Goal: Task Accomplishment & Management: Manage account settings

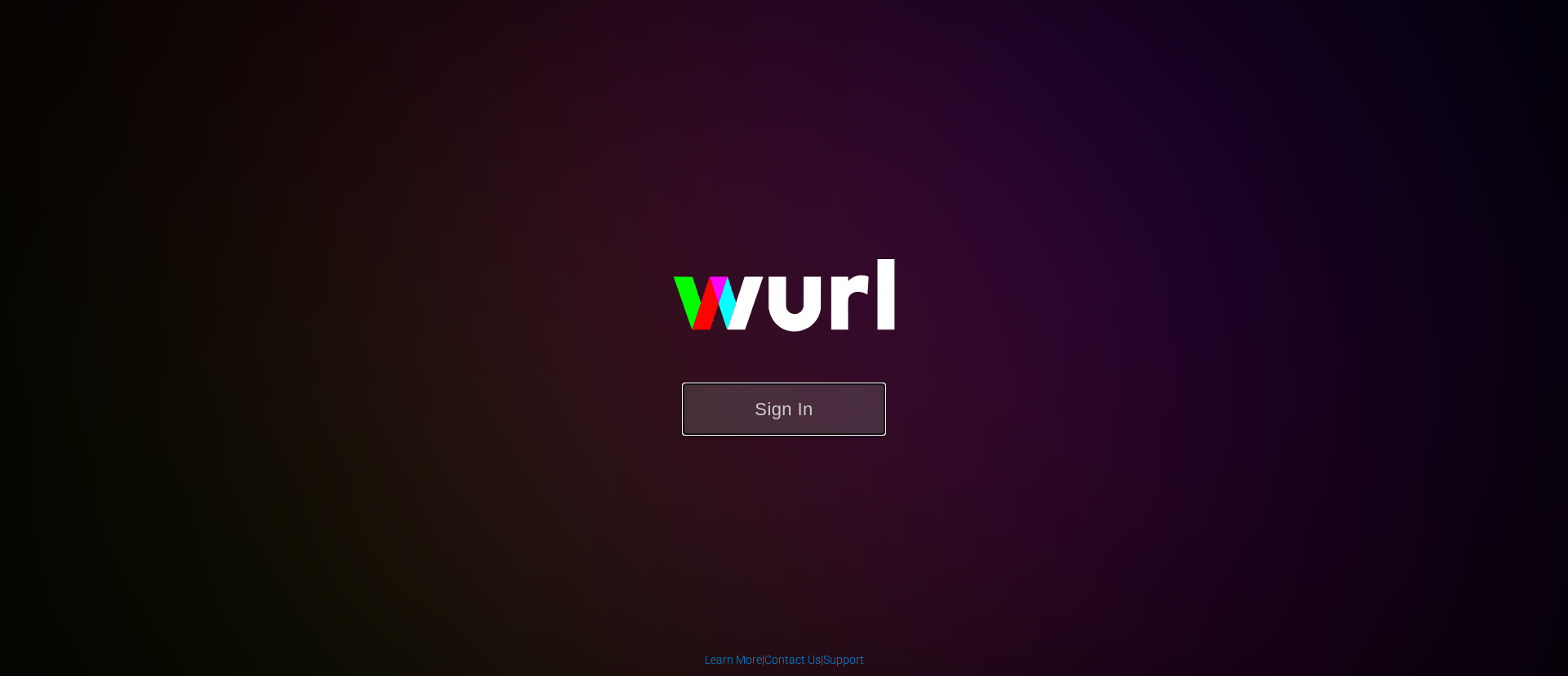
click at [843, 410] on button "Sign In" at bounding box center [784, 408] width 204 height 53
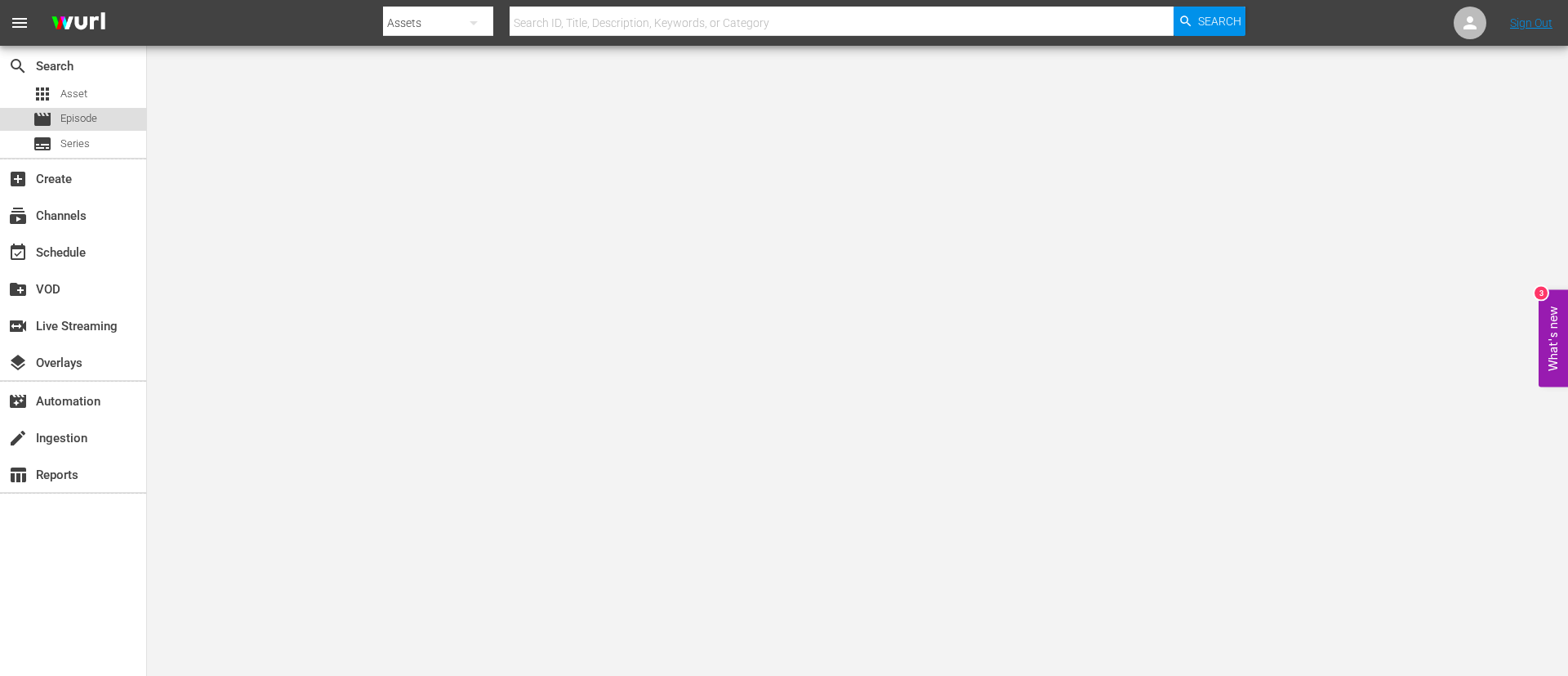
click at [90, 114] on span "Episode" at bounding box center [79, 118] width 36 height 16
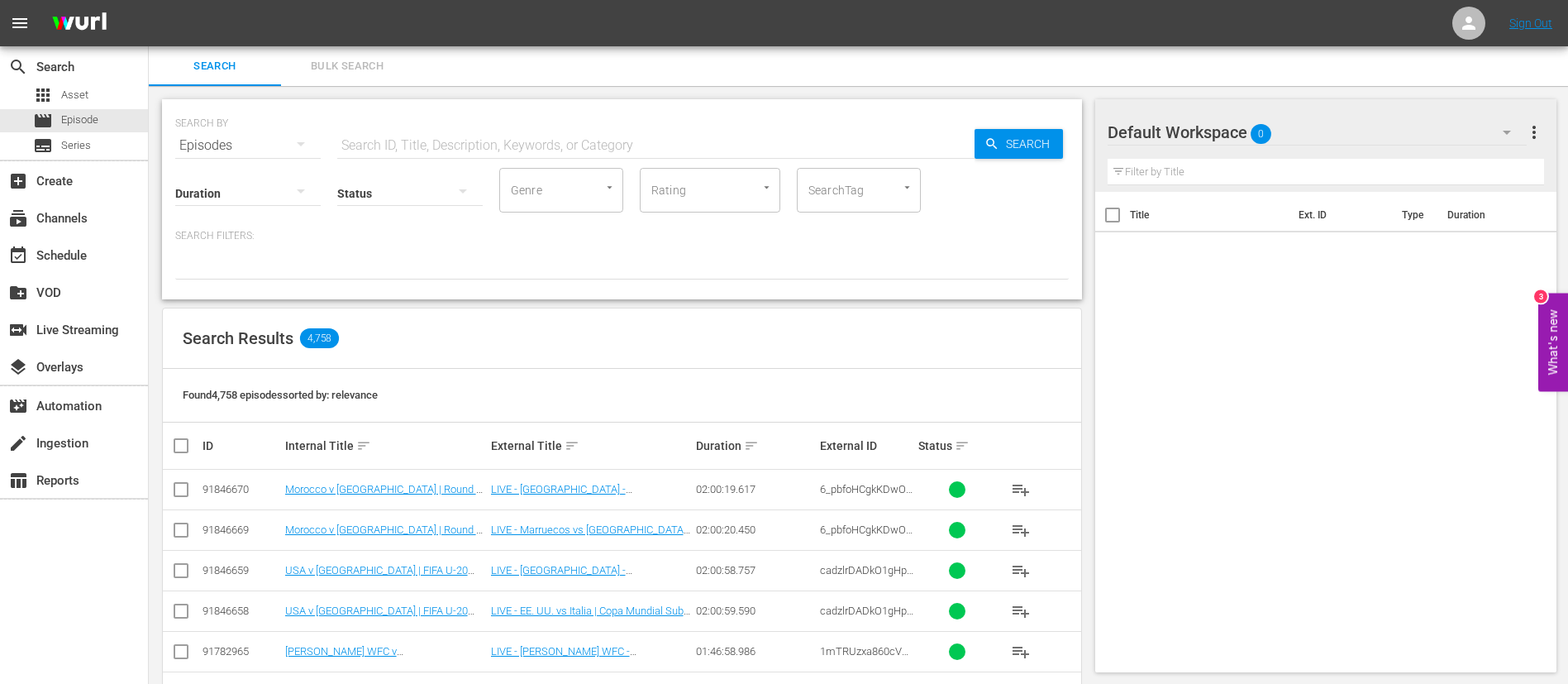
click at [371, 154] on div "Status" at bounding box center [410, 182] width 146 height 59
click at [382, 149] on input "text" at bounding box center [656, 145] width 637 height 40
paste input "FWC 1994, USA v Brazil, Round of 16 - FMR"
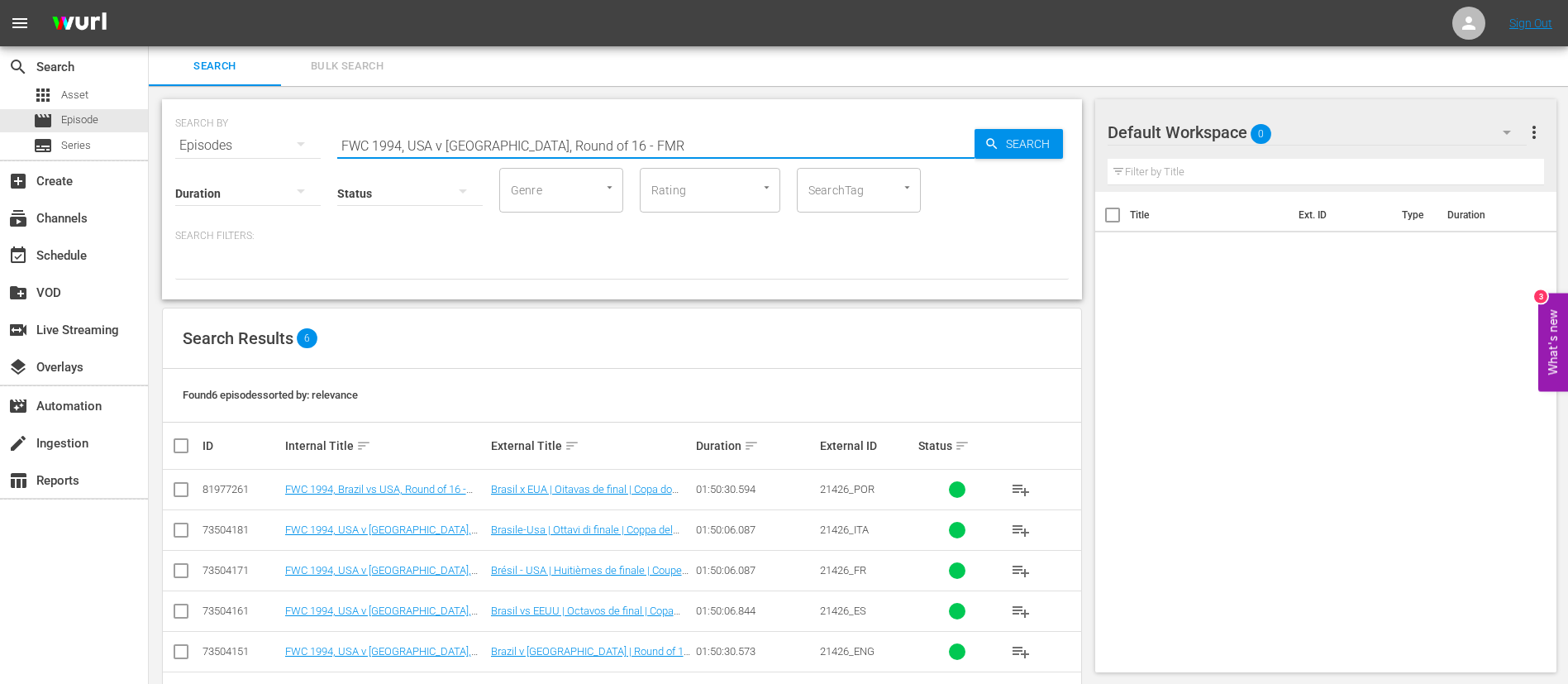
type input "FWC 1994, USA v Brazil, Round of 16 - FMR"
click at [850, 658] on td "21426_ENG" at bounding box center [868, 651] width 99 height 41
click at [856, 656] on span "21426_ENG" at bounding box center [847, 651] width 54 height 13
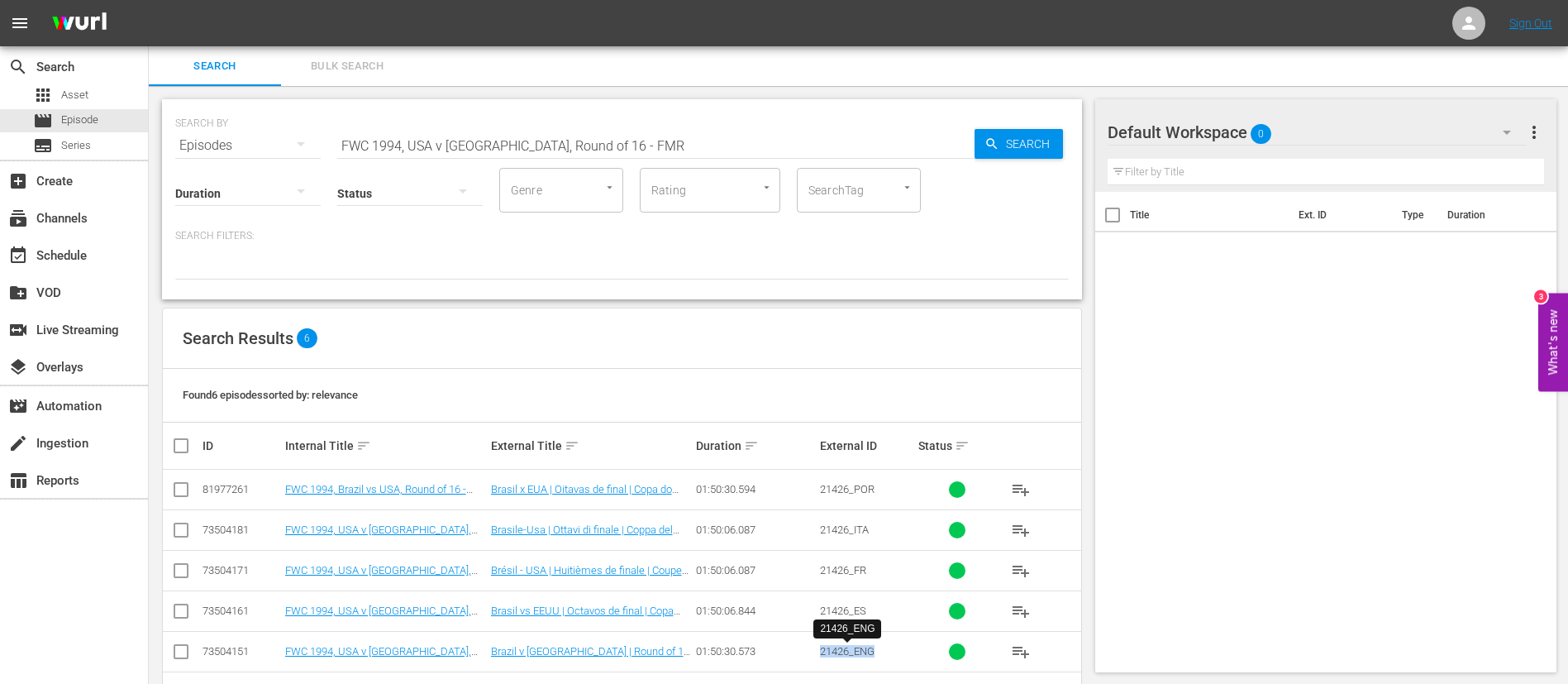
click at [856, 656] on span "21426_ENG" at bounding box center [847, 651] width 54 height 13
copy span "21426_ENG"
click at [295, 67] on span "Bulk Search" at bounding box center [348, 67] width 113 height 19
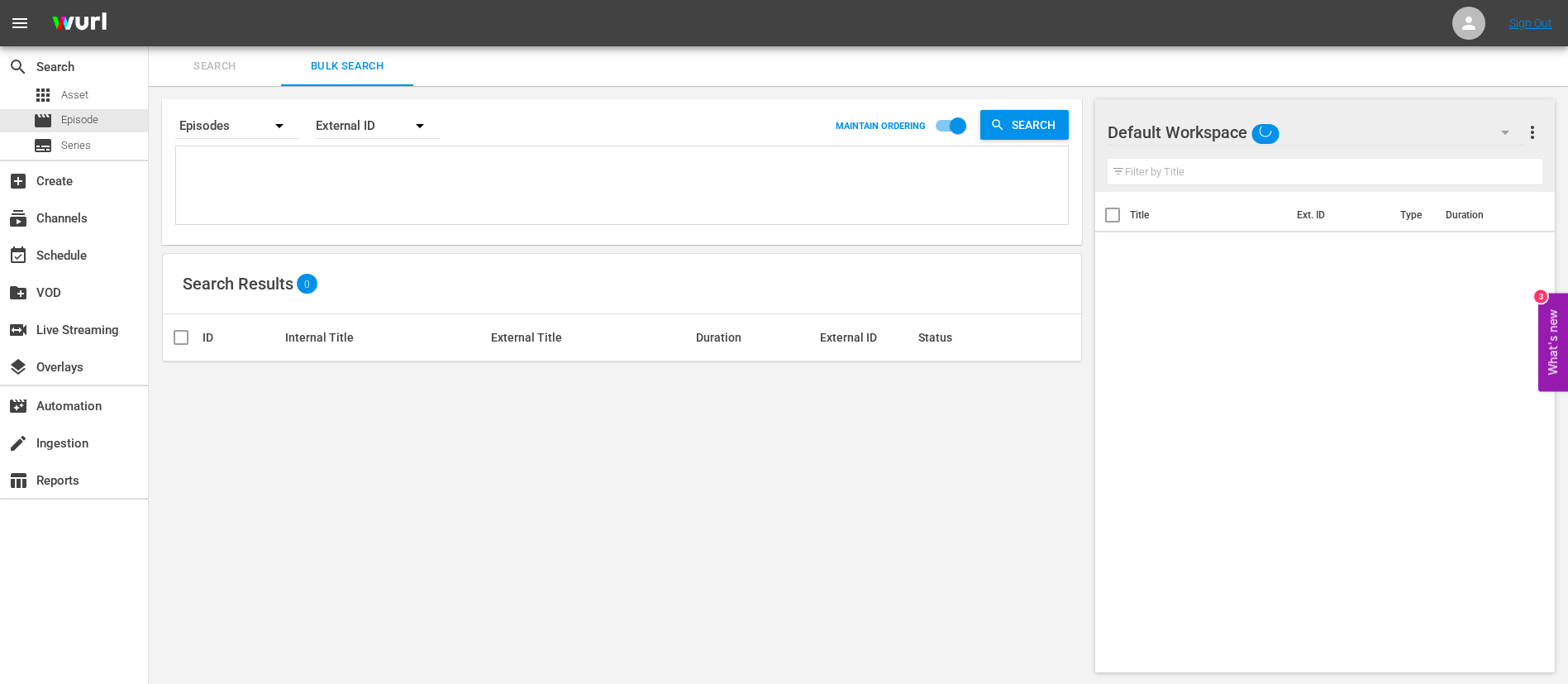
click at [340, 187] on textarea at bounding box center [625, 188] width 888 height 75
paste textarea "21426_ENG 46603_ENG ysRbjnIYrE2Ah35sgAc1Gg_ENG 12972_ENG 123072_ENG 4iHpy3vcGaX…"
type textarea "21426_ENG 46603_ENG ysRbjnIYrE2Ah35sgAc1Gg_ENG 12972_ENG 123072_ENG 4iHpy3vcGaX…"
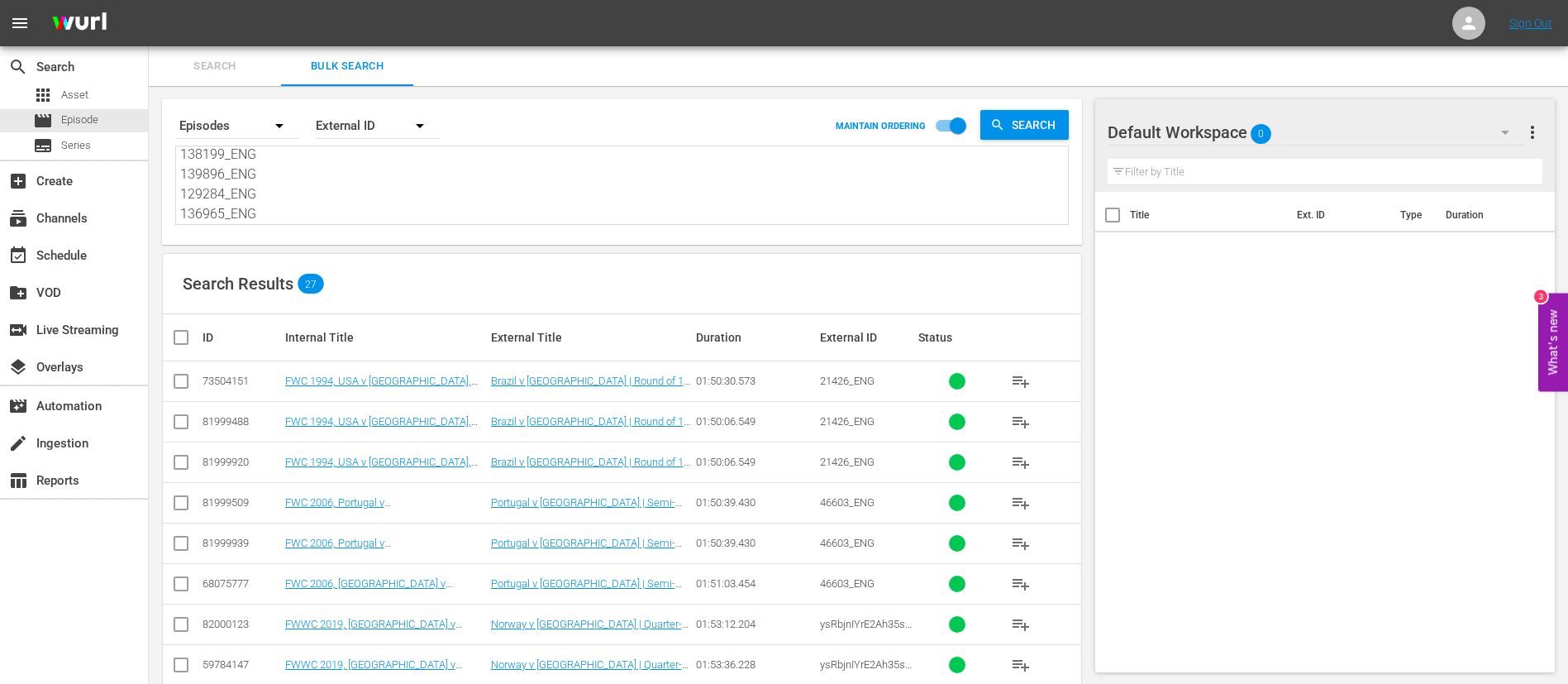
type textarea "21426_ENG 46603_ENG ysRbjnIYrE2Ah35sgAc1Gg_ENG 12972_ENG 123072_ENG 4iHpy3vcGaX…"
click at [177, 392] on input "checkbox" at bounding box center [181, 384] width 19 height 19
checkbox input "true"
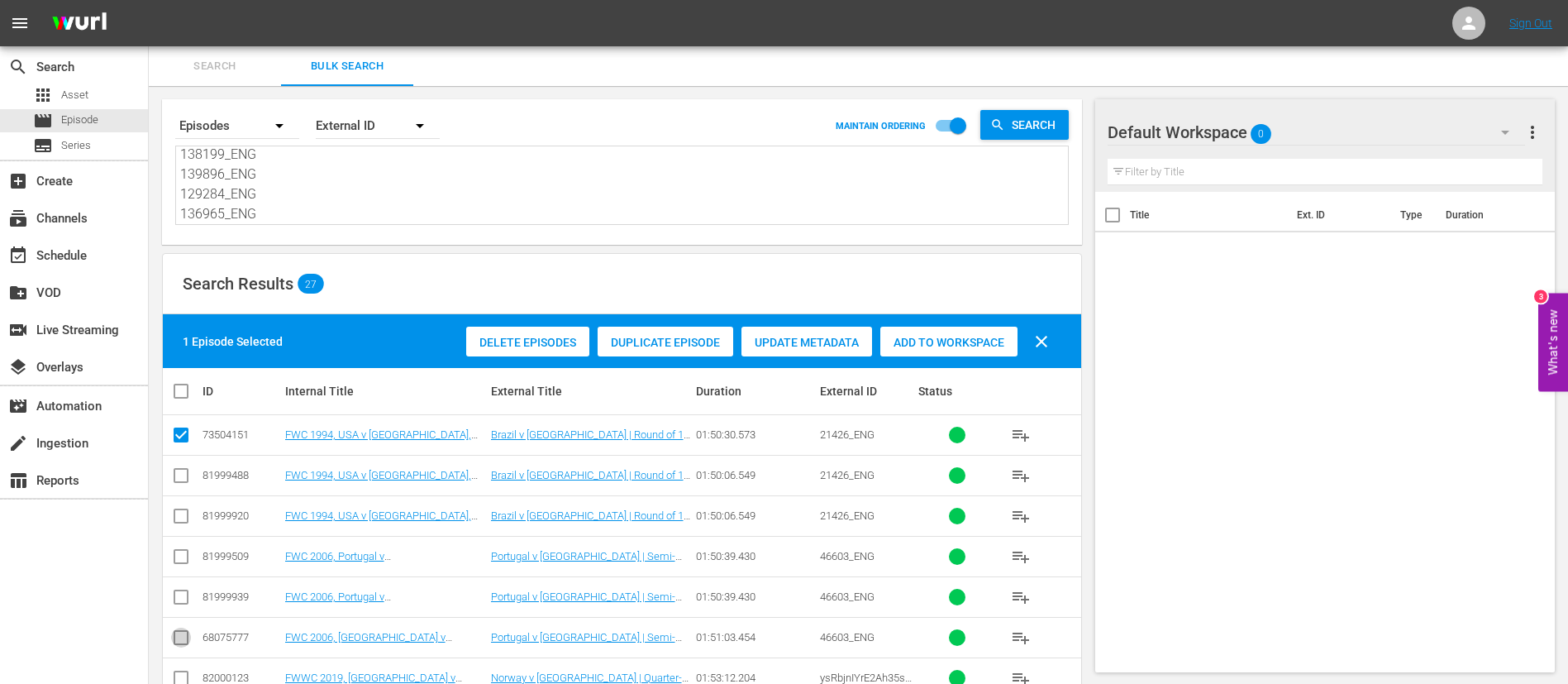
click at [174, 638] on input "checkbox" at bounding box center [181, 640] width 19 height 19
checkbox input "true"
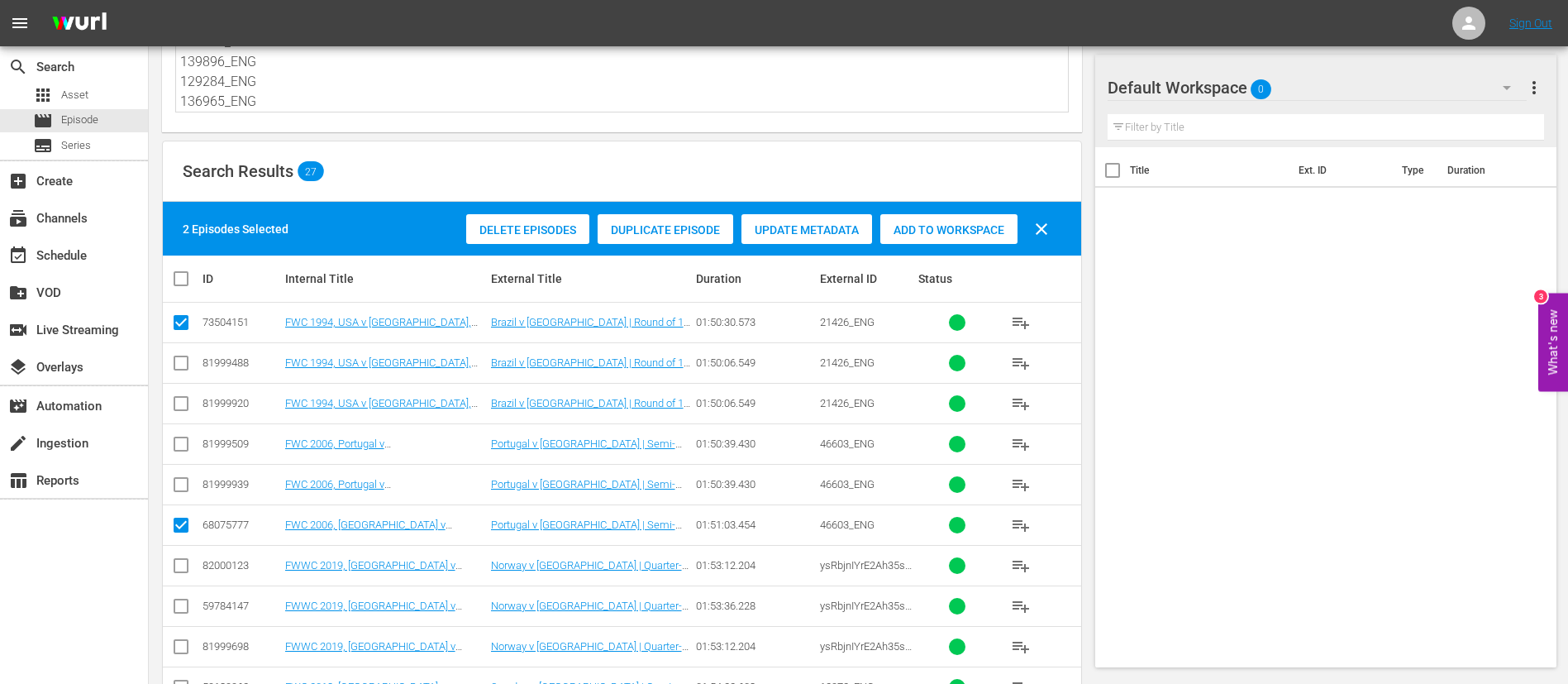
scroll to position [124, 0]
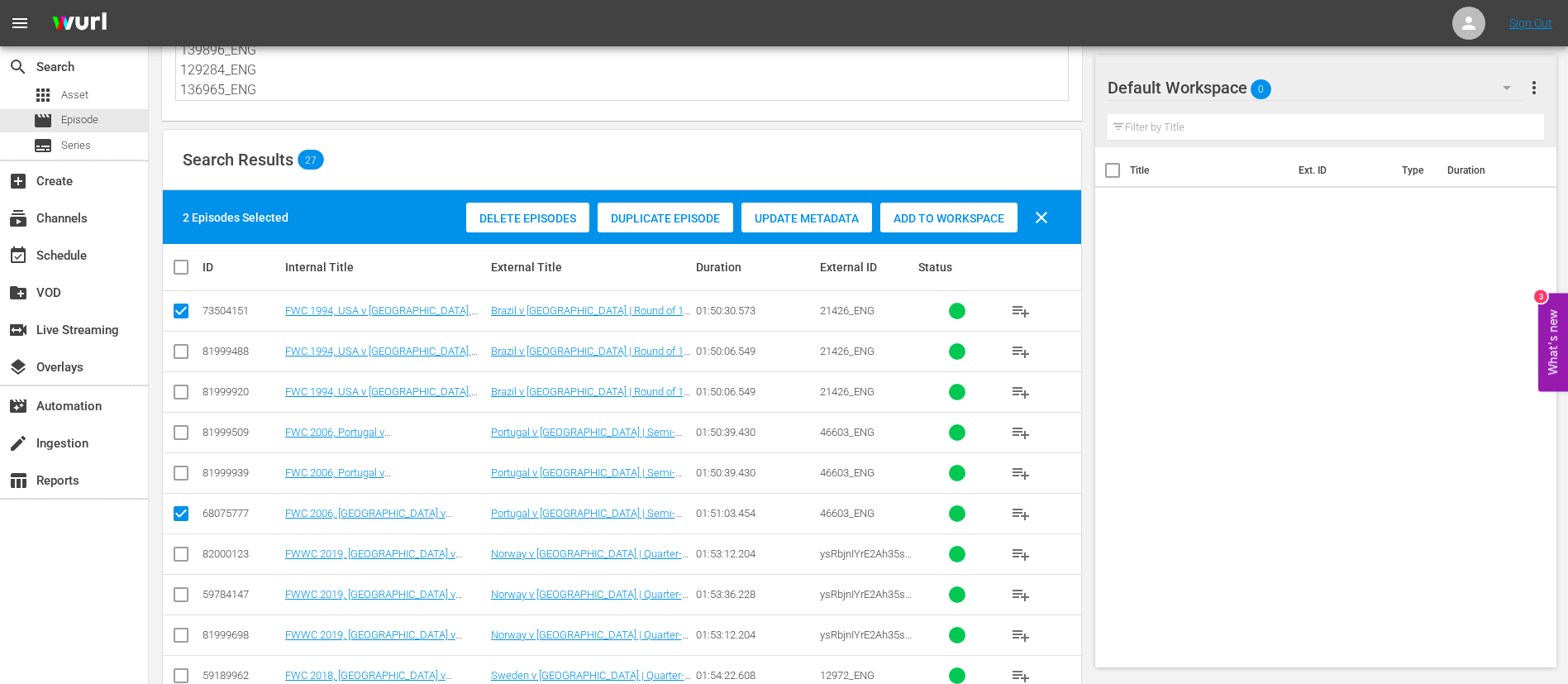
click at [182, 596] on input "checkbox" at bounding box center [181, 598] width 19 height 19
checkbox input "true"
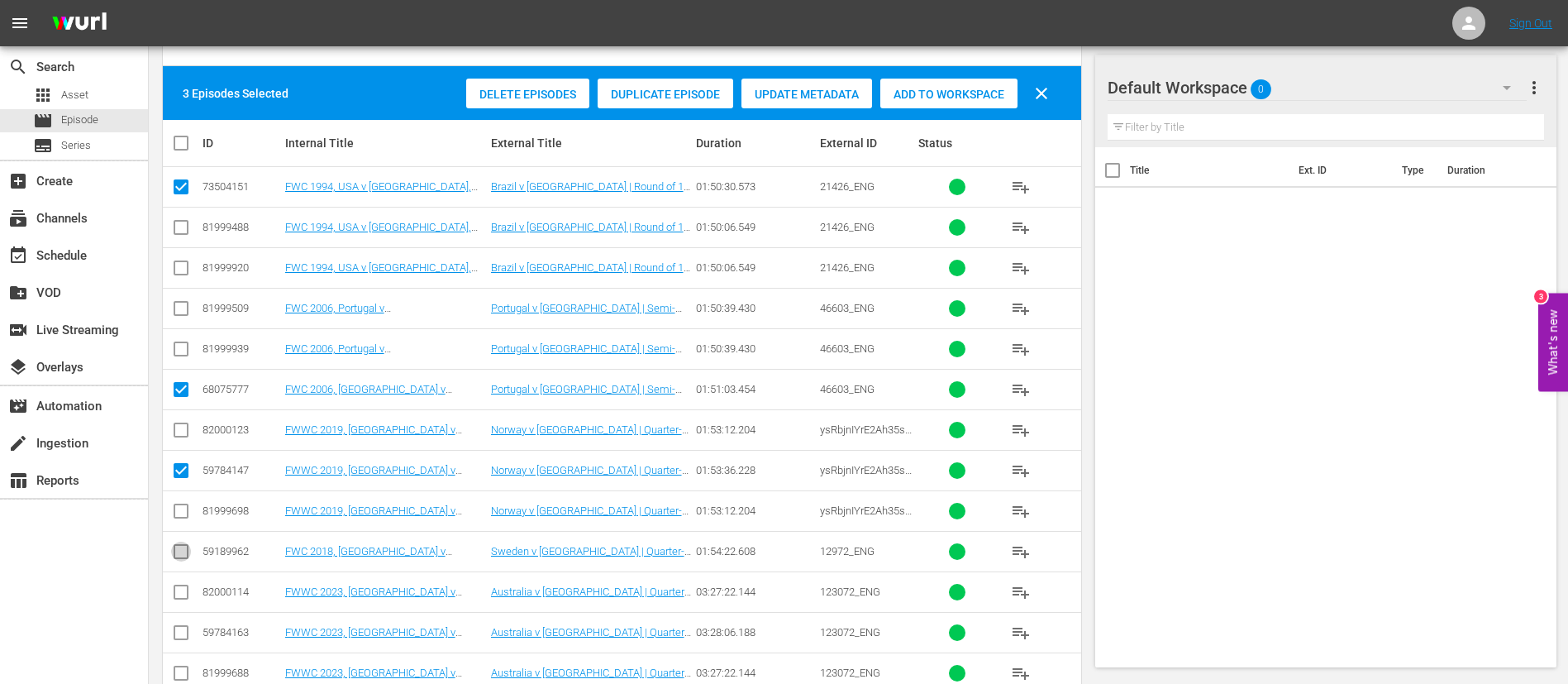
click at [178, 551] on input "checkbox" at bounding box center [181, 555] width 19 height 19
checkbox input "true"
click at [178, 626] on input "checkbox" at bounding box center [181, 635] width 19 height 19
checkbox input "true"
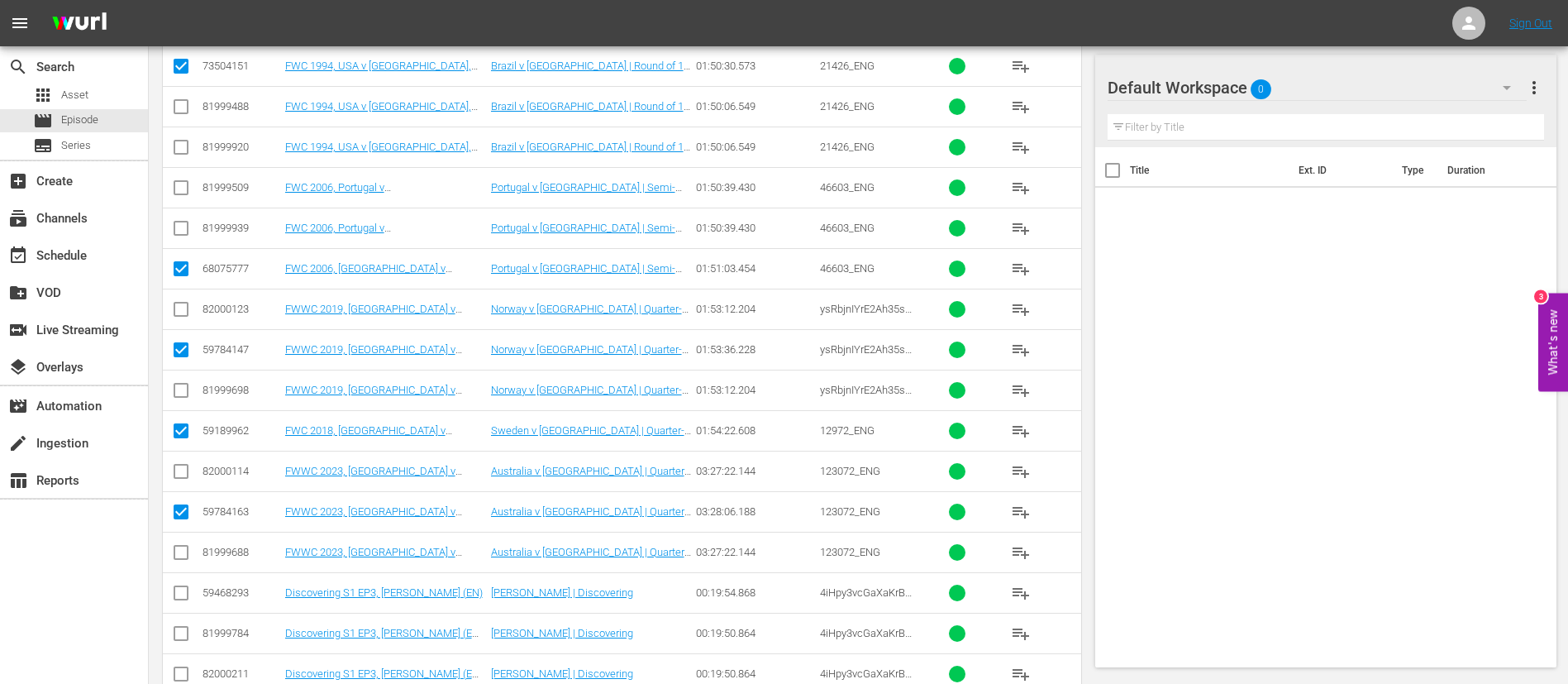
scroll to position [372, 0]
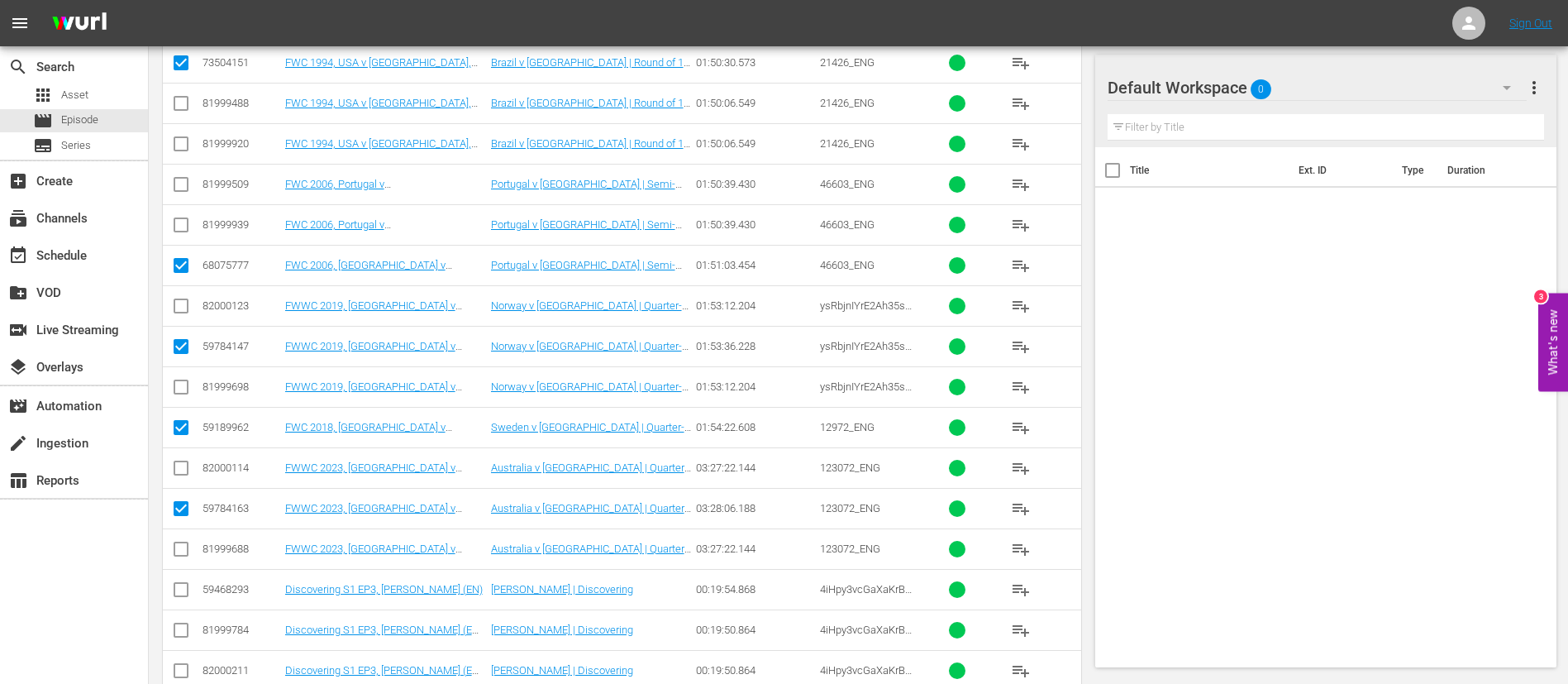
click at [186, 585] on input "checkbox" at bounding box center [181, 593] width 19 height 19
checkbox input "true"
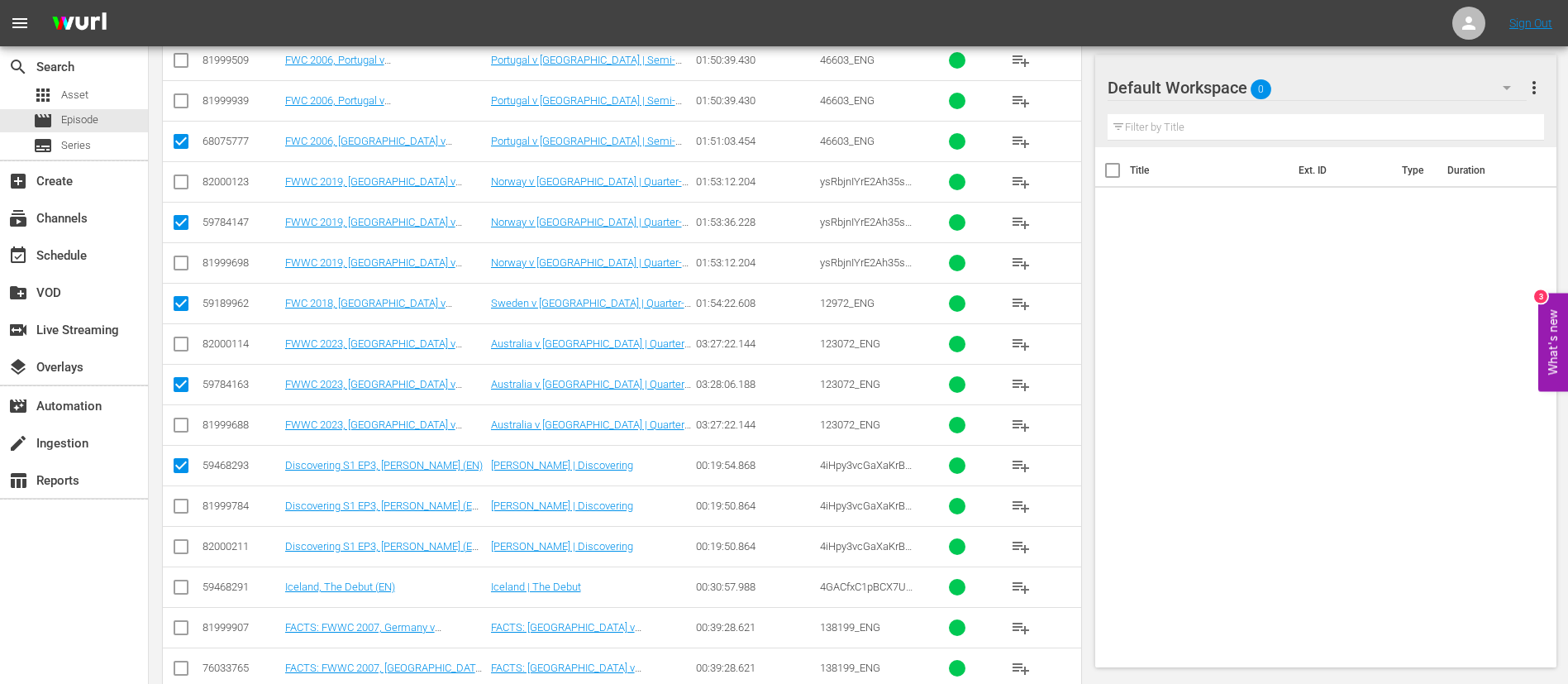
click at [186, 585] on input "checkbox" at bounding box center [181, 590] width 19 height 19
checkbox input "true"
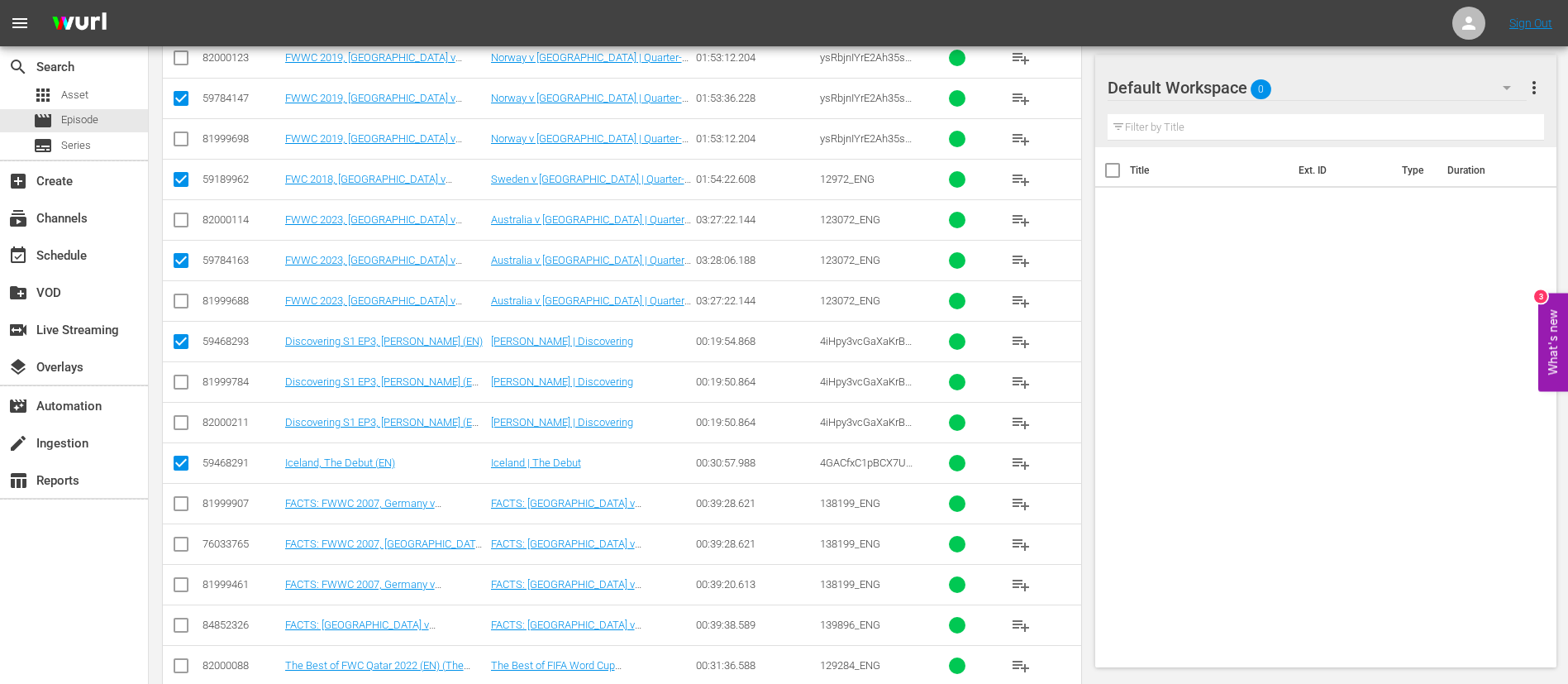
click at [186, 585] on input "checkbox" at bounding box center [181, 588] width 19 height 19
checkbox input "true"
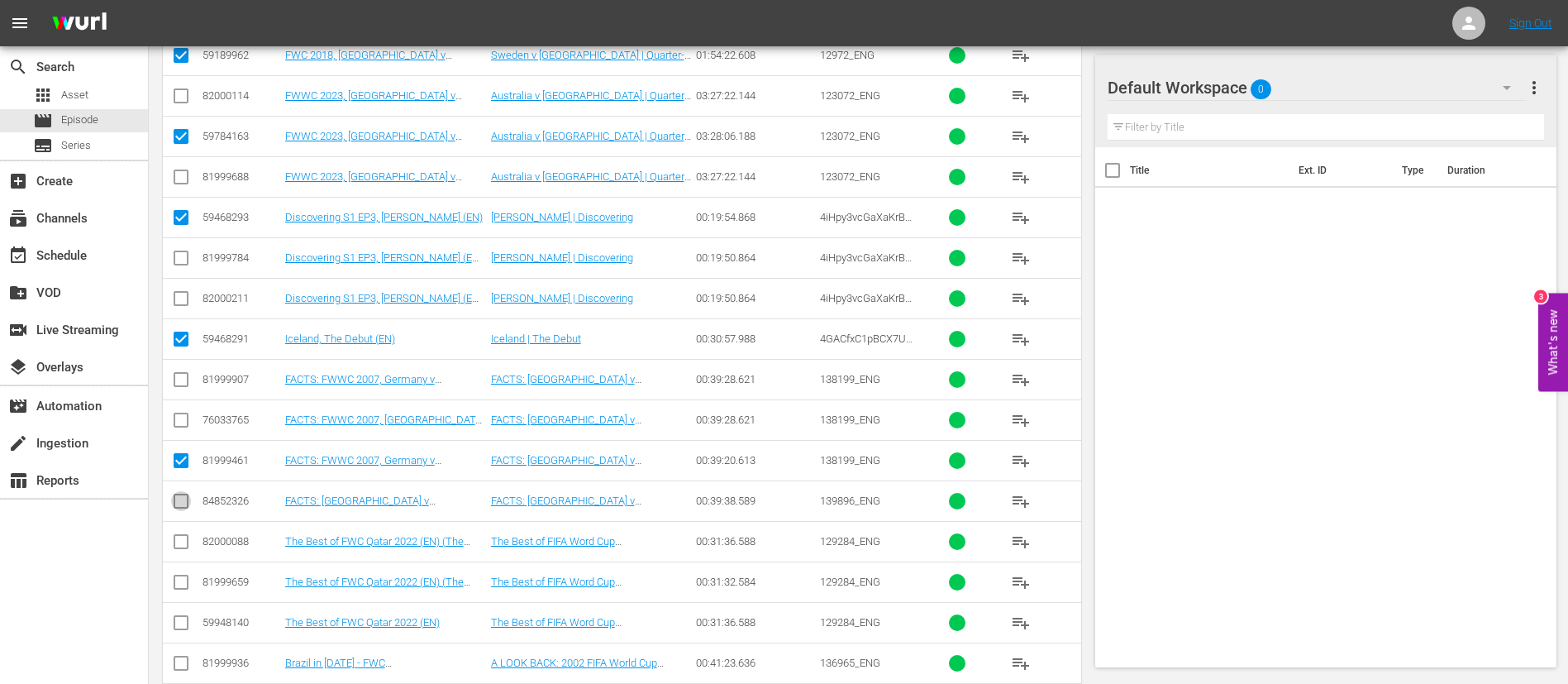
click at [178, 506] on input "checkbox" at bounding box center [181, 504] width 19 height 19
checkbox input "true"
click at [181, 617] on input "checkbox" at bounding box center [181, 626] width 19 height 19
checkbox input "true"
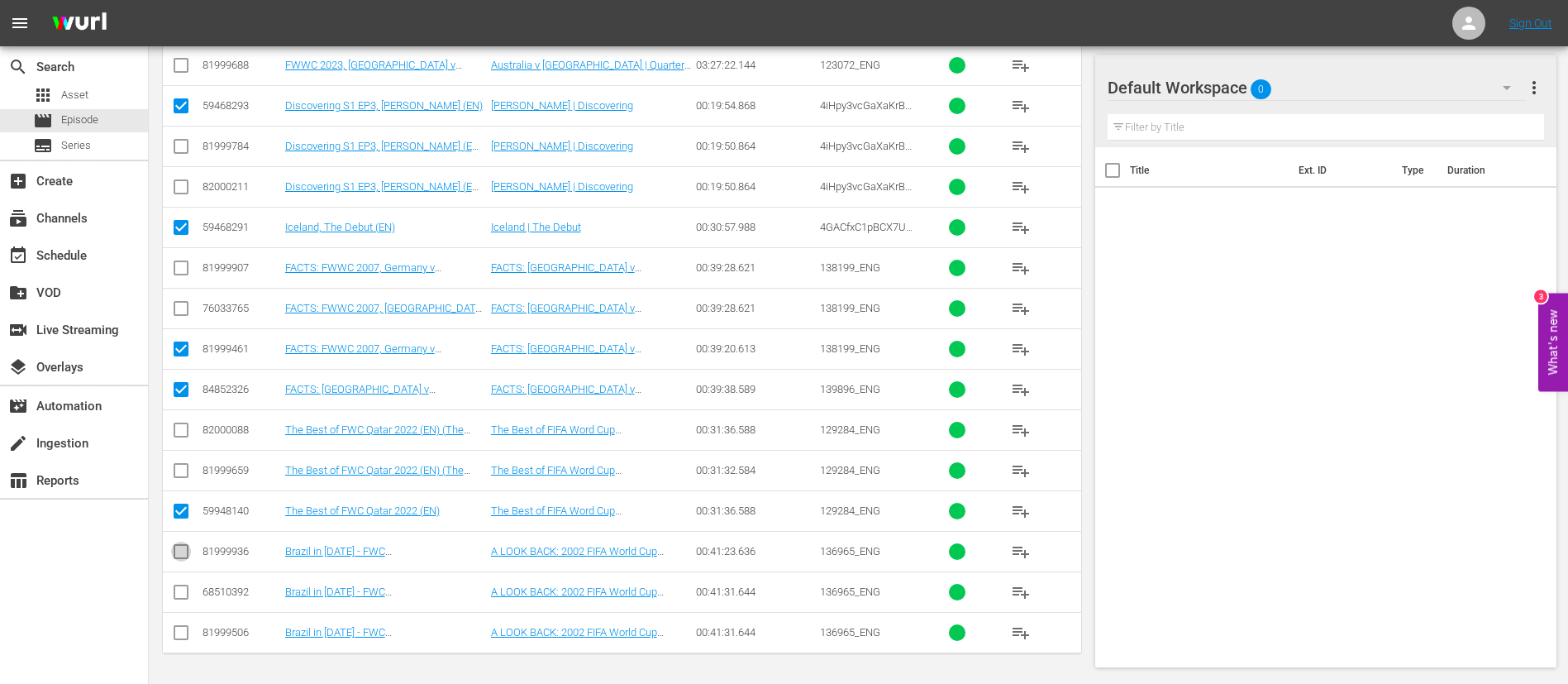
click at [181, 559] on input "checkbox" at bounding box center [181, 555] width 19 height 19
checkbox input "true"
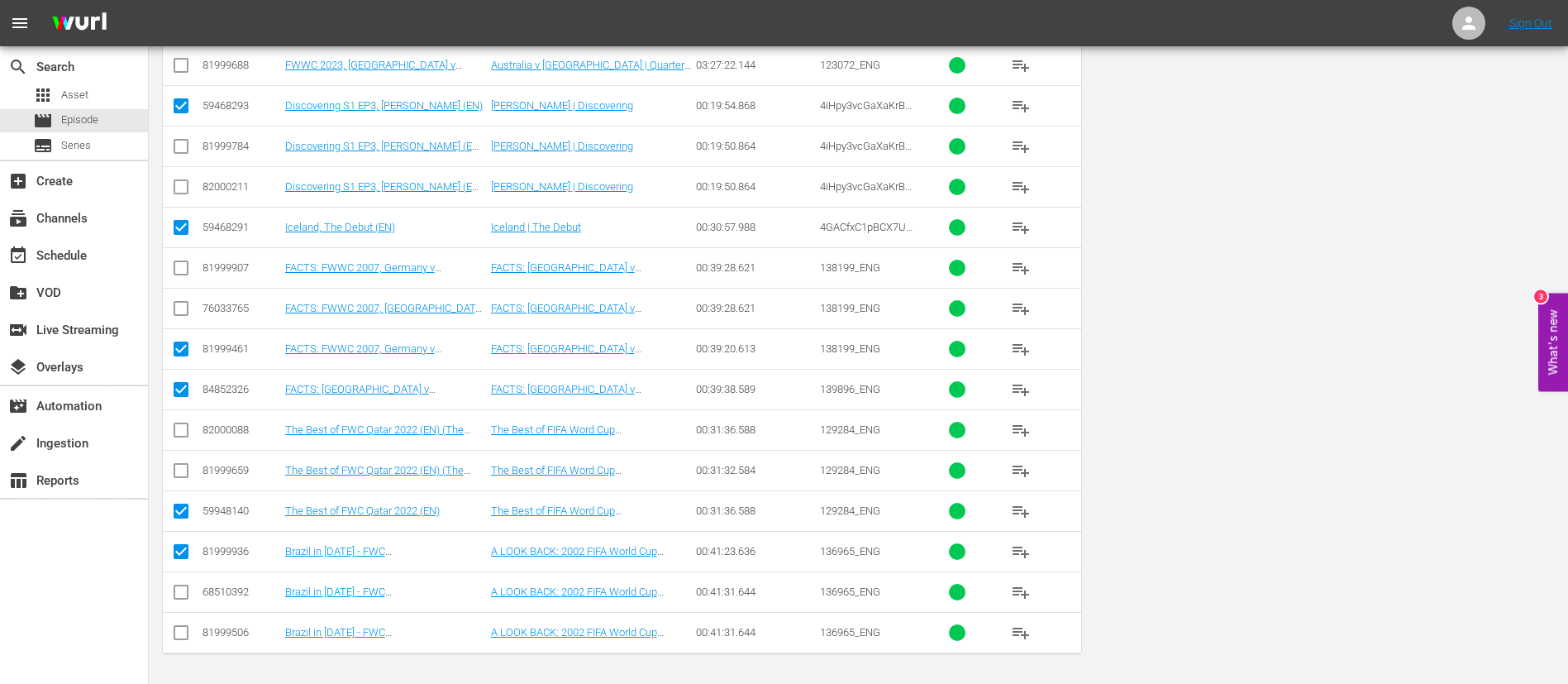
scroll to position [0, 0]
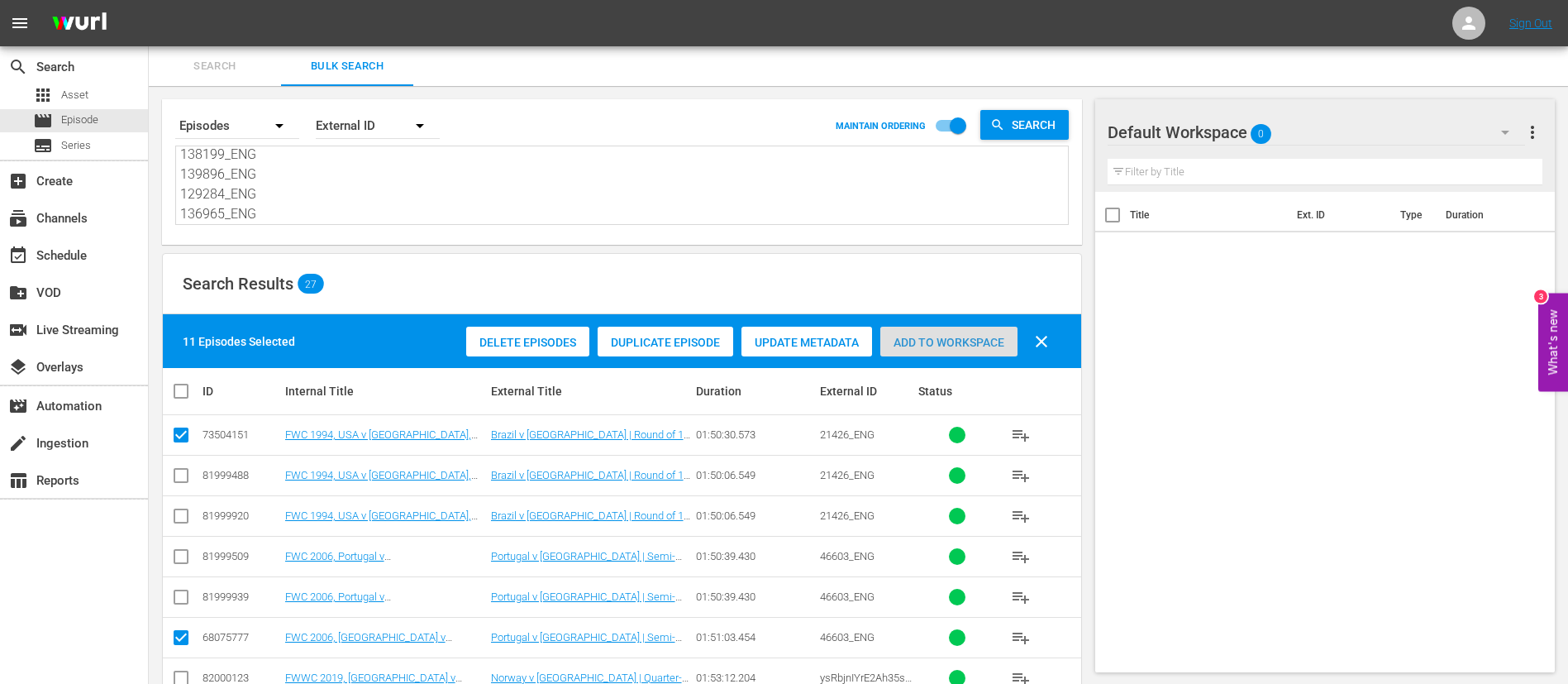
click at [970, 348] on span "Add to Workspace" at bounding box center [948, 342] width 137 height 14
click at [225, 58] on span "Search" at bounding box center [215, 67] width 113 height 19
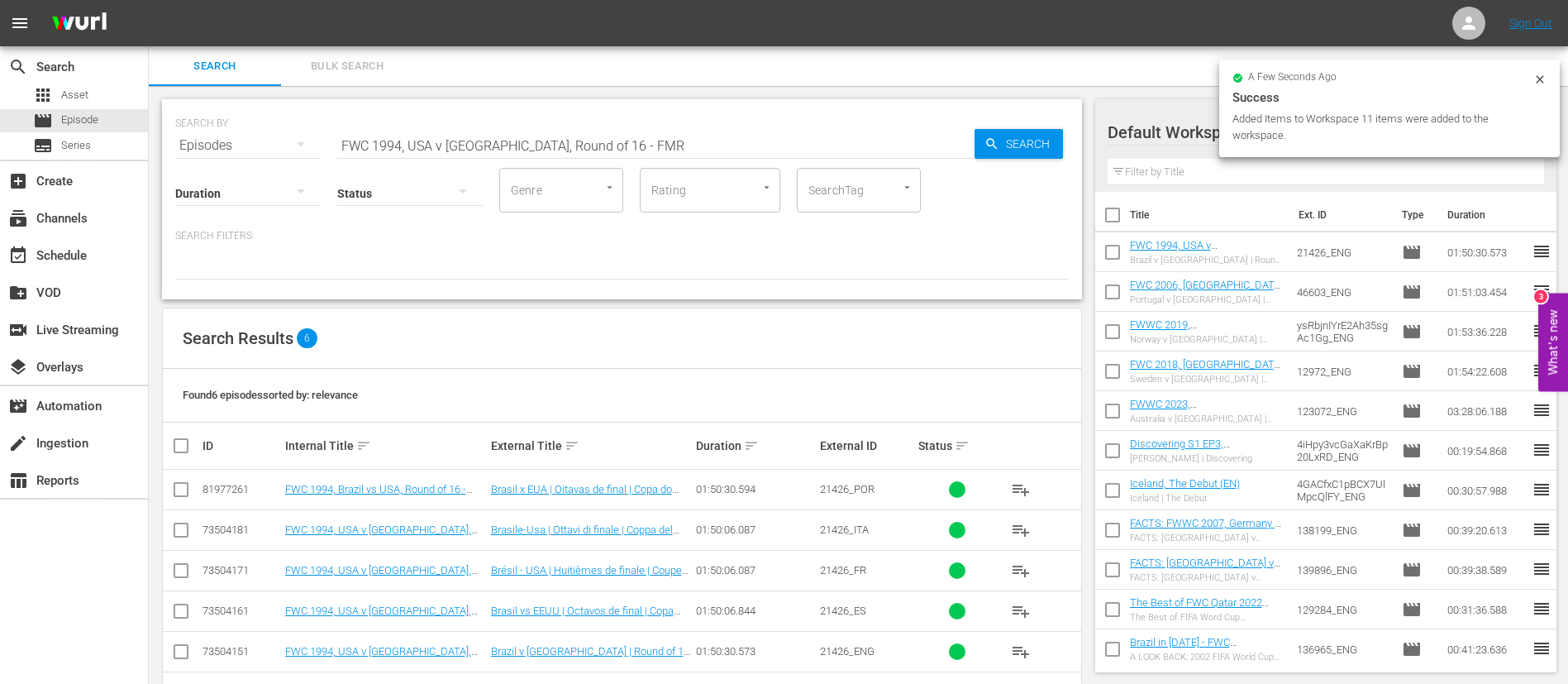
click at [670, 122] on div "SEARCH BY Search By Episodes Search ID, Title, Description, Keywords, or Catego…" at bounding box center [622, 135] width 894 height 59
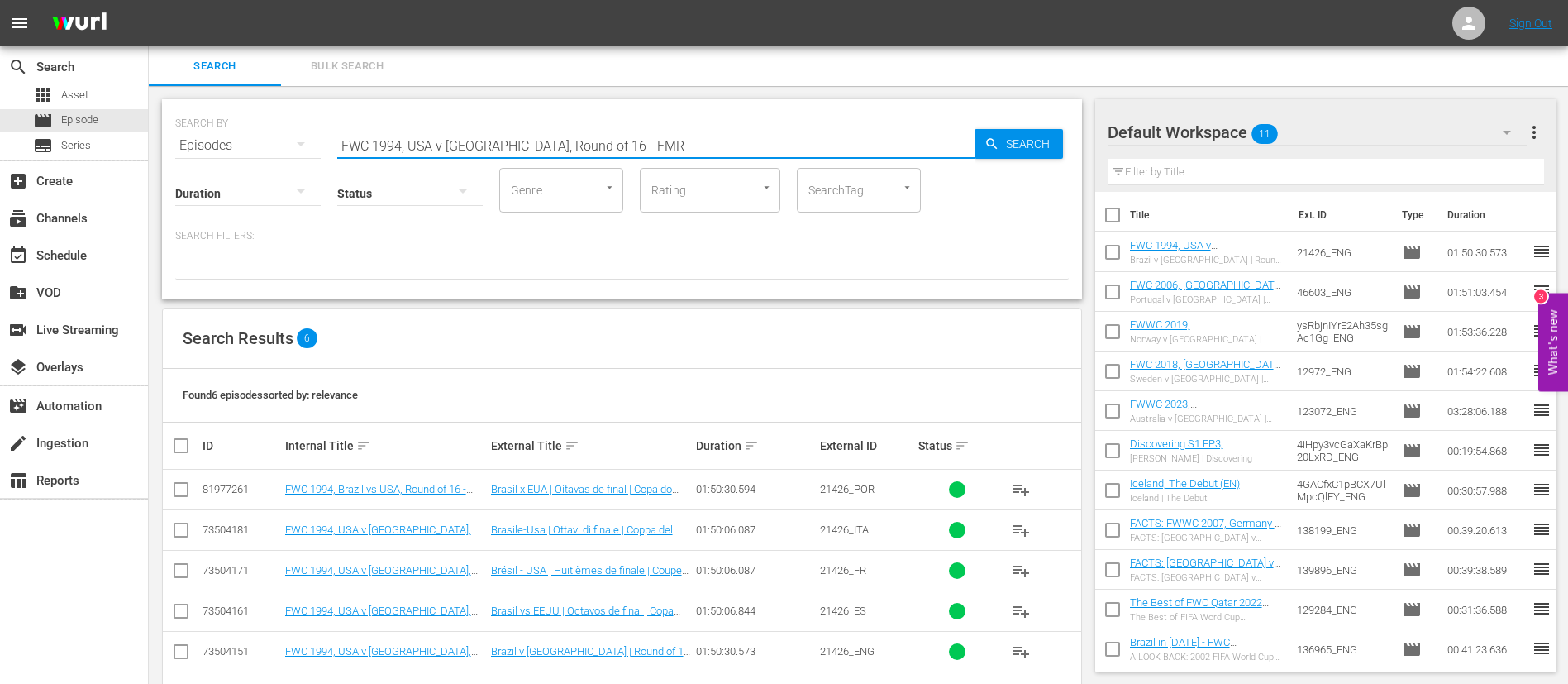
click at [668, 149] on input "FWC 1994, USA v Brazil, Round of 16 - FMR" at bounding box center [656, 145] width 637 height 40
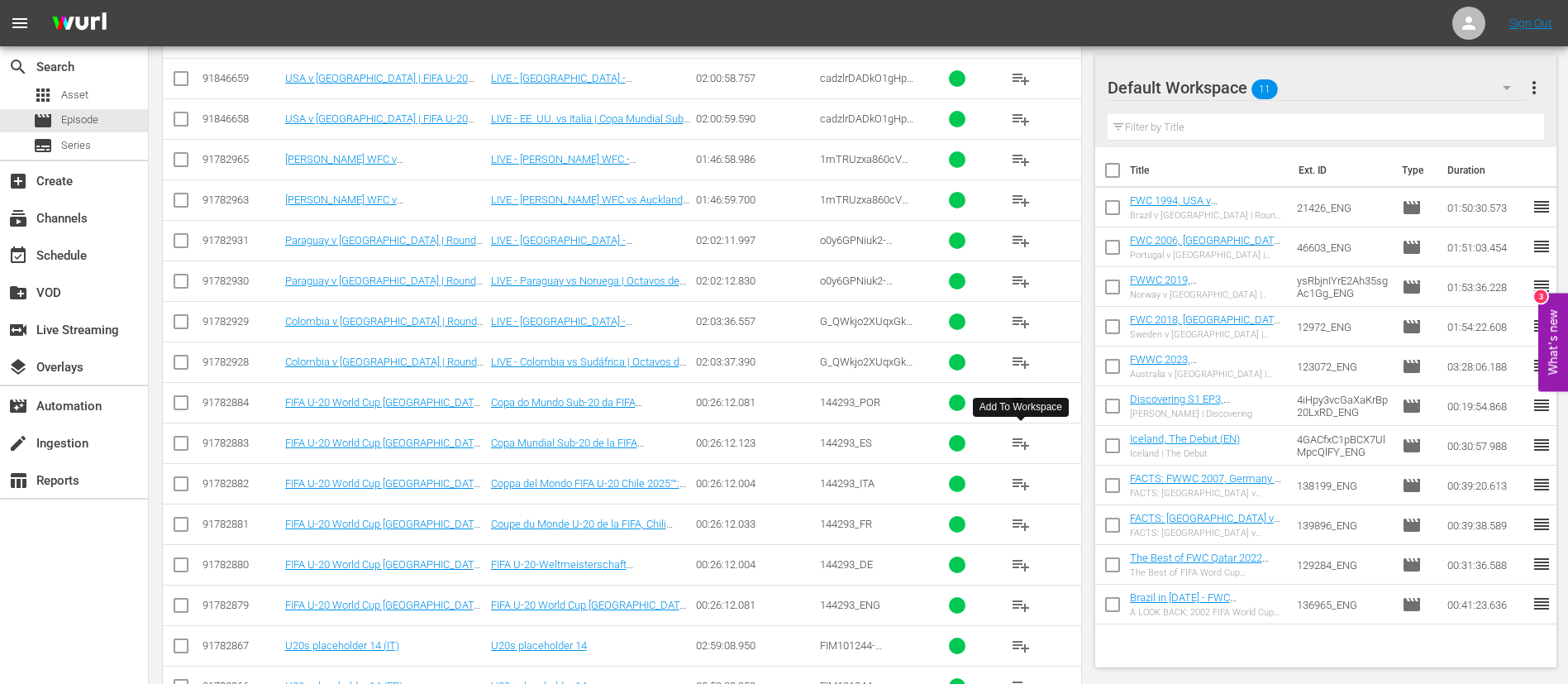
scroll to position [496, 0]
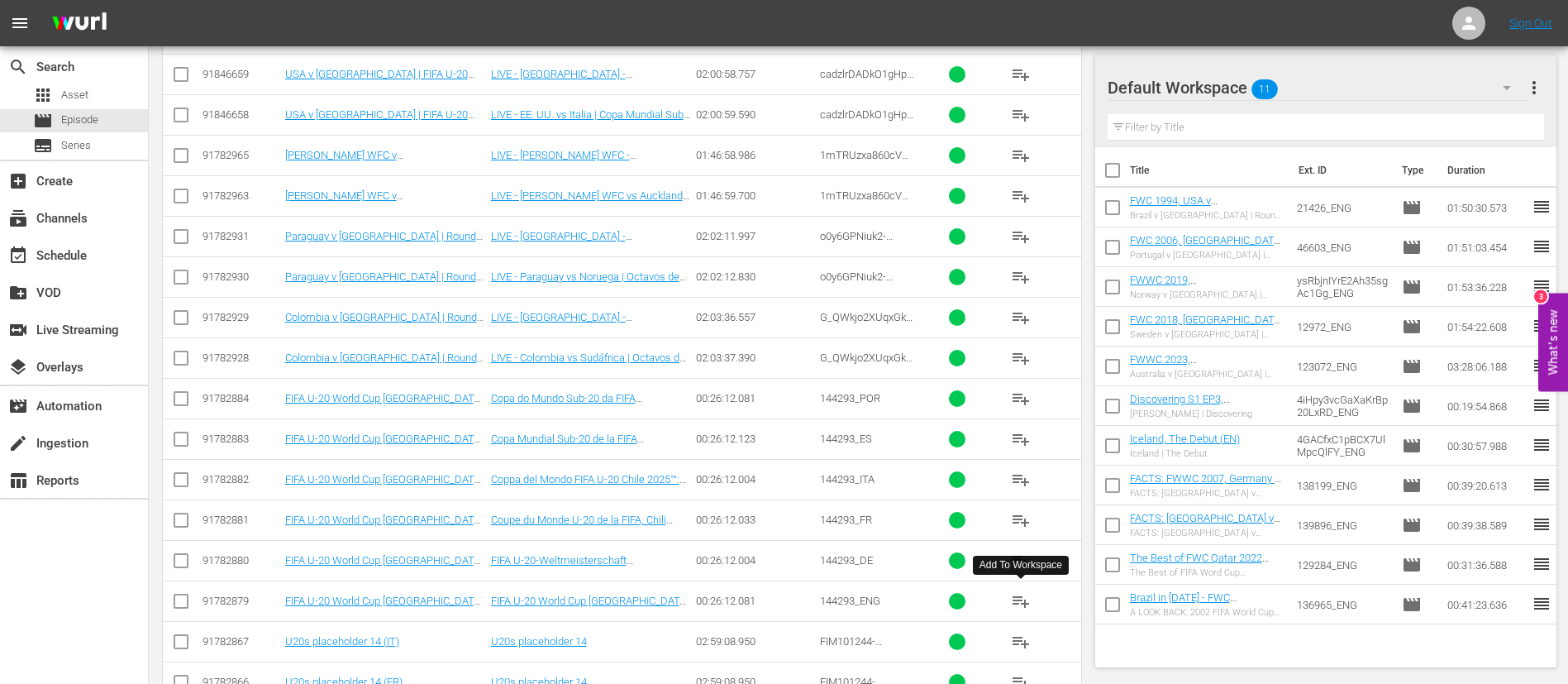
click at [1023, 601] on span "playlist_add" at bounding box center [1021, 600] width 19 height 19
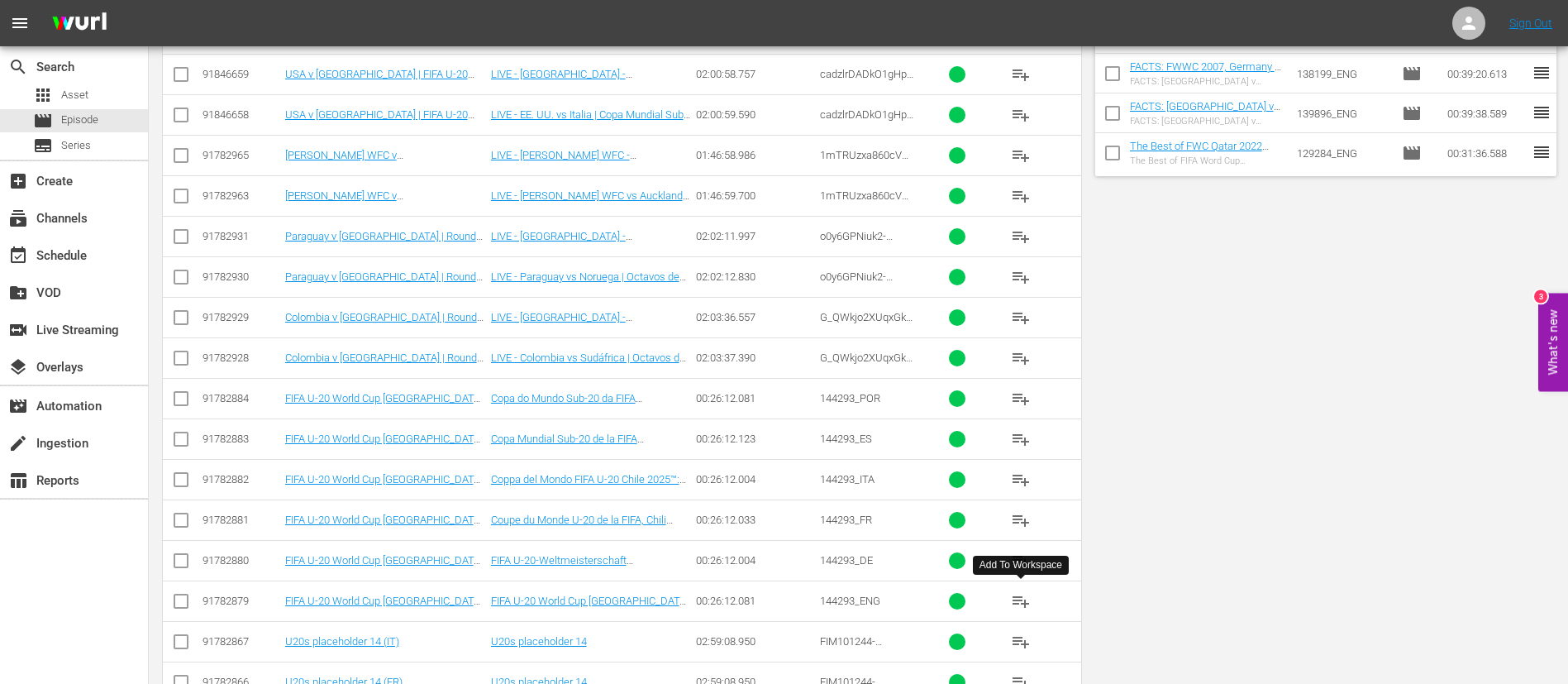
scroll to position [0, 0]
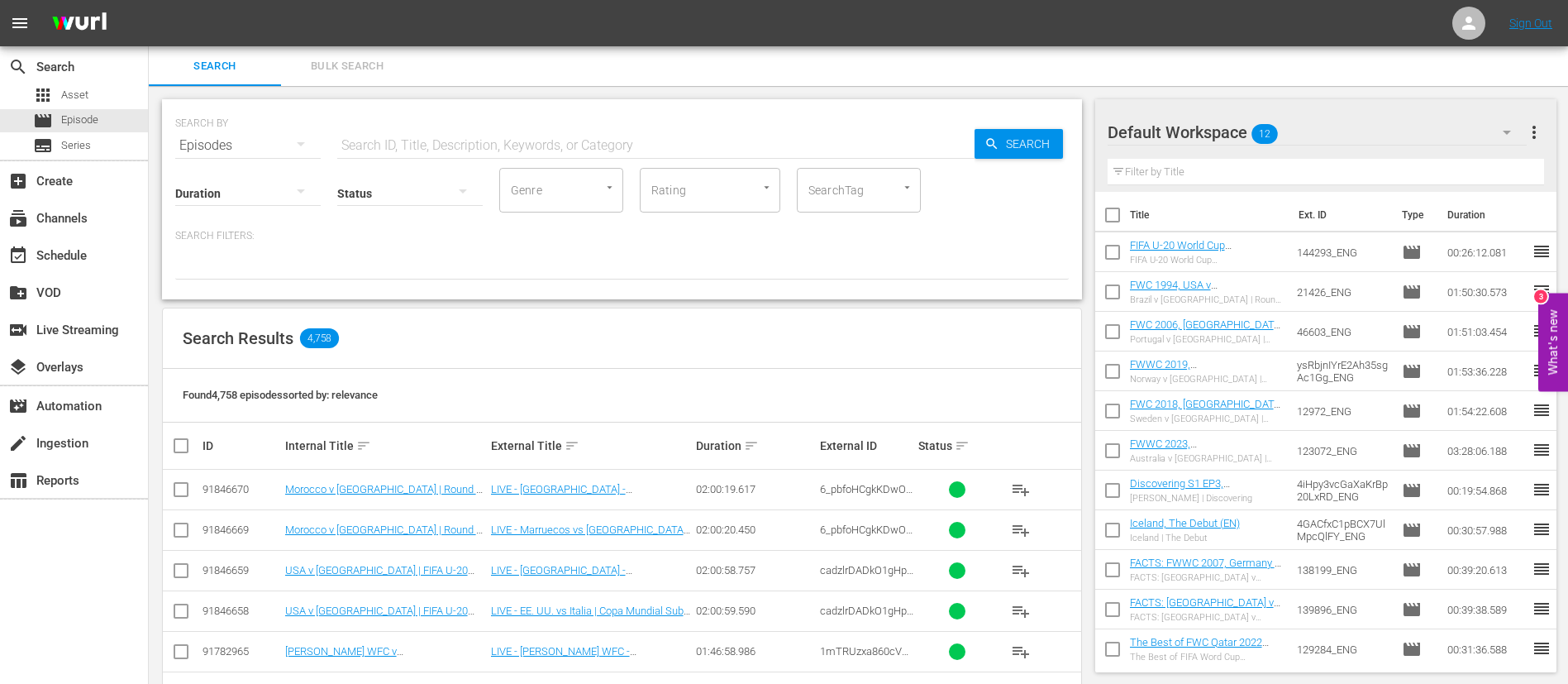
click at [703, 152] on input "text" at bounding box center [656, 145] width 637 height 40
type input "placeholder"
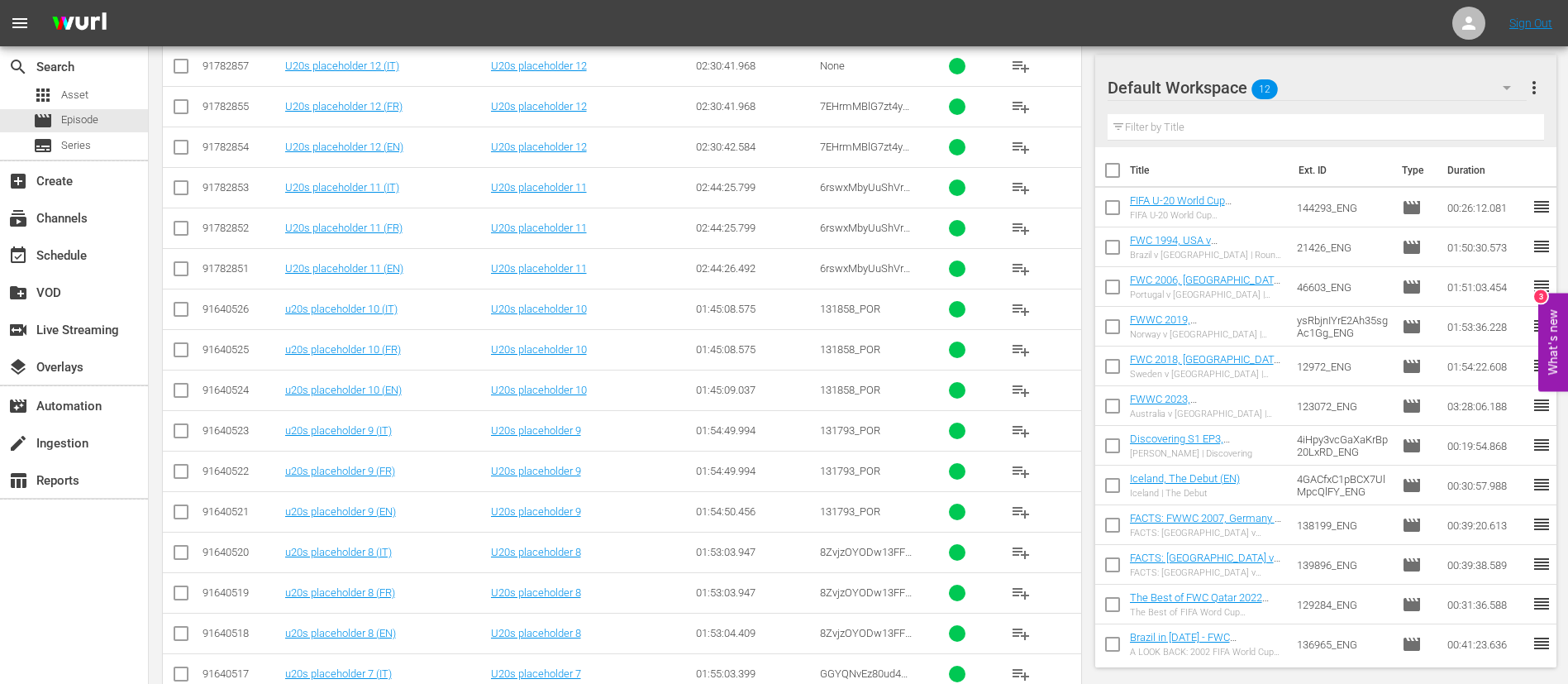
scroll to position [951, 0]
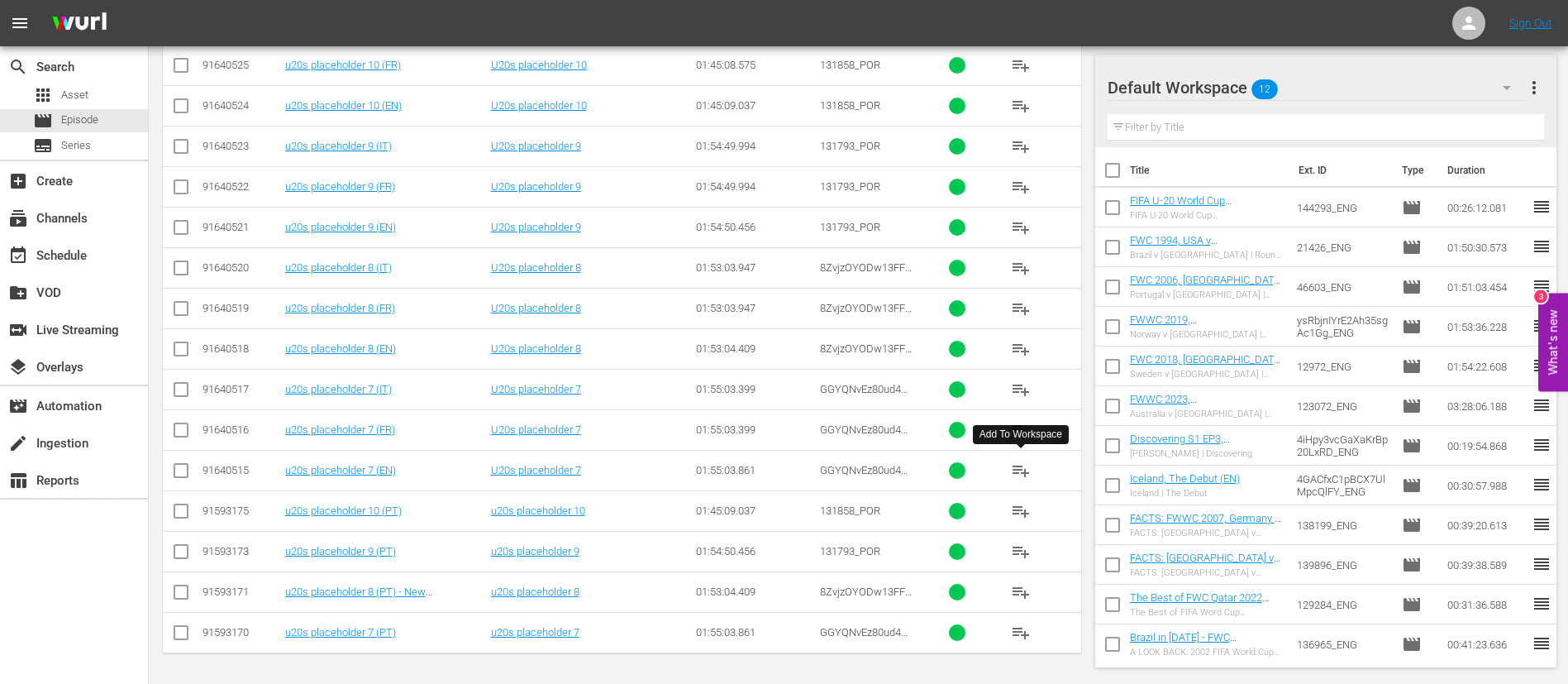
click at [1011, 467] on span "playlist_add" at bounding box center [1021, 470] width 19 height 19
click at [1012, 347] on span "playlist_add" at bounding box center [1021, 349] width 19 height 19
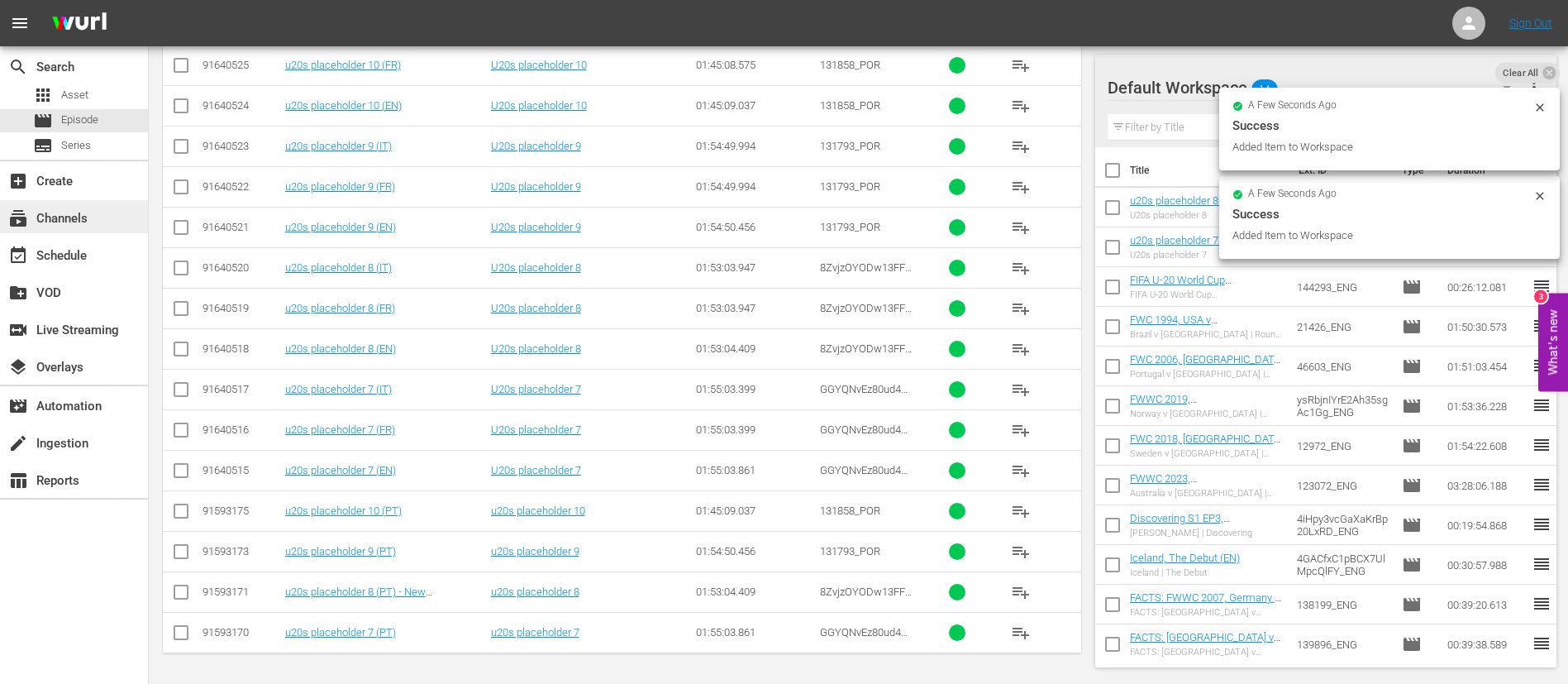
click at [102, 222] on div "subscriptions Channels" at bounding box center [74, 217] width 148 height 33
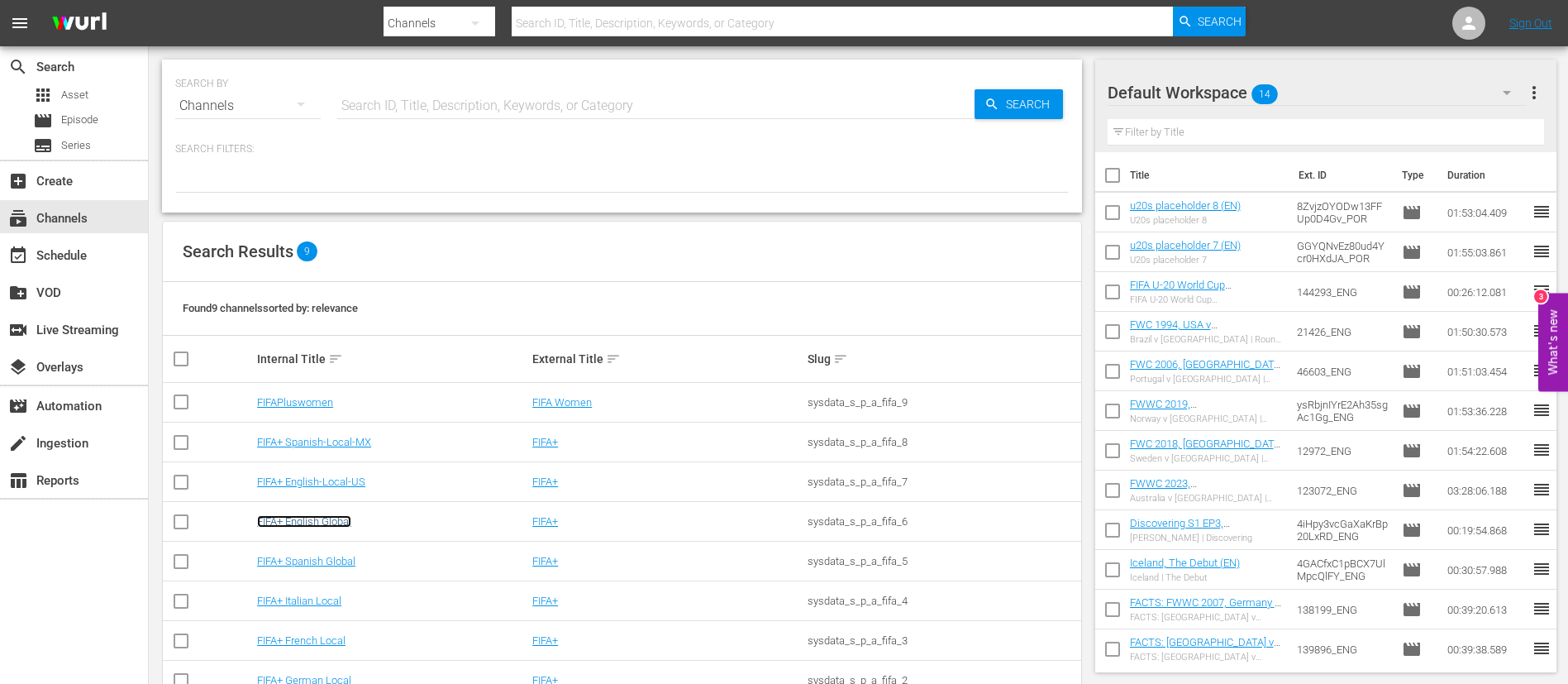
click at [327, 523] on link "FIFA+ English Global" at bounding box center [304, 521] width 94 height 13
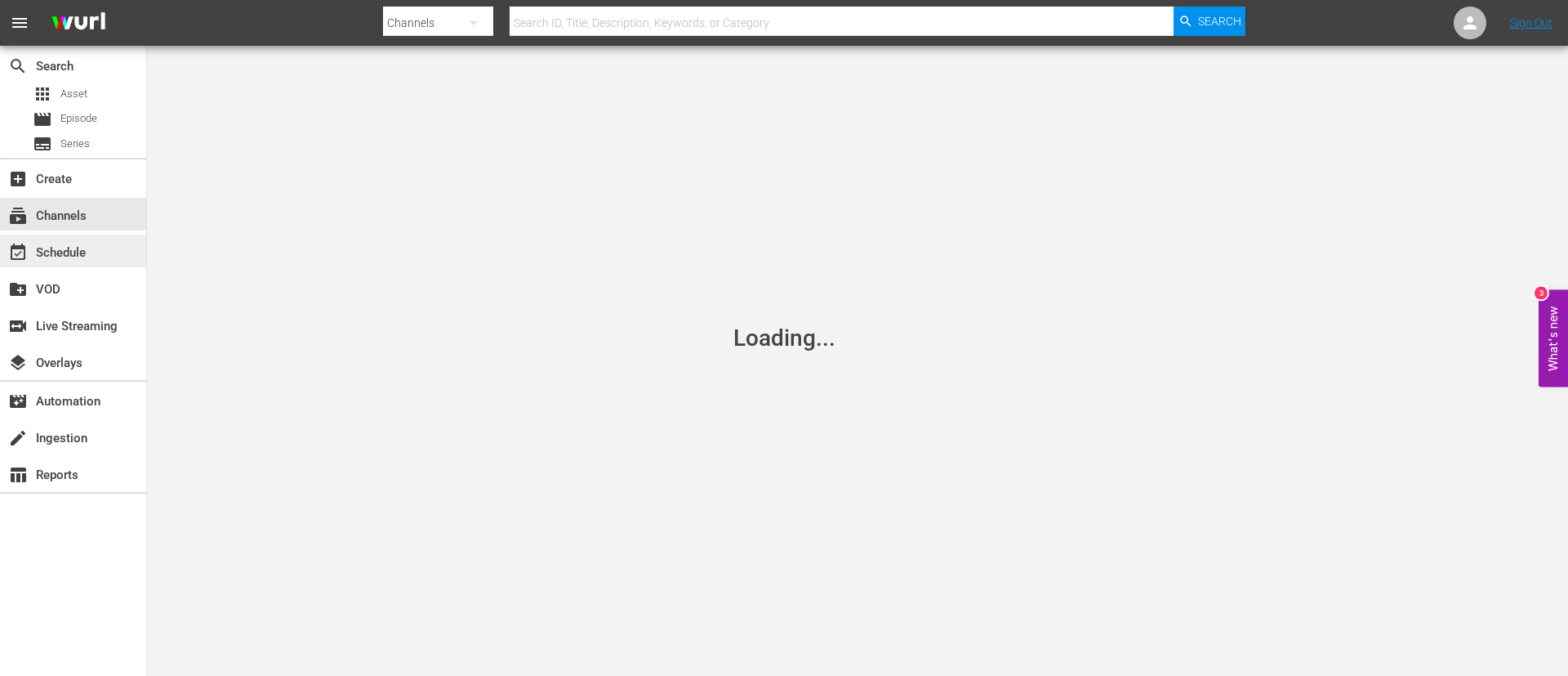
click at [93, 251] on div "event_available Schedule" at bounding box center [73, 251] width 146 height 33
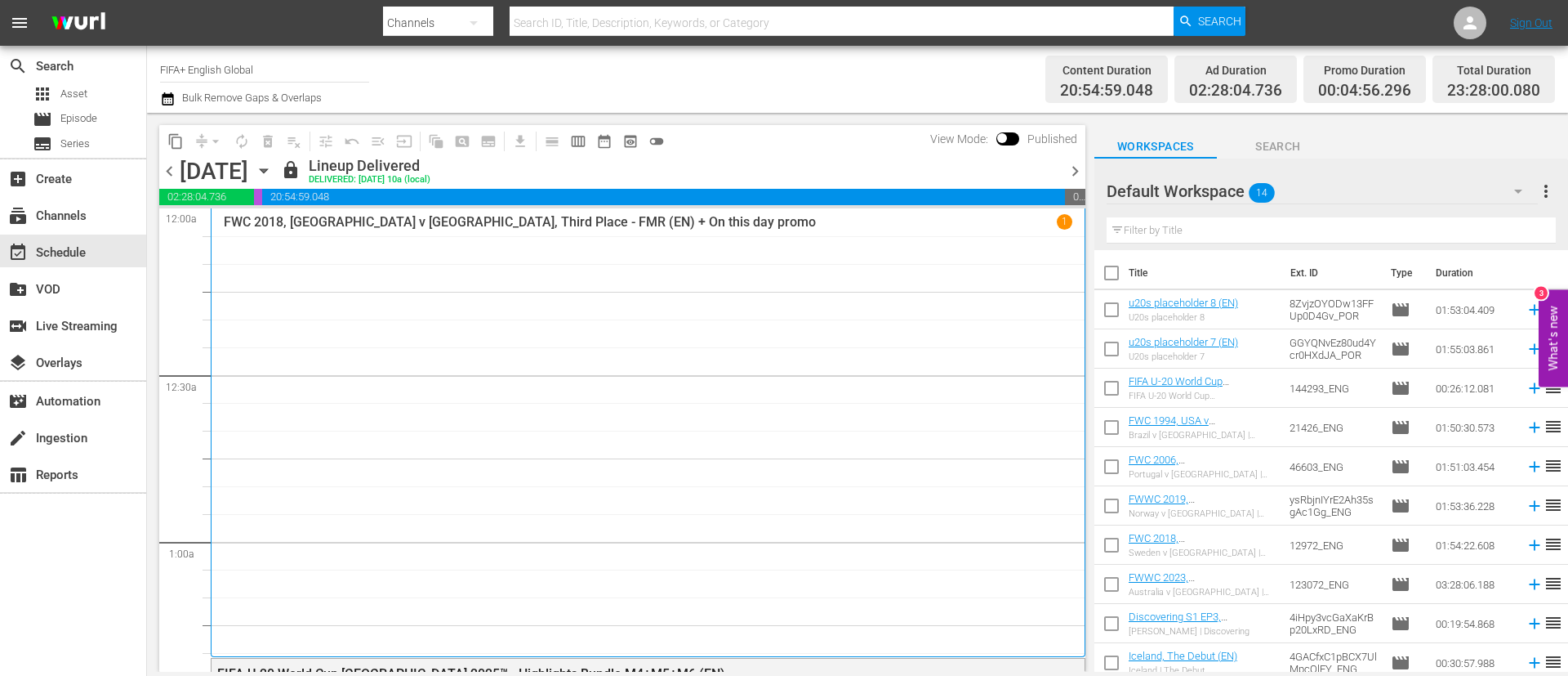
click at [273, 179] on icon "button" at bounding box center [263, 170] width 18 height 18
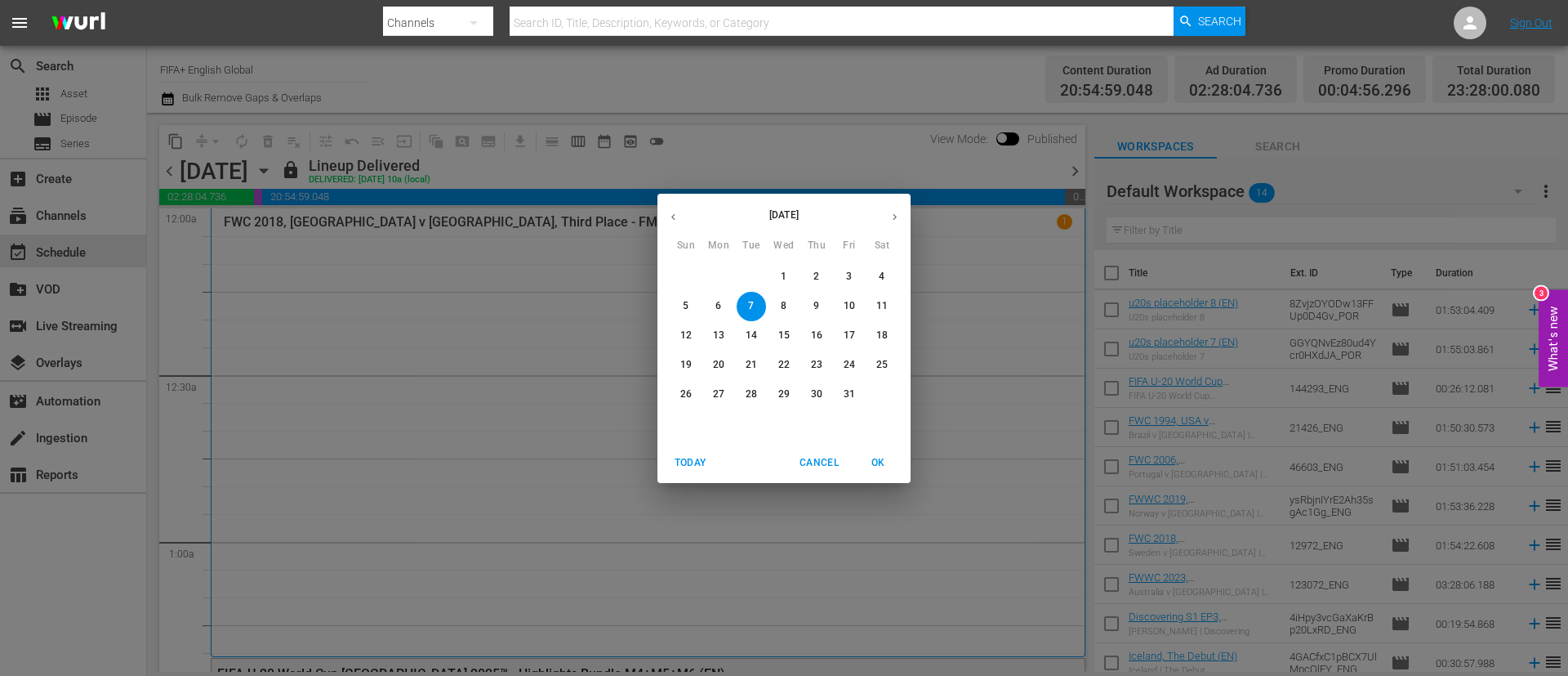
click at [872, 304] on span "11" at bounding box center [882, 305] width 30 height 13
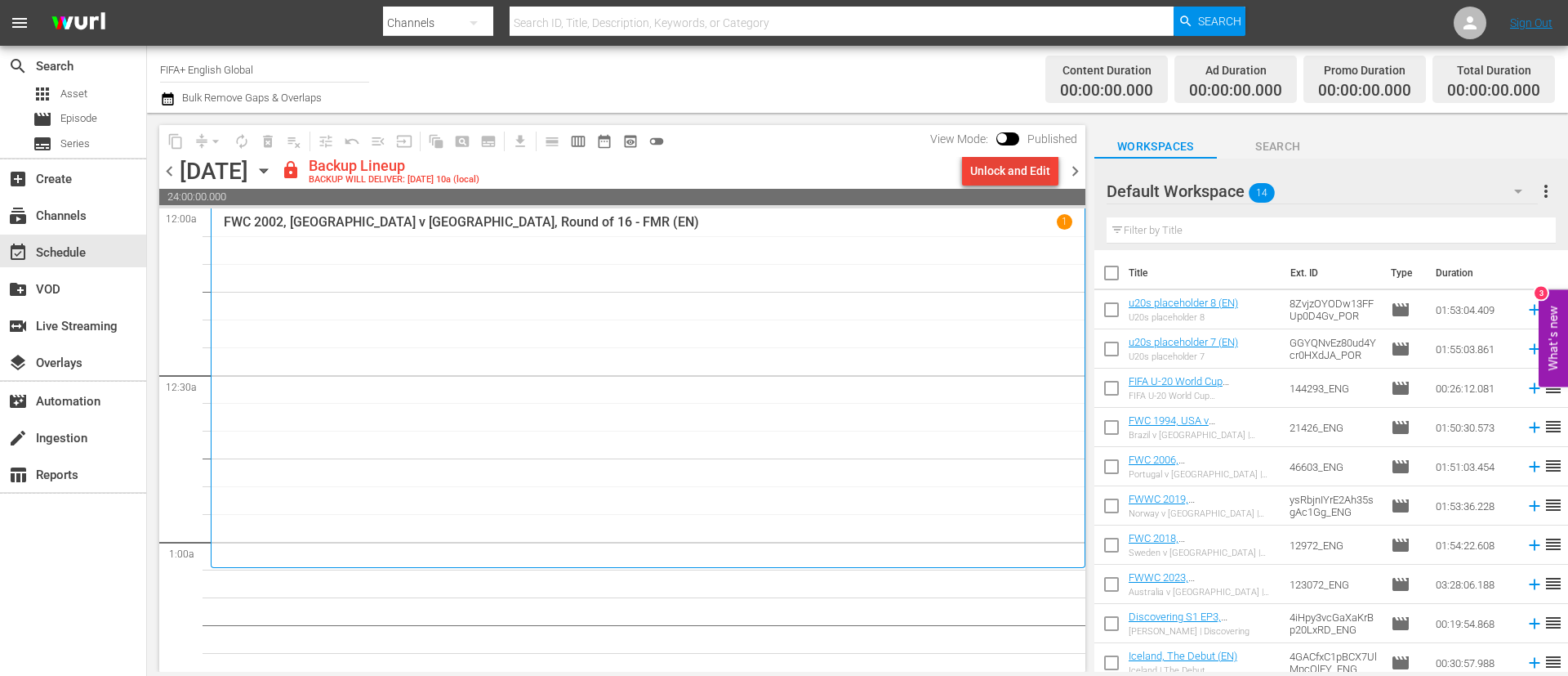
click at [1014, 170] on div "Unlock and Edit" at bounding box center [1010, 171] width 80 height 30
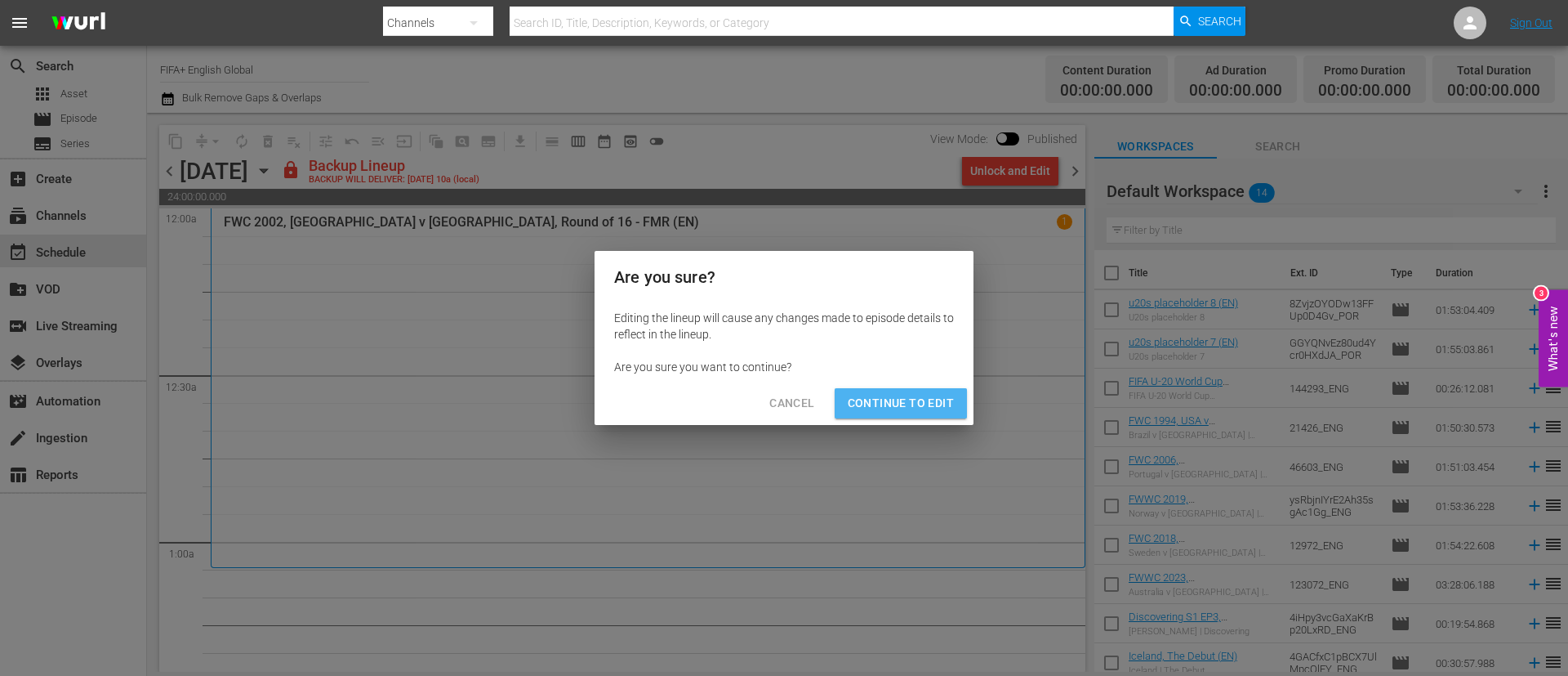
click at [918, 398] on span "Continue to Edit" at bounding box center [900, 402] width 107 height 20
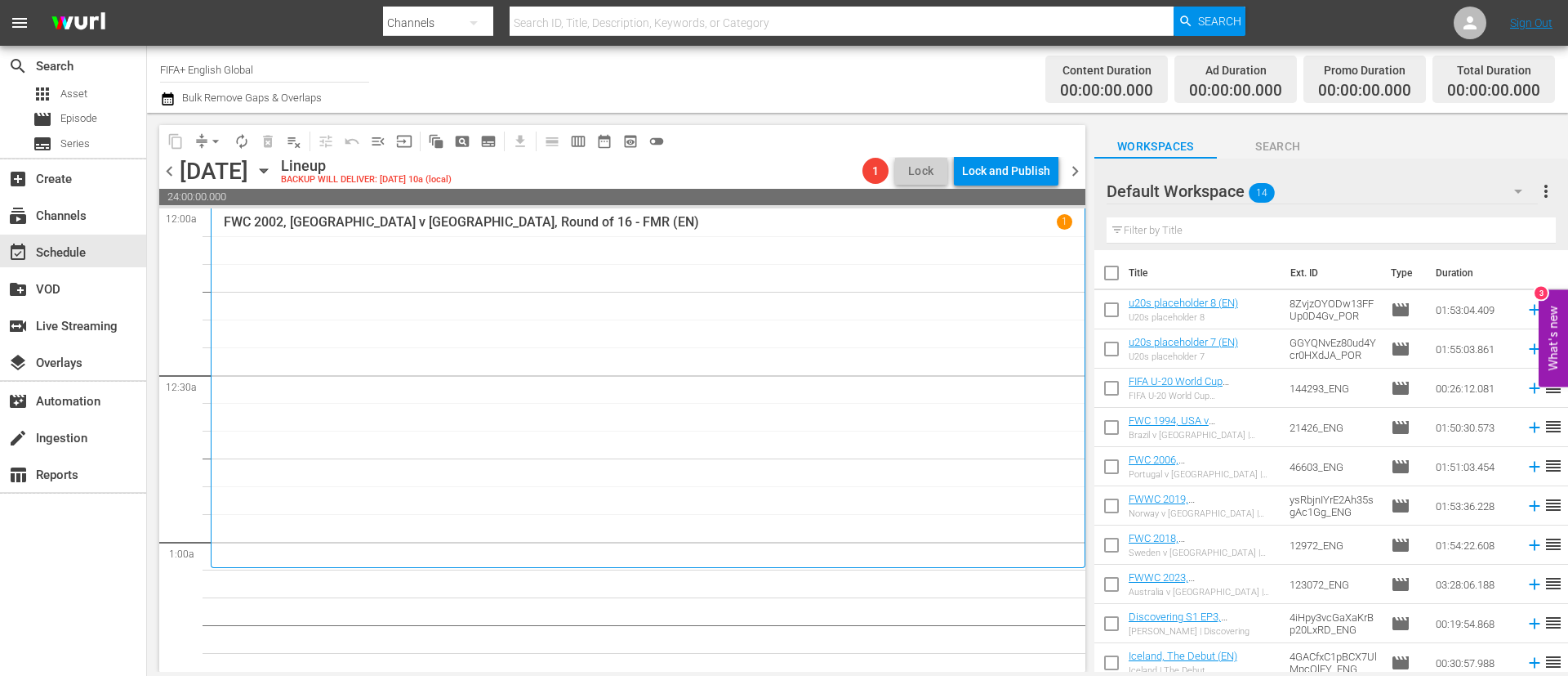
click at [1111, 283] on input "checkbox" at bounding box center [1111, 277] width 35 height 35
checkbox input "true"
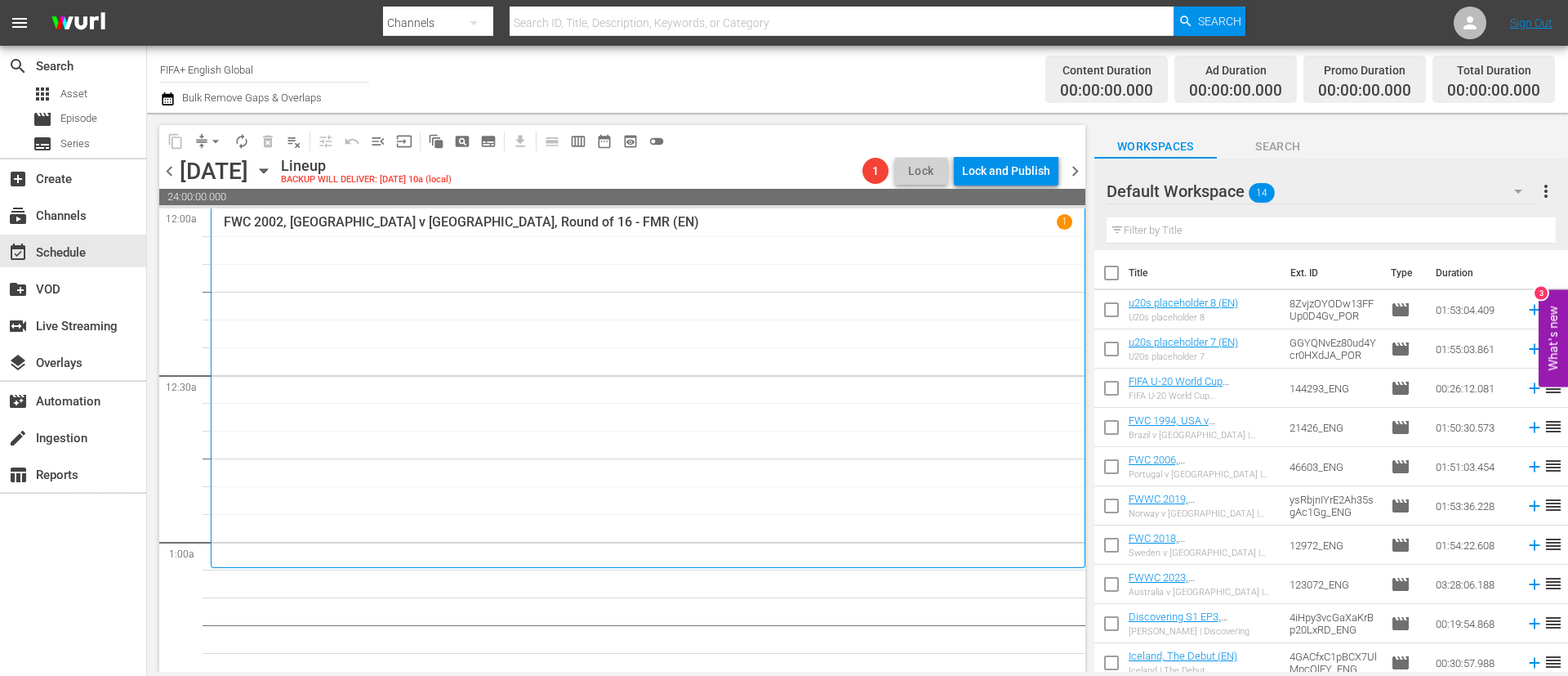
checkbox input "true"
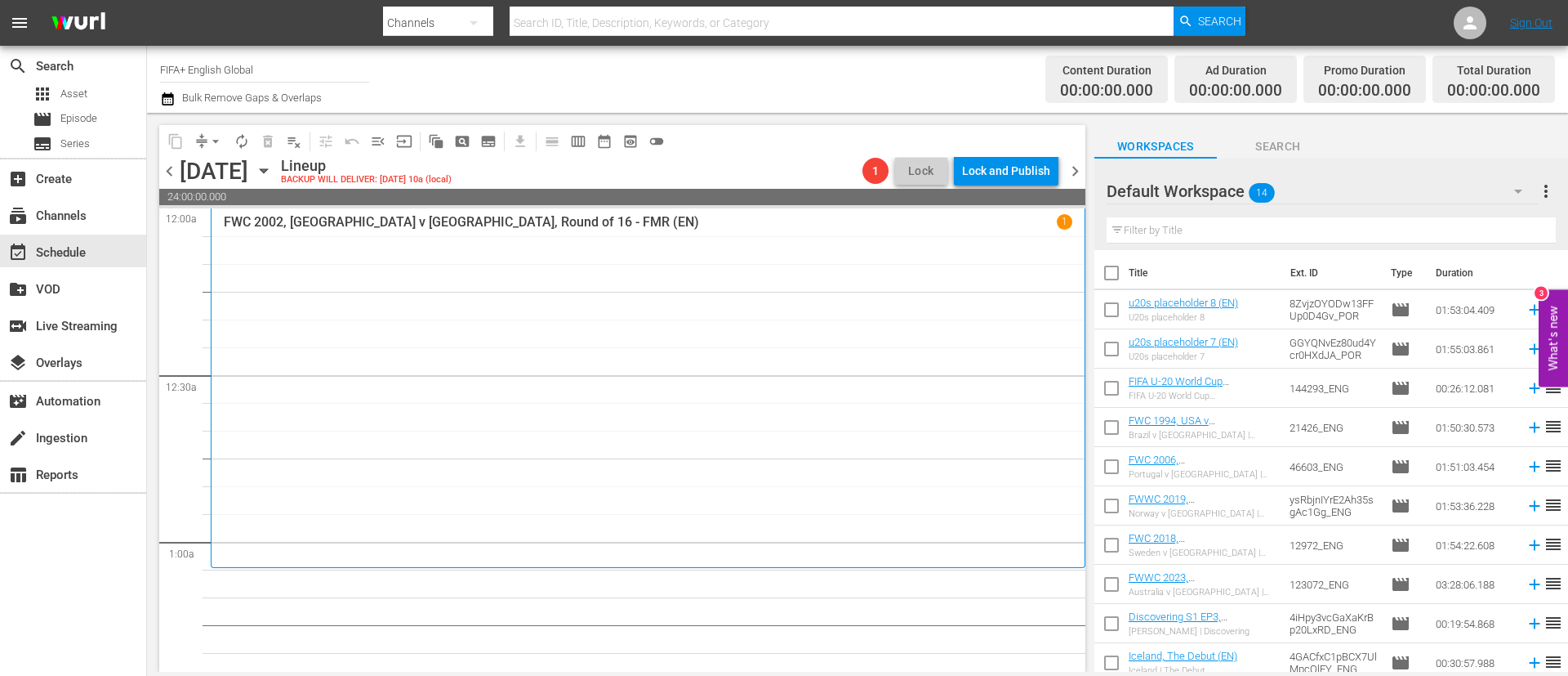
checkbox input "true"
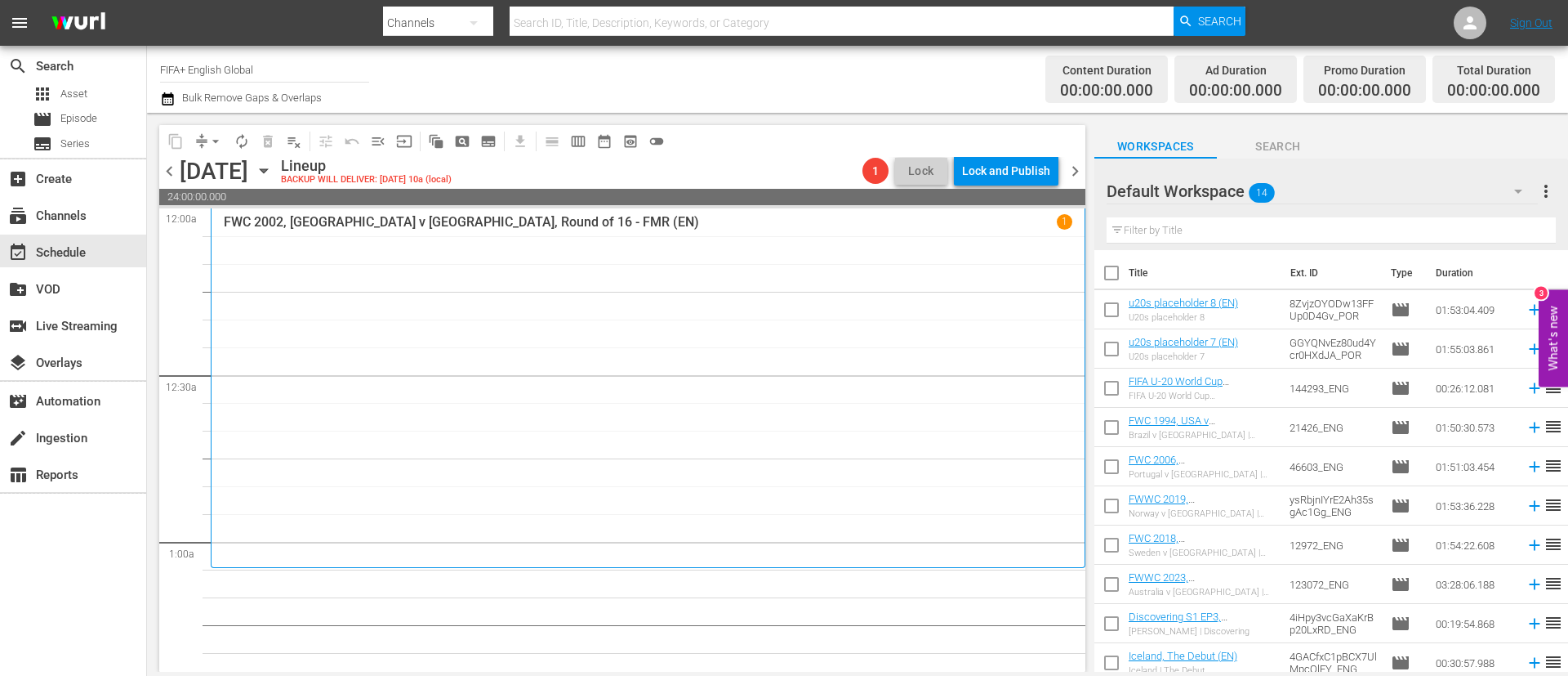
checkbox input "true"
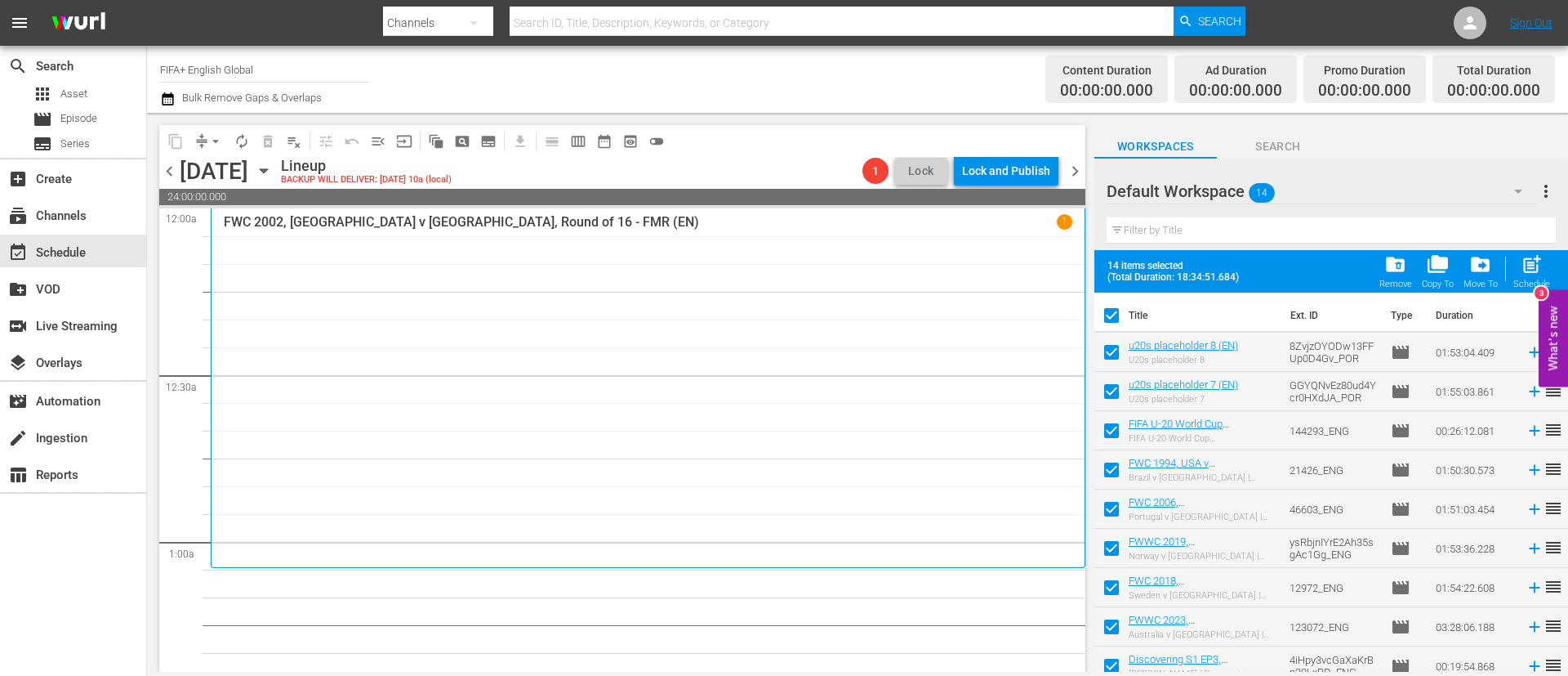
click at [1118, 343] on input "checkbox" at bounding box center [1111, 355] width 35 height 35
checkbox input "false"
click at [1118, 392] on input "checkbox" at bounding box center [1111, 395] width 35 height 35
checkbox input "false"
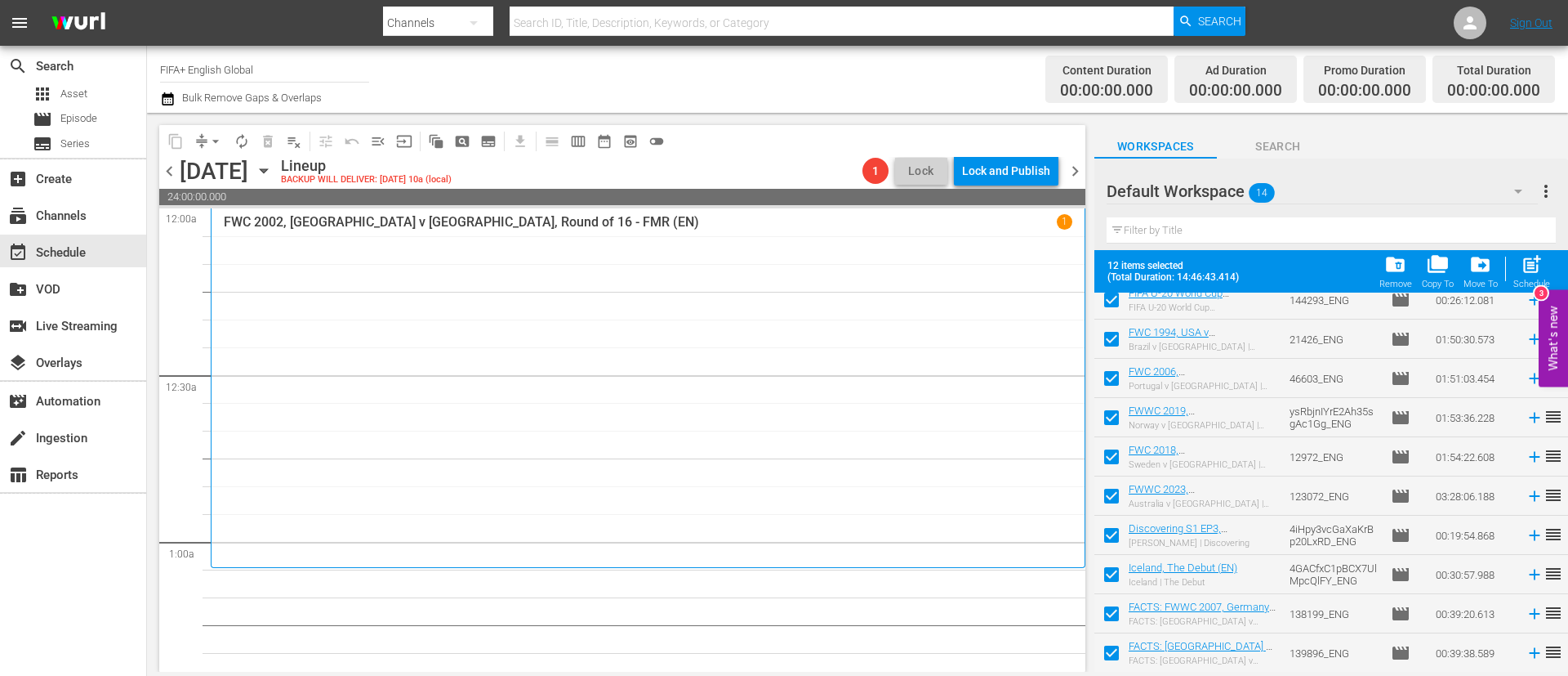
scroll to position [207, 0]
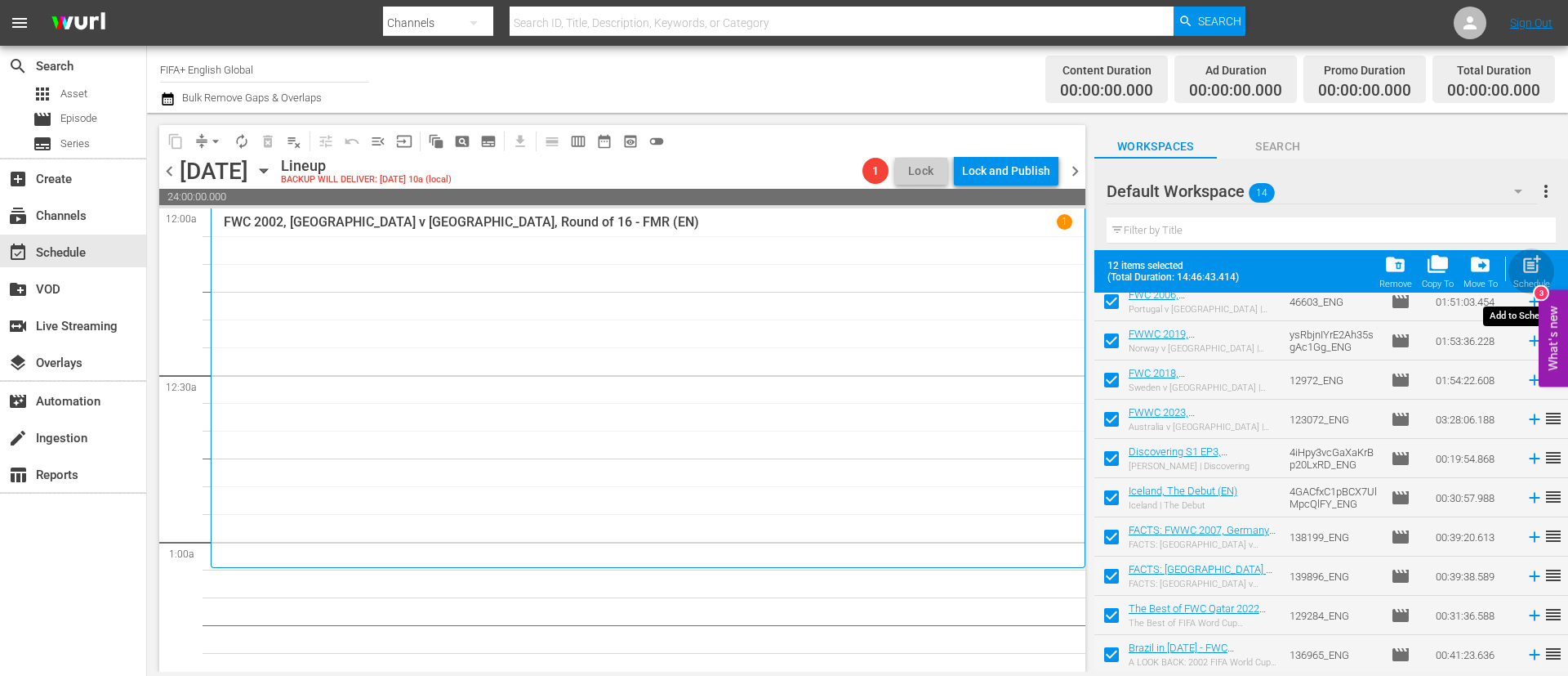
click at [1511, 271] on button "post_add Schedule" at bounding box center [1532, 272] width 47 height 46
checkbox input "false"
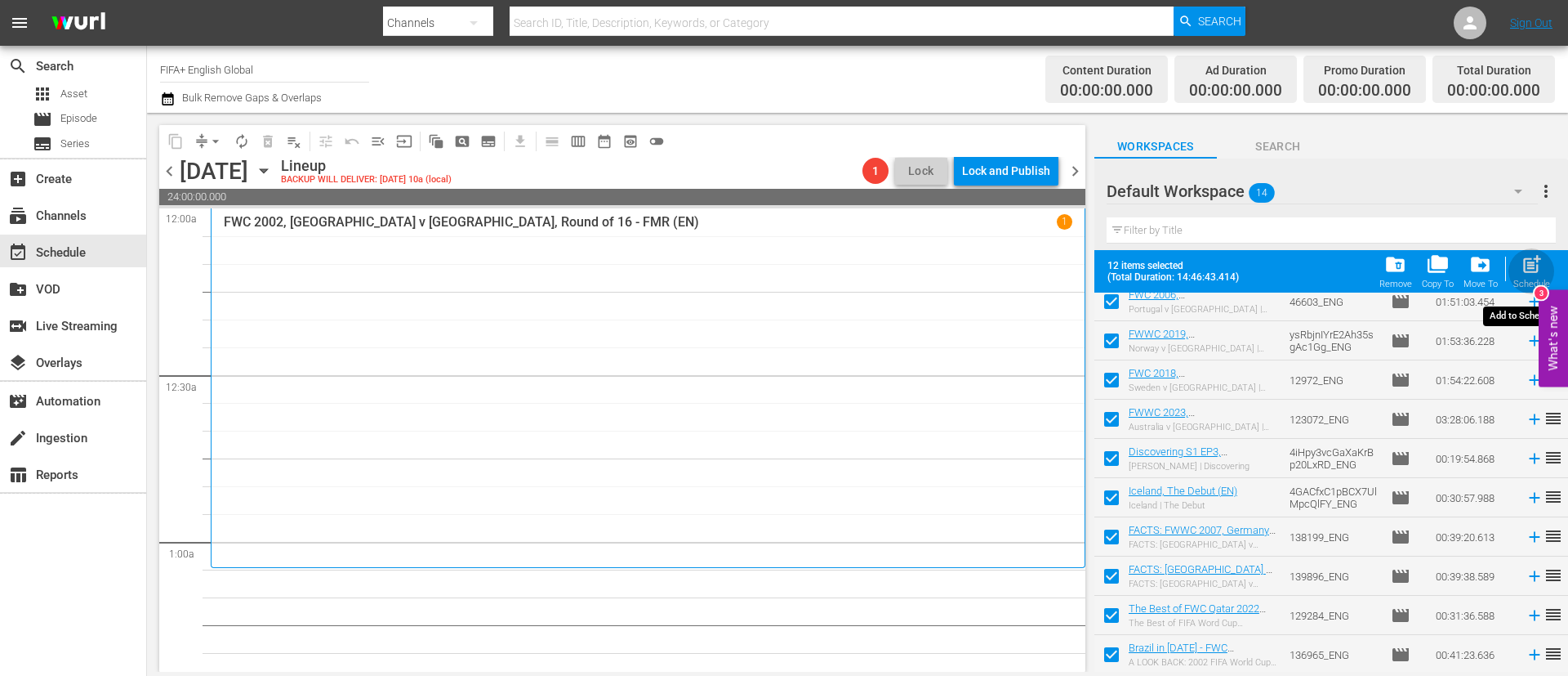
checkbox input "false"
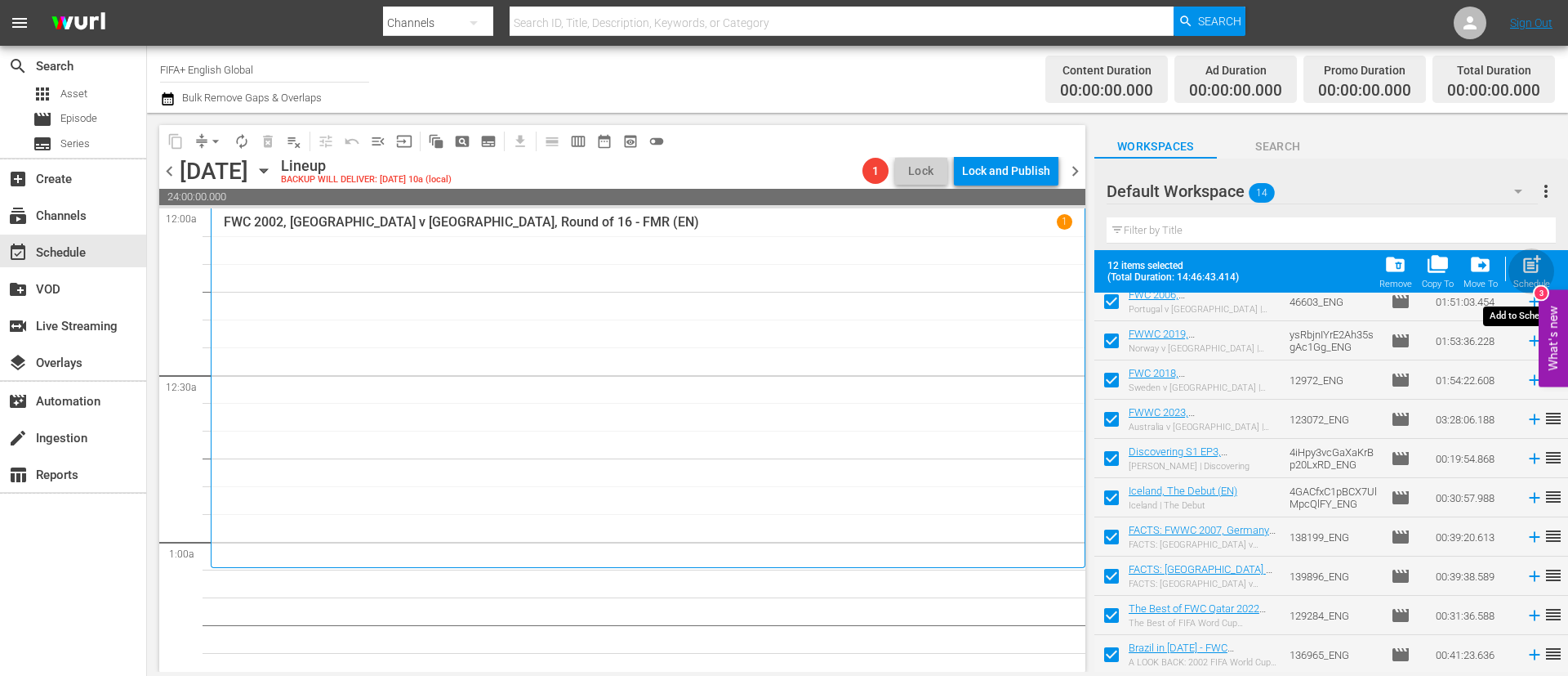
checkbox input "false"
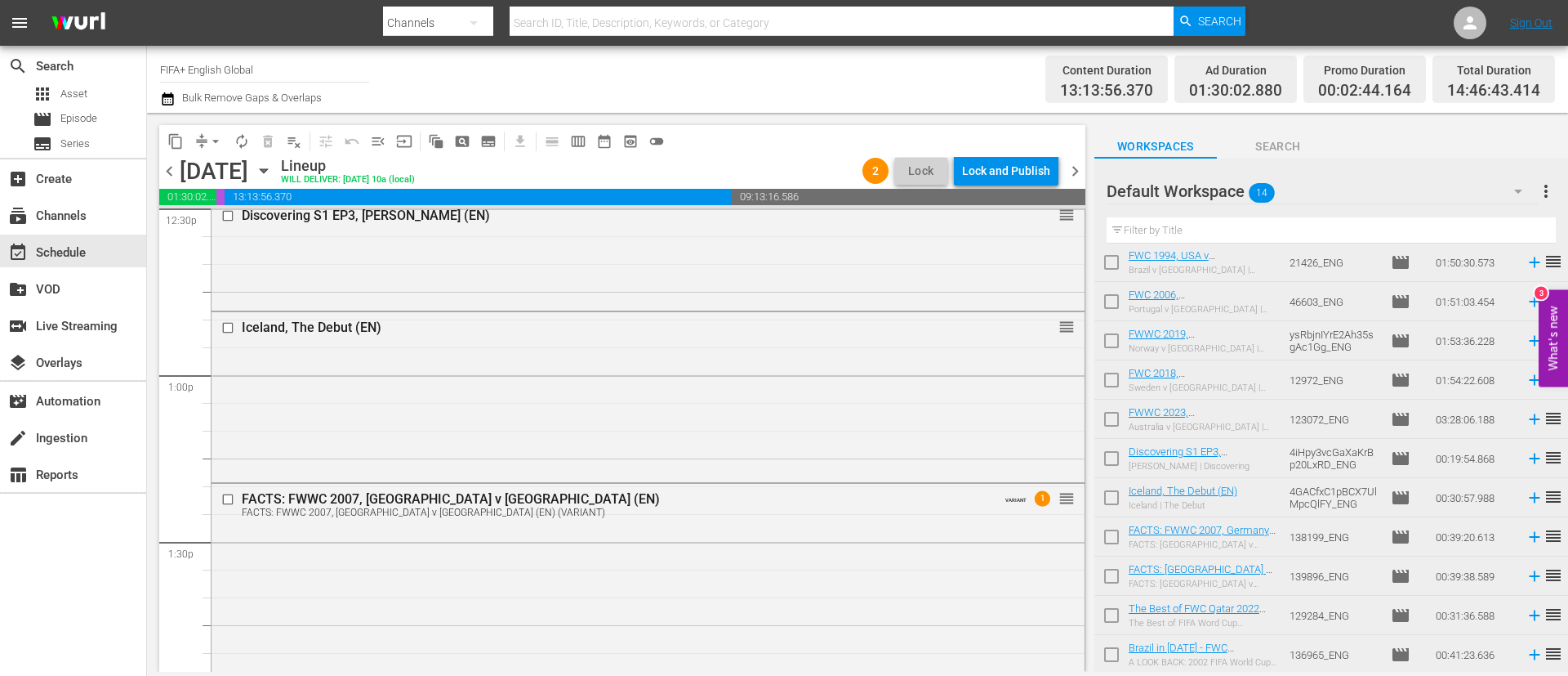
scroll to position [4290, 0]
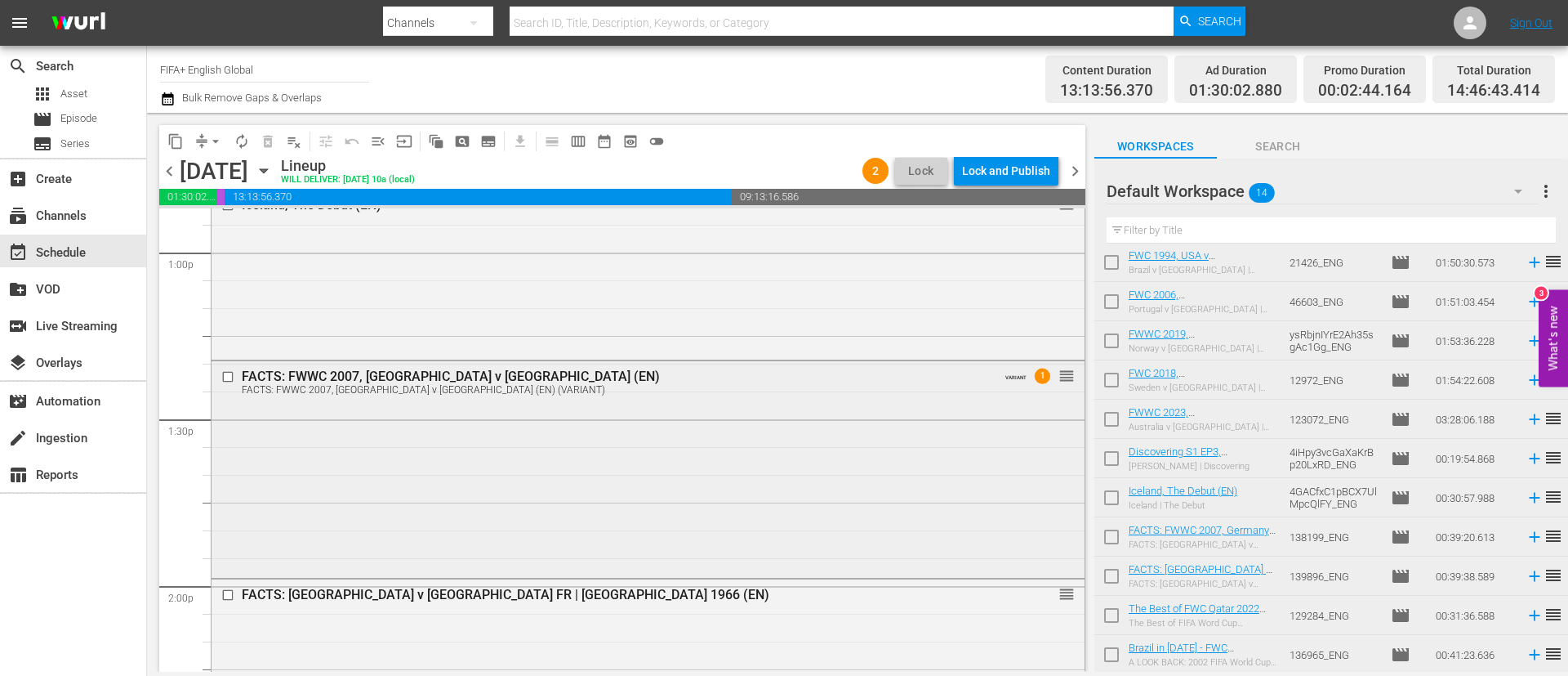
click at [557, 423] on div "FACTS: FWWC 2007, Germany v Brazil (EN) FACTS: FWWC 2007, Germany v Brazil (EN)…" at bounding box center [648, 468] width 873 height 214
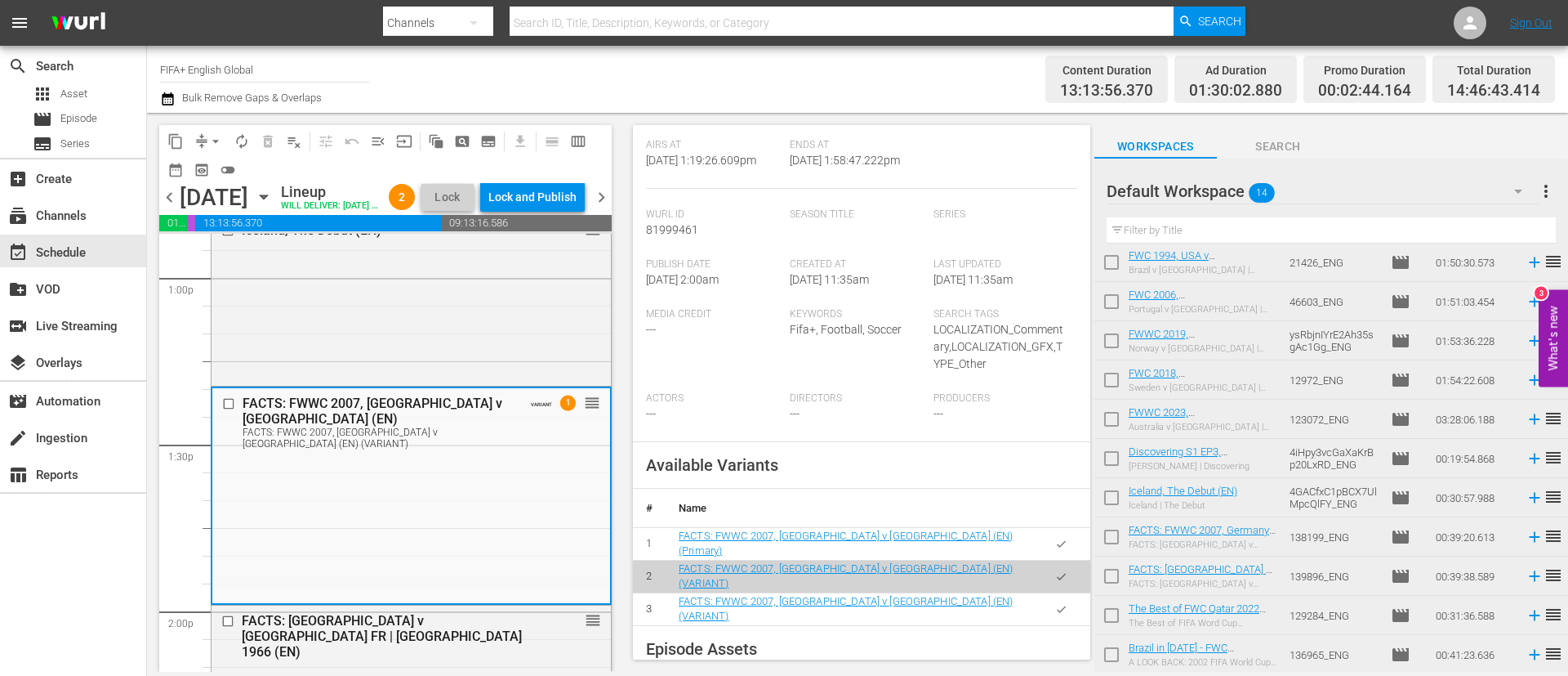
scroll to position [368, 0]
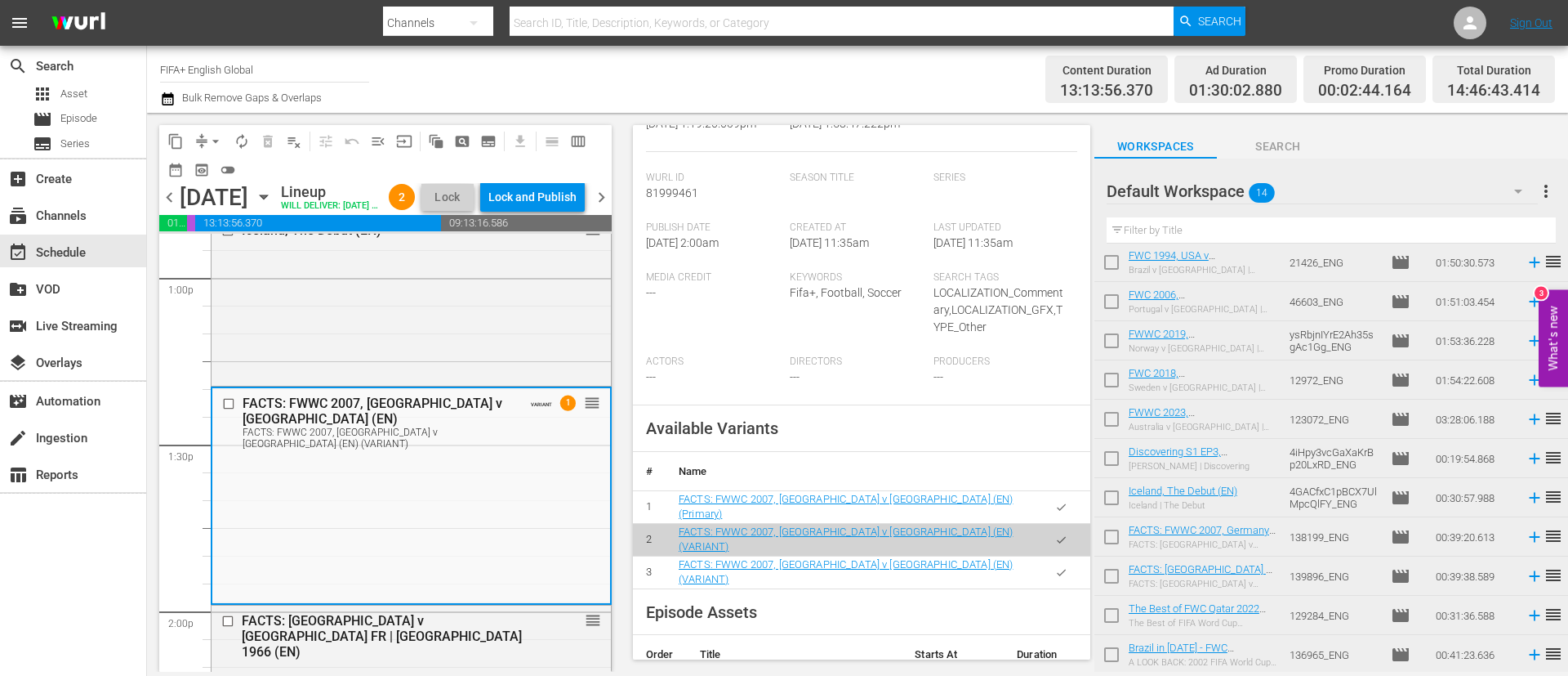
click at [1055, 506] on icon "button" at bounding box center [1060, 507] width 12 height 12
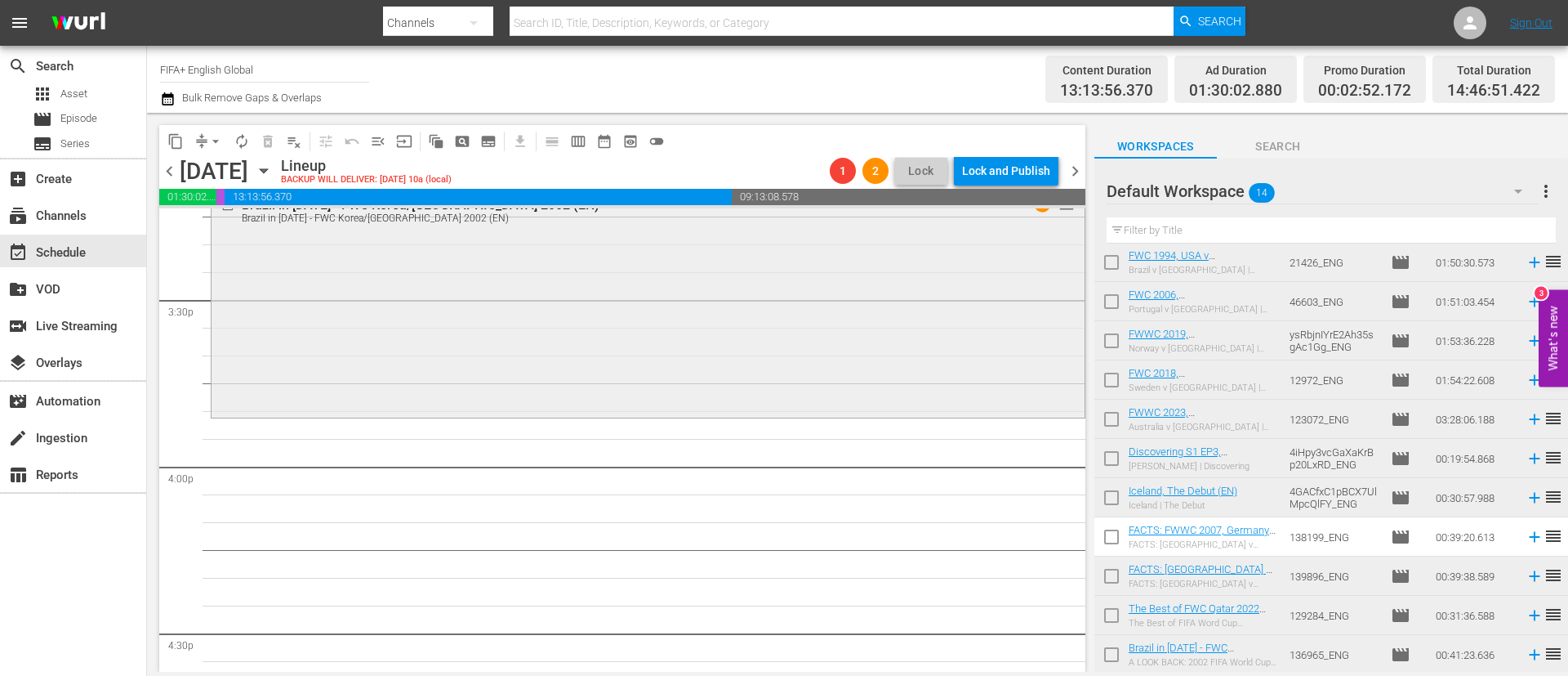
scroll to position [5025, 0]
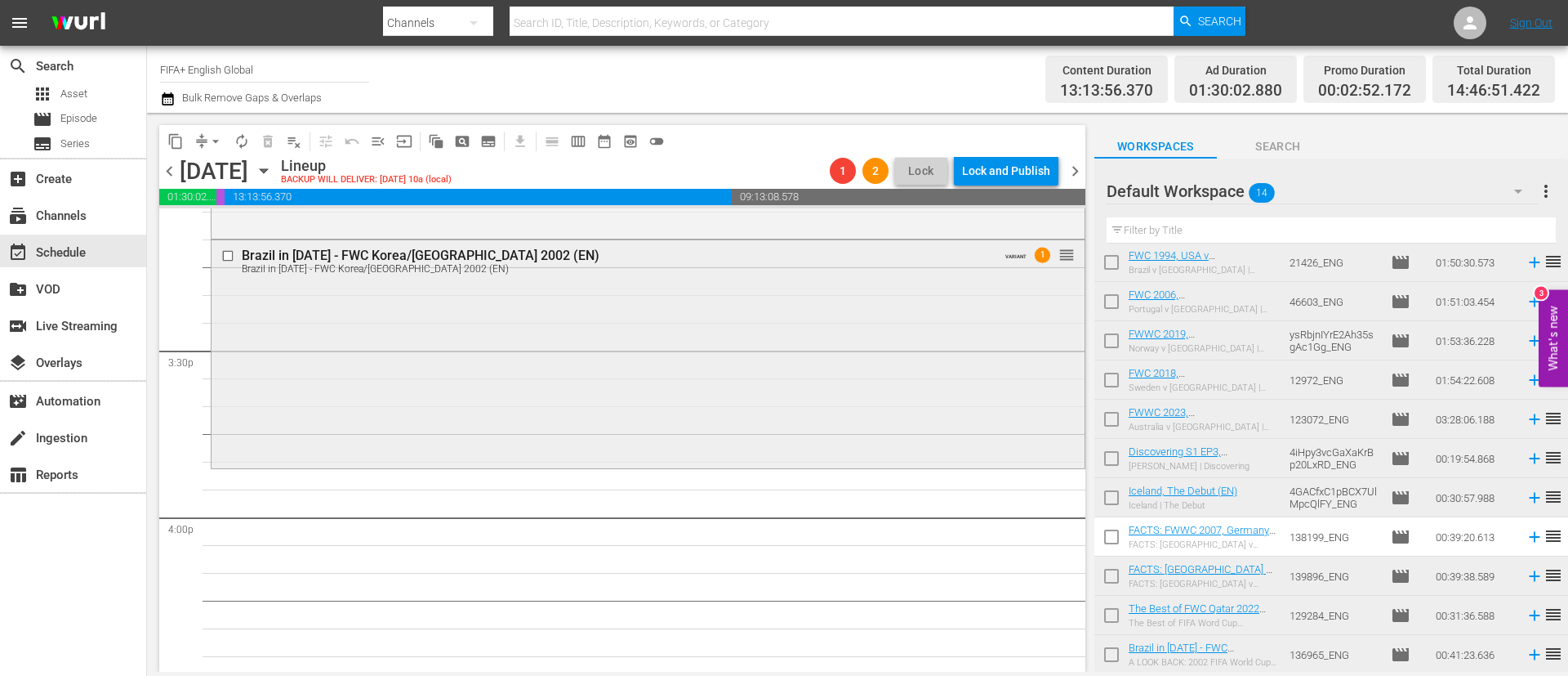
click at [521, 393] on div "Brazil in 2002 - FWC Korea/Japan 2002 (EN) Brazil in 2002 - FWC Korea/Japan 200…" at bounding box center [648, 352] width 873 height 225
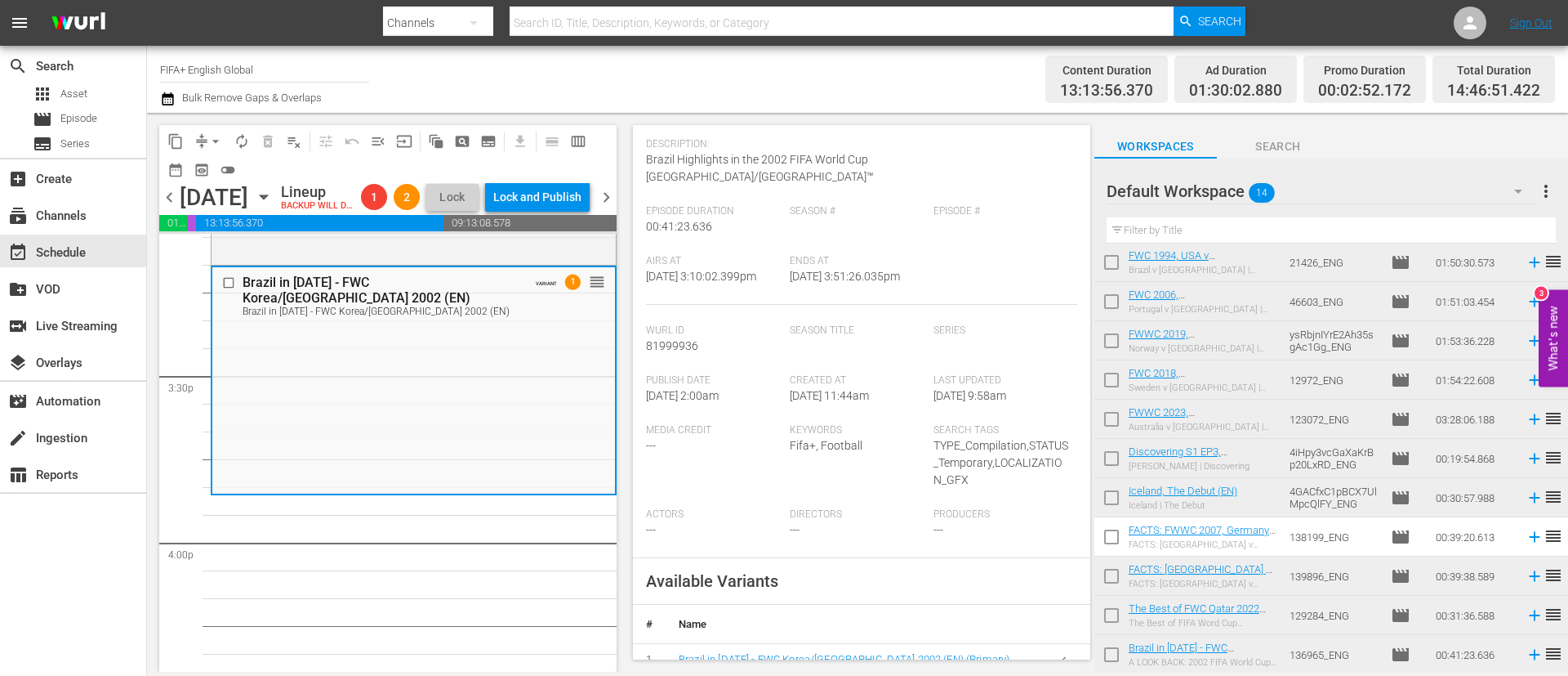
scroll to position [245, 0]
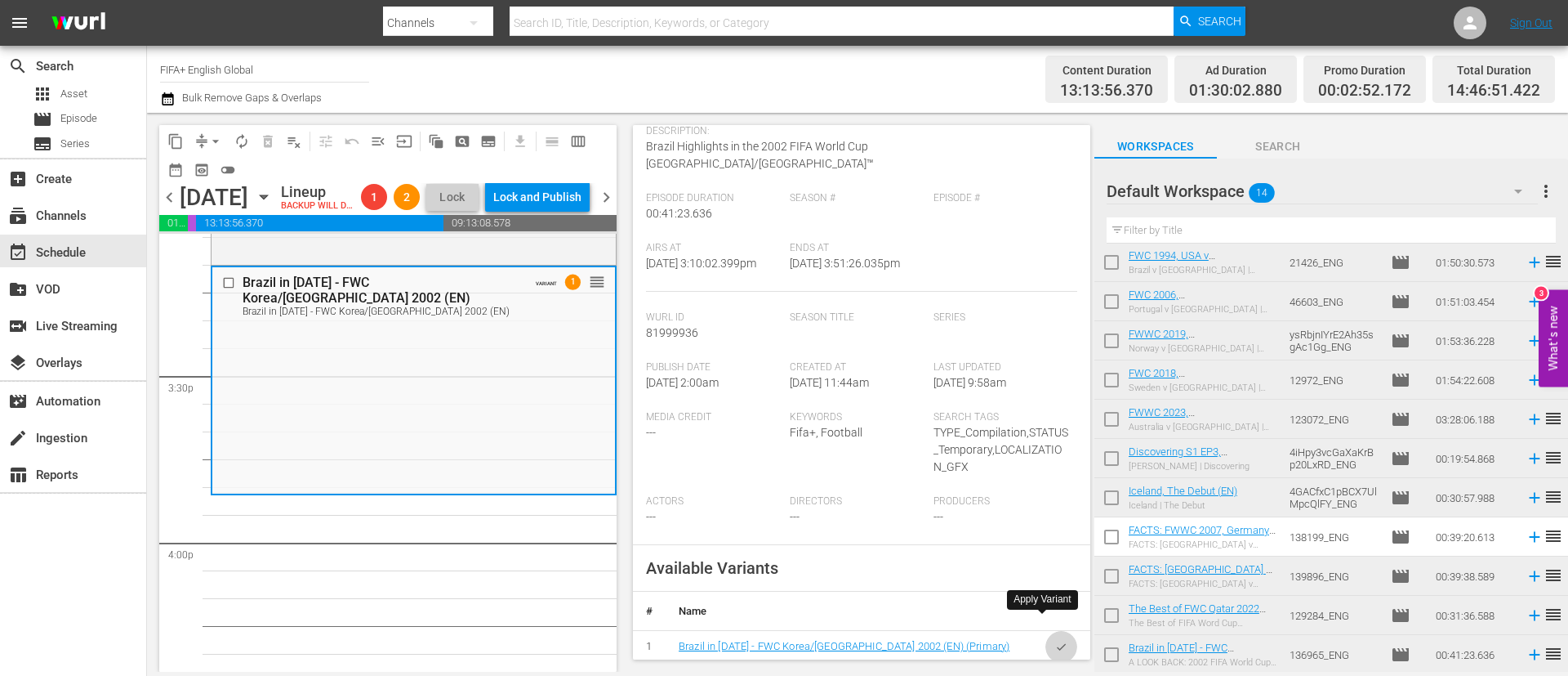
click at [1045, 631] on button "button" at bounding box center [1060, 646] width 32 height 32
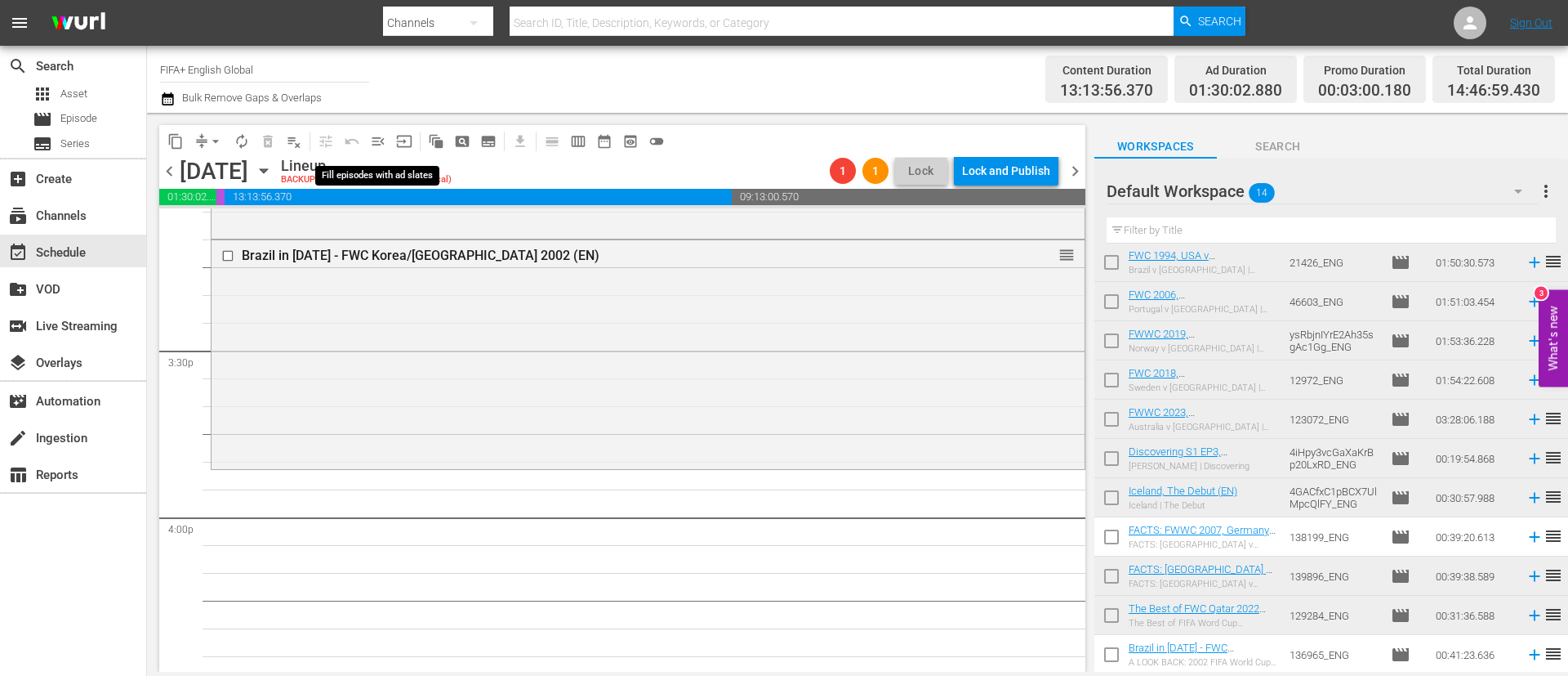
click at [382, 140] on span "menu_open" at bounding box center [377, 141] width 16 height 16
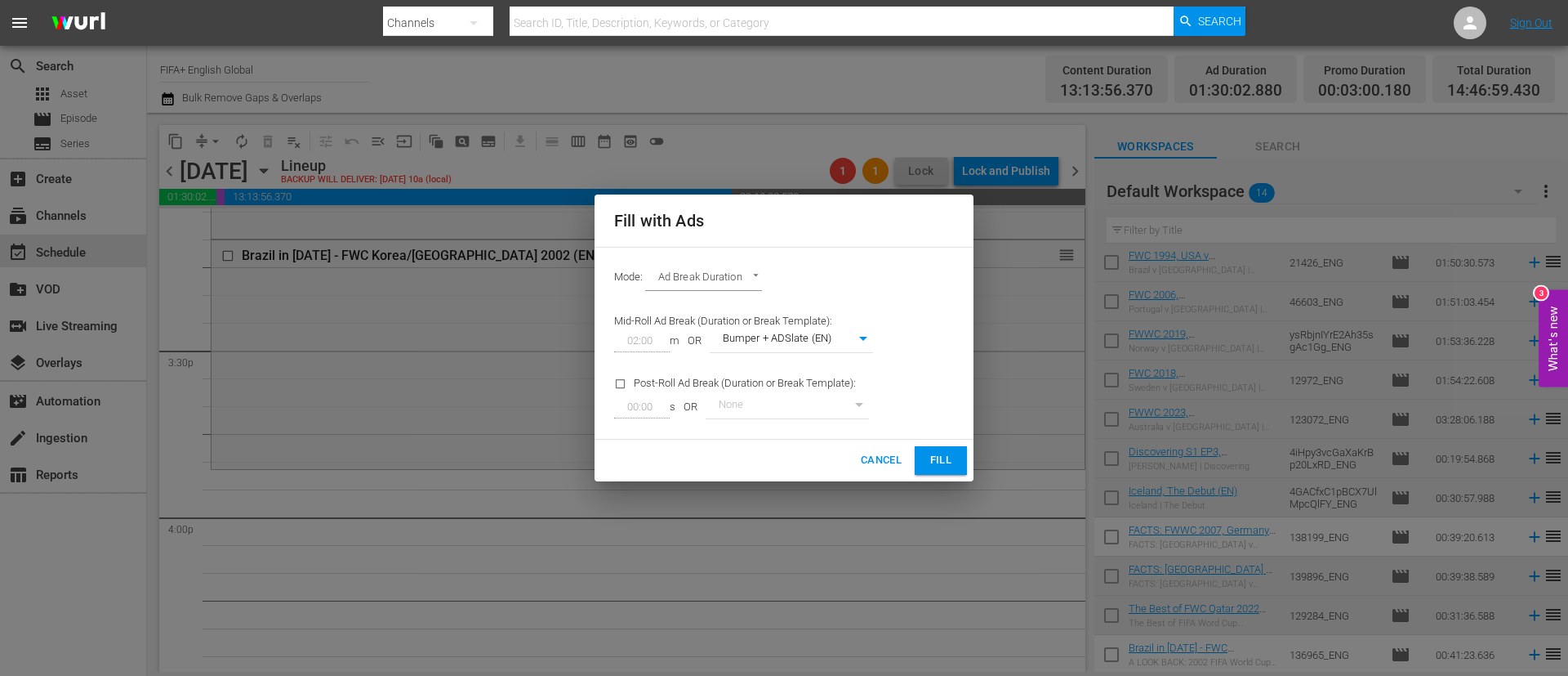
click at [939, 454] on span "Fill" at bounding box center [940, 461] width 26 height 19
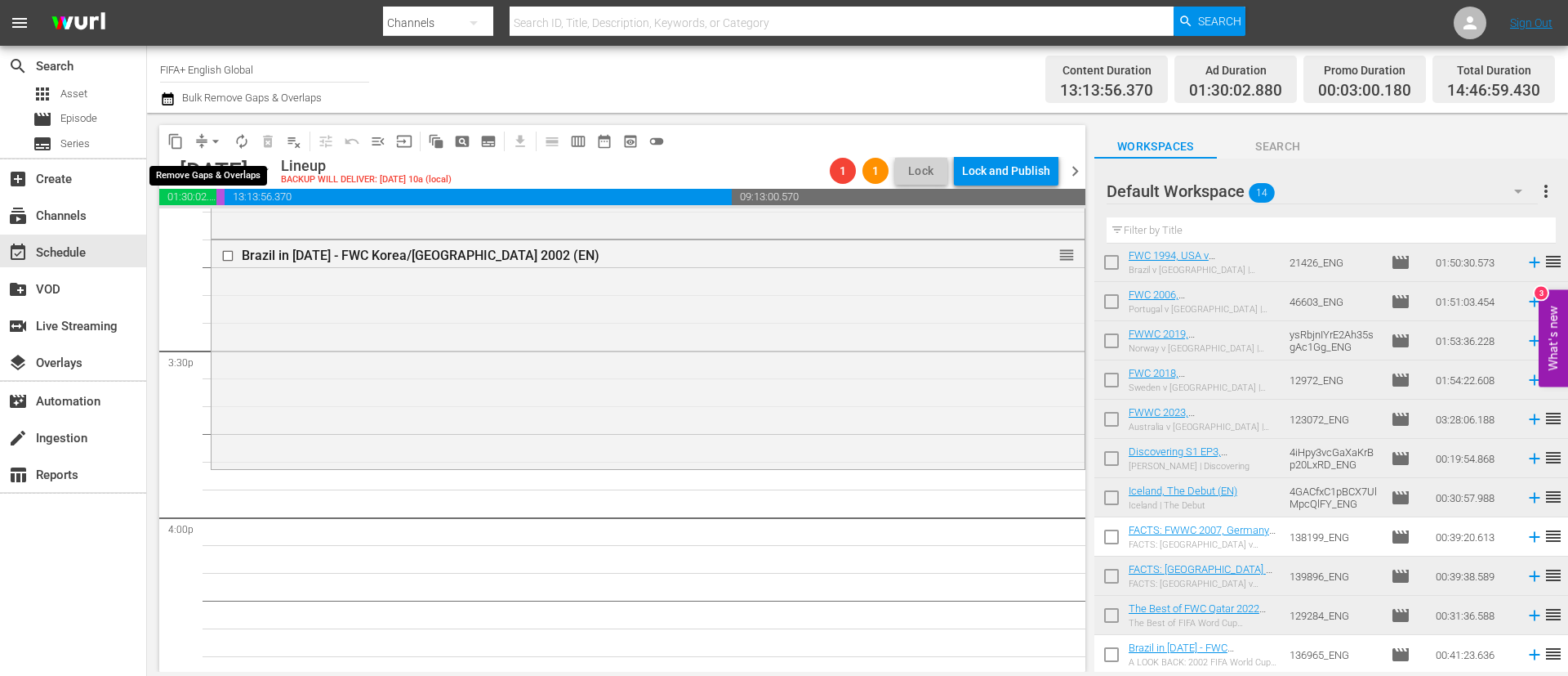
click at [211, 142] on span "arrow_drop_down" at bounding box center [215, 141] width 16 height 16
click at [262, 222] on li "Align to End of Previous Day" at bounding box center [216, 229] width 172 height 27
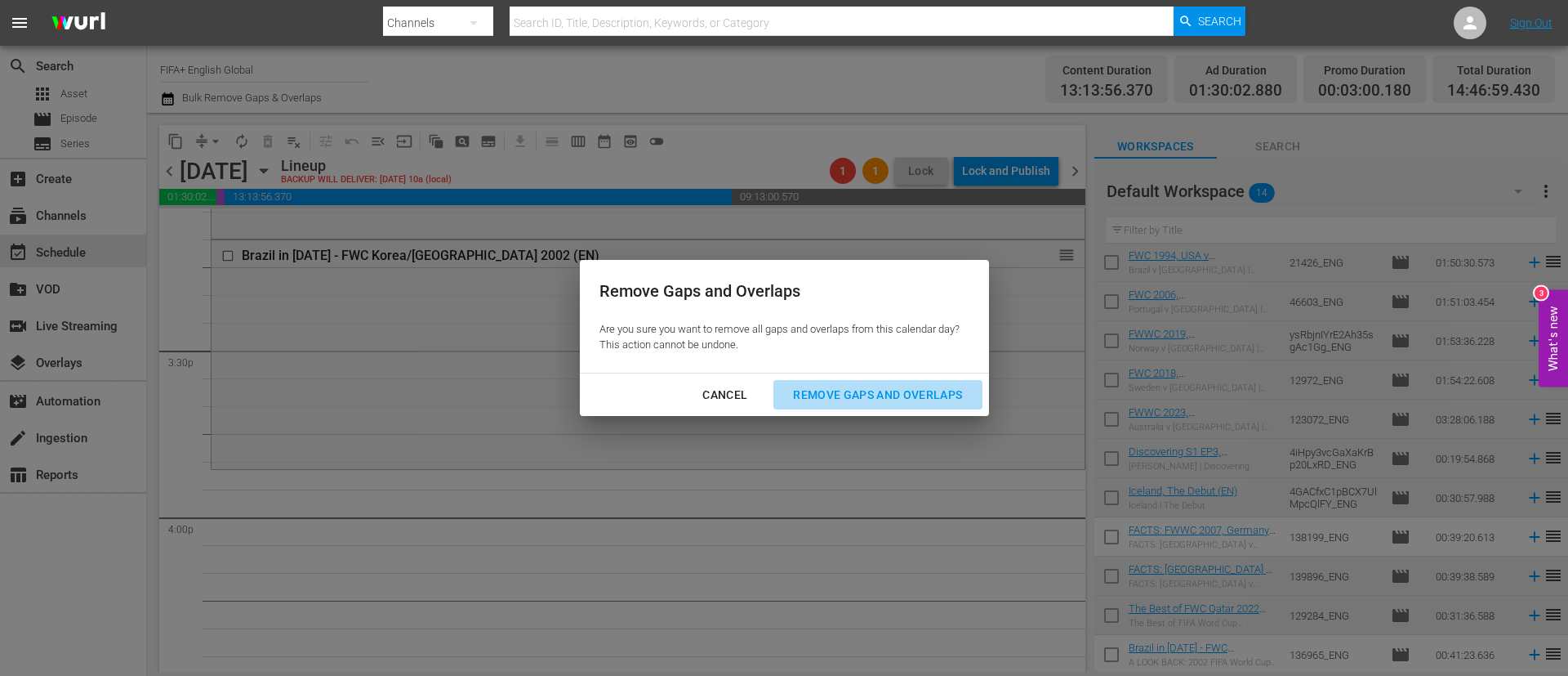
click at [922, 405] on button "Remove Gaps and Overlaps" at bounding box center [877, 395] width 208 height 30
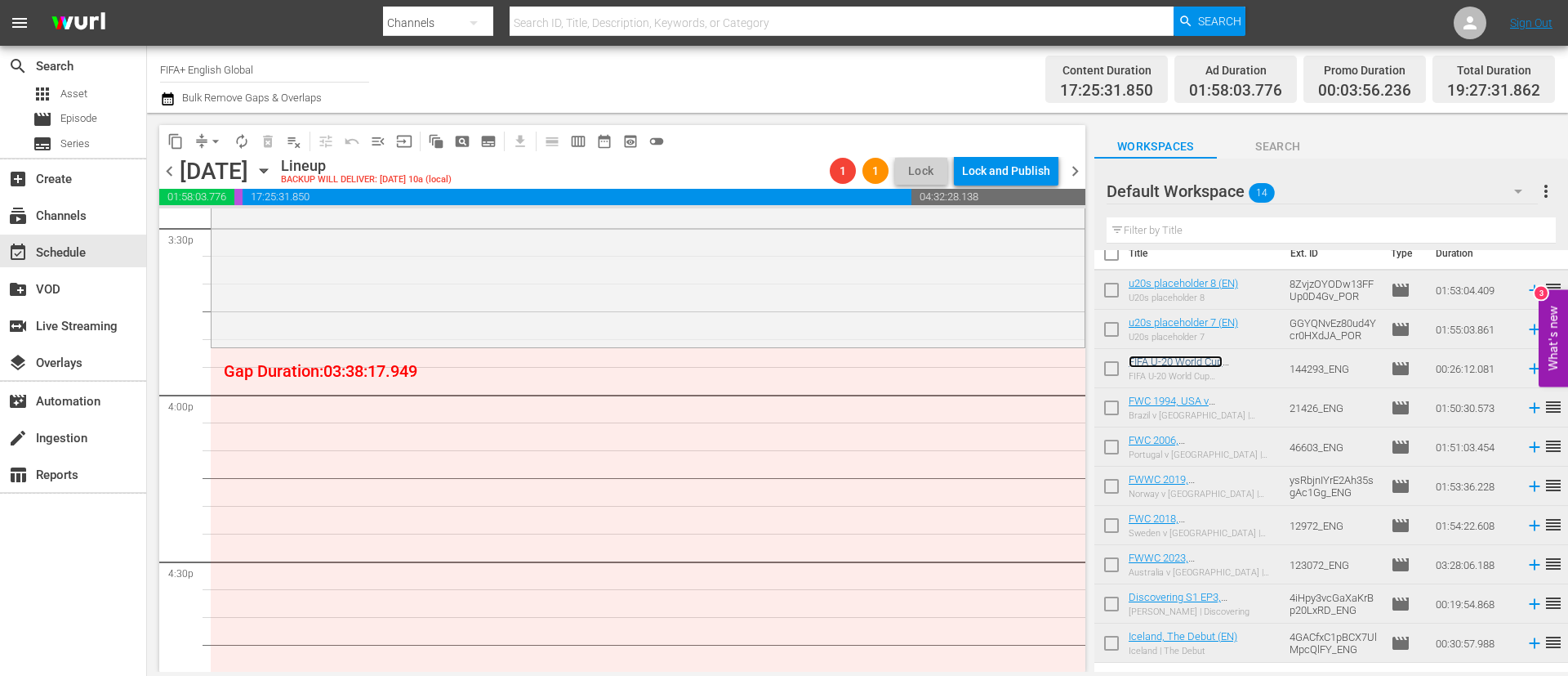
scroll to position [0, 0]
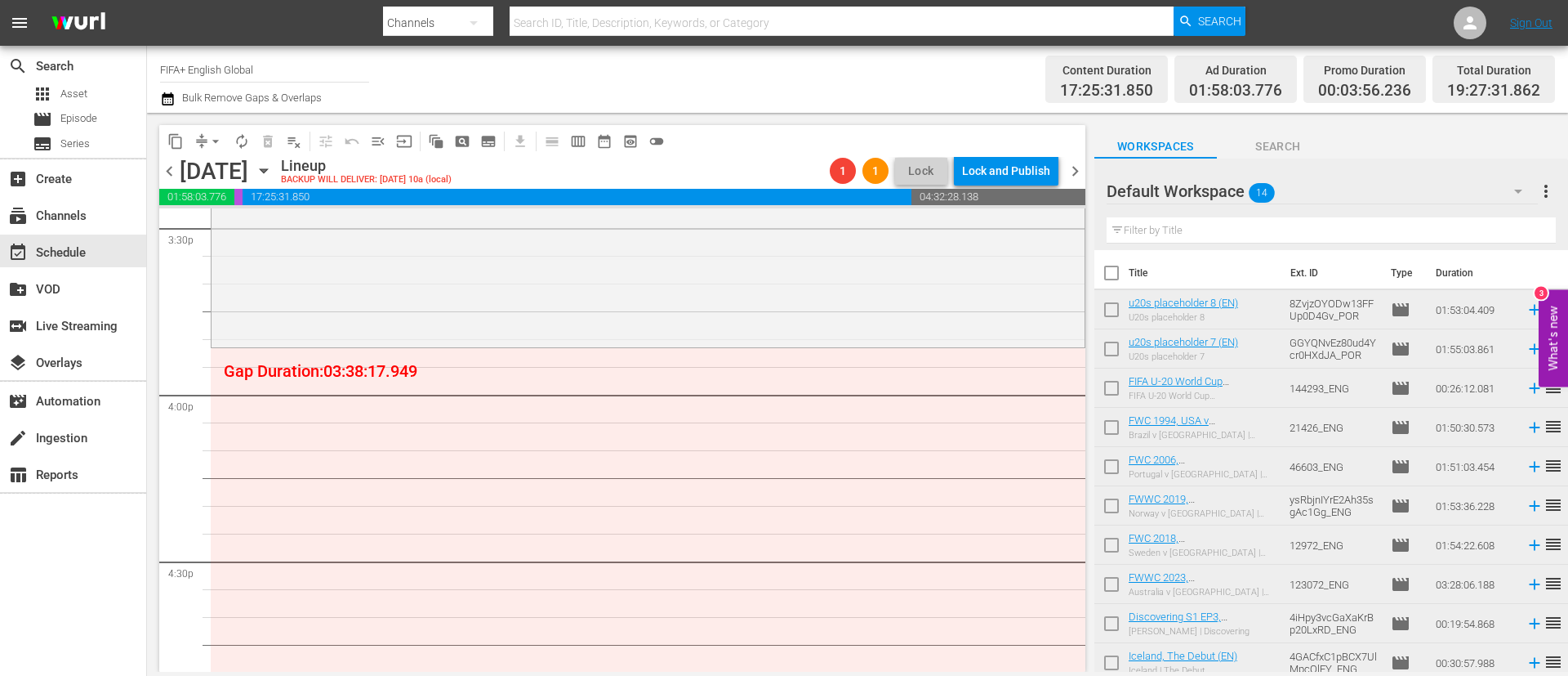
click at [1104, 512] on input "checkbox" at bounding box center [1111, 509] width 35 height 35
checkbox input "true"
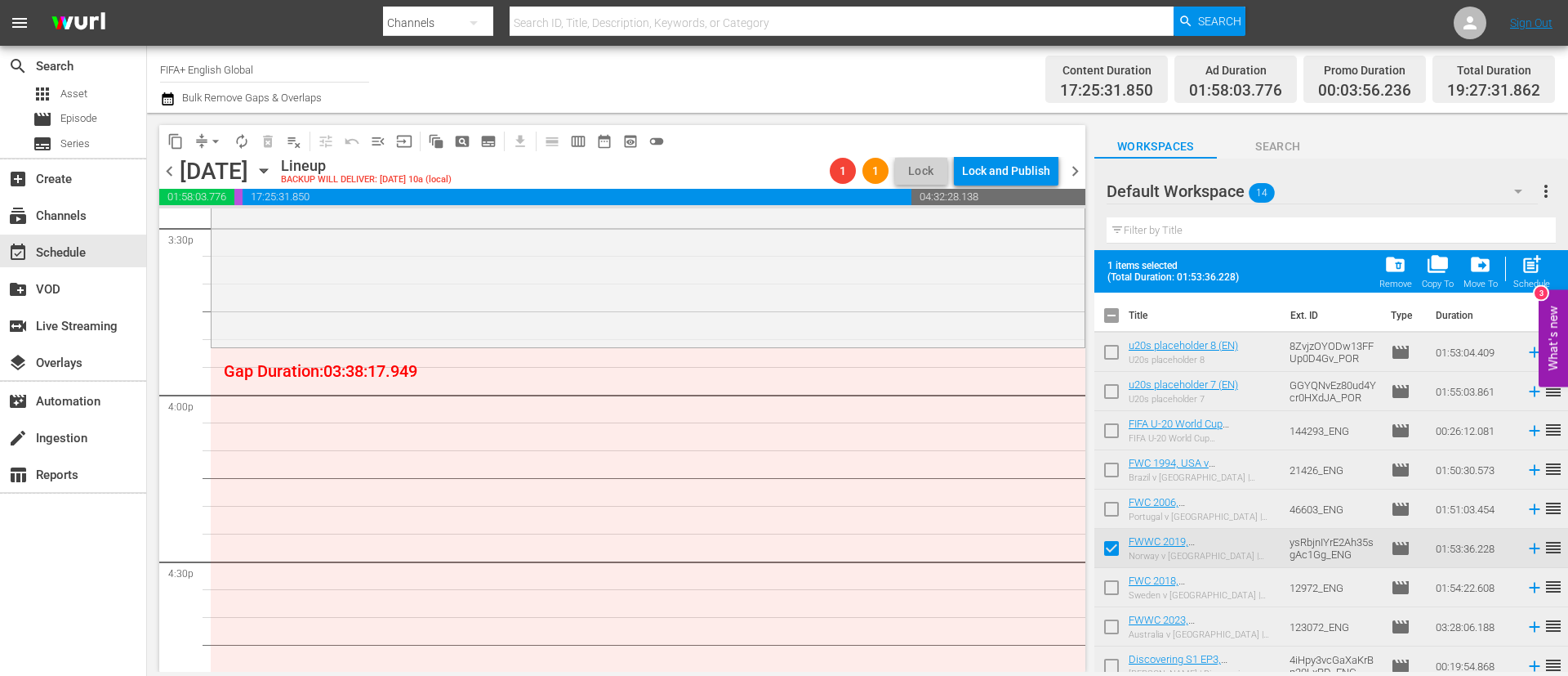
scroll to position [123, 0]
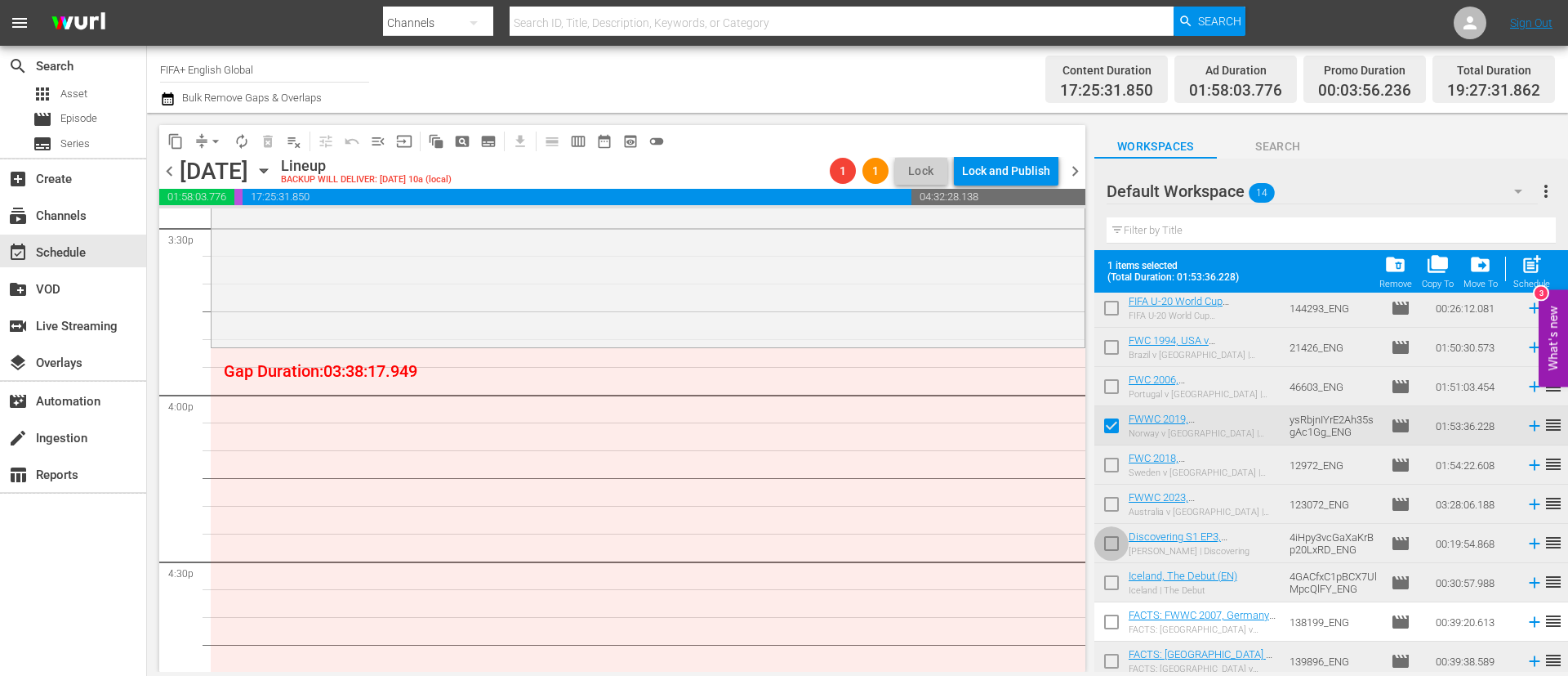
click at [1115, 545] on input "checkbox" at bounding box center [1111, 546] width 35 height 35
checkbox input "true"
click at [1107, 579] on input "checkbox" at bounding box center [1111, 586] width 35 height 35
checkbox input "true"
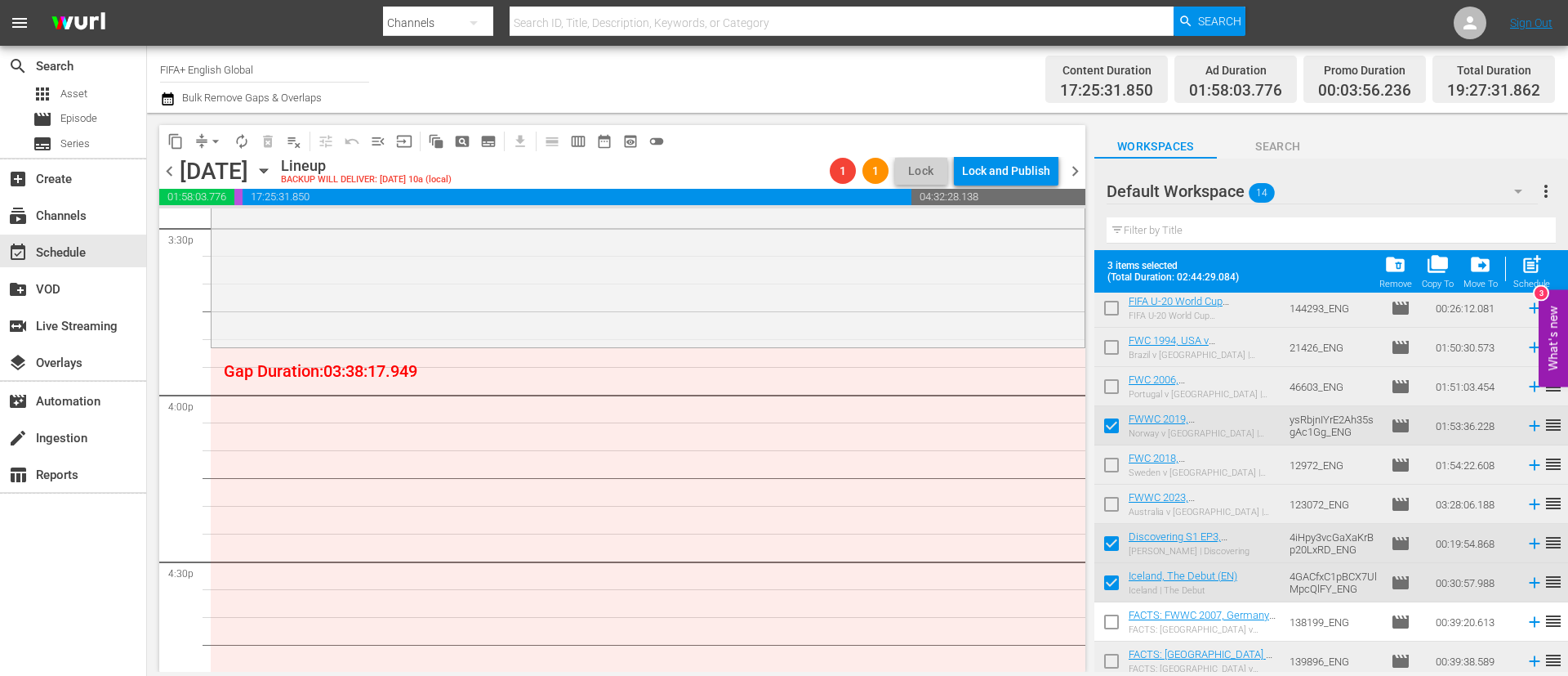
scroll to position [207, 0]
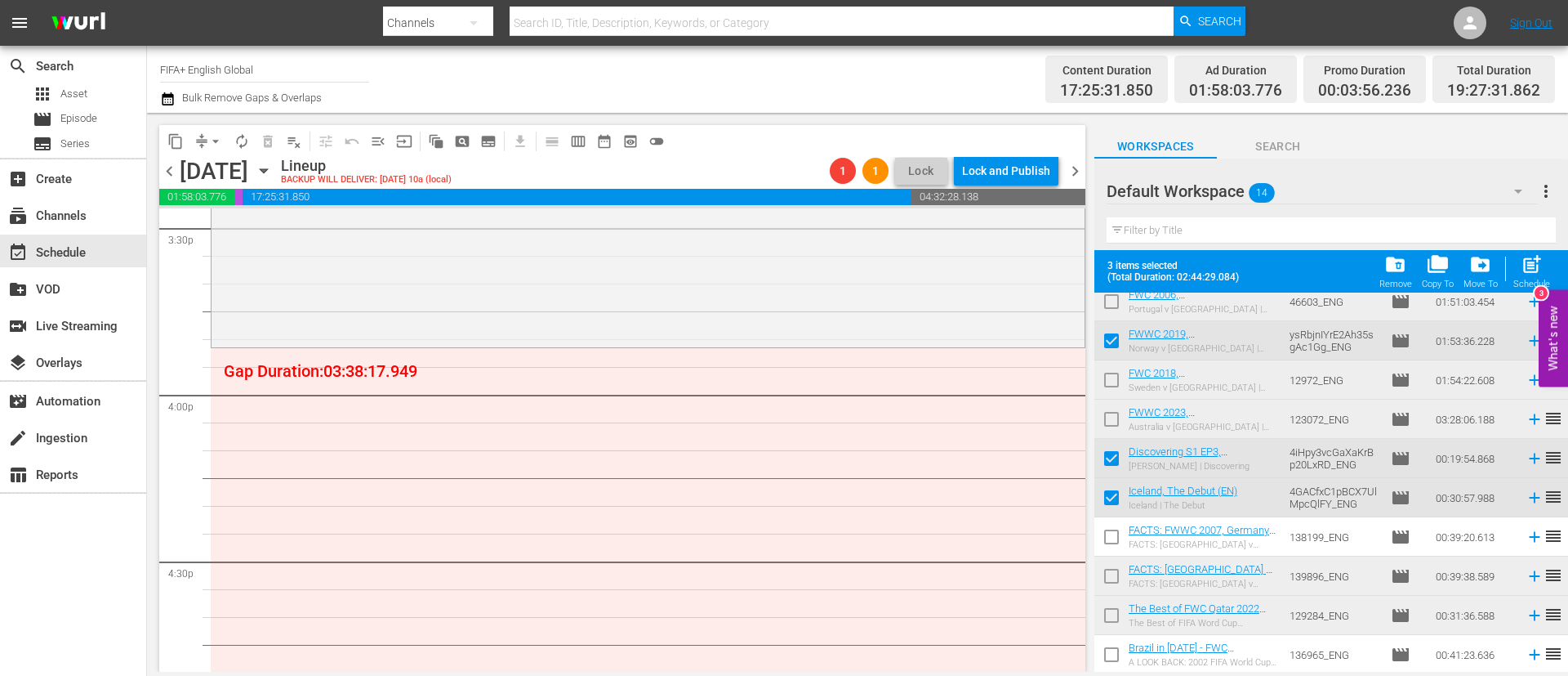
click at [1114, 612] on input "checkbox" at bounding box center [1111, 618] width 35 height 35
checkbox input "false"
click at [1109, 573] on input "checkbox" at bounding box center [1111, 579] width 35 height 35
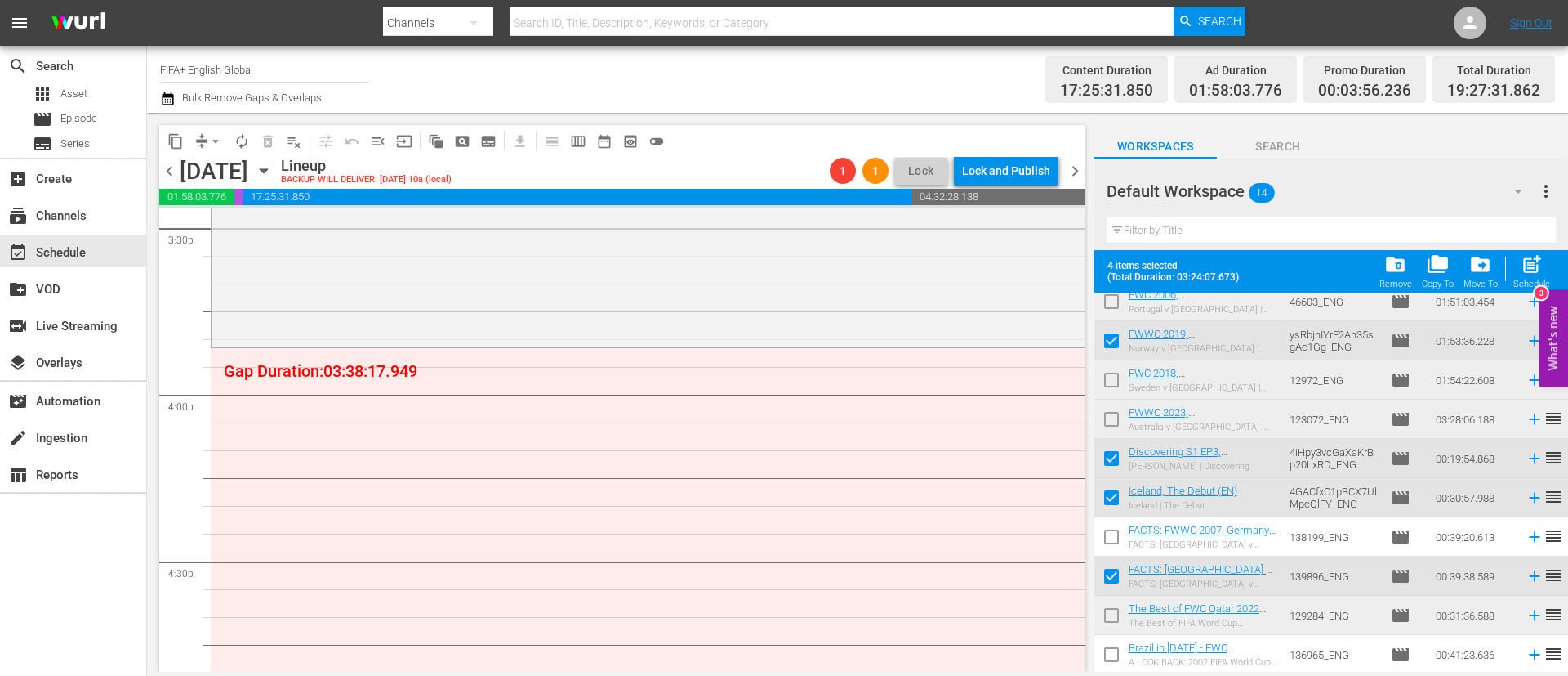
checkbox input "false"
click at [1105, 458] on input "checkbox" at bounding box center [1111, 462] width 35 height 35
checkbox input "false"
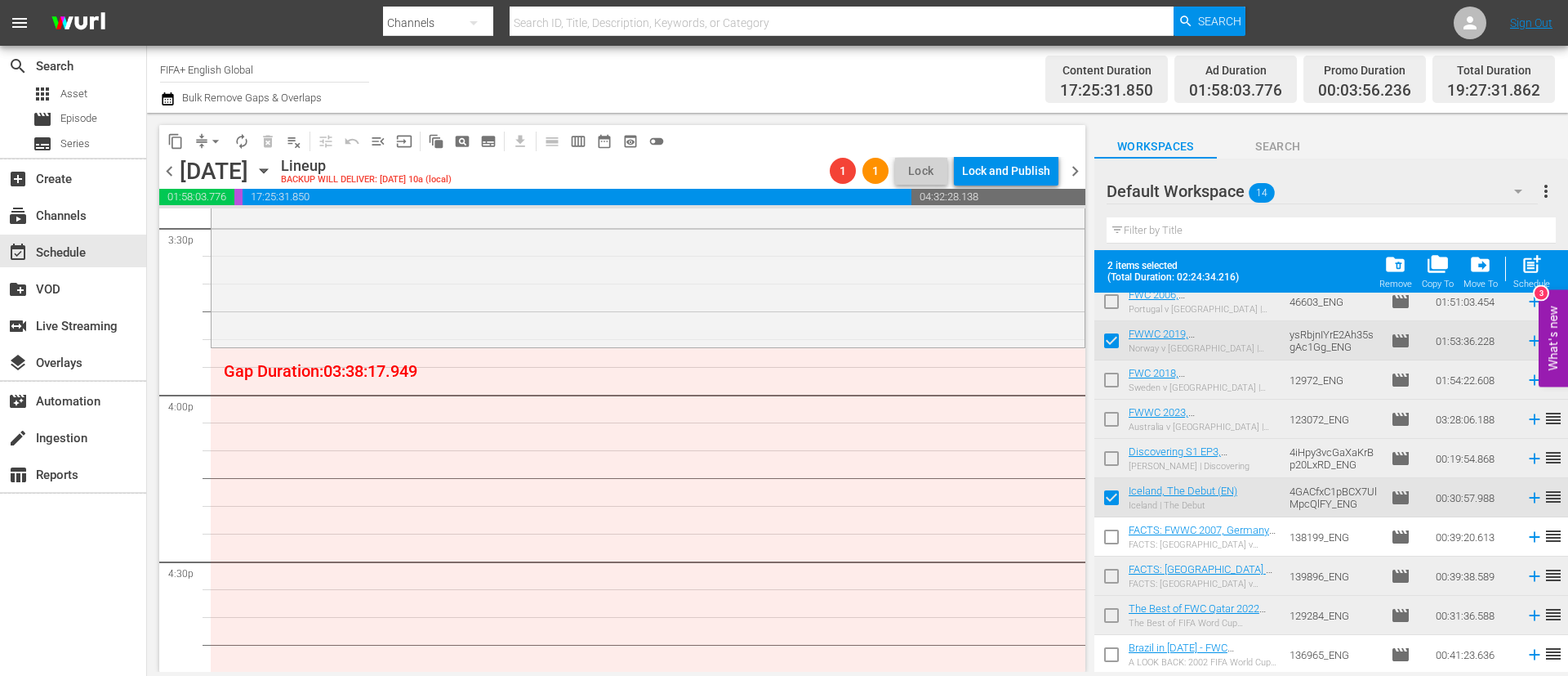
click at [1116, 609] on input "checkbox" at bounding box center [1111, 618] width 35 height 35
checkbox input "true"
click at [1122, 576] on input "checkbox" at bounding box center [1111, 579] width 35 height 35
checkbox input "true"
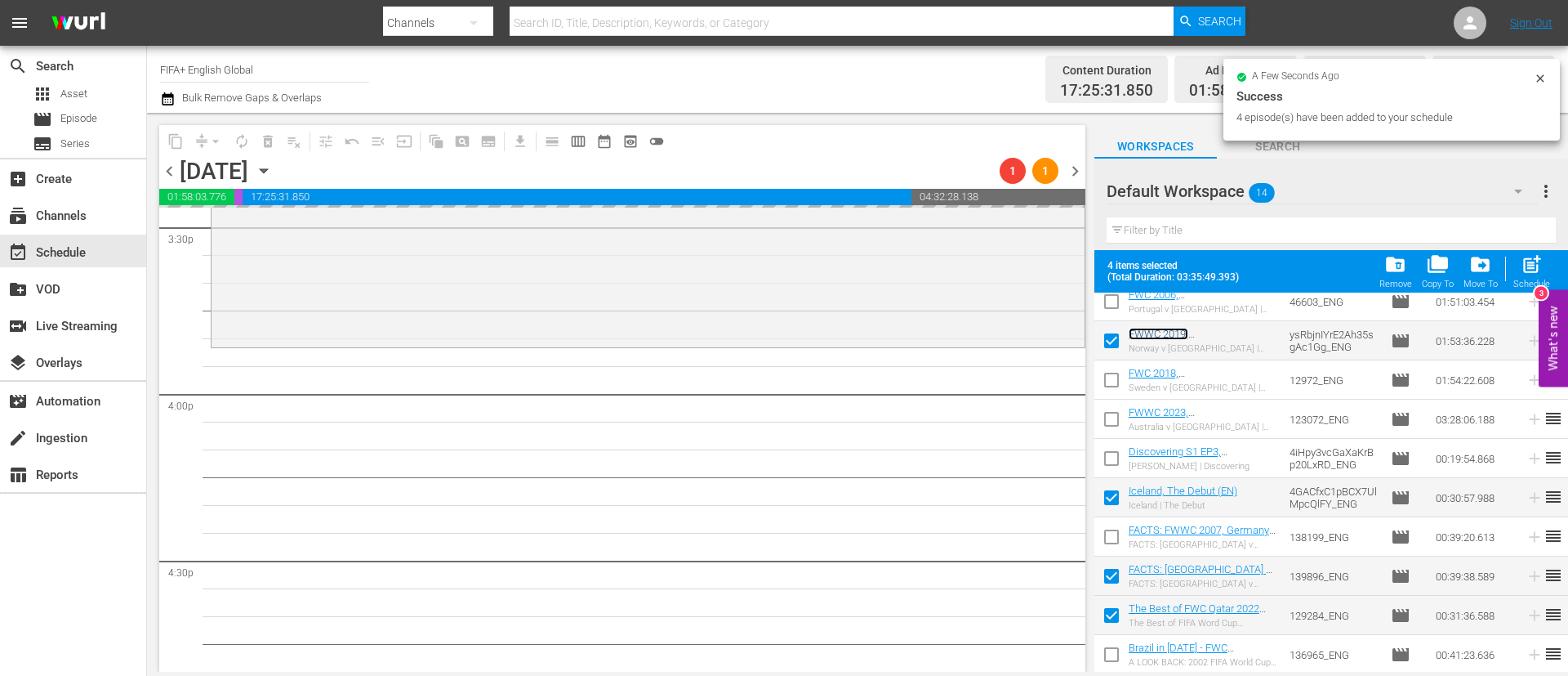
scroll to position [0, 0]
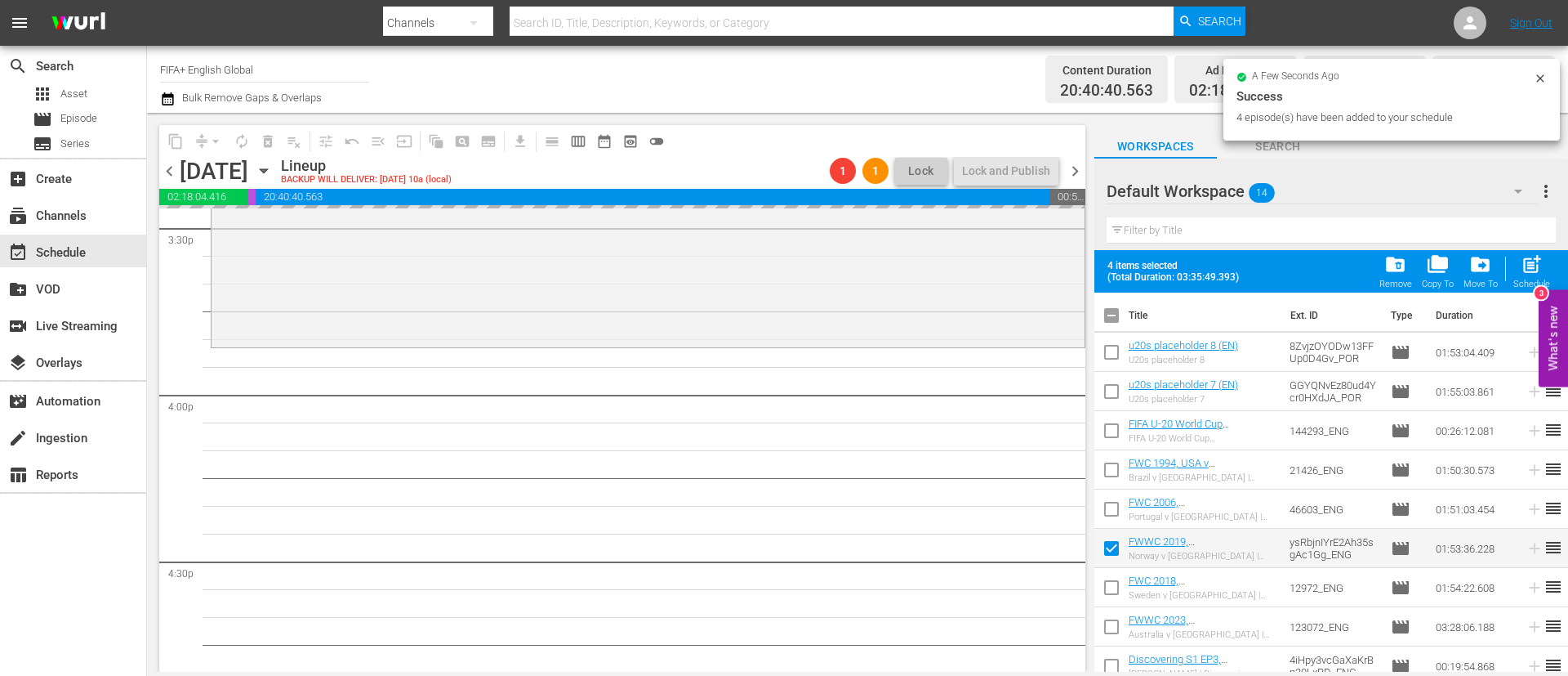
click at [1113, 316] on input "checkbox" at bounding box center [1111, 319] width 35 height 35
checkbox input "true"
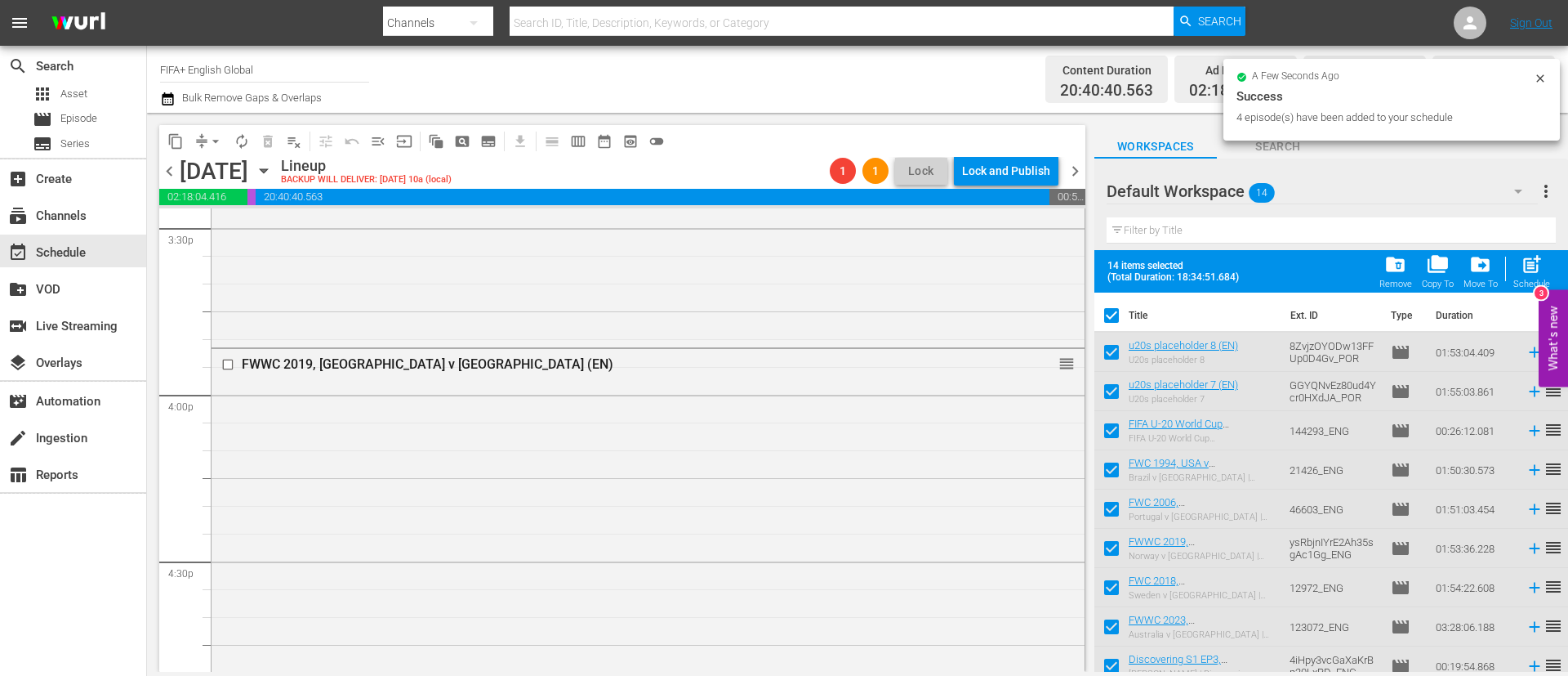
checkbox input "true"
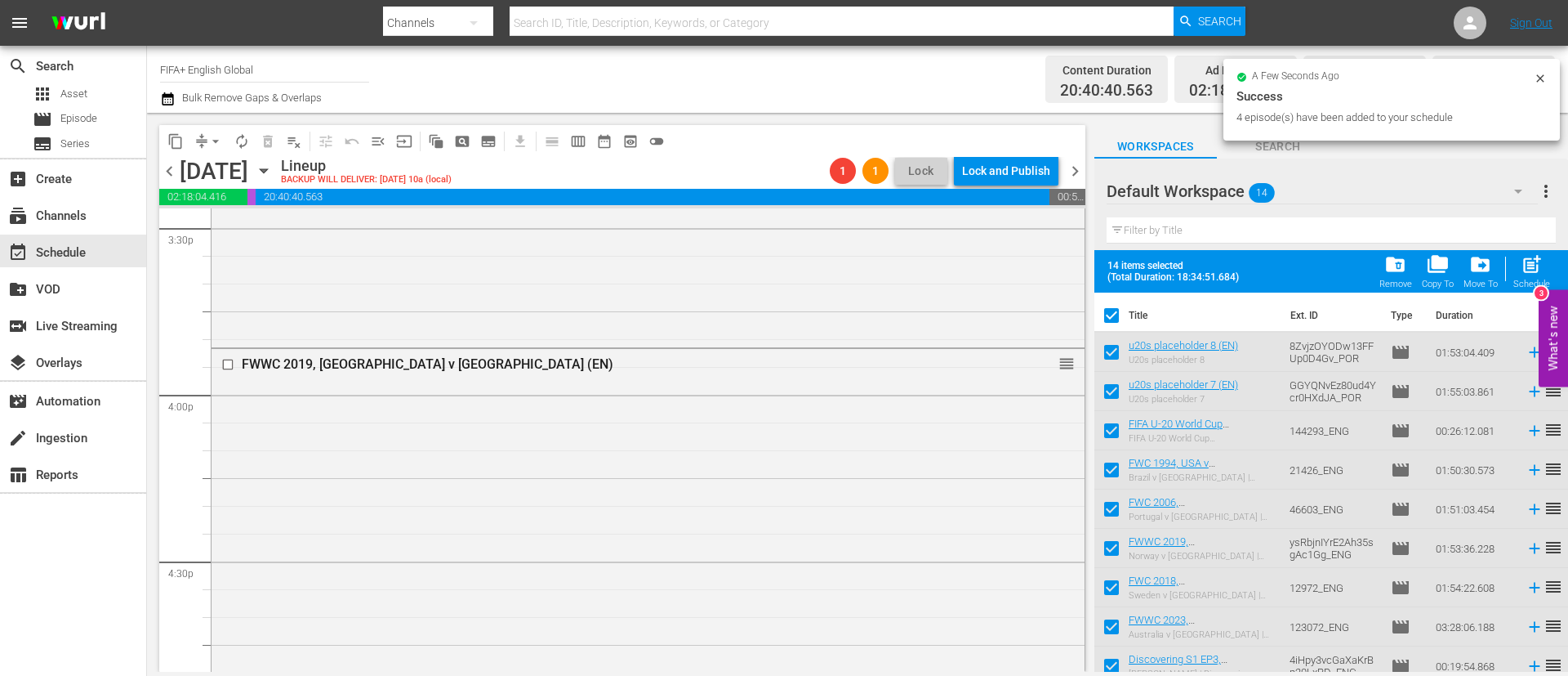
checkbox input "true"
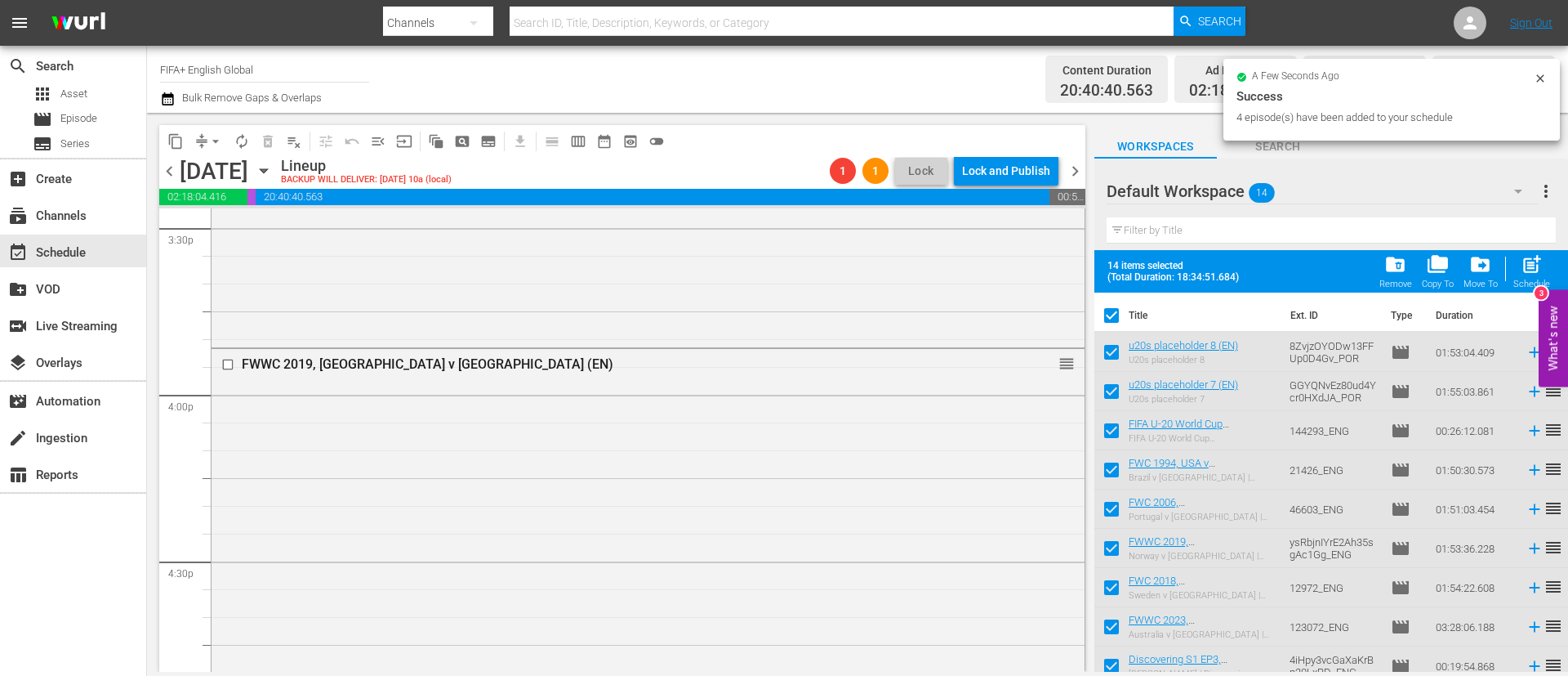
click at [1113, 316] on input "checkbox" at bounding box center [1111, 319] width 35 height 35
checkbox input "false"
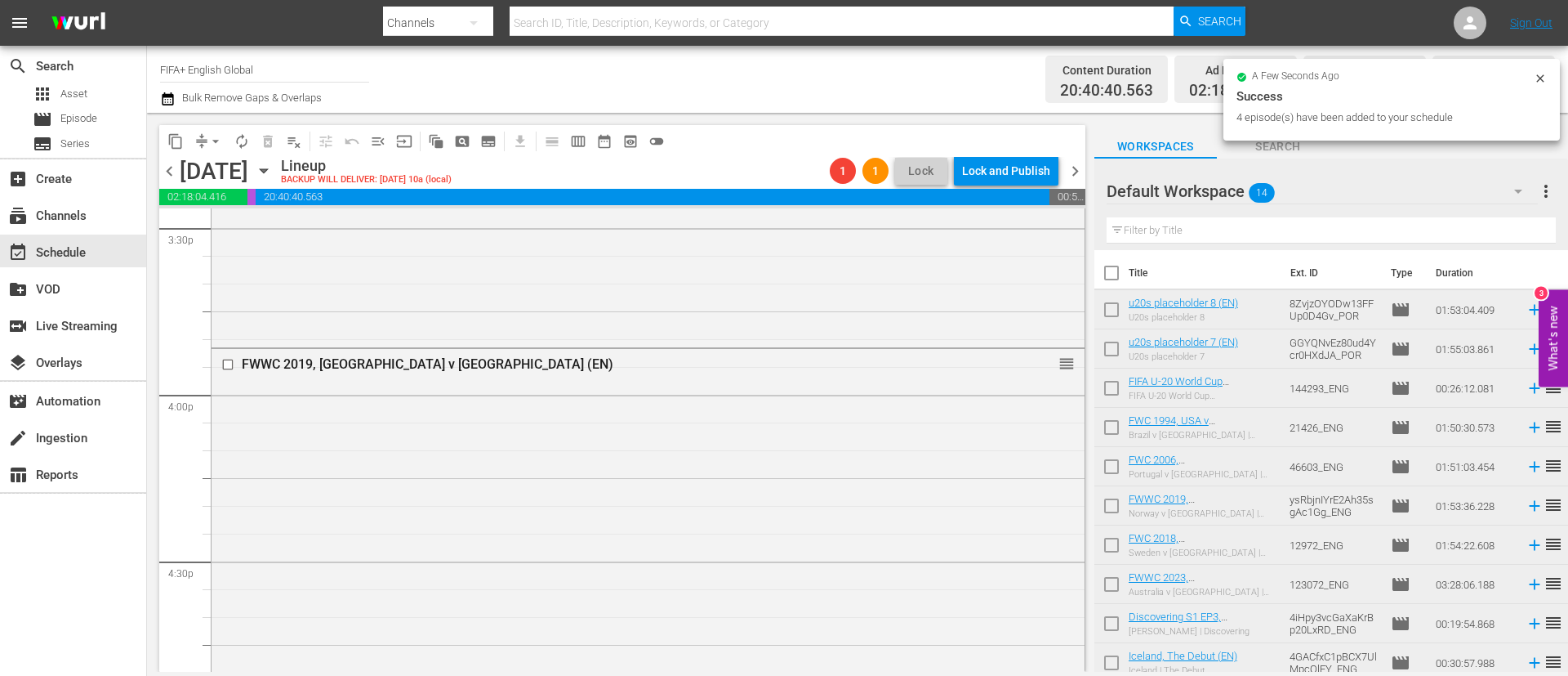
checkbox input "false"
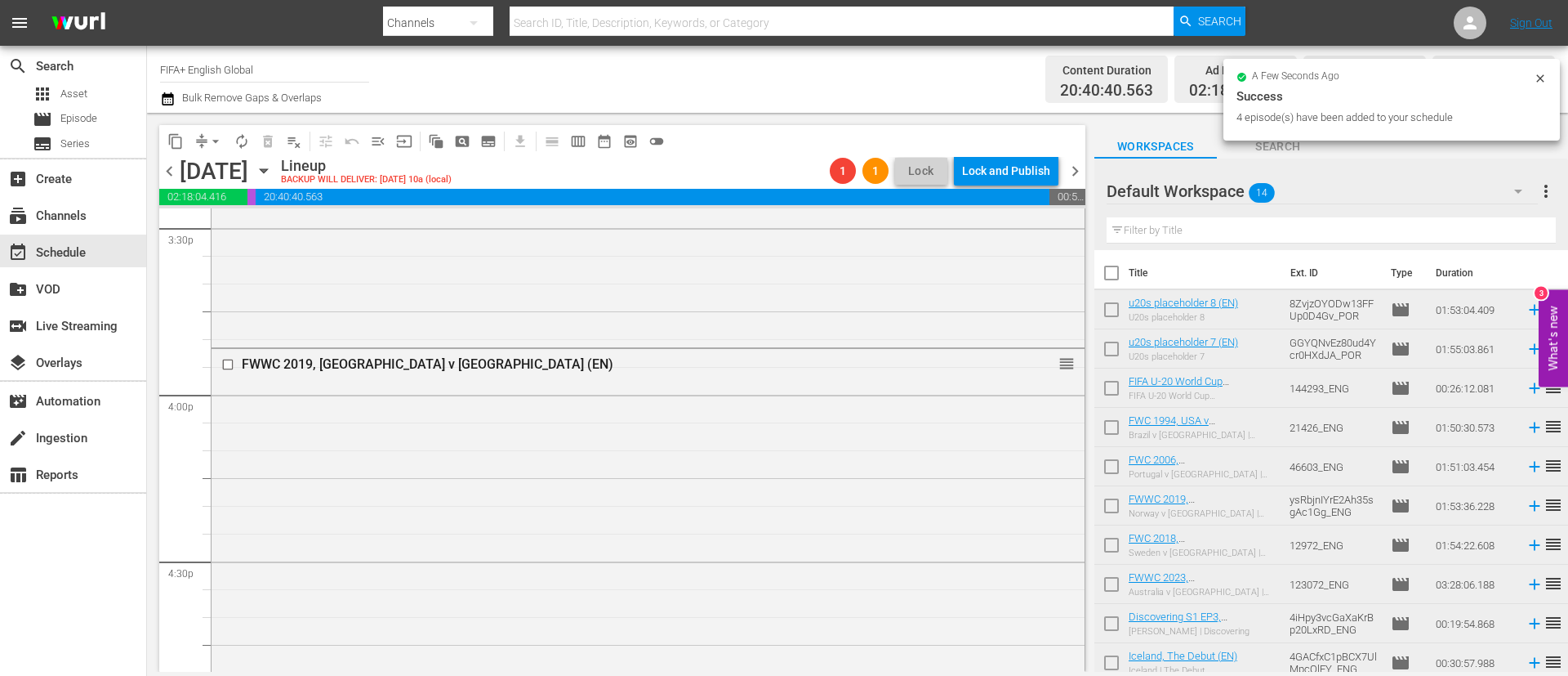
checkbox input "false"
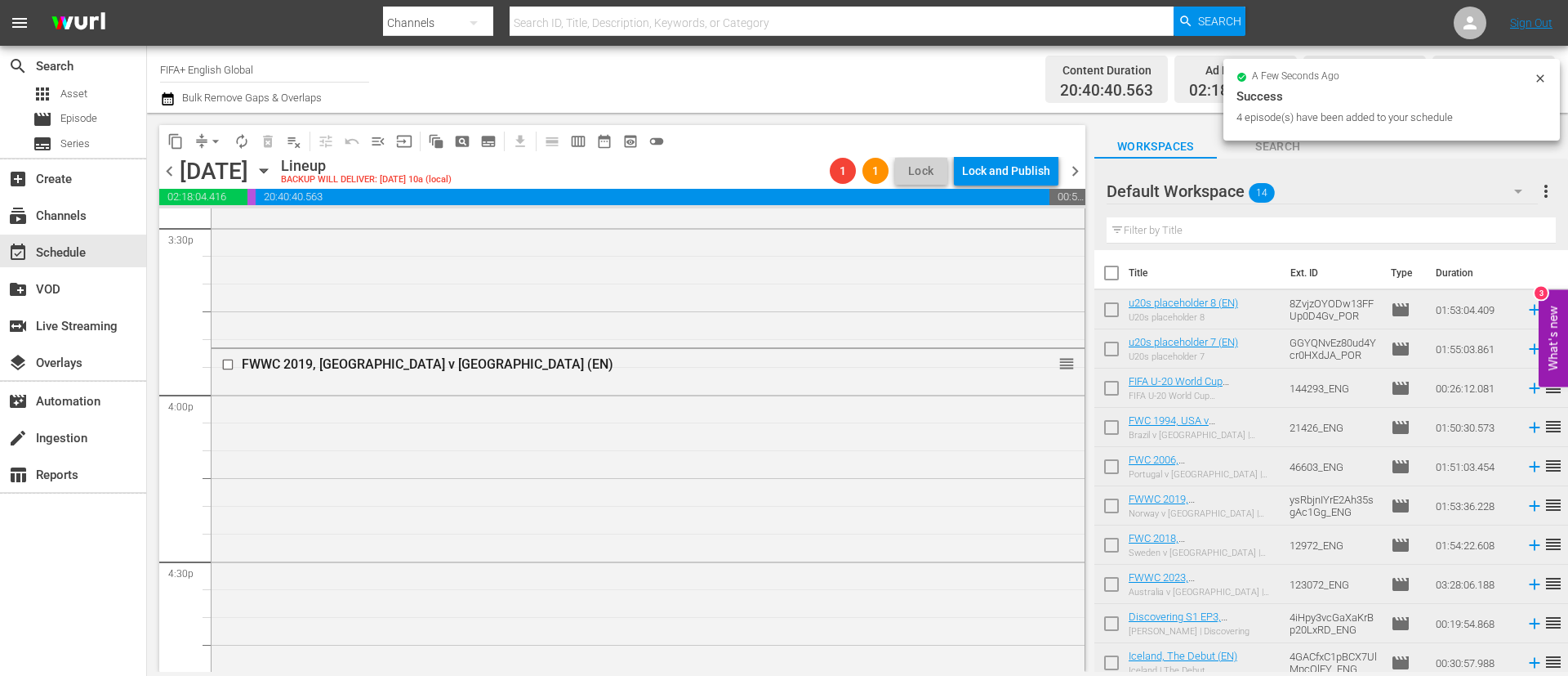
checkbox input "false"
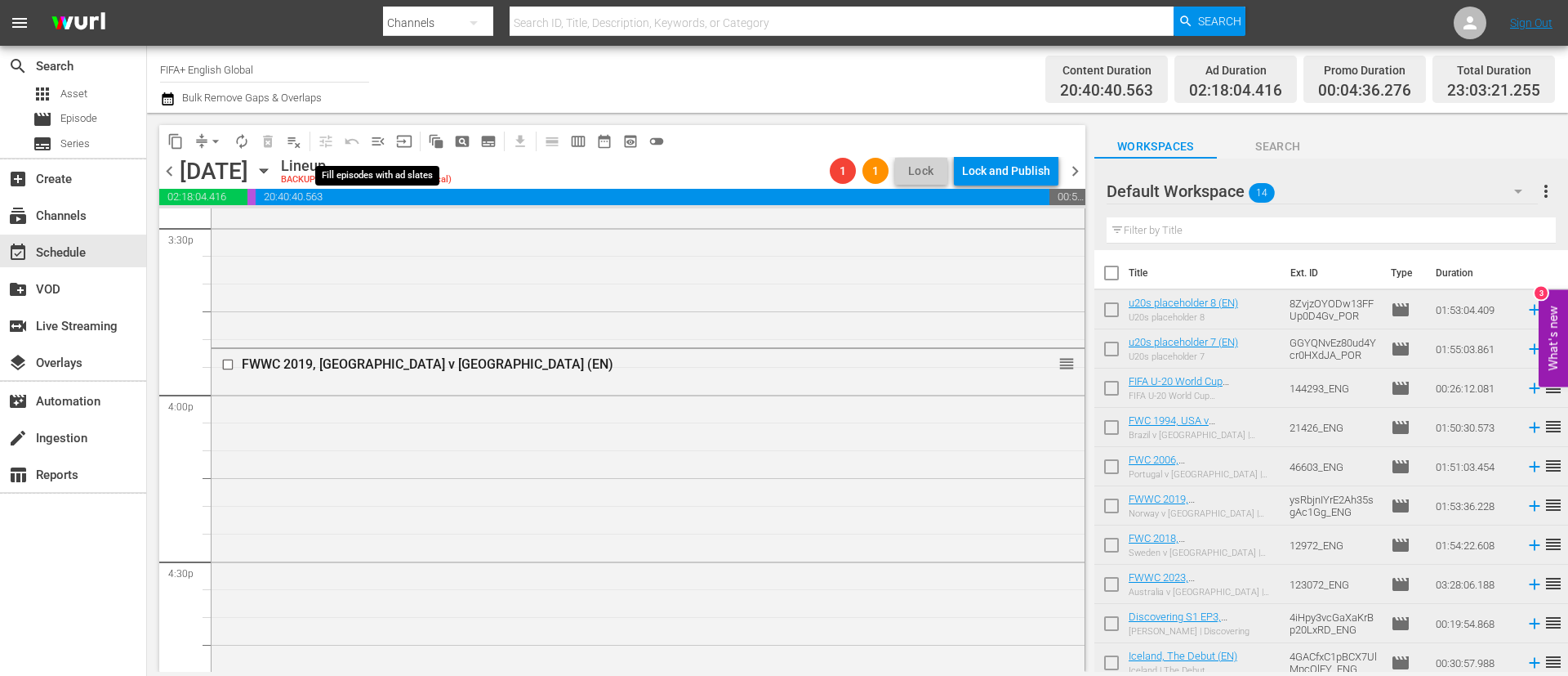
click at [374, 149] on button "menu_open" at bounding box center [377, 141] width 26 height 26
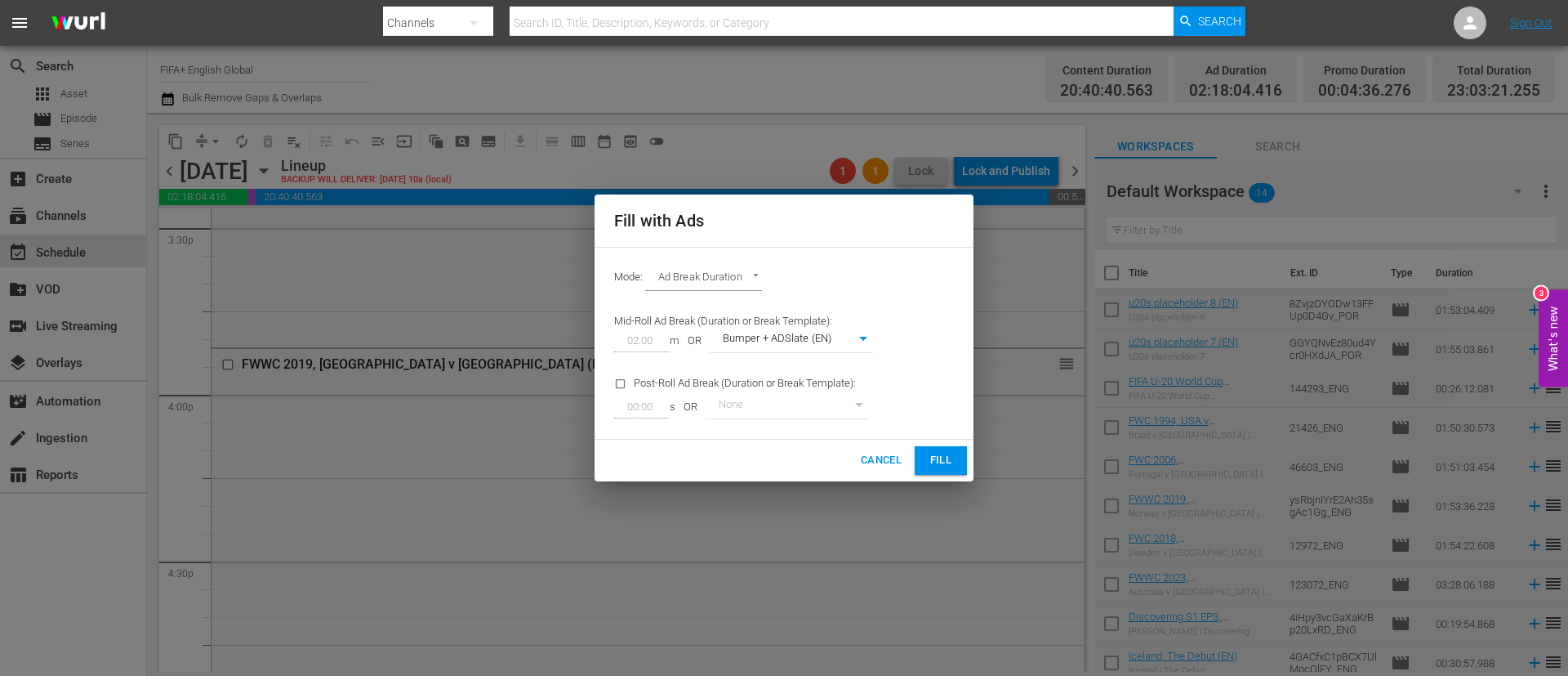
click at [918, 454] on button "Fill" at bounding box center [940, 461] width 52 height 29
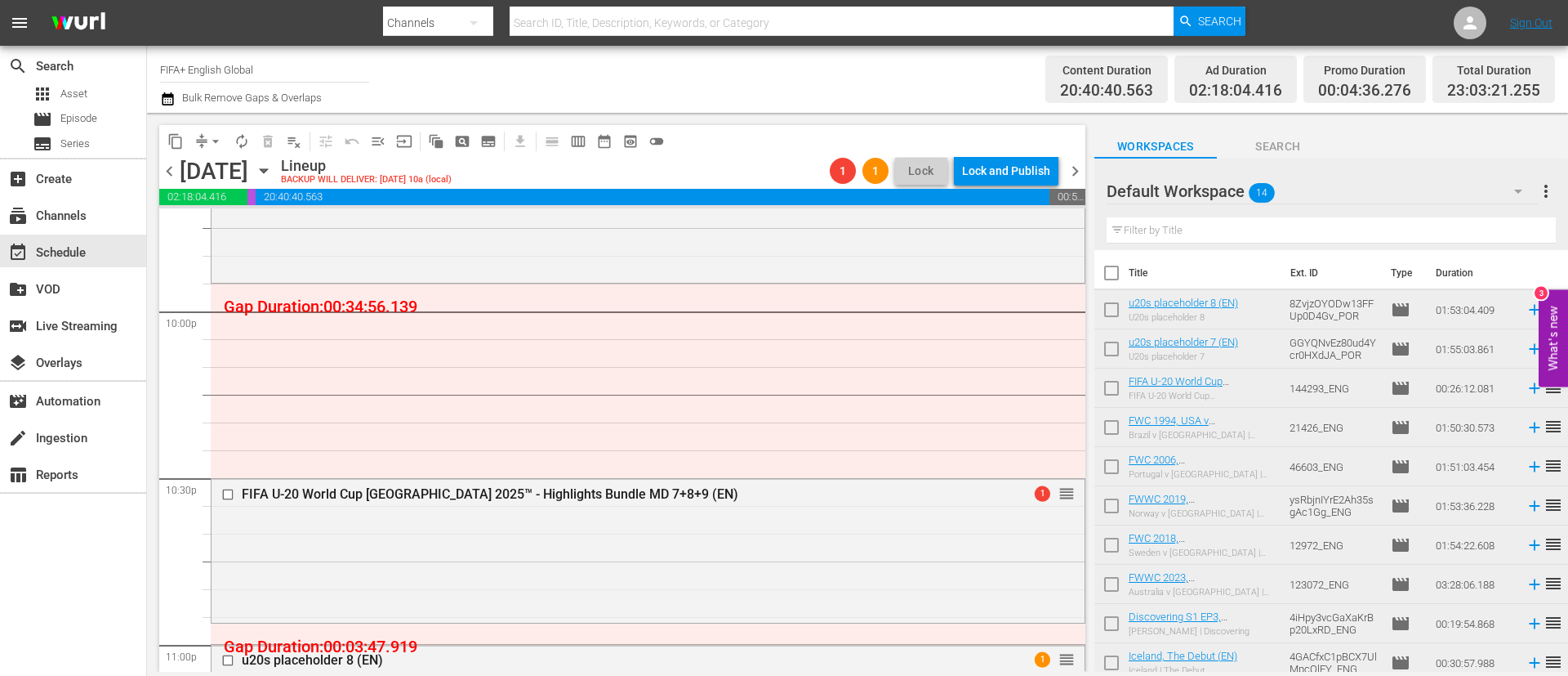
scroll to position [165, 0]
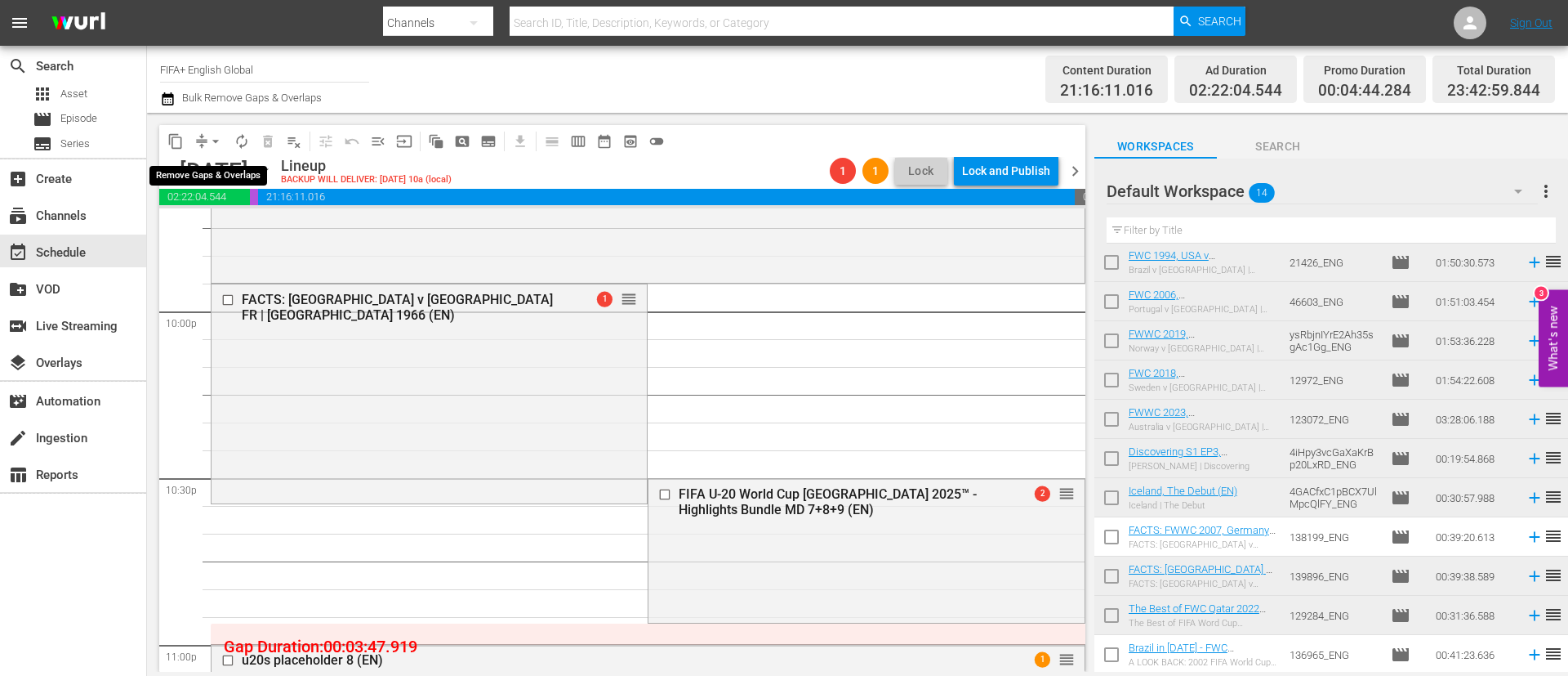
click at [217, 141] on span "arrow_drop_down" at bounding box center [215, 141] width 16 height 16
click at [255, 221] on li "Align to End of Previous Day" at bounding box center [216, 229] width 172 height 27
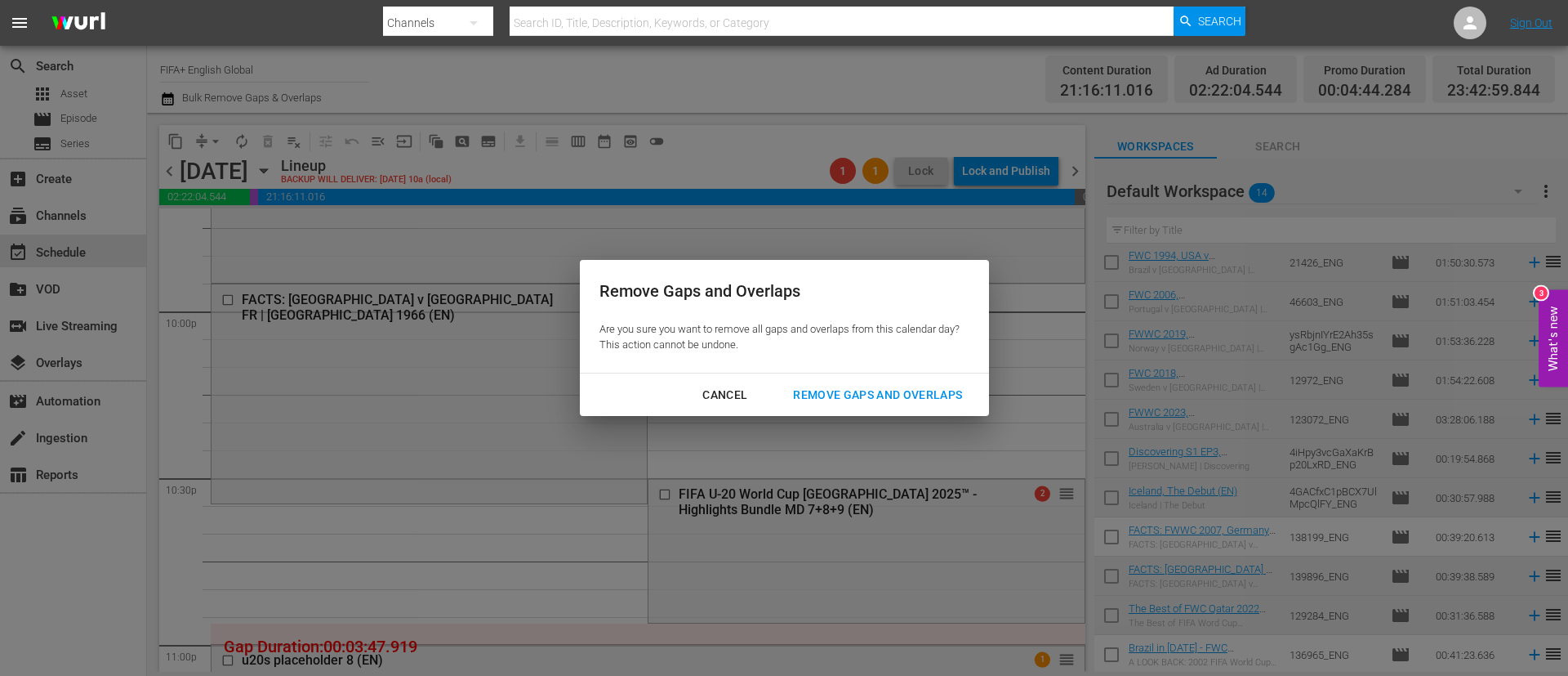
click at [831, 374] on div "Cancel Remove Gaps and Overlaps" at bounding box center [784, 395] width 409 height 43
click at [836, 396] on div "Remove Gaps and Overlaps" at bounding box center [877, 395] width 195 height 20
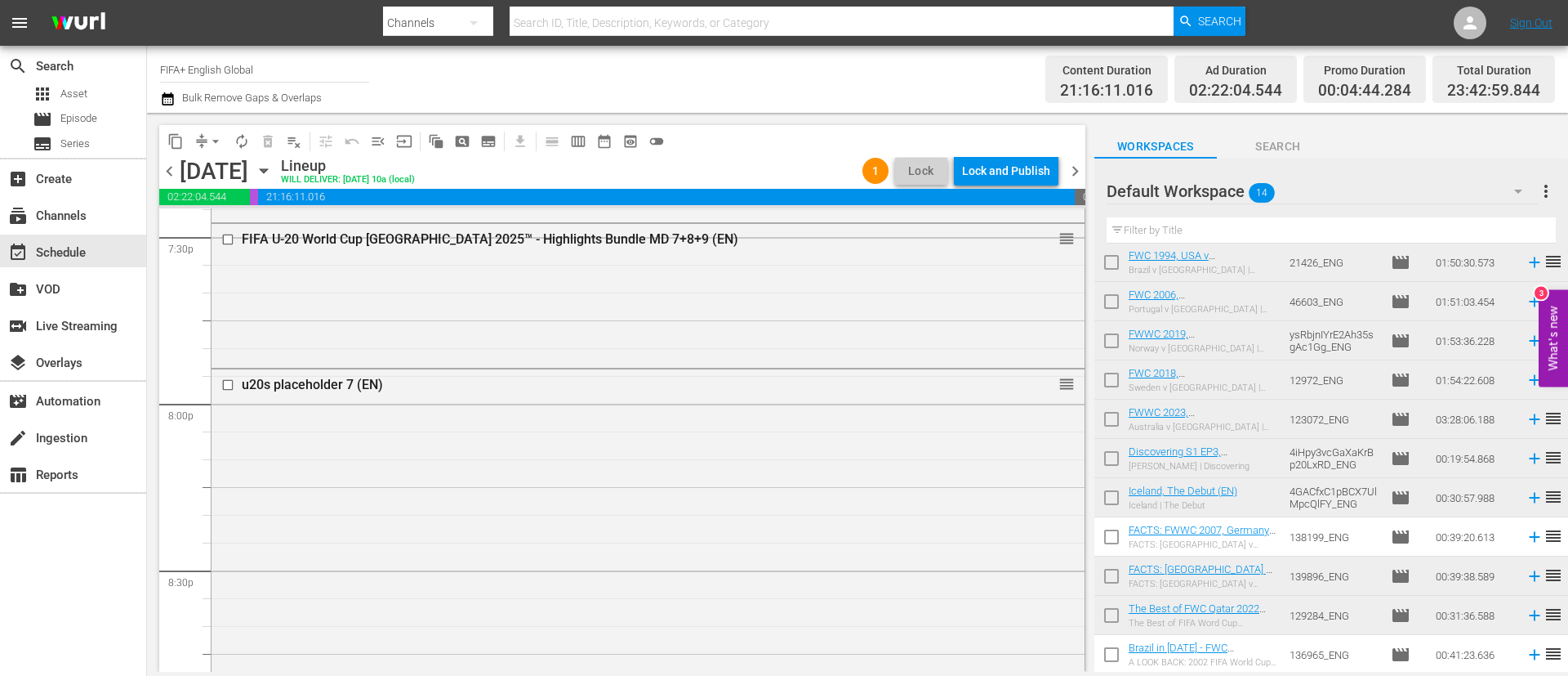
scroll to position [6455, 0]
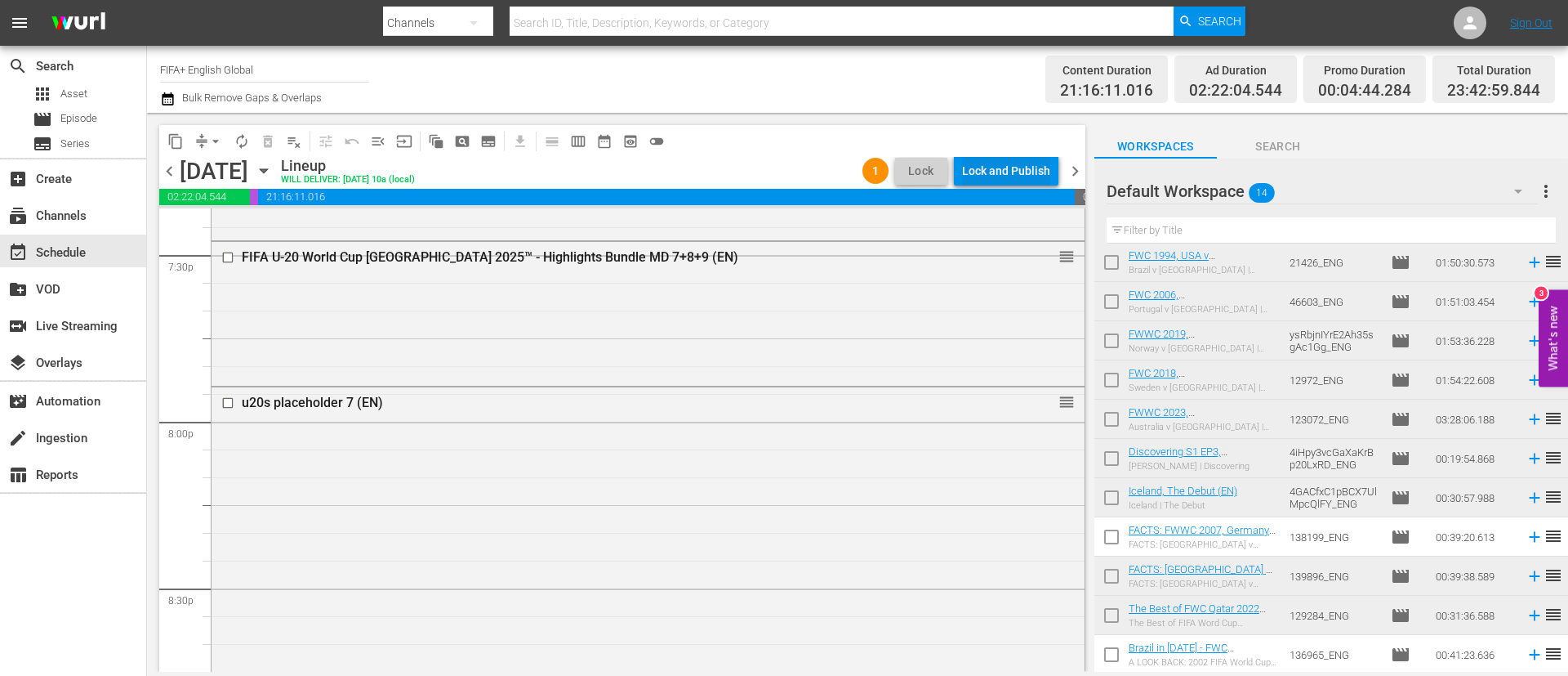
click at [1030, 165] on div "Lock and Publish" at bounding box center [1006, 171] width 88 height 30
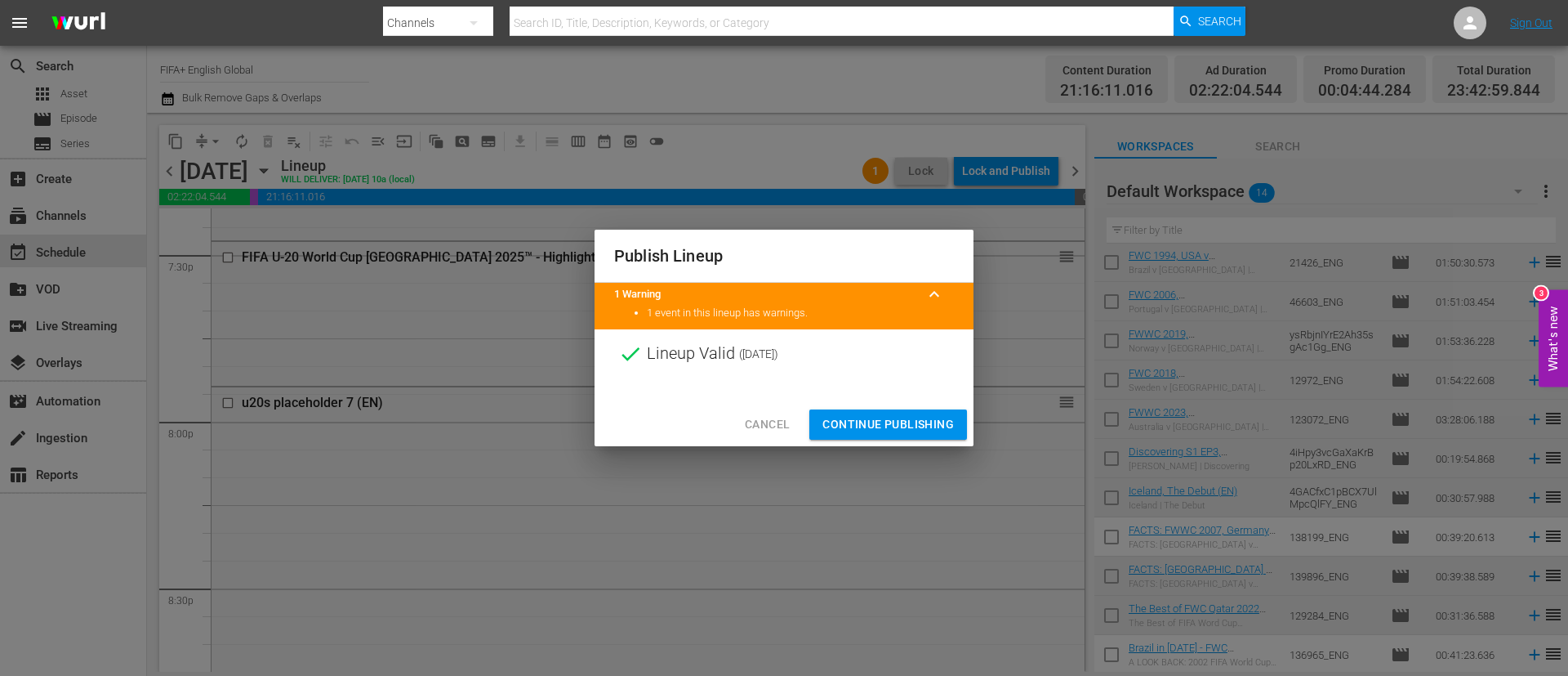
click at [947, 430] on span "Continue Publishing" at bounding box center [888, 423] width 131 height 20
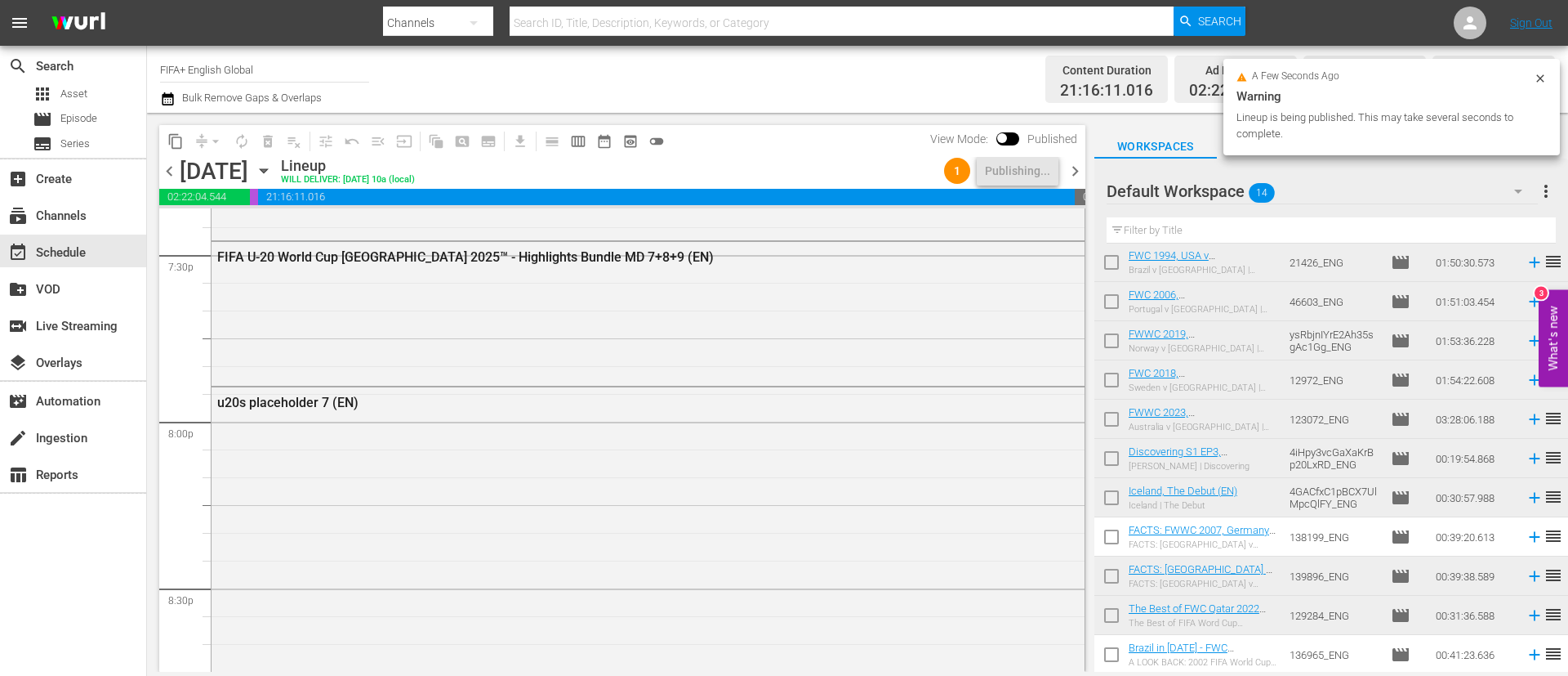
click at [1550, 195] on span "more_vert" at bounding box center [1546, 191] width 19 height 19
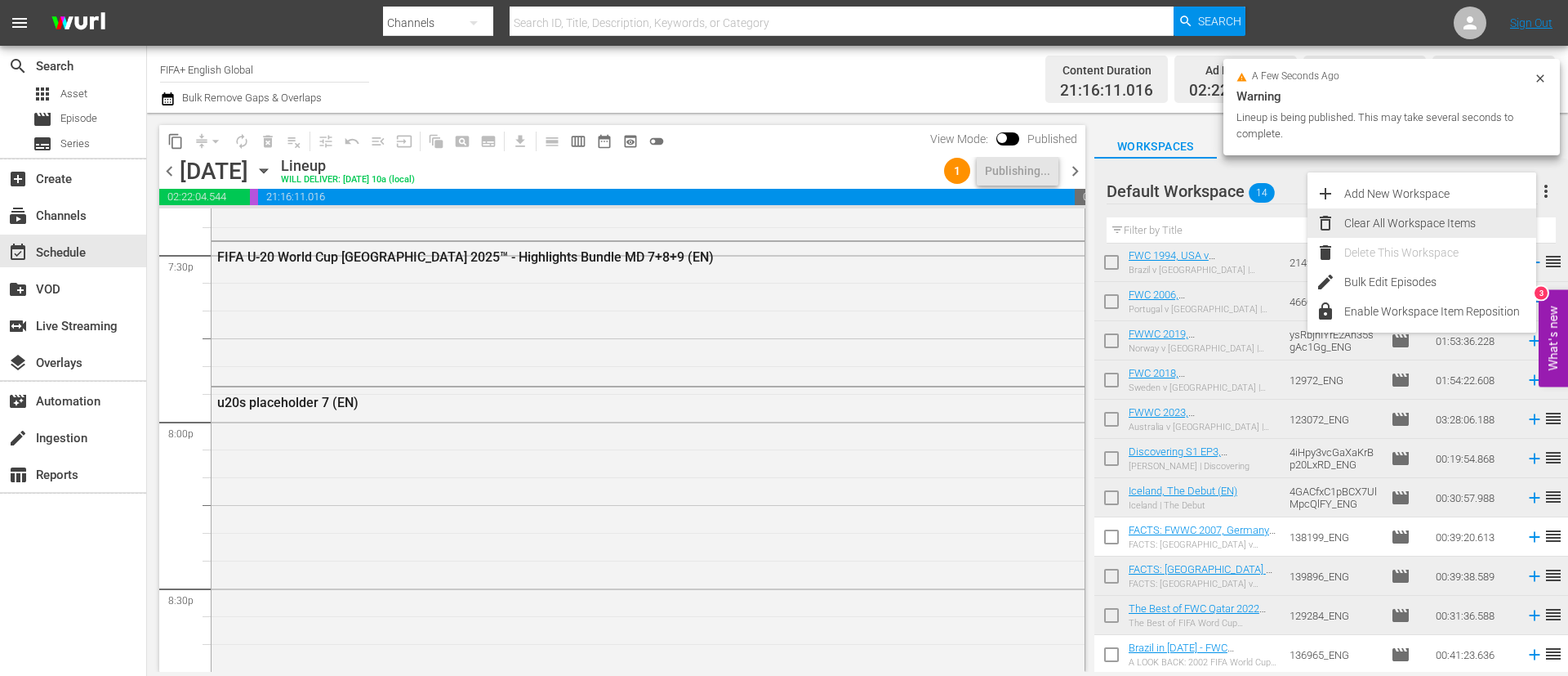
click at [1422, 221] on div "Clear All Workspace Items" at bounding box center [1440, 223] width 192 height 30
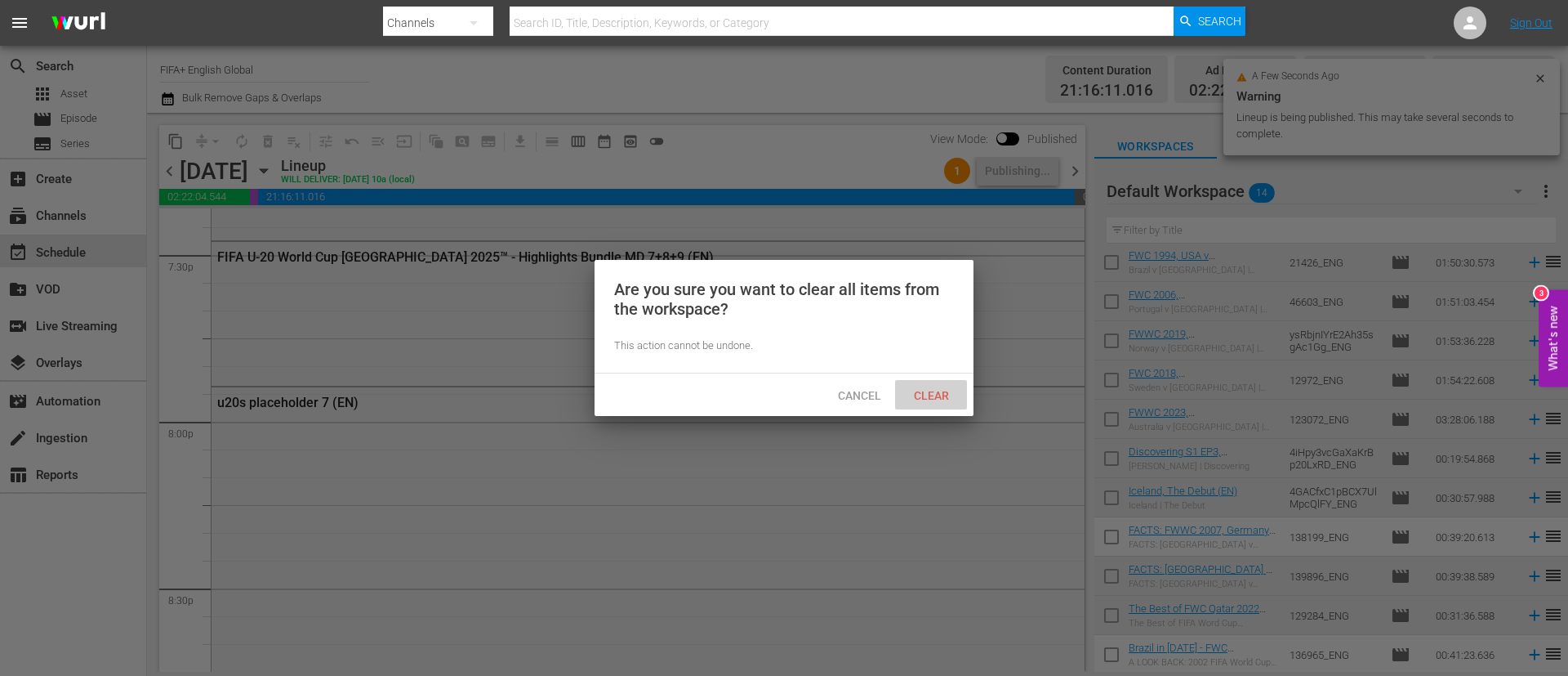
click at [917, 384] on div "Clear" at bounding box center [931, 395] width 72 height 30
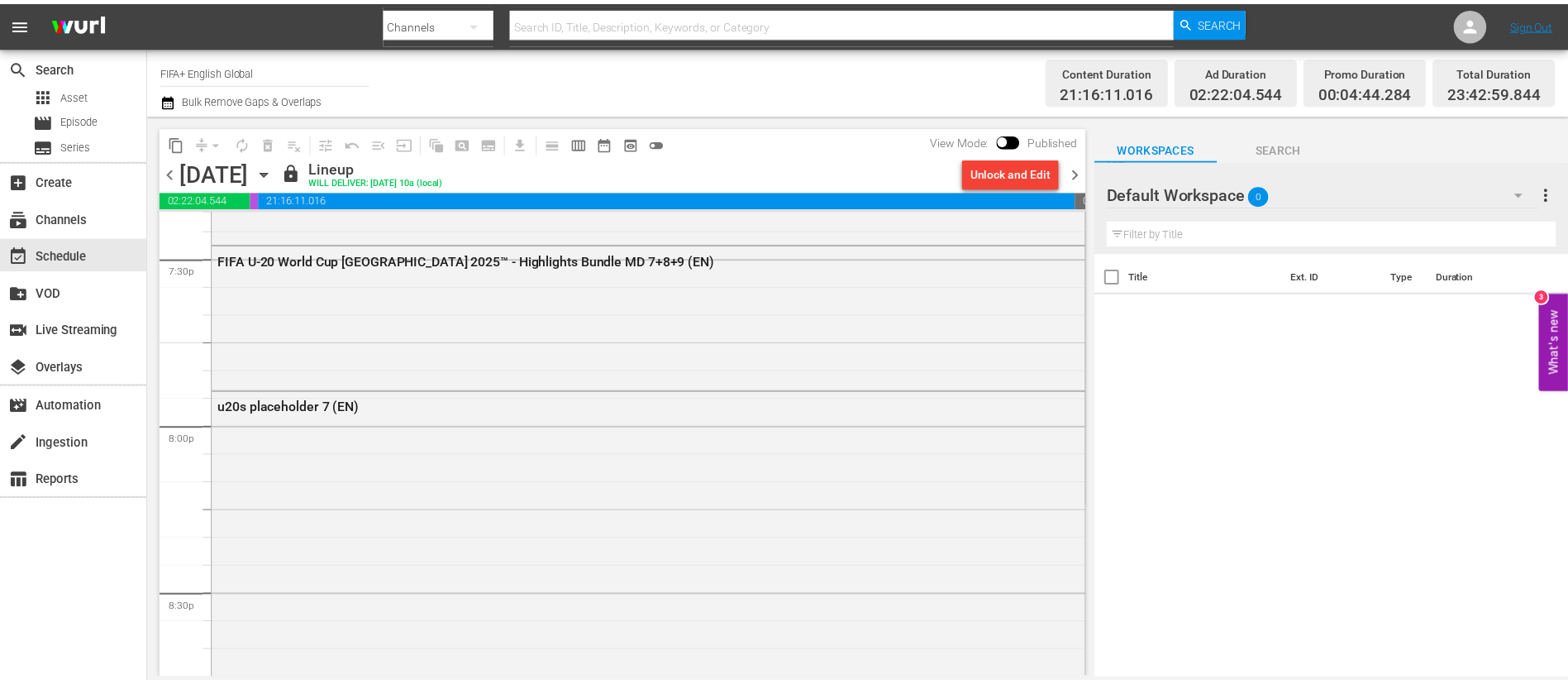
scroll to position [0, 0]
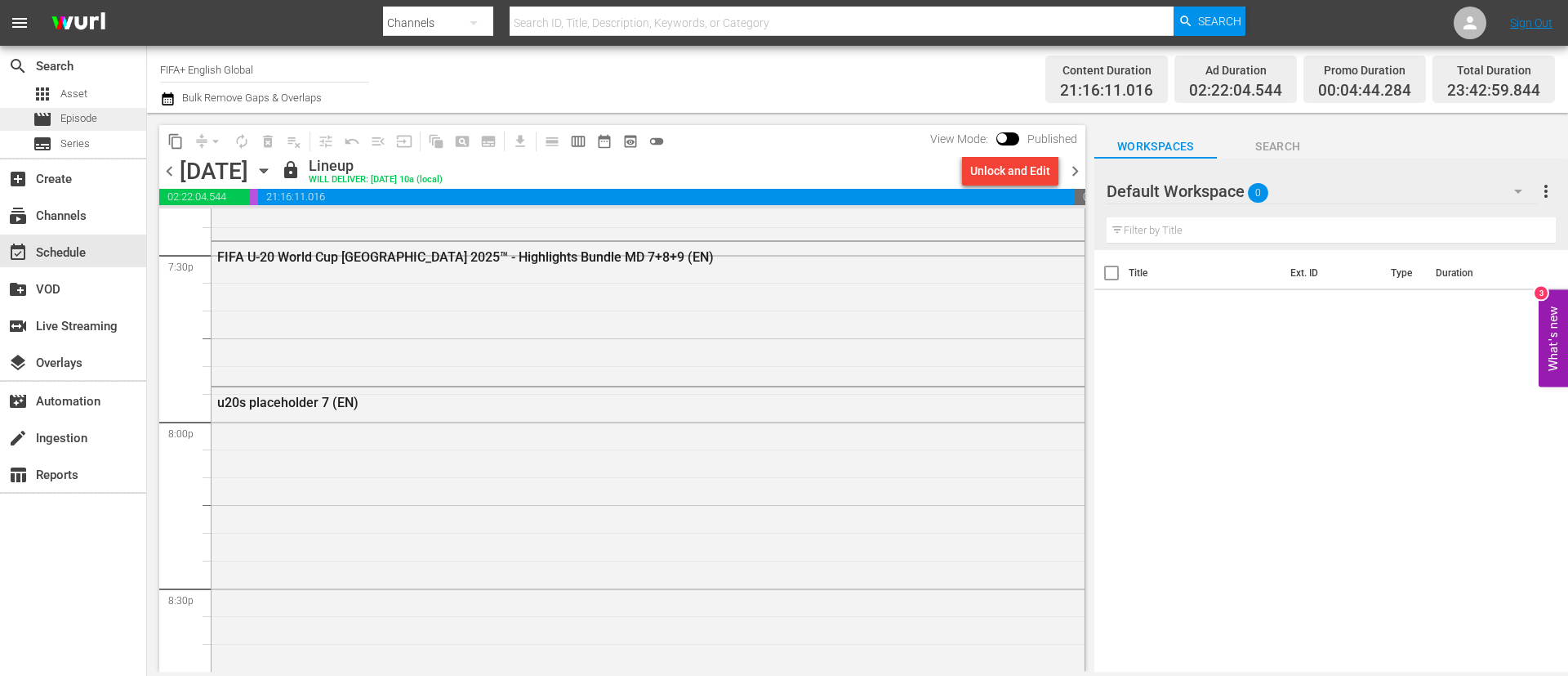
click at [64, 118] on span "Episode" at bounding box center [79, 118] width 36 height 16
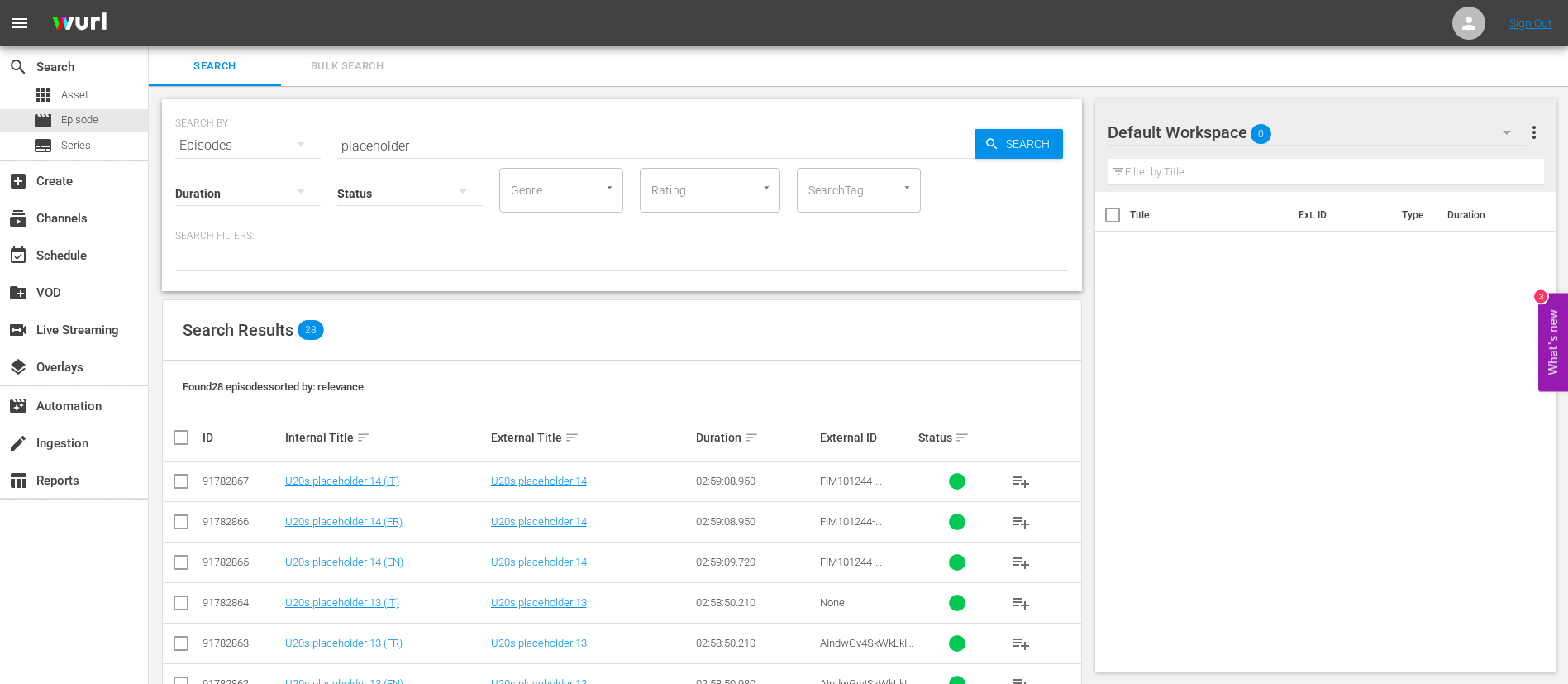
click at [358, 64] on span "Bulk Search" at bounding box center [348, 67] width 113 height 19
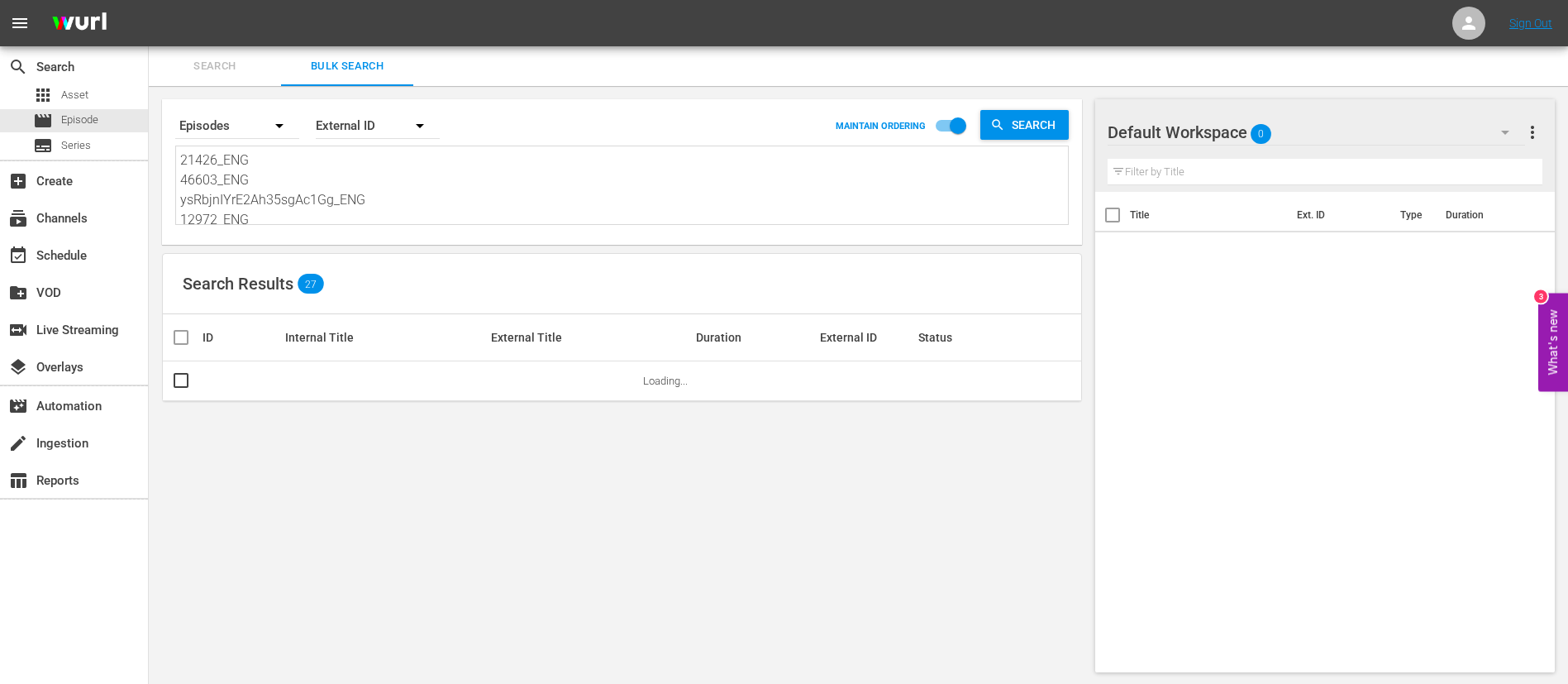
click at [352, 186] on textarea "21426_ENG 46603_ENG ysRbjnIYrE2Ah35sgAc1Gg_ENG 12972_ENG 123072_ENG 4iHpy3vcGaX…" at bounding box center [625, 188] width 888 height 75
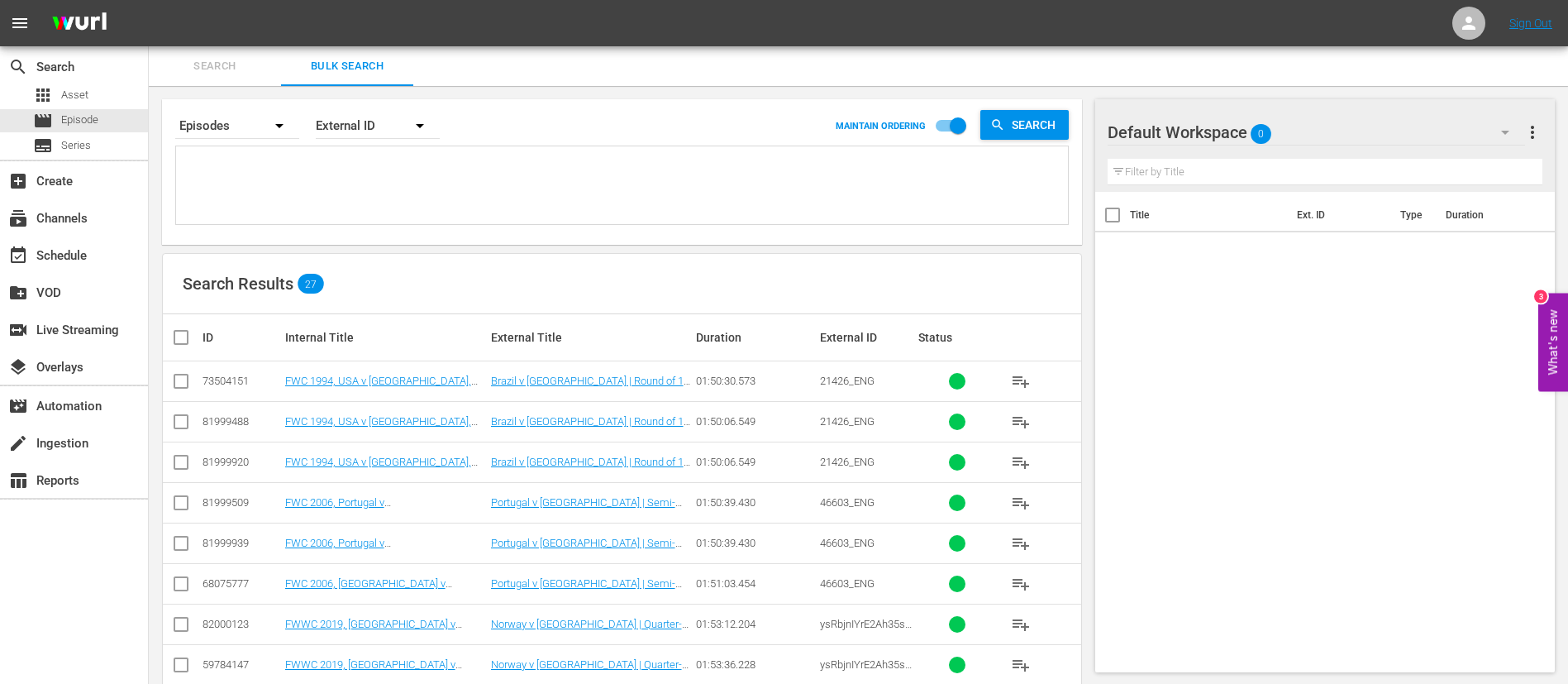
paste textarea "FWC 2010, England v USA, Group Stage - FMR FWC 1998, England v Tunisia, Group S…"
type textarea "FWC 2010, England v USA, Group Stage - FMR FWC 1998, England v Tunisia, Group S…"
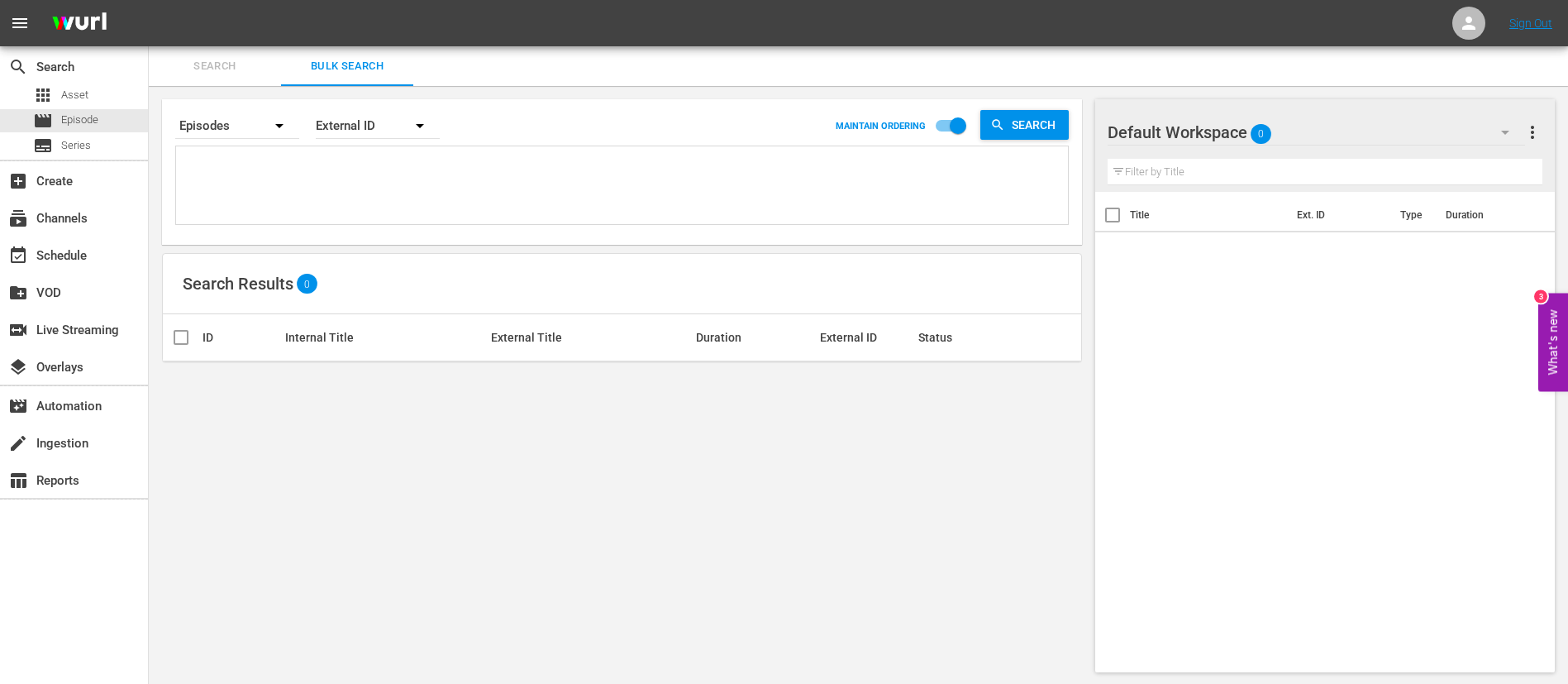
click at [391, 174] on textarea at bounding box center [625, 186] width 888 height 75
paste textarea "6YVyKp7T7jkOZQxrkHtaAZ_ENG 135175_ENG 4vTIJhPj6AOttWY0rqVY1L_ENG 64560_ENG 1230…"
type textarea "6YVyKp7T7jkOZQxrkHtaAZ_ENG 135175_ENG 4vTIJhPj6AOttWY0rqVY1L_ENG 64560_ENG 1230…"
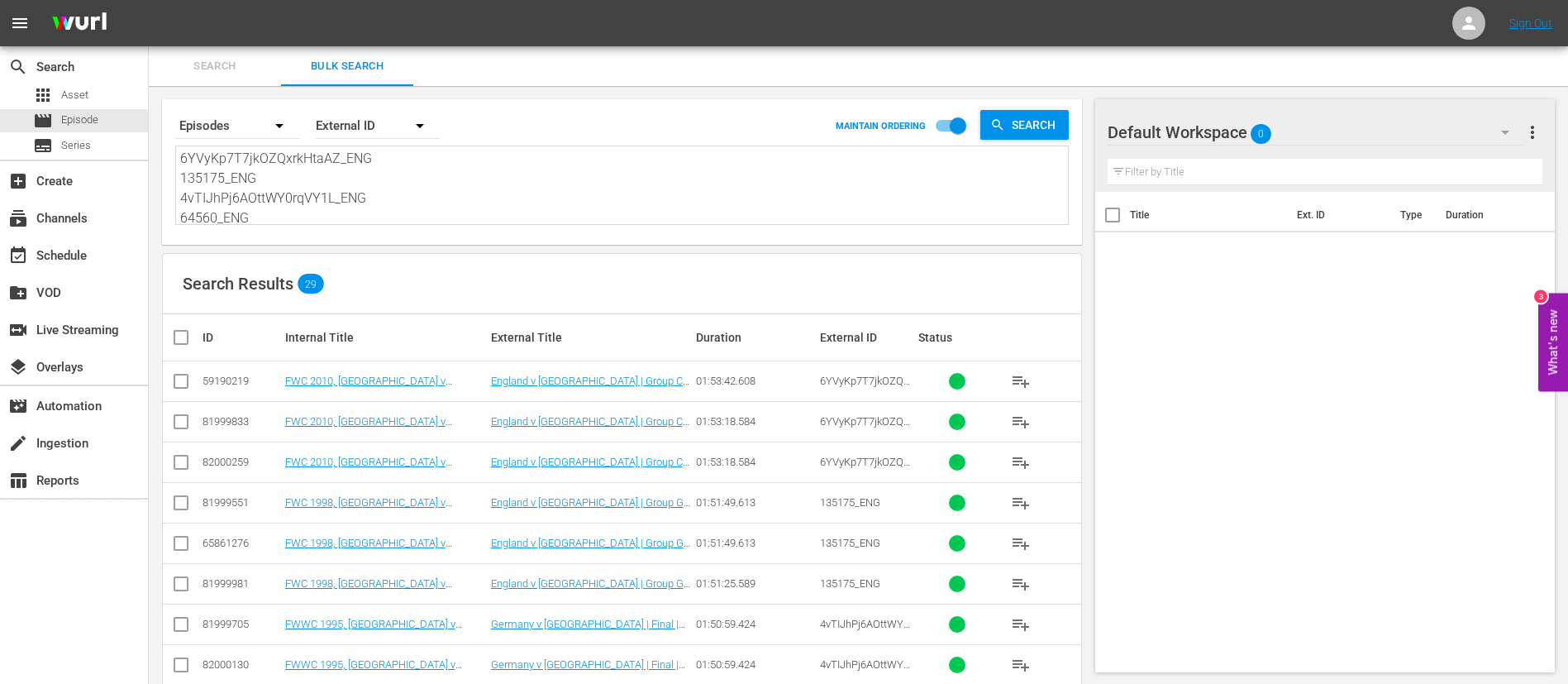
type textarea "6YVyKp7T7jkOZQxrkHtaAZ_ENG 135175_ENG 4vTIJhPj6AOttWY0rqVY1L_ENG 64560_ENG 1230…"
click at [178, 388] on input "checkbox" at bounding box center [181, 384] width 19 height 19
checkbox input "true"
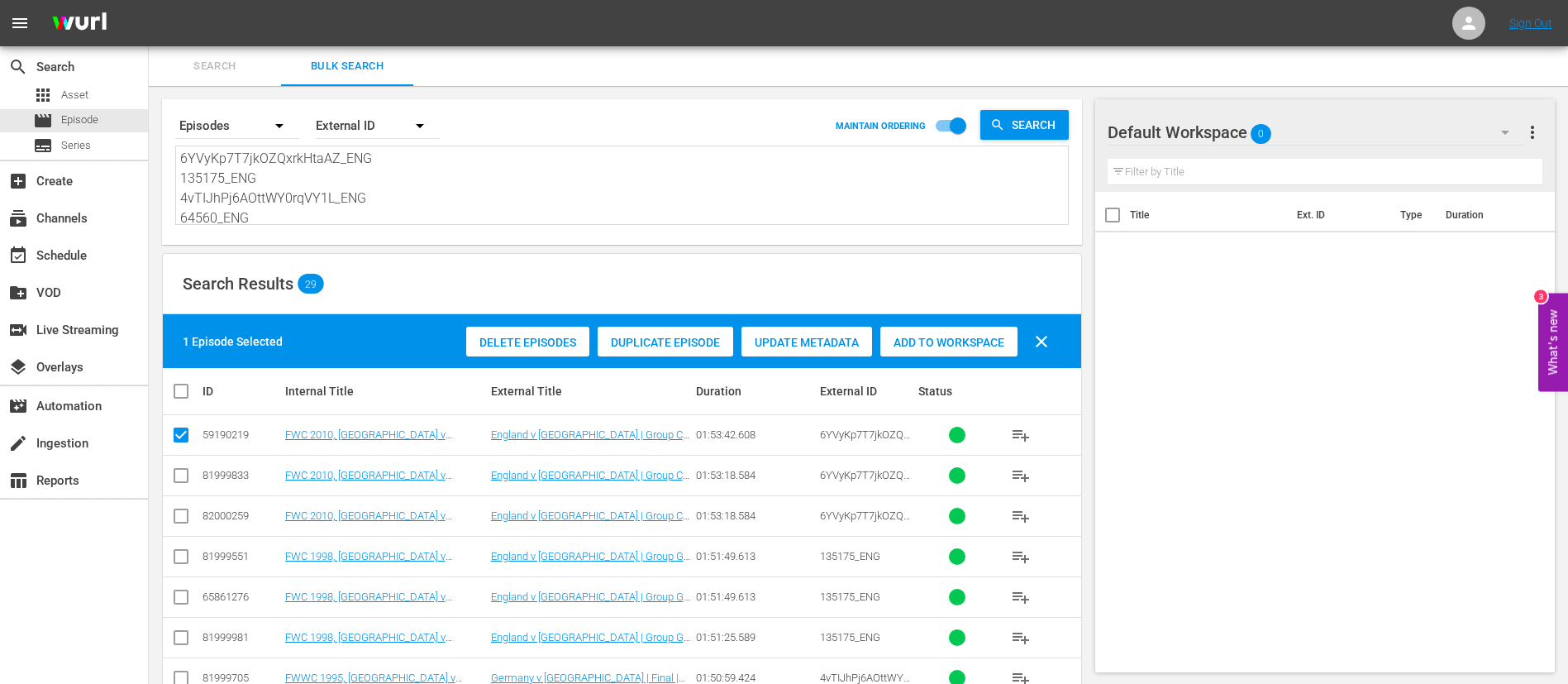
click at [178, 598] on input "checkbox" at bounding box center [181, 600] width 19 height 19
checkbox input "true"
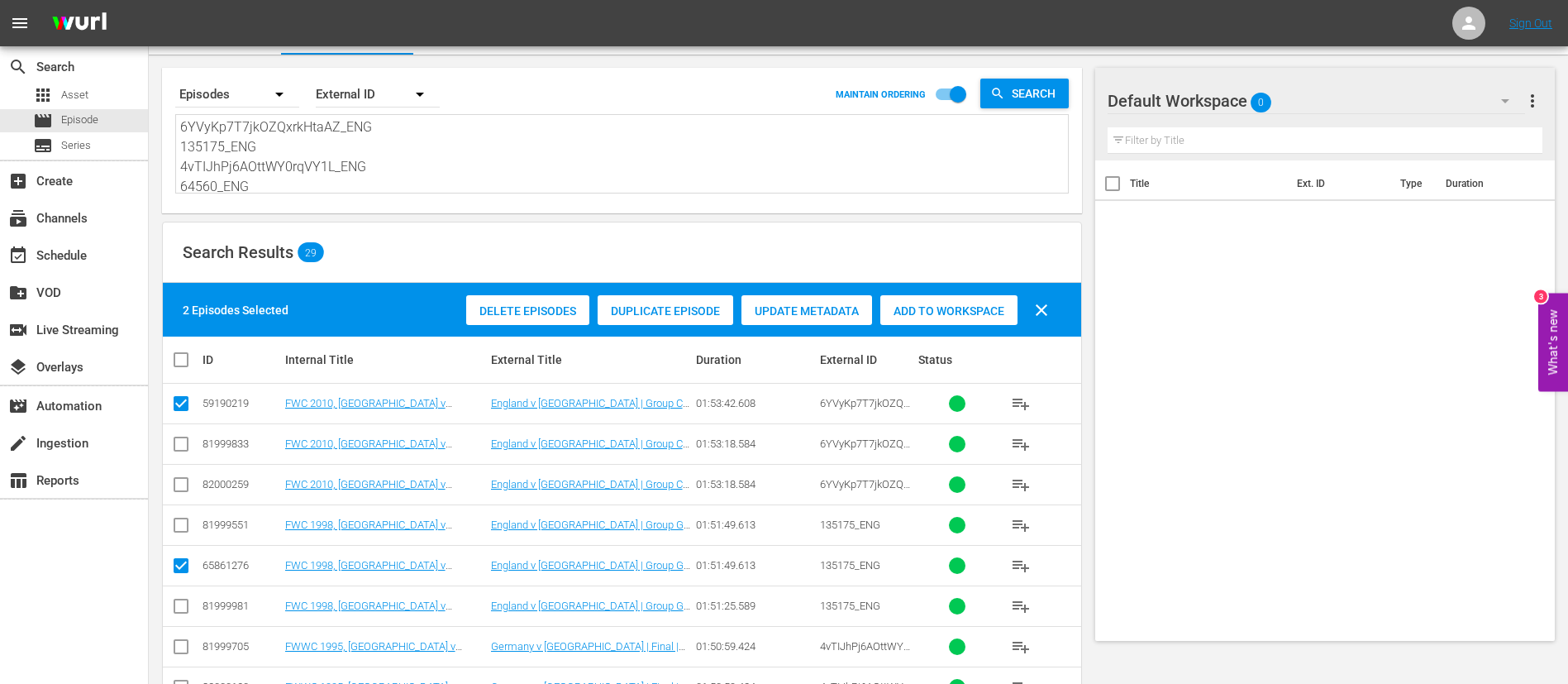
scroll to position [124, 0]
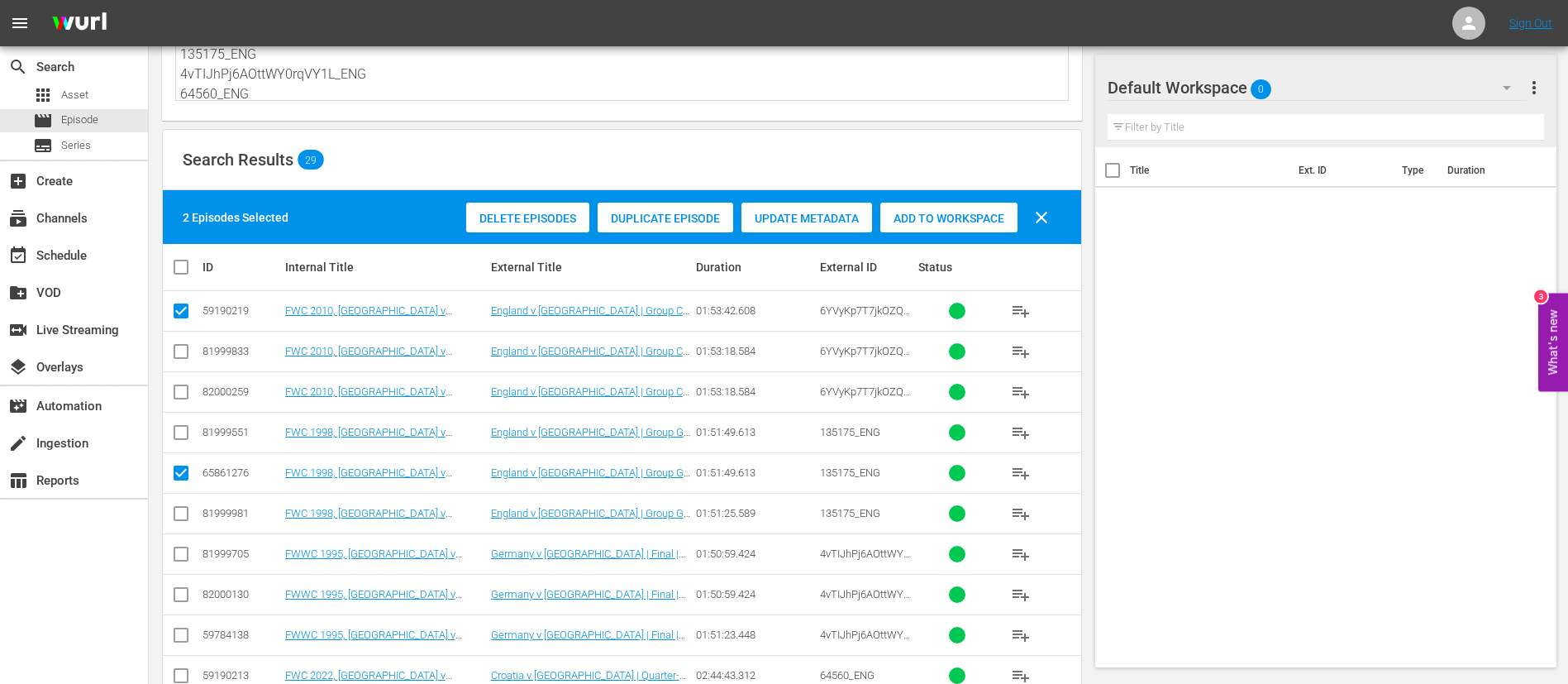
click at [189, 629] on input "checkbox" at bounding box center [181, 638] width 19 height 19
checkbox input "true"
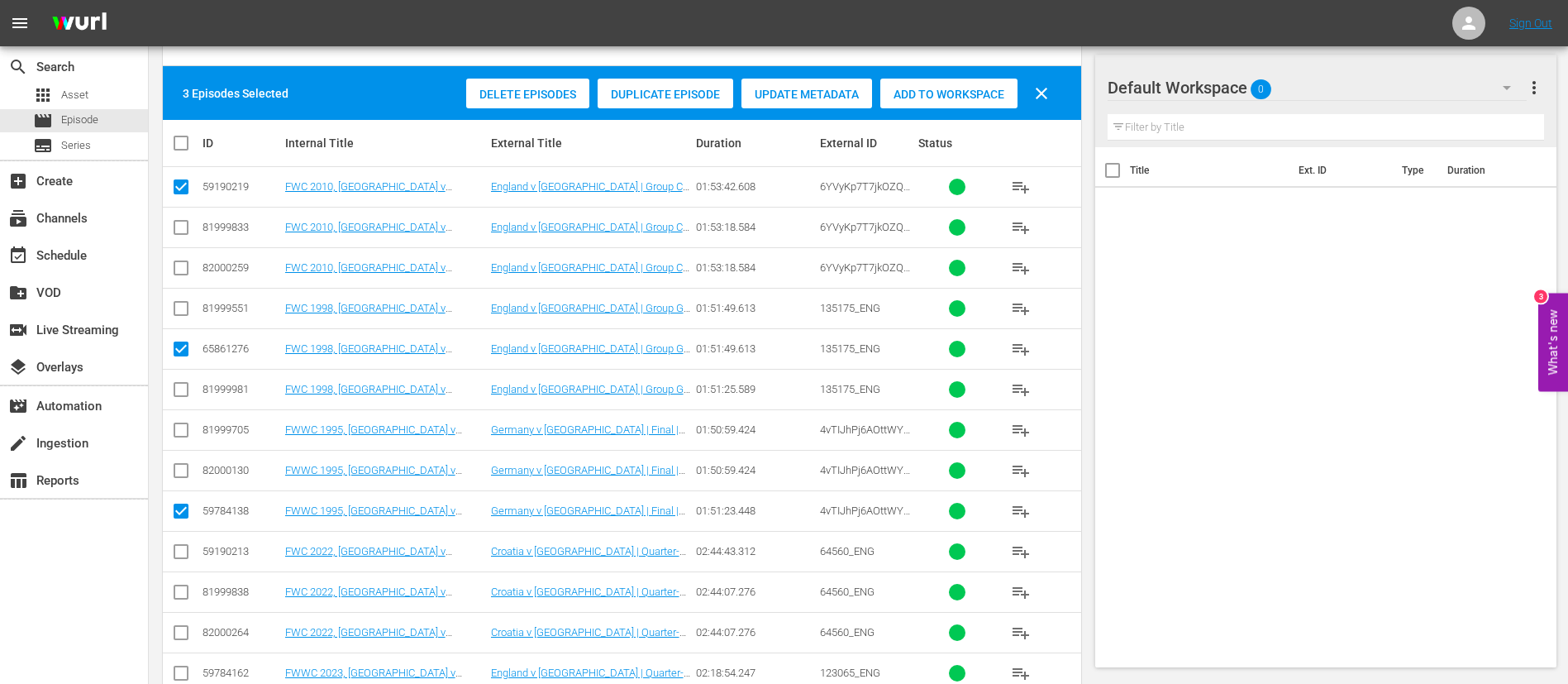
click at [178, 557] on input "checkbox" at bounding box center [181, 555] width 19 height 19
checkbox input "true"
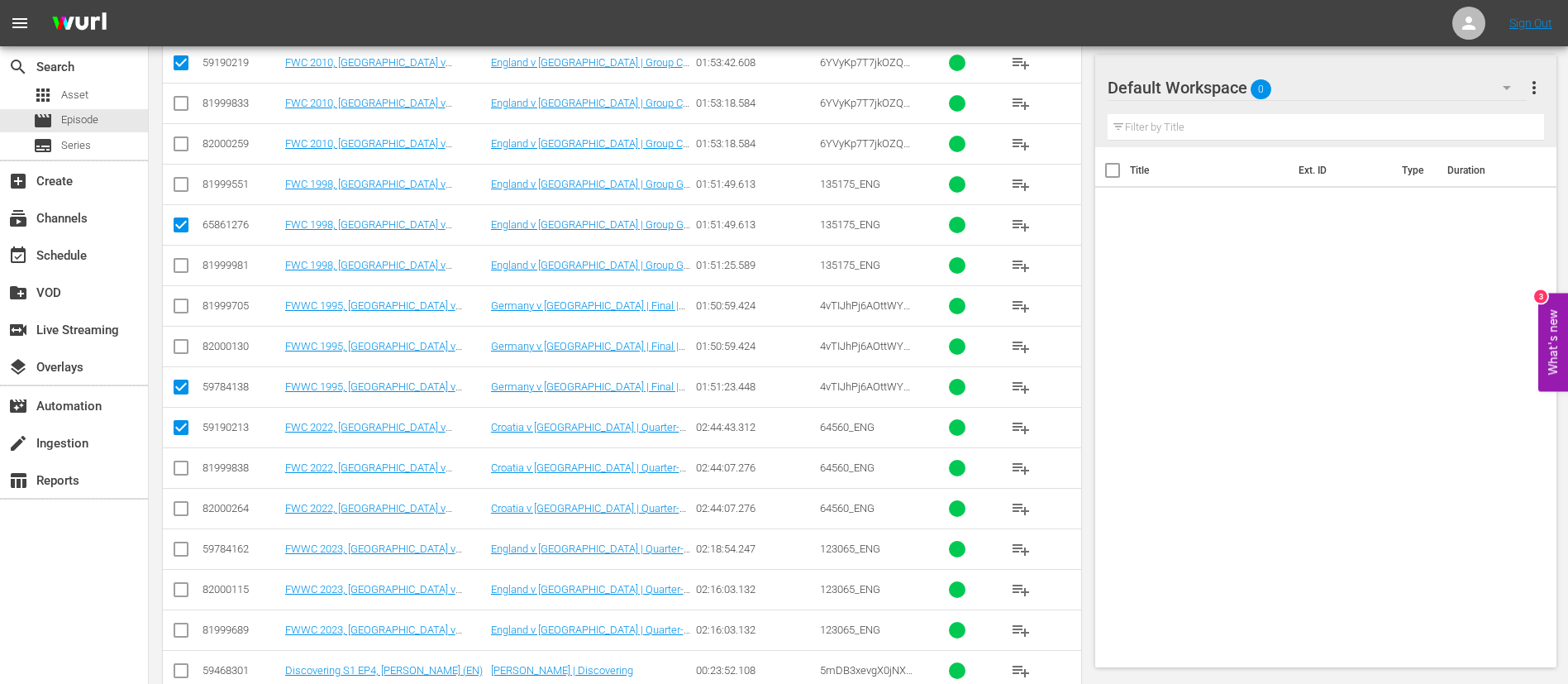
click at [178, 557] on input "checkbox" at bounding box center [181, 552] width 19 height 19
checkbox input "true"
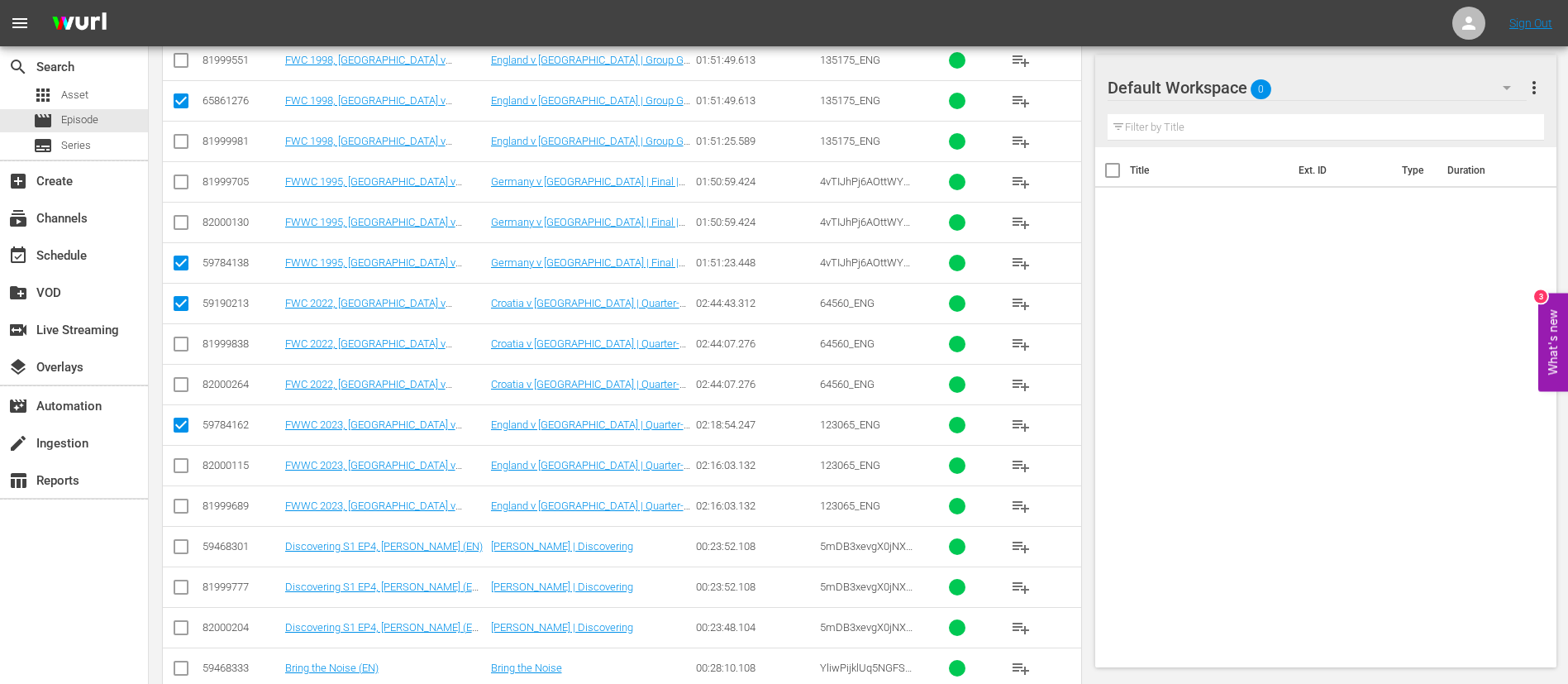
click at [180, 552] on input "checkbox" at bounding box center [181, 550] width 19 height 19
checkbox input "true"
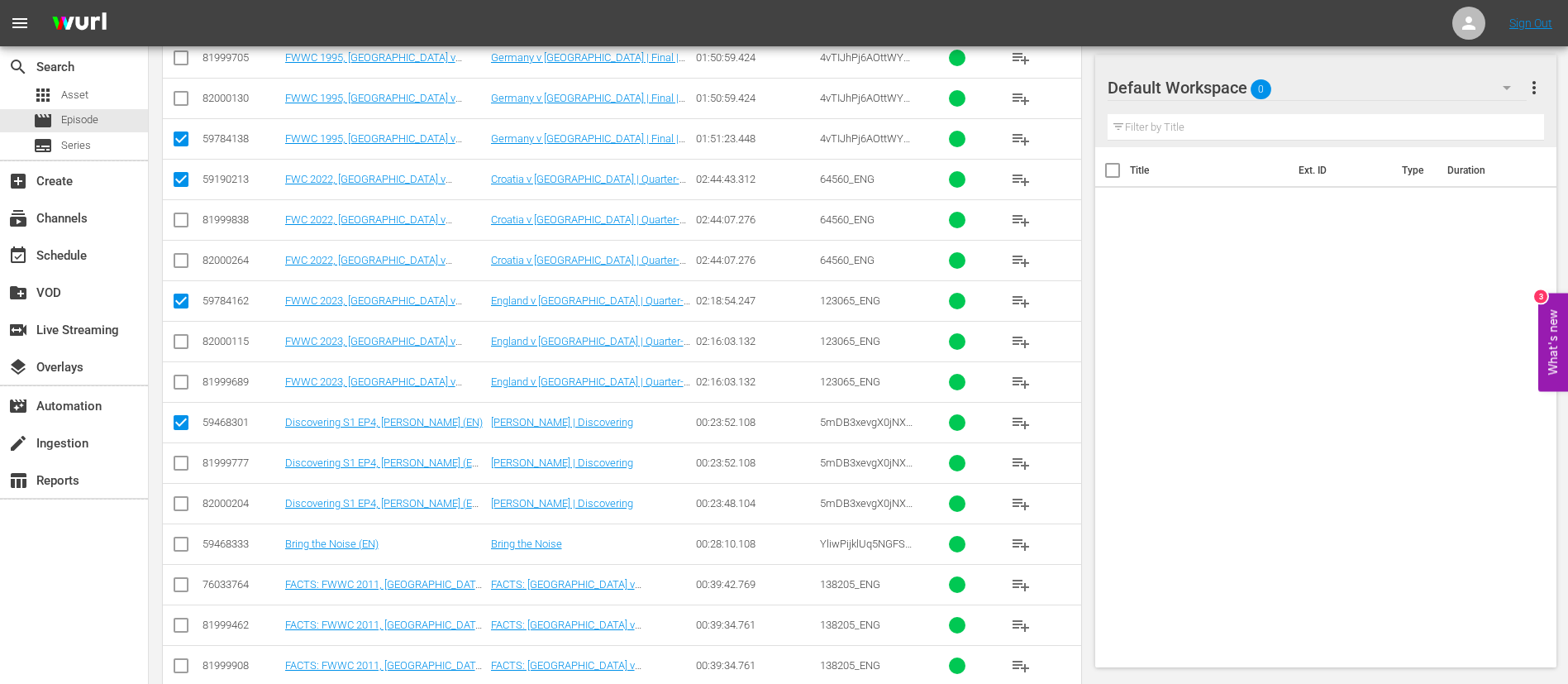
click at [182, 549] on input "checkbox" at bounding box center [181, 547] width 19 height 19
checkbox input "true"
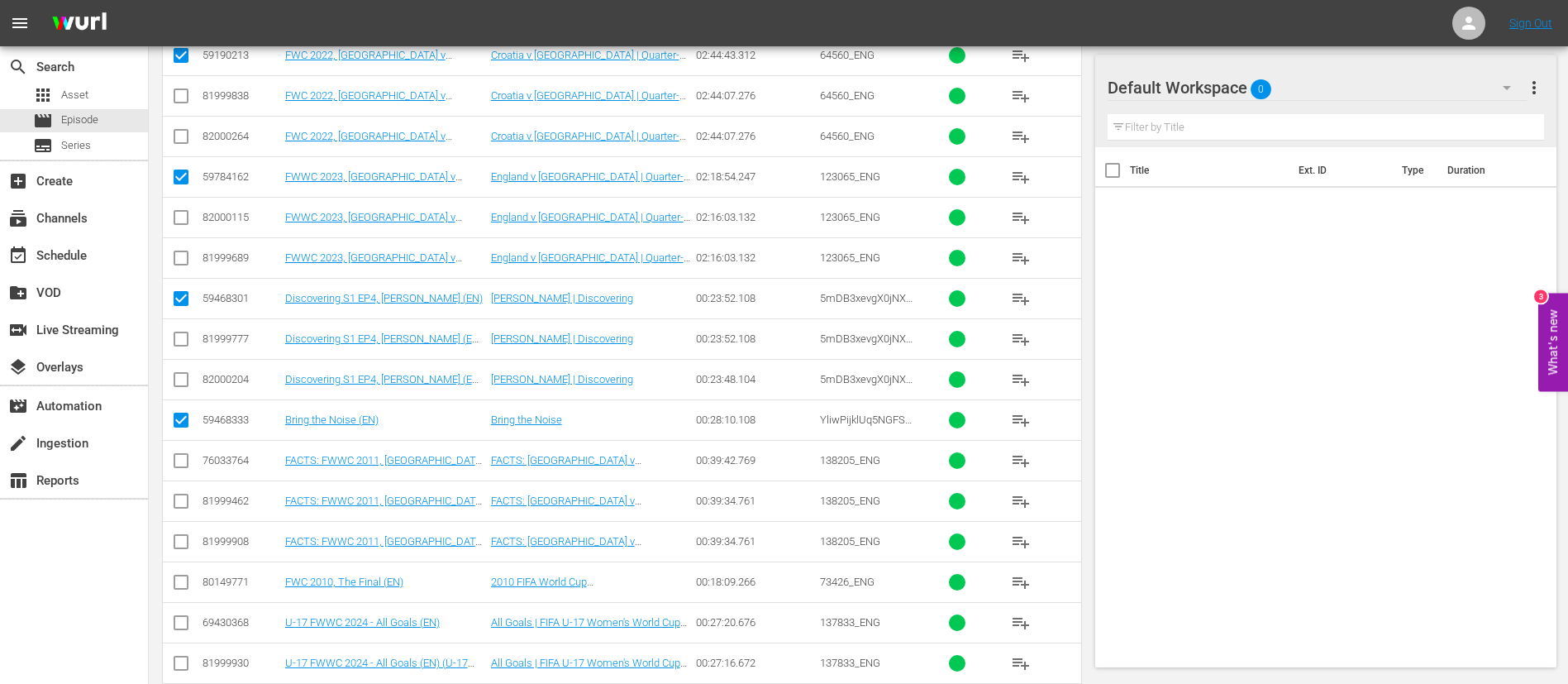
click at [182, 549] on input "checkbox" at bounding box center [181, 545] width 19 height 19
checkbox input "true"
click at [183, 585] on input "checkbox" at bounding box center [181, 585] width 19 height 19
checkbox input "true"
click at [180, 624] on input "checkbox" at bounding box center [181, 626] width 19 height 19
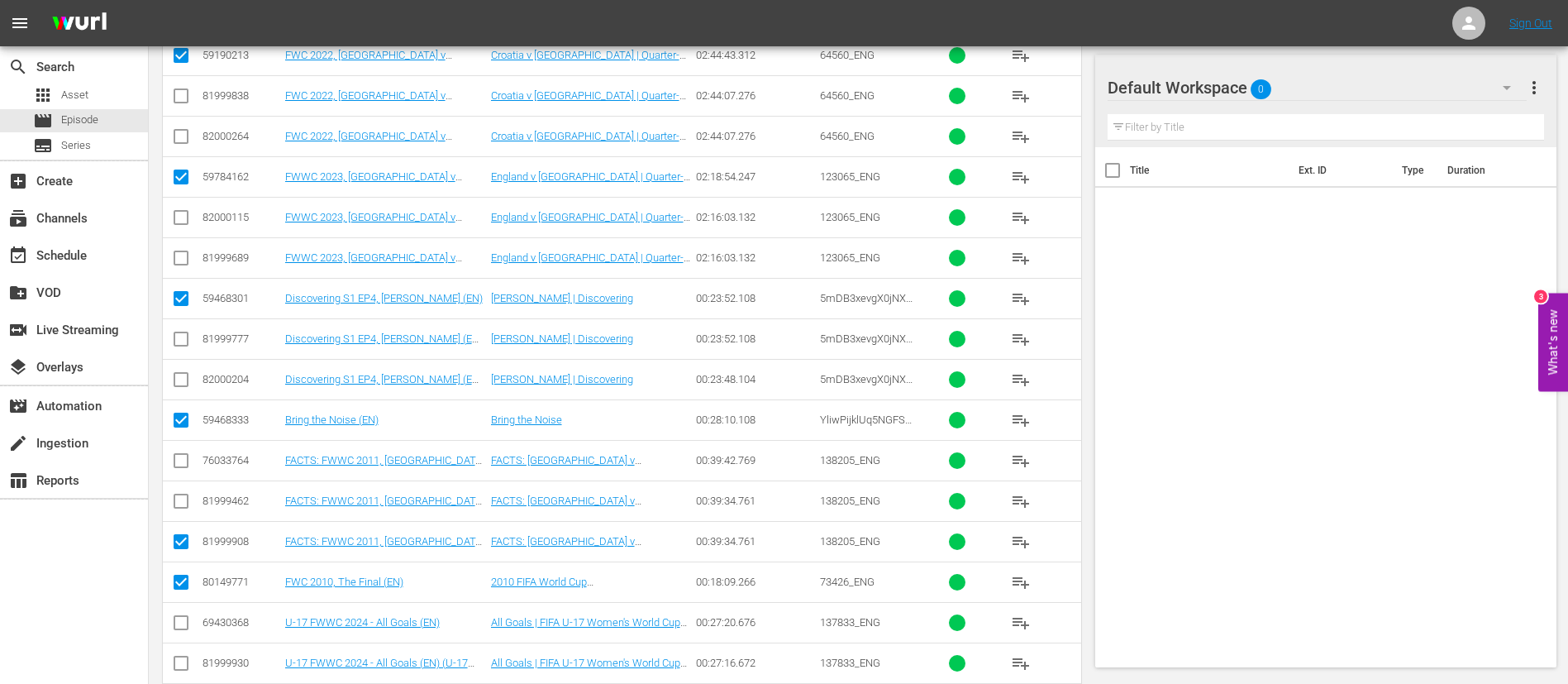
checkbox input "true"
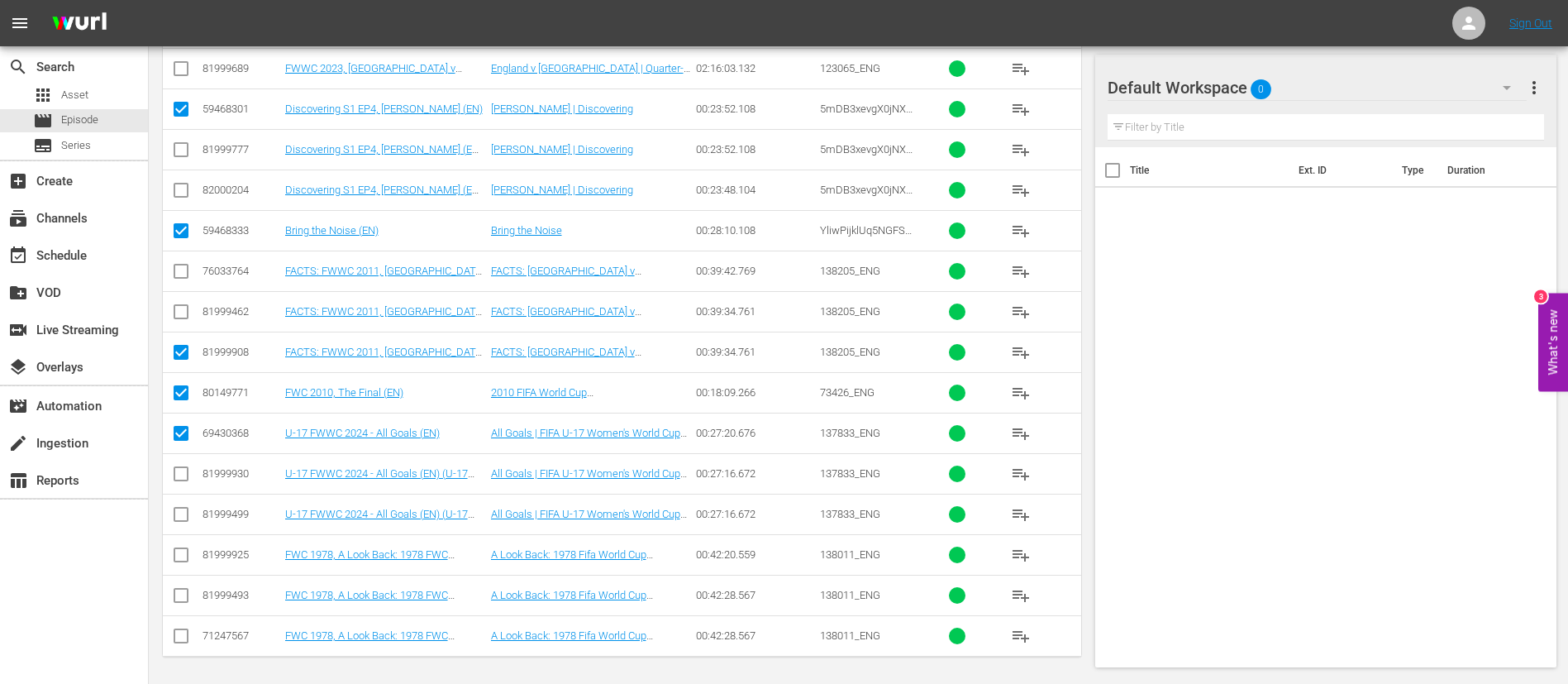
scroll to position [937, 0]
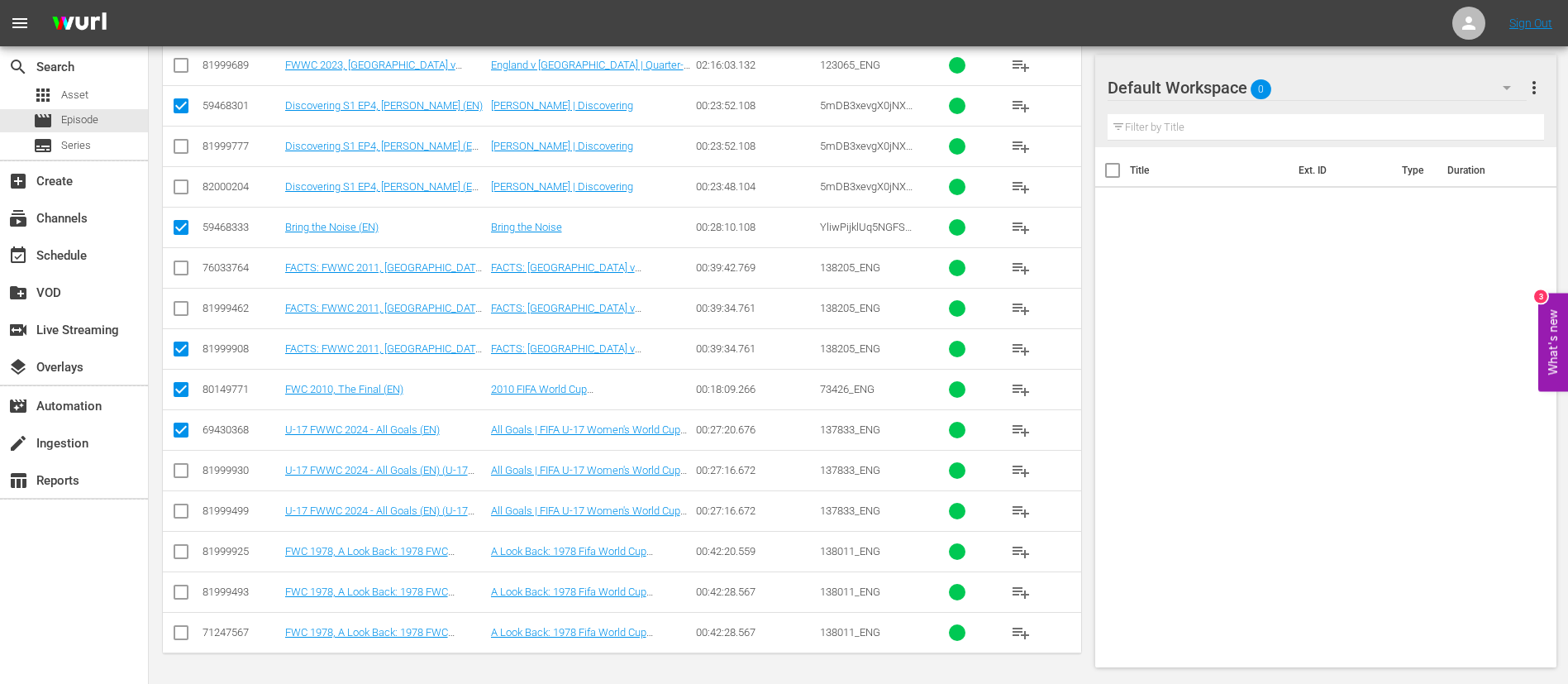
click at [180, 592] on input "checkbox" at bounding box center [181, 595] width 19 height 19
checkbox input "true"
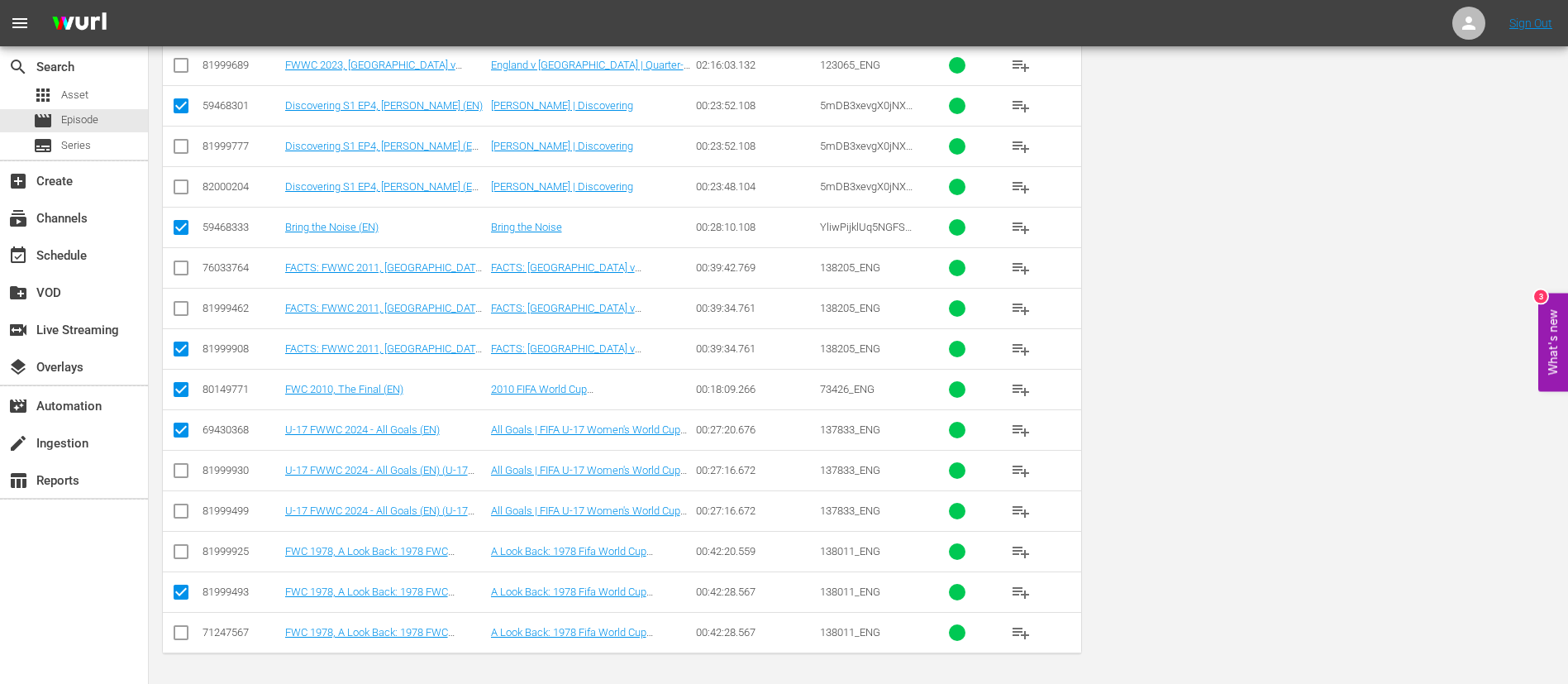
scroll to position [0, 0]
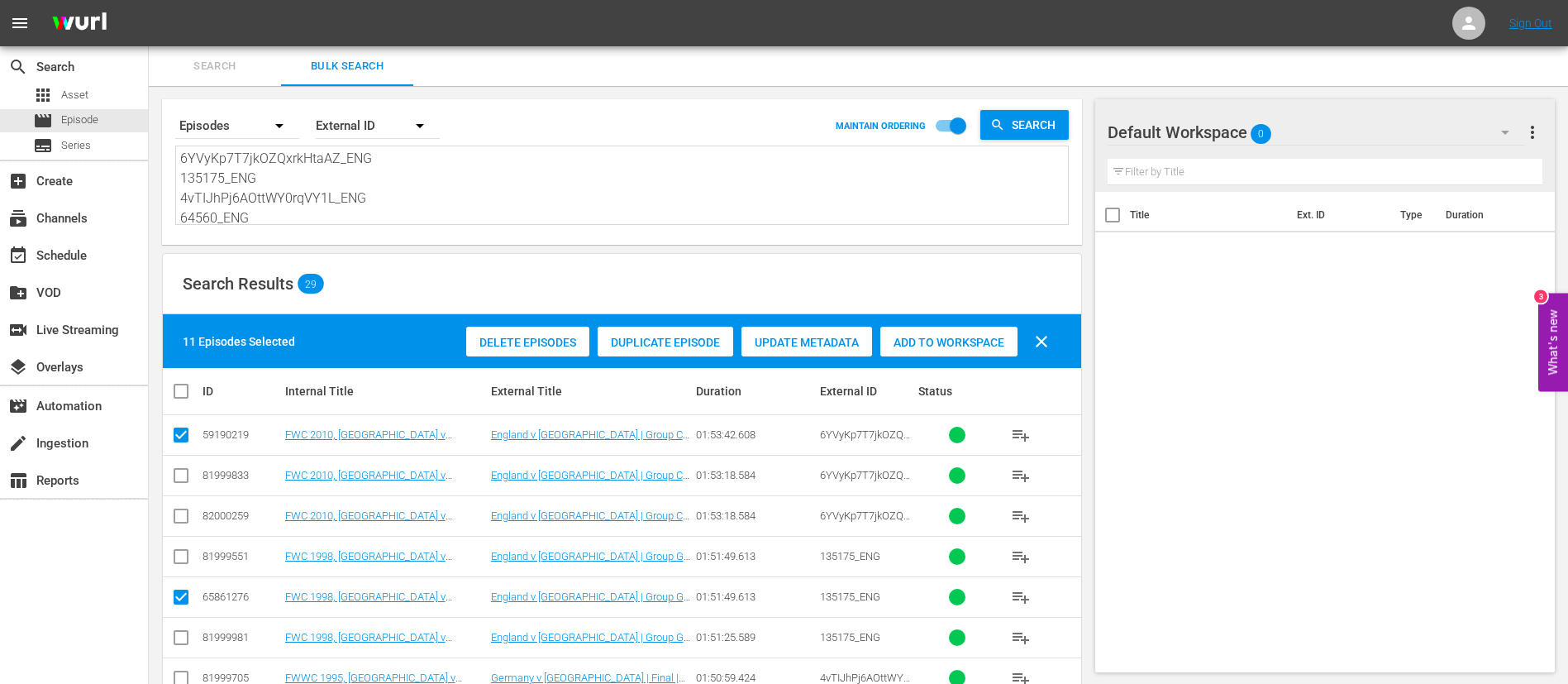
drag, startPoint x: 964, startPoint y: 337, endPoint x: 916, endPoint y: 337, distance: 48.0
click at [964, 337] on span "Add to Workspace" at bounding box center [948, 342] width 137 height 14
click at [223, 80] on button "Search" at bounding box center [215, 66] width 132 height 40
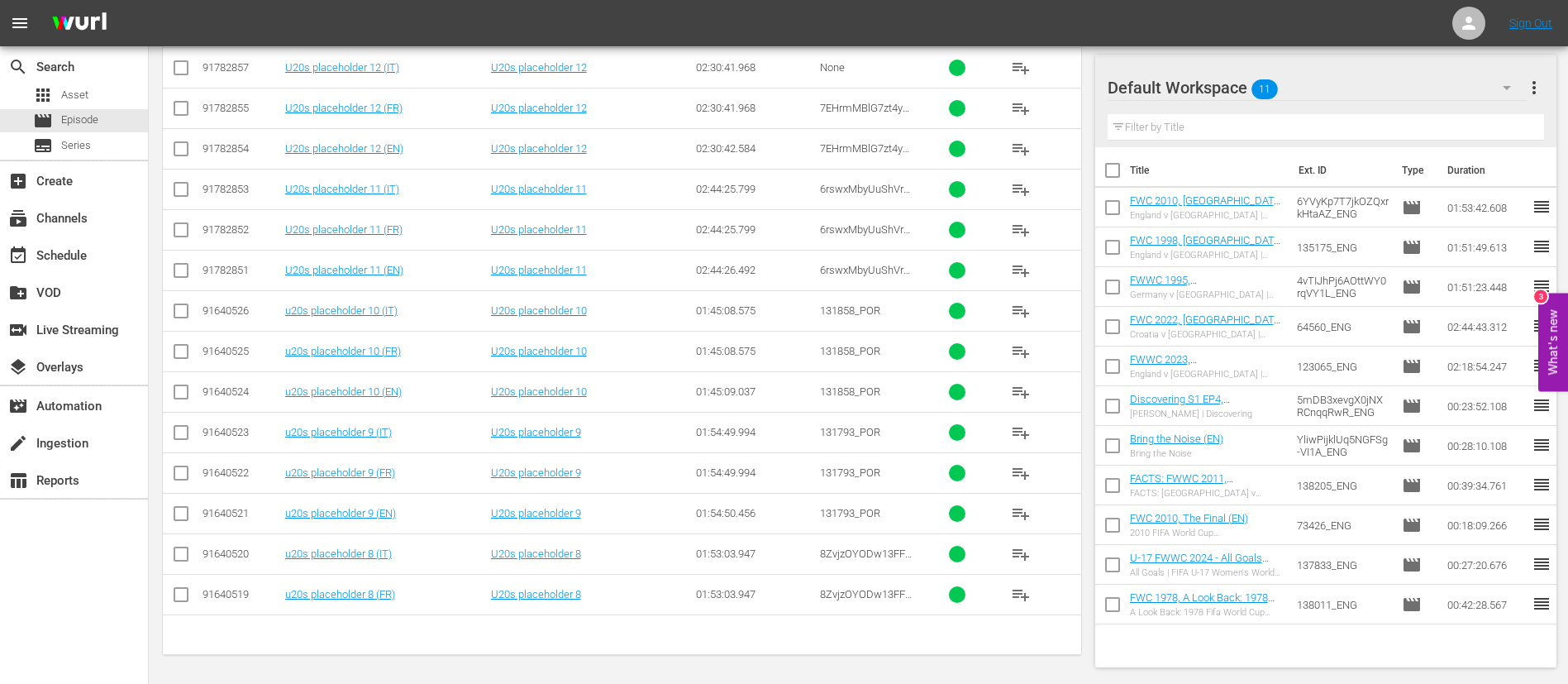
scroll to position [658, 0]
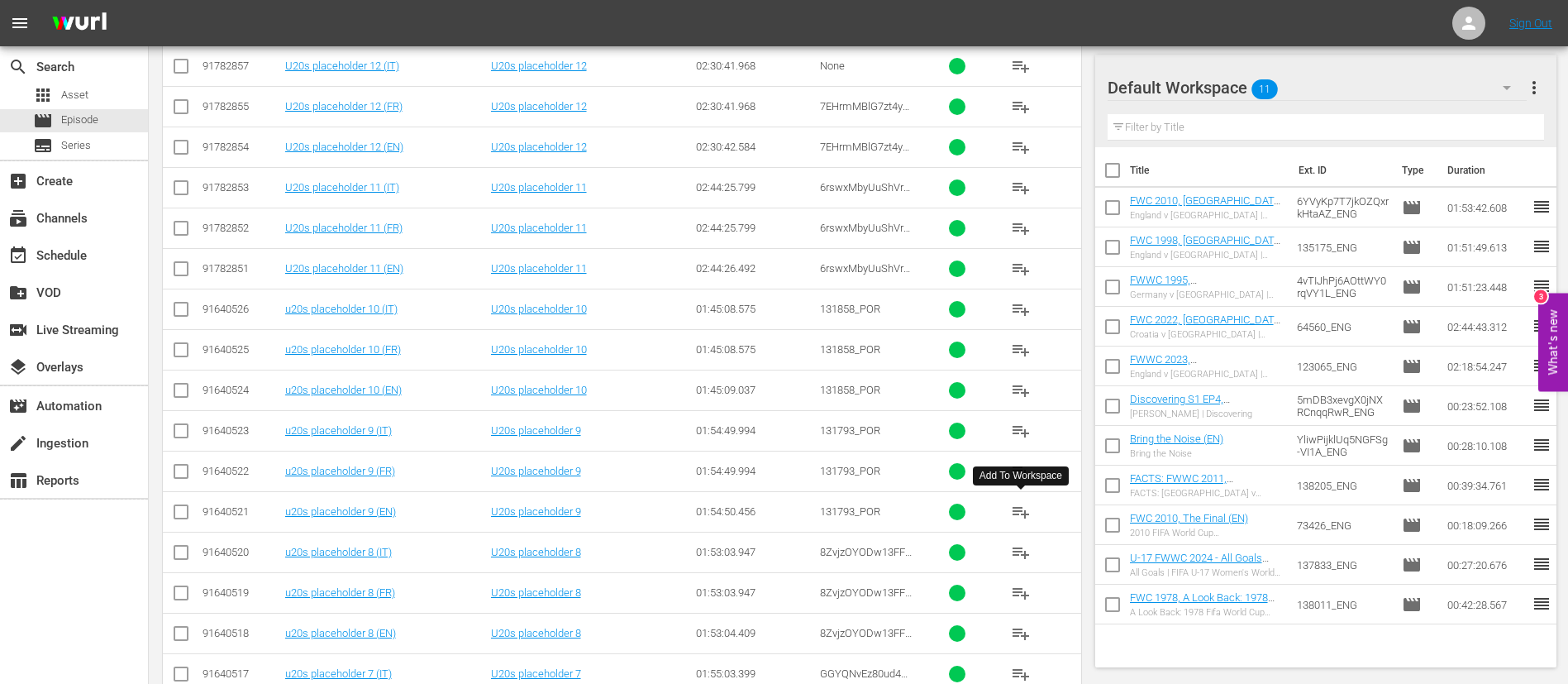
click at [1016, 507] on span "playlist_add" at bounding box center [1021, 512] width 19 height 19
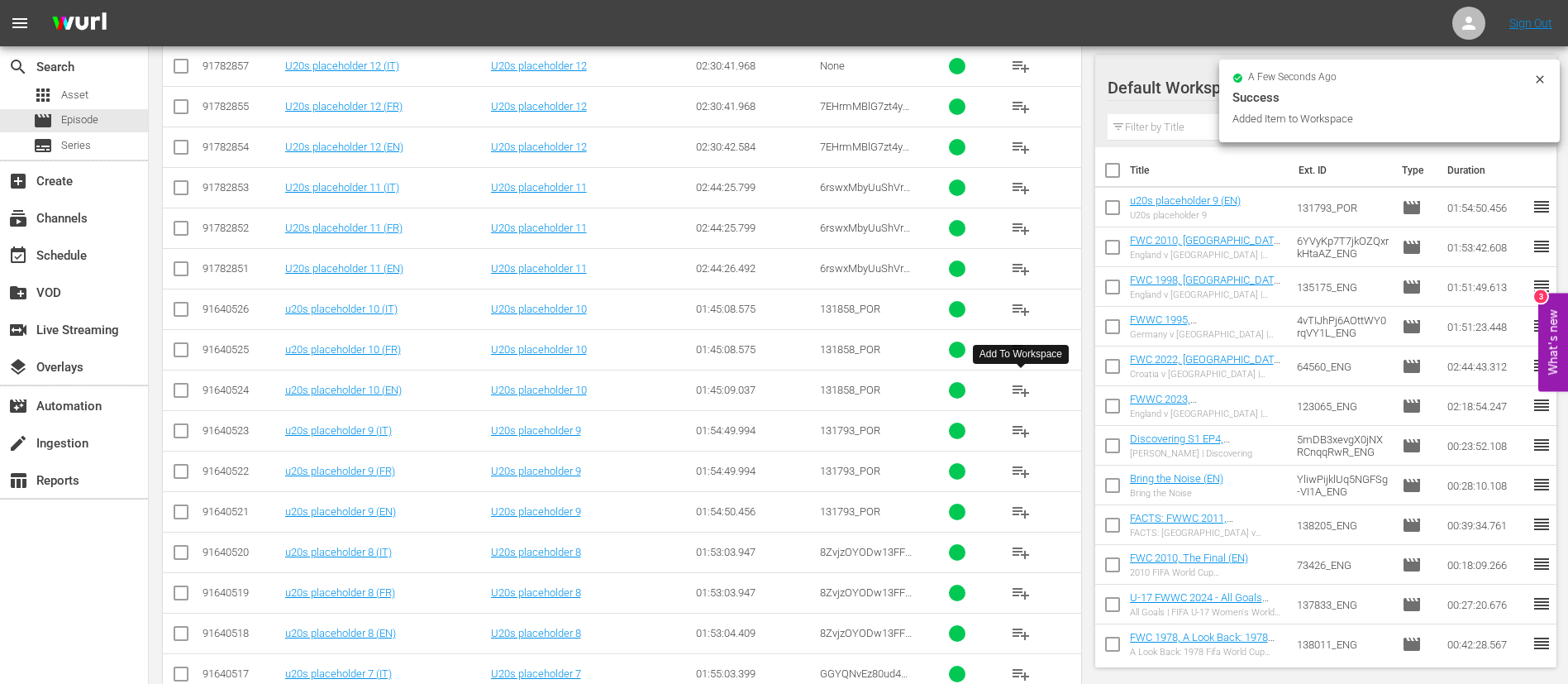
click at [1016, 396] on span "playlist_add" at bounding box center [1021, 390] width 19 height 19
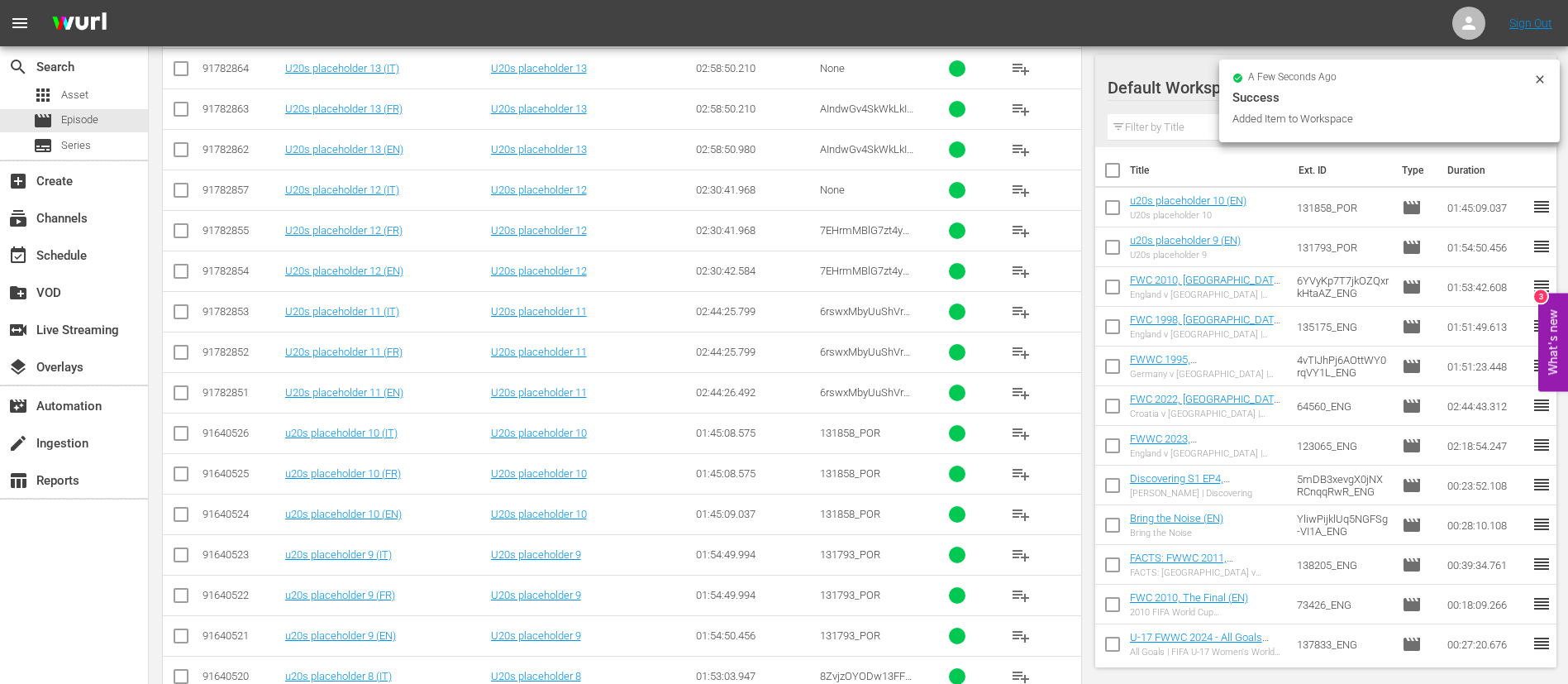
scroll to position [0, 0]
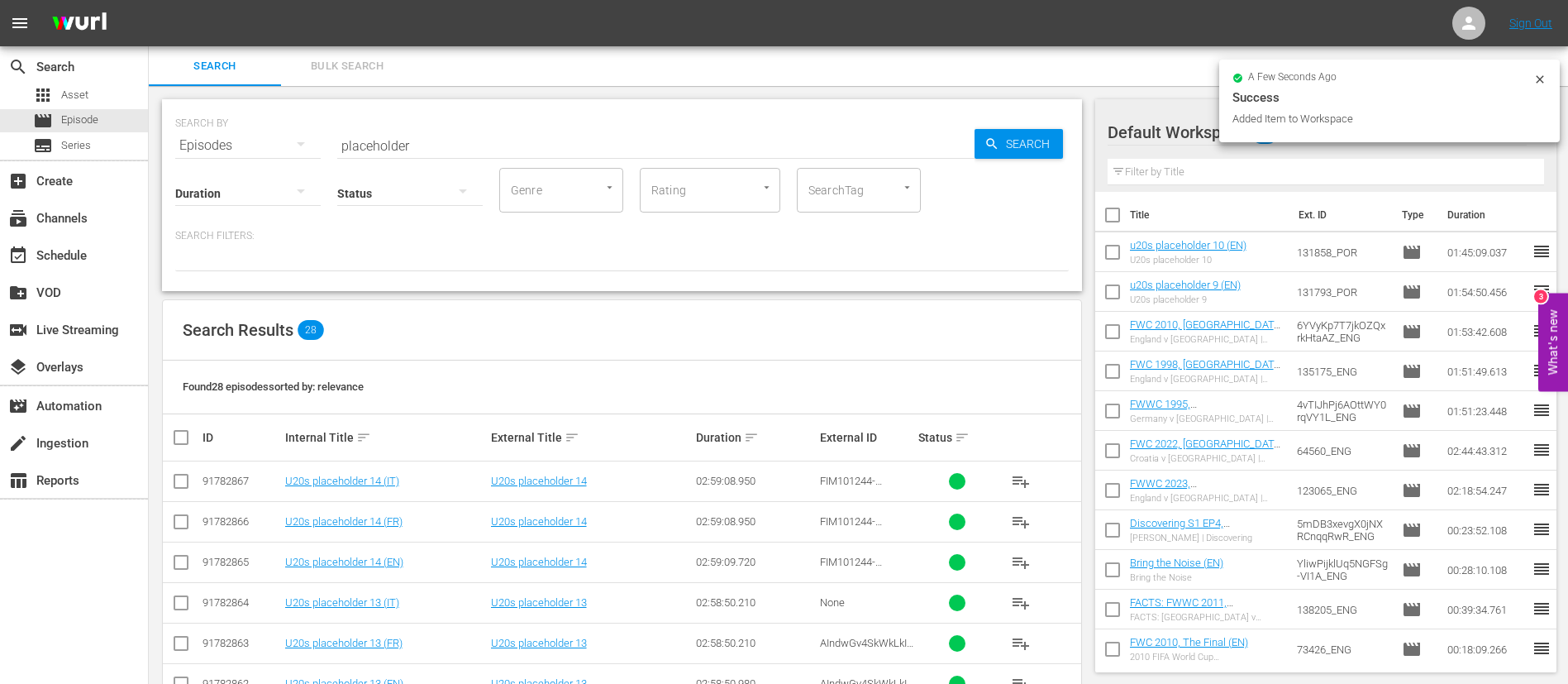
click at [572, 127] on input "placeholder" at bounding box center [656, 145] width 637 height 40
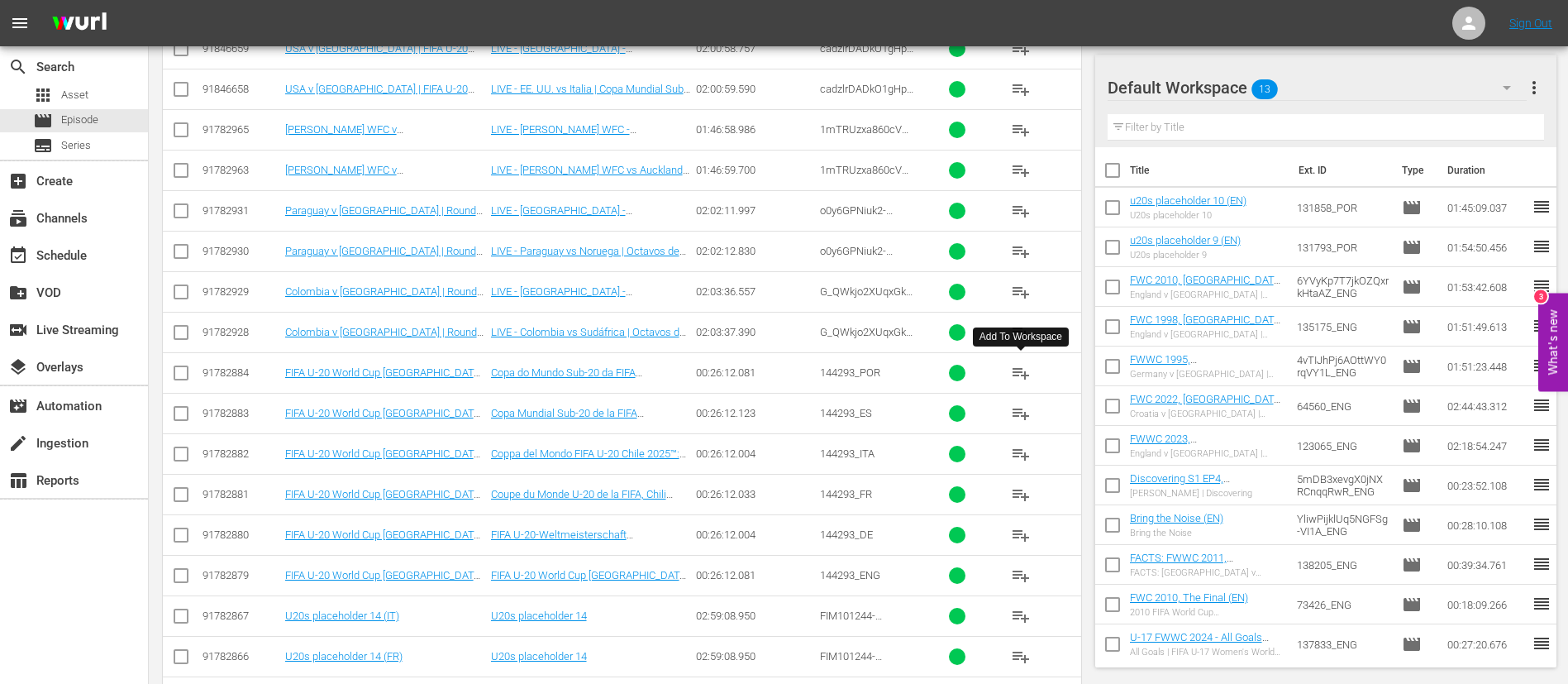
scroll to position [496, 0]
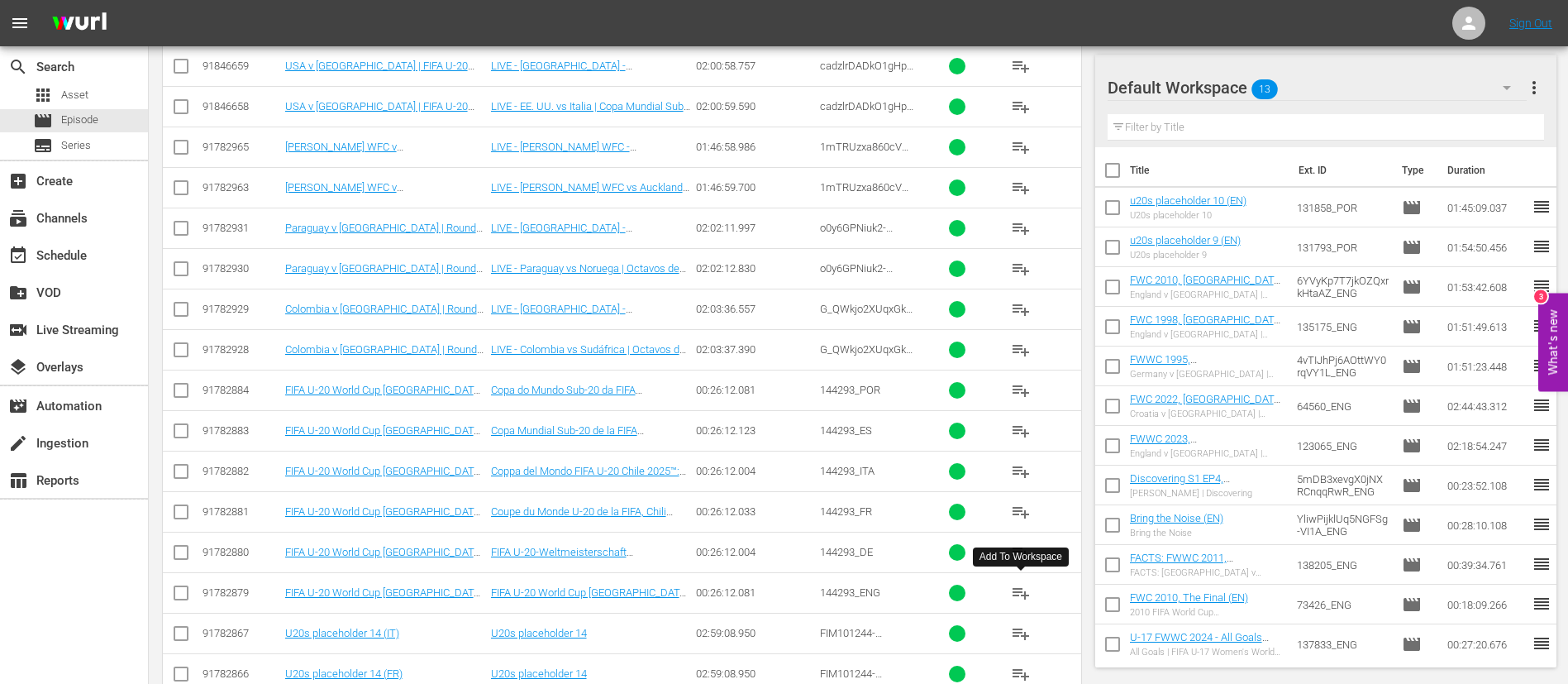
click at [1024, 588] on span "playlist_add" at bounding box center [1021, 593] width 19 height 19
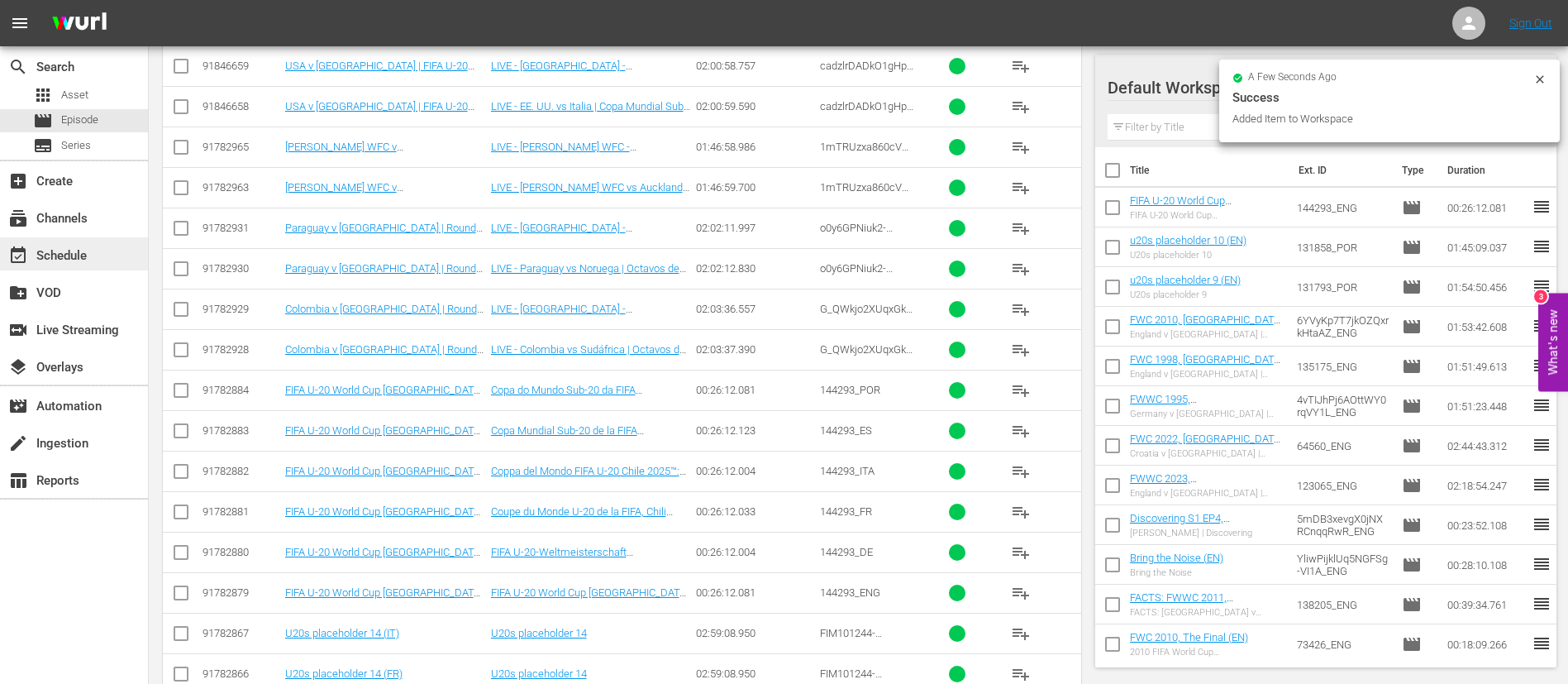
click at [98, 264] on div "event_available Schedule" at bounding box center [74, 254] width 148 height 33
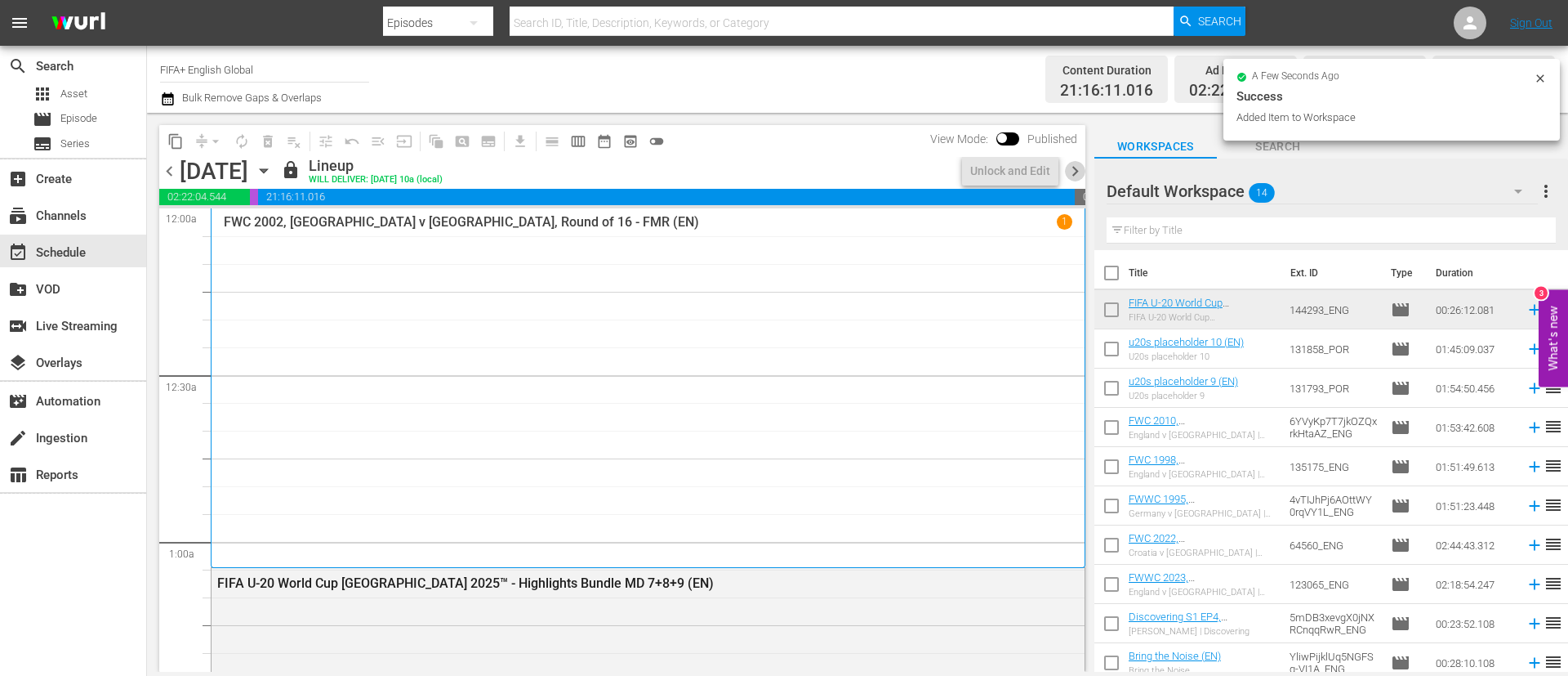
click at [1077, 167] on span "chevron_right" at bounding box center [1075, 171] width 20 height 20
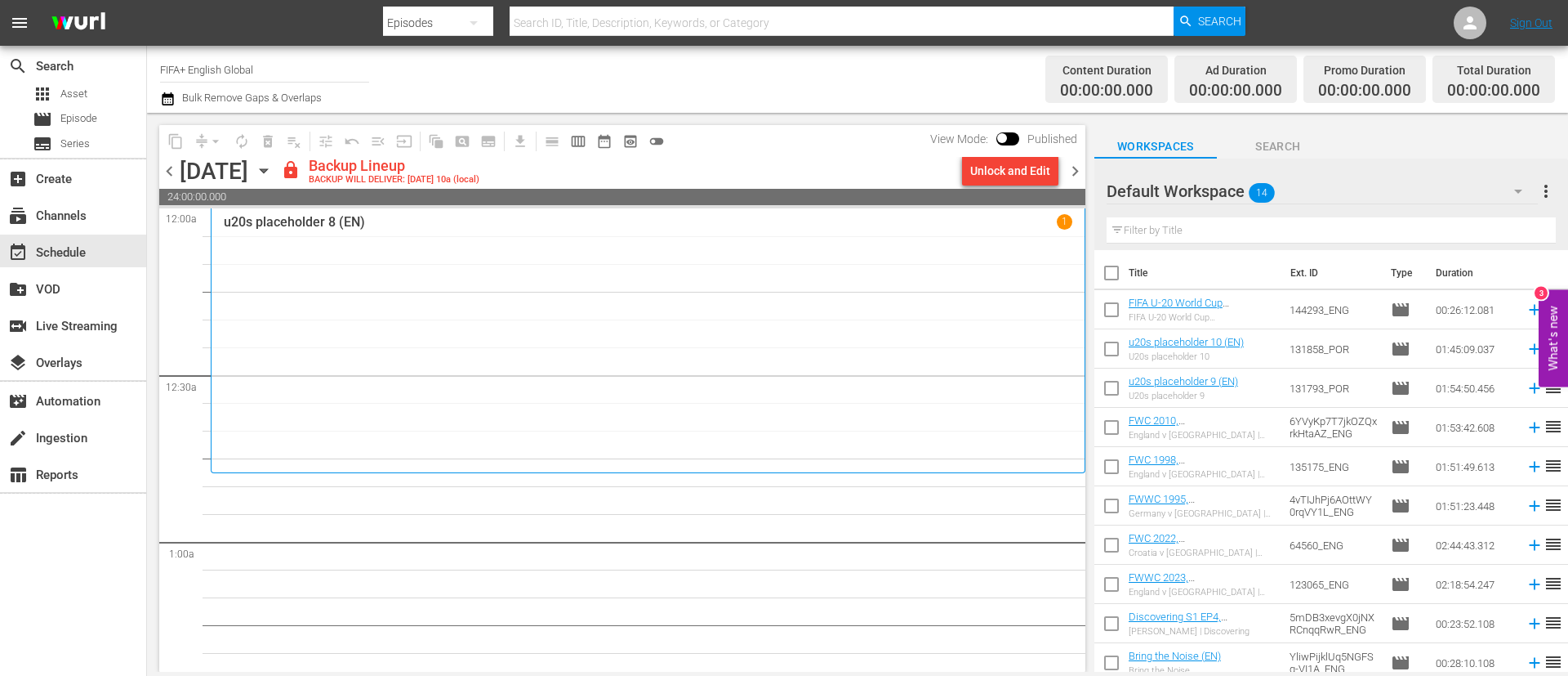
click at [995, 164] on div "Unlock and Edit" at bounding box center [1010, 171] width 80 height 30
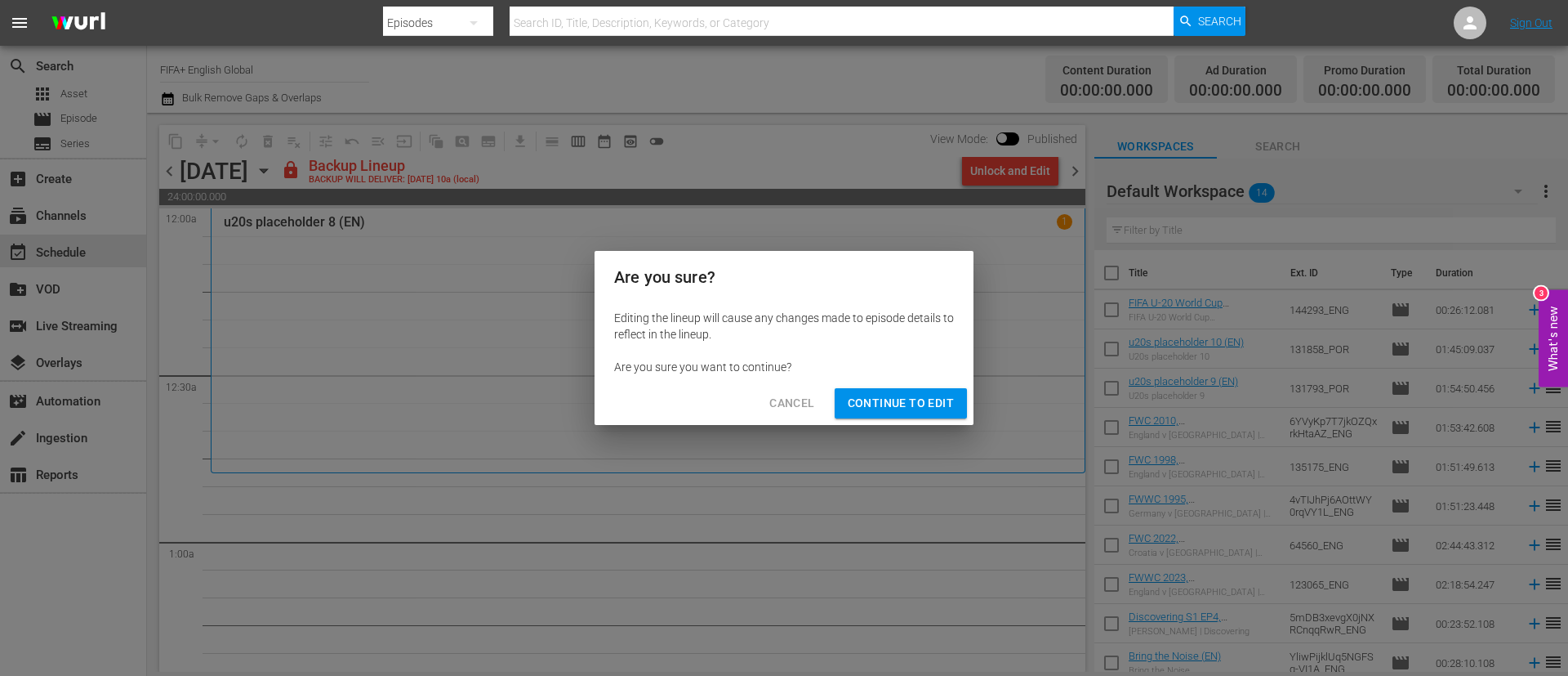
click at [929, 396] on span "Continue to Edit" at bounding box center [900, 402] width 107 height 20
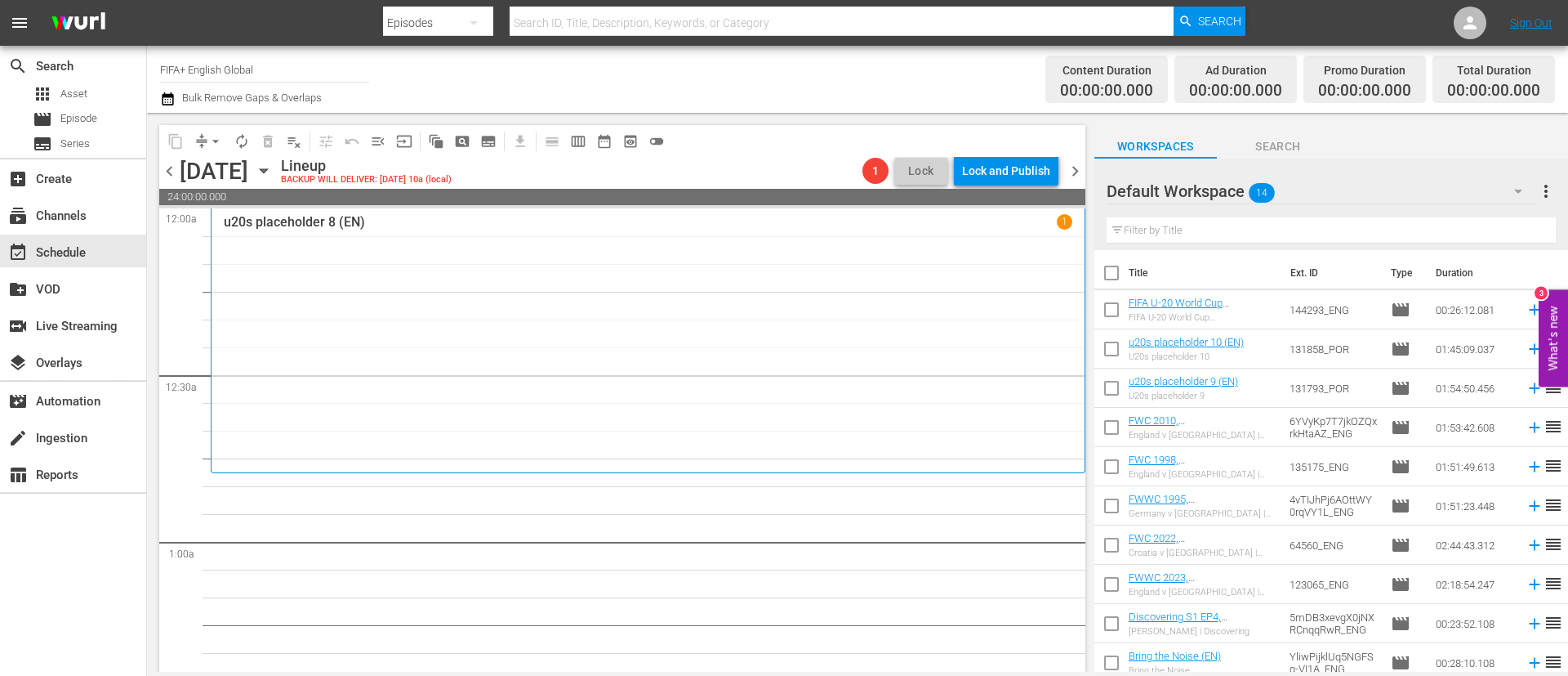
click at [1111, 278] on input "checkbox" at bounding box center [1111, 277] width 35 height 35
checkbox input "true"
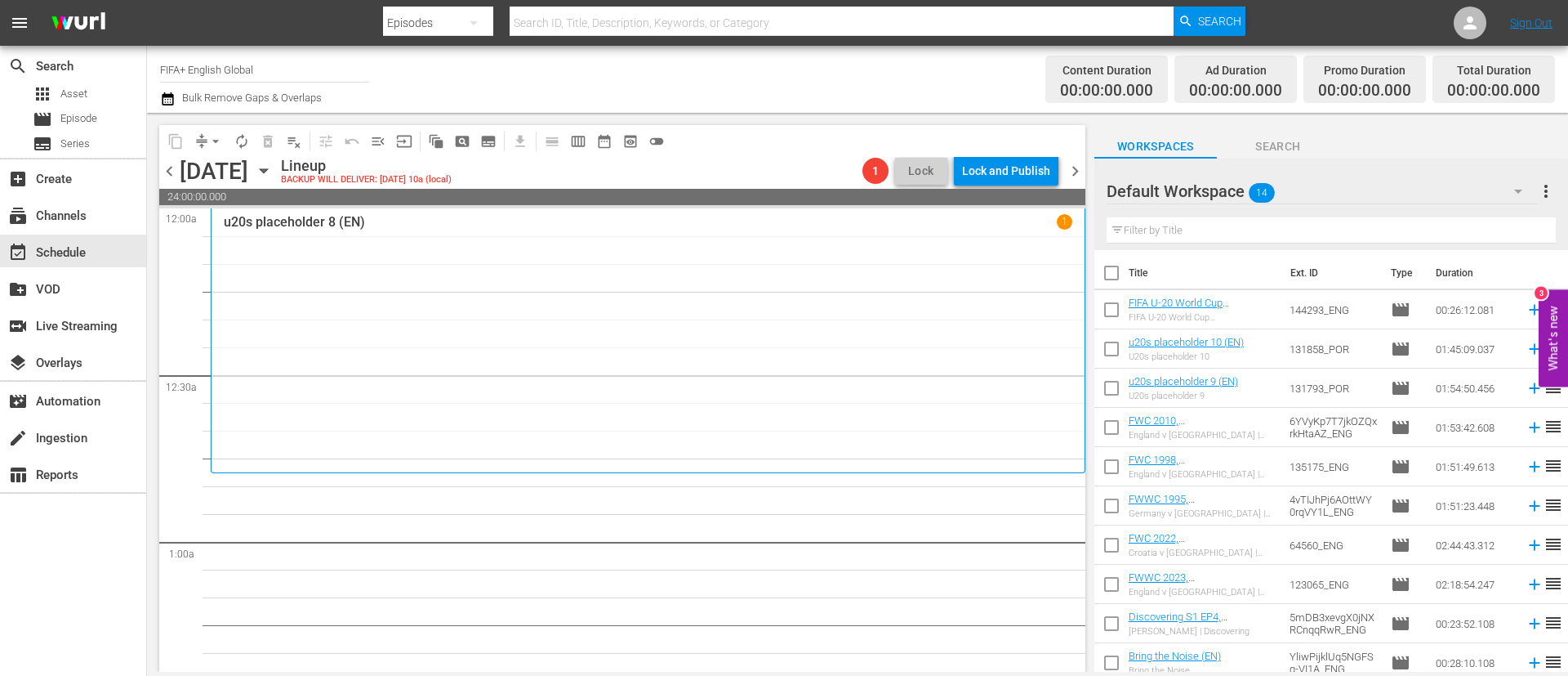
checkbox input "true"
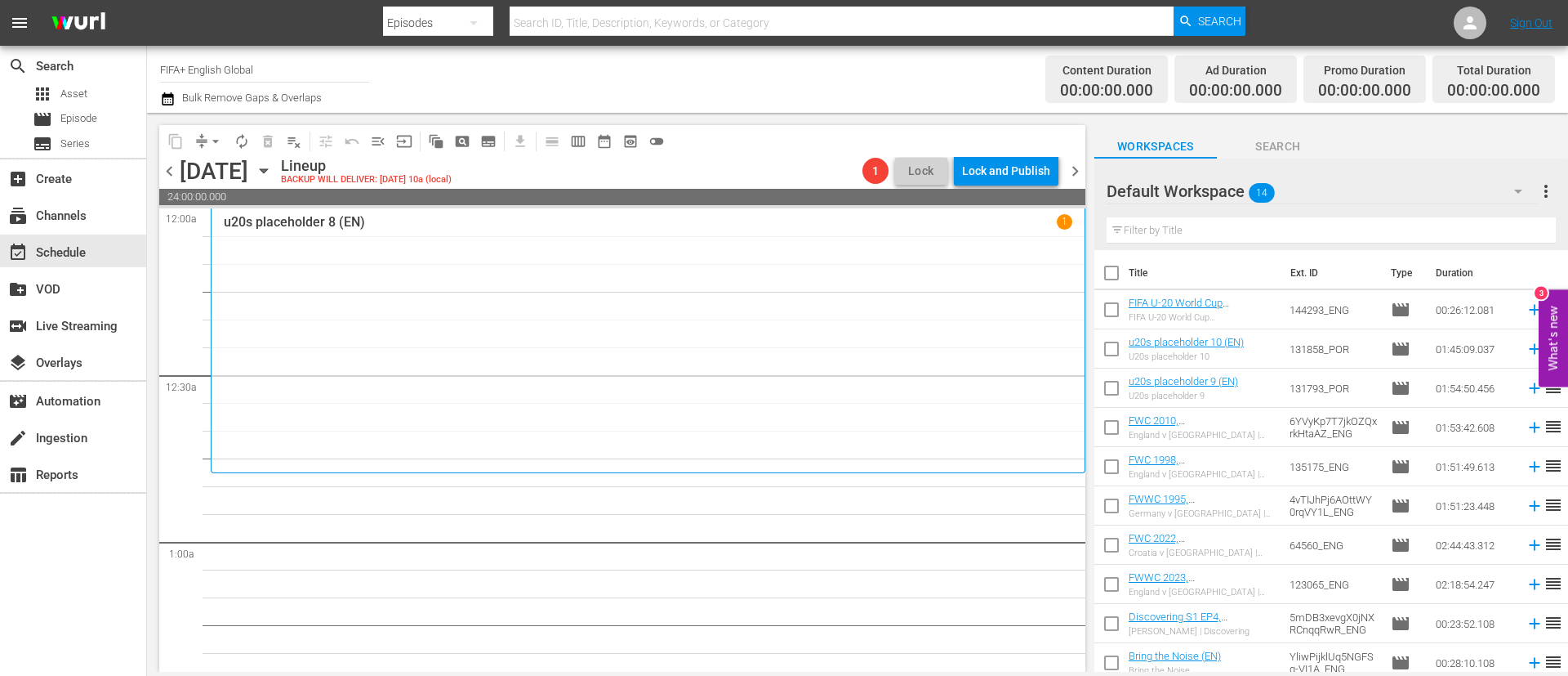
checkbox input "true"
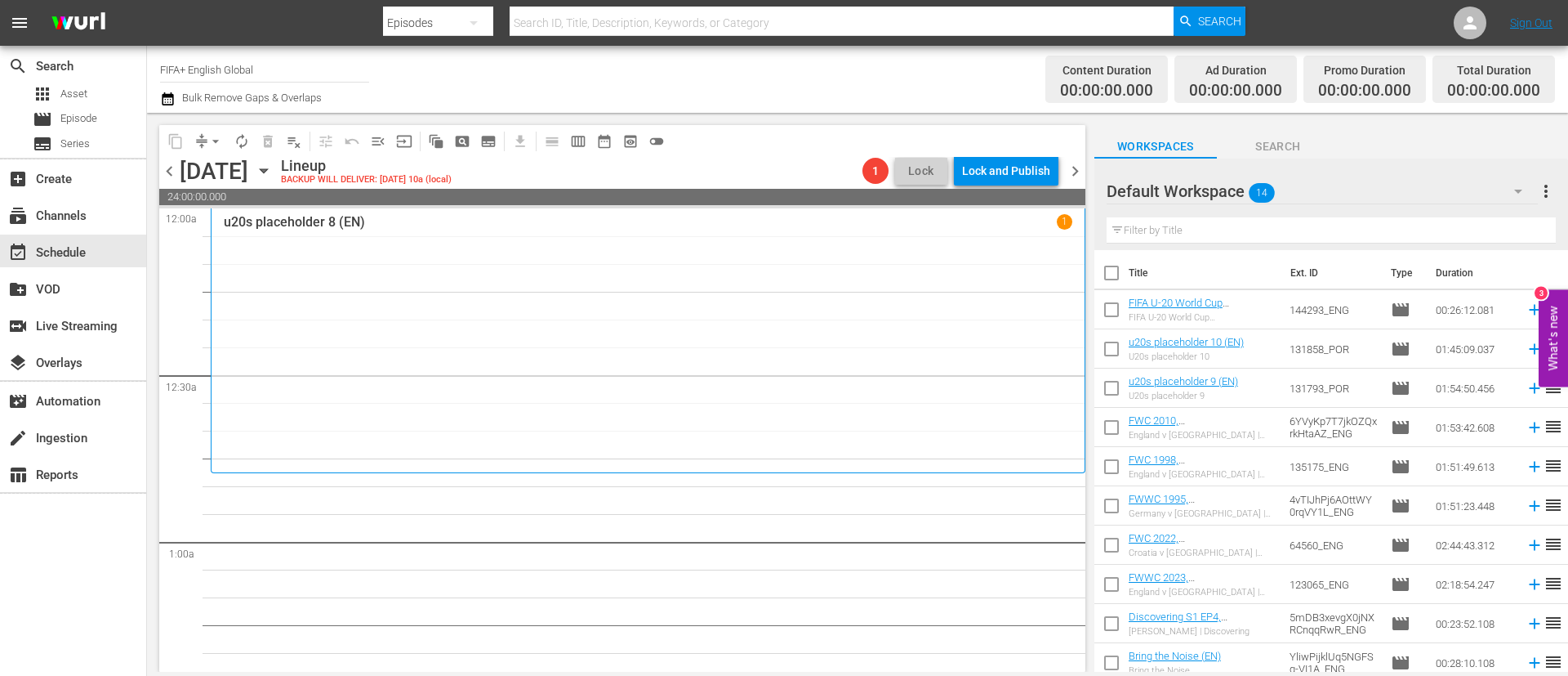
checkbox input "true"
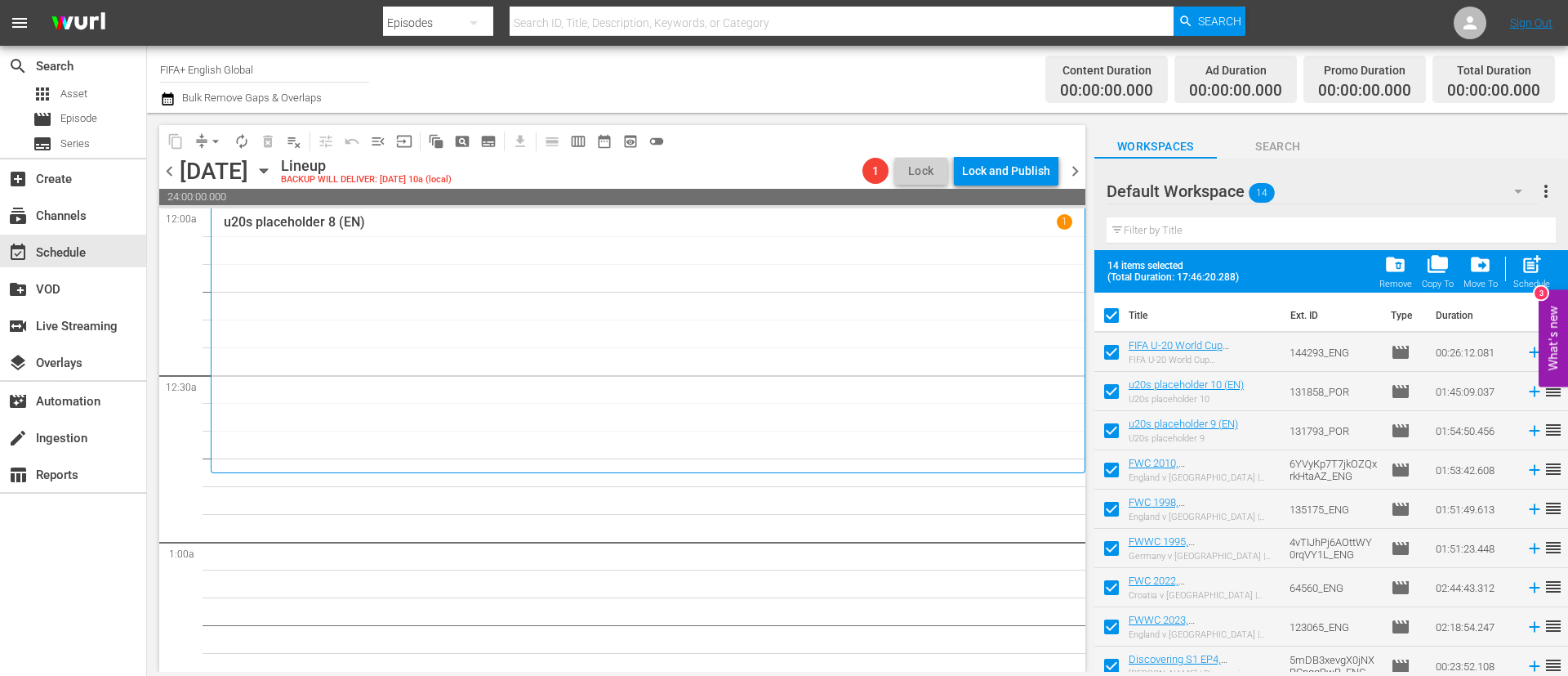
click at [1118, 395] on input "checkbox" at bounding box center [1111, 395] width 35 height 35
checkbox input "false"
click at [1117, 417] on input "checkbox" at bounding box center [1111, 434] width 35 height 35
checkbox input "false"
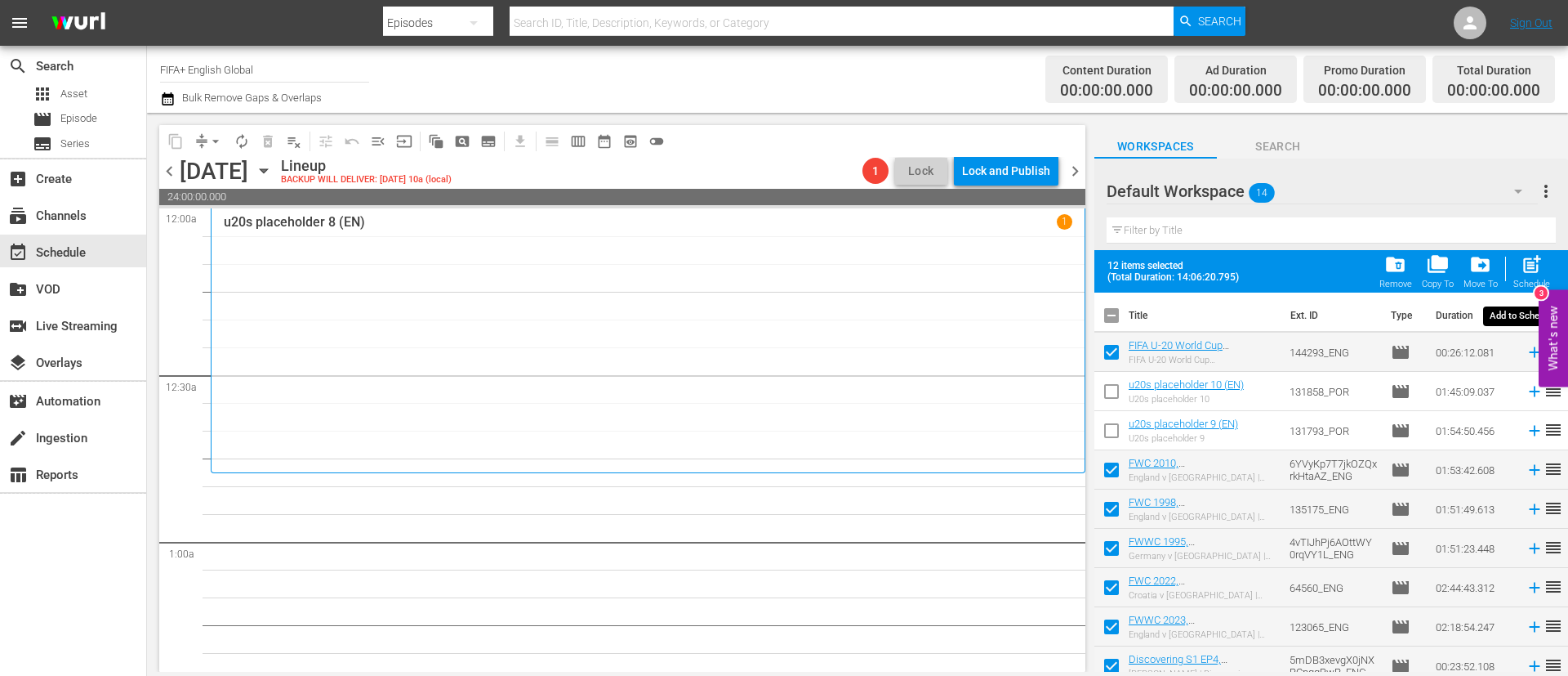
click at [1540, 275] on span "post_add" at bounding box center [1531, 264] width 22 height 22
checkbox input "false"
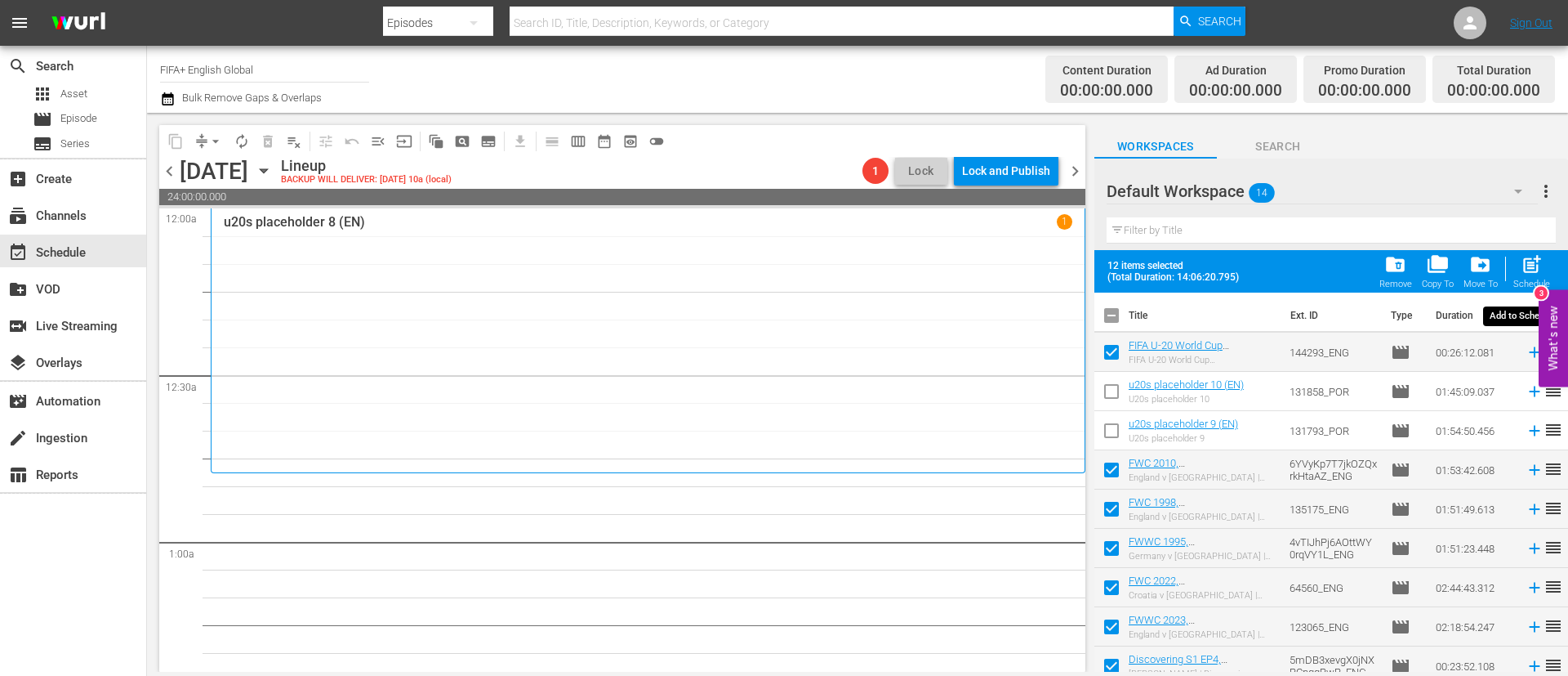
checkbox input "false"
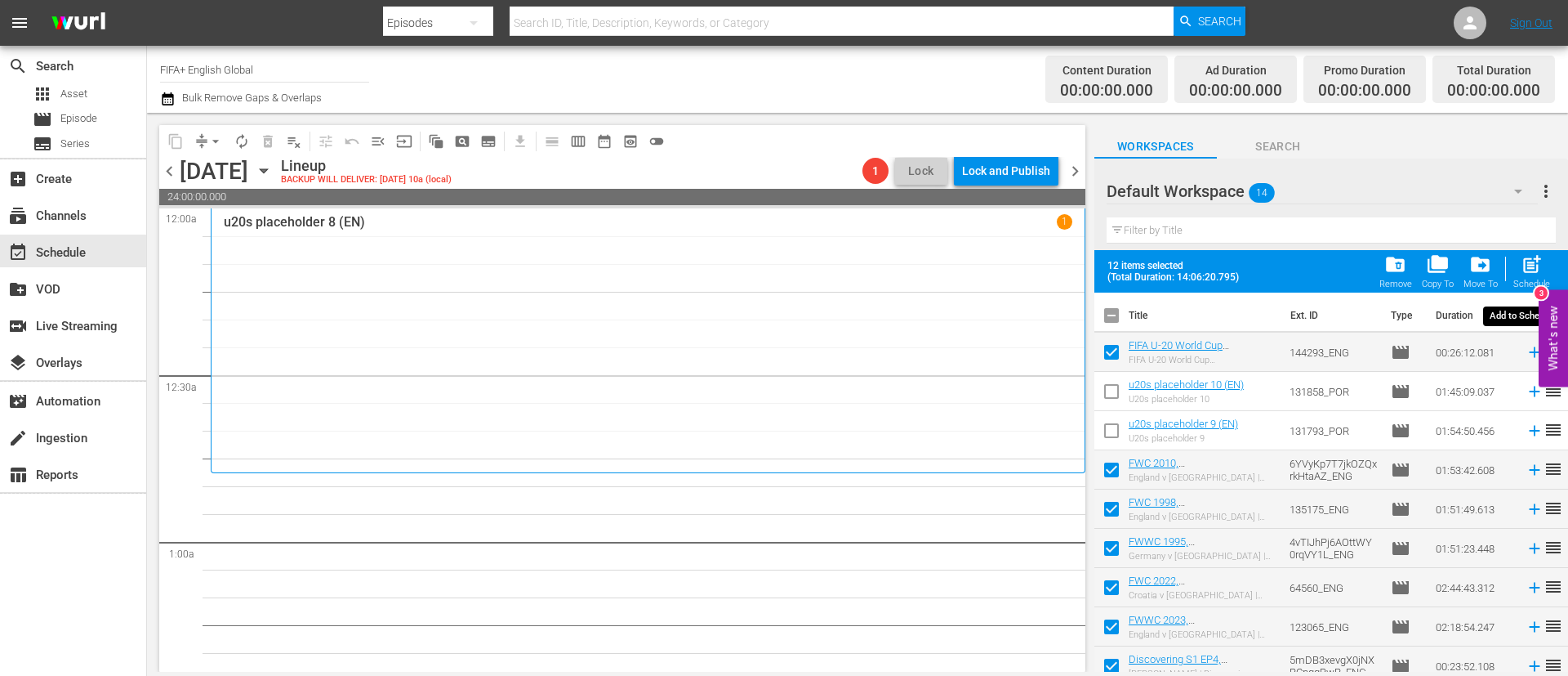
checkbox input "false"
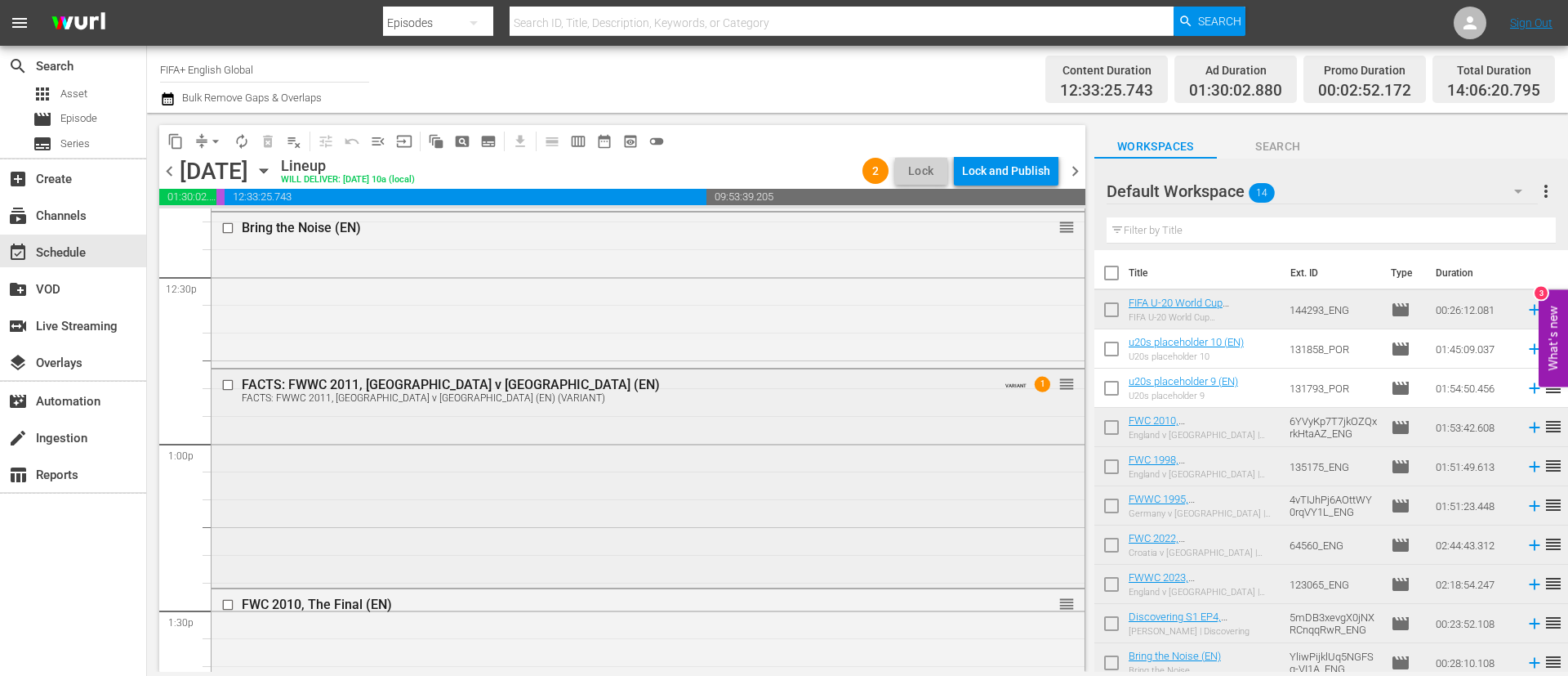
scroll to position [4044, 0]
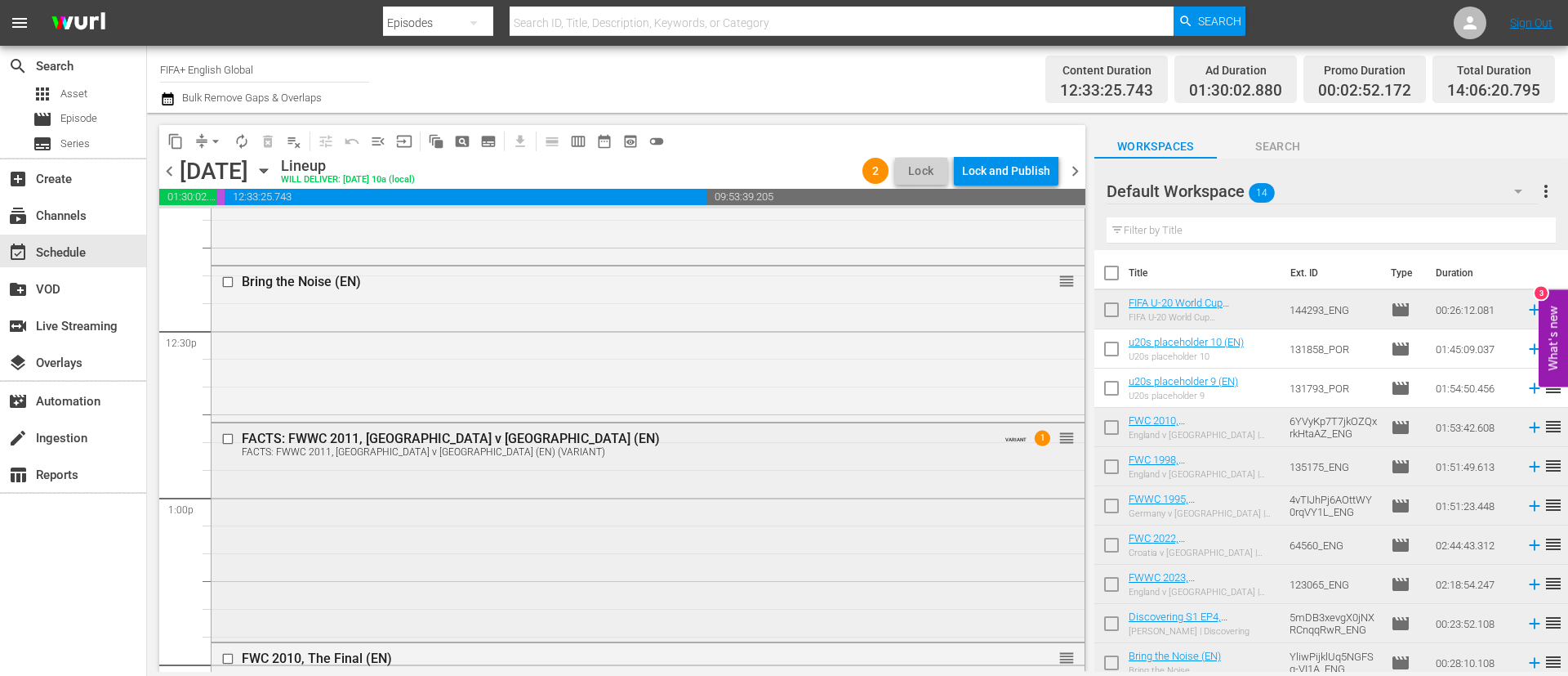
click at [348, 481] on div "FACTS: FWWC 2011, Japan v USA (EN) FACTS: FWWC 2011, Japan v USA (EN) (VARIANT)…" at bounding box center [648, 531] width 873 height 215
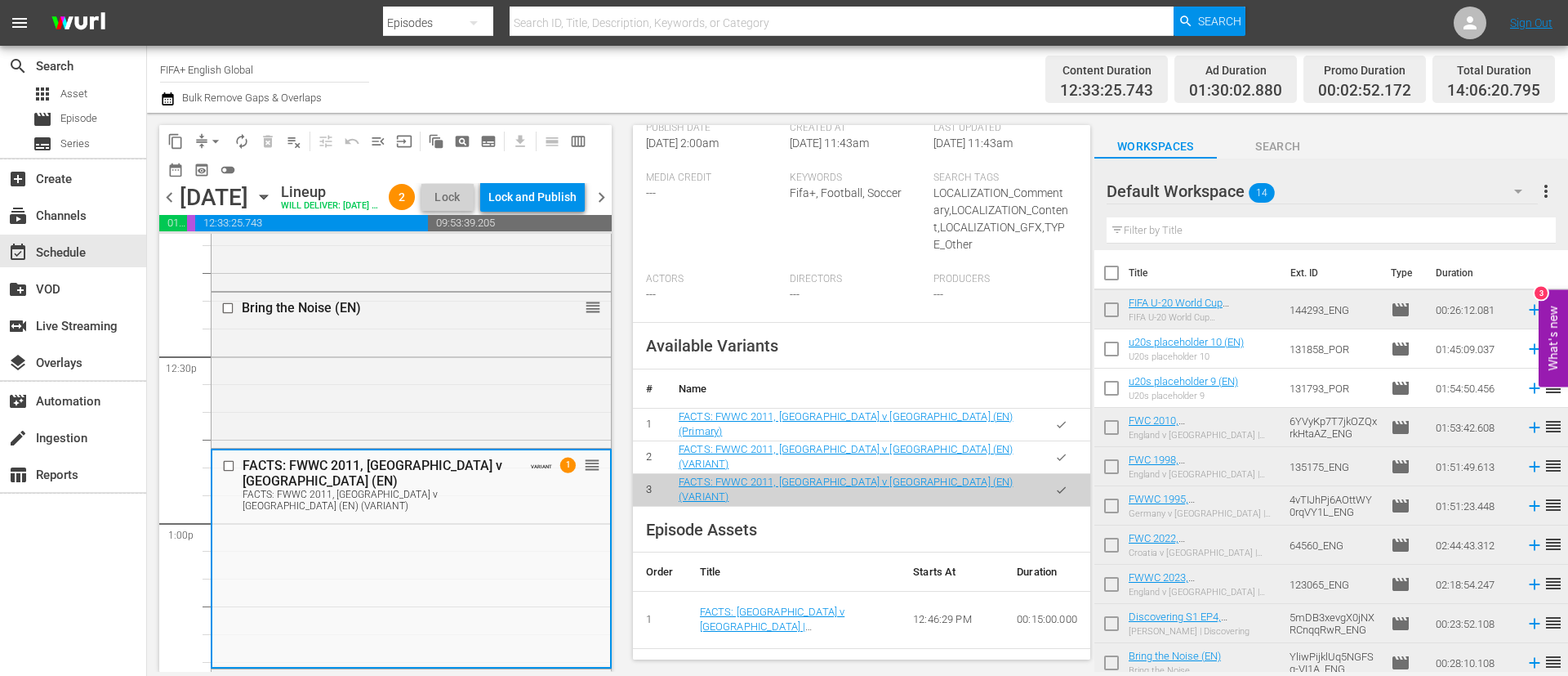
scroll to position [491, 0]
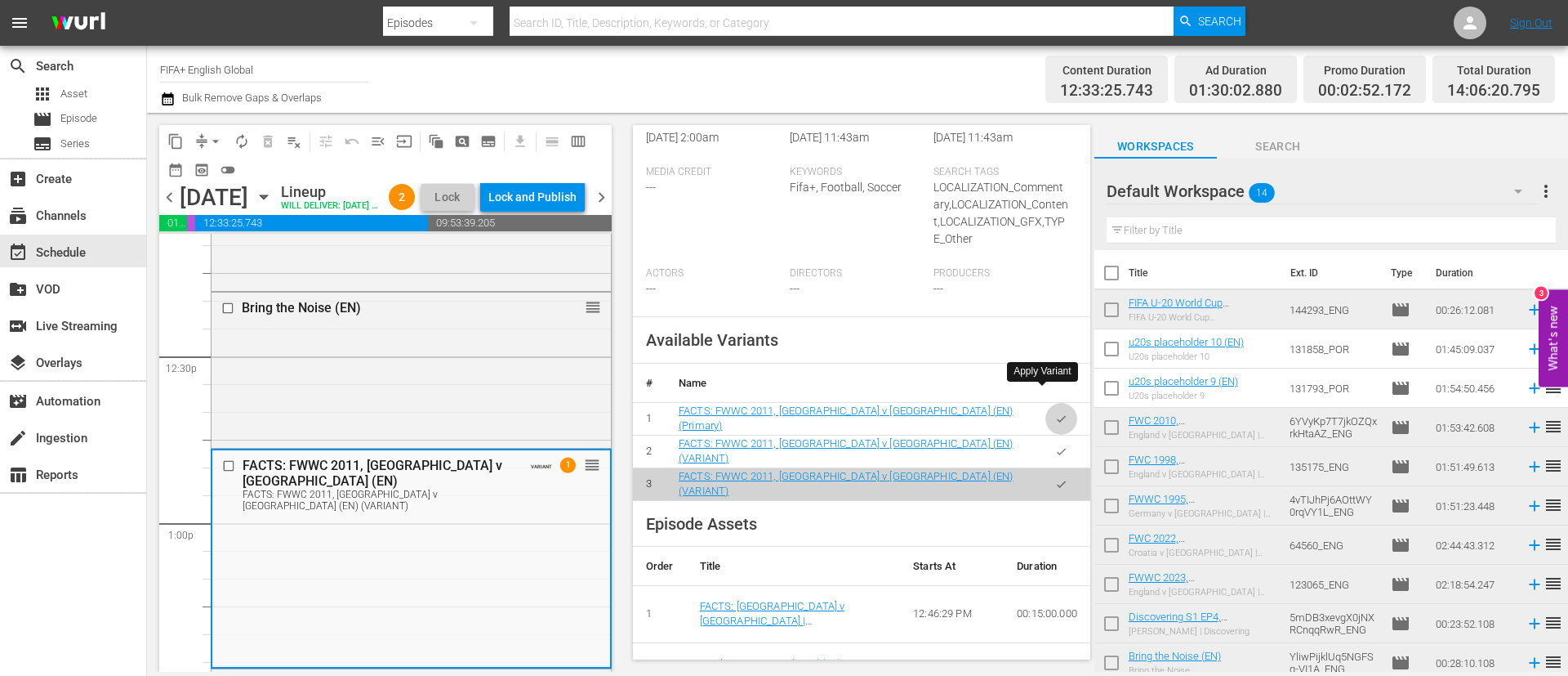
click at [1055, 413] on icon "button" at bounding box center [1060, 419] width 12 height 12
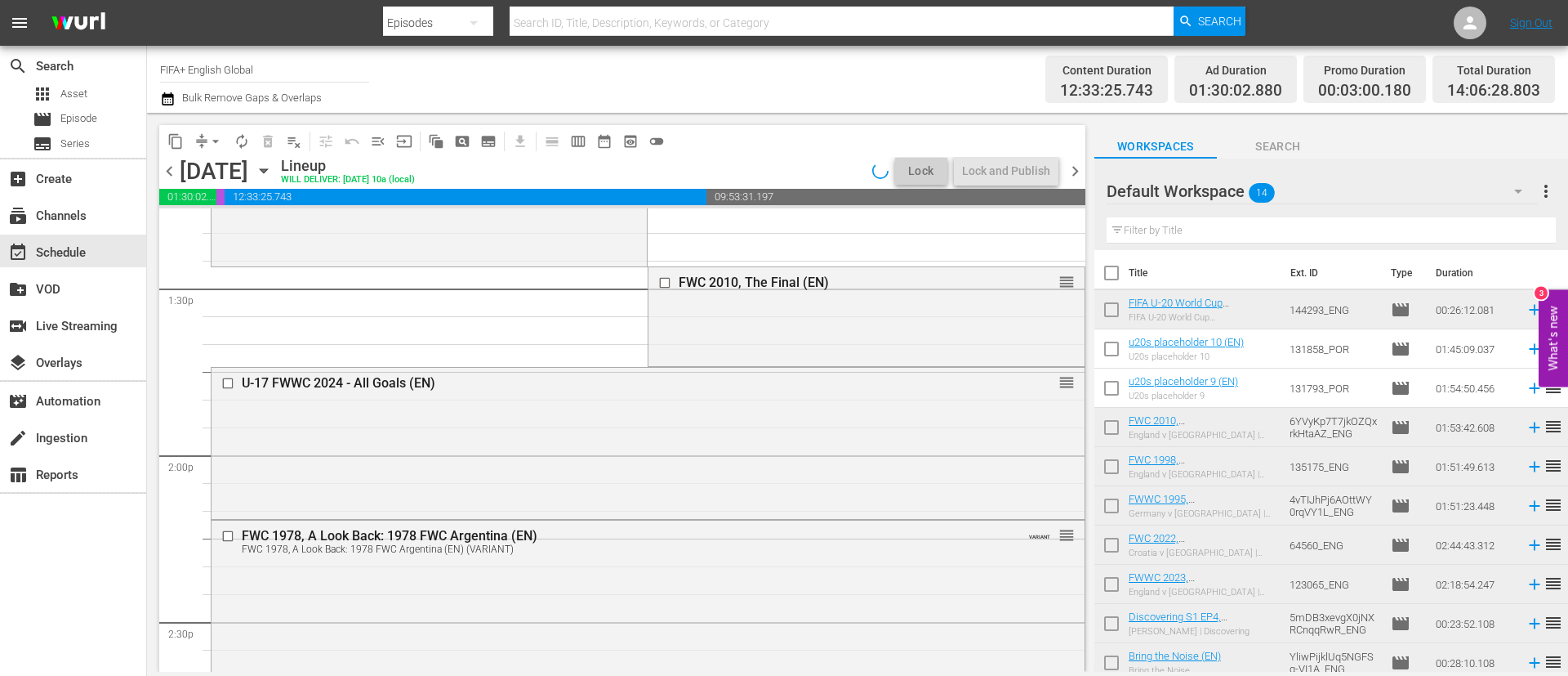
scroll to position [4412, 0]
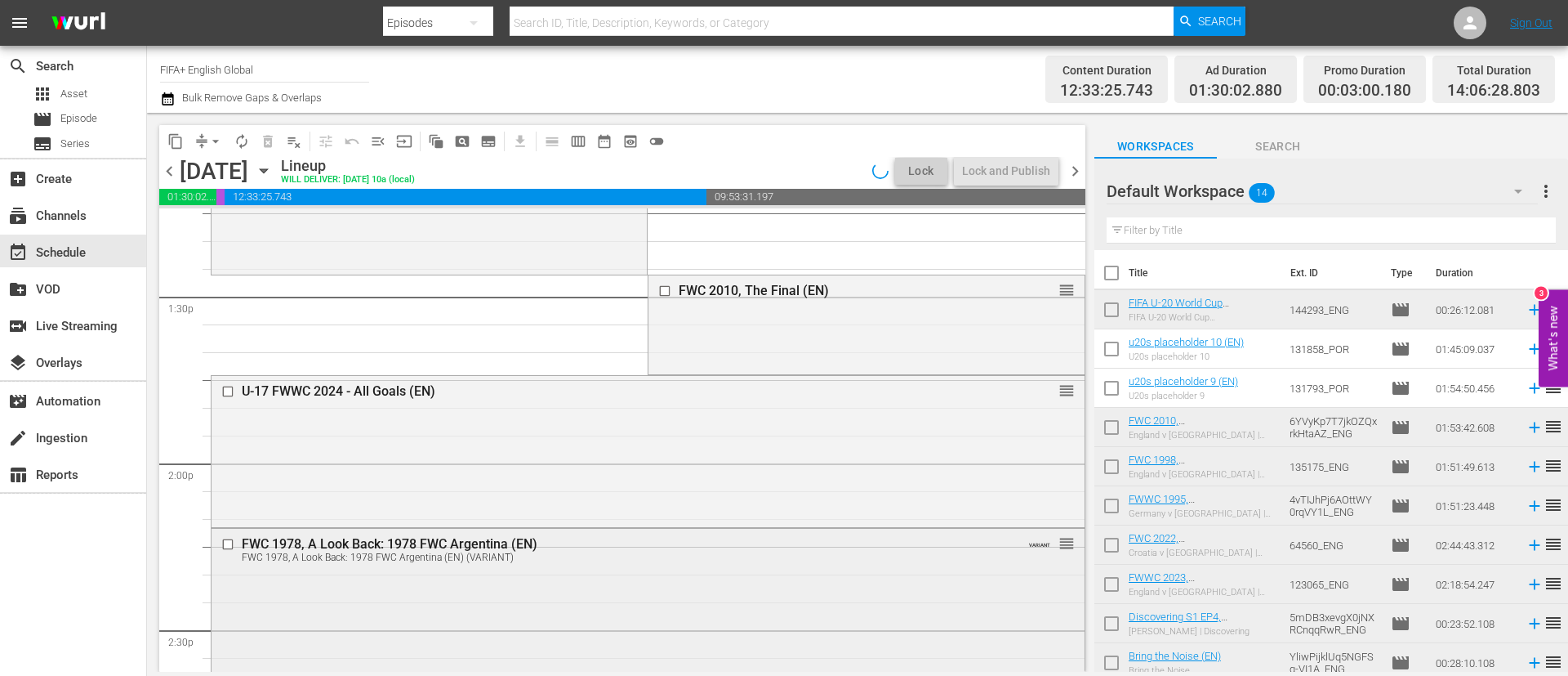
click at [611, 573] on div "FWC 1978, A Look Back: 1978 FWC Argentina (EN) FWC 1978, A Look Back: 1978 FWC …" at bounding box center [648, 644] width 873 height 231
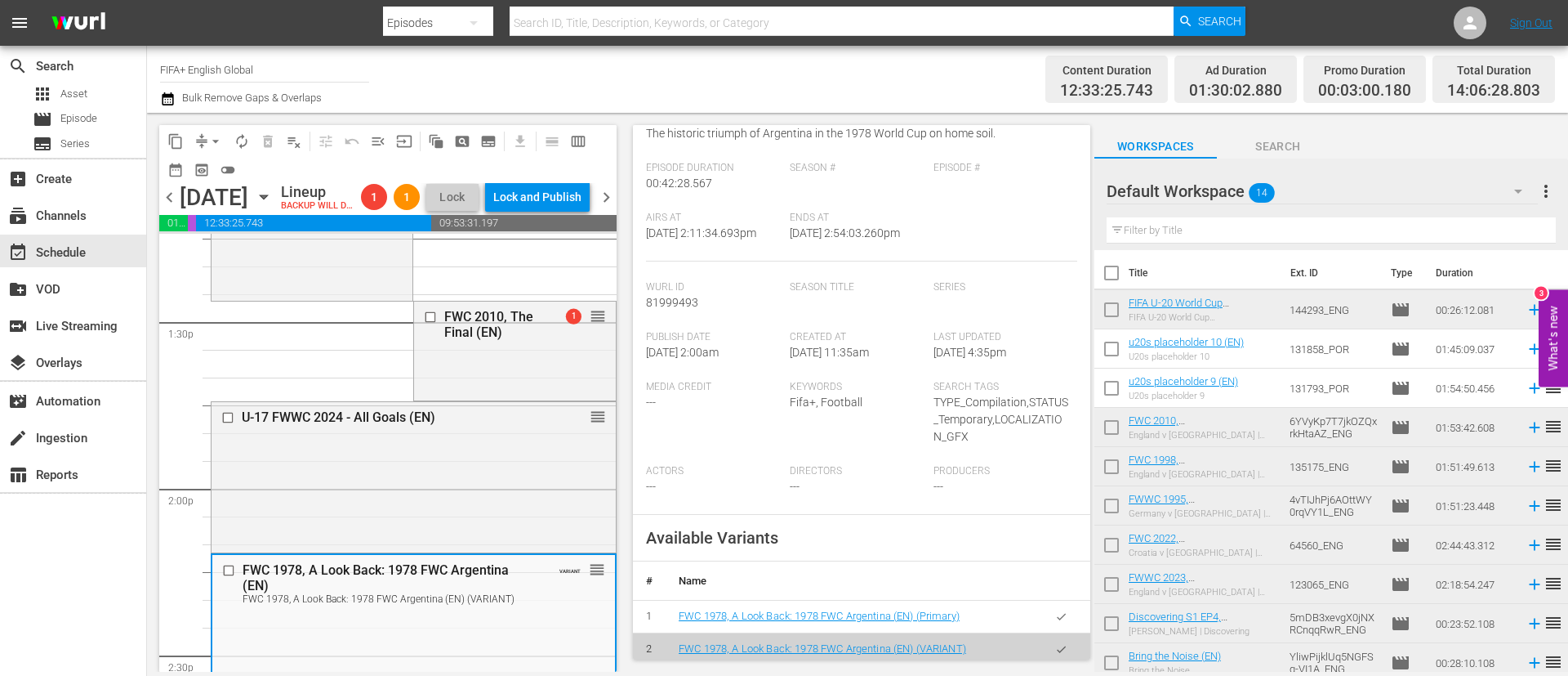
scroll to position [368, 0]
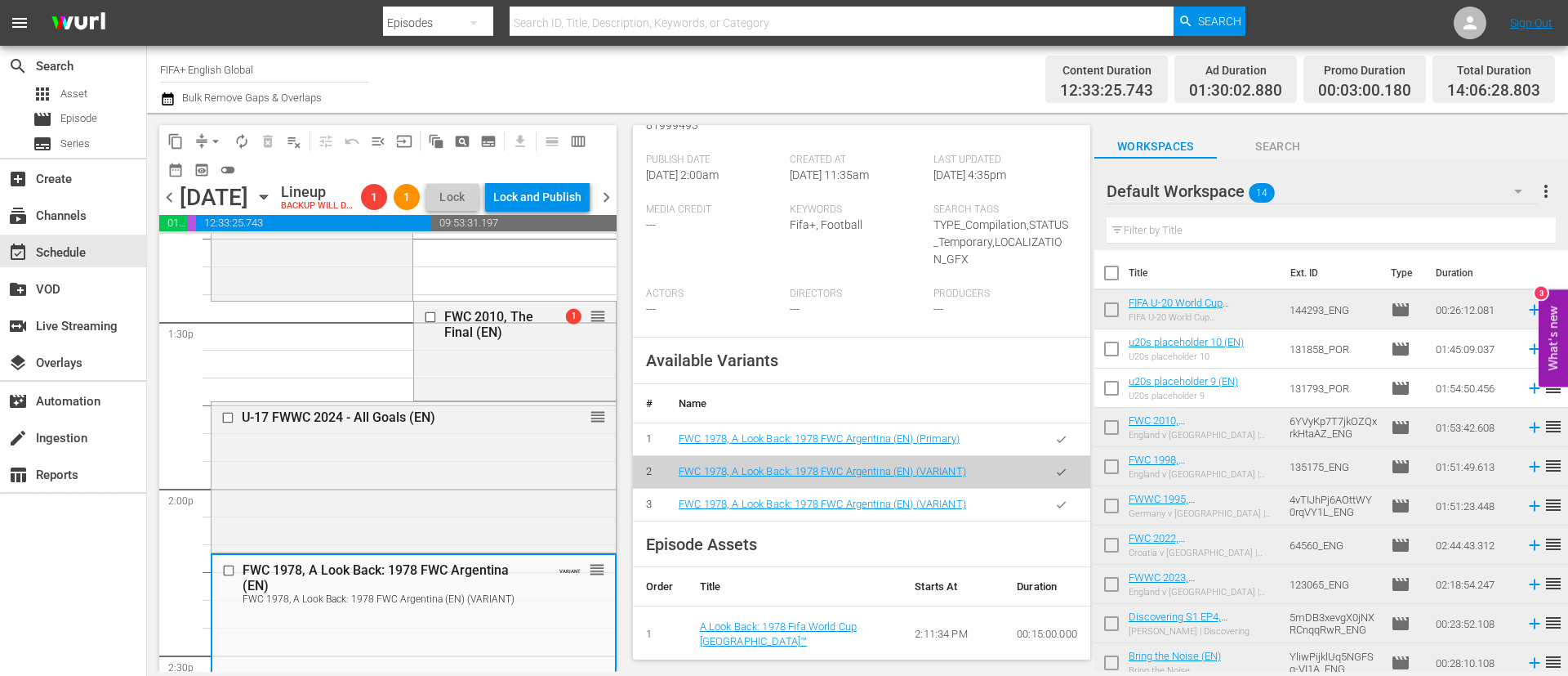
click at [1047, 455] on button "button" at bounding box center [1060, 439] width 32 height 32
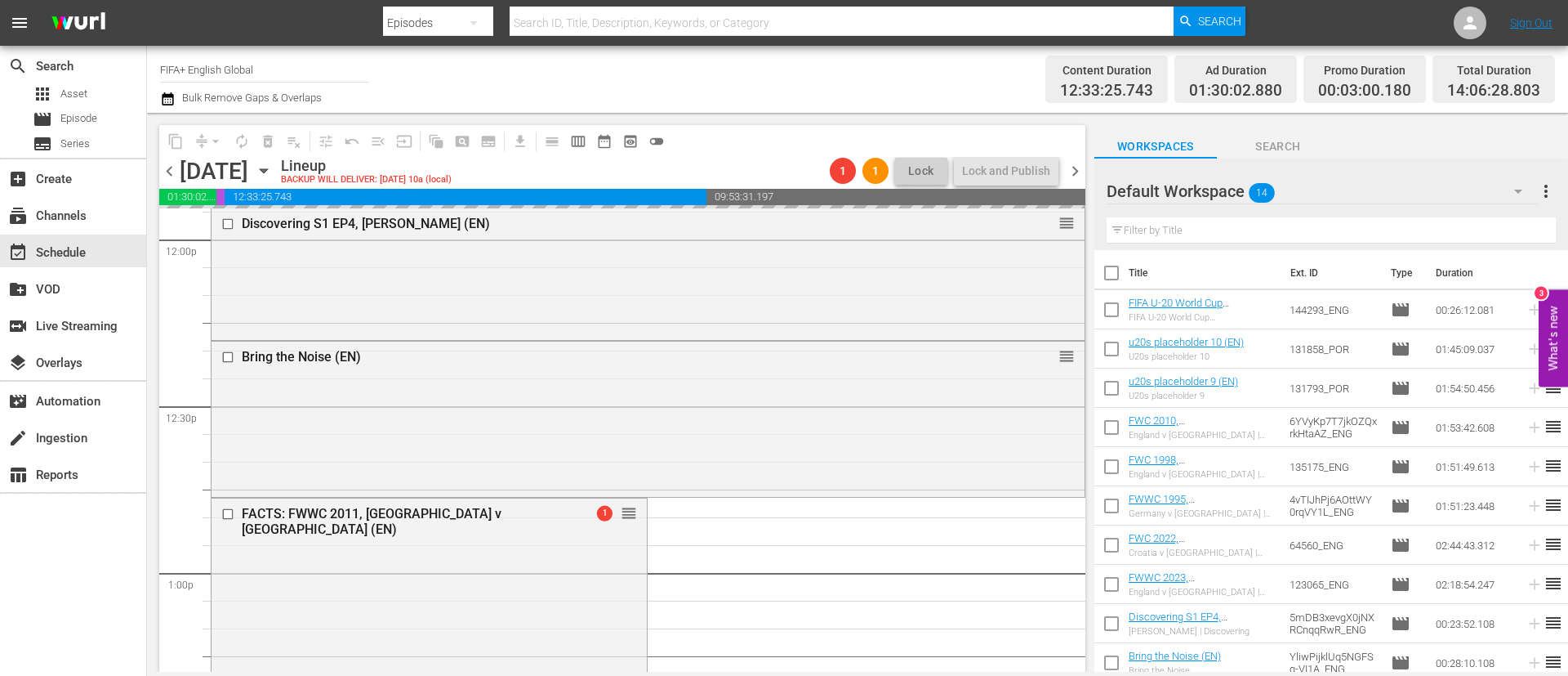
scroll to position [4657, 0]
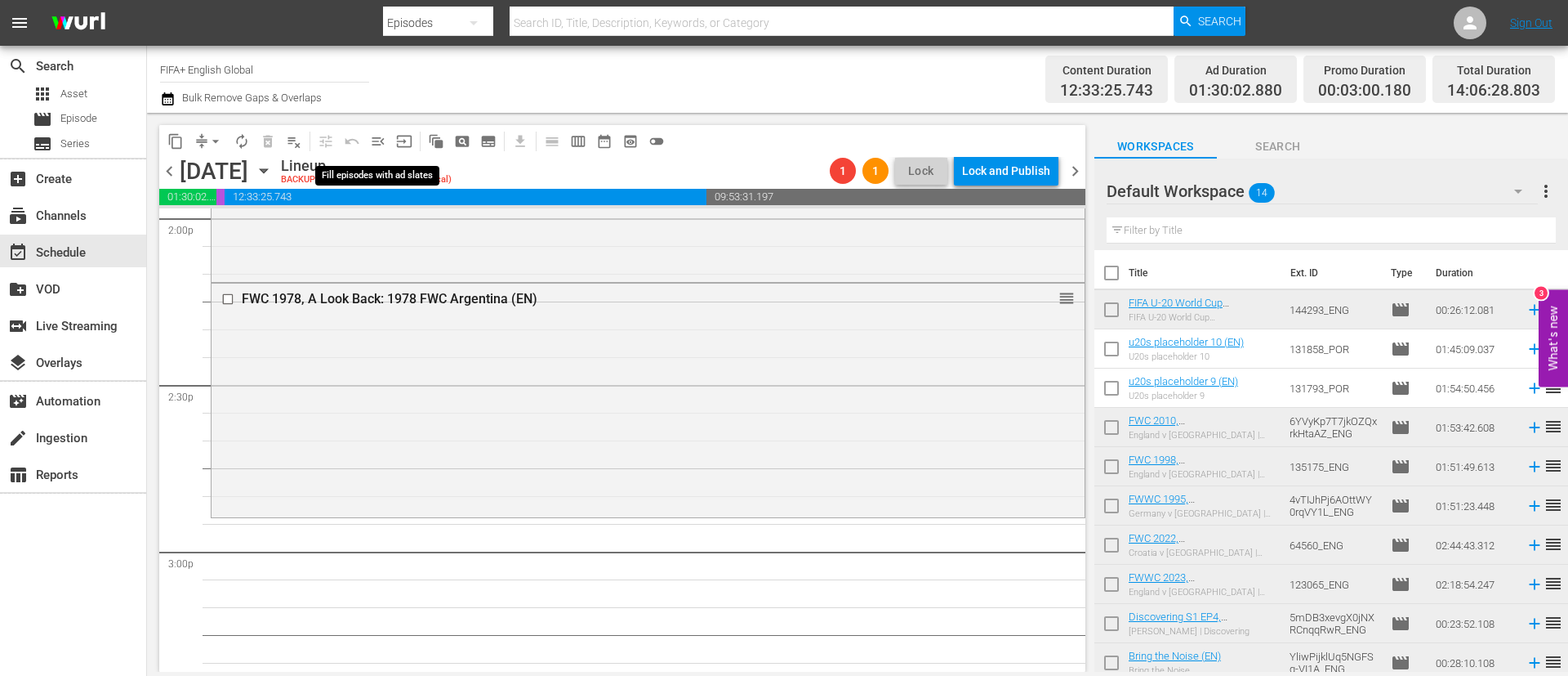
click at [375, 145] on span "menu_open" at bounding box center [377, 141] width 16 height 16
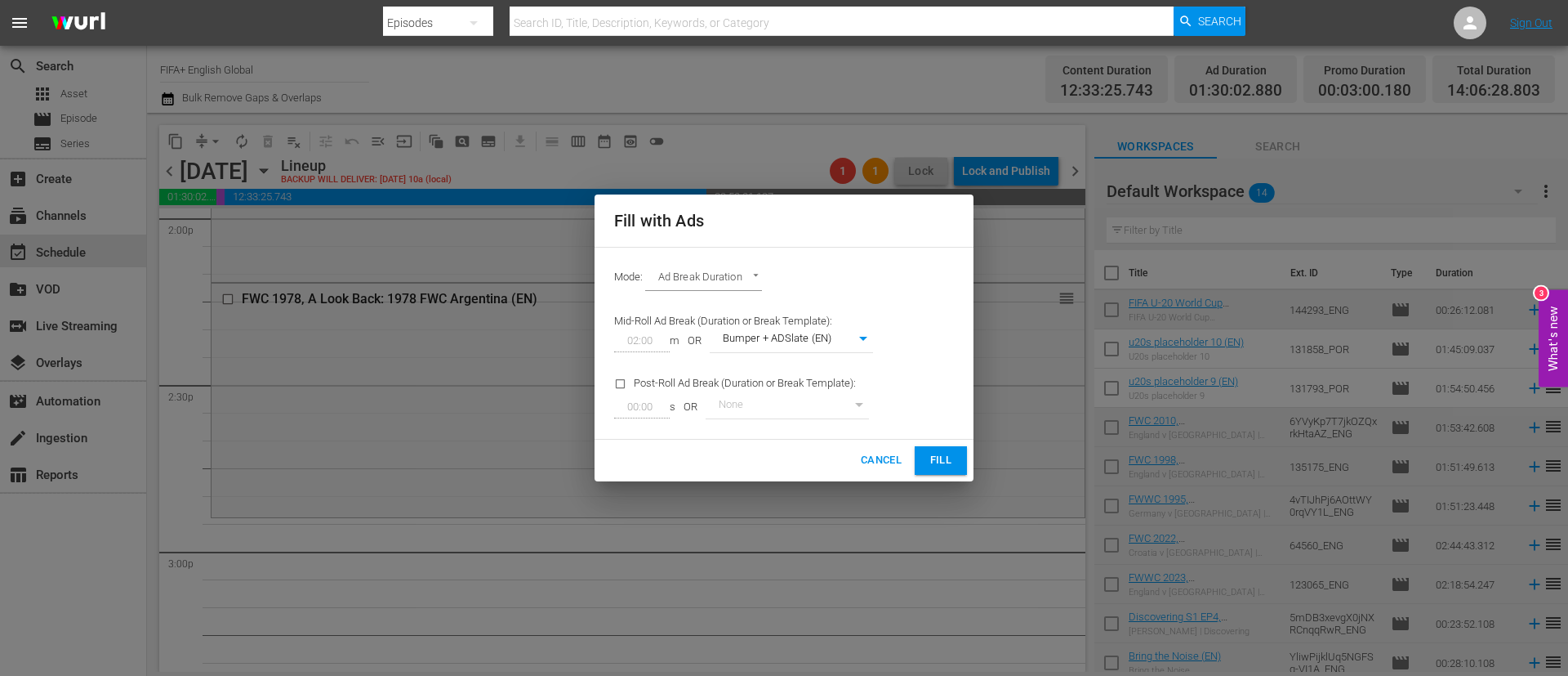
click at [929, 458] on span "Fill" at bounding box center [940, 461] width 26 height 19
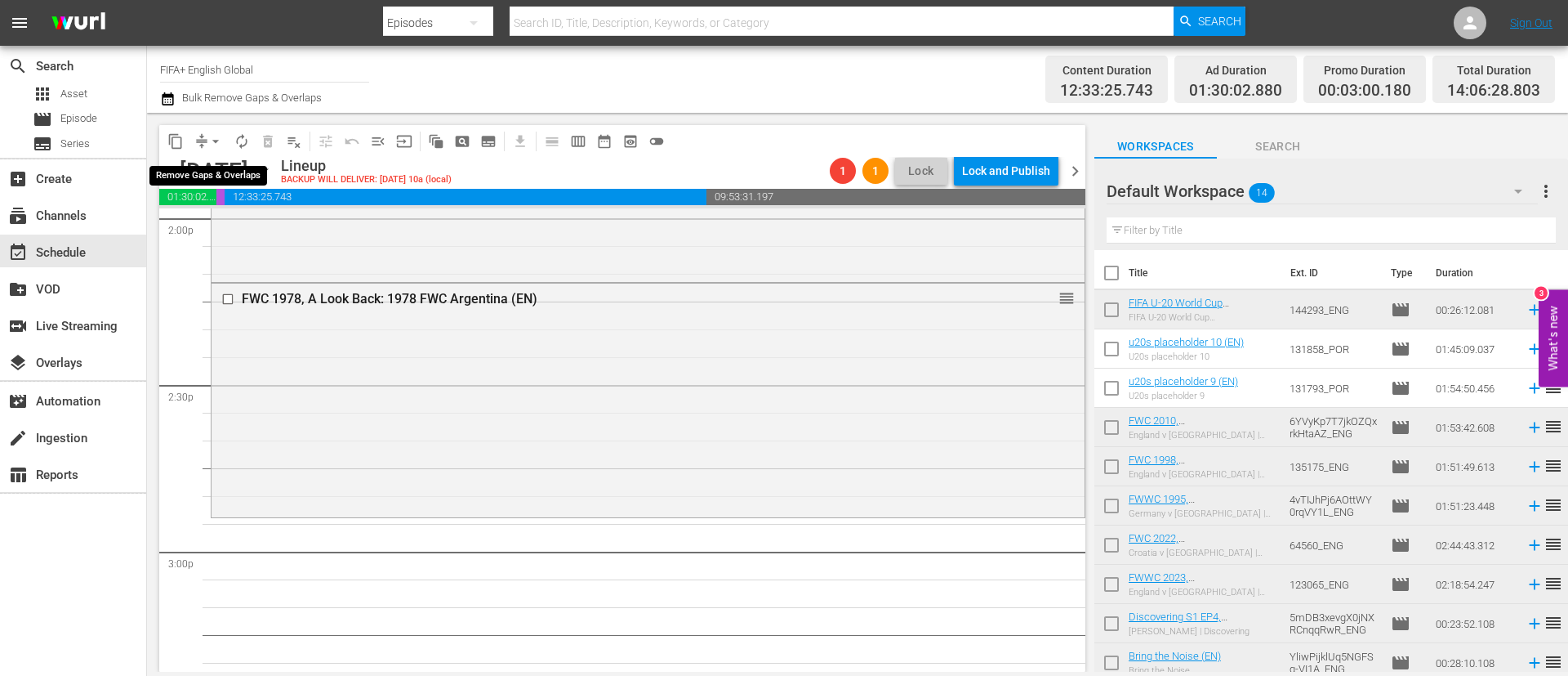
click at [214, 140] on span "arrow_drop_down" at bounding box center [215, 141] width 16 height 16
click at [251, 234] on li "Align to End of Previous Day" at bounding box center [216, 229] width 172 height 27
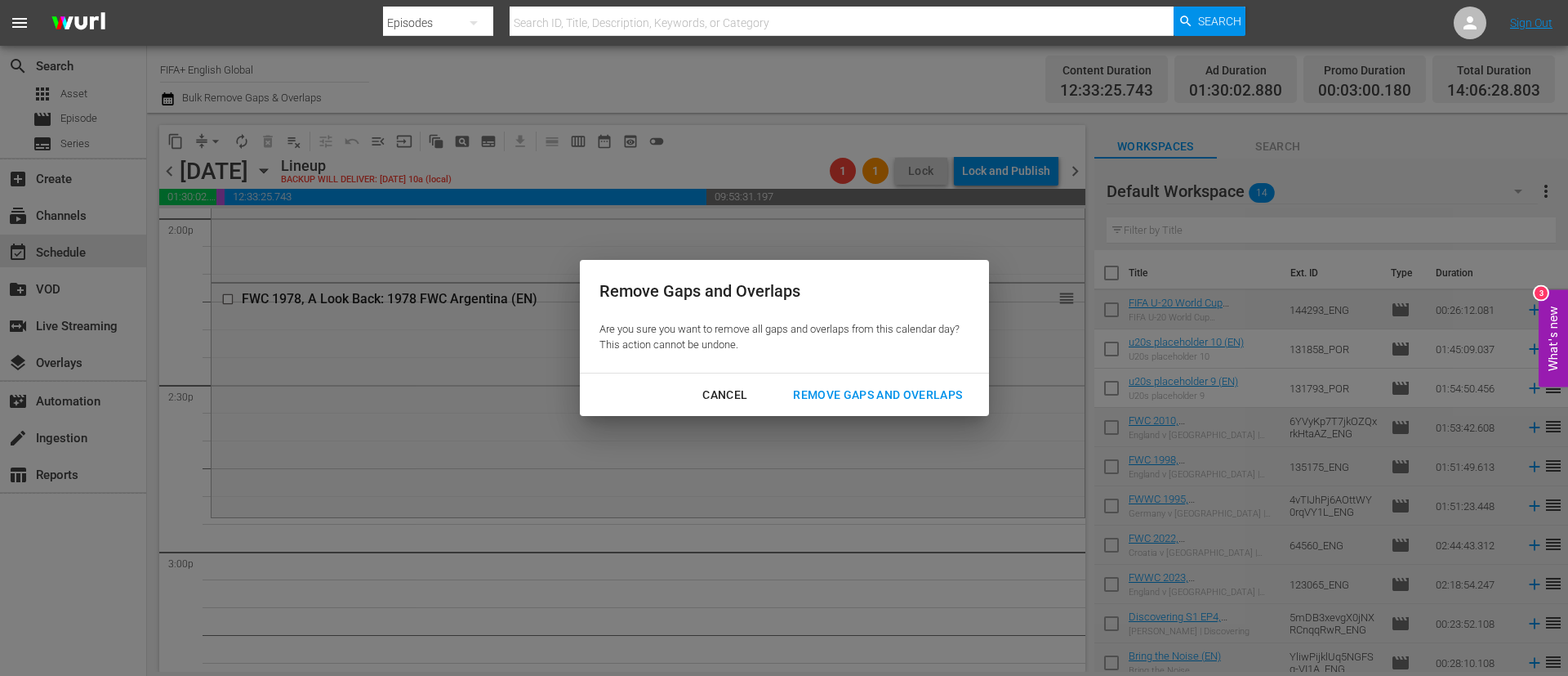
click at [802, 387] on div "Remove Gaps and Overlaps" at bounding box center [877, 395] width 195 height 20
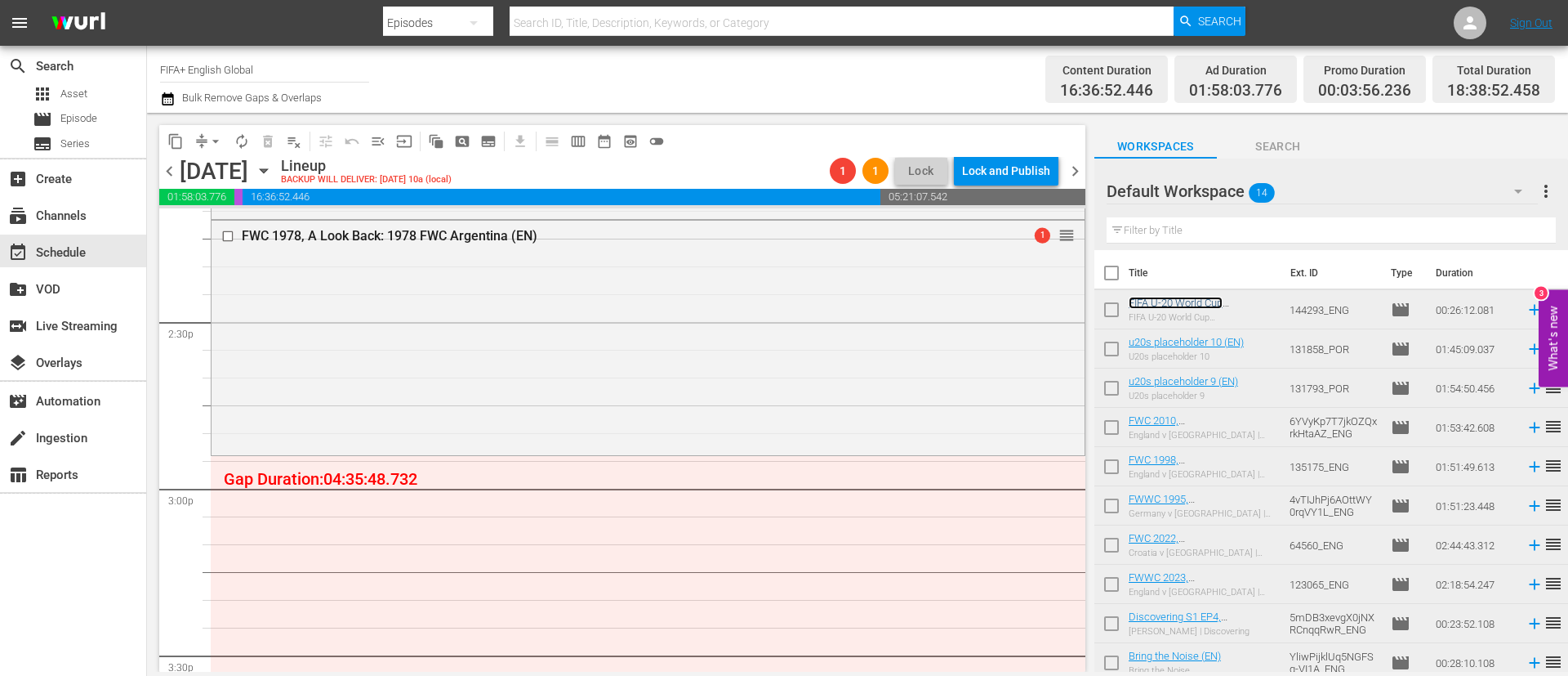
scroll to position [4752, 0]
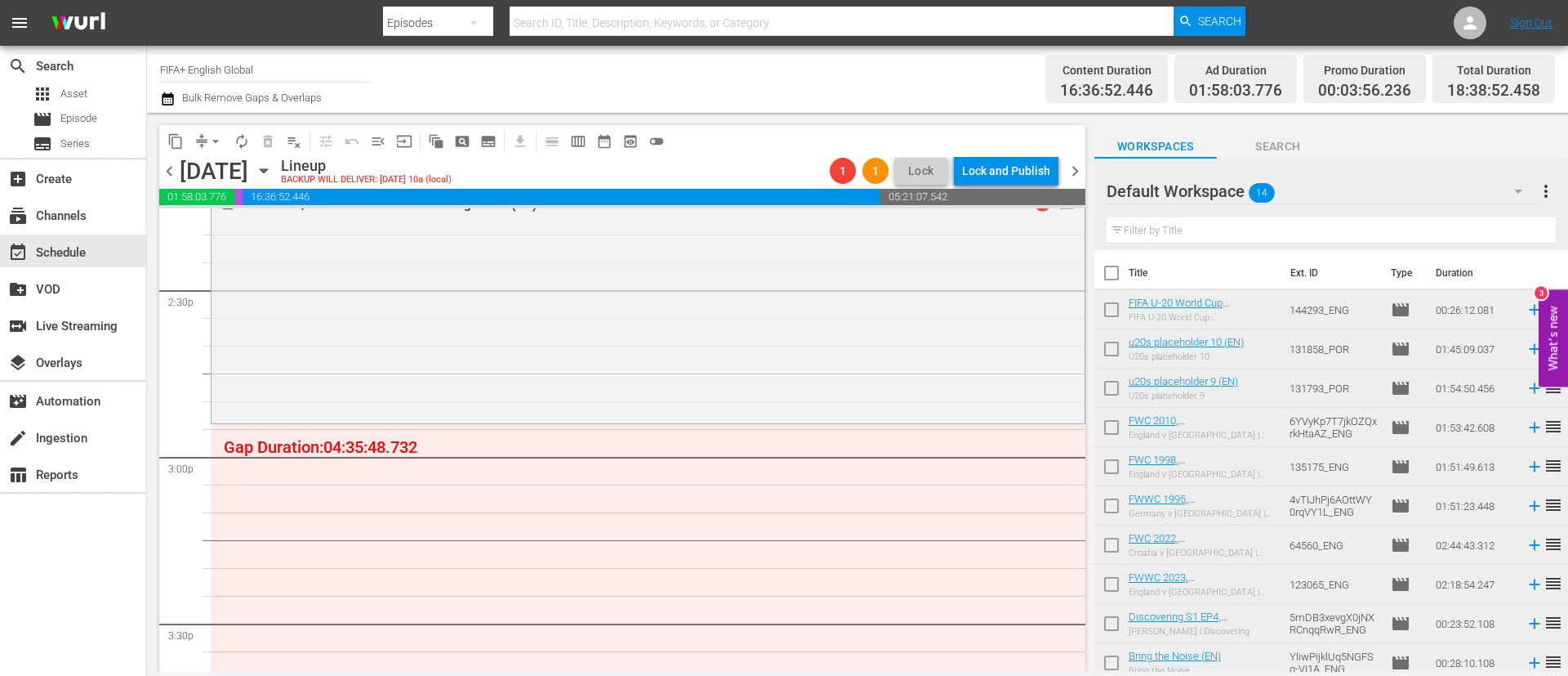
click at [1111, 540] on input "checkbox" at bounding box center [1111, 548] width 35 height 35
checkbox input "true"
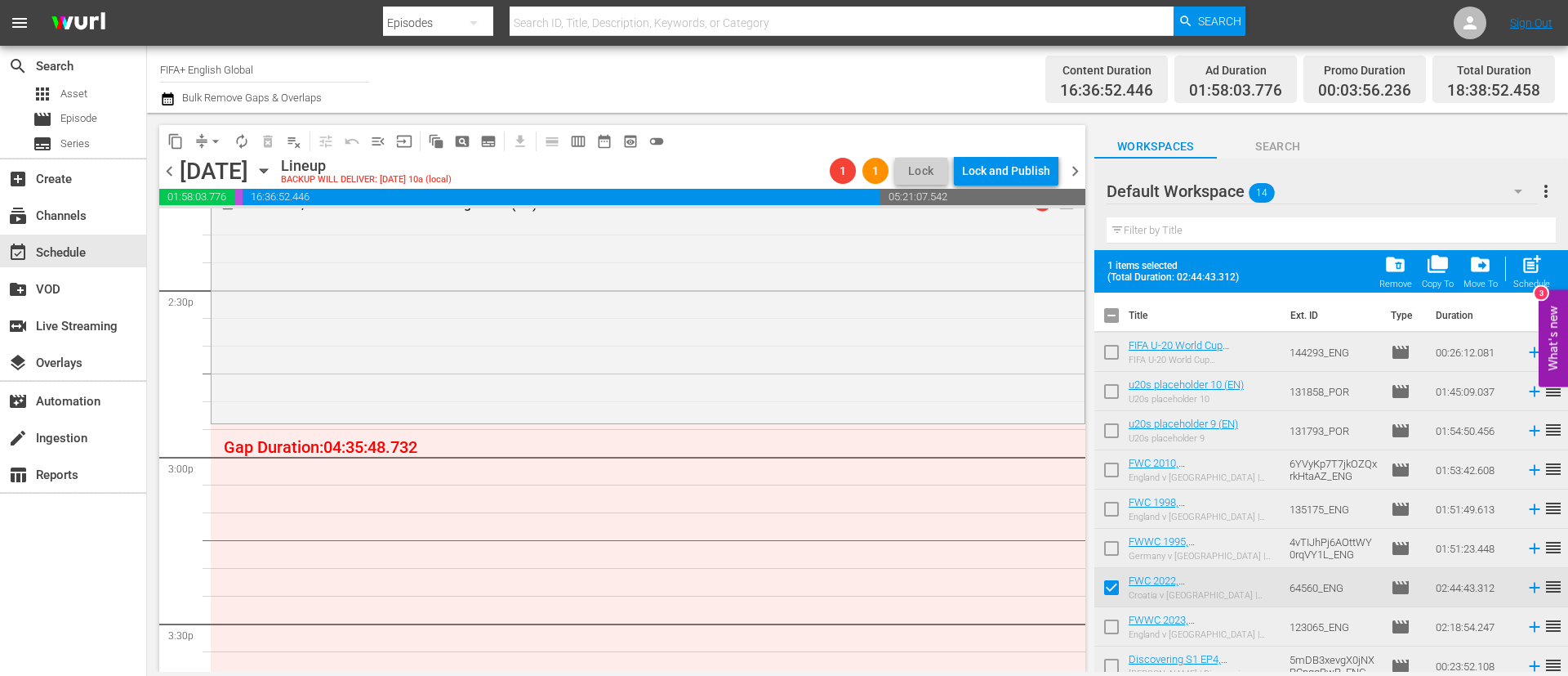
scroll to position [123, 0]
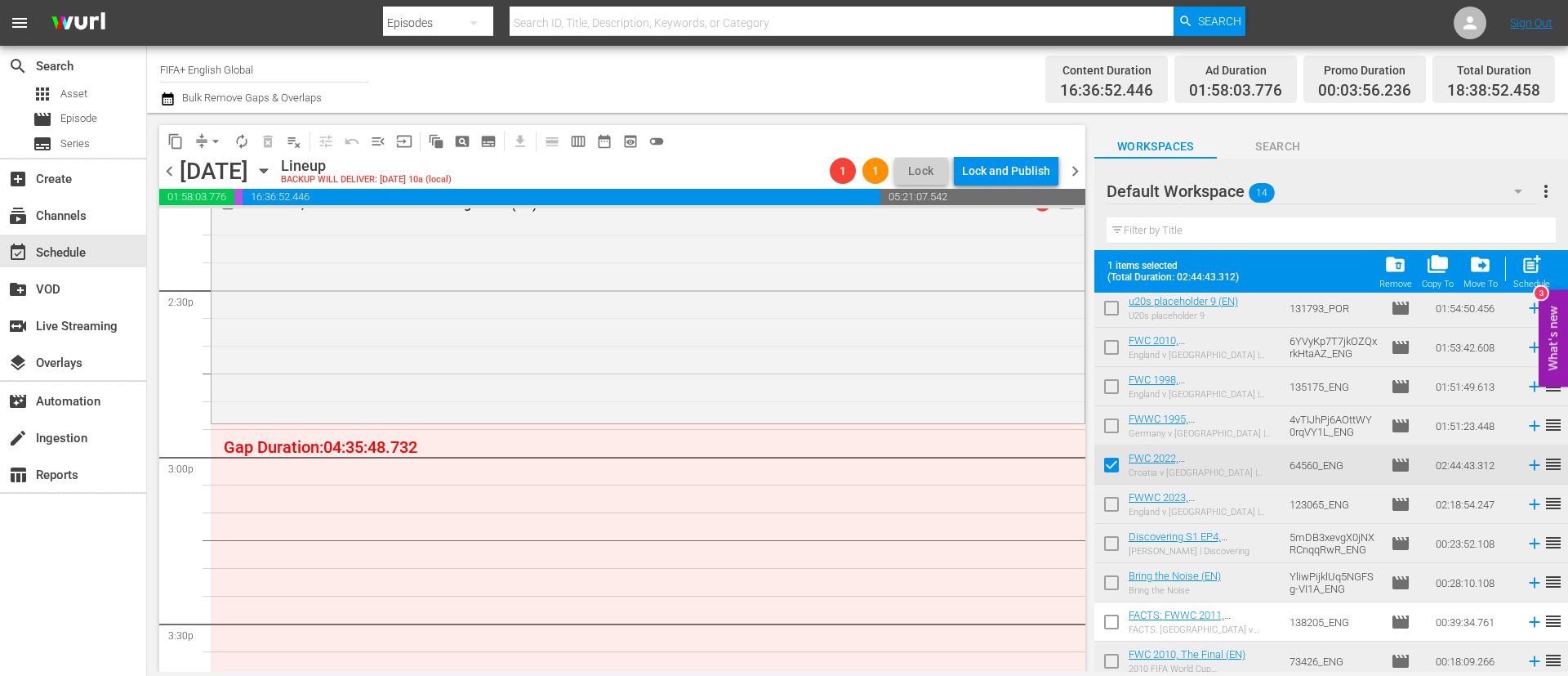
click at [1110, 427] on input "checkbox" at bounding box center [1111, 429] width 35 height 35
checkbox input "true"
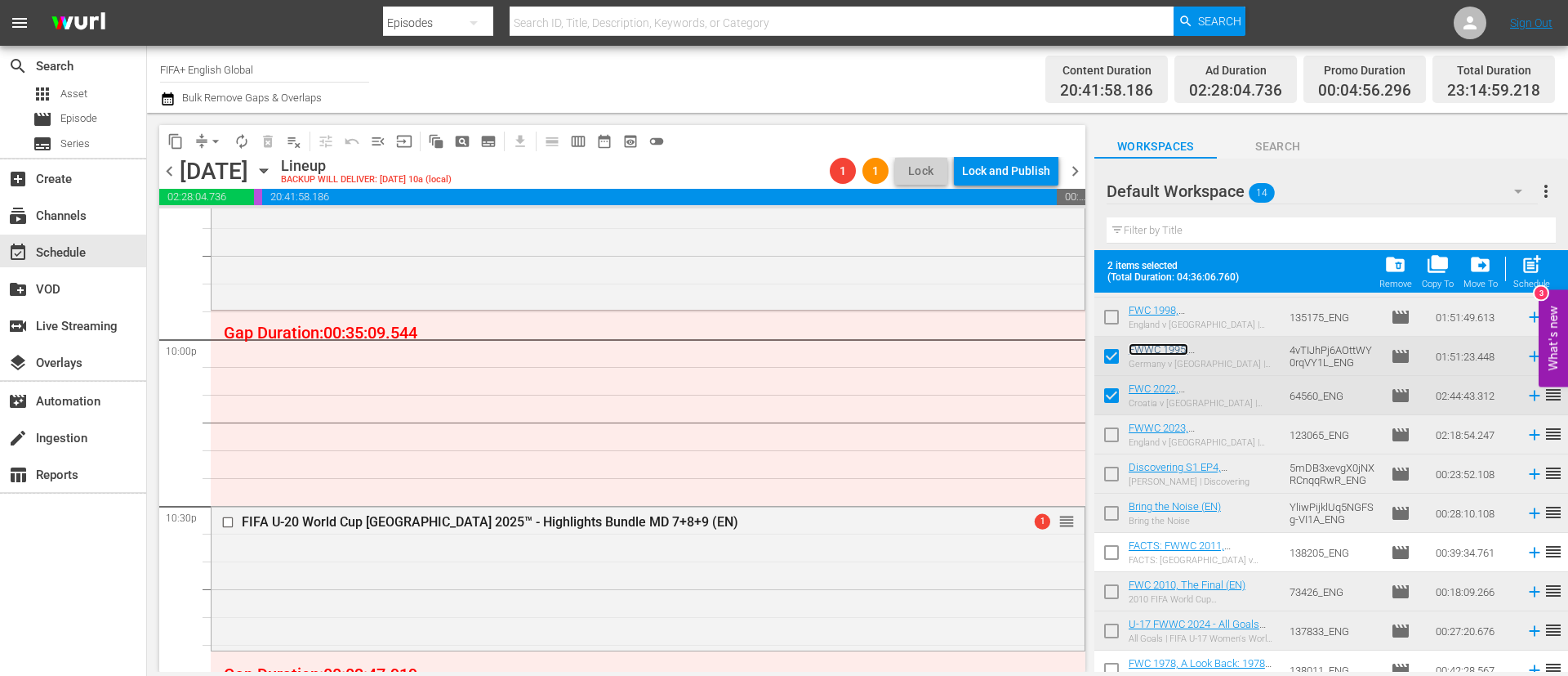
scroll to position [207, 0]
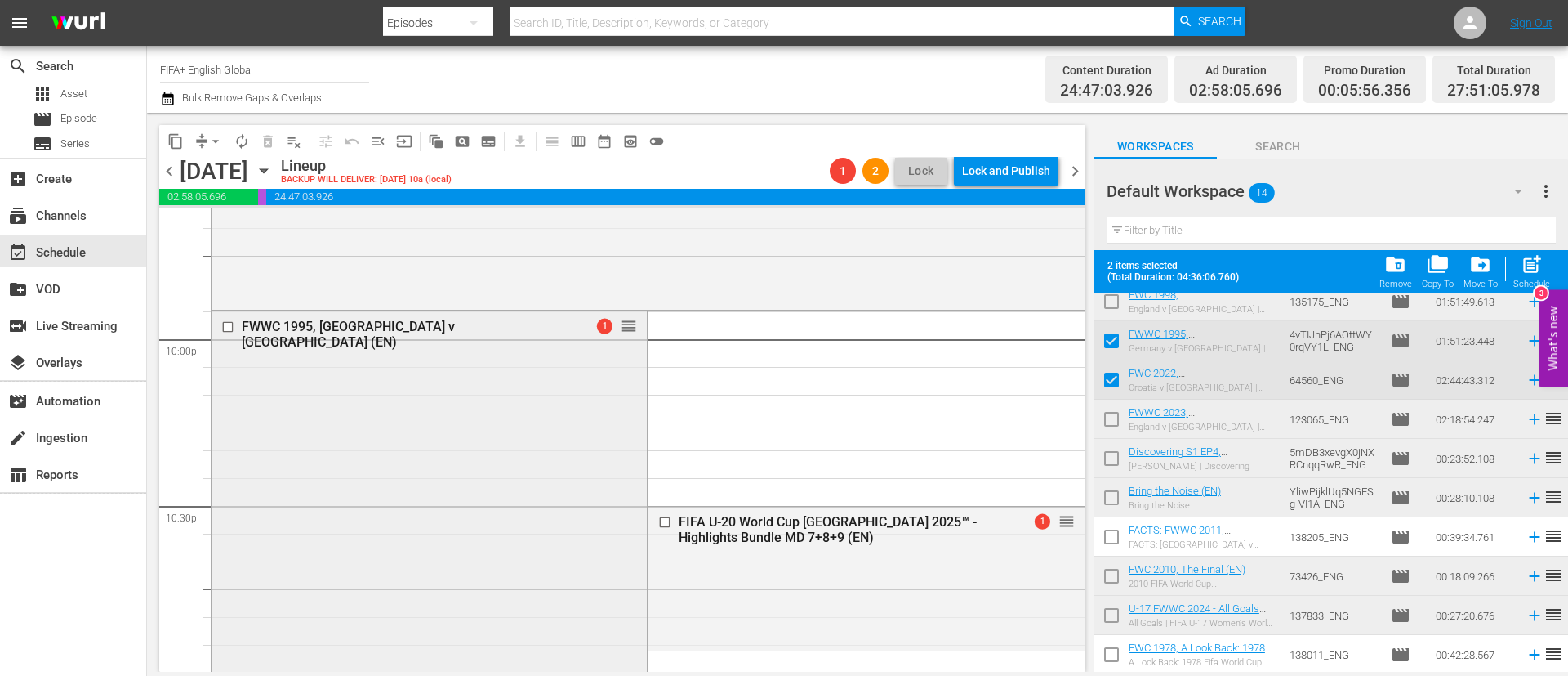
click at [226, 327] on input "checkbox" at bounding box center [230, 326] width 17 height 13
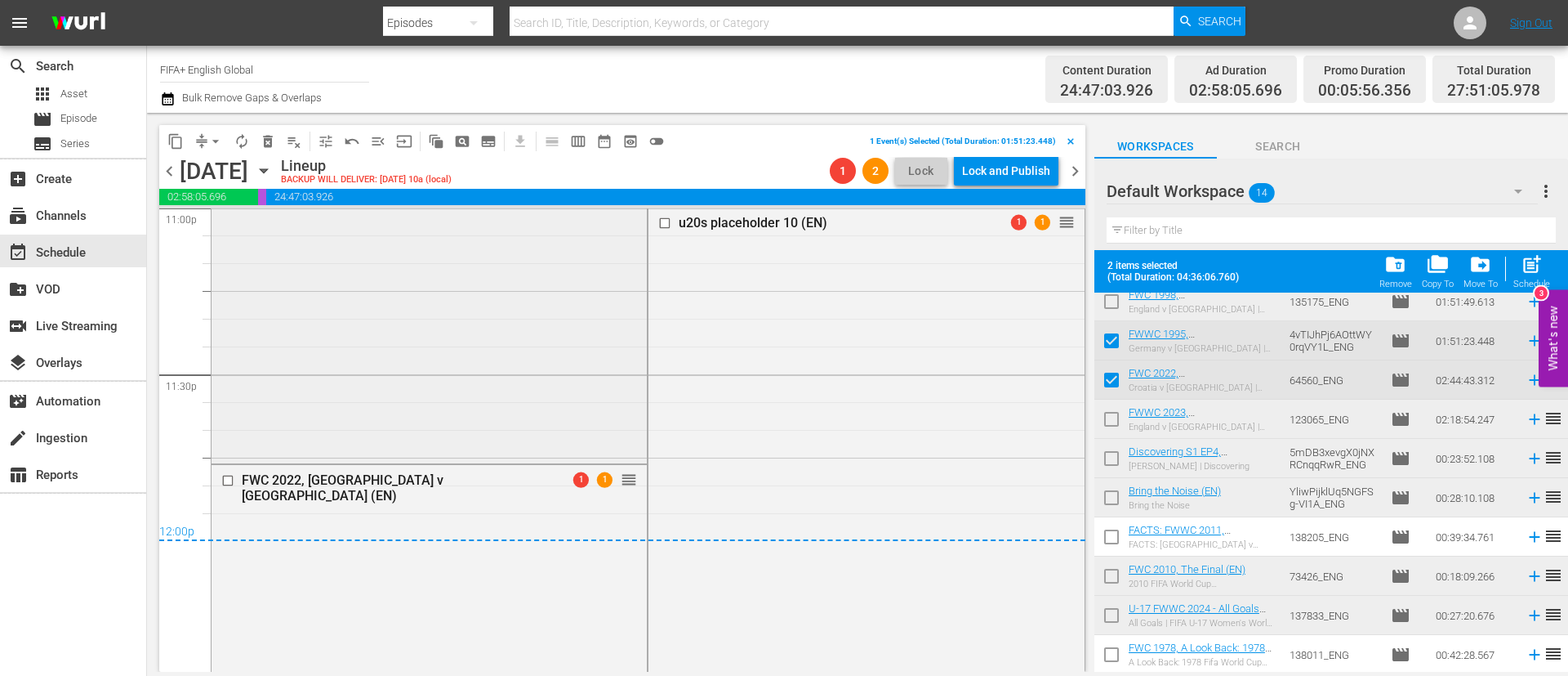
scroll to position [7694, 0]
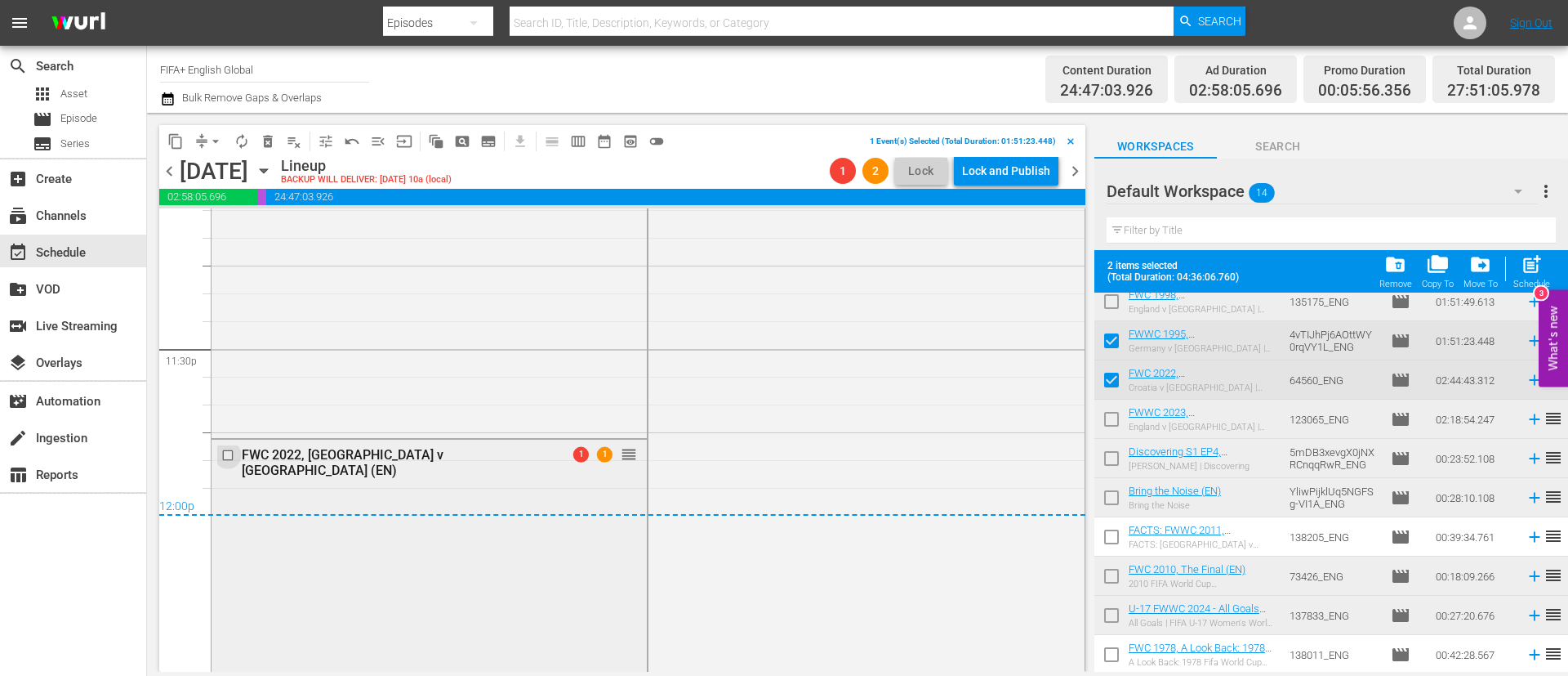
click at [229, 457] on input "checkbox" at bounding box center [230, 454] width 17 height 13
click at [265, 135] on span "delete_forever_outlined" at bounding box center [268, 141] width 16 height 16
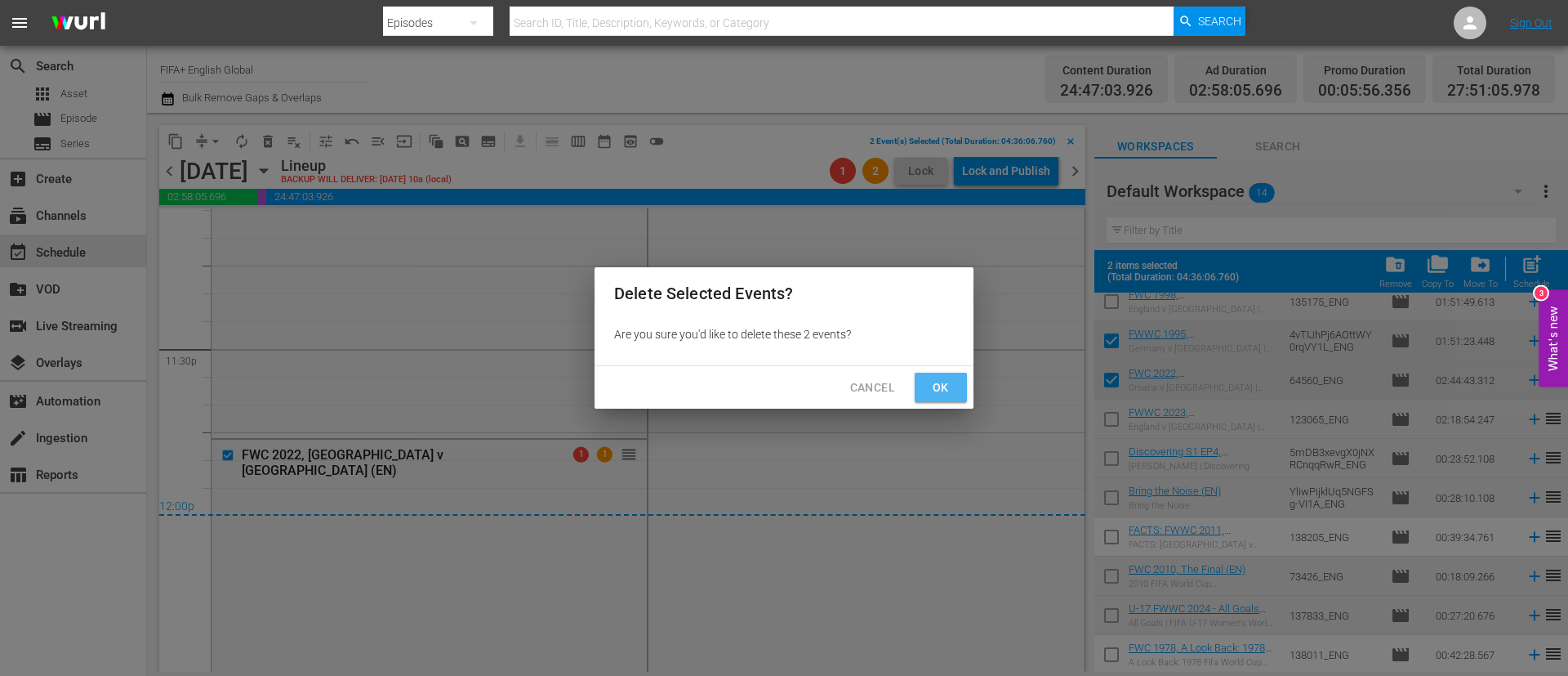
click at [949, 377] on span "Ok" at bounding box center [940, 387] width 26 height 20
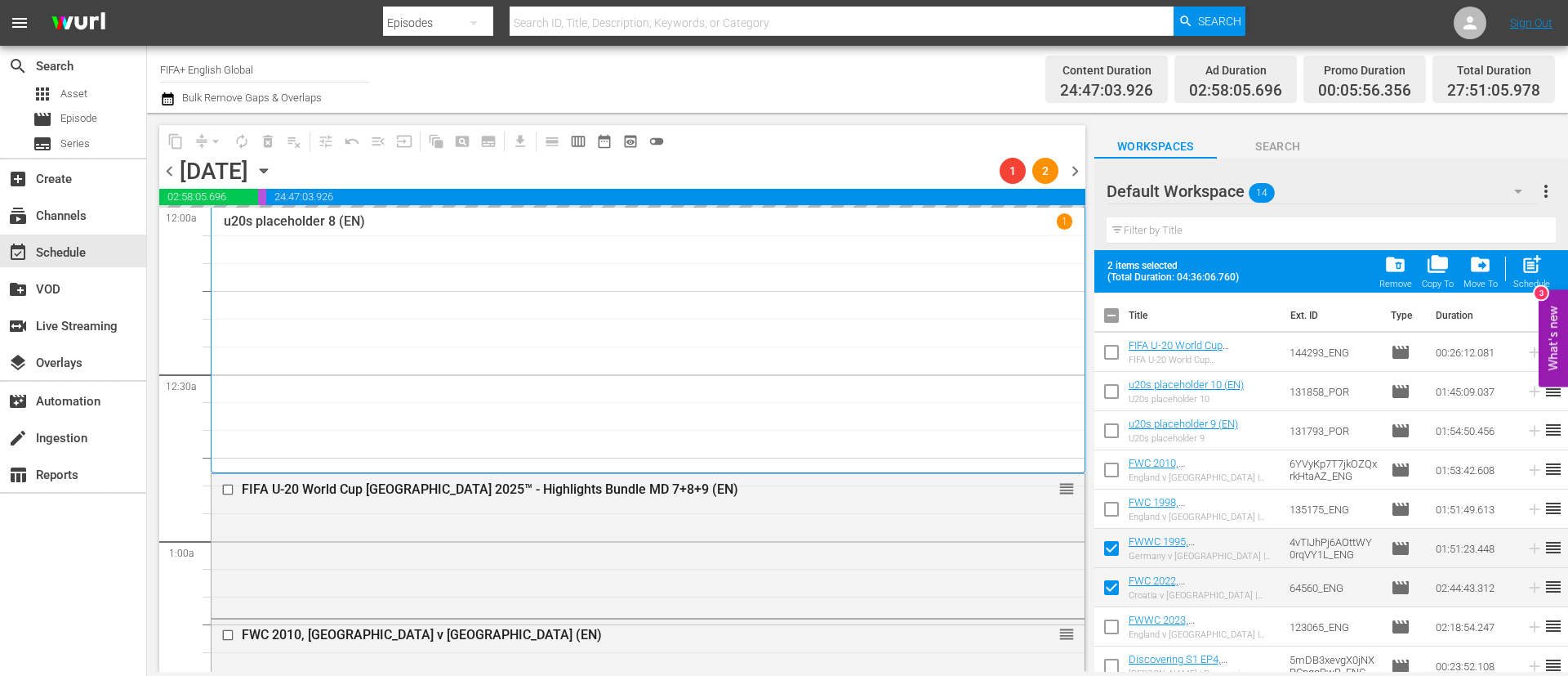
scroll to position [7694, 0]
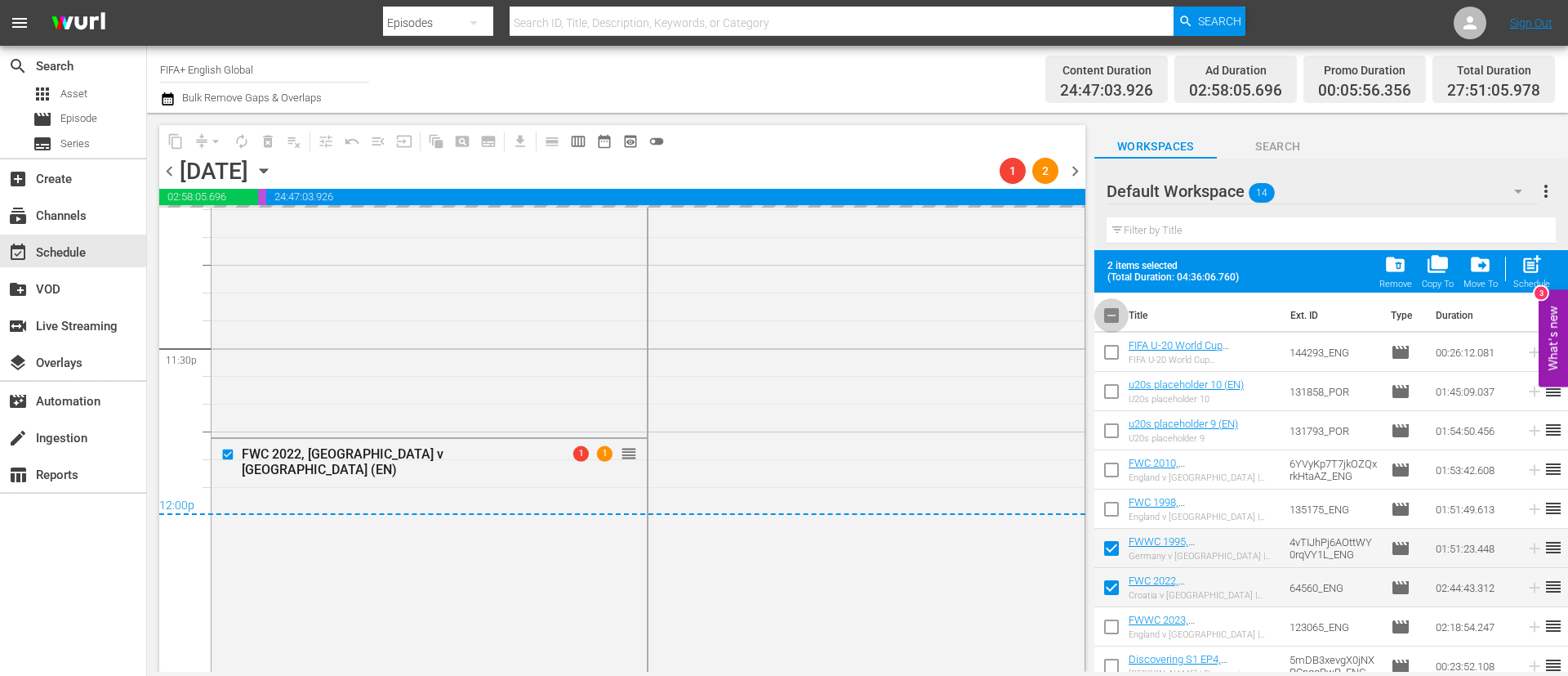
click at [1110, 315] on input "checkbox" at bounding box center [1111, 319] width 35 height 35
checkbox input "true"
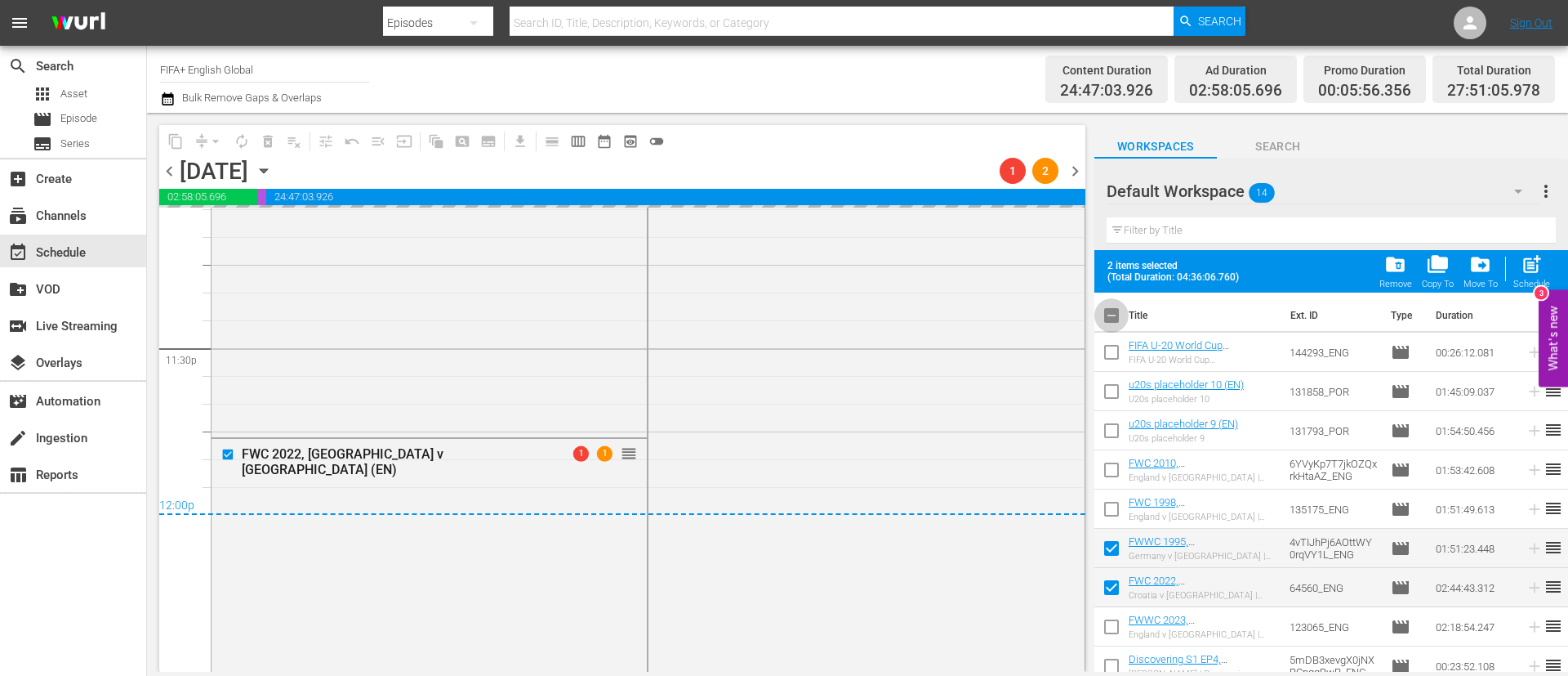
checkbox input "true"
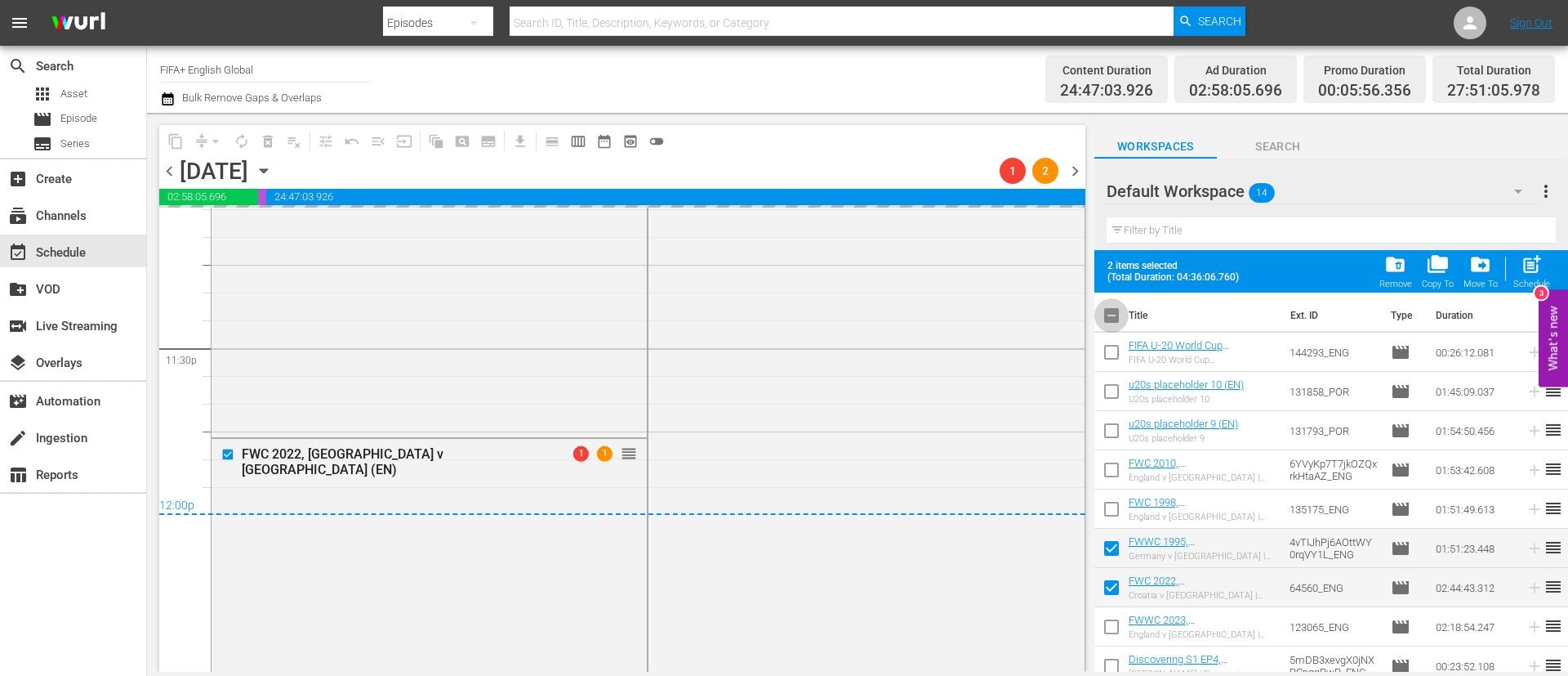
checkbox input "true"
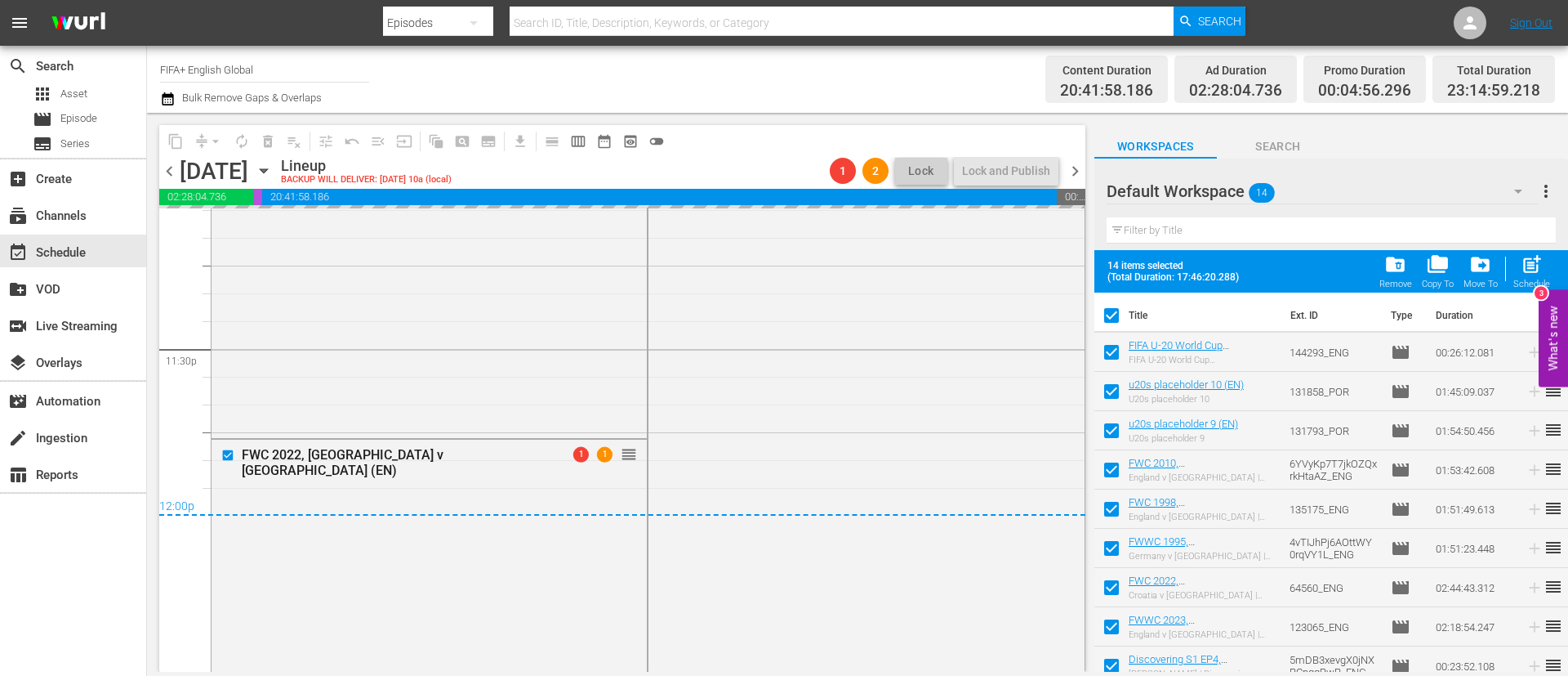
click at [1110, 315] on input "checkbox" at bounding box center [1111, 319] width 35 height 35
checkbox input "false"
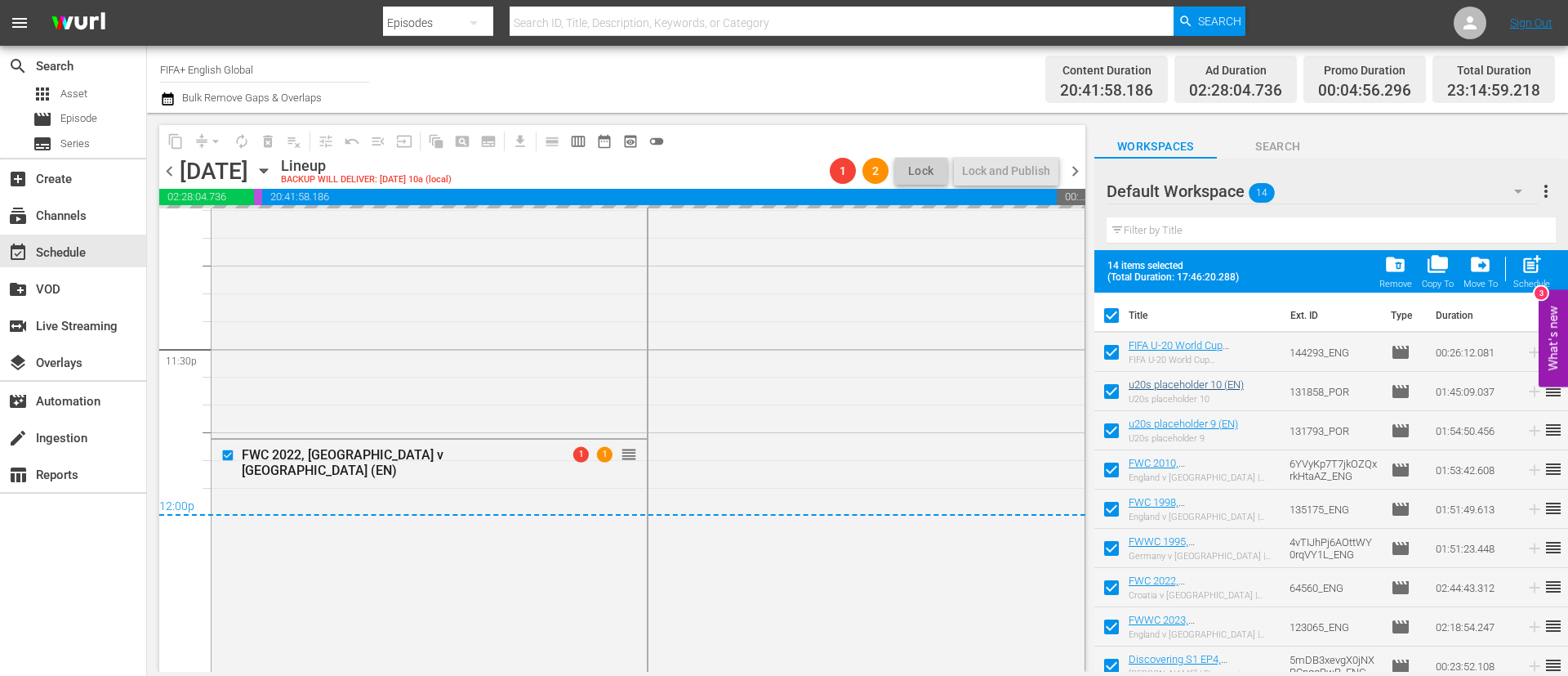
checkbox input "false"
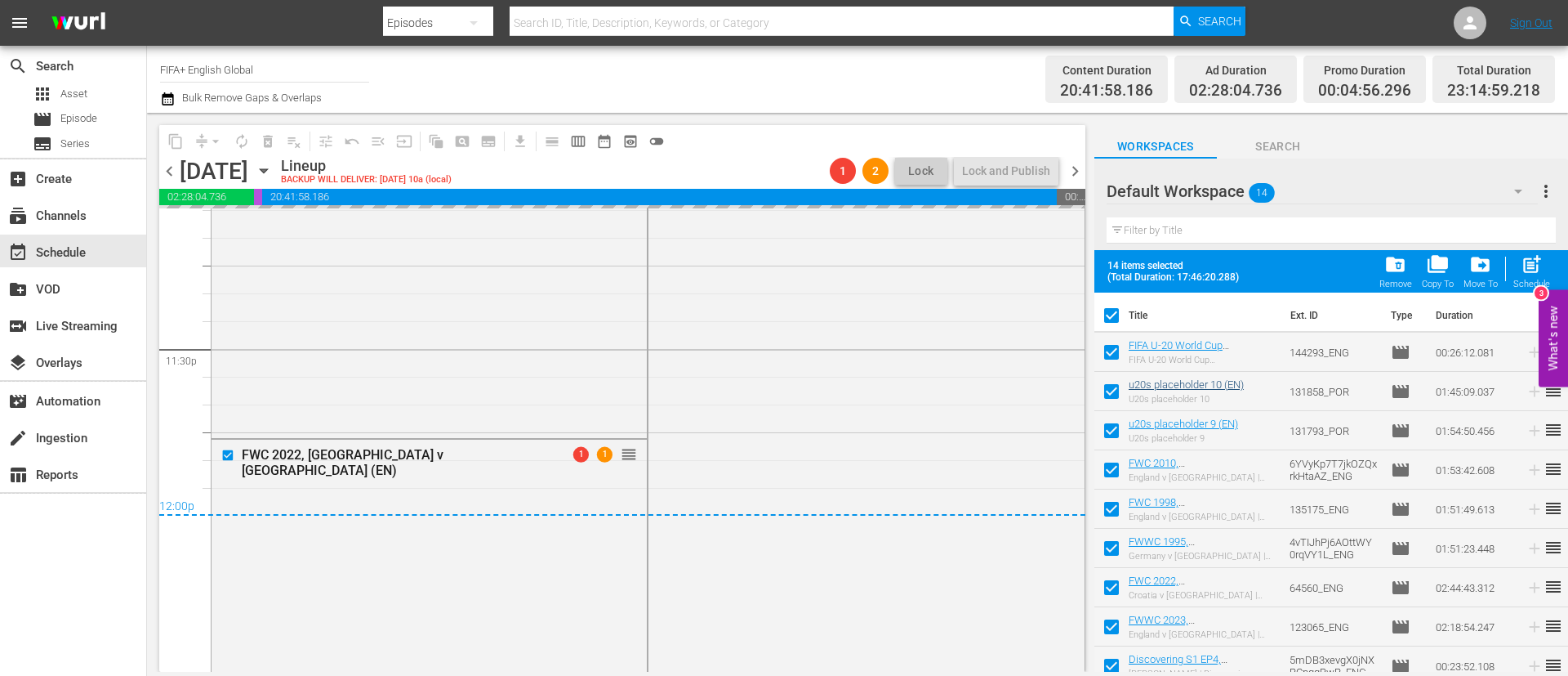
checkbox input "false"
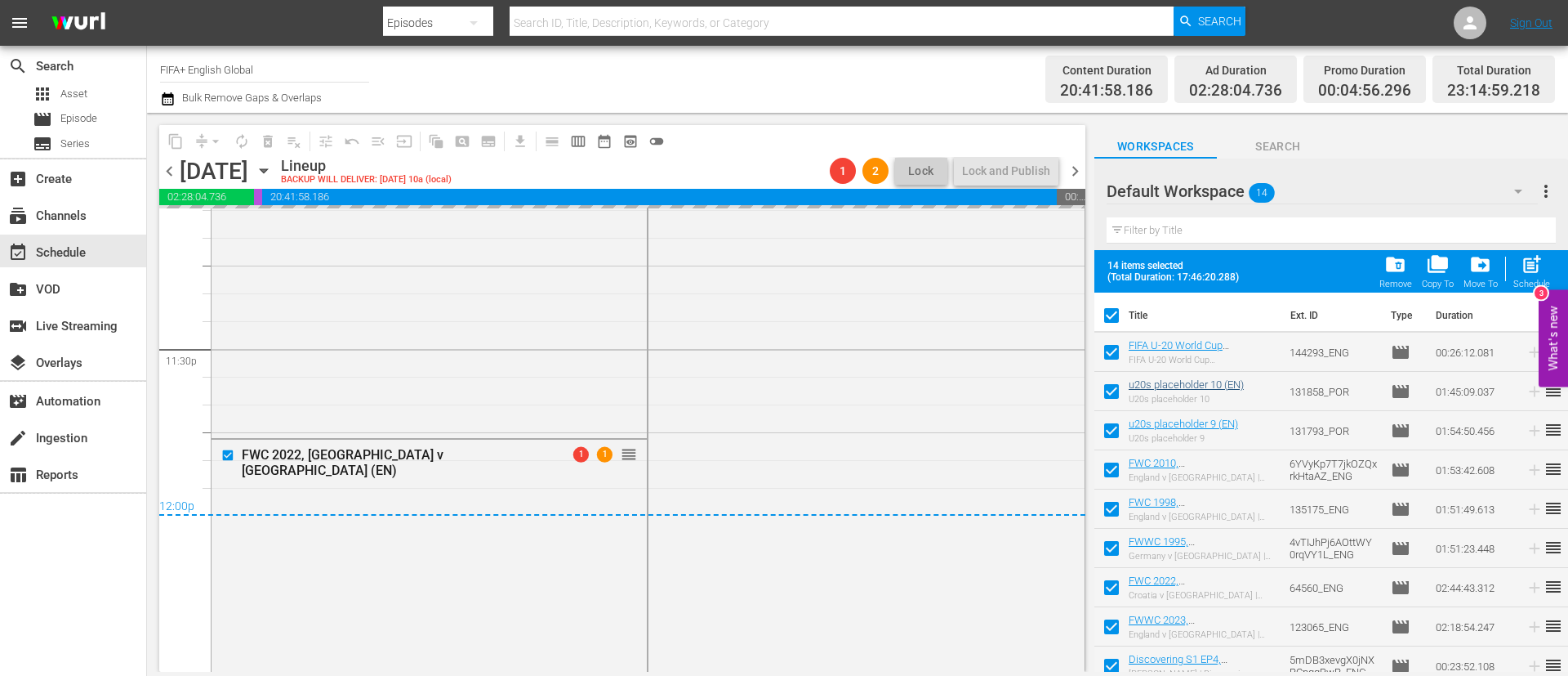
checkbox input "false"
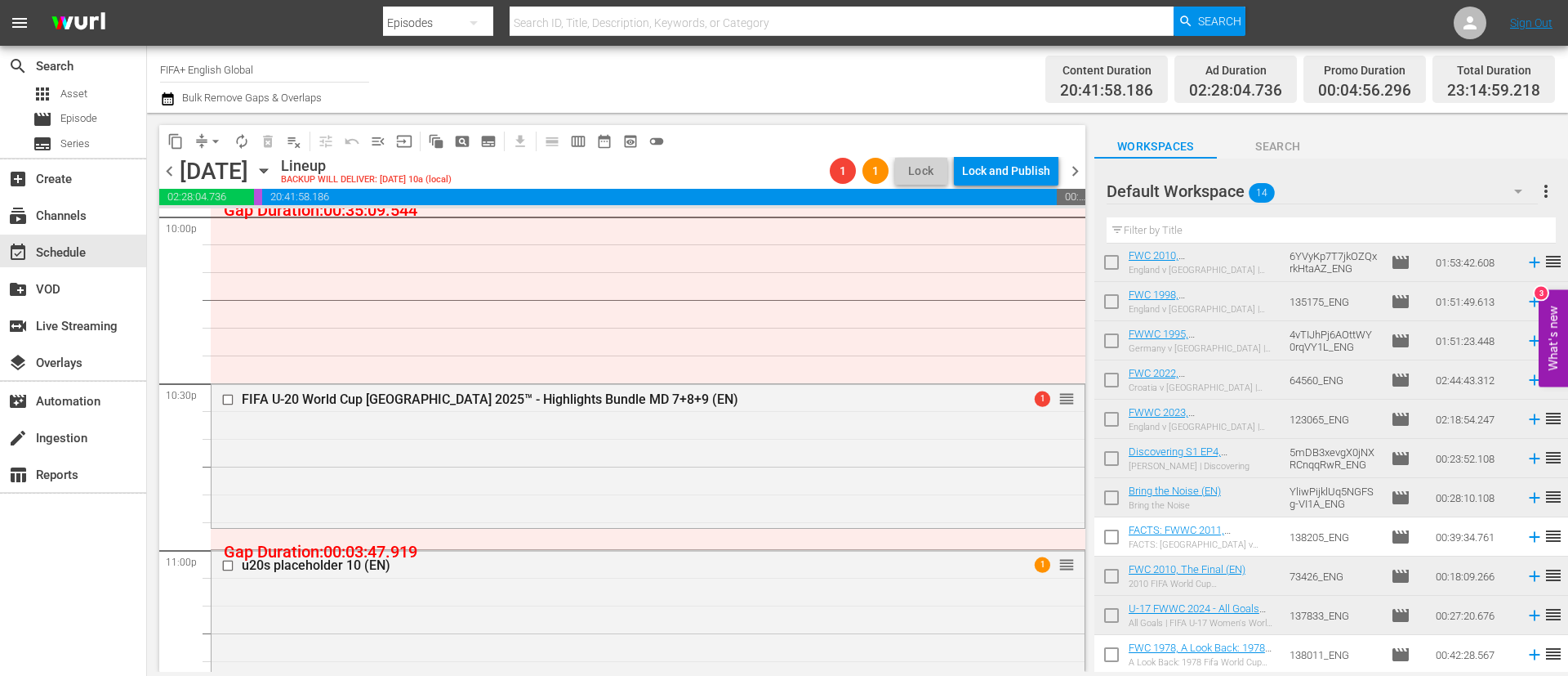
scroll to position [7204, 0]
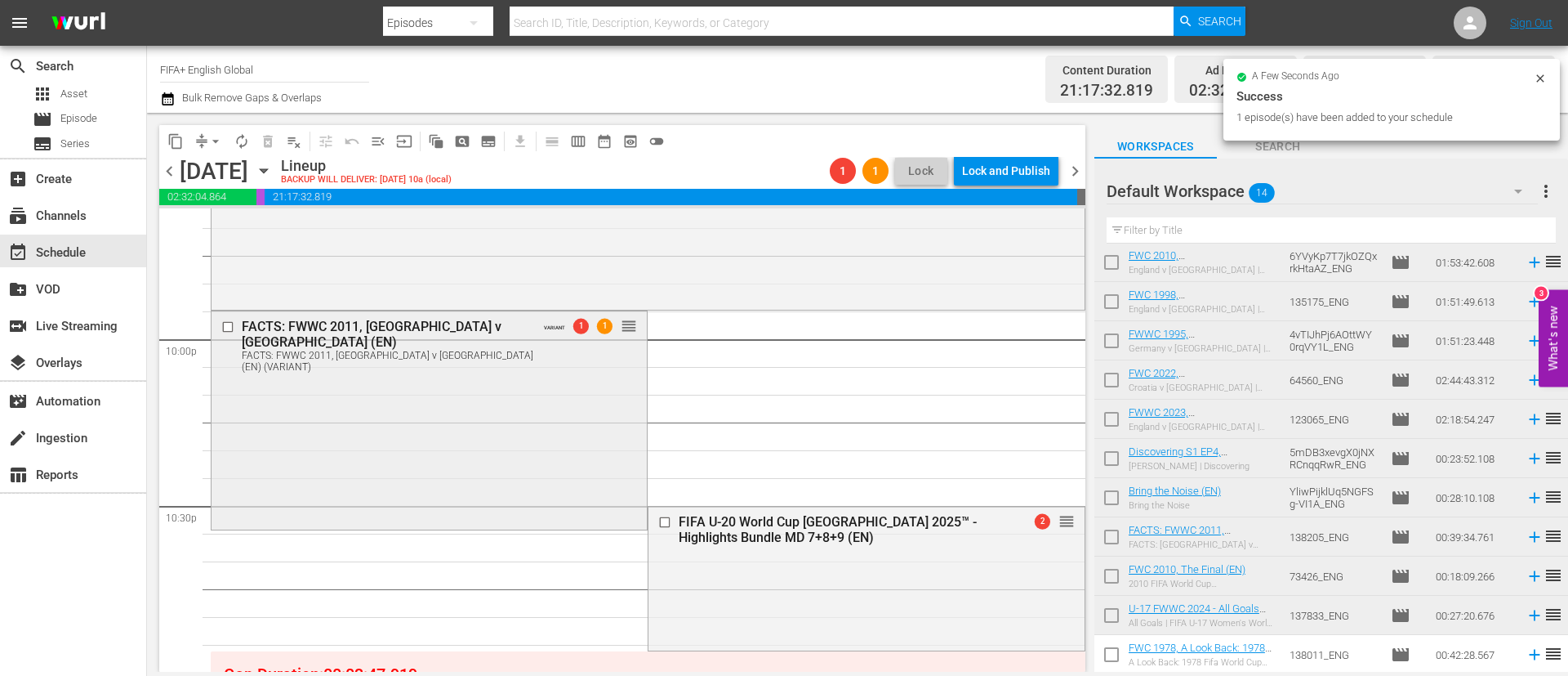
click at [500, 395] on div "FACTS: FWWC 2011, Japan v USA (EN) FACTS: FWWC 2011, Japan v USA (EN) (VARIANT)…" at bounding box center [429, 419] width 436 height 215
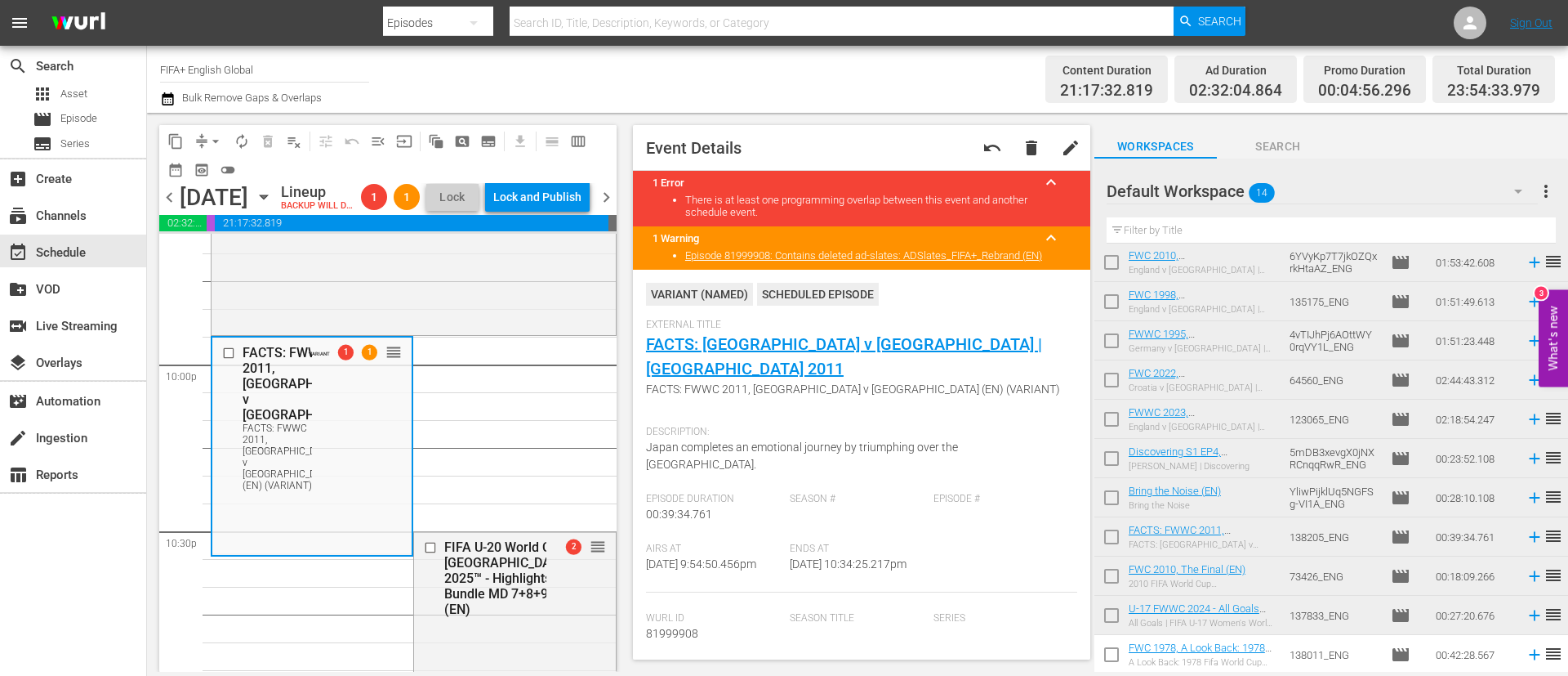
scroll to position [491, 0]
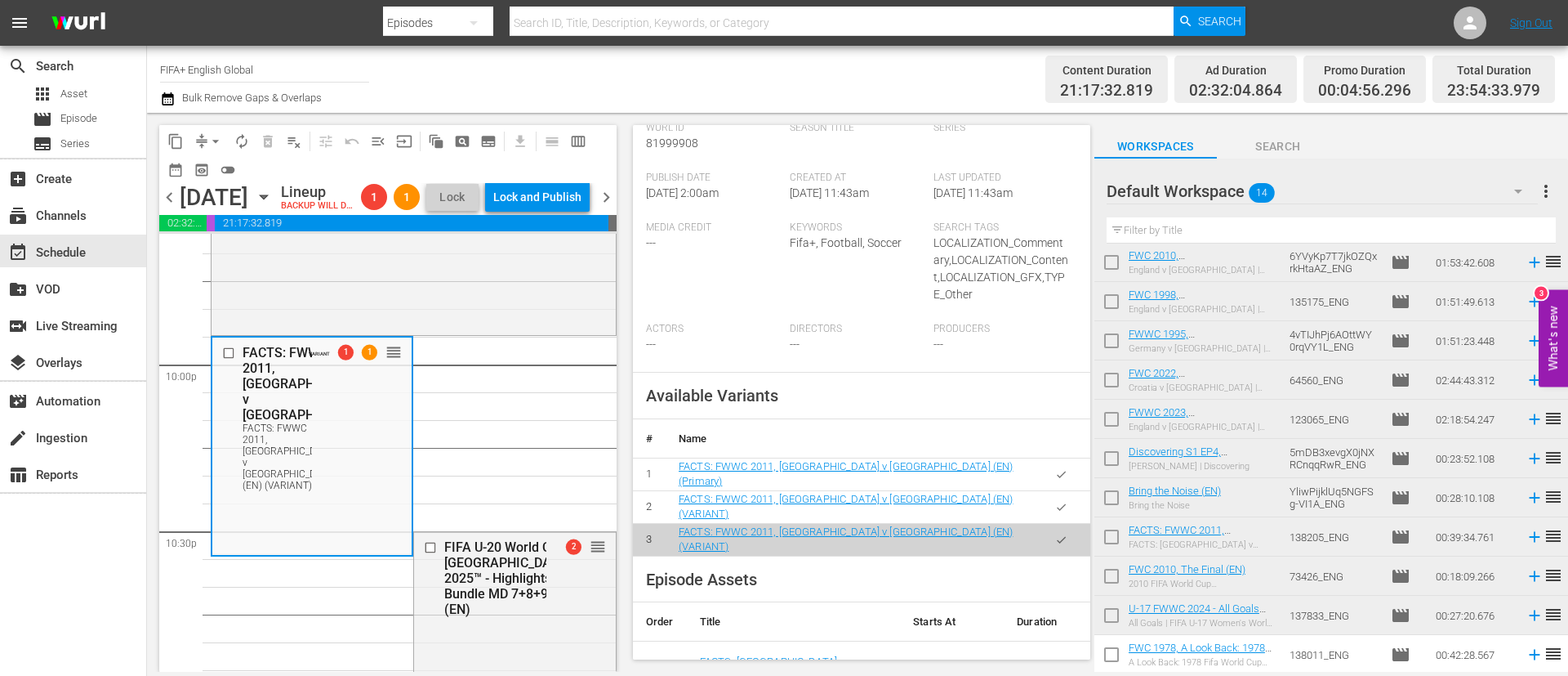
click at [1057, 458] on button "button" at bounding box center [1060, 473] width 32 height 32
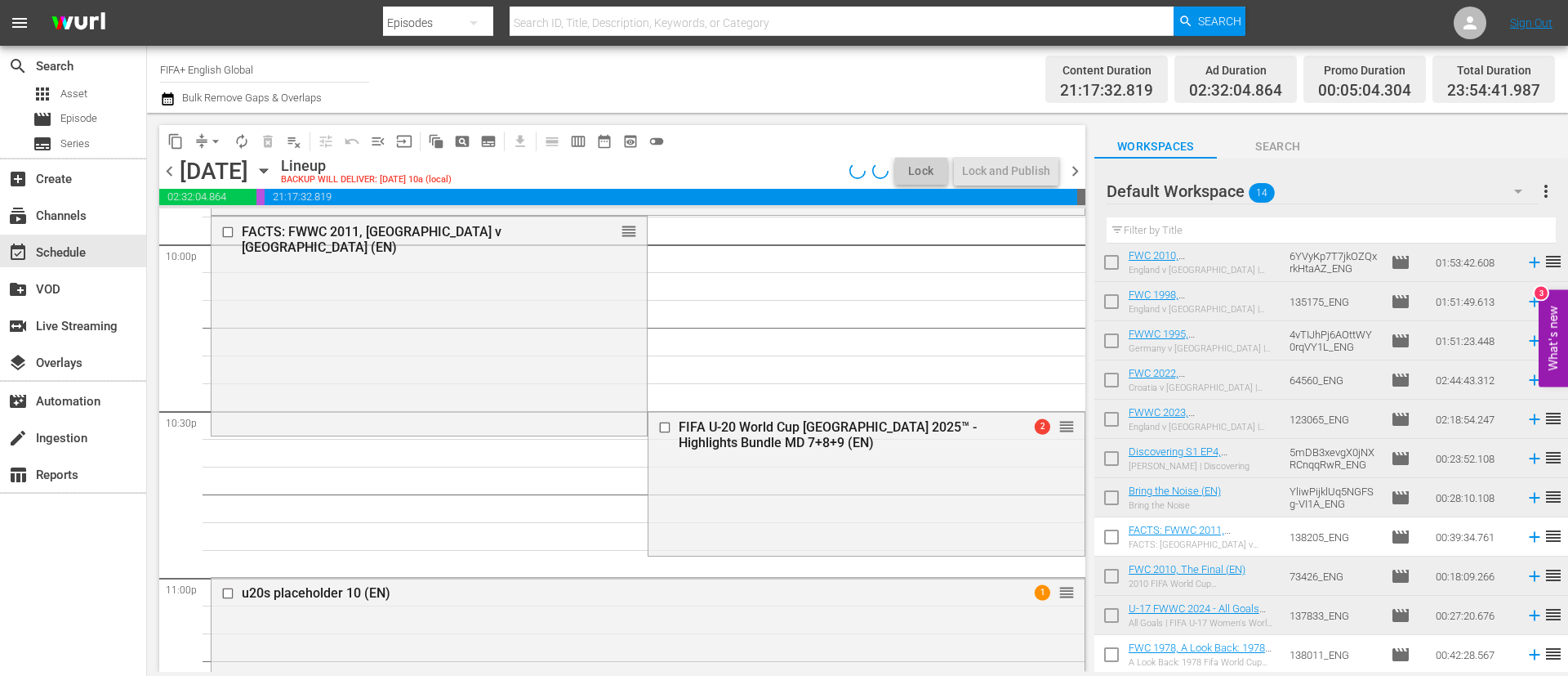
scroll to position [7176, 0]
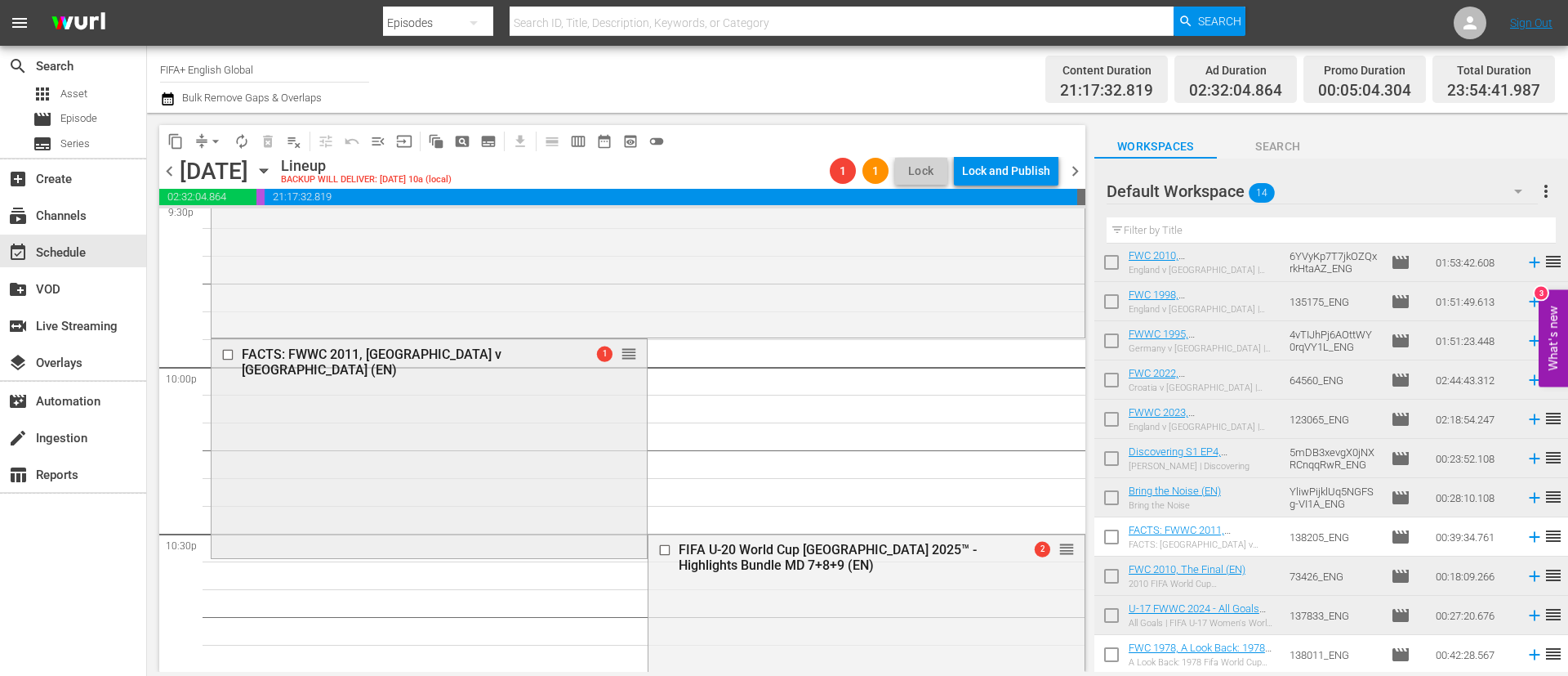
click at [605, 404] on div "FACTS: FWWC 2011, Japan v USA (EN) 1 reorder" at bounding box center [429, 447] width 436 height 216
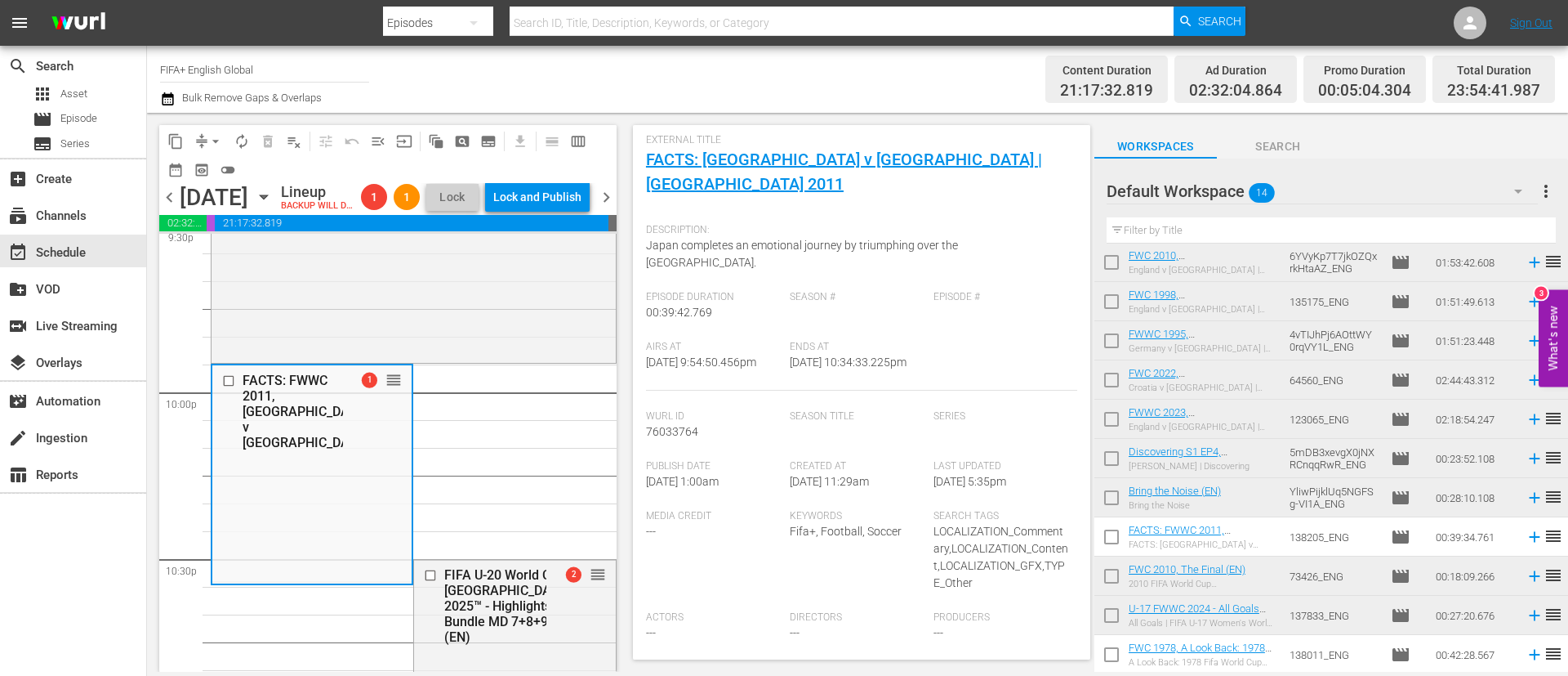
scroll to position [0, 0]
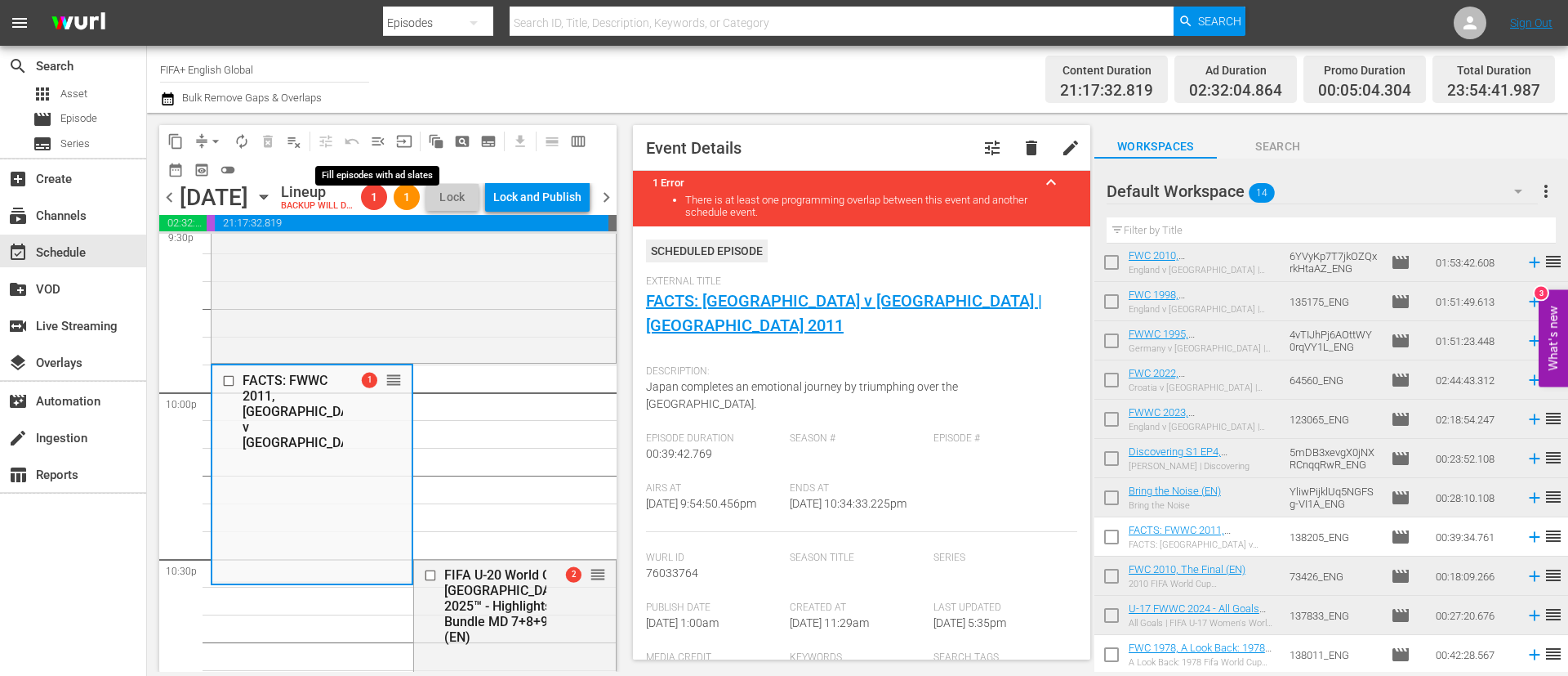
click at [373, 142] on span "menu_open" at bounding box center [377, 141] width 16 height 16
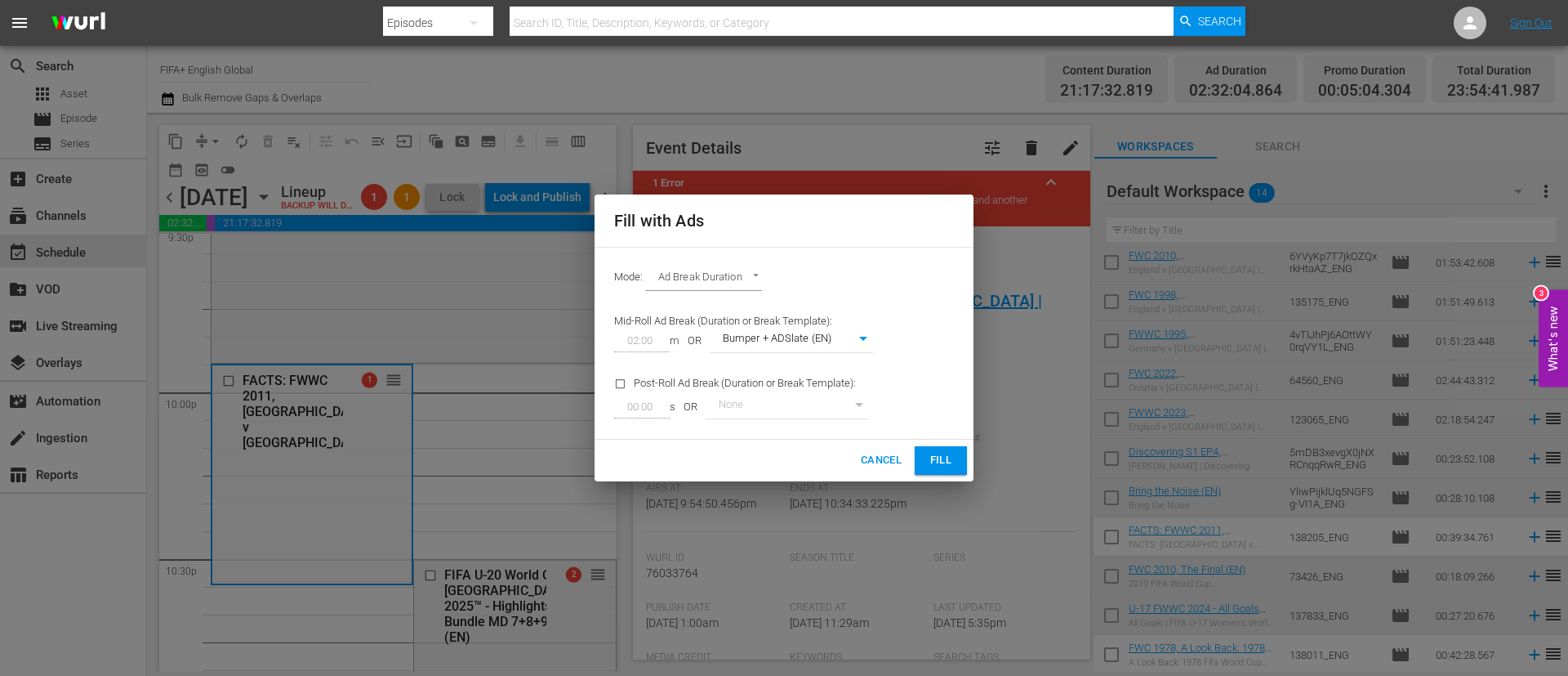
click at [945, 459] on span "Fill" at bounding box center [940, 461] width 26 height 19
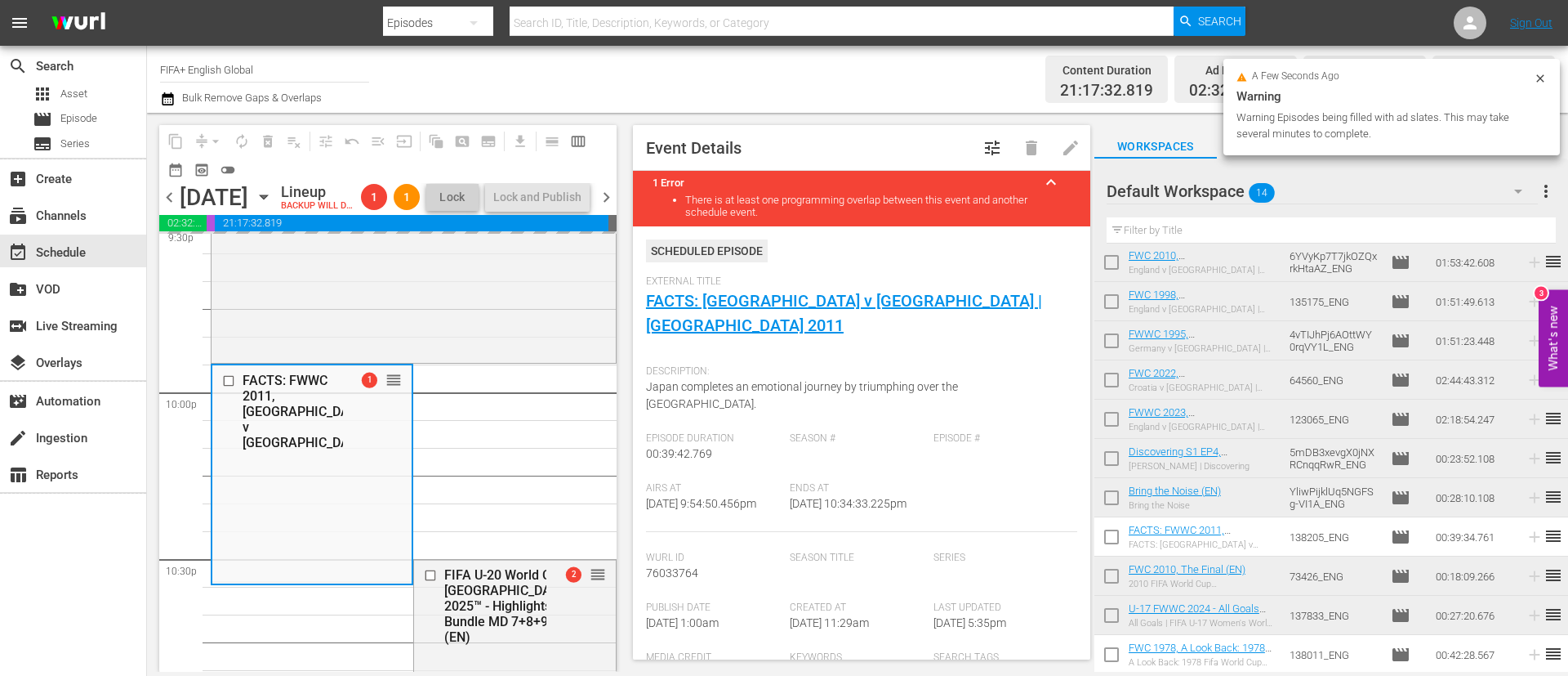
click at [1552, 194] on span "more_vert" at bounding box center [1546, 191] width 19 height 19
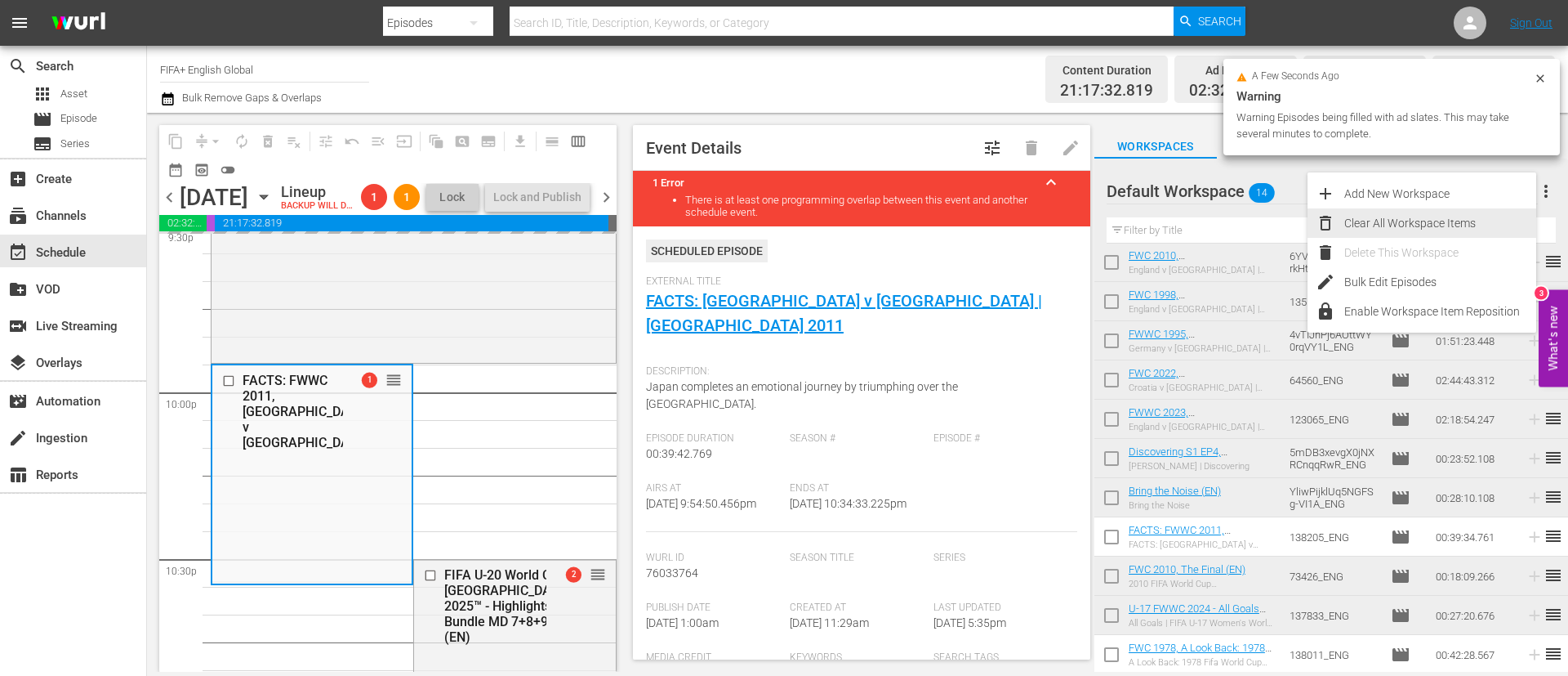
click at [1449, 214] on div "Clear All Workspace Items" at bounding box center [1440, 223] width 192 height 30
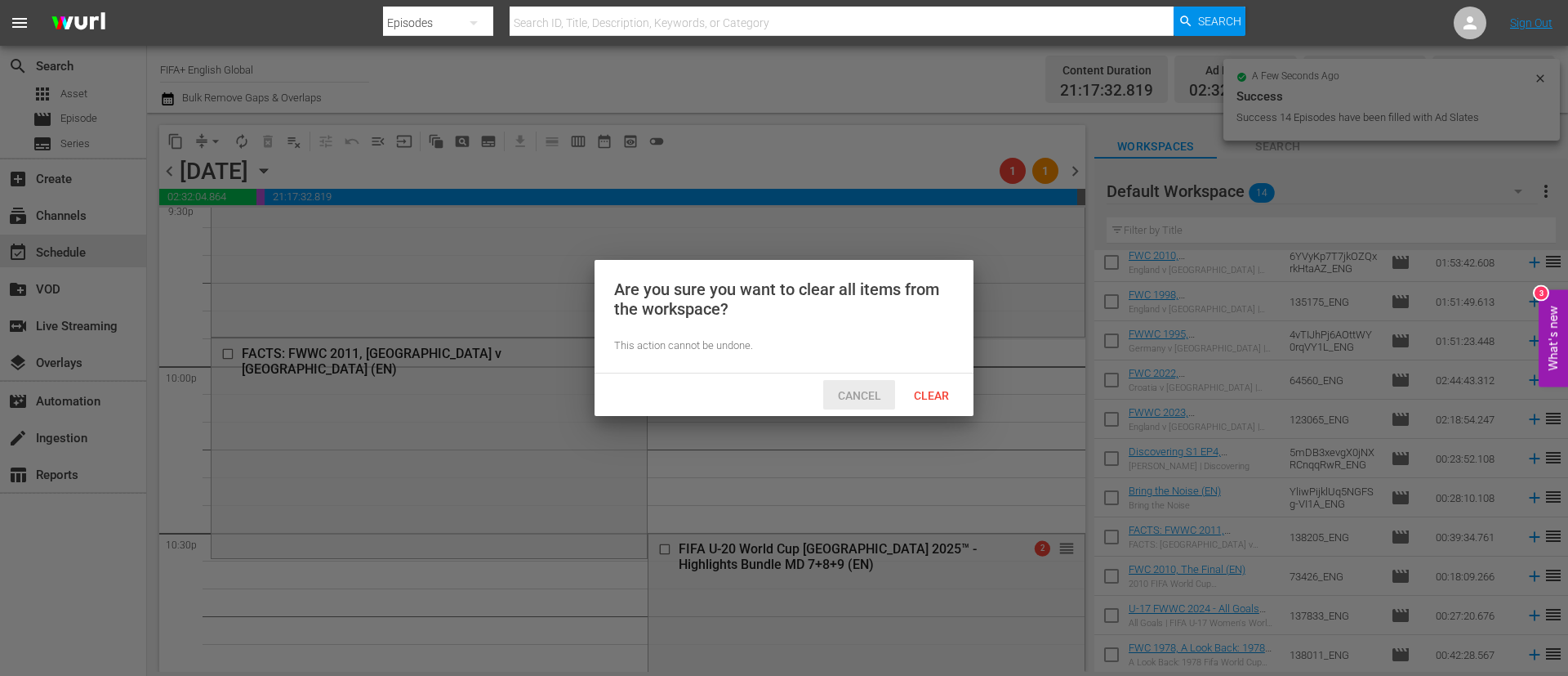
click at [941, 390] on span "Clear" at bounding box center [932, 396] width 61 height 13
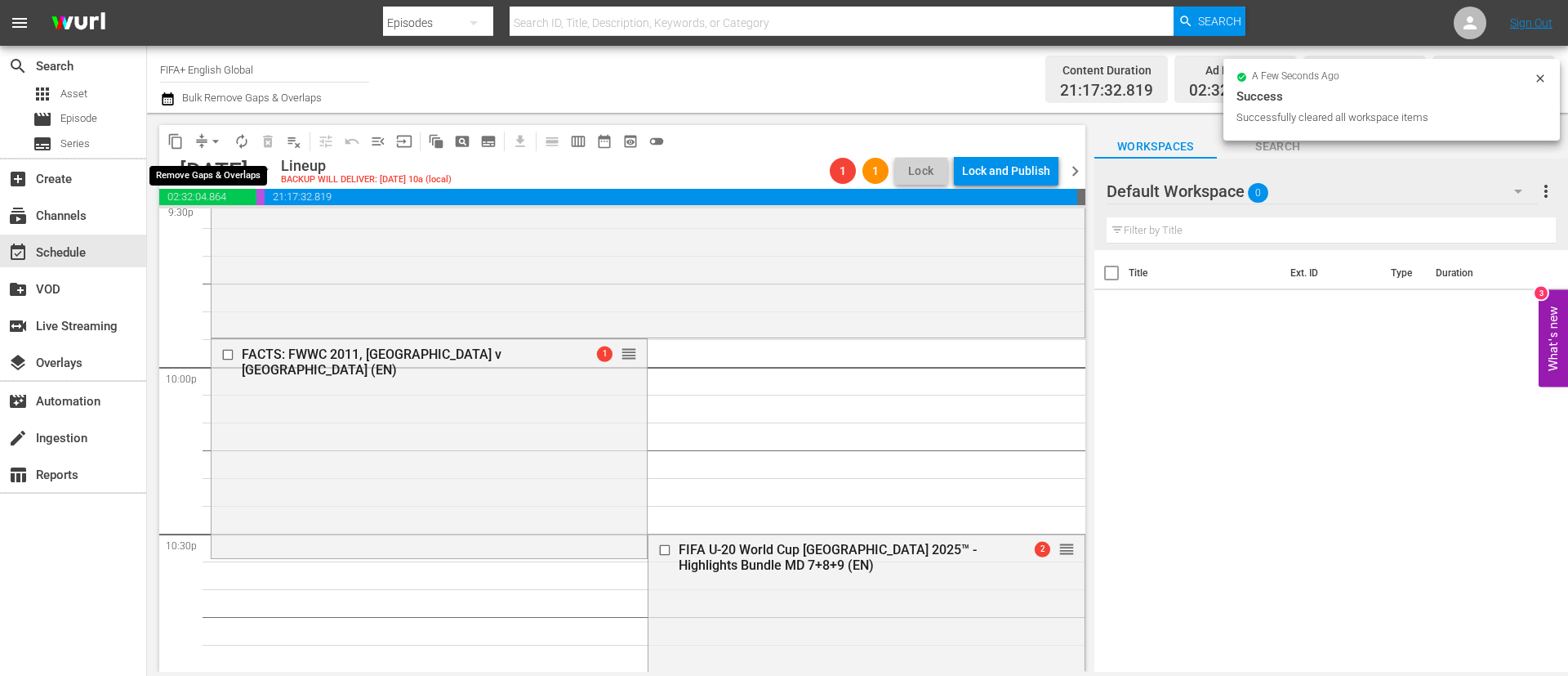
click at [211, 140] on span "arrow_drop_down" at bounding box center [215, 141] width 16 height 16
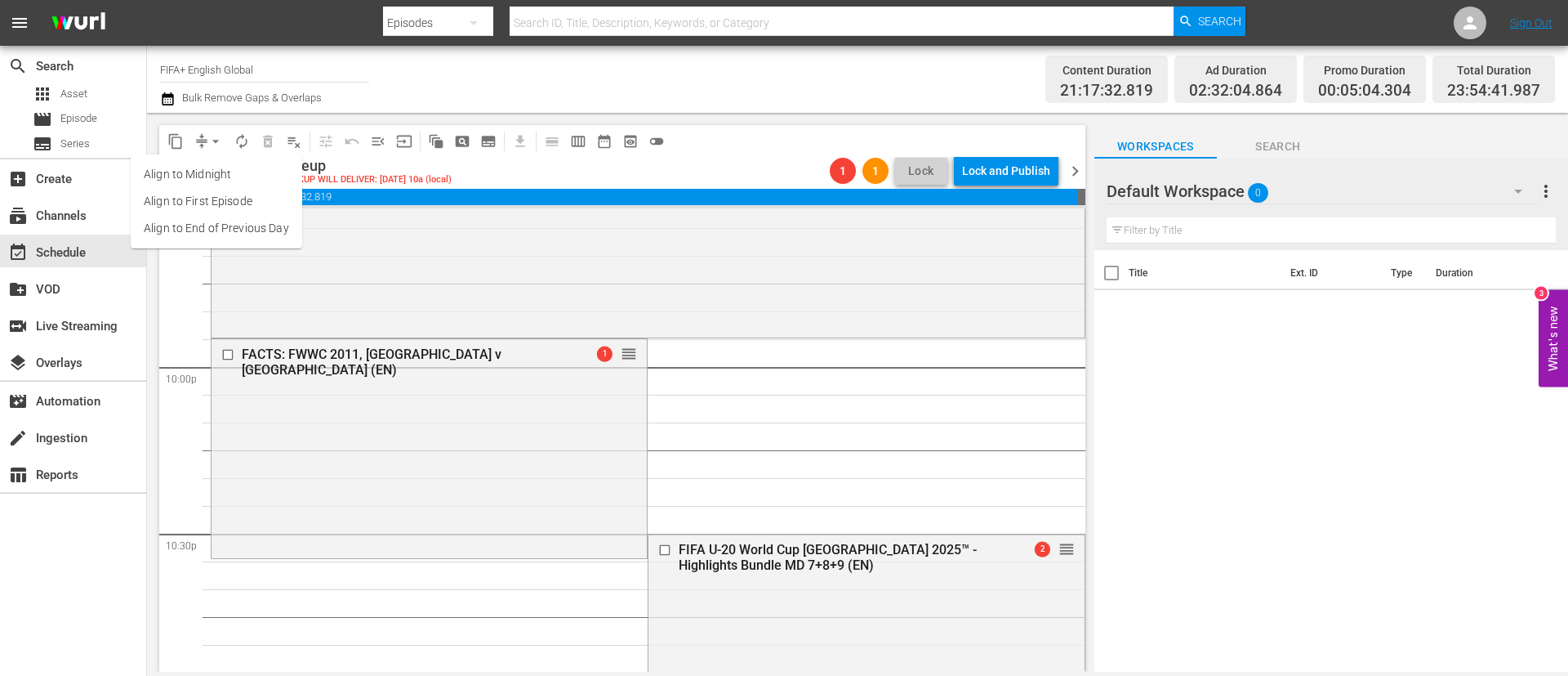
click at [200, 234] on li "Align to End of Previous Day" at bounding box center [216, 229] width 172 height 27
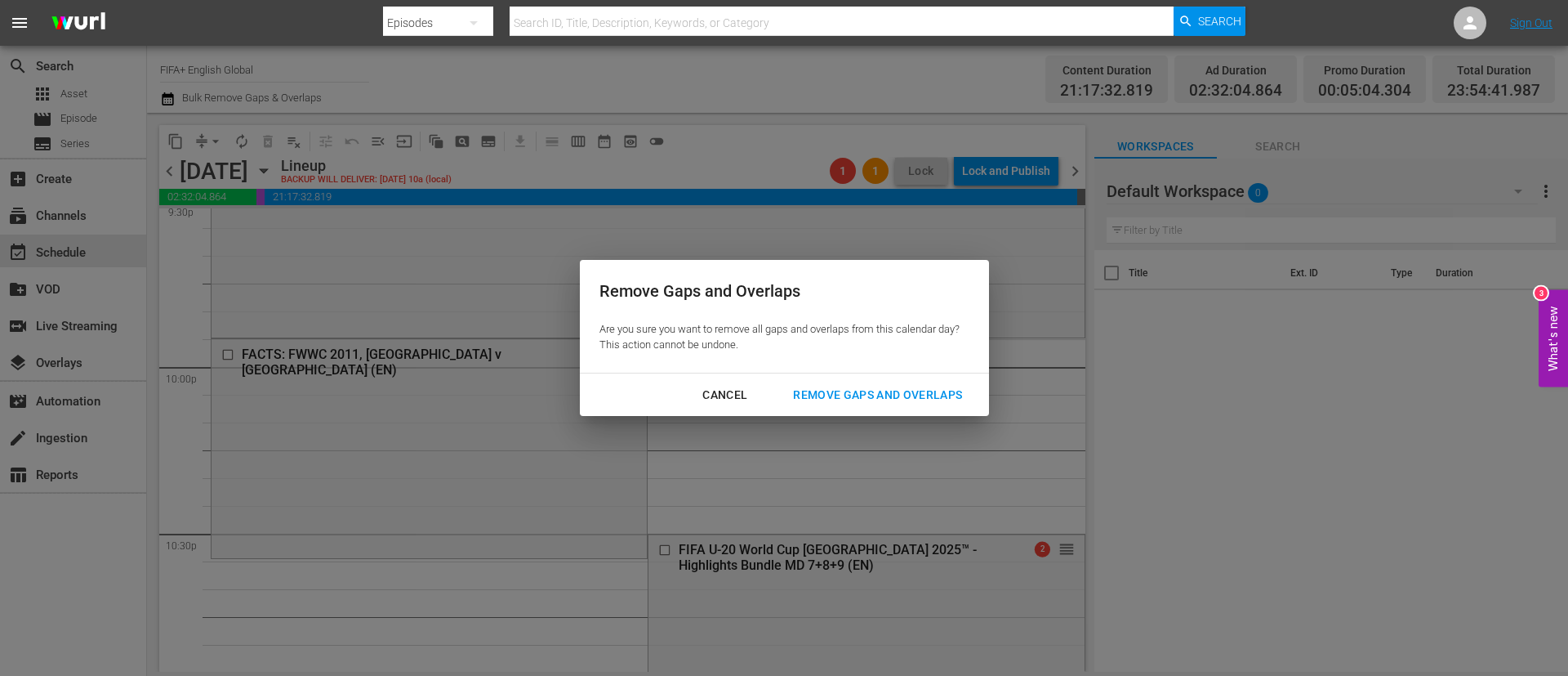
click at [948, 390] on div "Remove Gaps and Overlaps" at bounding box center [877, 395] width 195 height 20
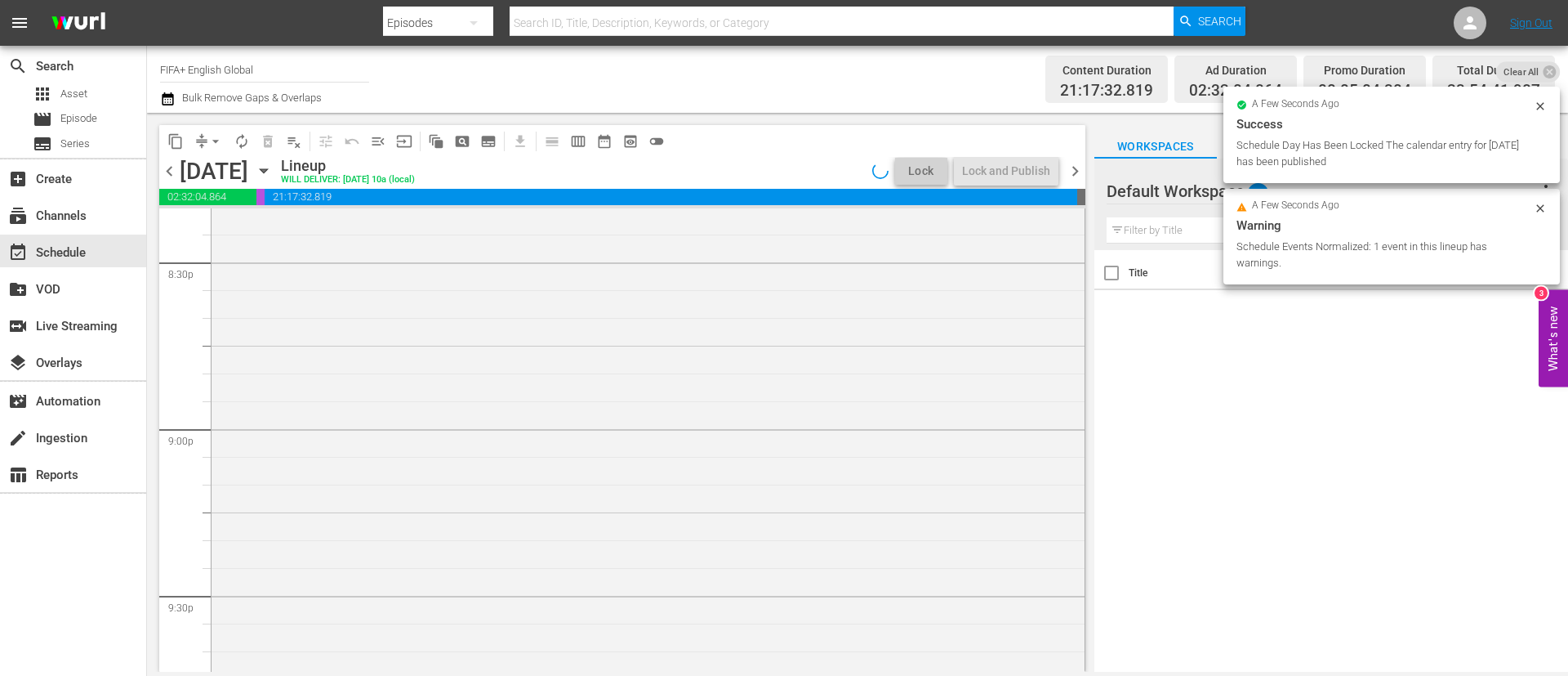
scroll to position [6535, 0]
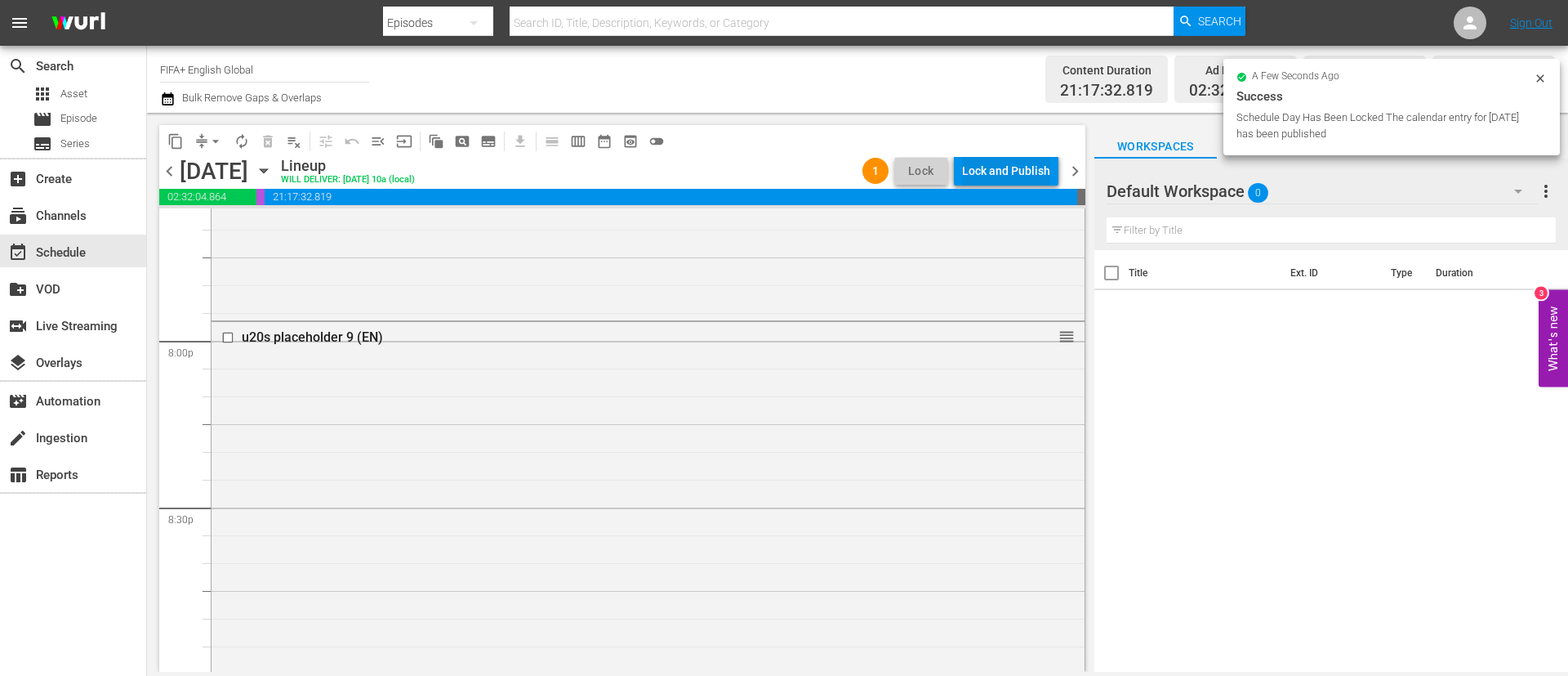
click at [1000, 157] on div "Lock and Publish" at bounding box center [1006, 171] width 88 height 30
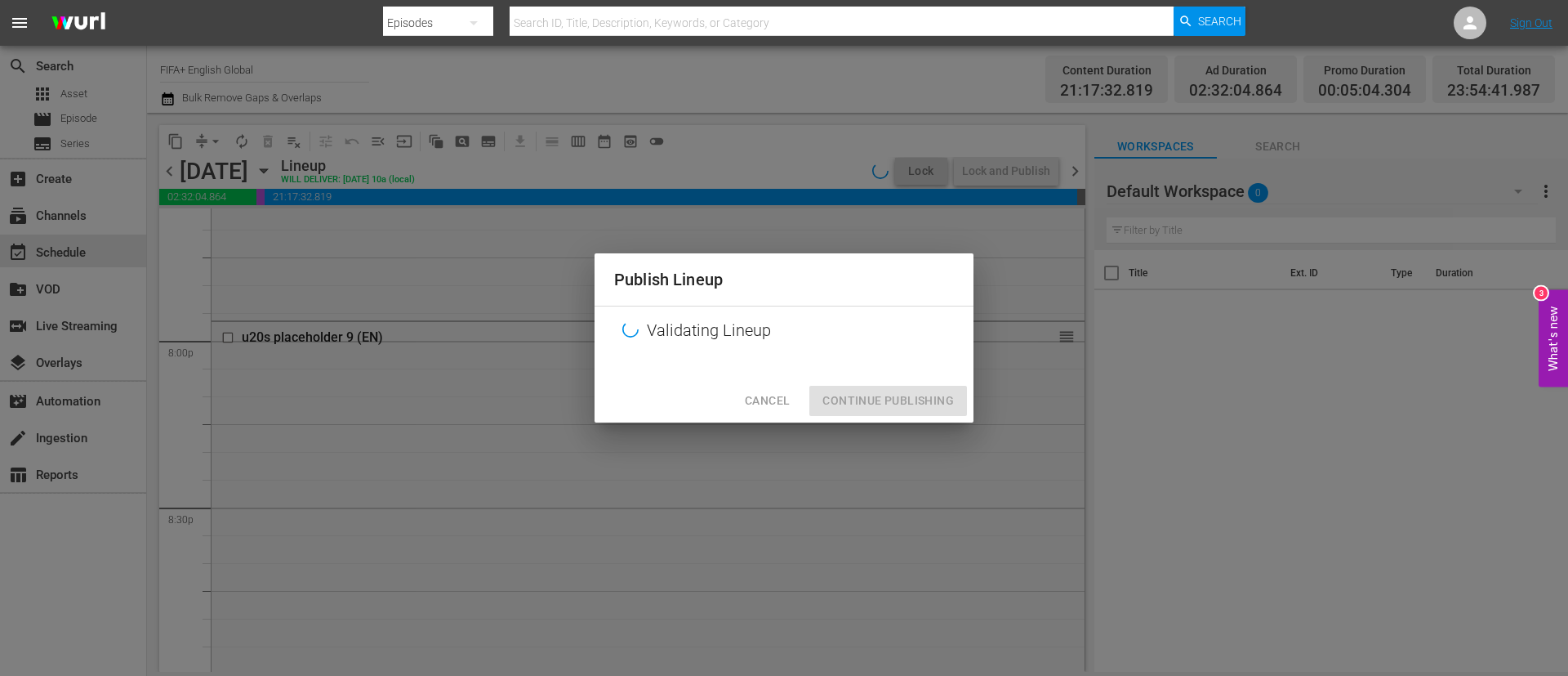
click at [774, 402] on span "Cancel" at bounding box center [767, 400] width 45 height 20
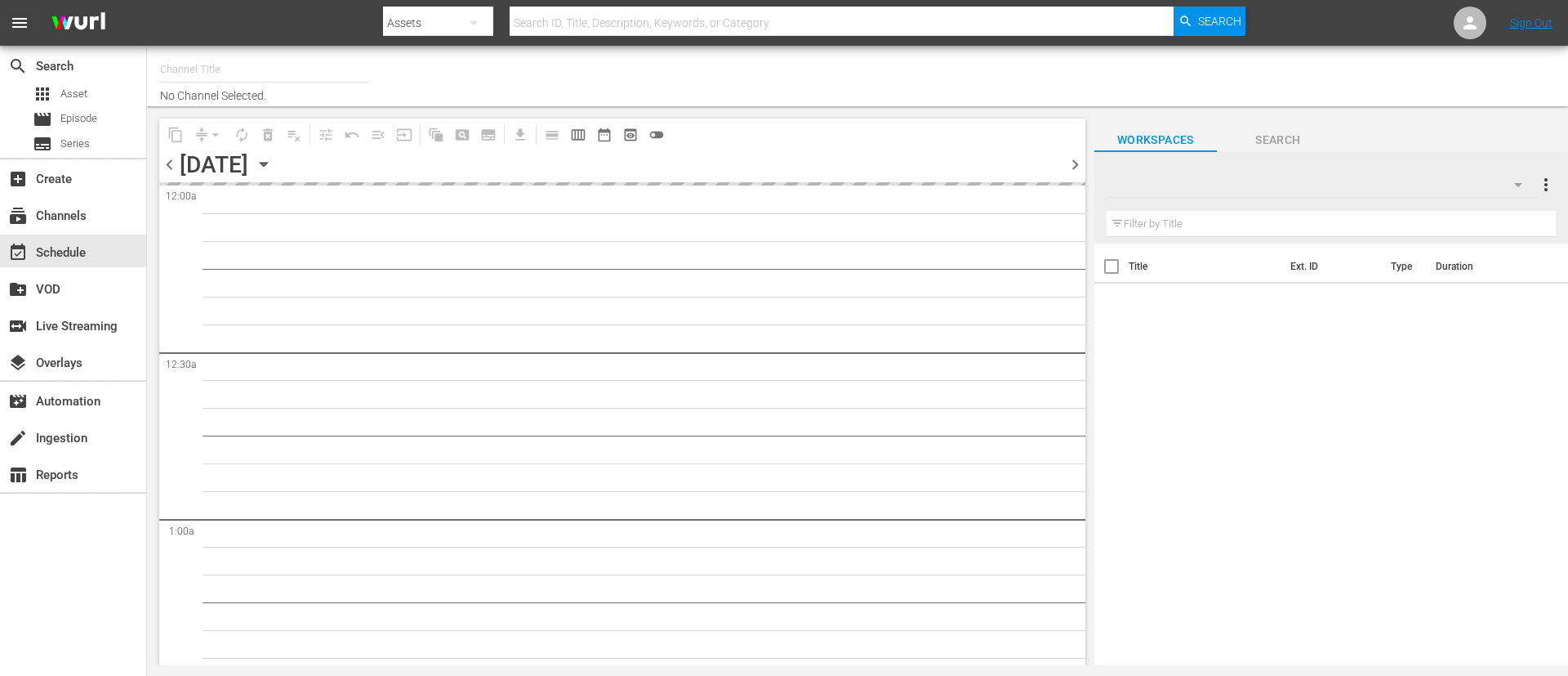
type input "FIFA+ English Global (1781)"
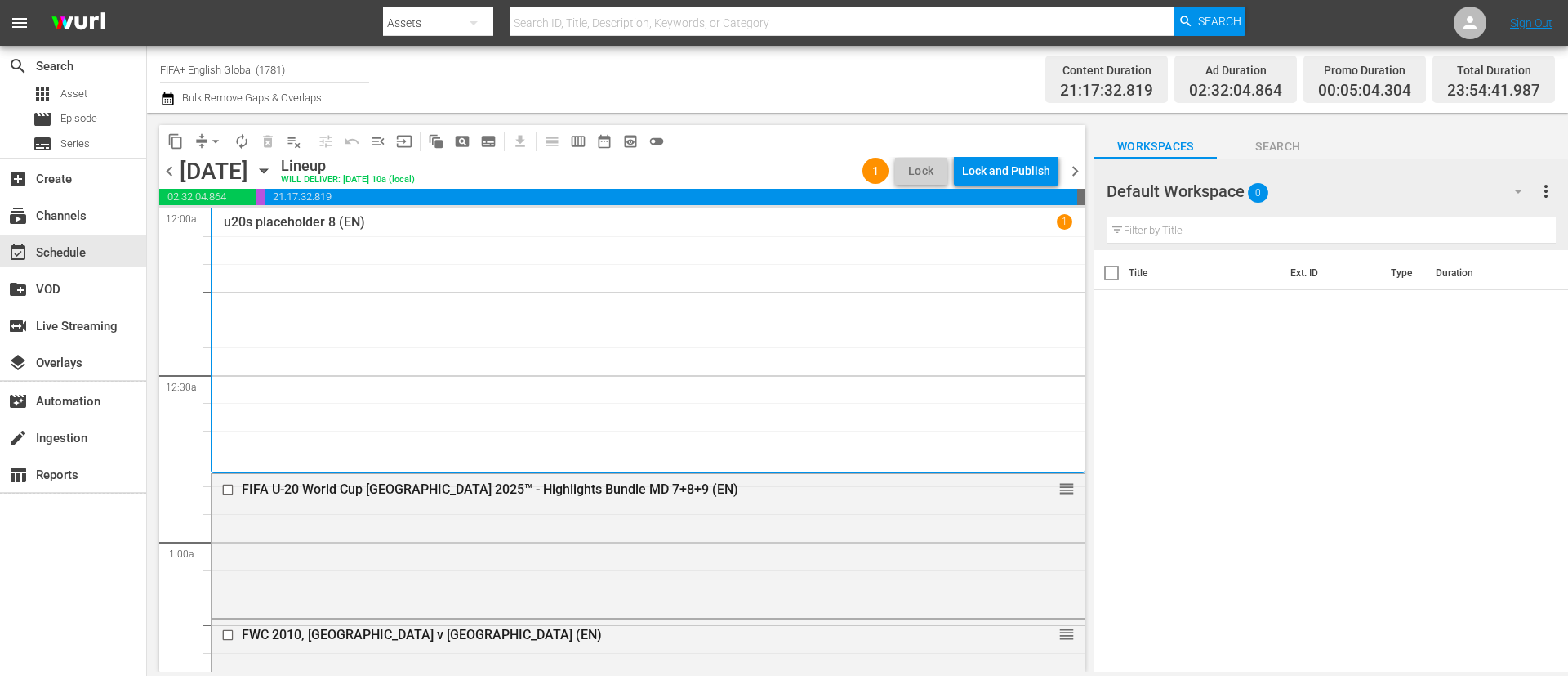
click at [1016, 156] on div "content_copy compress arrow_drop_down autorenew_outlined delete_forever_outline…" at bounding box center [622, 140] width 926 height 32
click at [1019, 176] on div "Lock and Publish" at bounding box center [1006, 171] width 88 height 30
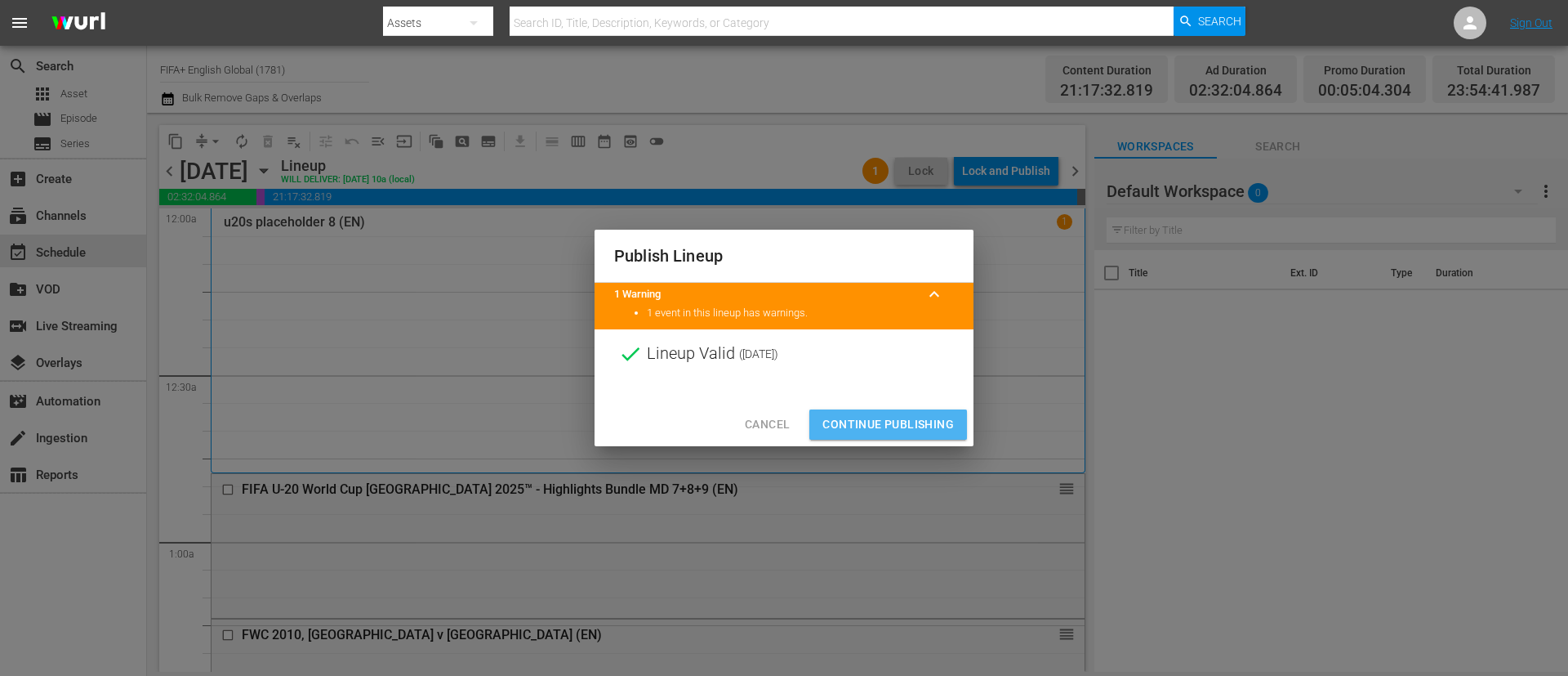
click at [898, 412] on button "Continue Publishing" at bounding box center [888, 423] width 157 height 30
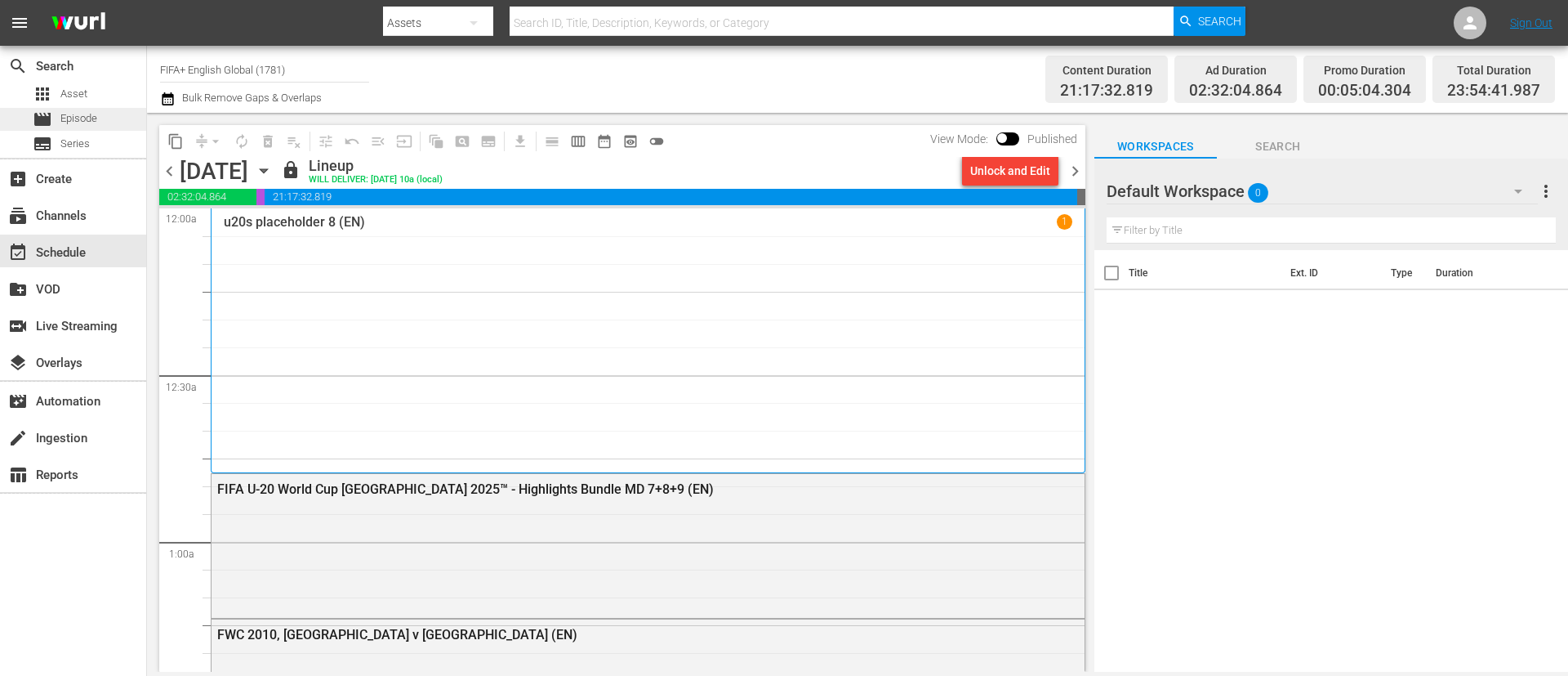
click at [123, 126] on div "movie Episode" at bounding box center [73, 119] width 146 height 23
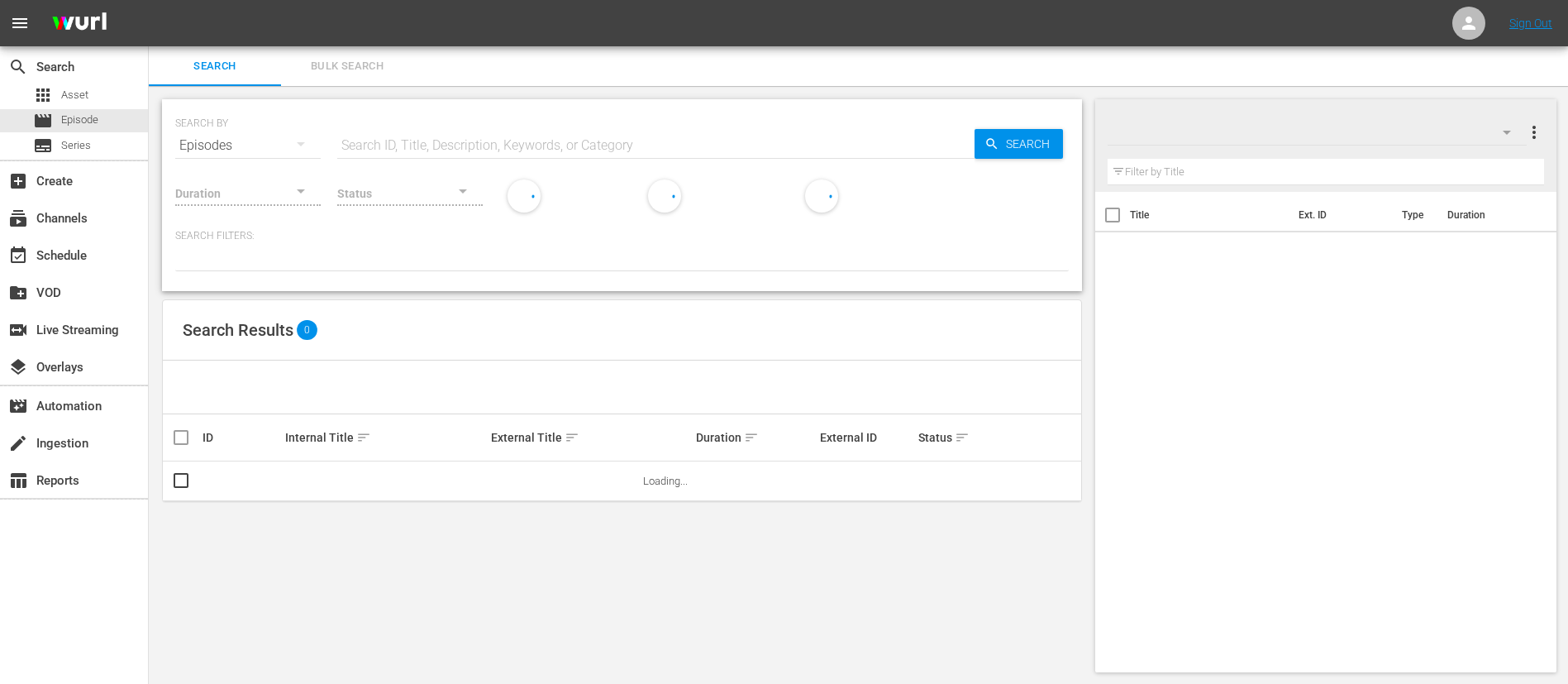
click at [356, 86] on div "SEARCH BY Search By Episodes Search ID, Title, Description, Keywords, or Catego…" at bounding box center [622, 385] width 946 height 599
click at [371, 73] on span "Bulk Search" at bounding box center [348, 67] width 113 height 19
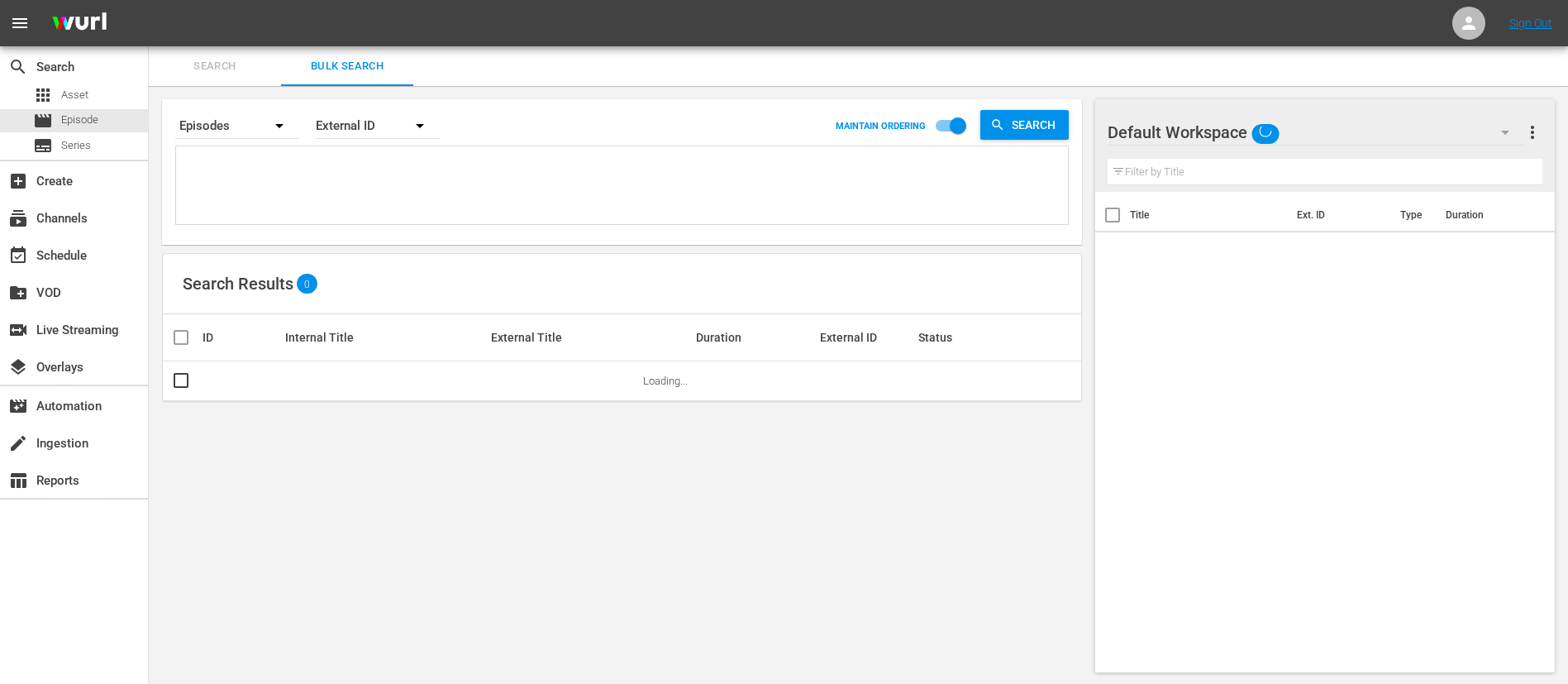
click at [349, 188] on textarea at bounding box center [625, 188] width 888 height 75
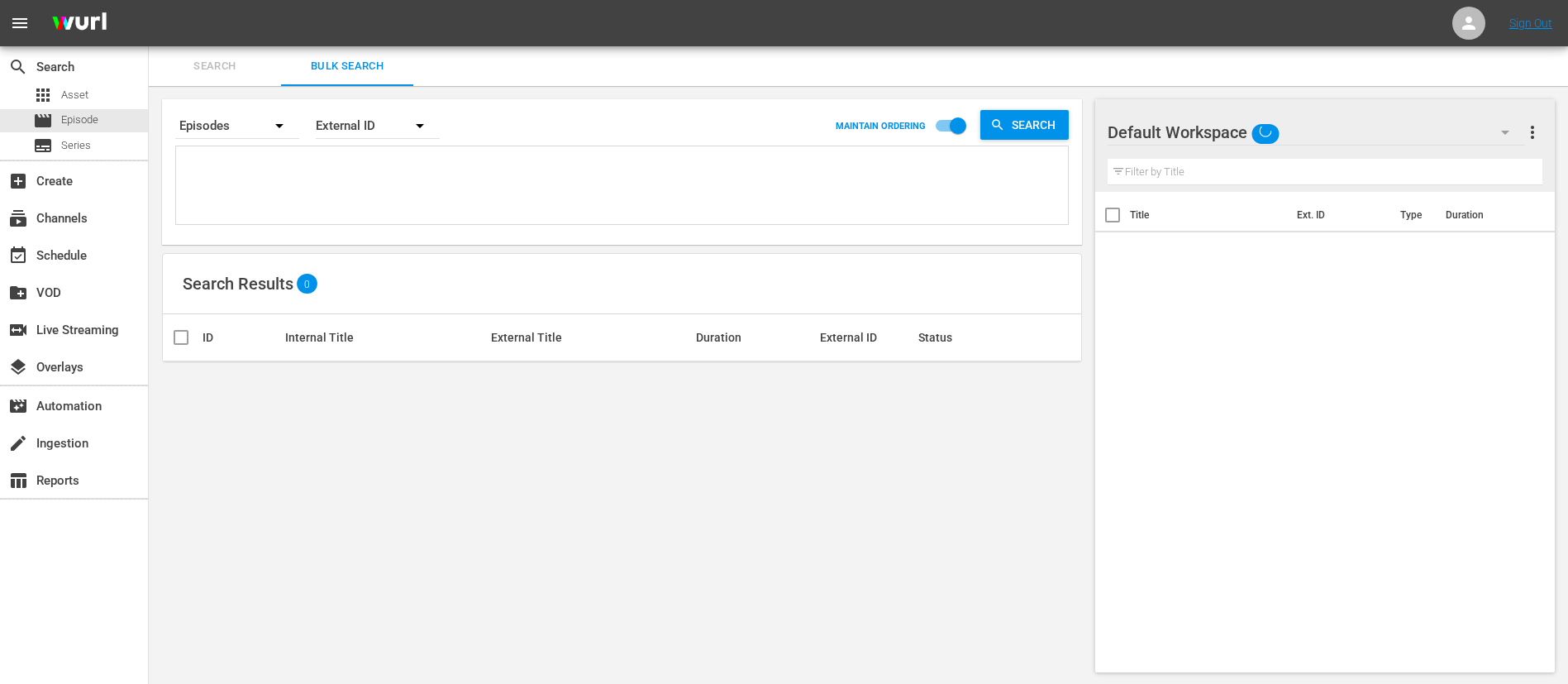
paste textarea "1nCvstZD3GpH3Y7D8VoLJX_ITA 22760_ITA 2634_ITA 24436_ITA 2538_ITA 5mDB3xevgX0jNX…"
type textarea "1nCvstZD3GpH3Y7D8VoLJX_ITA 22760_ITA 2634_ITA 24436_ITA 2538_ITA 5mDB3xevgX0jNX…"
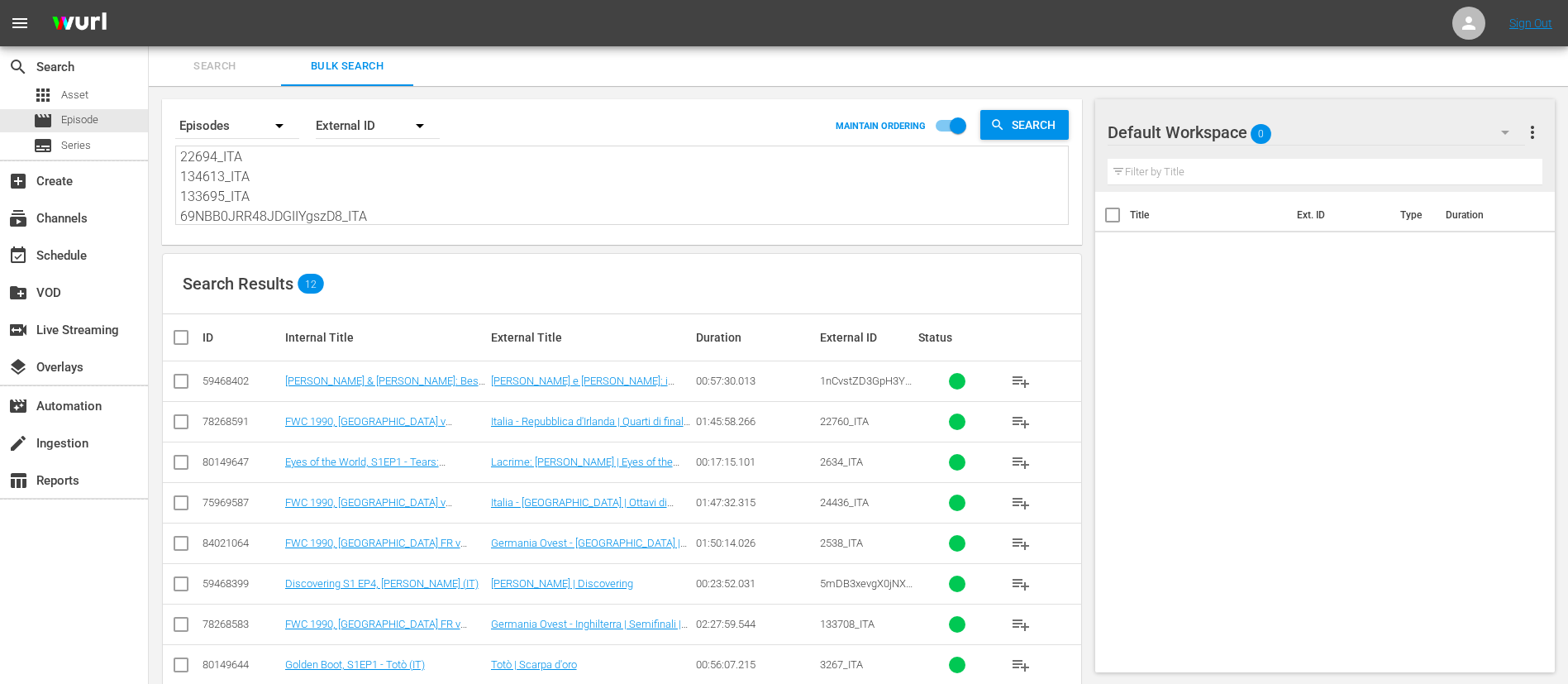
type textarea "1nCvstZD3GpH3Y7D8VoLJX_ITA 22760_ITA 2634_ITA 24436_ITA 2538_ITA 5mDB3xevgX0jNX…"
click at [191, 339] on input "checkbox" at bounding box center [187, 337] width 33 height 19
checkbox input "true"
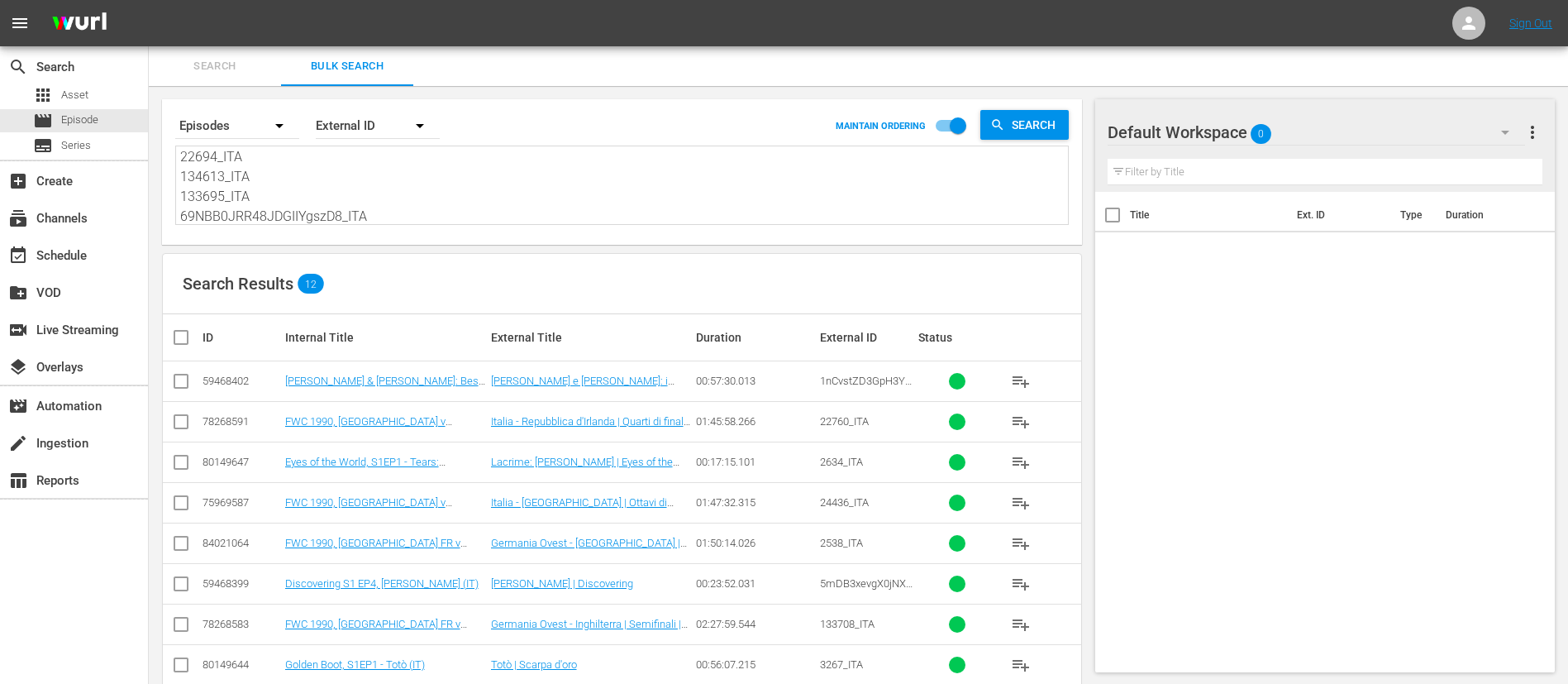
checkbox input "true"
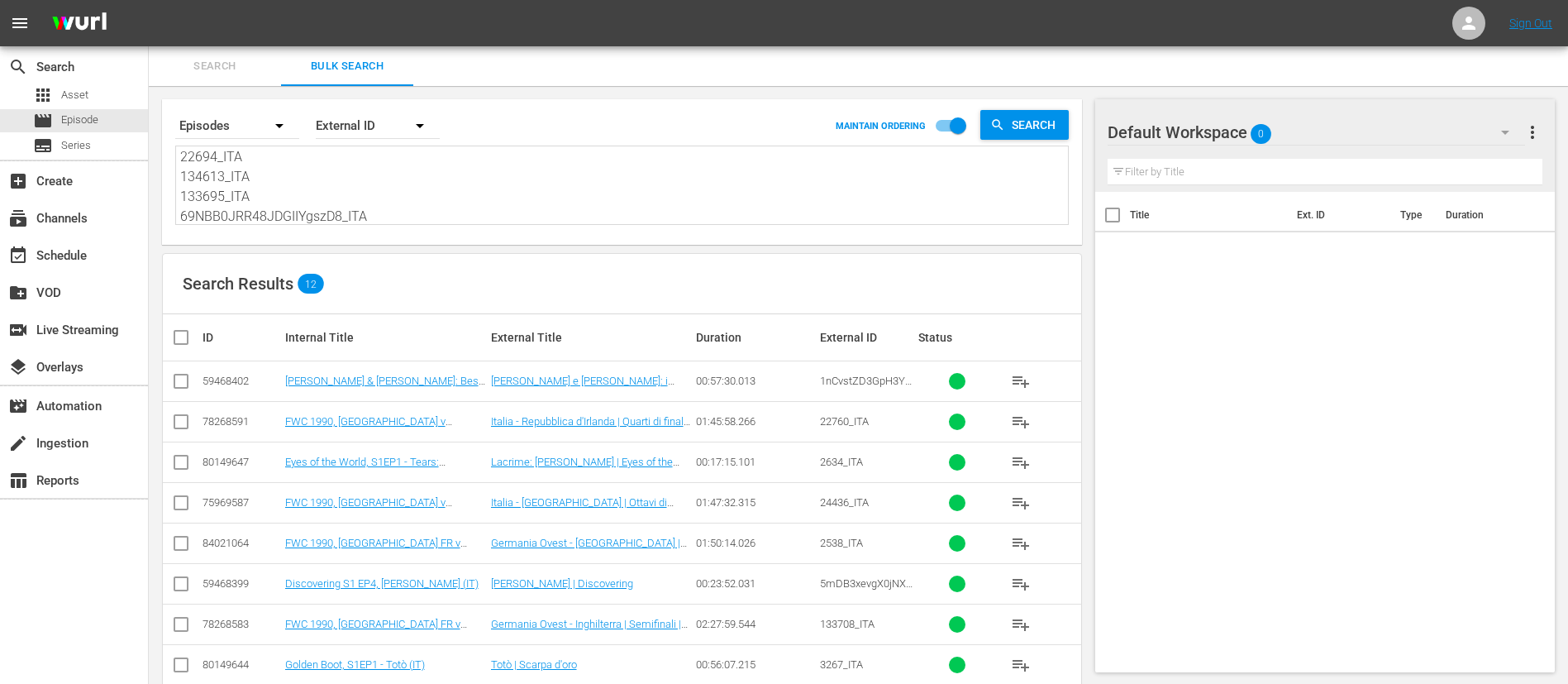
checkbox input "true"
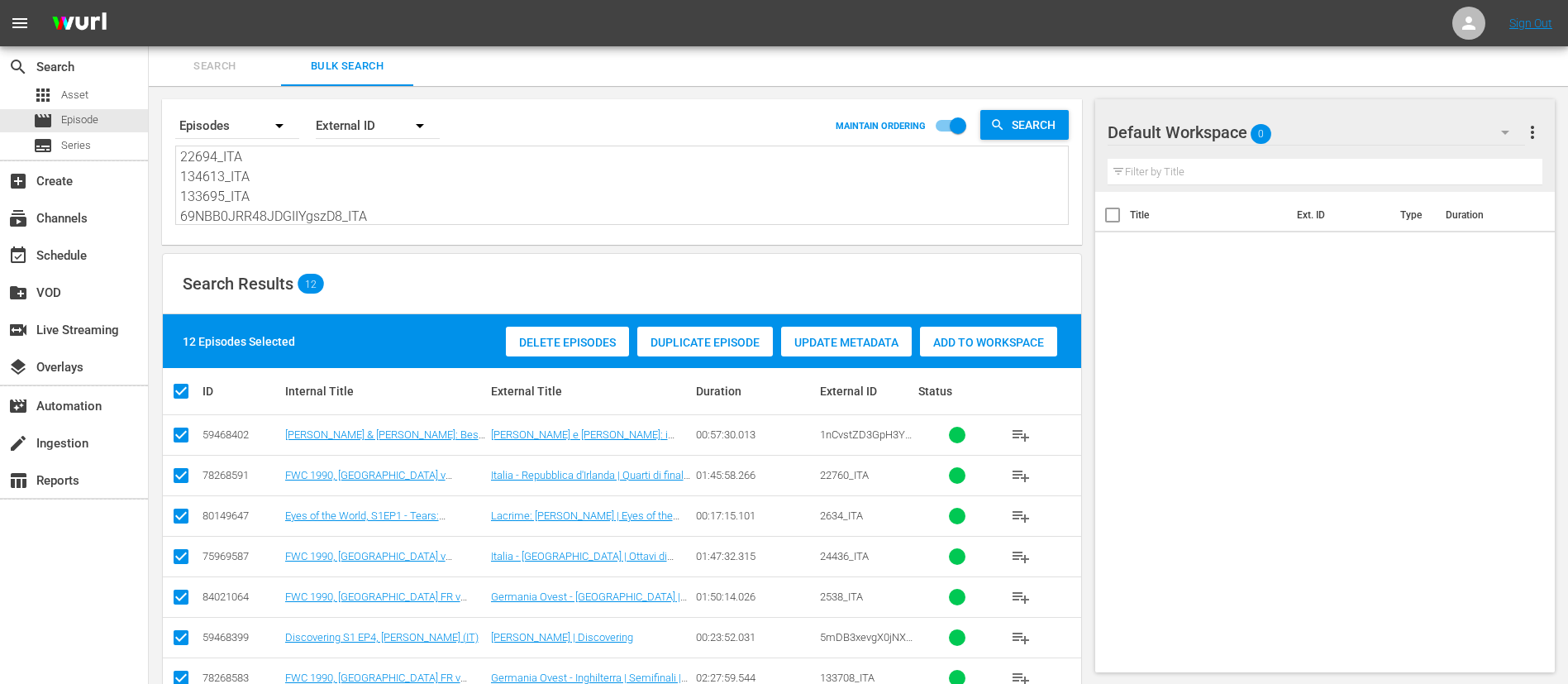
click at [1028, 352] on div "Add to Workspace" at bounding box center [988, 342] width 137 height 31
click at [237, 57] on span "Search" at bounding box center [215, 67] width 113 height 19
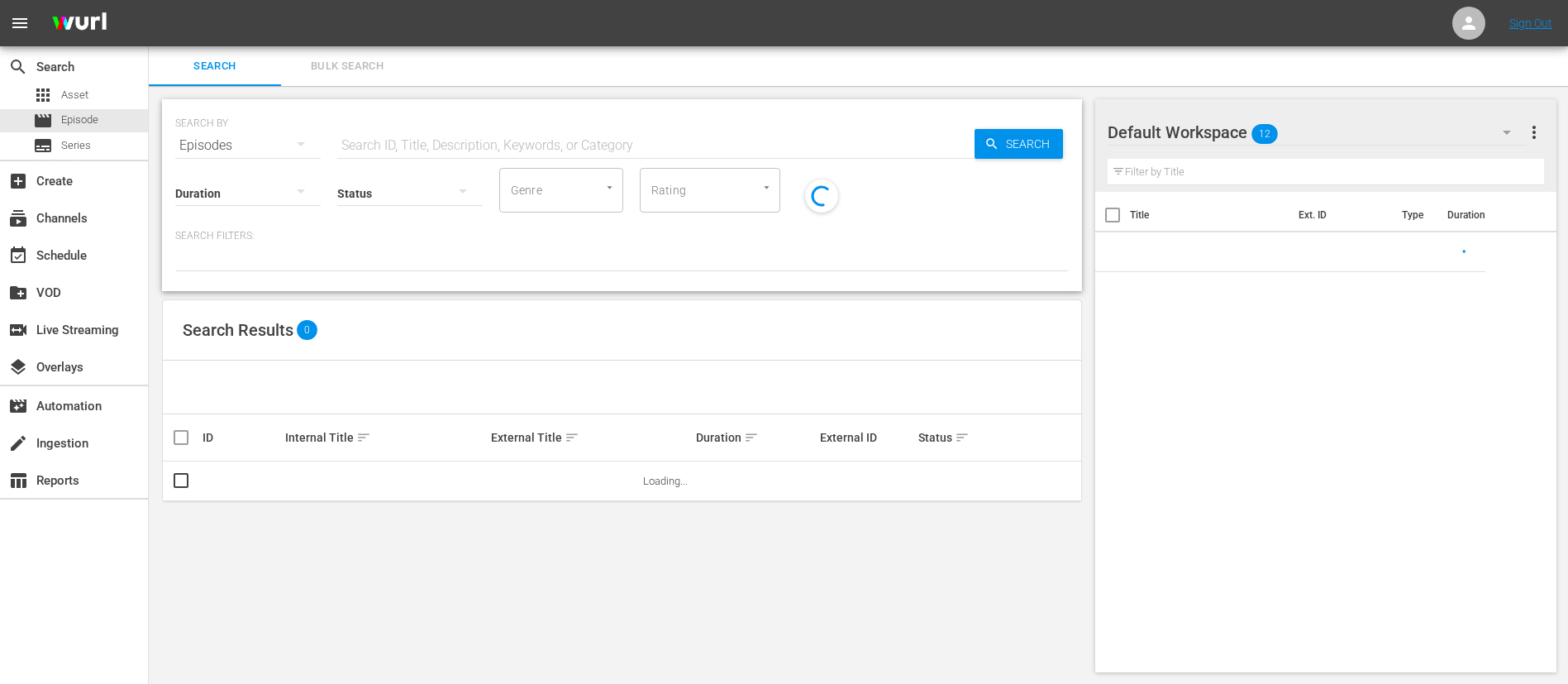
click at [563, 152] on input "text" at bounding box center [656, 145] width 637 height 40
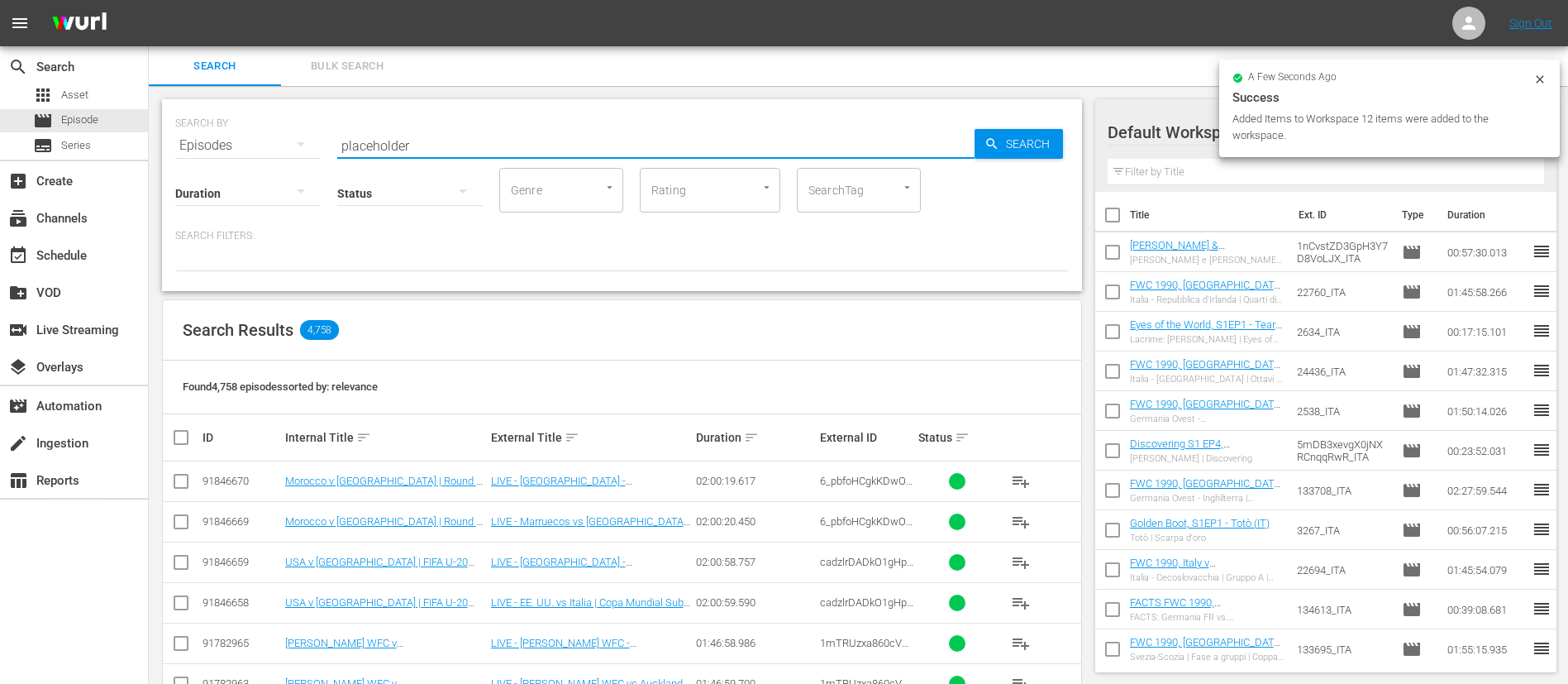
type input "placeholder"
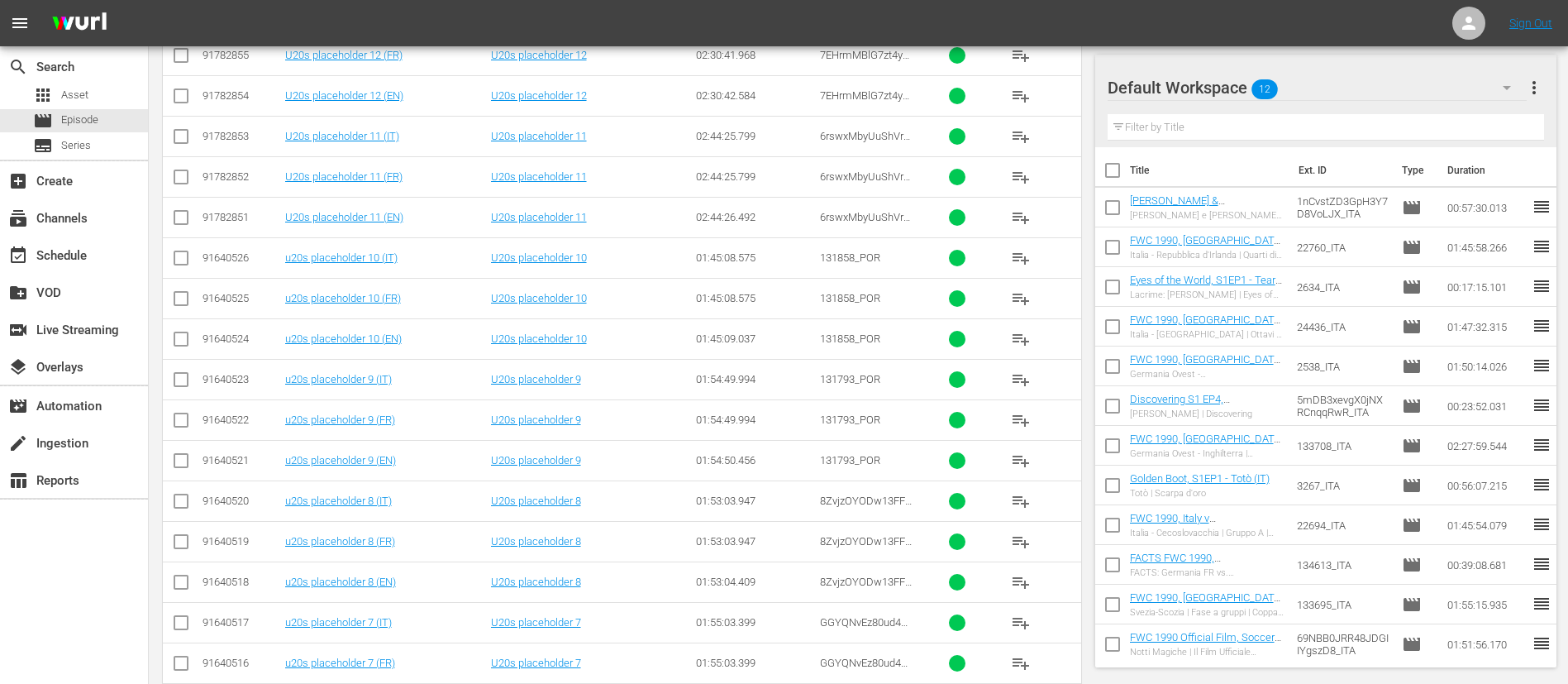
scroll to position [782, 0]
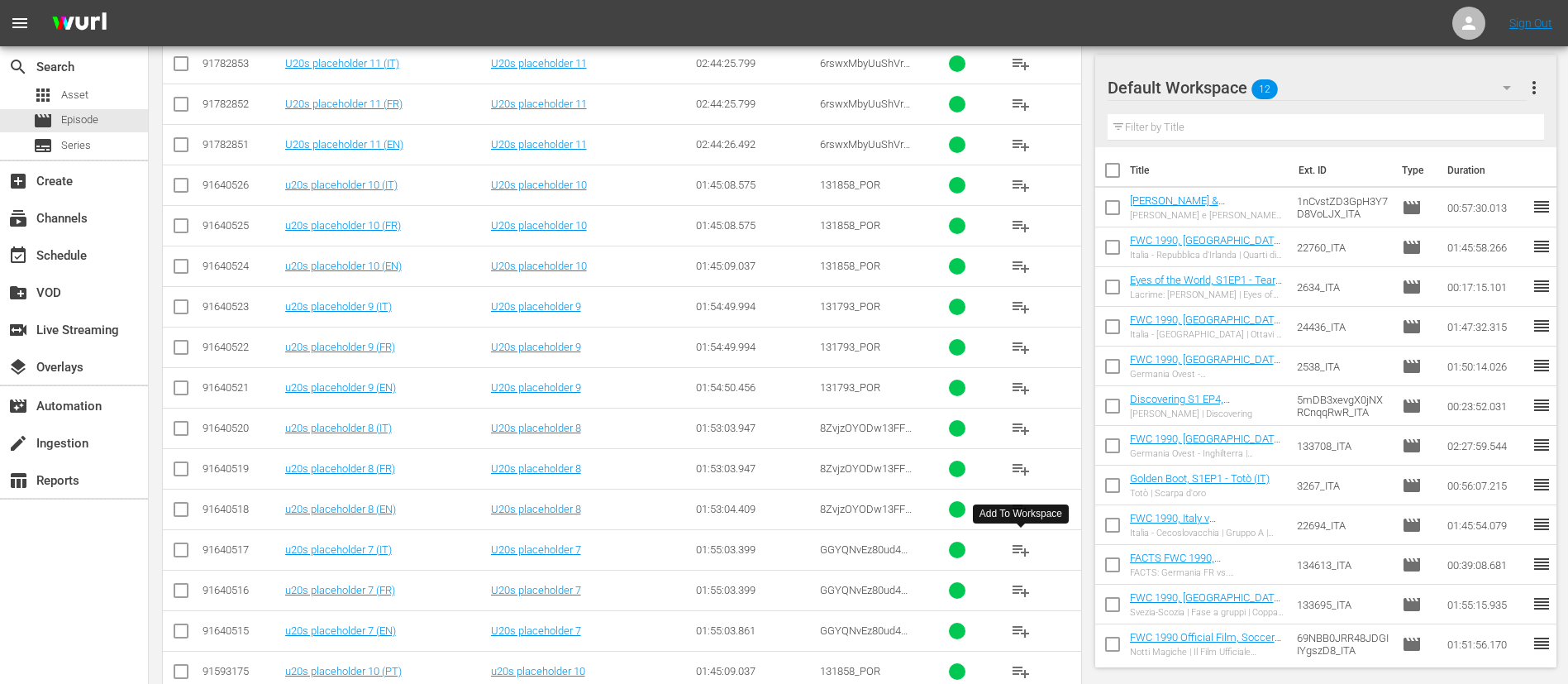
click at [1024, 552] on span "playlist_add" at bounding box center [1021, 550] width 19 height 19
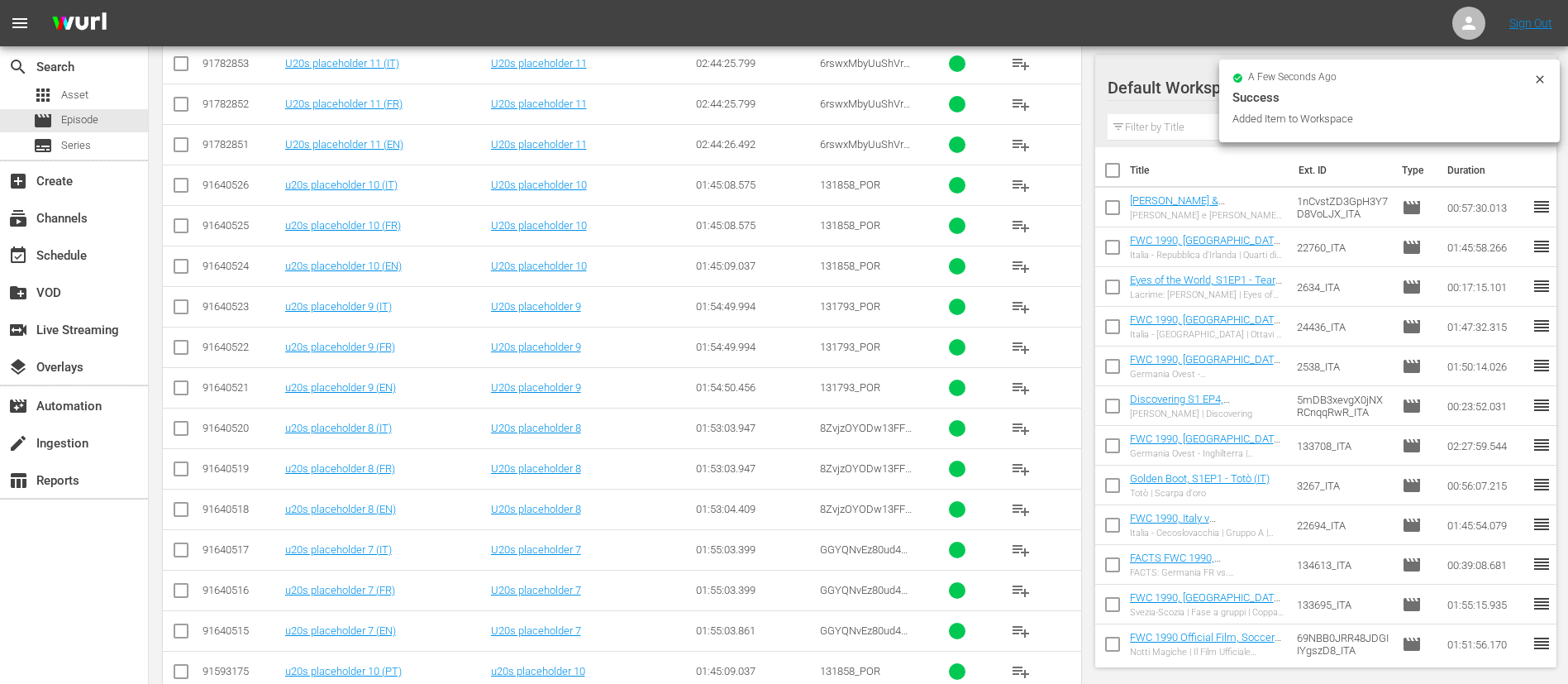
click at [1015, 425] on span "playlist_add" at bounding box center [1021, 428] width 19 height 19
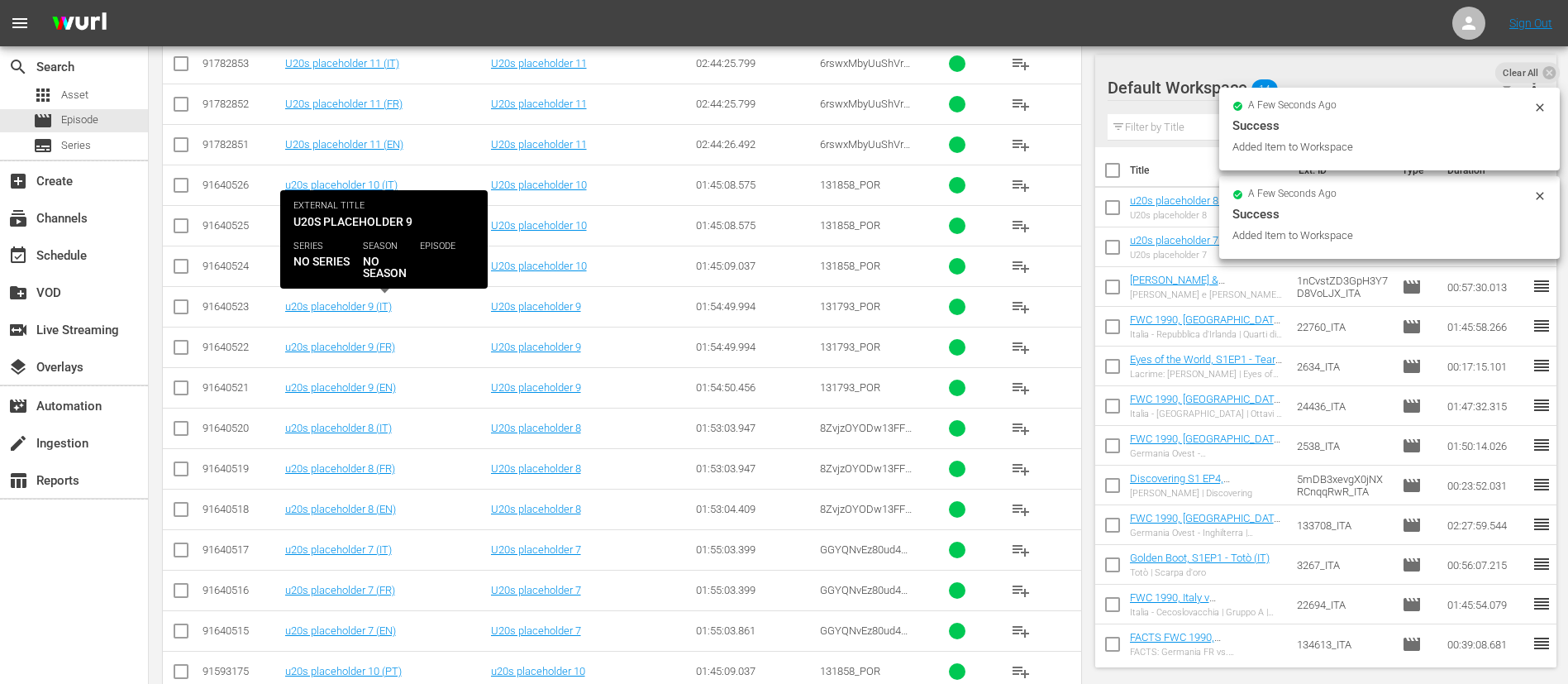
scroll to position [0, 0]
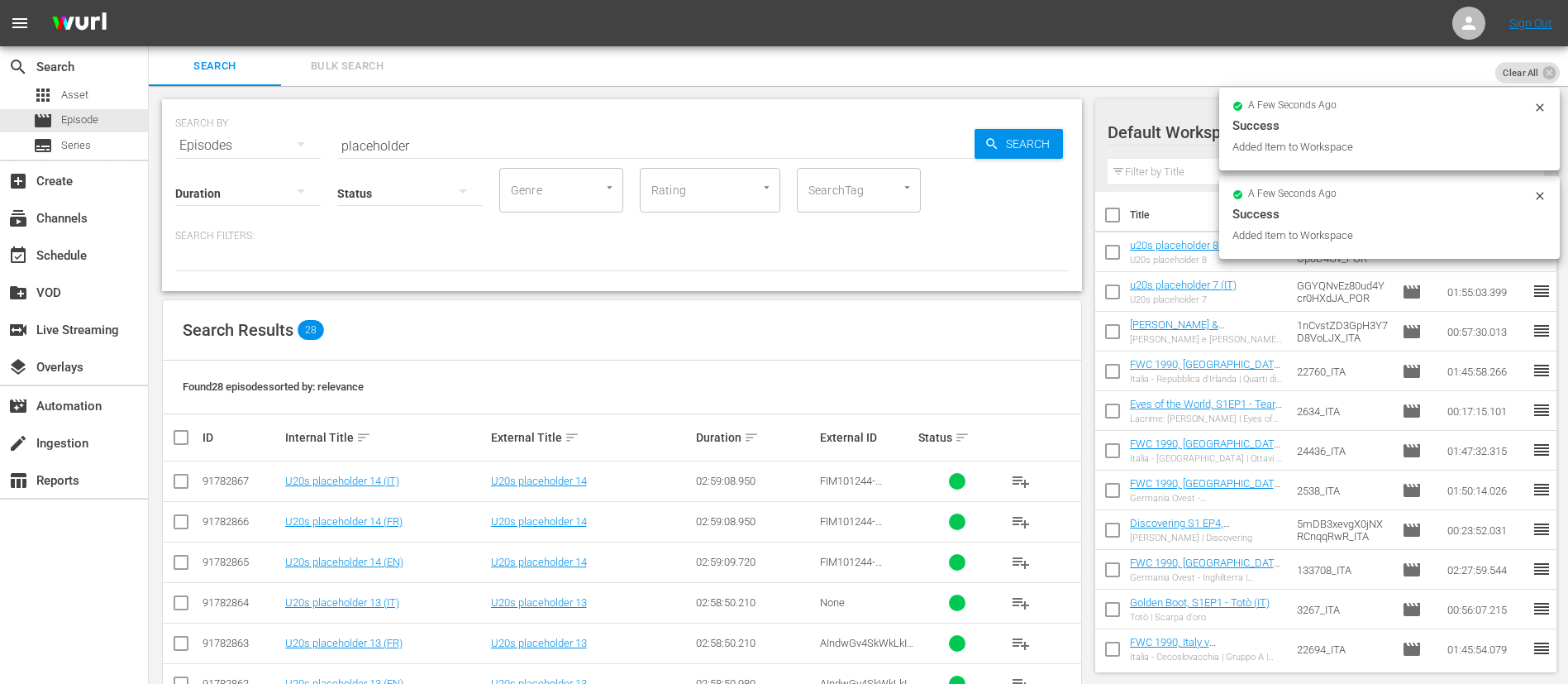
click at [441, 158] on div "Status" at bounding box center [410, 182] width 146 height 59
click at [444, 151] on input "placeholder" at bounding box center [656, 145] width 637 height 40
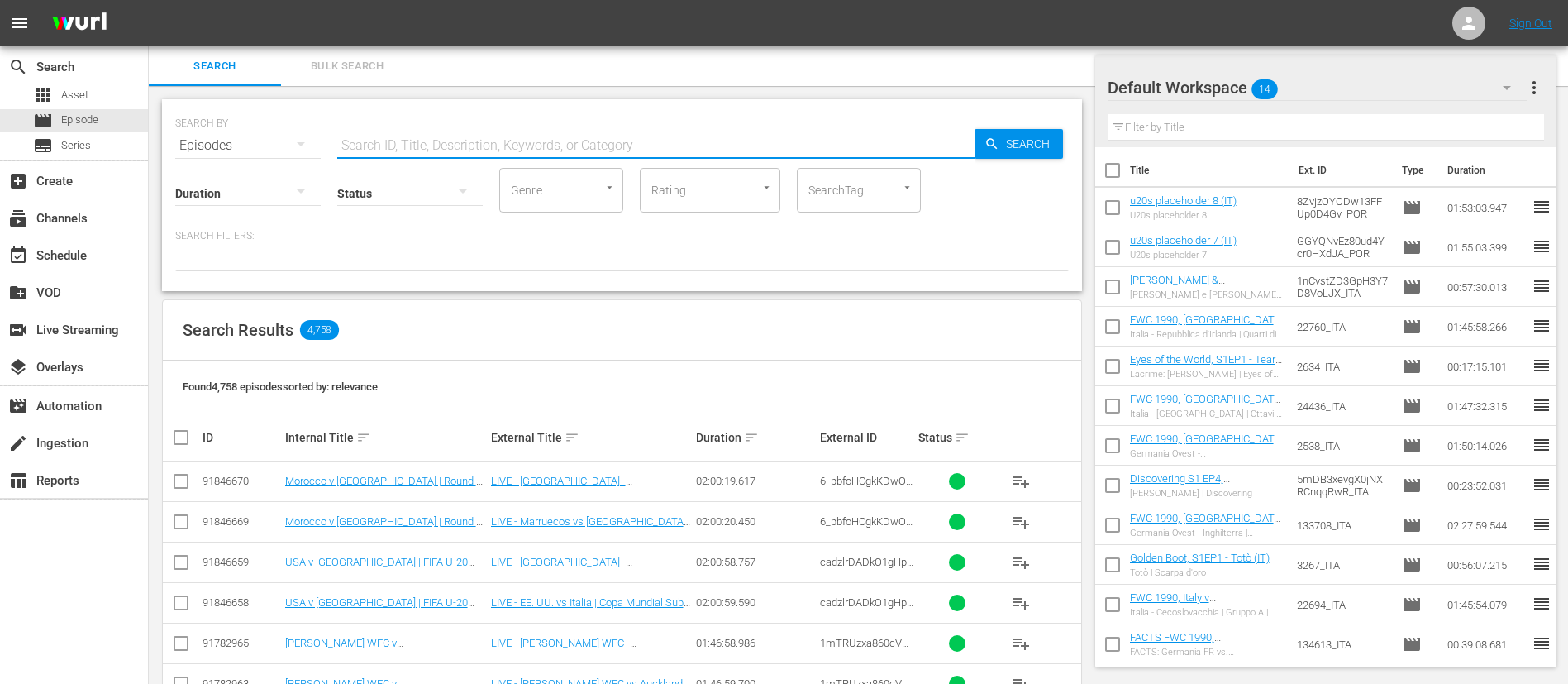
scroll to position [372, 0]
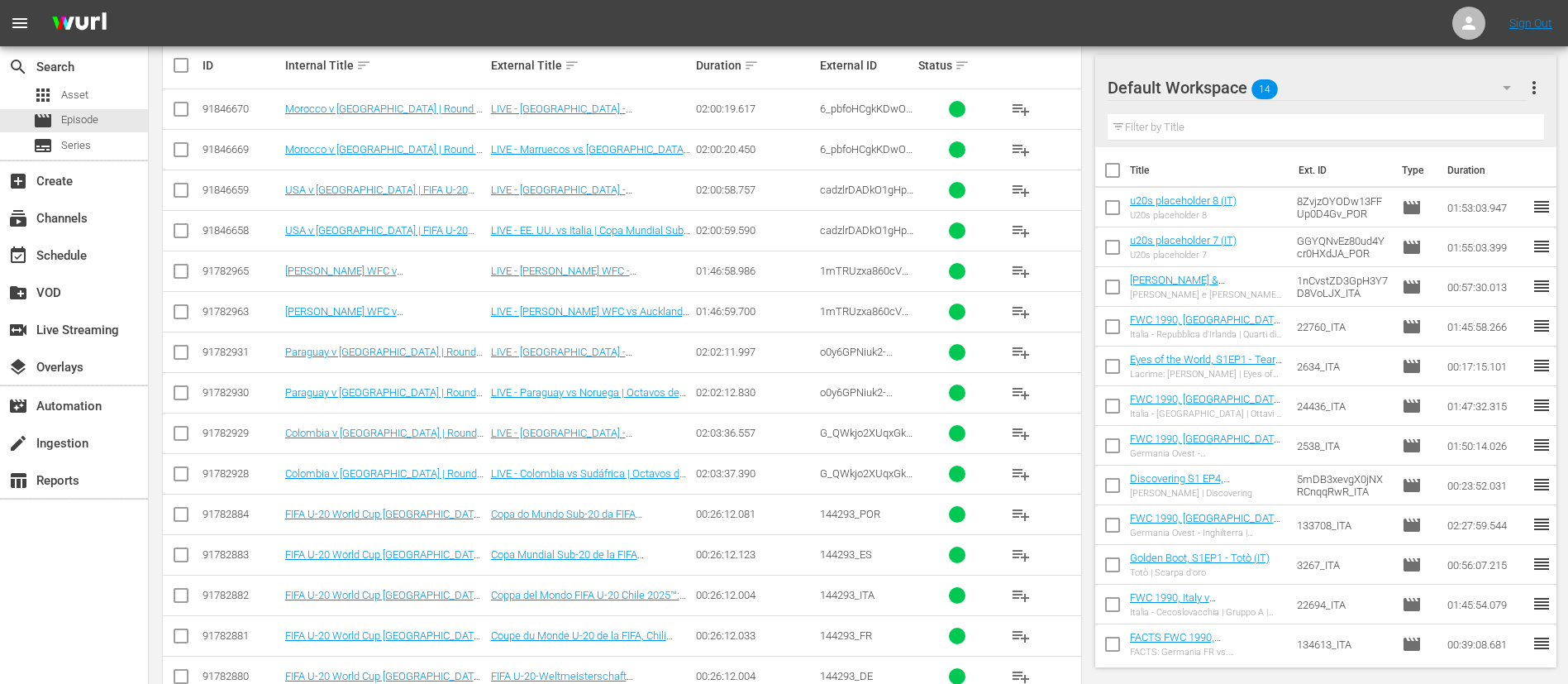
click at [1018, 598] on span "playlist_add" at bounding box center [1021, 595] width 19 height 19
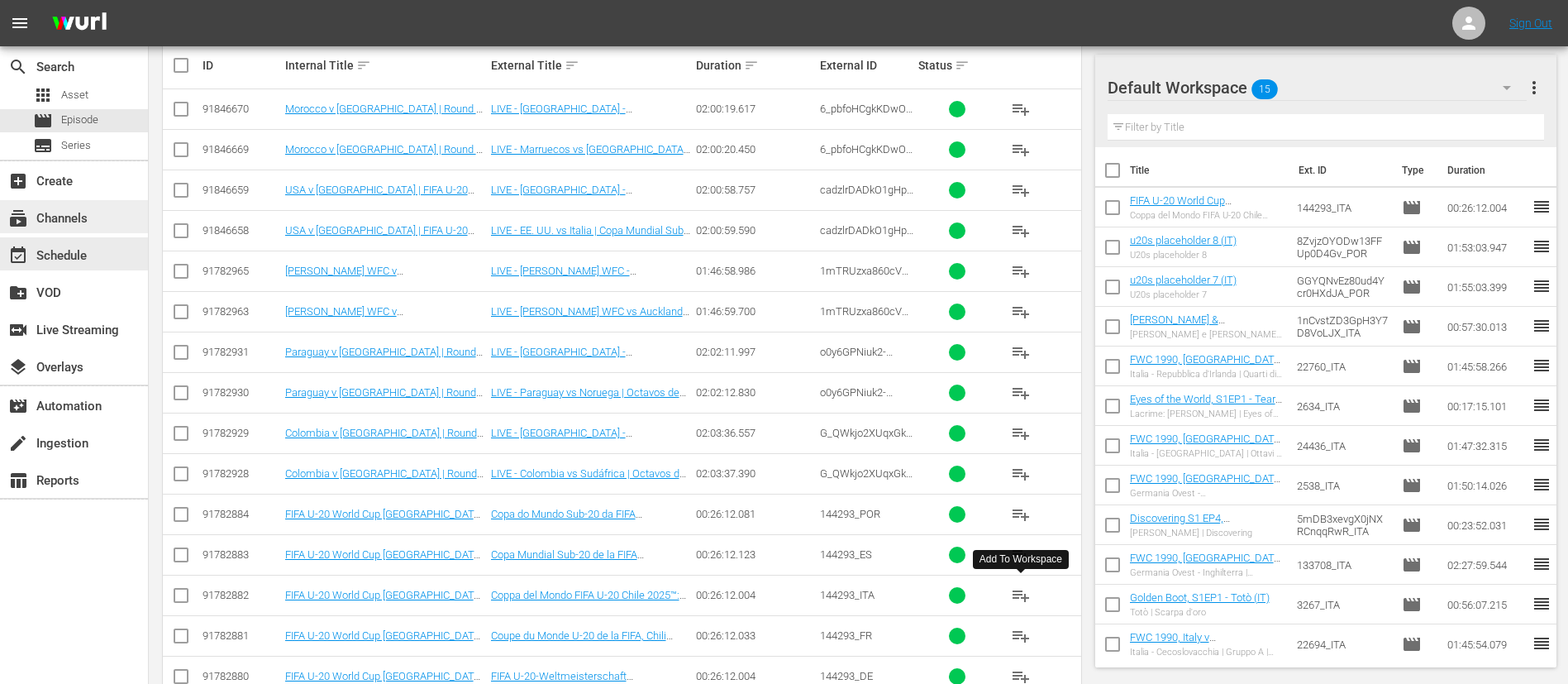
click at [117, 220] on div "subscriptions Channels" at bounding box center [74, 217] width 148 height 33
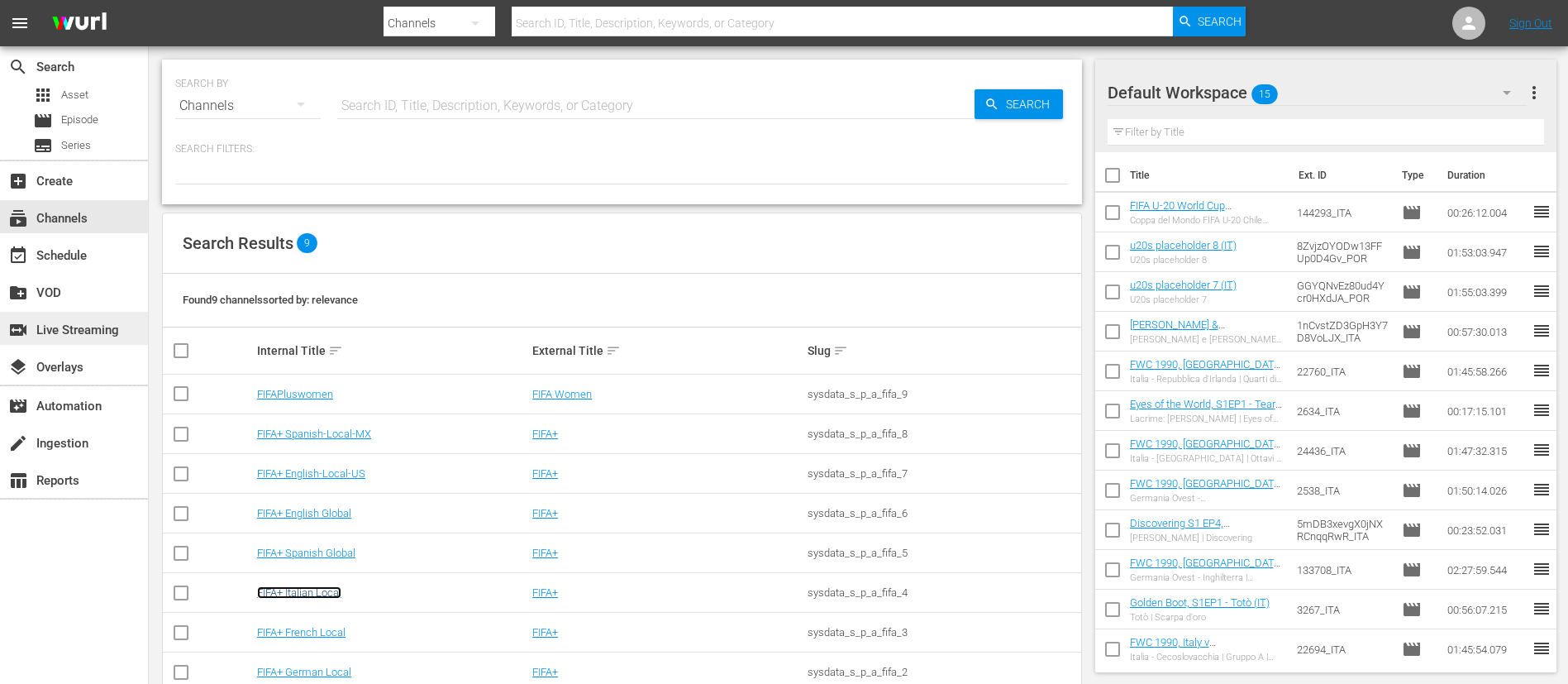
drag, startPoint x: 331, startPoint y: 593, endPoint x: 97, endPoint y: 319, distance: 360.3
click at [331, 593] on link "FIFA+ Italian Local" at bounding box center [299, 592] width 85 height 13
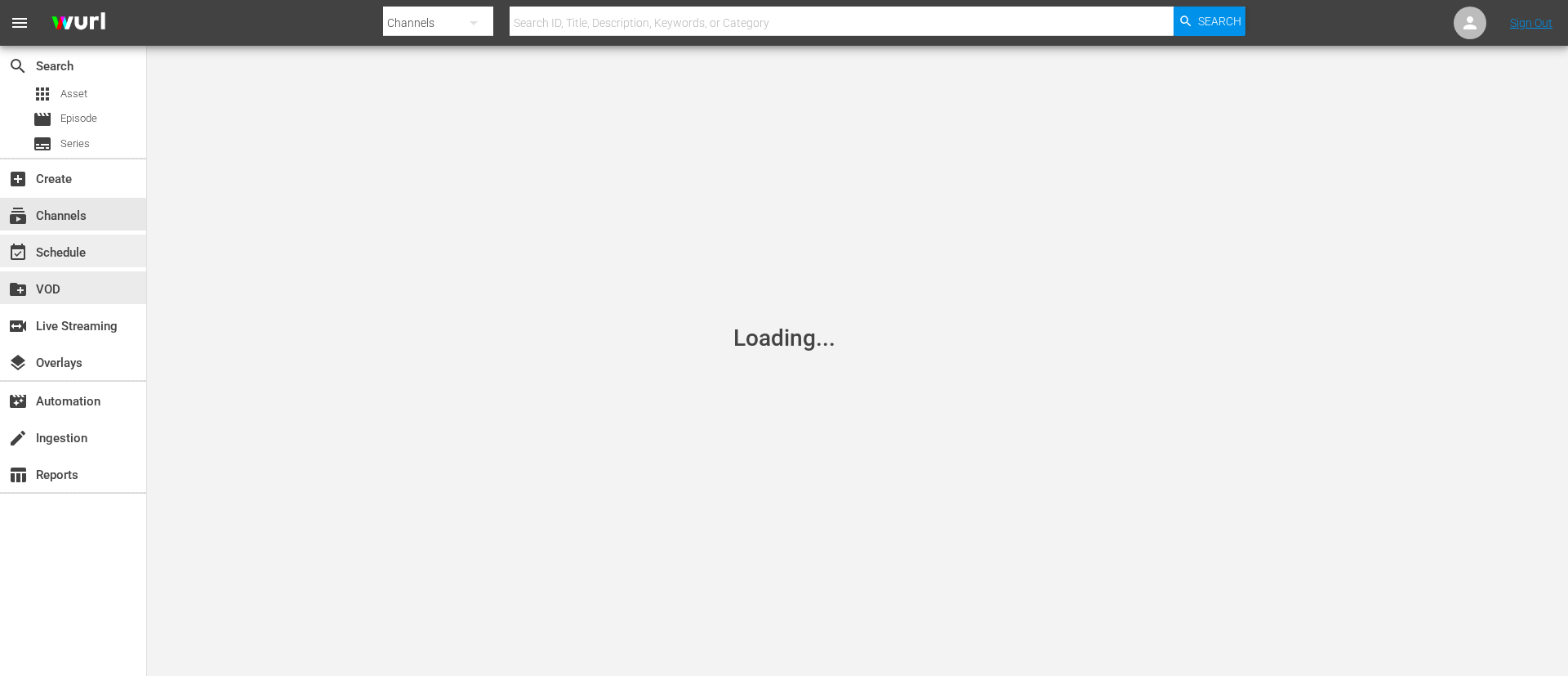
click at [91, 250] on div "event_available Schedule" at bounding box center [73, 251] width 146 height 33
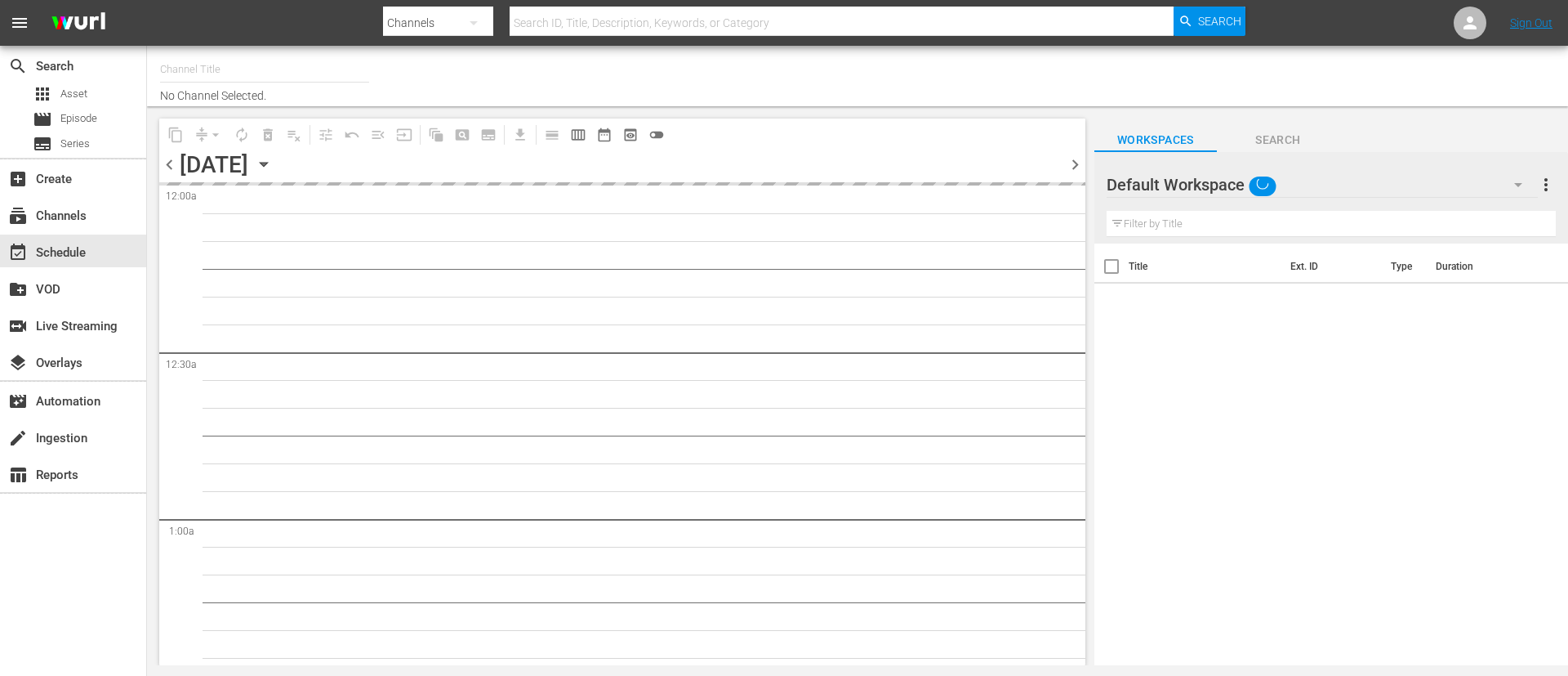
type input "FIFA+ Italian Local (1779)"
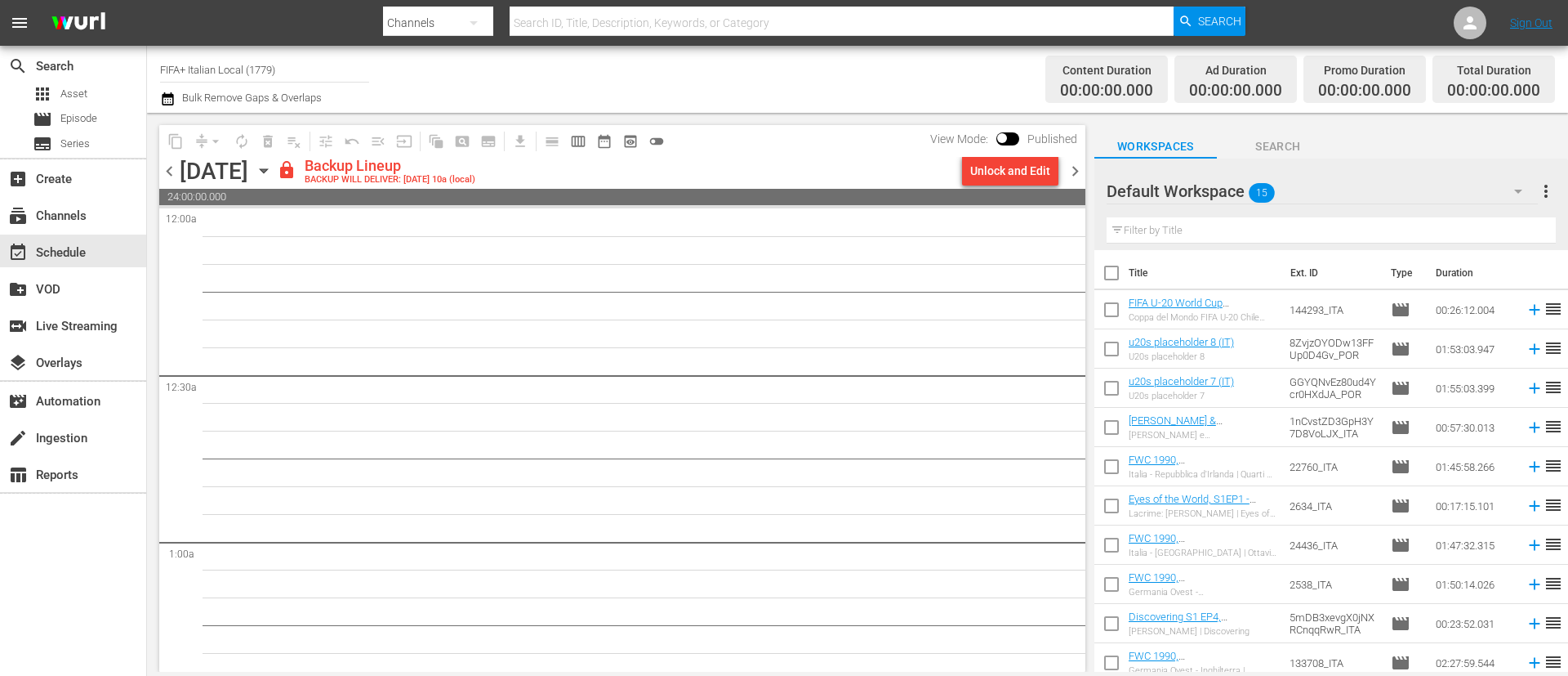
click at [273, 175] on icon "button" at bounding box center [263, 170] width 18 height 18
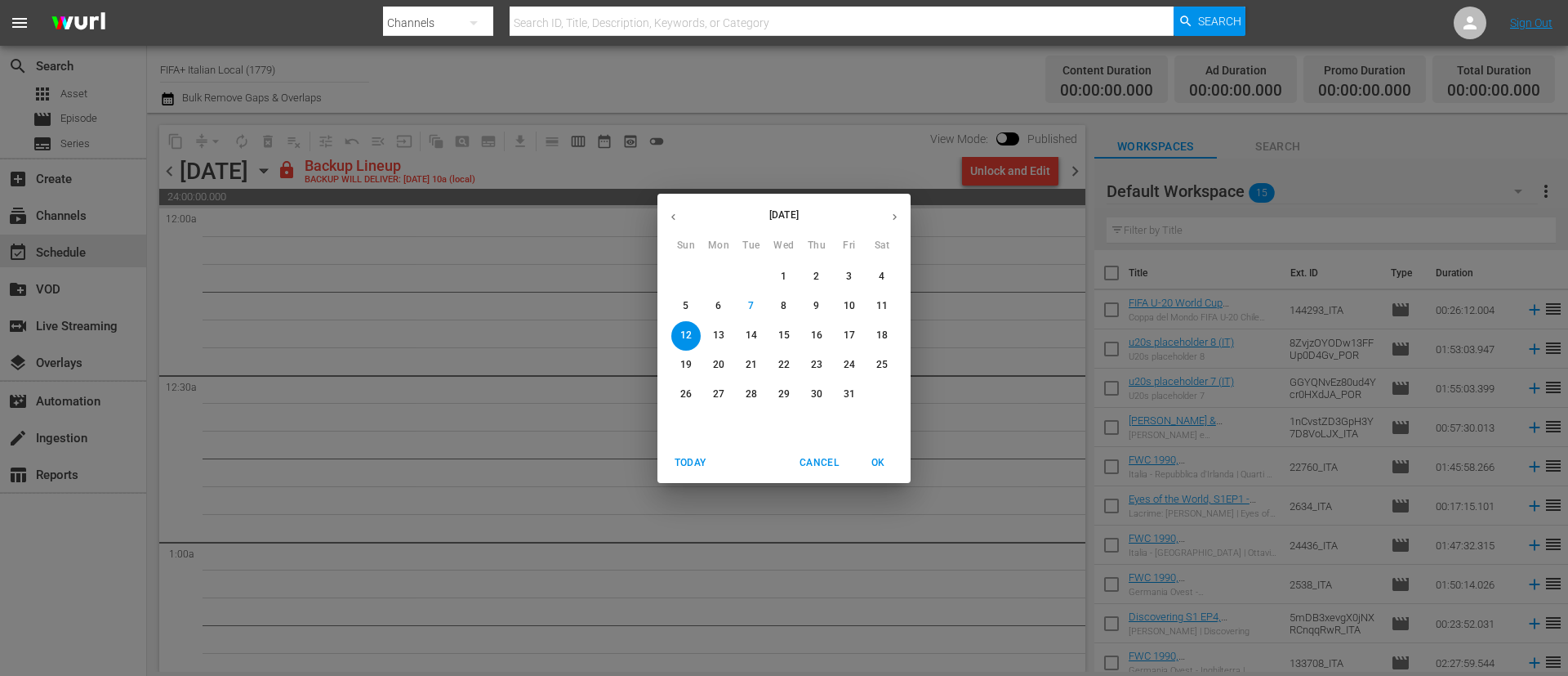
click at [886, 304] on p "11" at bounding box center [882, 305] width 12 height 13
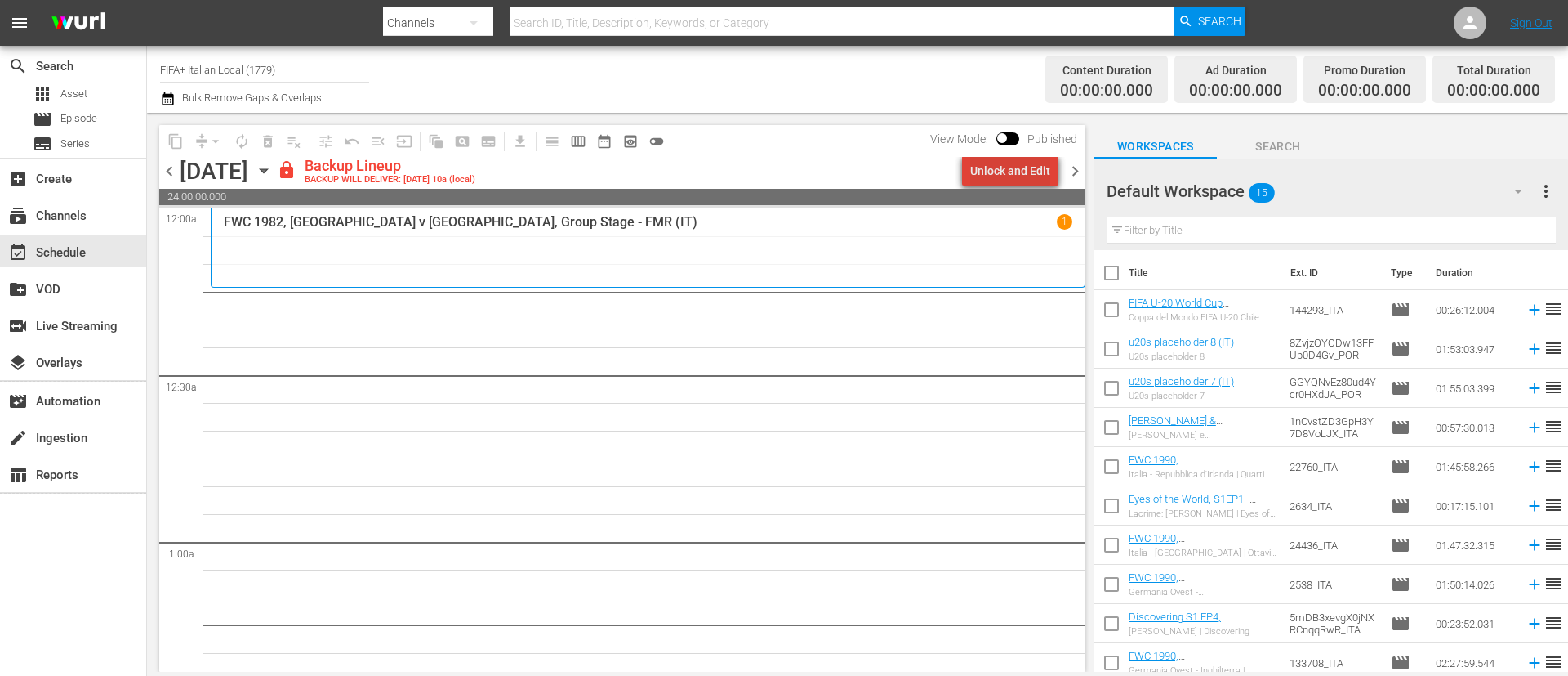
click at [1032, 162] on div "Unlock and Edit" at bounding box center [1010, 171] width 80 height 30
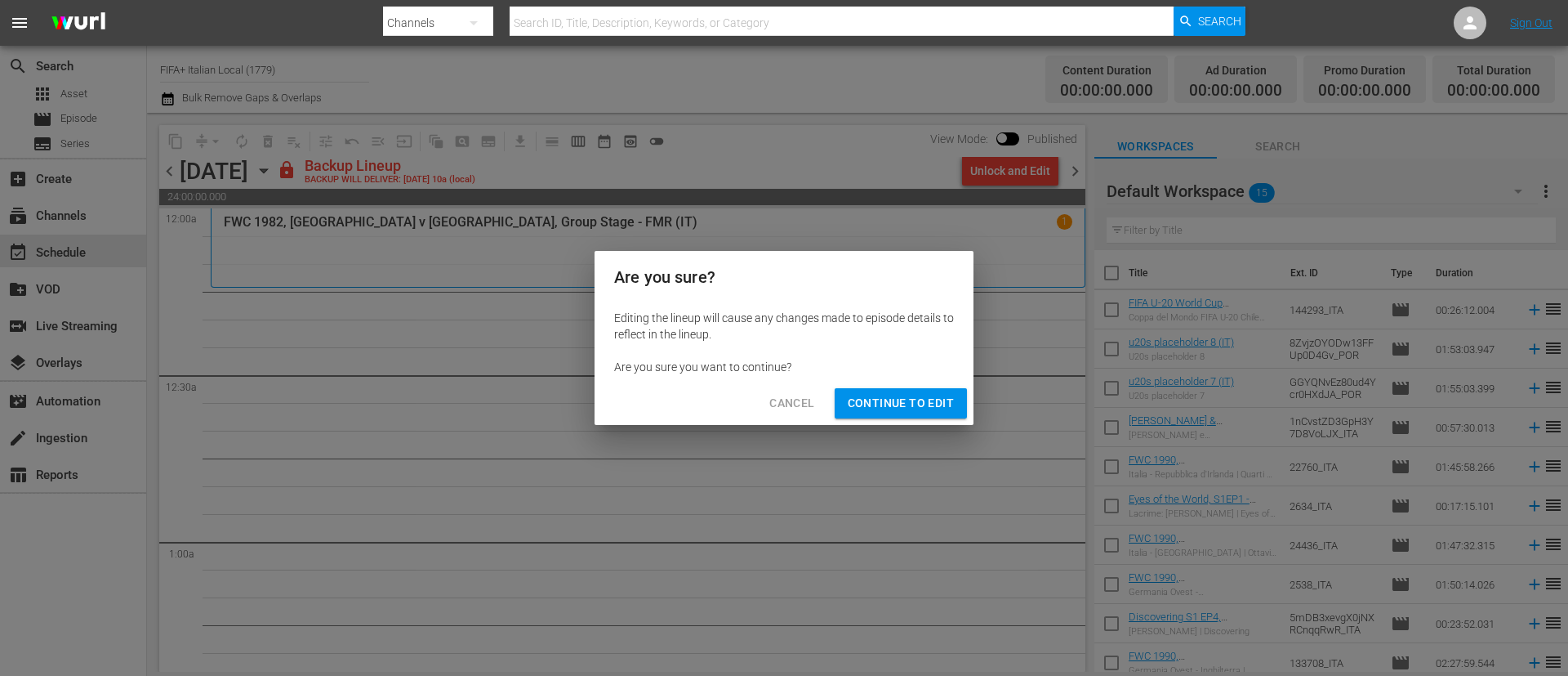
click at [871, 400] on span "Continue to Edit" at bounding box center [900, 402] width 107 height 20
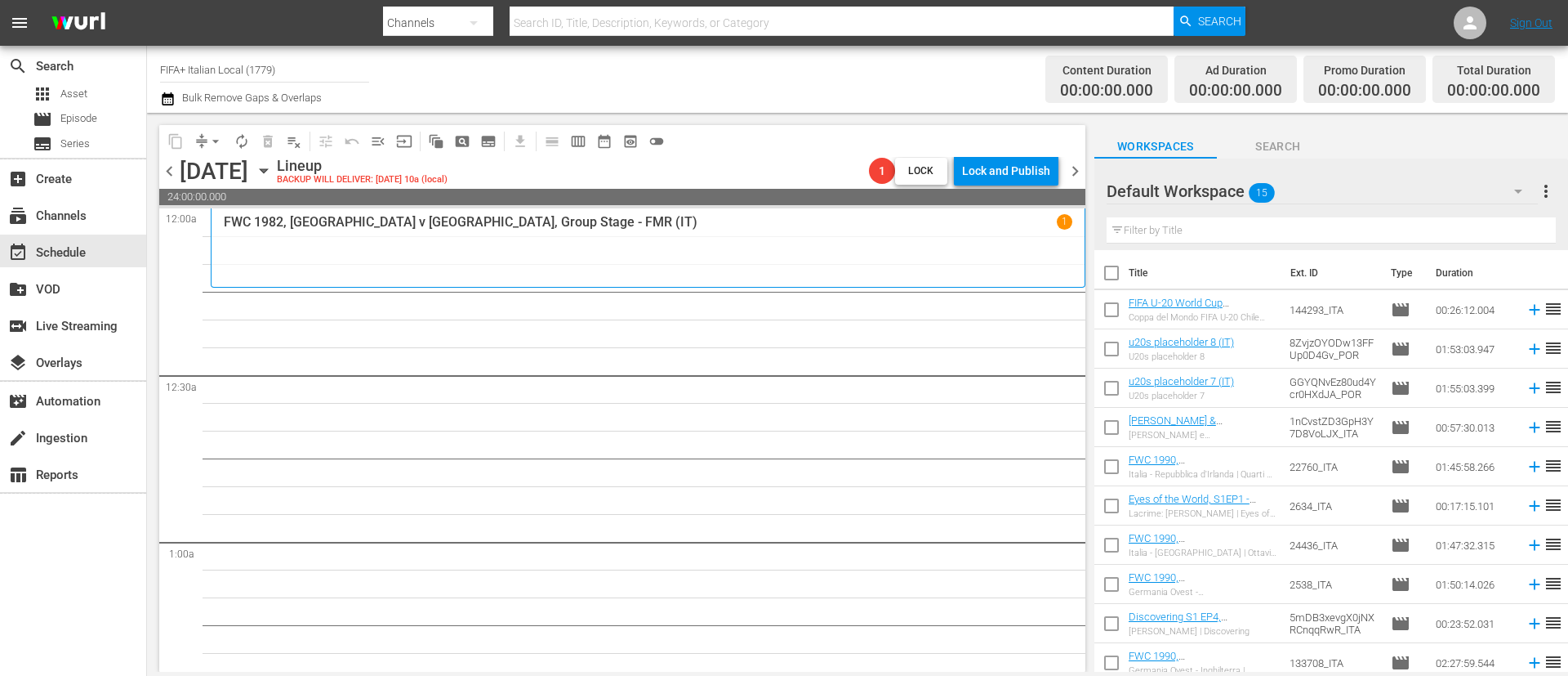
click at [1109, 268] on input "checkbox" at bounding box center [1111, 277] width 35 height 35
checkbox input "true"
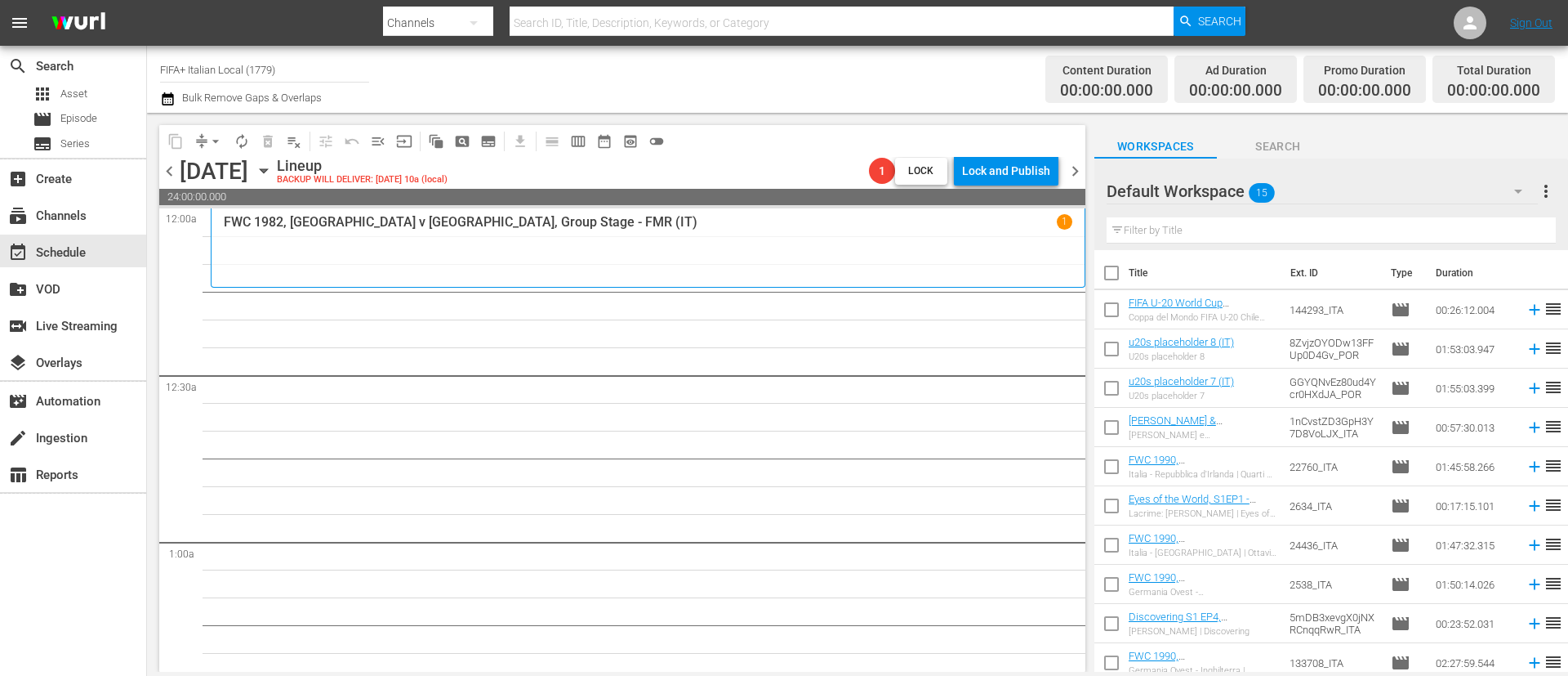
checkbox input "true"
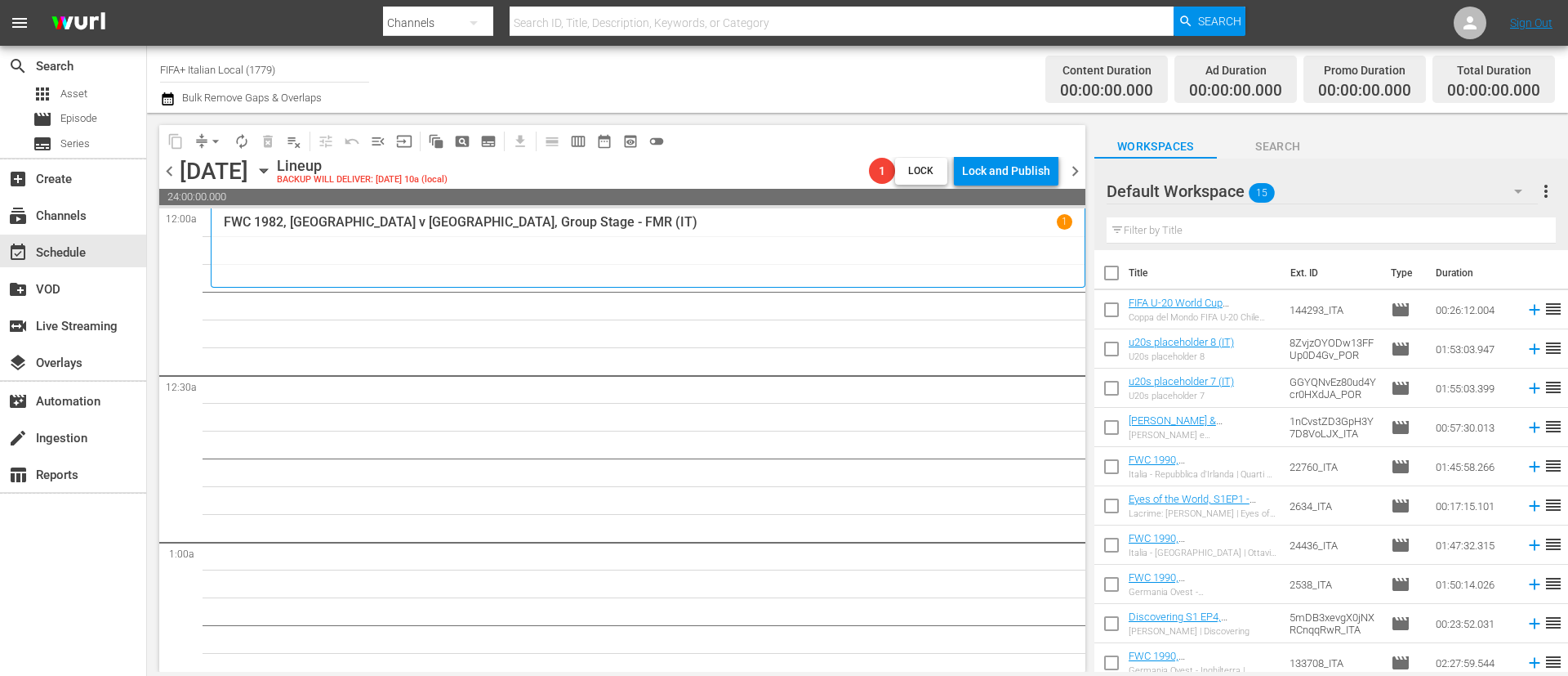
checkbox input "true"
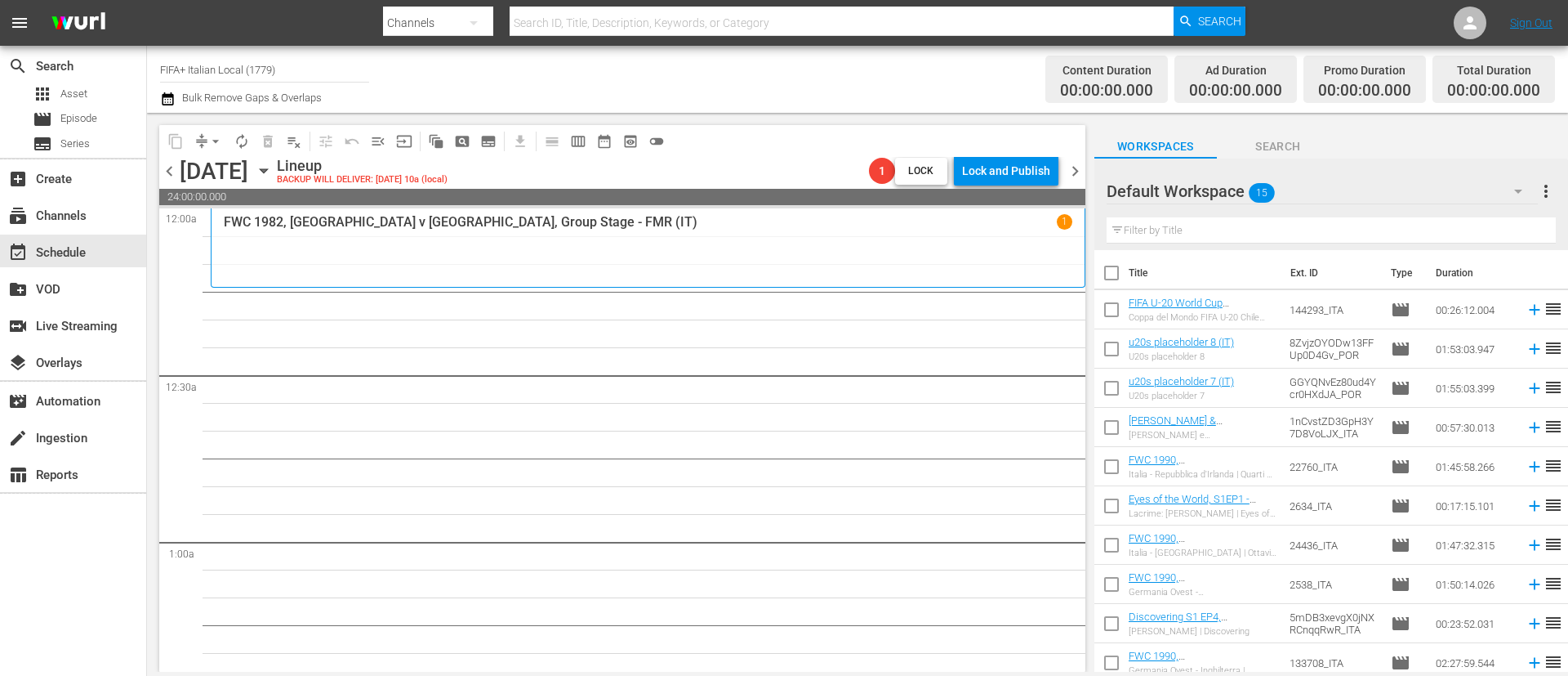
checkbox input "true"
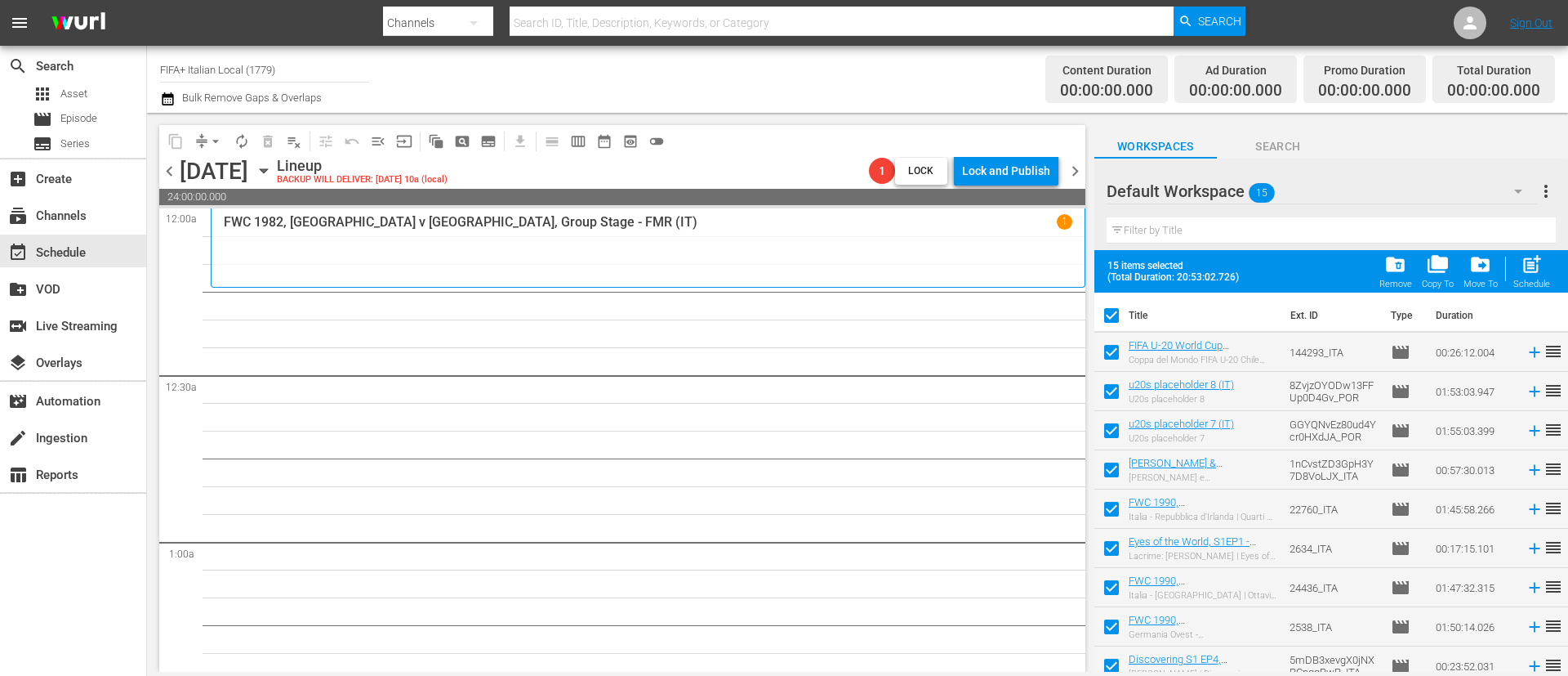
click at [1109, 390] on input "checkbox" at bounding box center [1111, 395] width 35 height 35
checkbox input "false"
click at [1113, 422] on input "checkbox" at bounding box center [1111, 434] width 35 height 35
checkbox input "false"
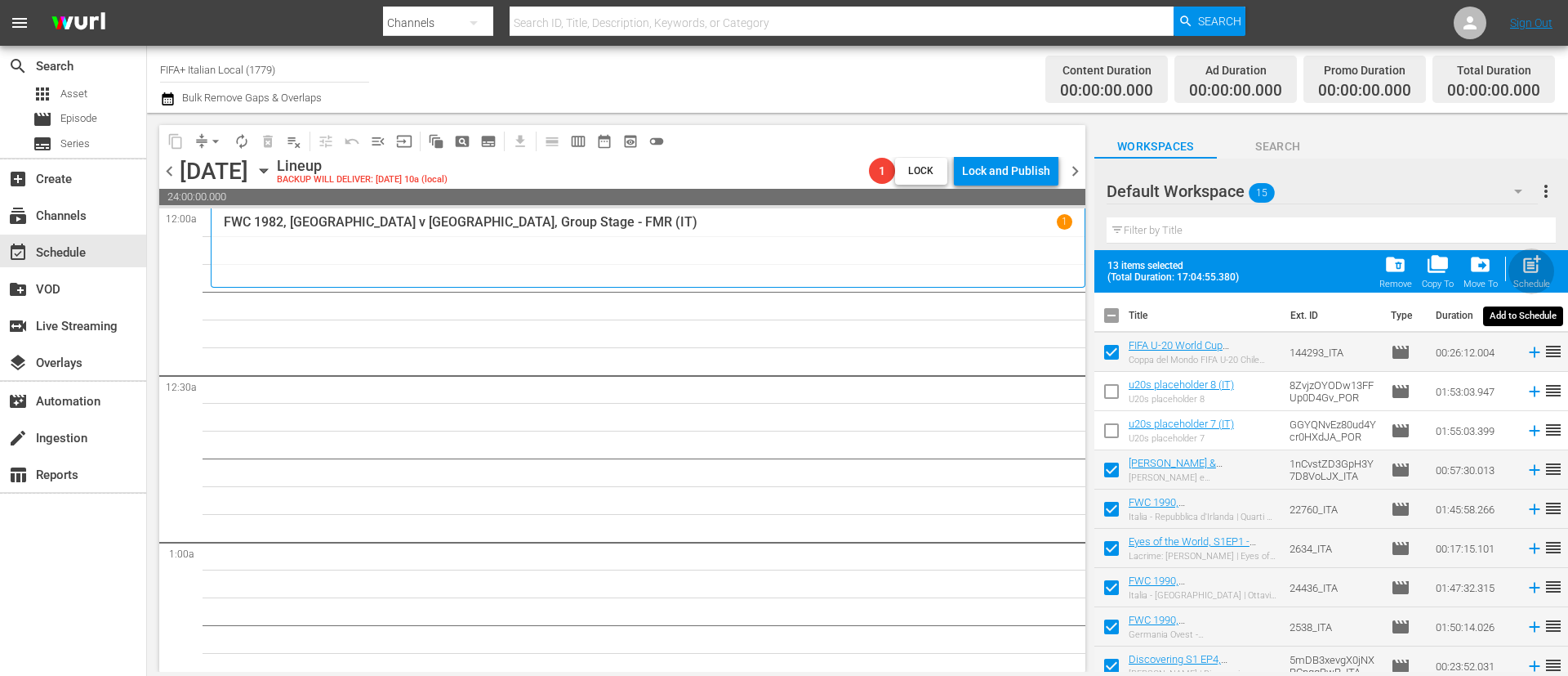
click at [1542, 266] on span "post_add" at bounding box center [1531, 264] width 22 height 22
checkbox input "false"
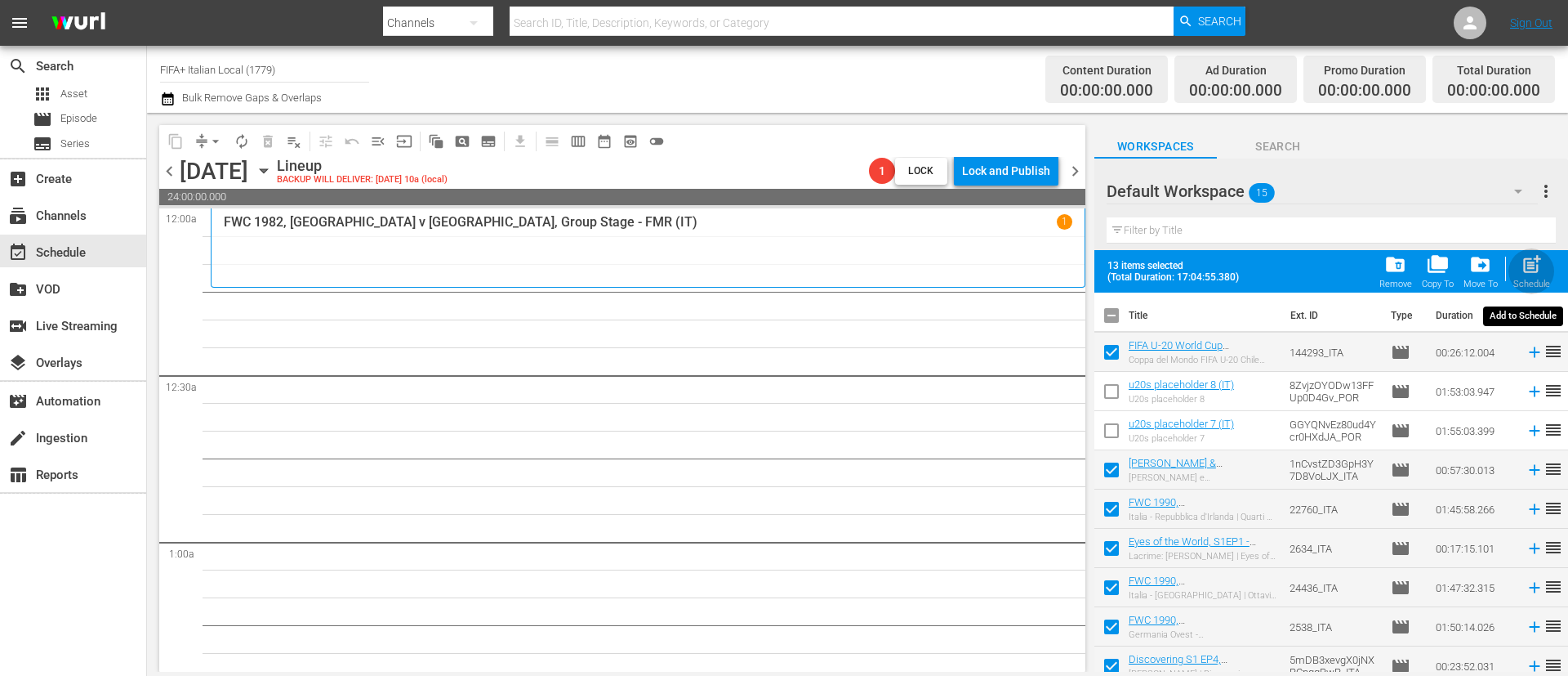
checkbox input "false"
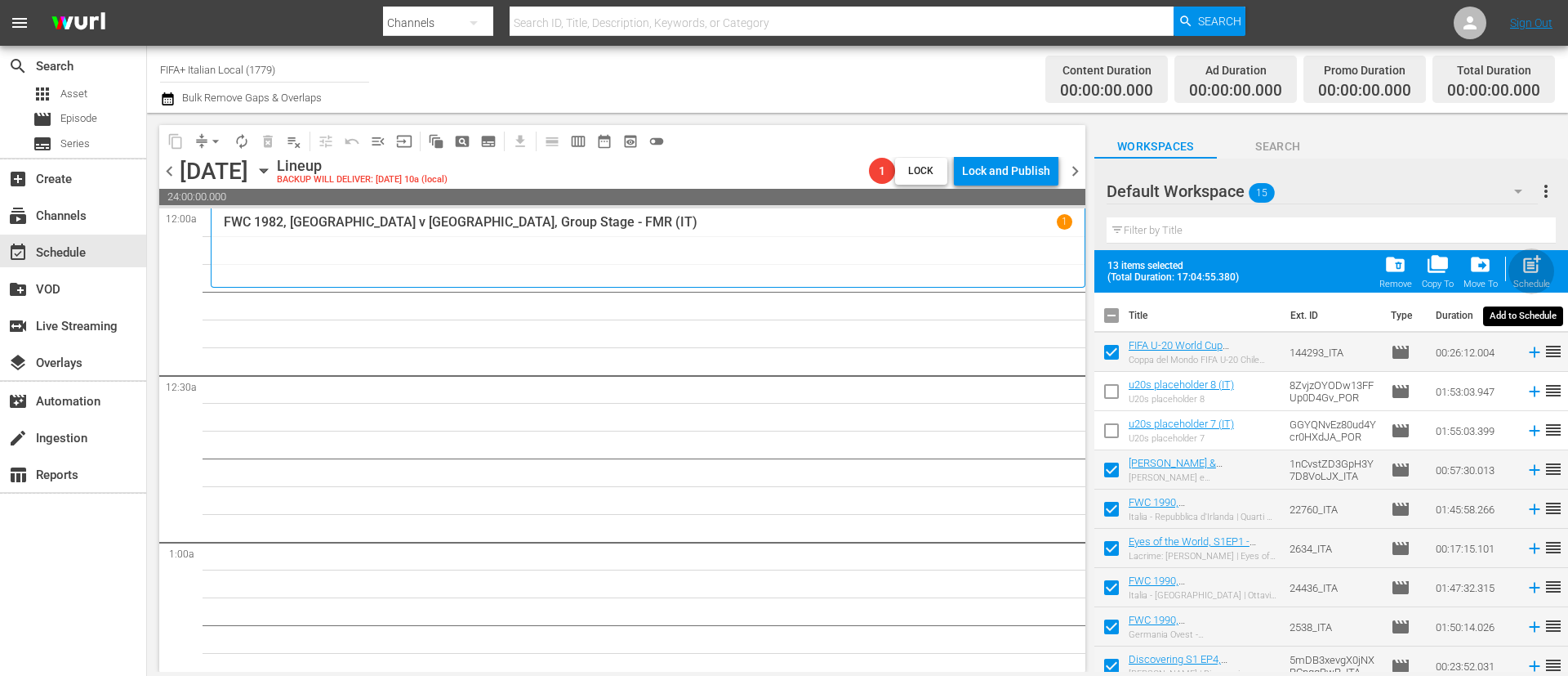
checkbox input "false"
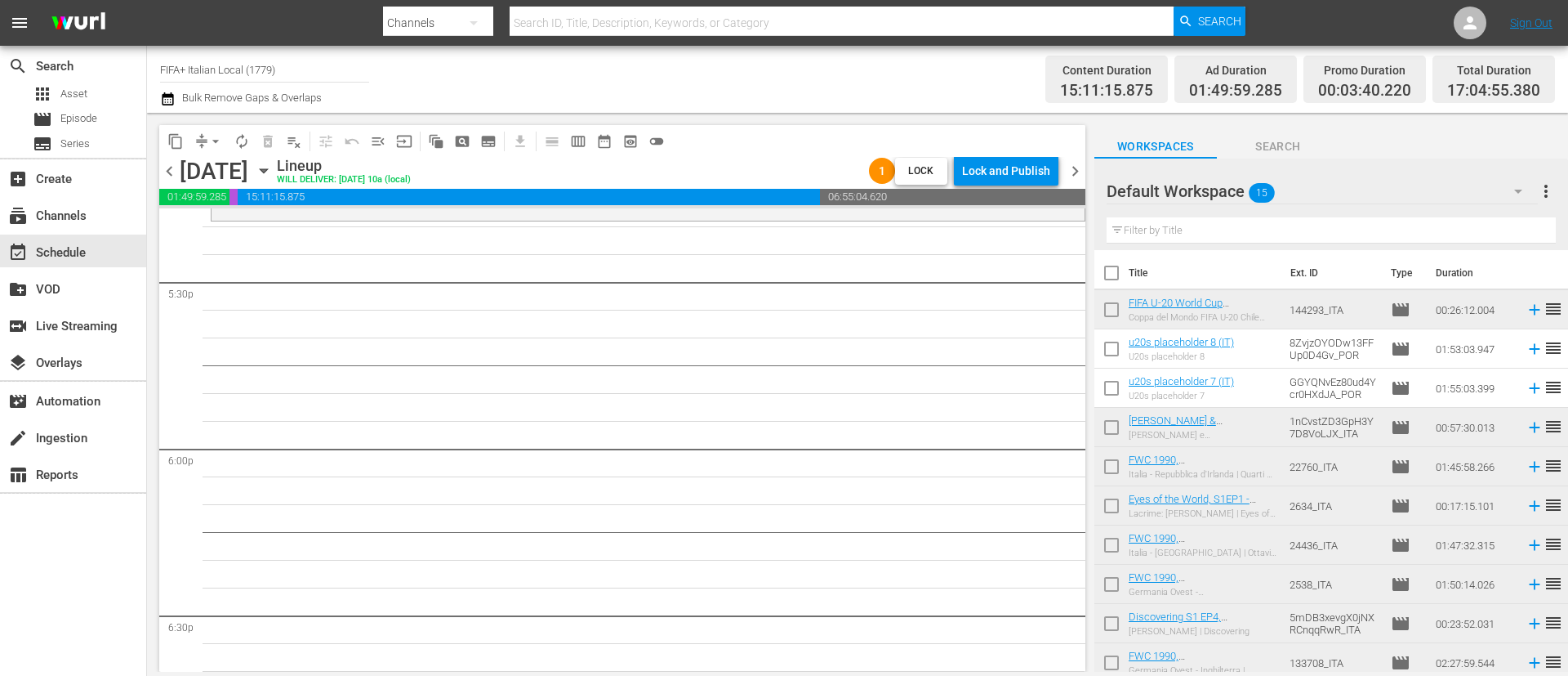
scroll to position [5638, 0]
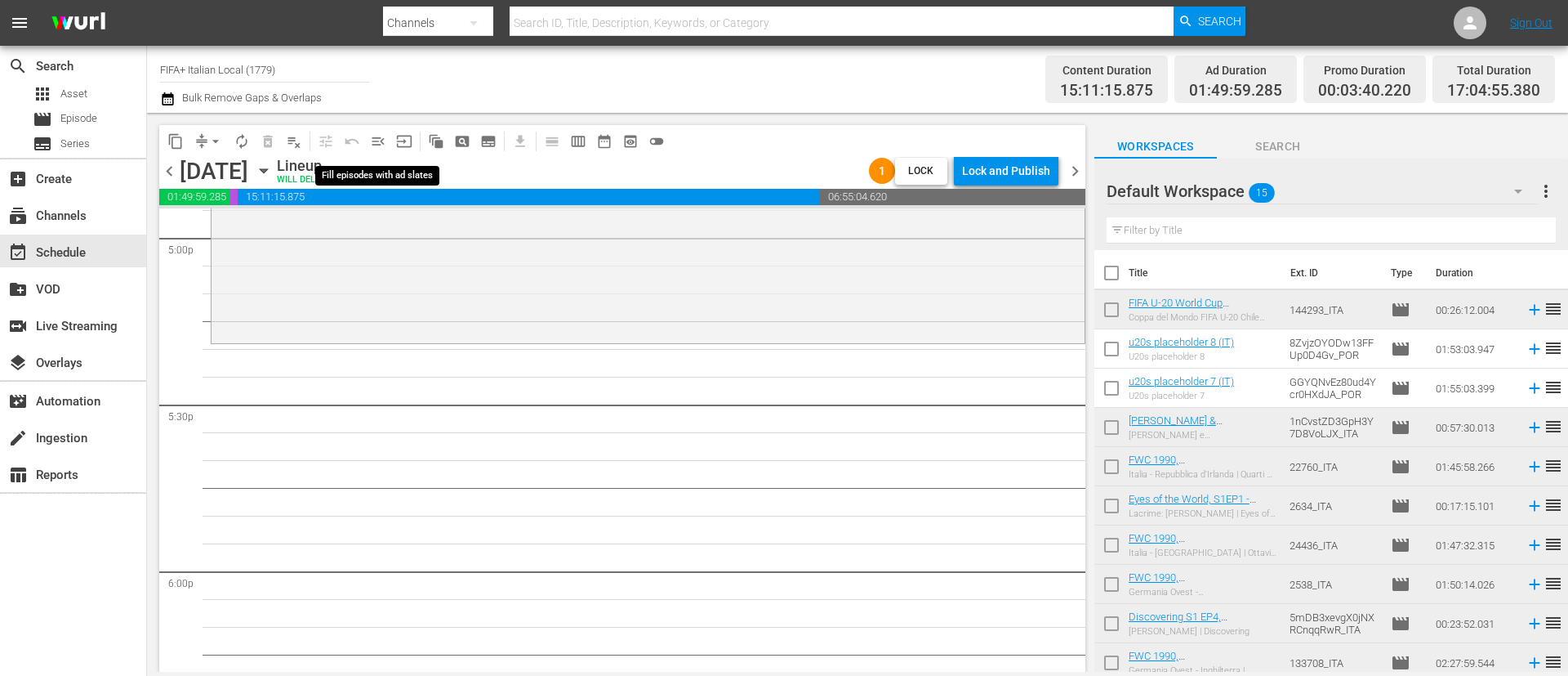
click at [383, 145] on span "menu_open" at bounding box center [377, 141] width 16 height 16
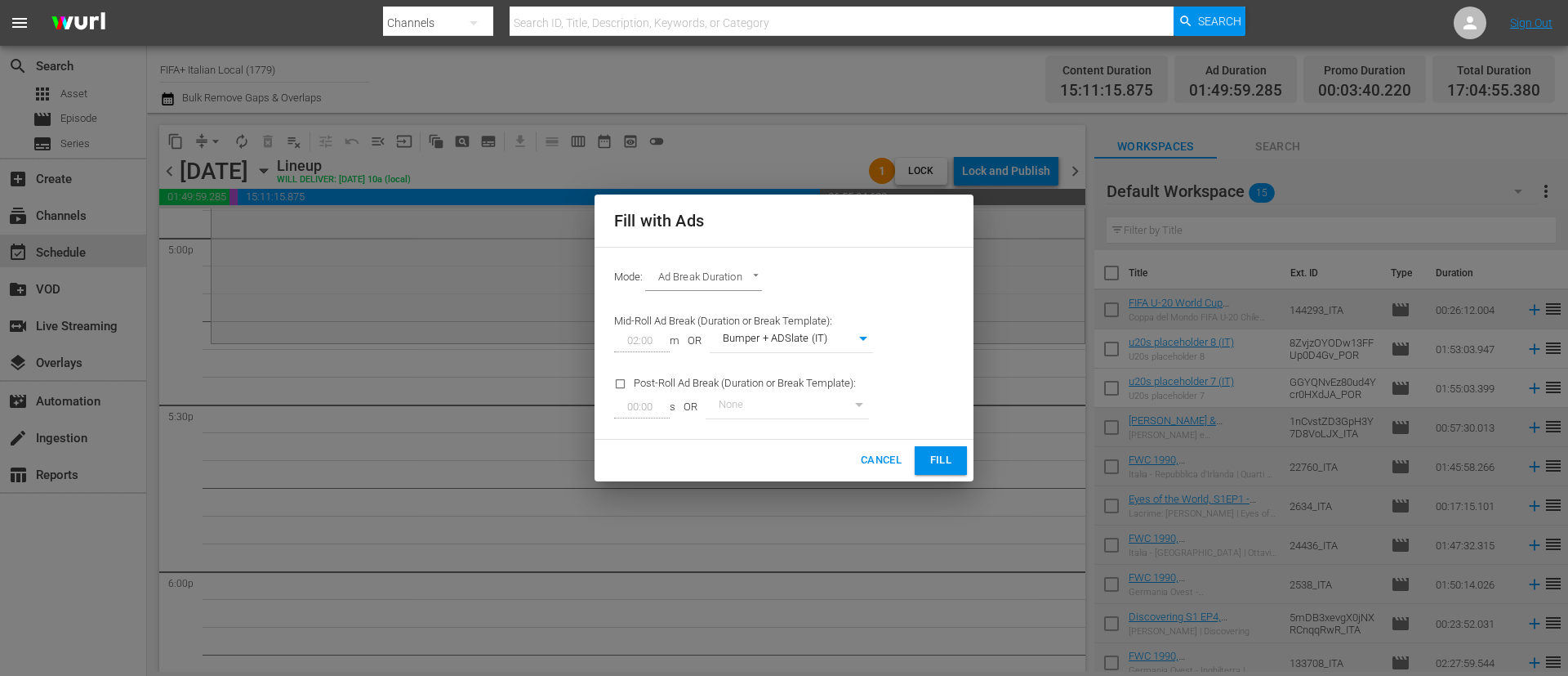
click at [961, 448] on button "Fill" at bounding box center [940, 461] width 52 height 29
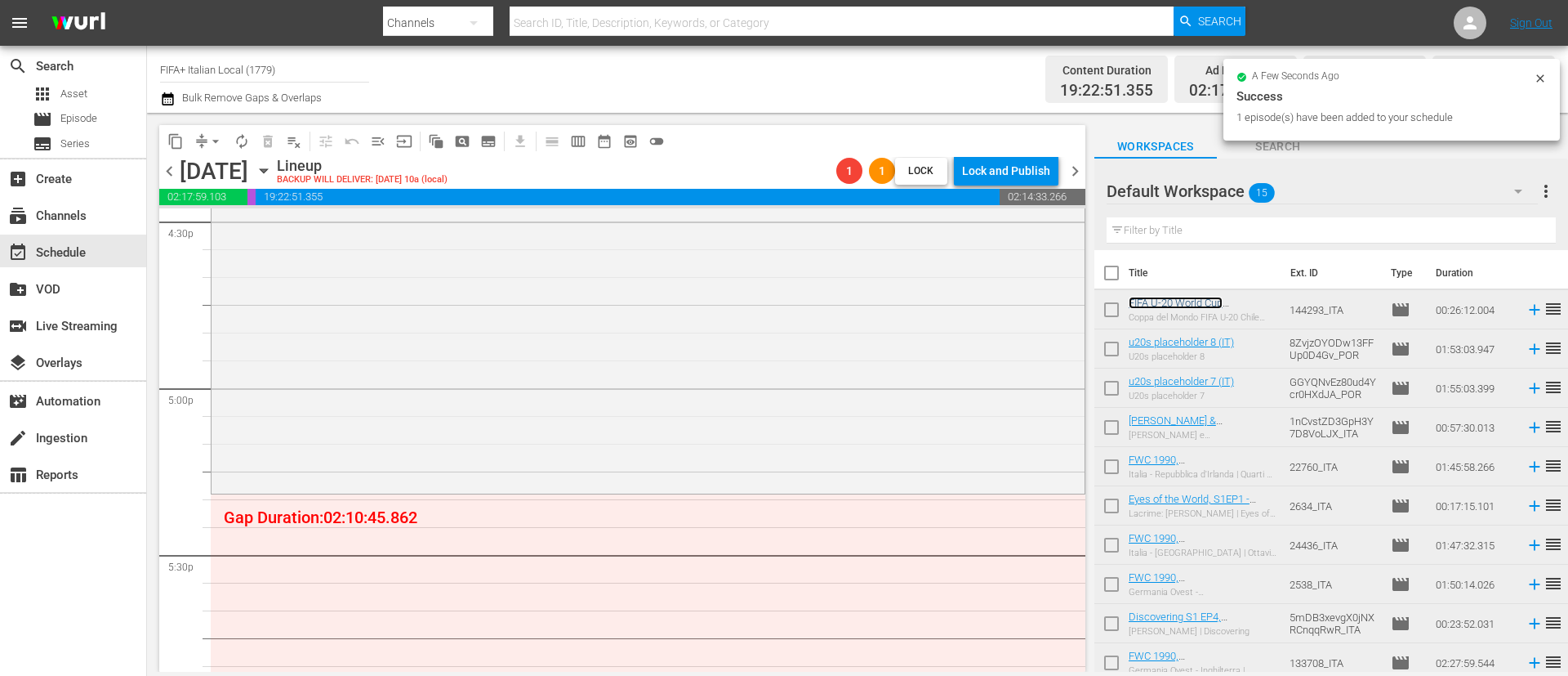
scroll to position [5611, 0]
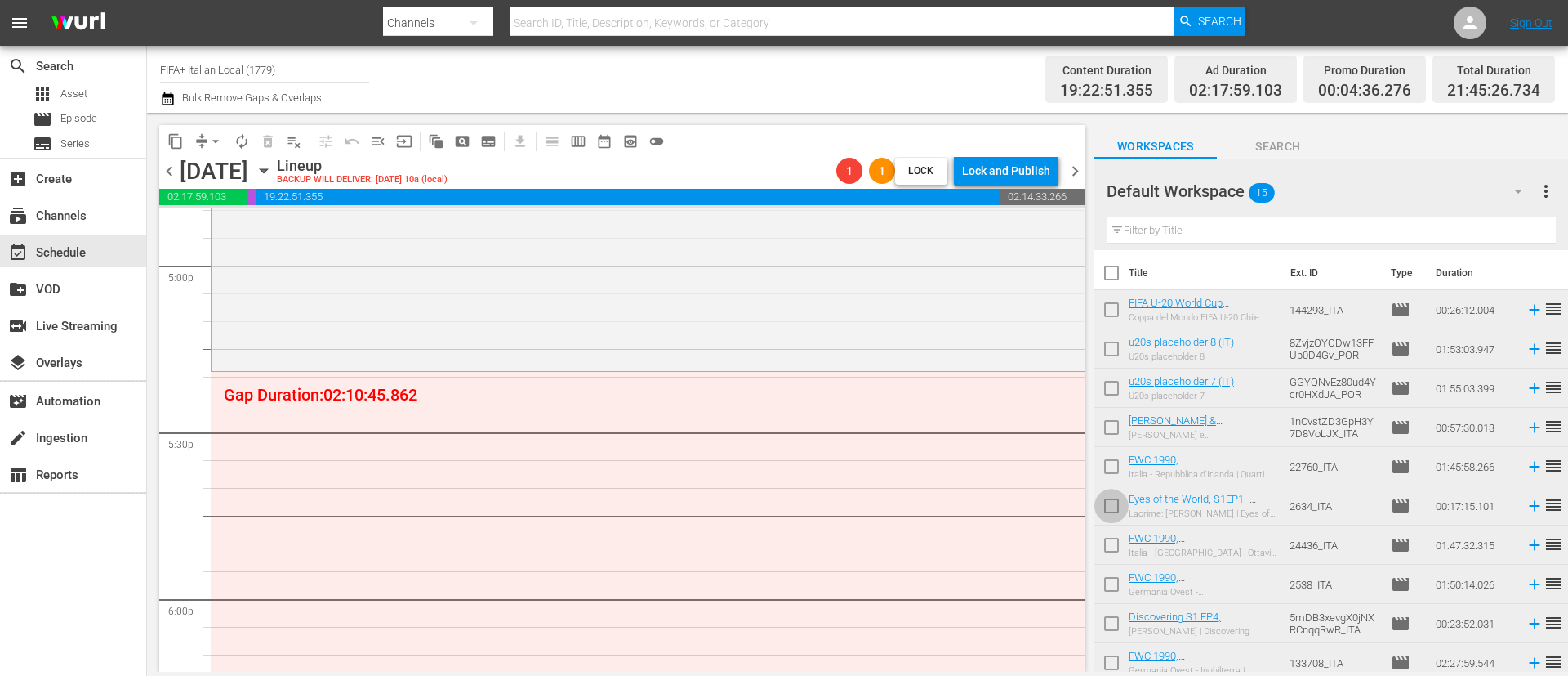
click at [1106, 502] on input "checkbox" at bounding box center [1111, 509] width 35 height 35
checkbox input "true"
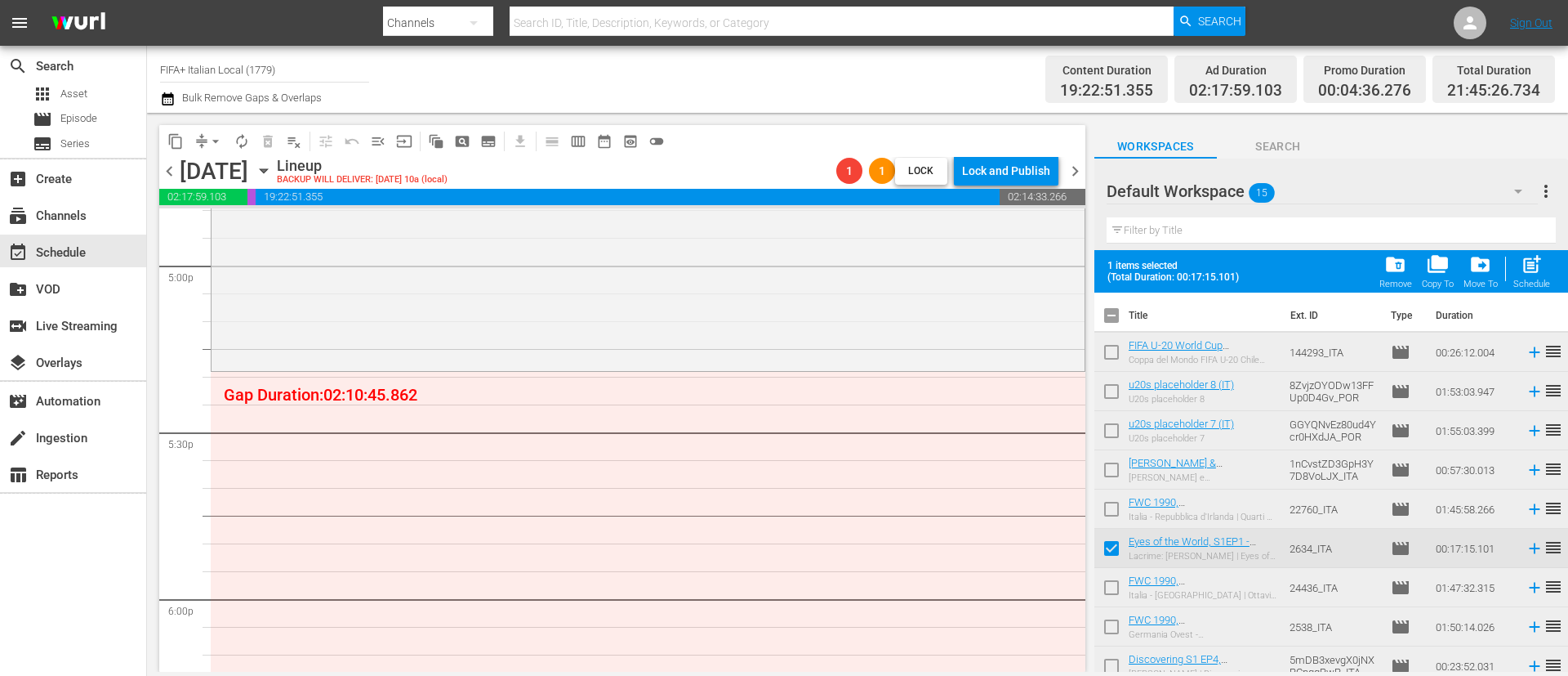
click at [1110, 628] on input "checkbox" at bounding box center [1111, 630] width 35 height 35
click at [1111, 627] on input "checkbox" at bounding box center [1111, 630] width 35 height 35
checkbox input "false"
click at [1112, 551] on input "checkbox" at bounding box center [1111, 552] width 35 height 35
checkbox input "false"
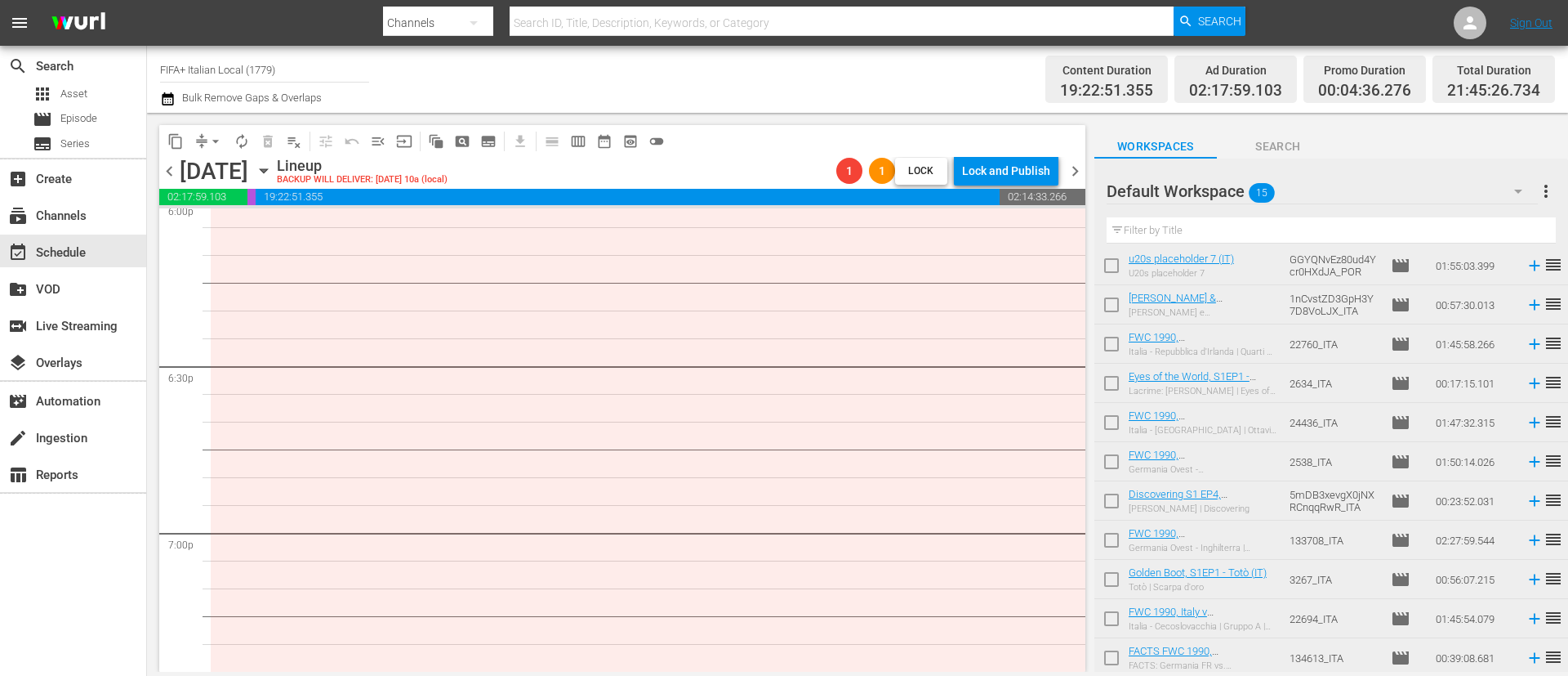
scroll to position [5978, 0]
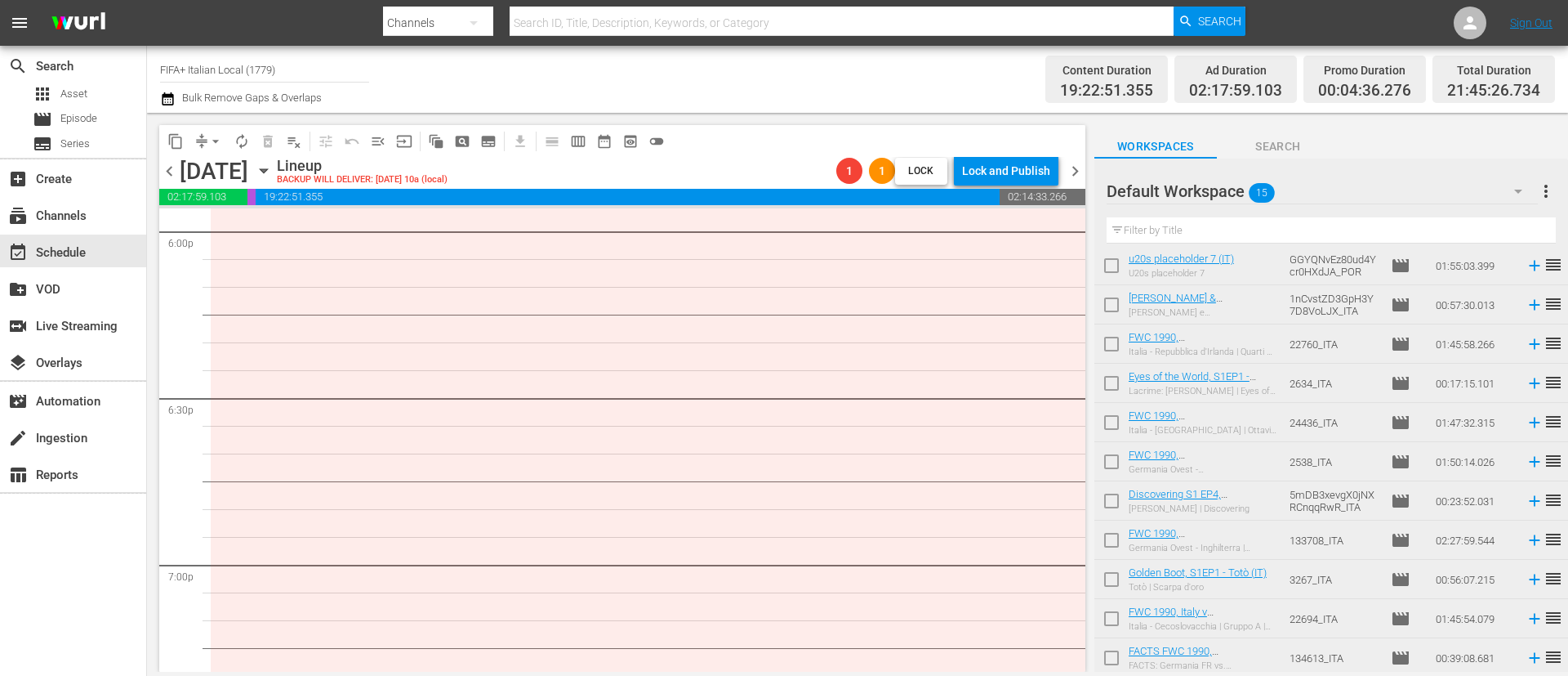
drag, startPoint x: 1105, startPoint y: 458, endPoint x: 1113, endPoint y: 499, distance: 41.8
click at [1105, 458] on input "checkbox" at bounding box center [1111, 465] width 35 height 35
checkbox input "true"
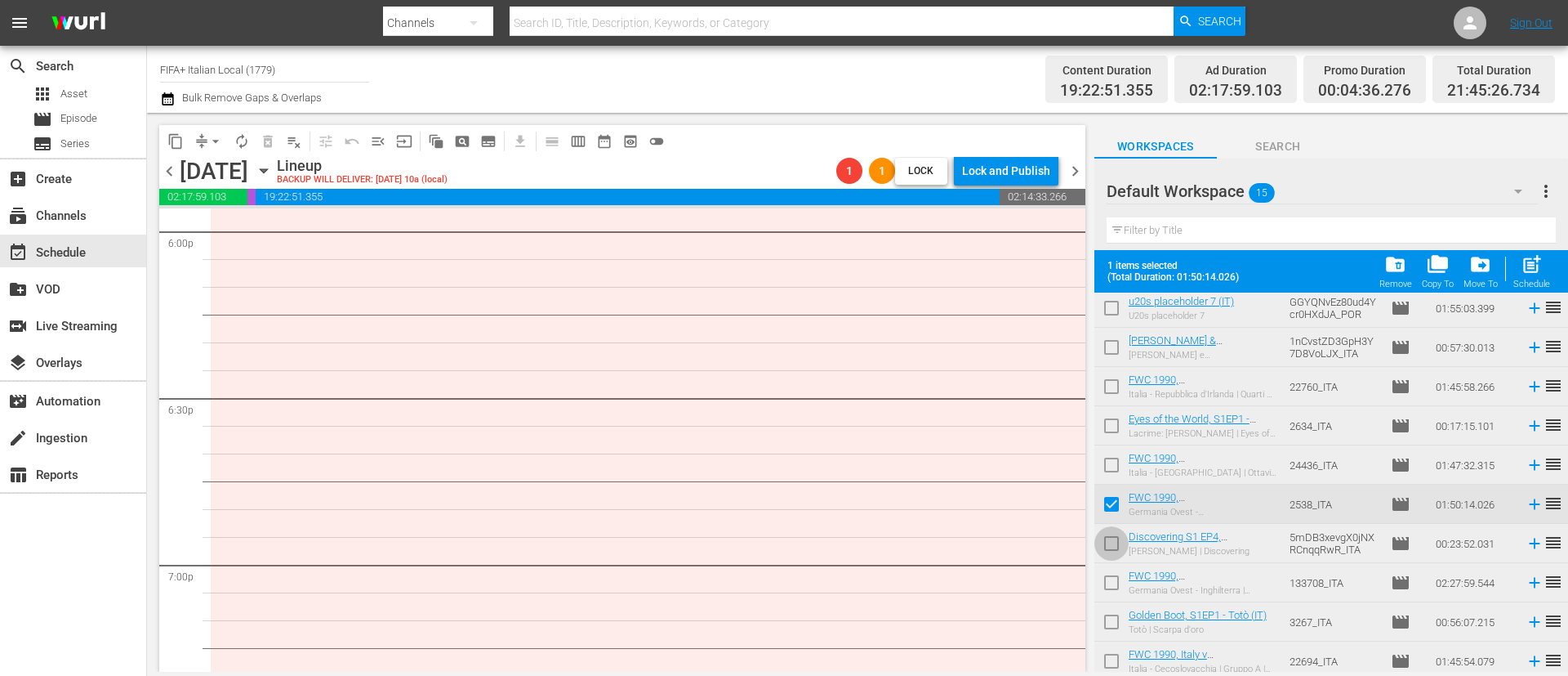
click at [1113, 540] on input "checkbox" at bounding box center [1111, 546] width 35 height 35
checkbox input "true"
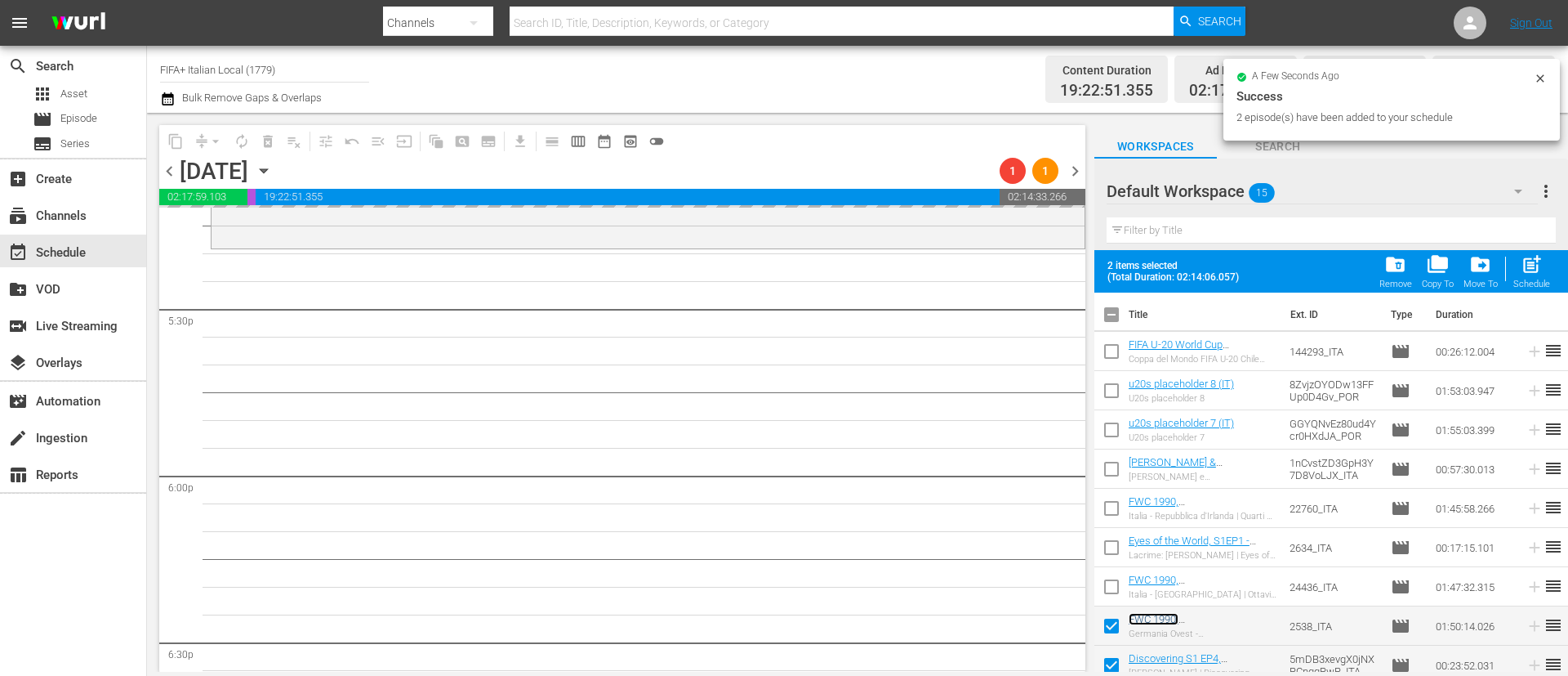
scroll to position [0, 0]
click at [1101, 315] on input "checkbox" at bounding box center [1111, 319] width 35 height 35
checkbox input "true"
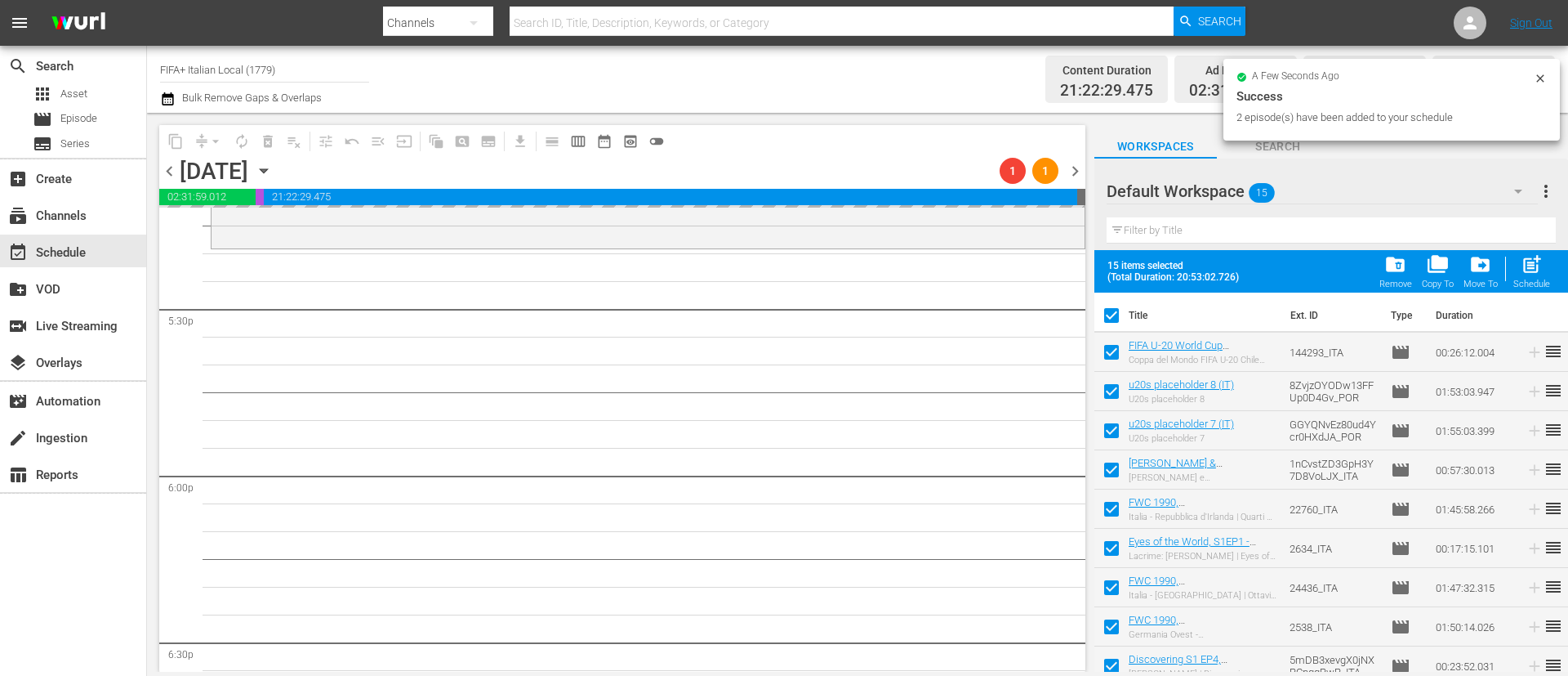
checkbox input "true"
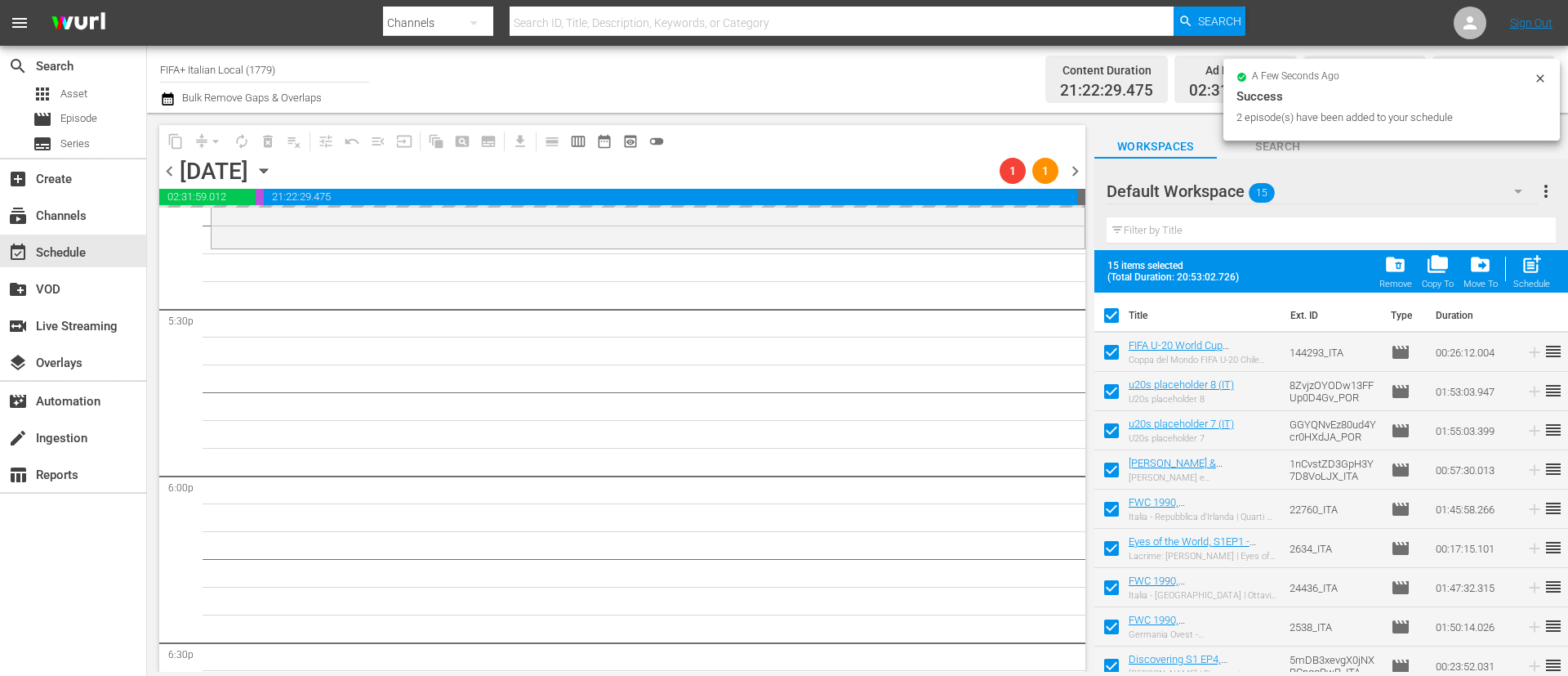
checkbox input "true"
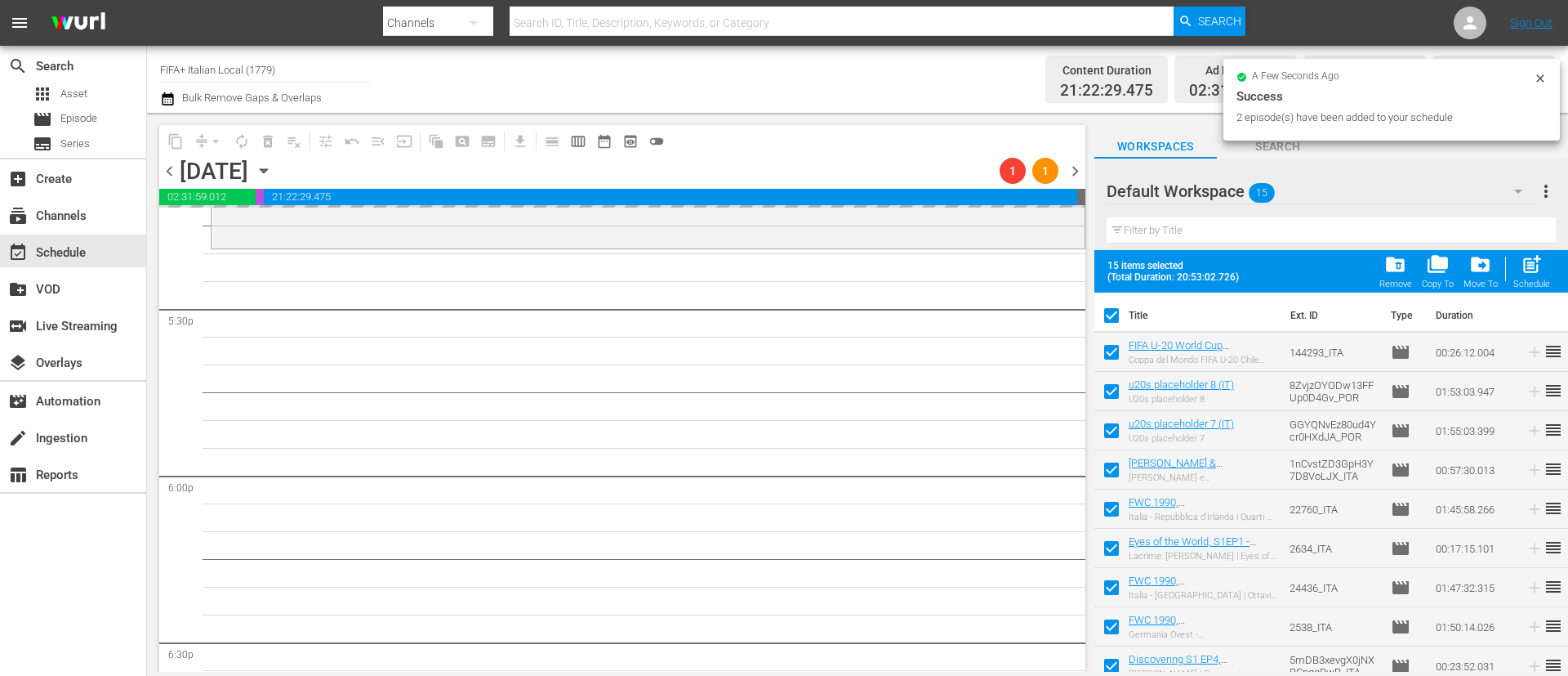
checkbox input "true"
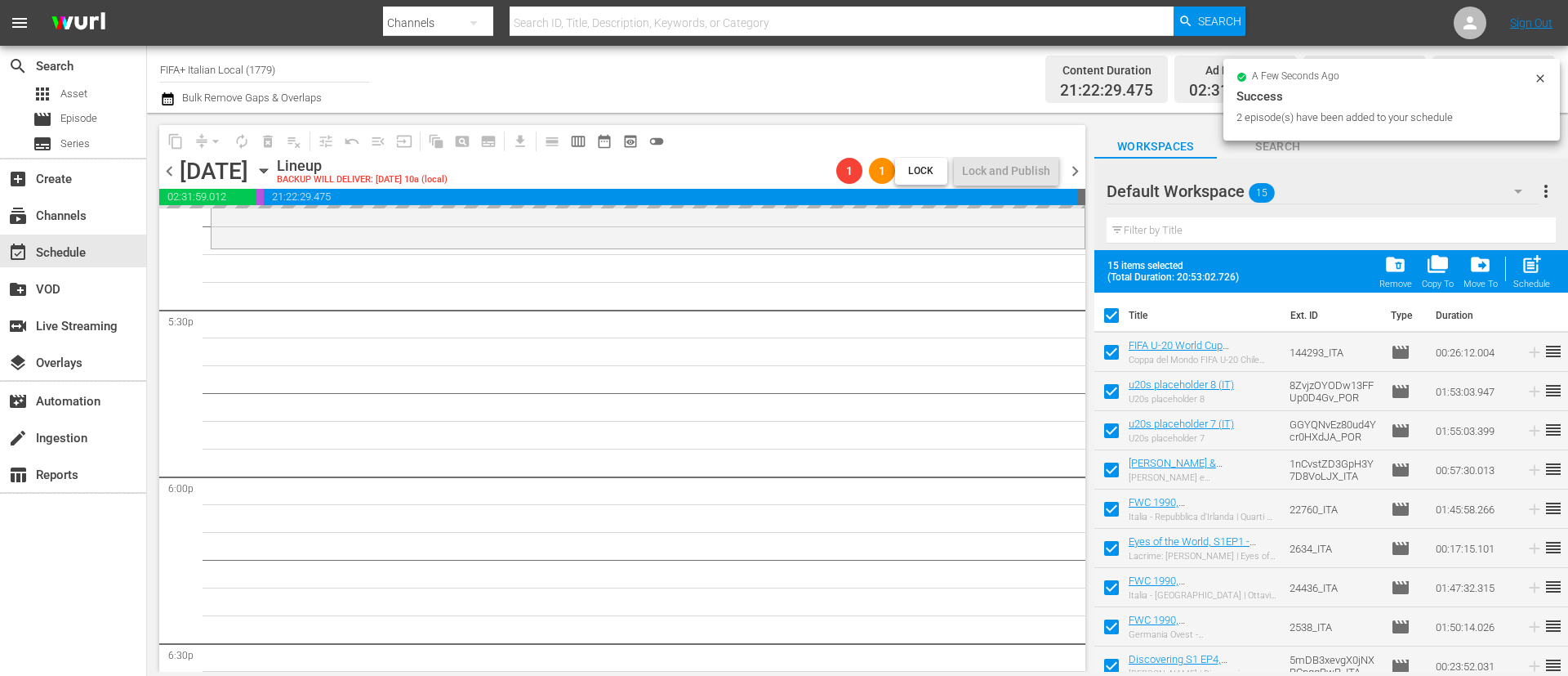
click at [1109, 317] on input "checkbox" at bounding box center [1111, 319] width 35 height 35
checkbox input "false"
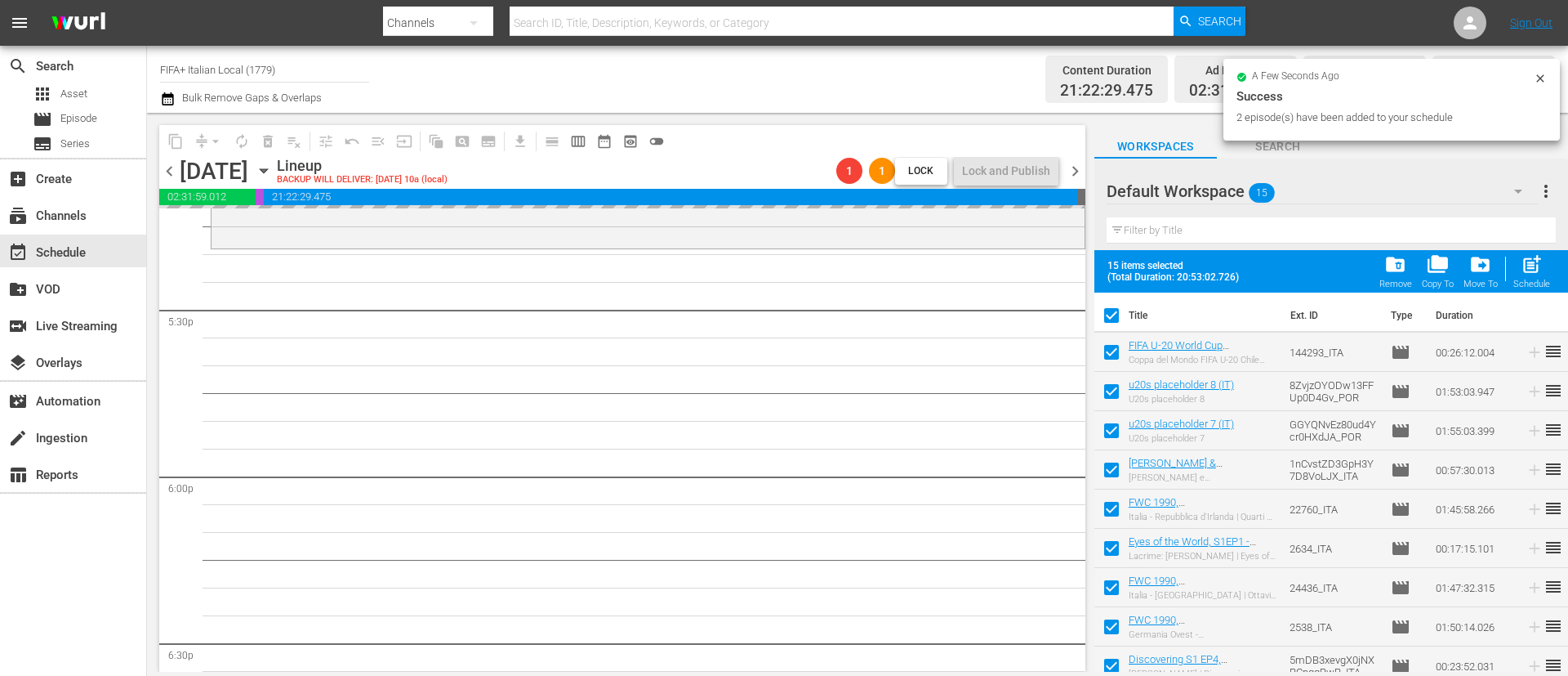
checkbox input "false"
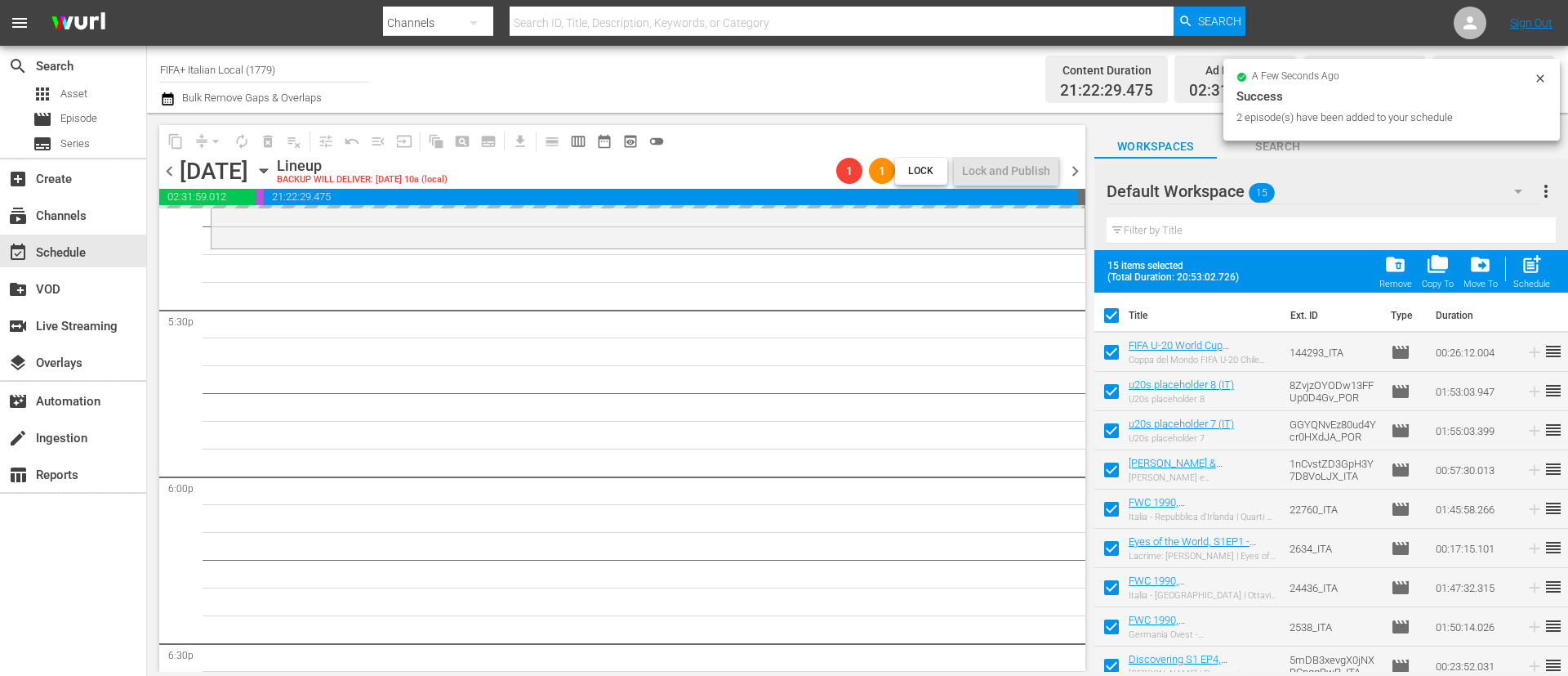
checkbox input "false"
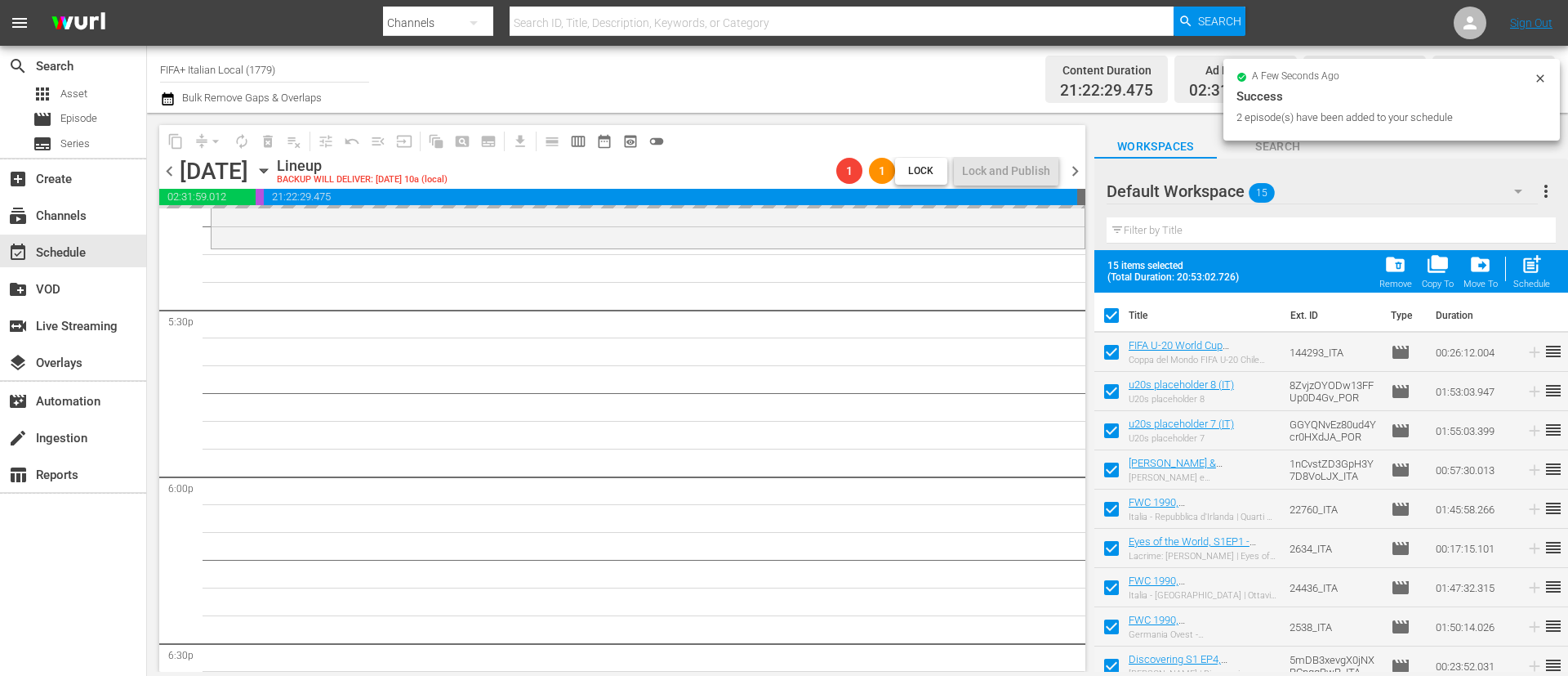
checkbox input "false"
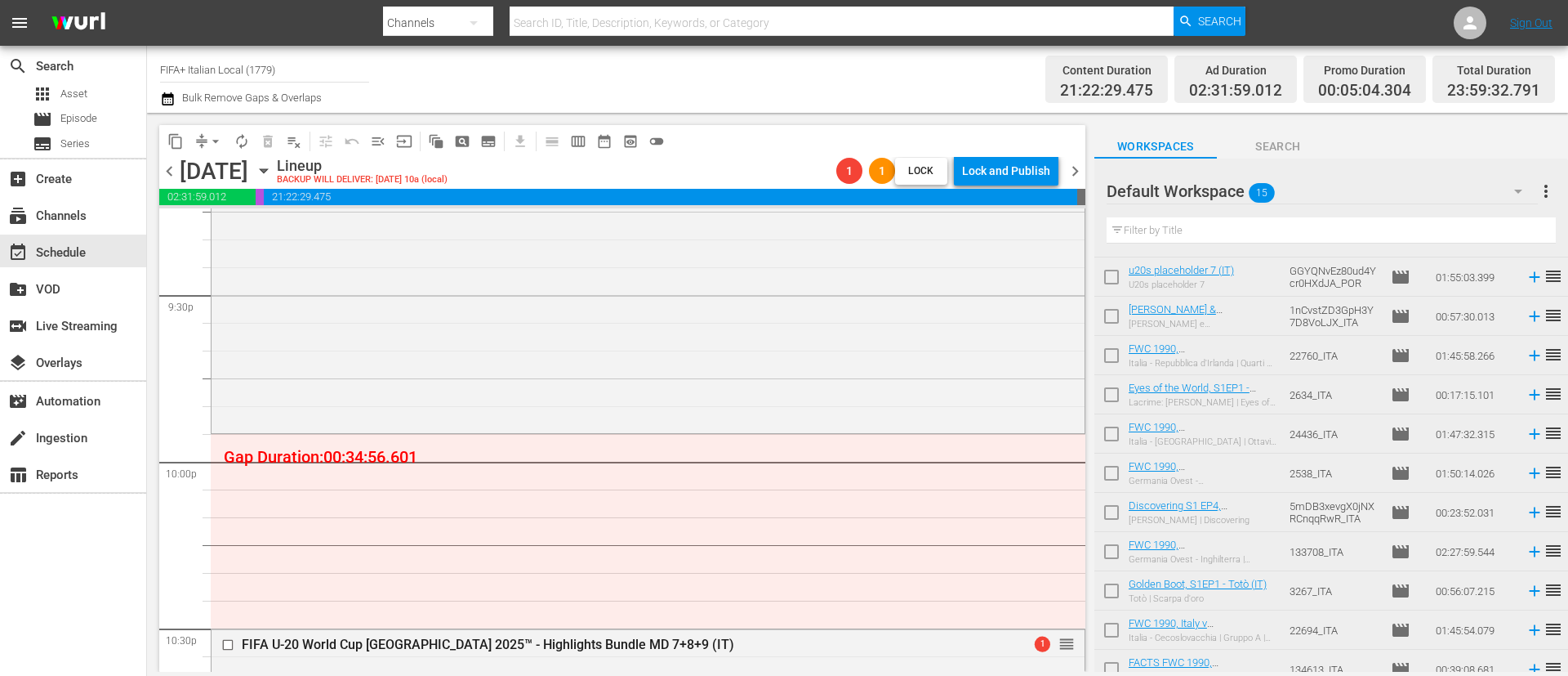
scroll to position [205, 0]
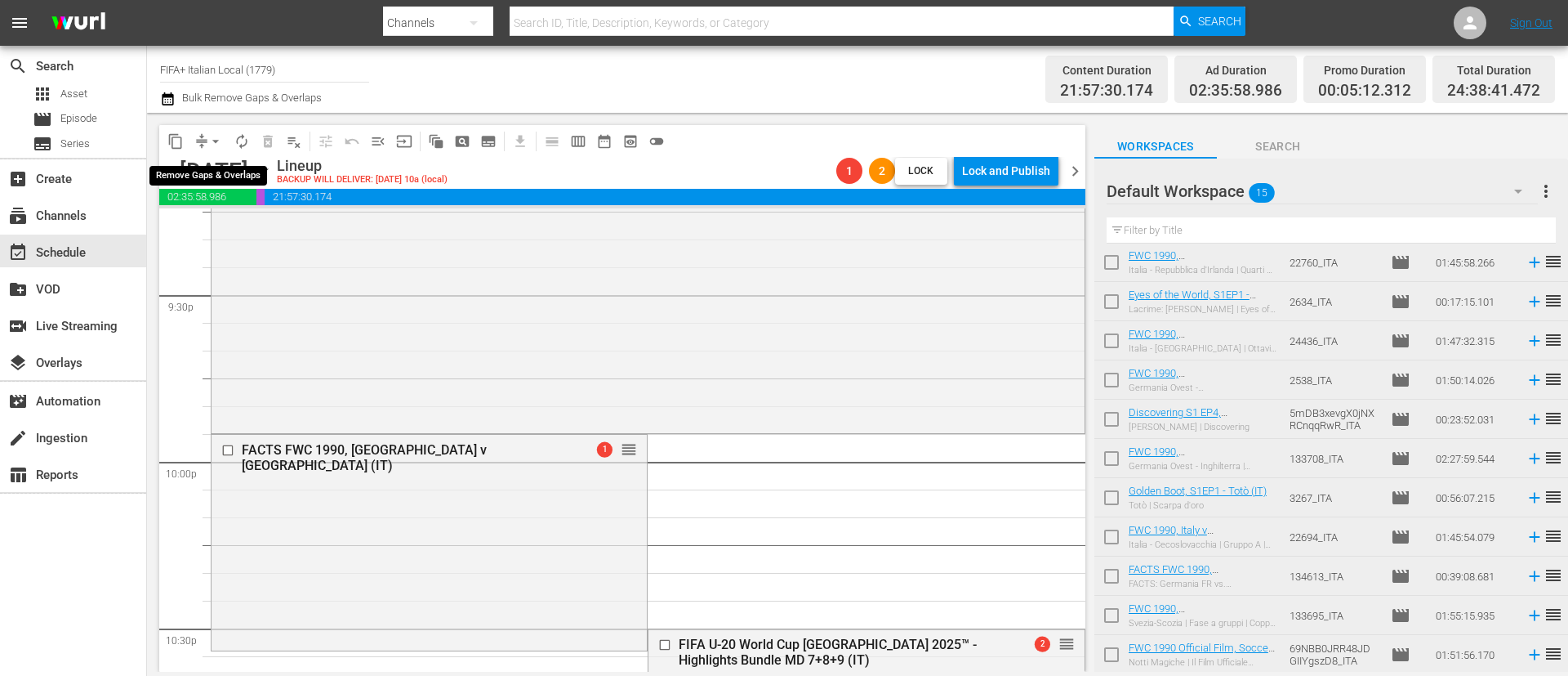
click at [208, 134] on span "arrow_drop_down" at bounding box center [215, 141] width 16 height 16
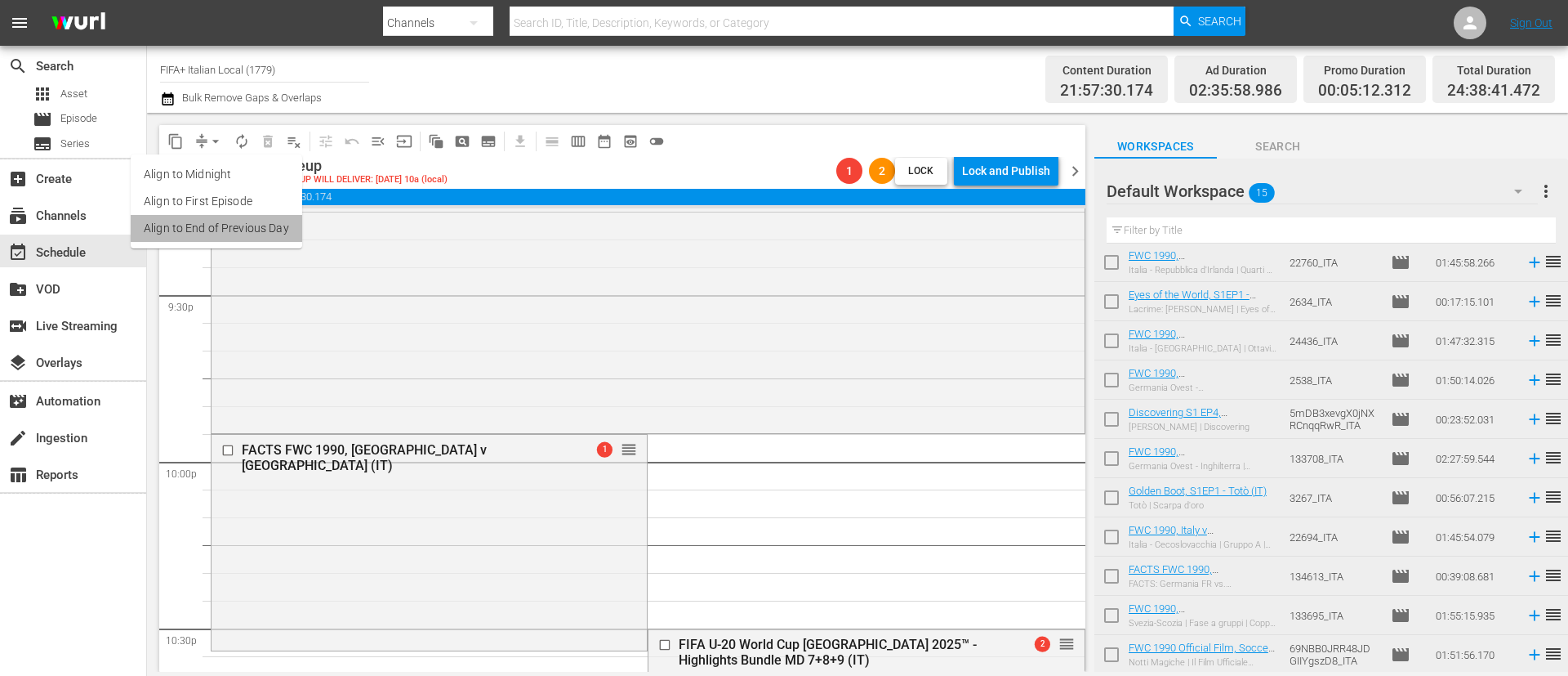
click at [260, 235] on li "Align to End of Previous Day" at bounding box center [216, 229] width 172 height 27
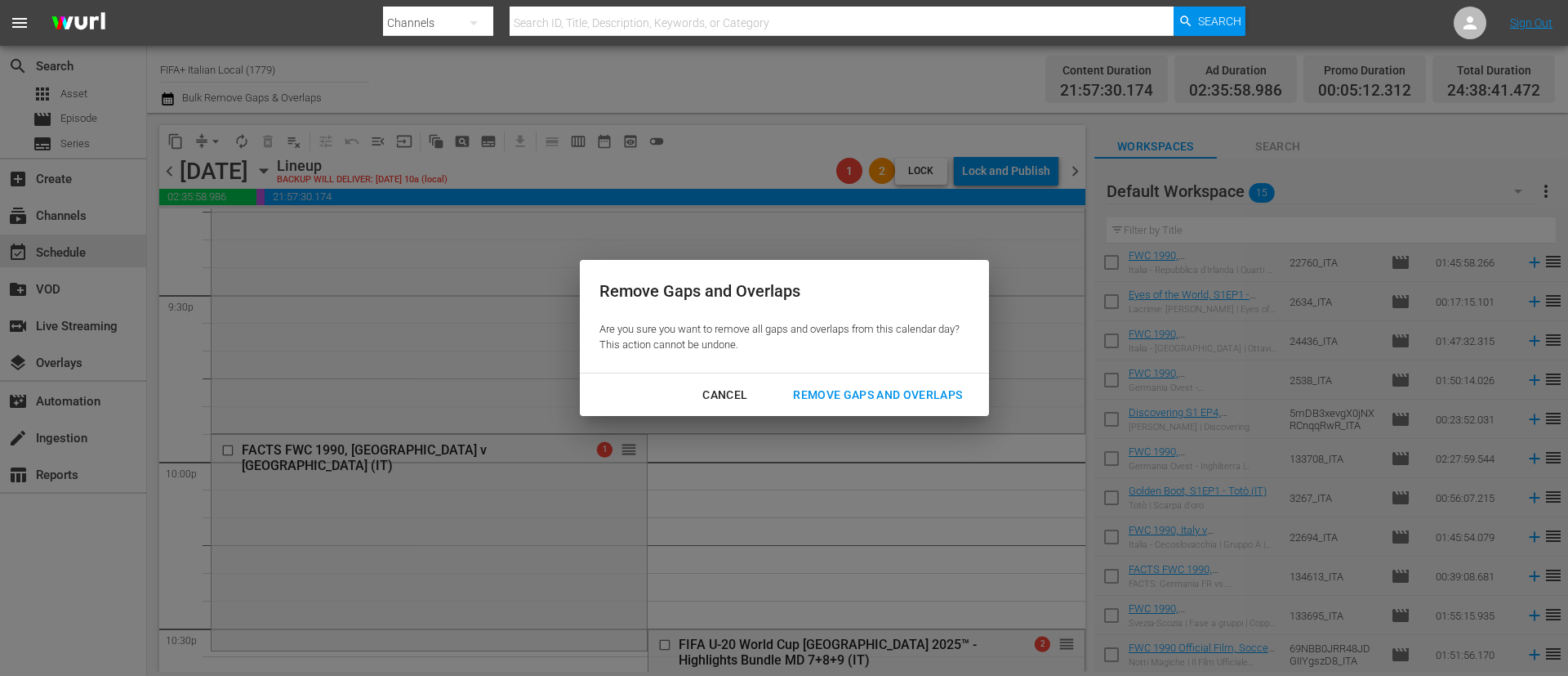
click at [877, 398] on div "Remove Gaps and Overlaps" at bounding box center [877, 395] width 195 height 20
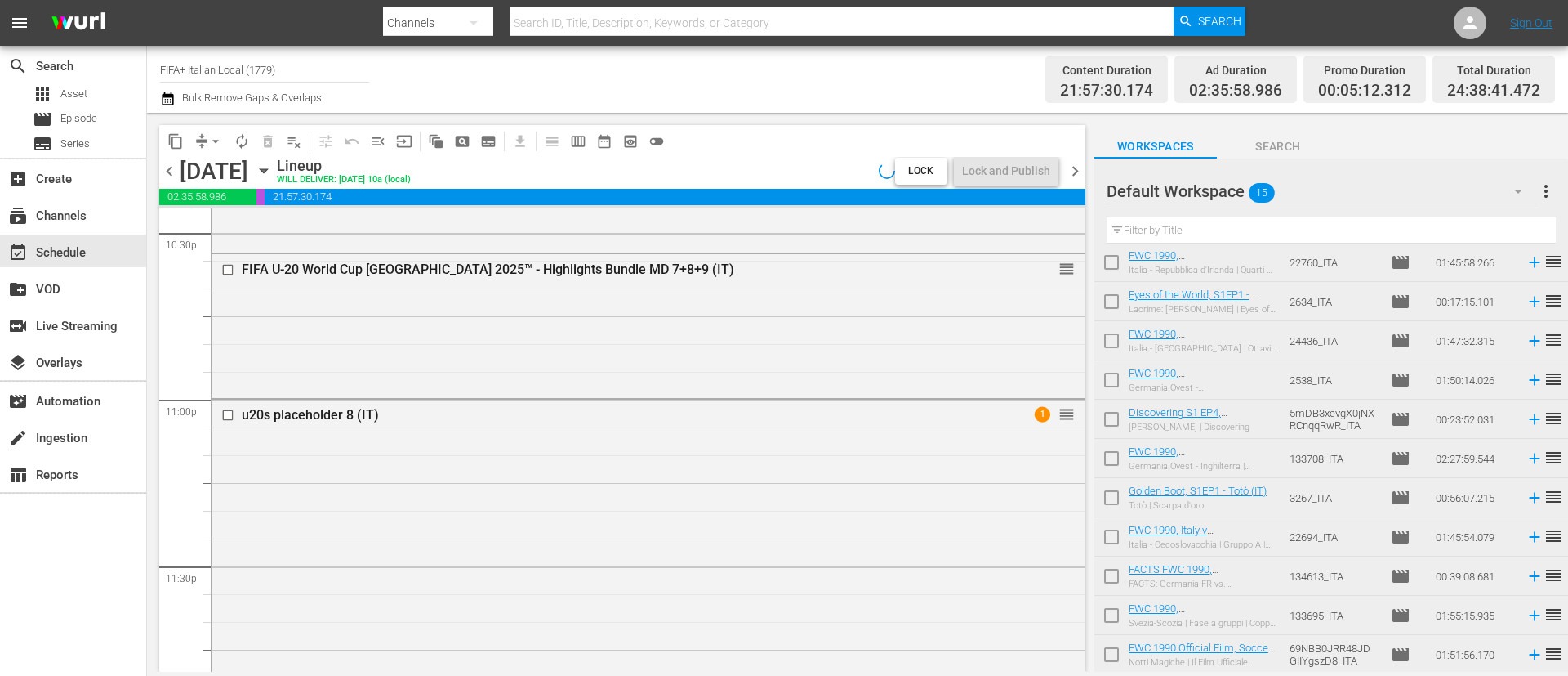
scroll to position [7832, 0]
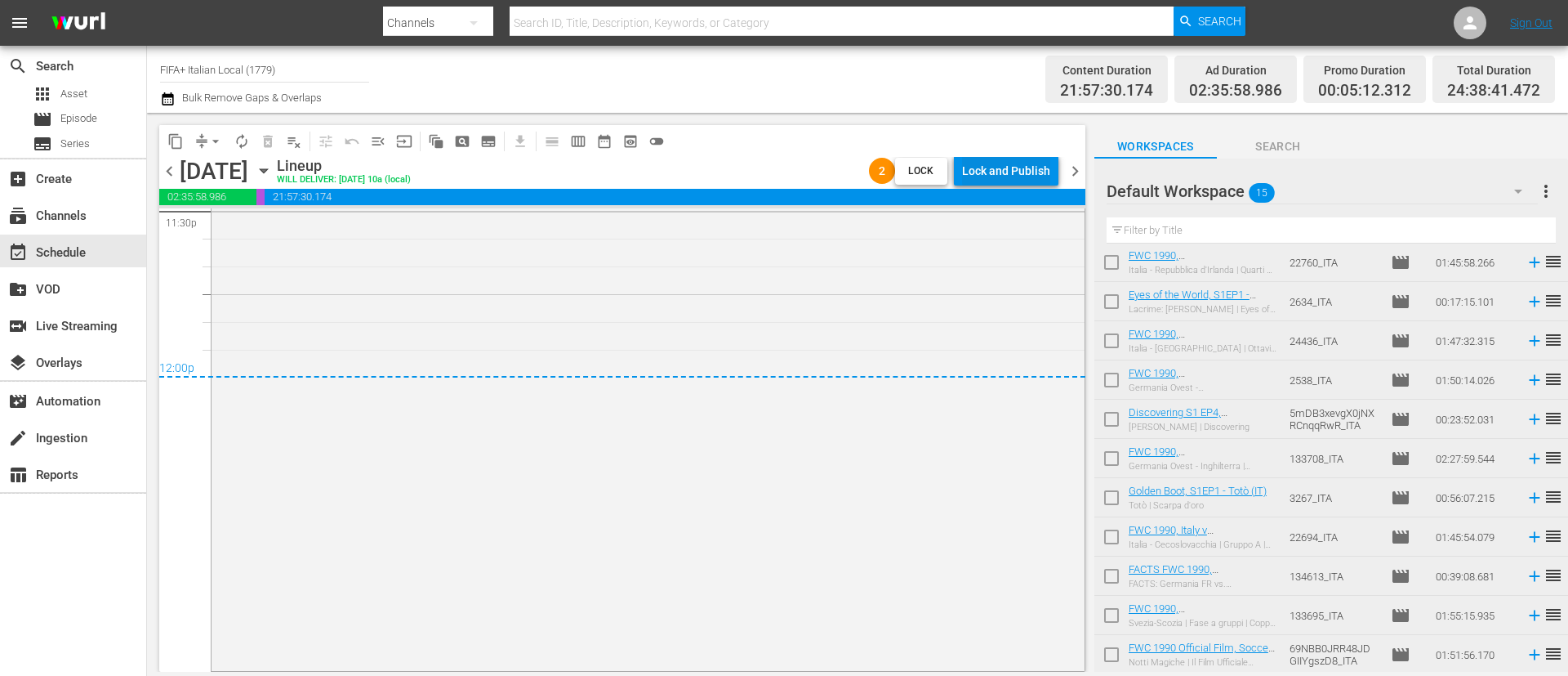
click at [1004, 162] on div "Lock and Publish" at bounding box center [1006, 171] width 88 height 30
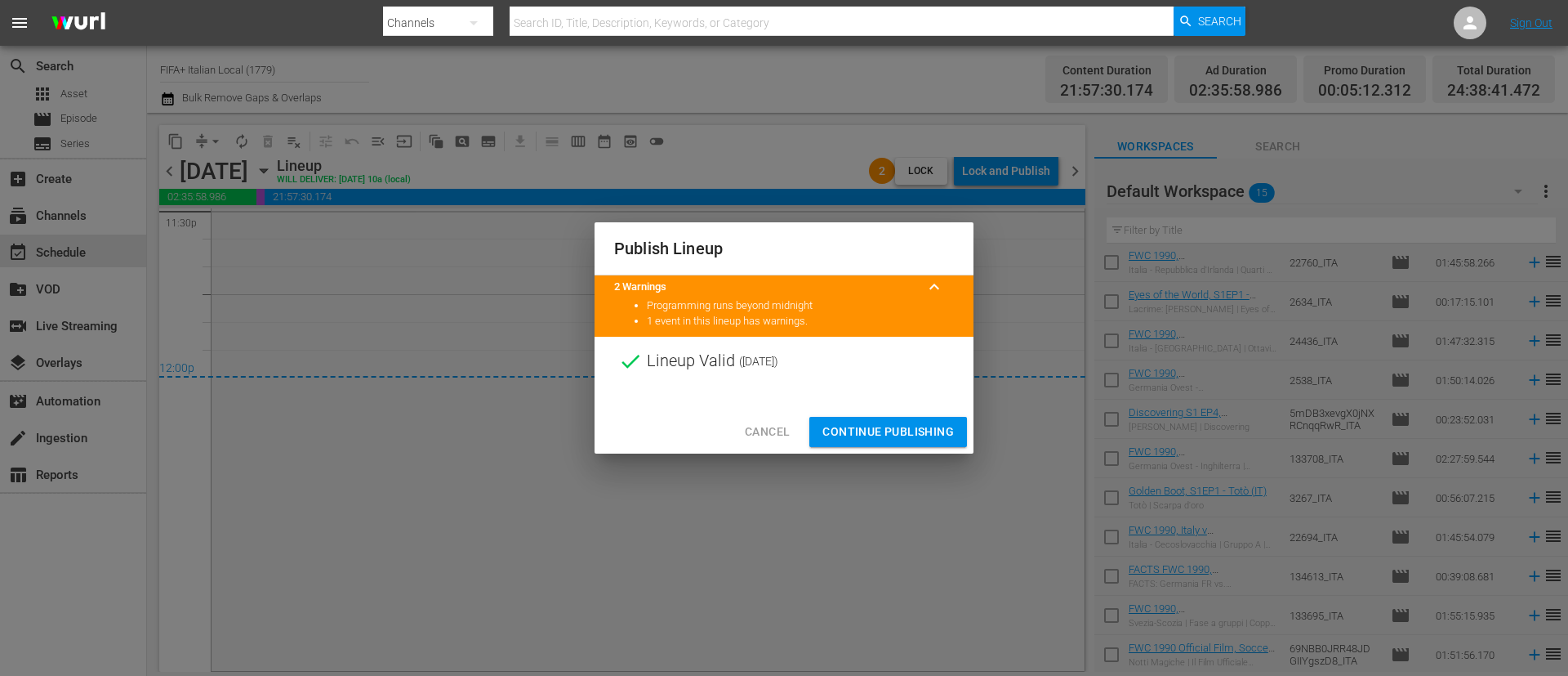
click at [939, 420] on button "Continue Publishing" at bounding box center [888, 431] width 157 height 30
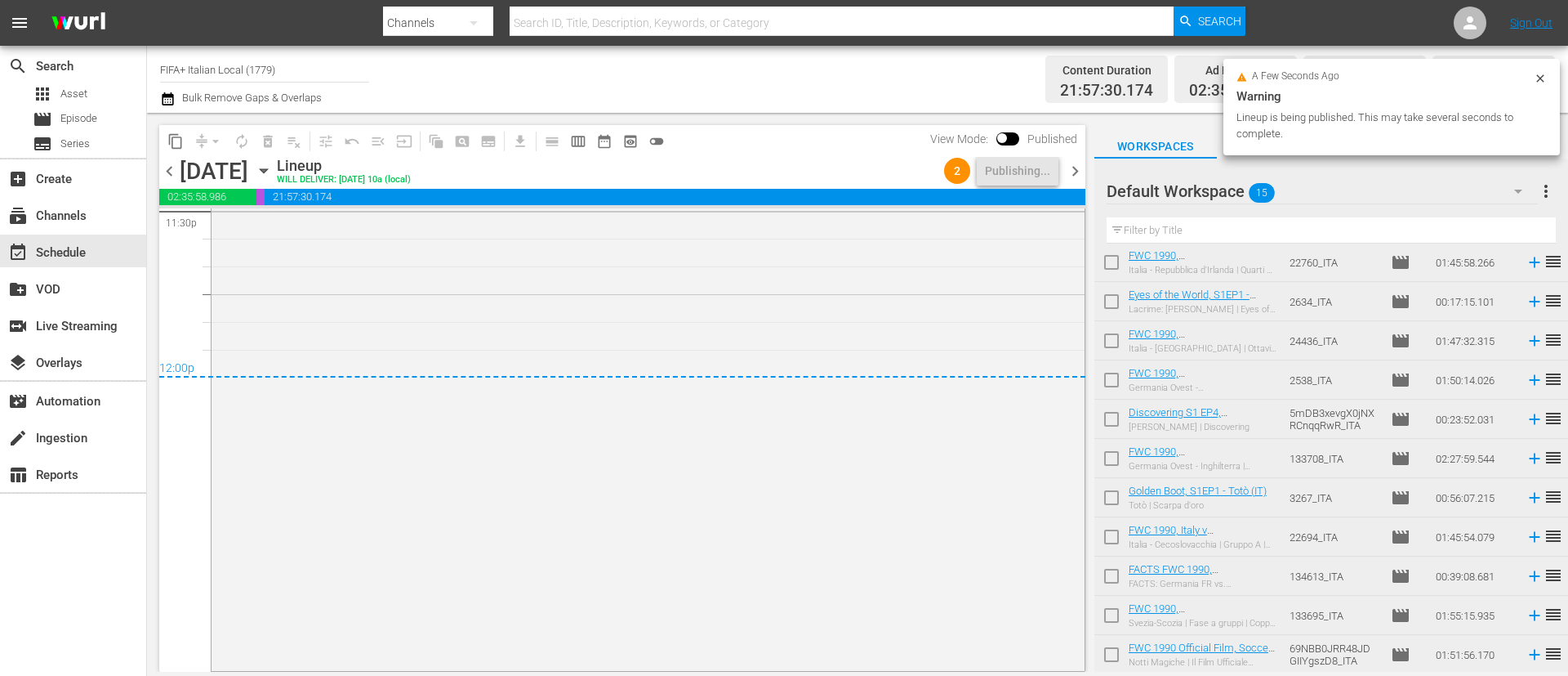
click at [1556, 190] on div "Default Workspace 15 Default more_vert Filter by Title" at bounding box center [1331, 204] width 474 height 91
click at [1542, 194] on span "more_vert" at bounding box center [1546, 191] width 19 height 19
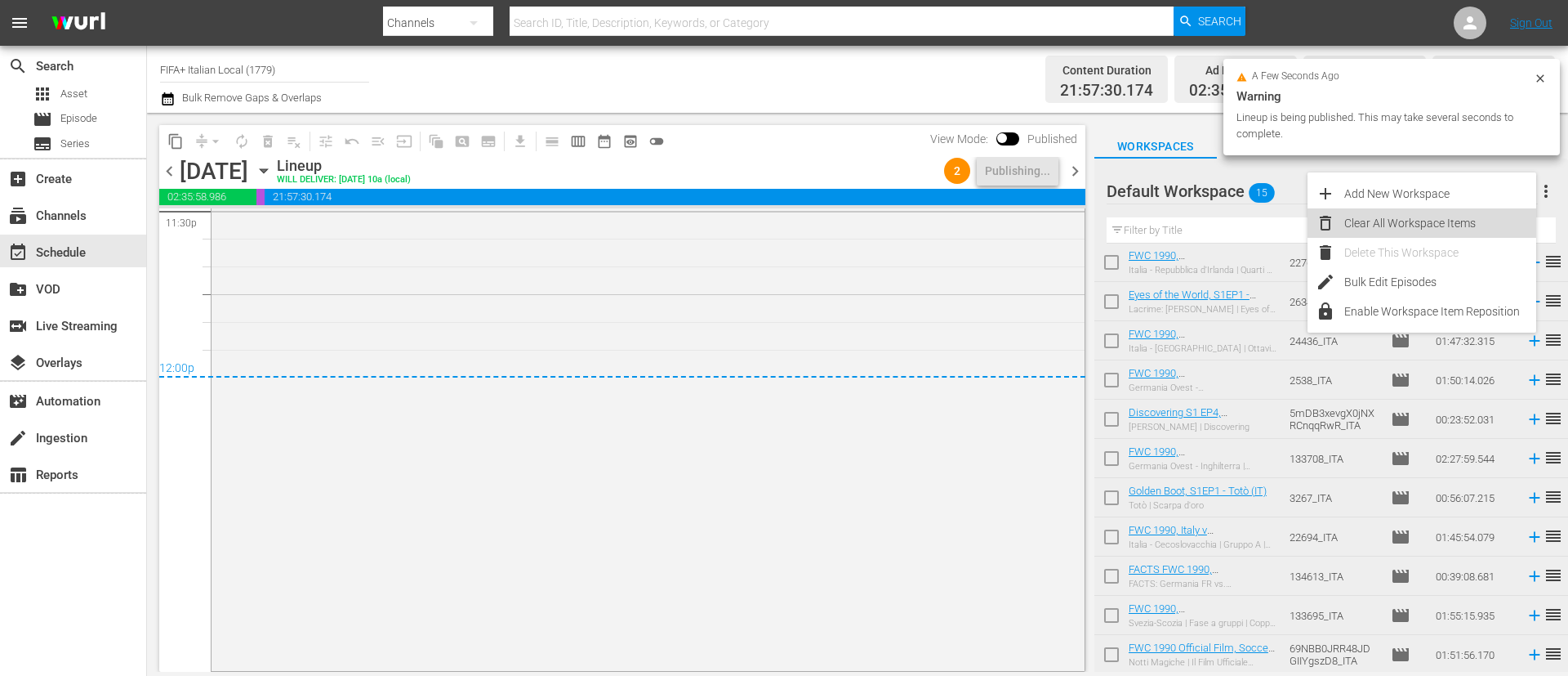
click at [1435, 231] on div "Clear All Workspace Items" at bounding box center [1440, 223] width 192 height 30
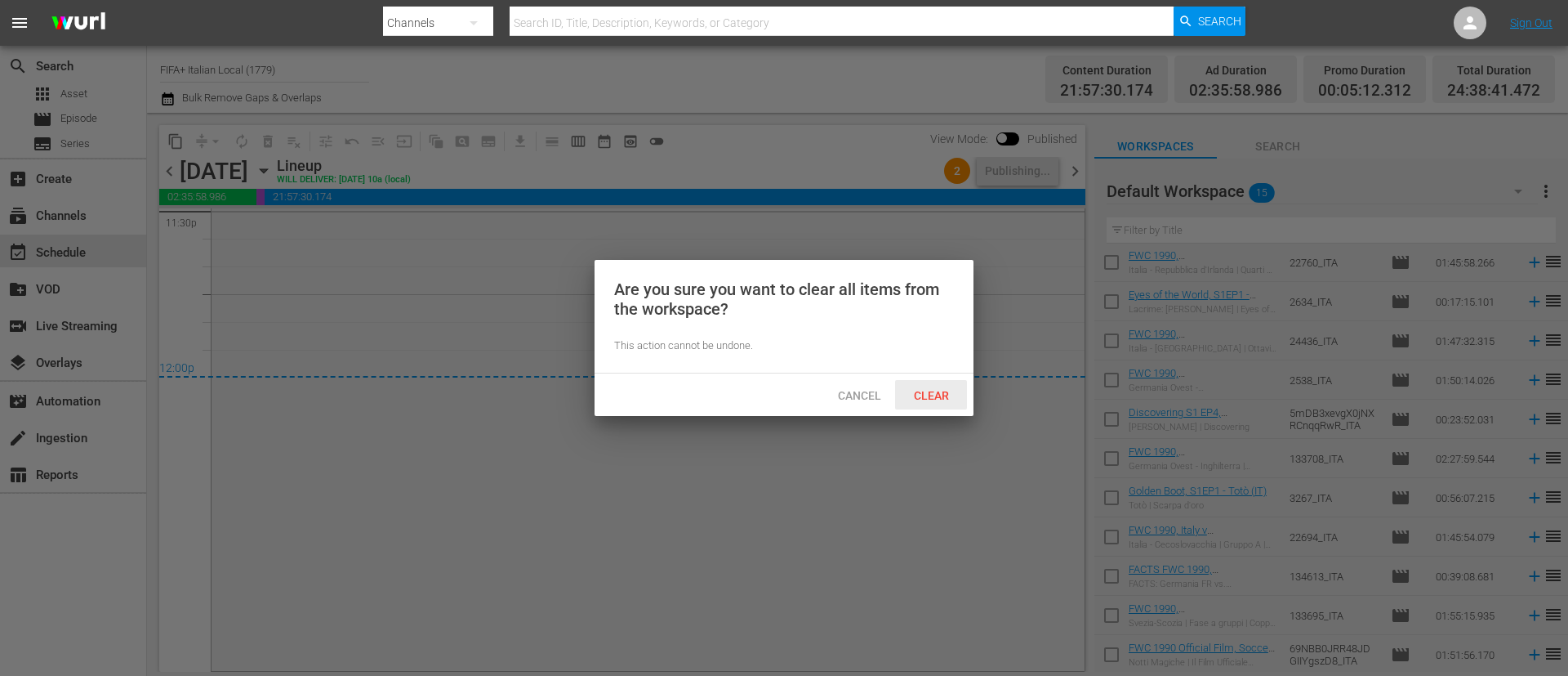
click at [945, 394] on span "Clear" at bounding box center [932, 396] width 61 height 13
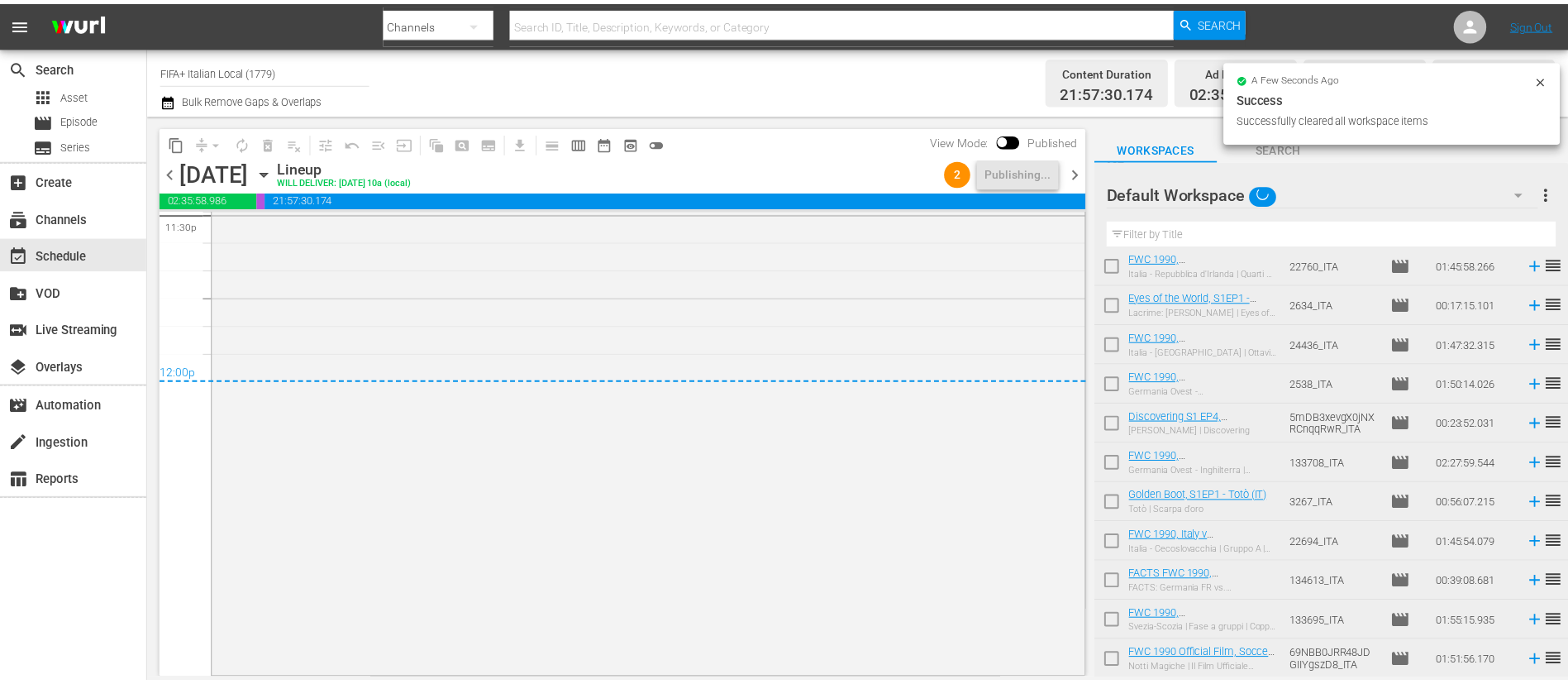
scroll to position [0, 0]
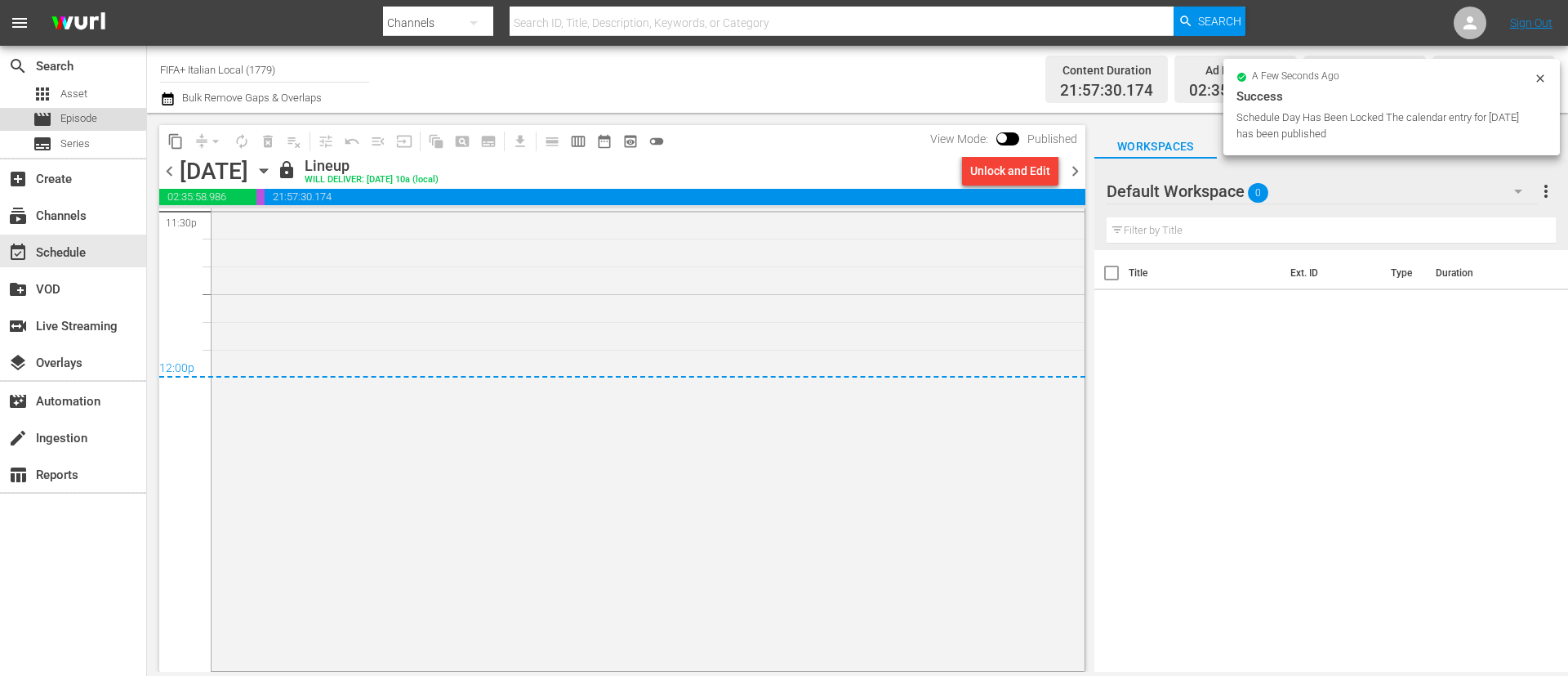
click at [72, 118] on span "Episode" at bounding box center [79, 118] width 36 height 16
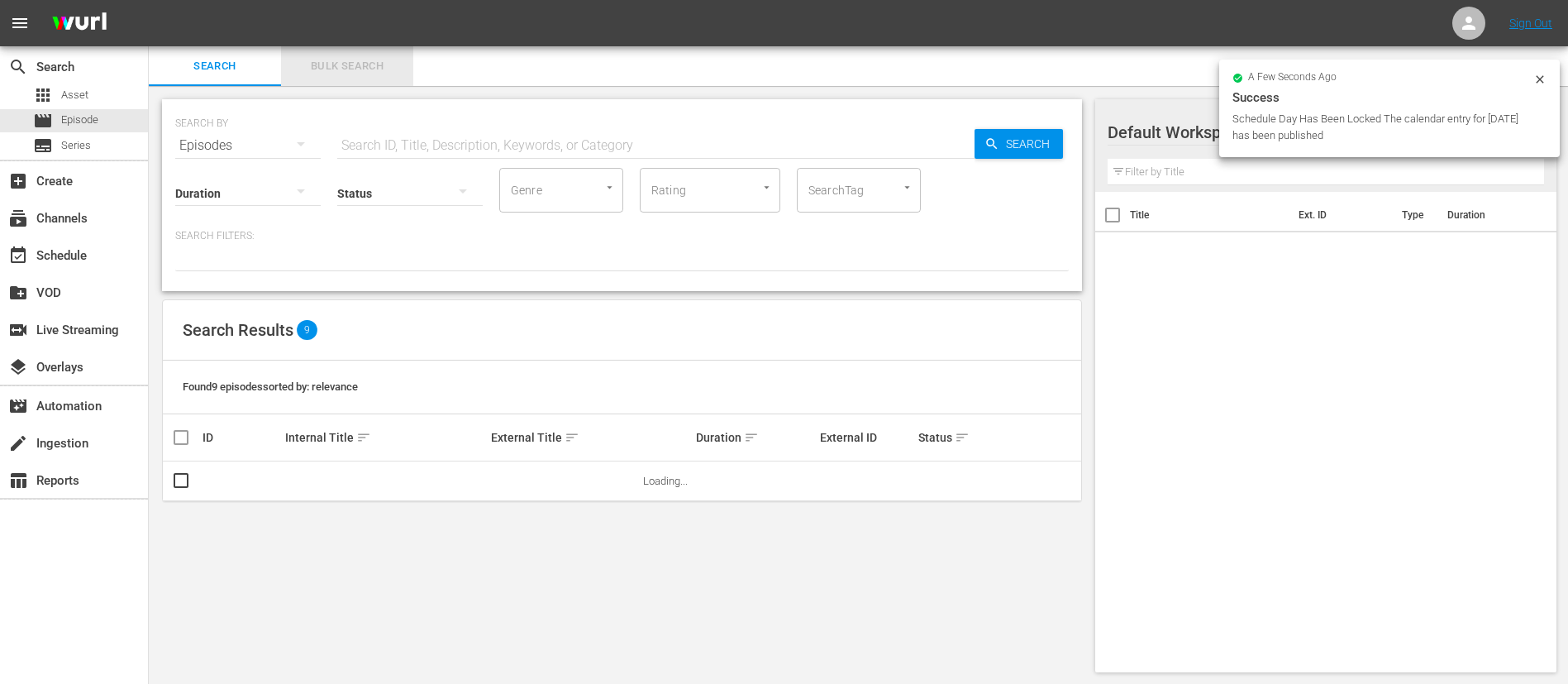
click at [354, 65] on span "Bulk Search" at bounding box center [348, 67] width 113 height 19
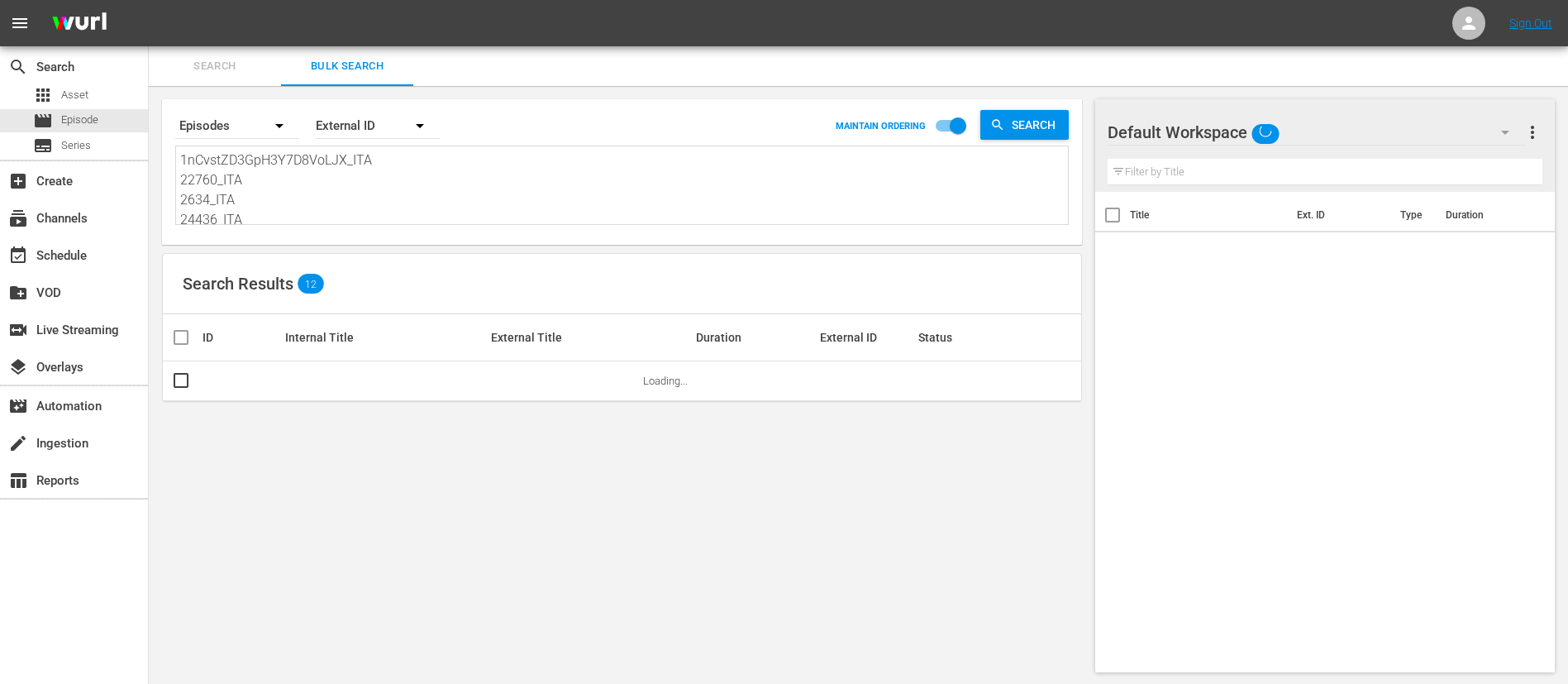
click at [363, 160] on textarea "1nCvstZD3GpH3Y7D8VoLJX_ITA 22760_ITA 2634_ITA 24436_ITA 2538_ITA 5mDB3xevgX0jNX…" at bounding box center [625, 188] width 888 height 75
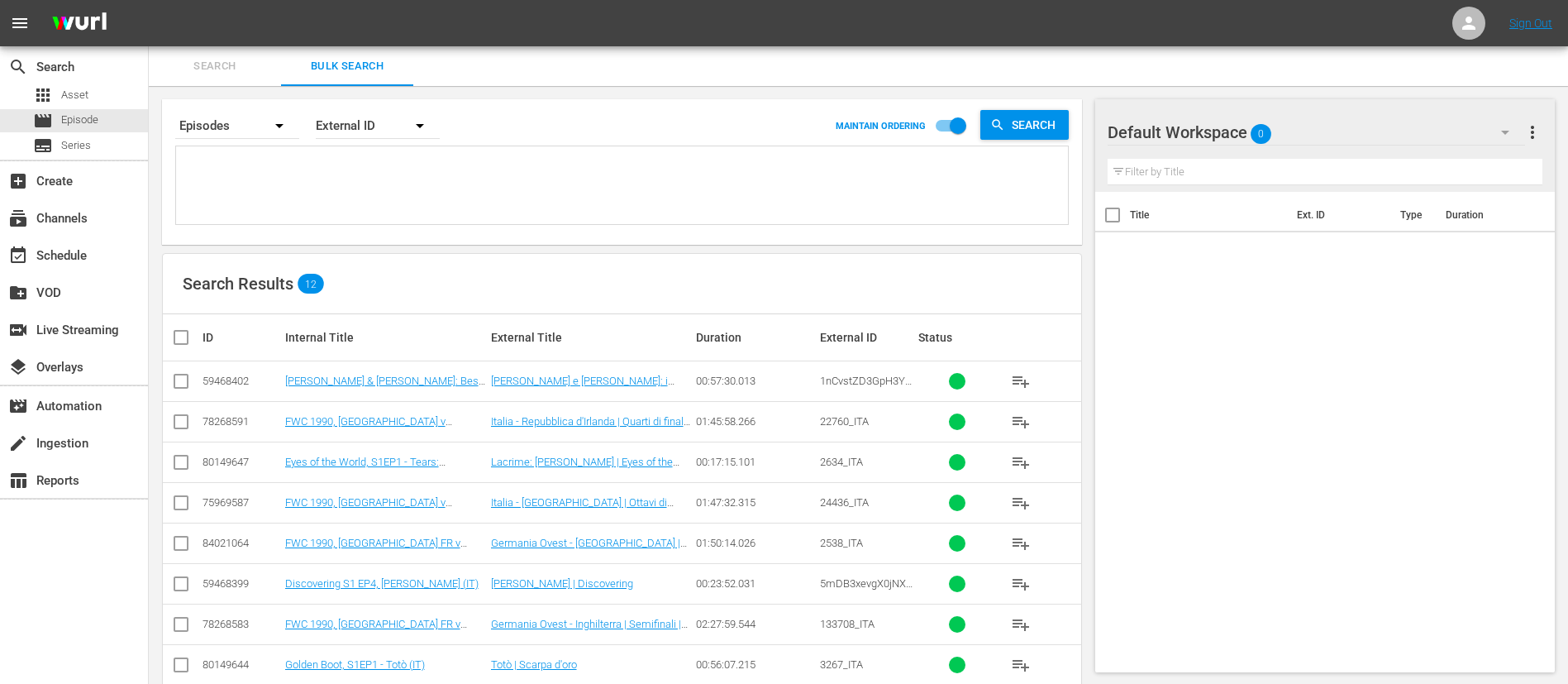
paste textarea "2634_ITA 133524_ITA 5mDB3xevgX0jNXRCnqqRwR_ITA 24436_ITA 3267_ITA 22760_ITA 5eb…"
type textarea "2634_ITA 133524_ITA 5mDB3xevgX0jNXRCnqqRwR_ITA 24436_ITA 3267_ITA 22760_ITA 5eb…"
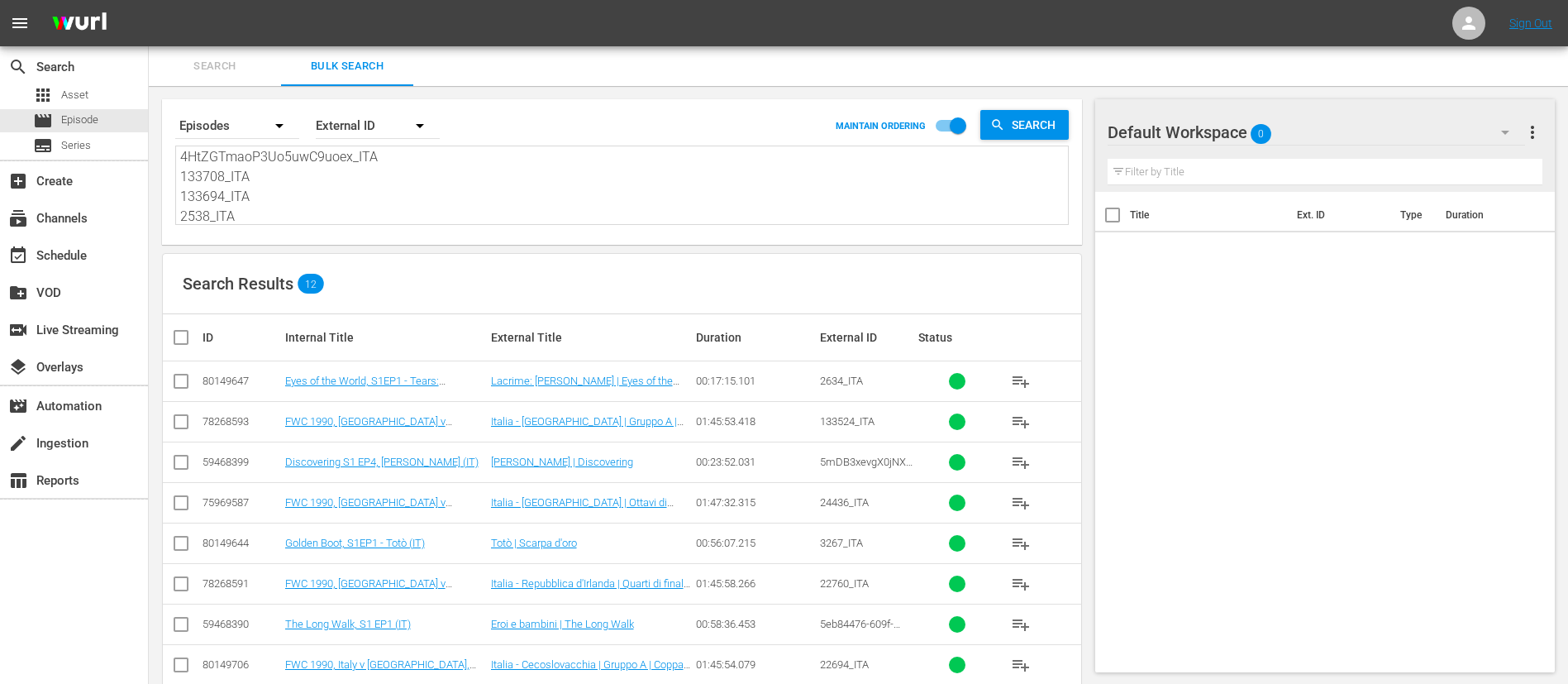
type textarea "2634_ITA 133524_ITA 5mDB3xevgX0jNXRCnqqRwR_ITA 24436_ITA 3267_ITA 22760_ITA 5eb…"
click at [182, 343] on input "checkbox" at bounding box center [187, 337] width 33 height 19
checkbox input "true"
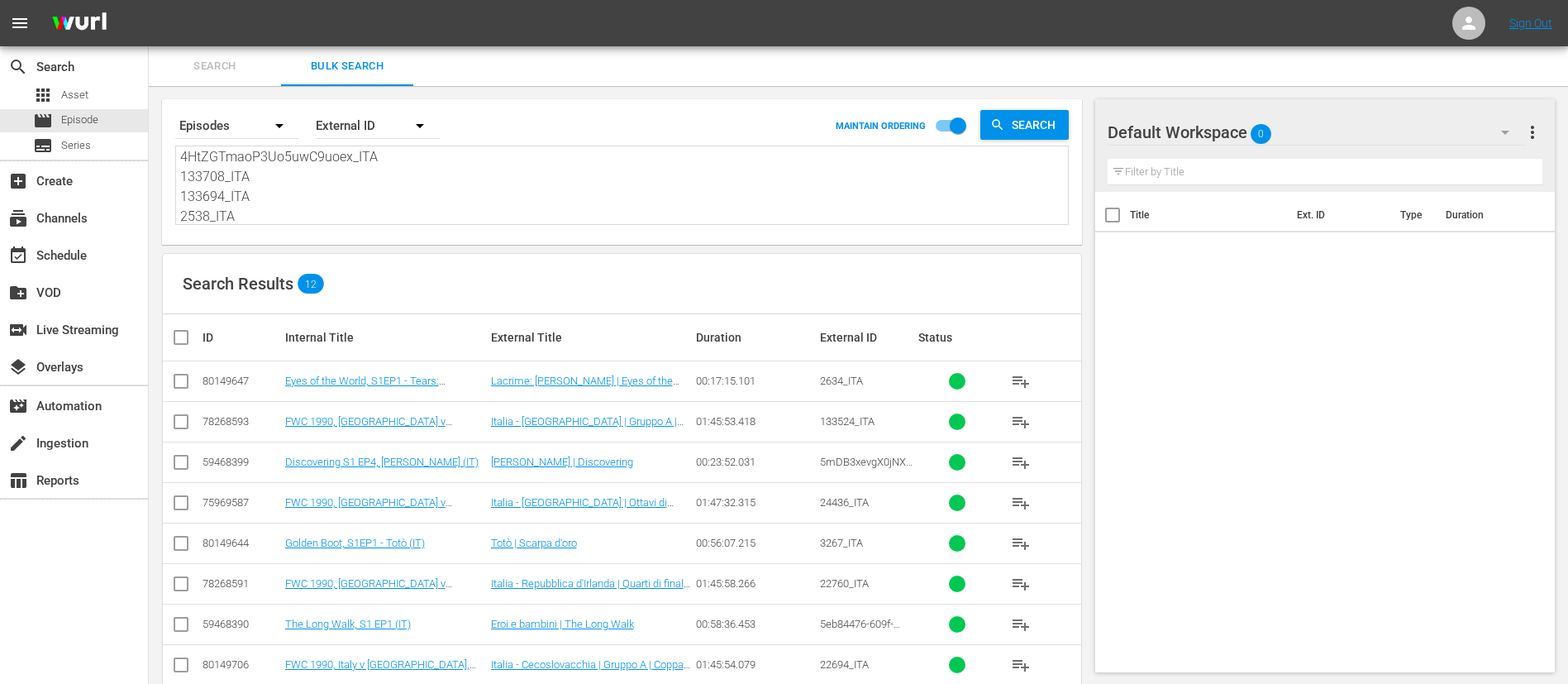
checkbox input "true"
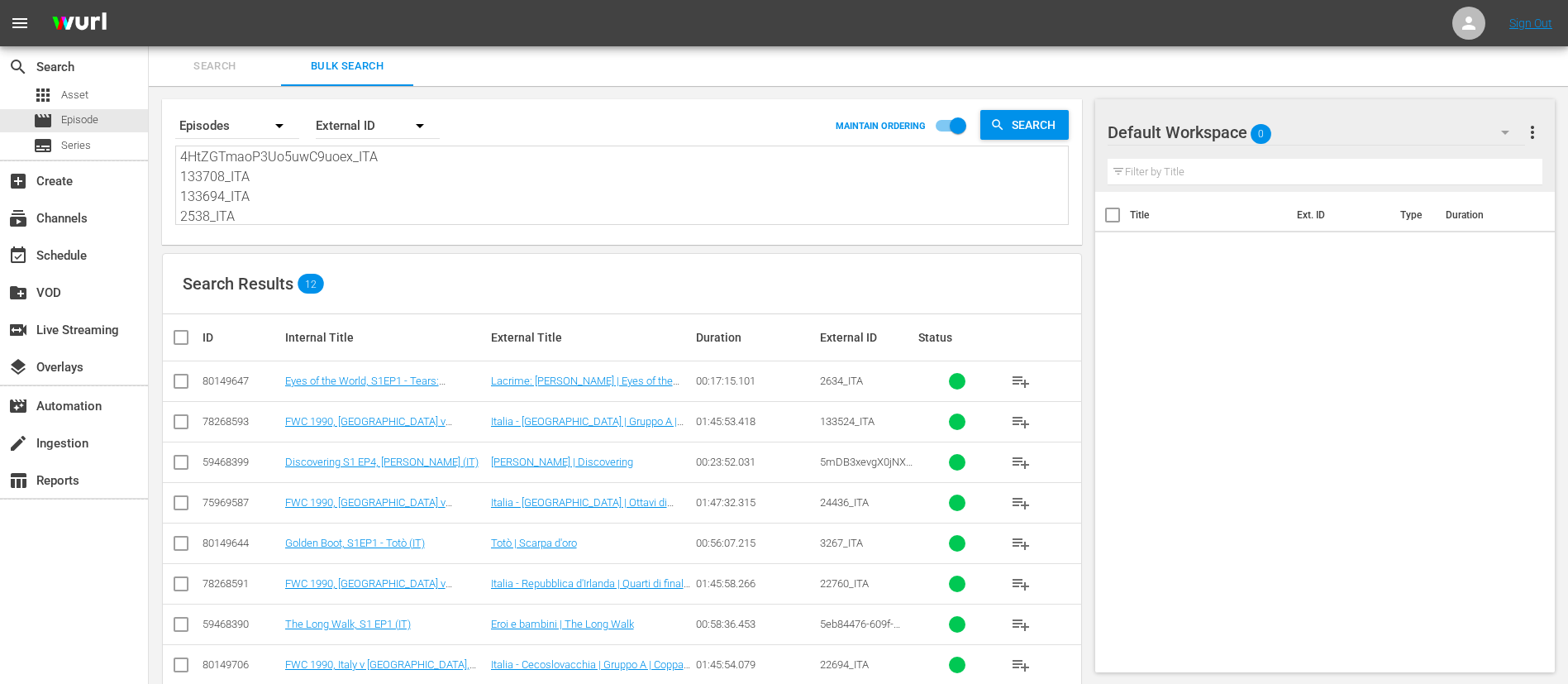
checkbox input "true"
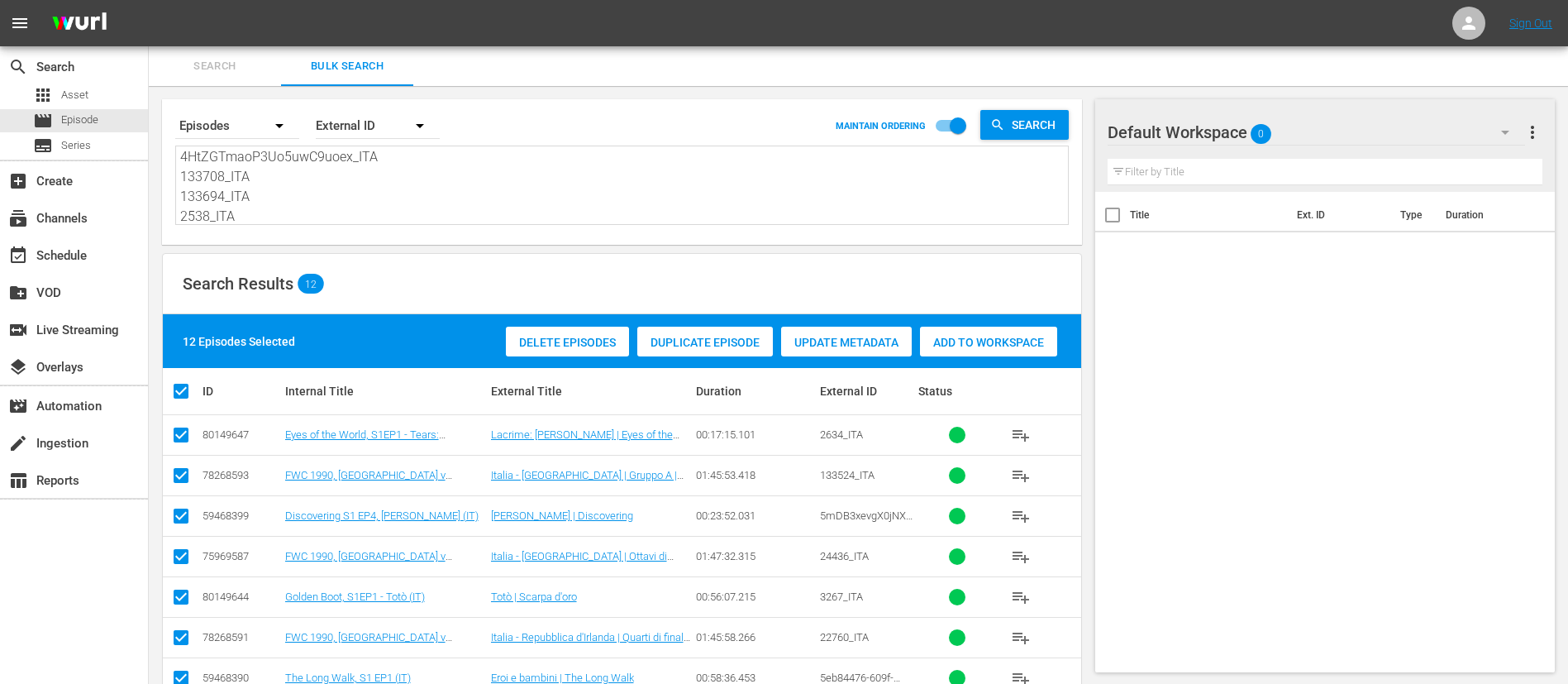
click at [979, 344] on span "Add to Workspace" at bounding box center [988, 342] width 137 height 14
click at [224, 68] on span "Search" at bounding box center [215, 67] width 113 height 19
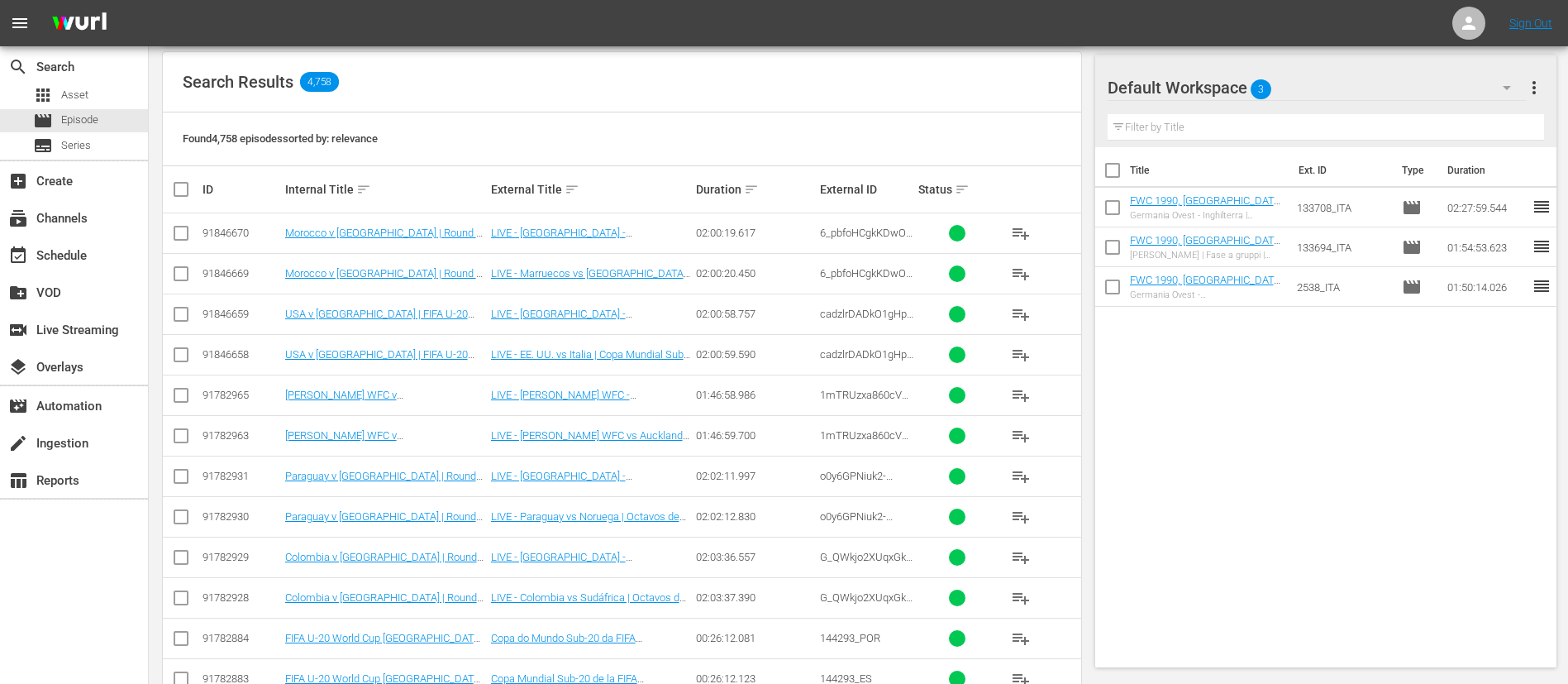
scroll to position [372, 0]
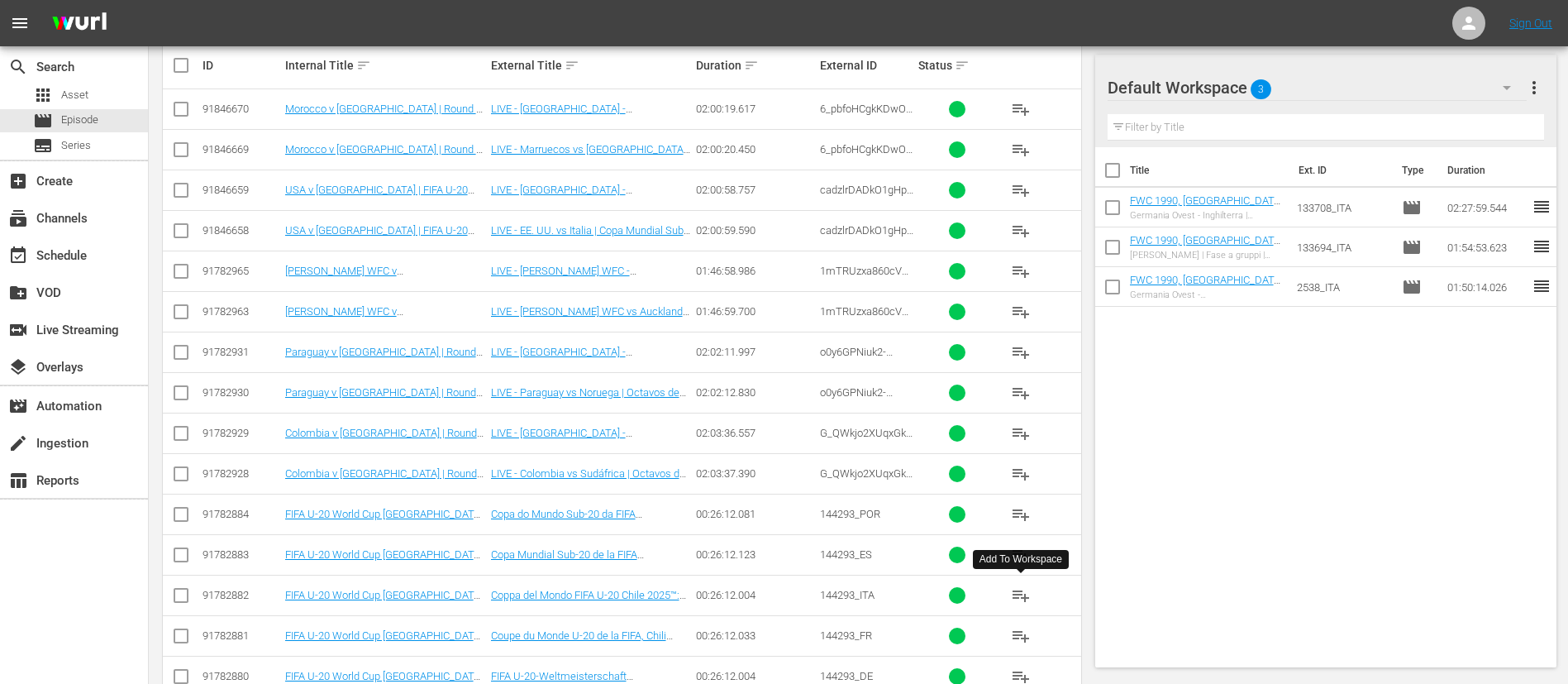
click at [1032, 596] on button "playlist_add" at bounding box center [1021, 595] width 40 height 40
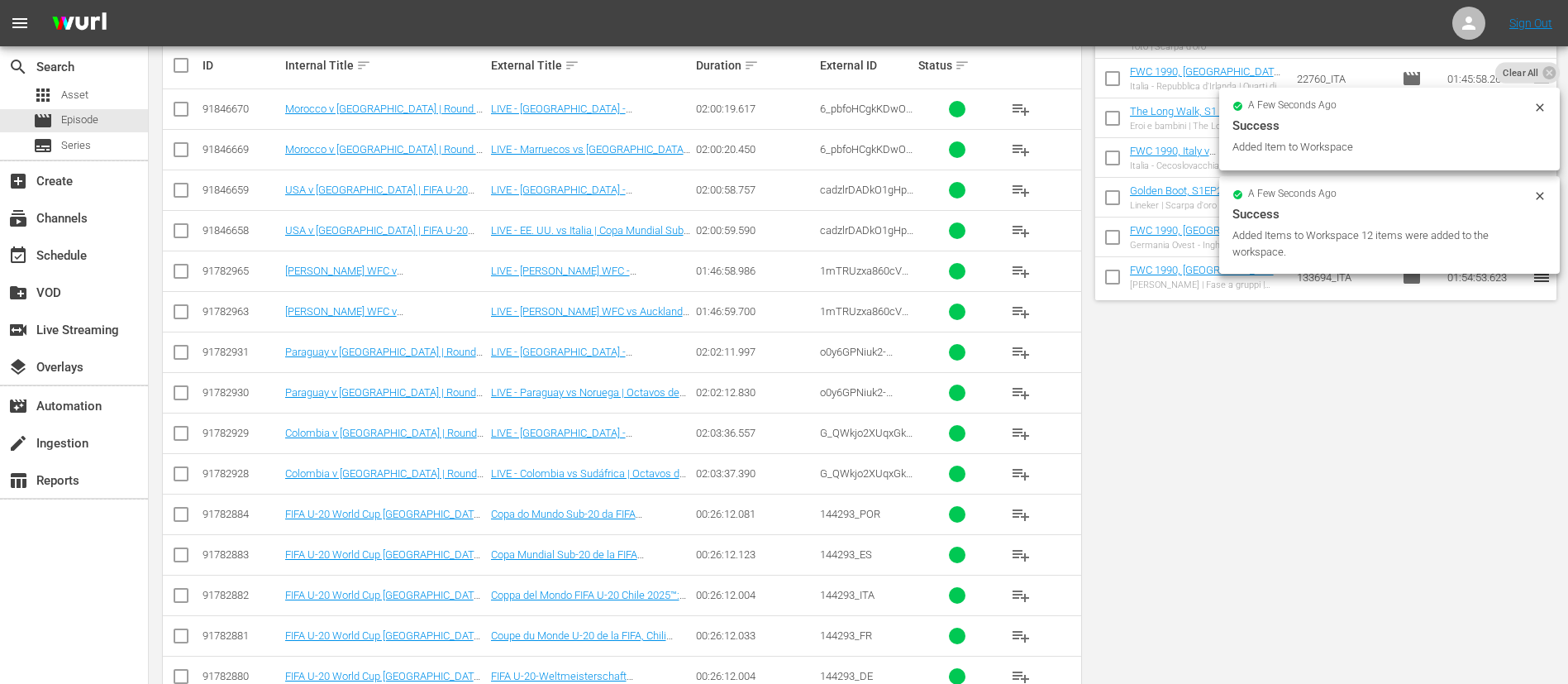
scroll to position [0, 0]
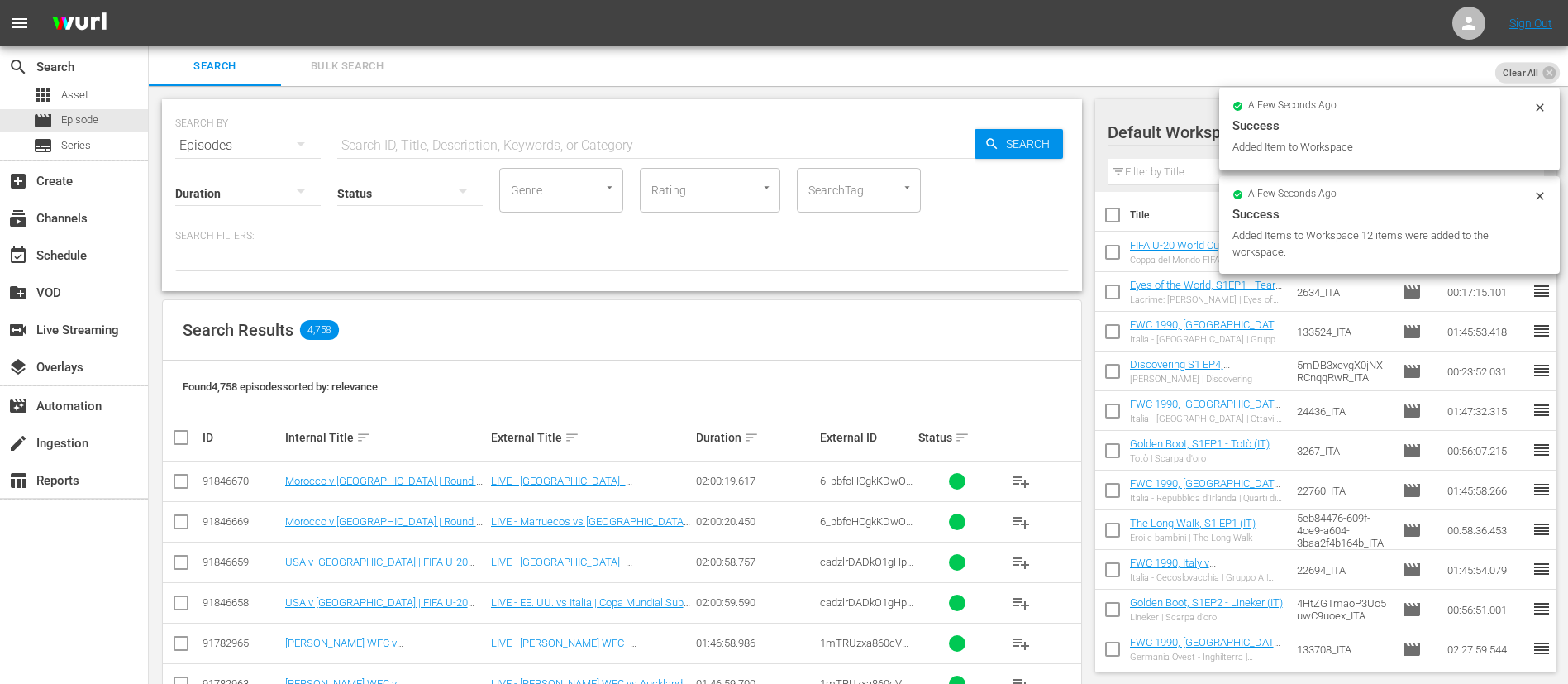
click at [683, 165] on div "Duration Status Genre Genre Rating Rating SearchTag SearchTag" at bounding box center [622, 188] width 894 height 48
drag, startPoint x: 691, startPoint y: 152, endPoint x: 692, endPoint y: 141, distance: 11.0
click at [691, 146] on input "text" at bounding box center [656, 145] width 637 height 40
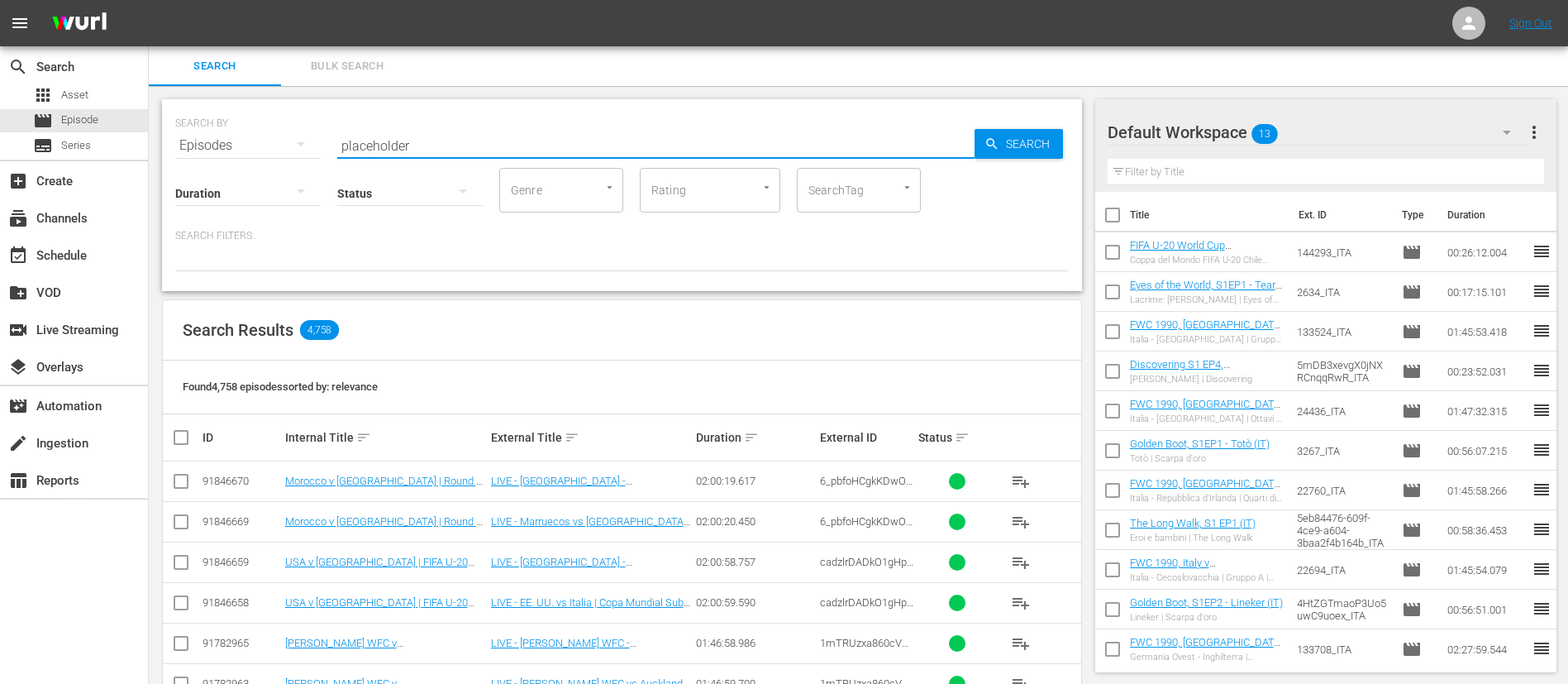
type input "placeholder"
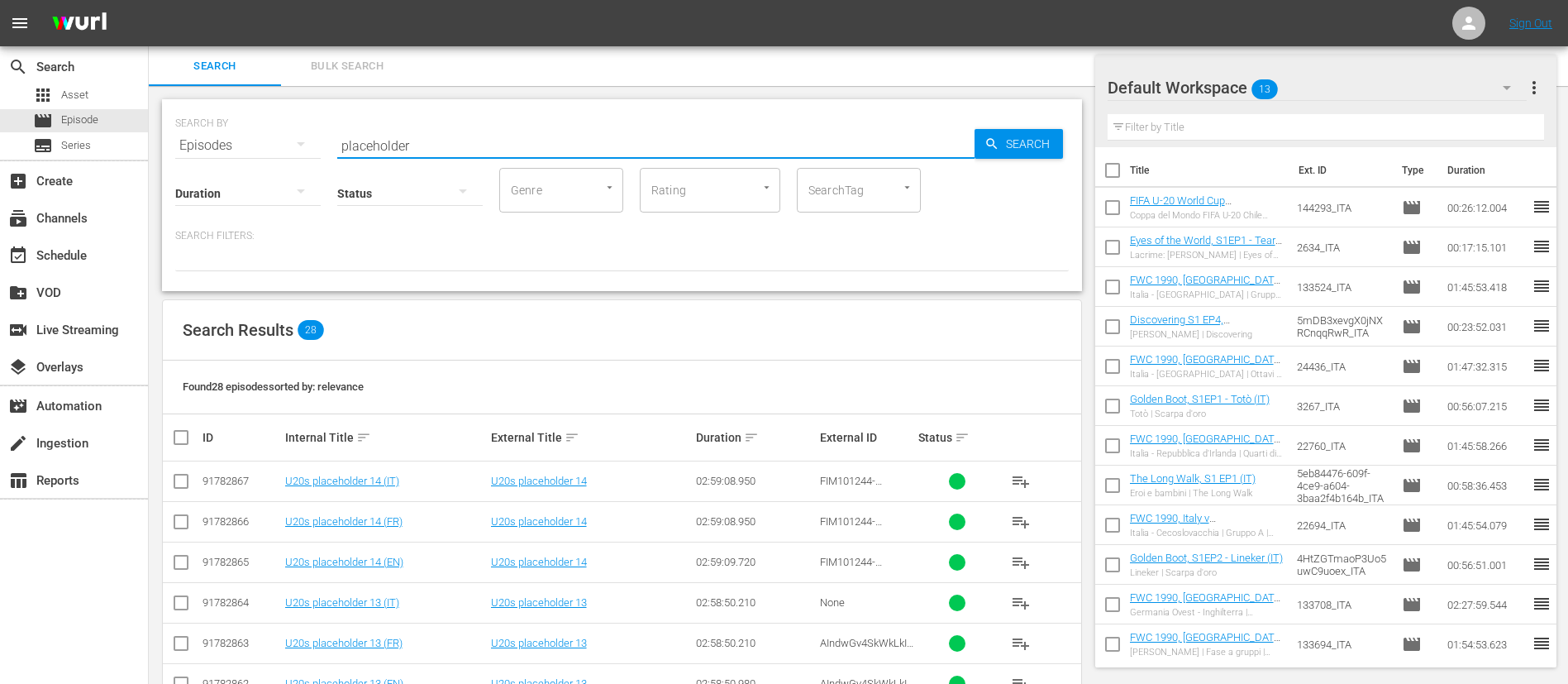
scroll to position [658, 0]
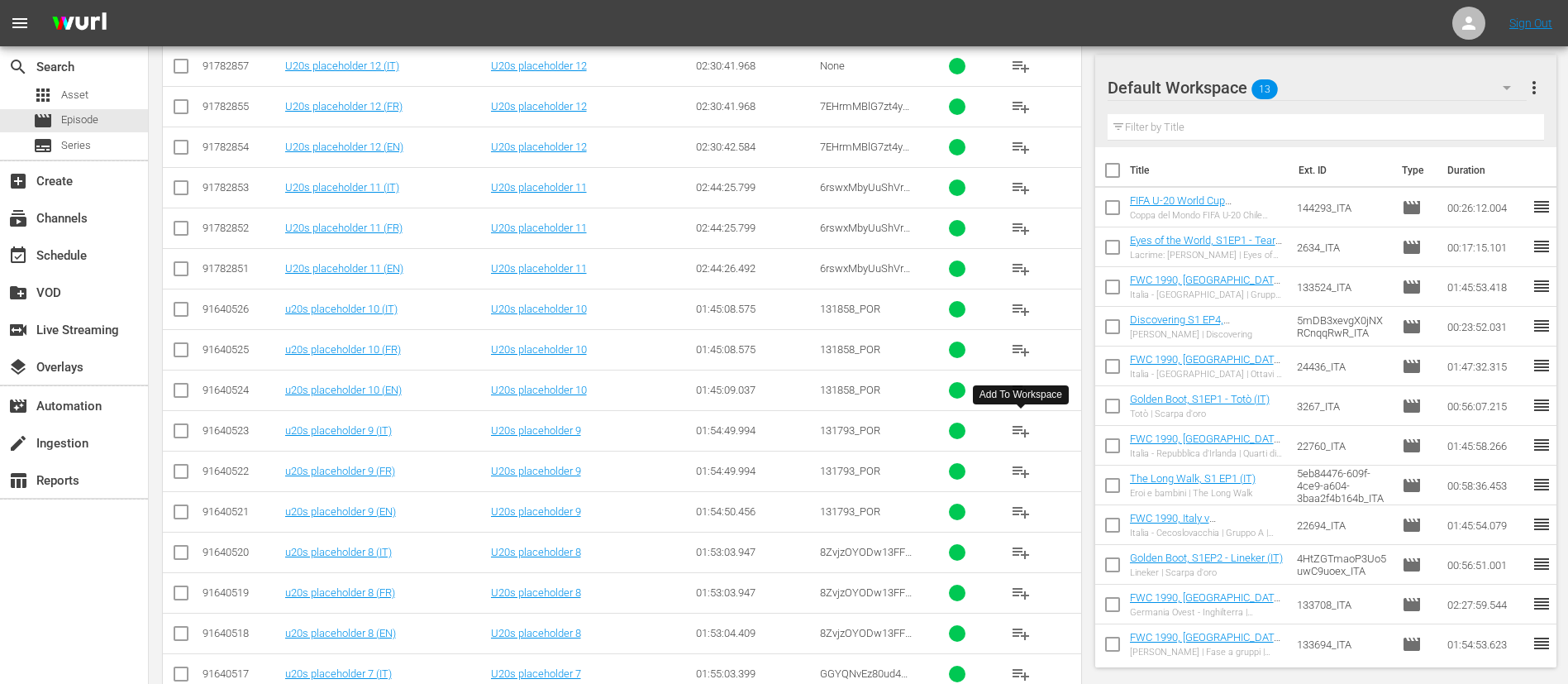
click at [1018, 431] on span "playlist_add" at bounding box center [1021, 430] width 19 height 19
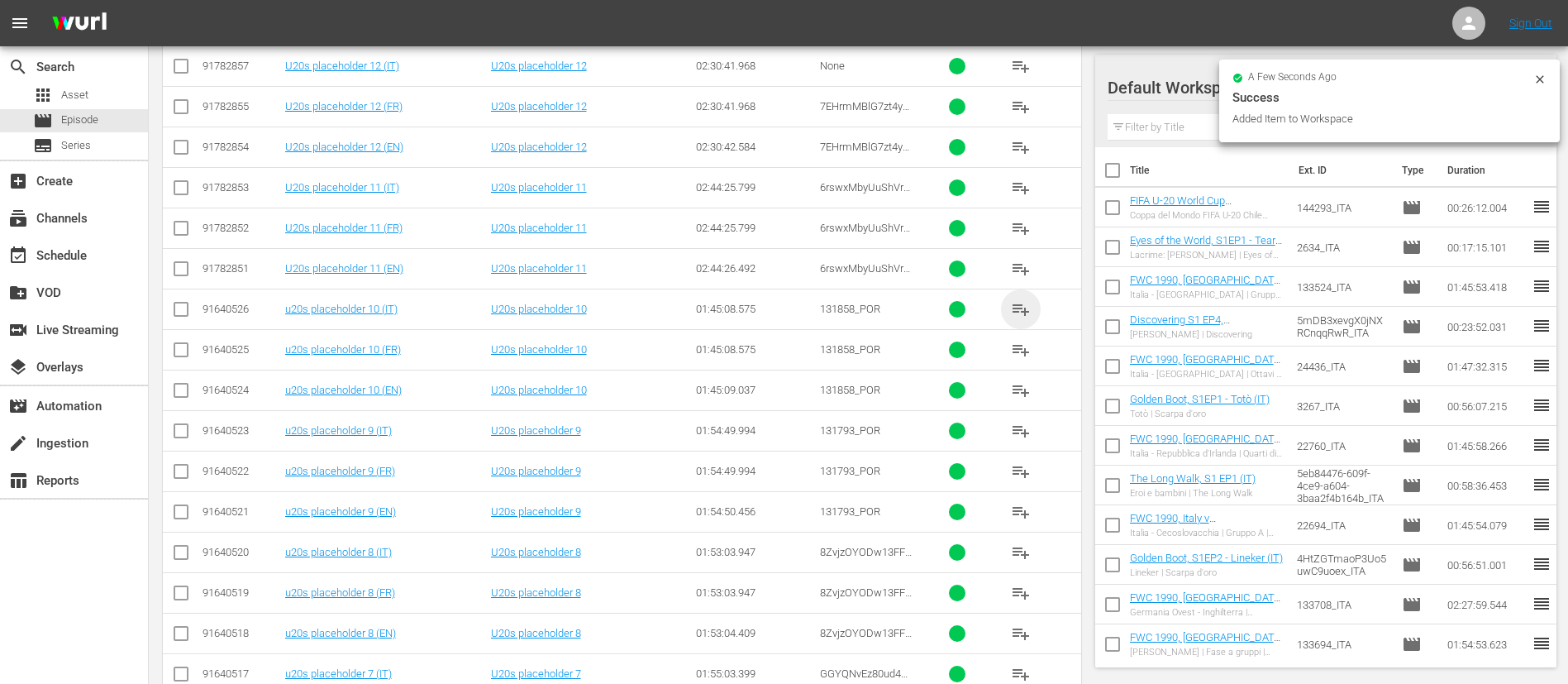
click at [1020, 314] on span "playlist_add" at bounding box center [1021, 309] width 19 height 19
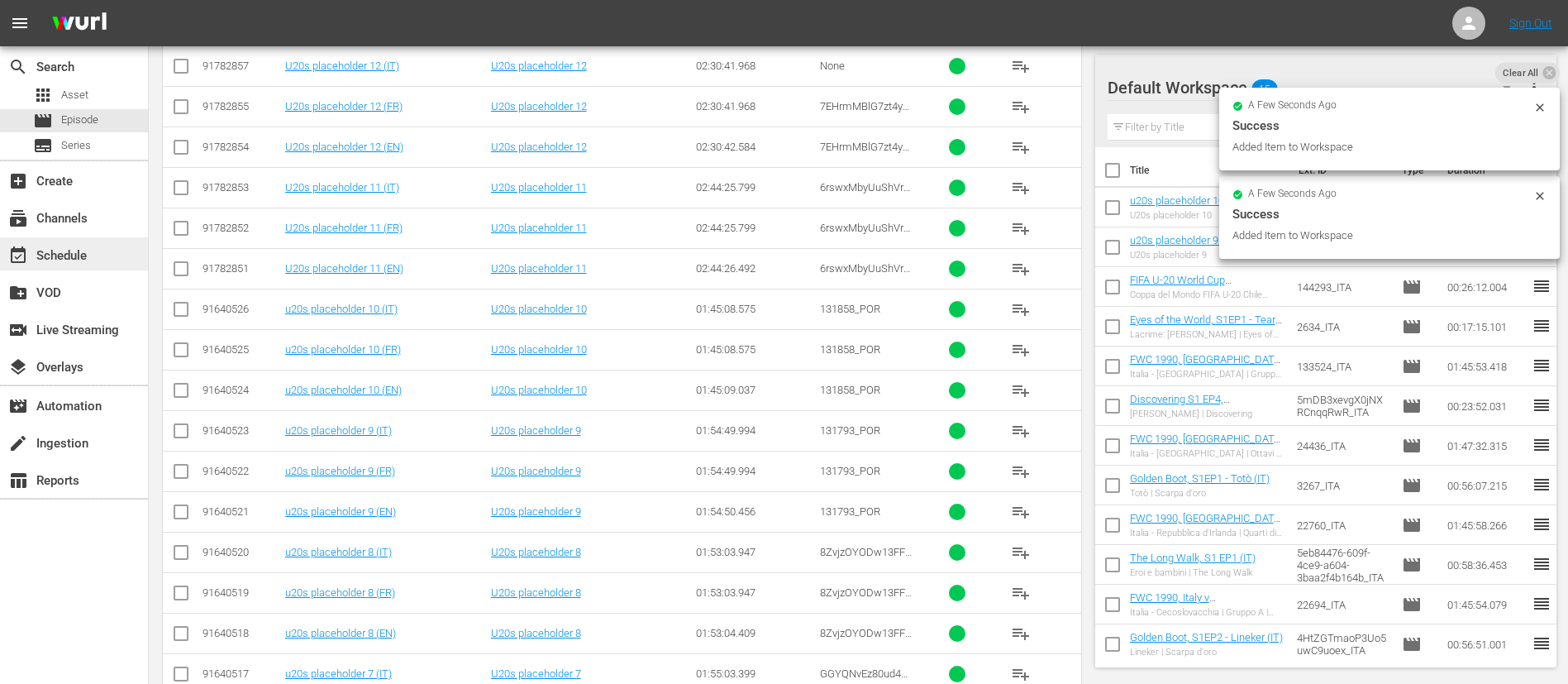
click at [56, 250] on div "event_available Schedule" at bounding box center [46, 253] width 92 height 15
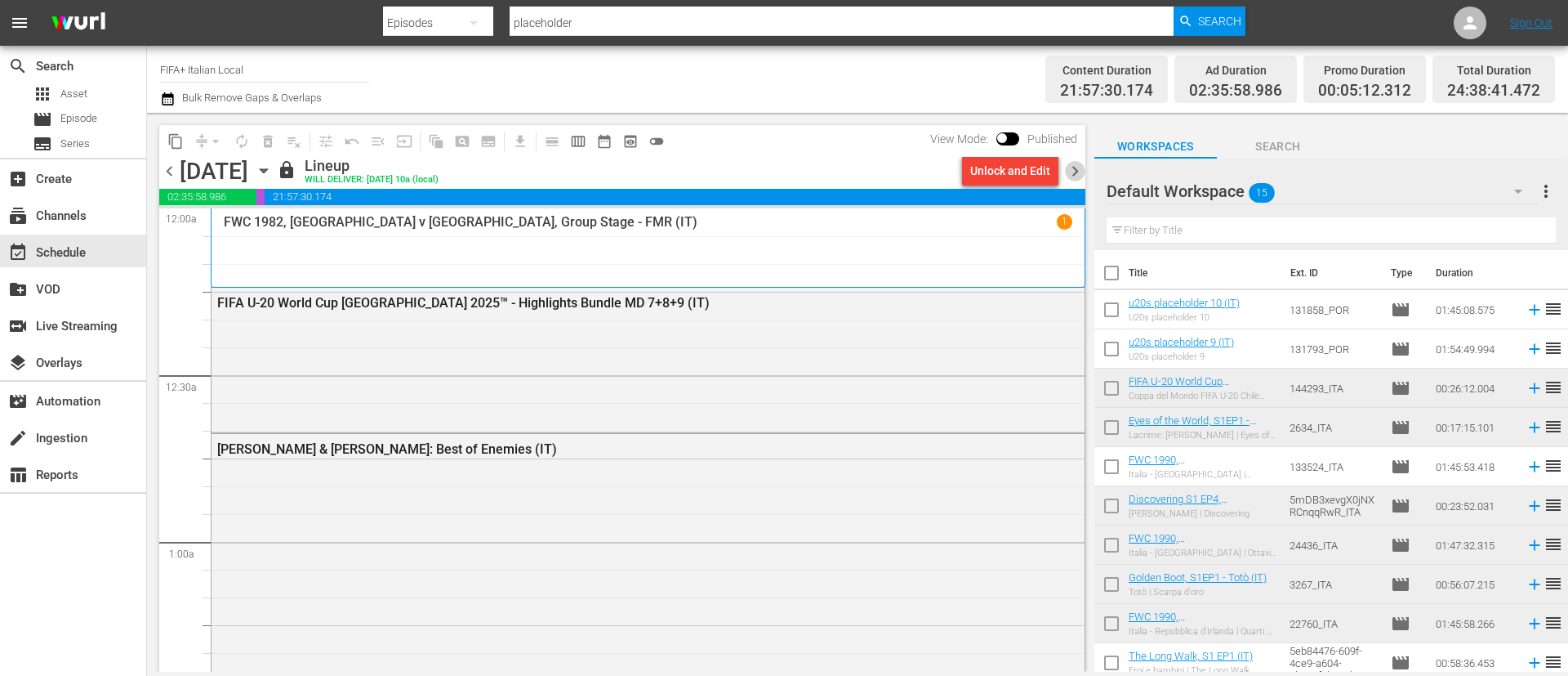
click at [1074, 168] on span "chevron_right" at bounding box center [1075, 171] width 20 height 20
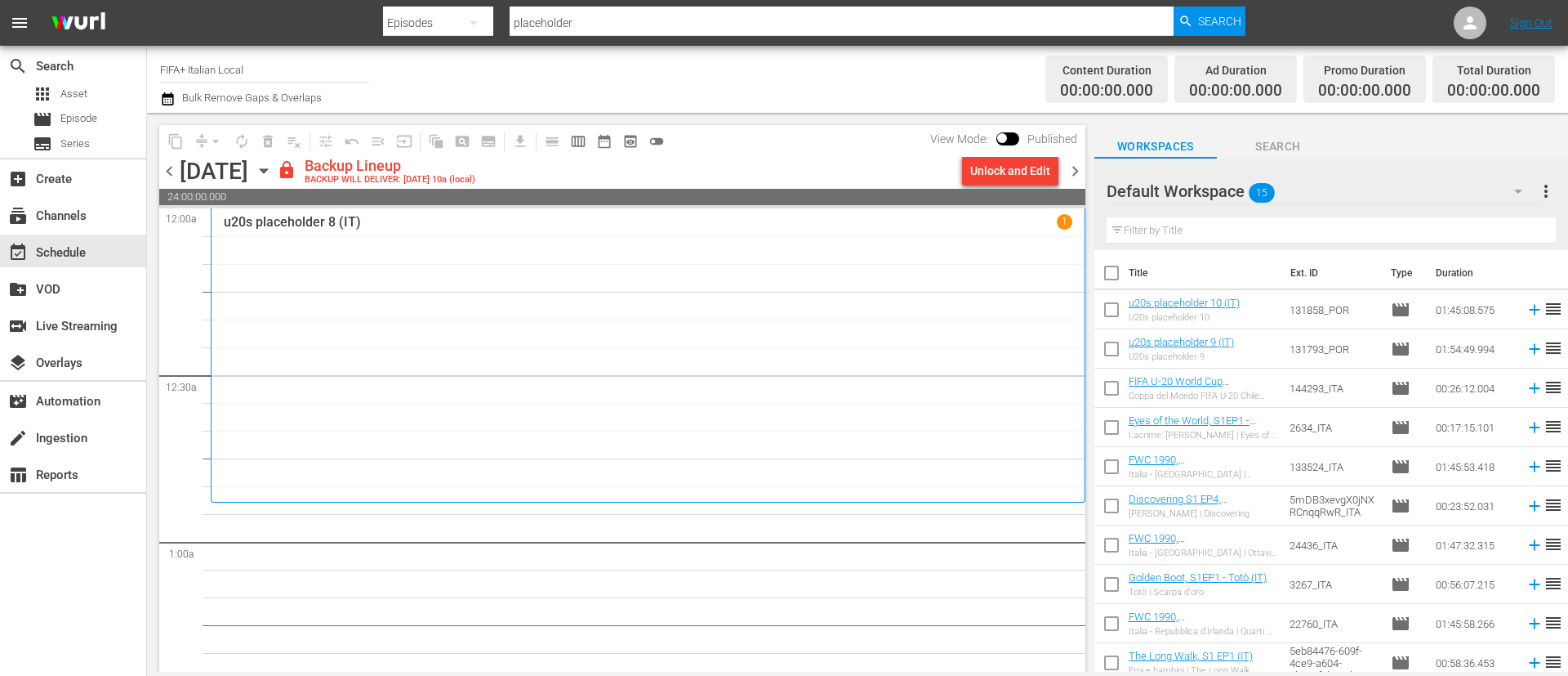
click at [1004, 174] on div "Unlock and Edit" at bounding box center [1010, 171] width 80 height 30
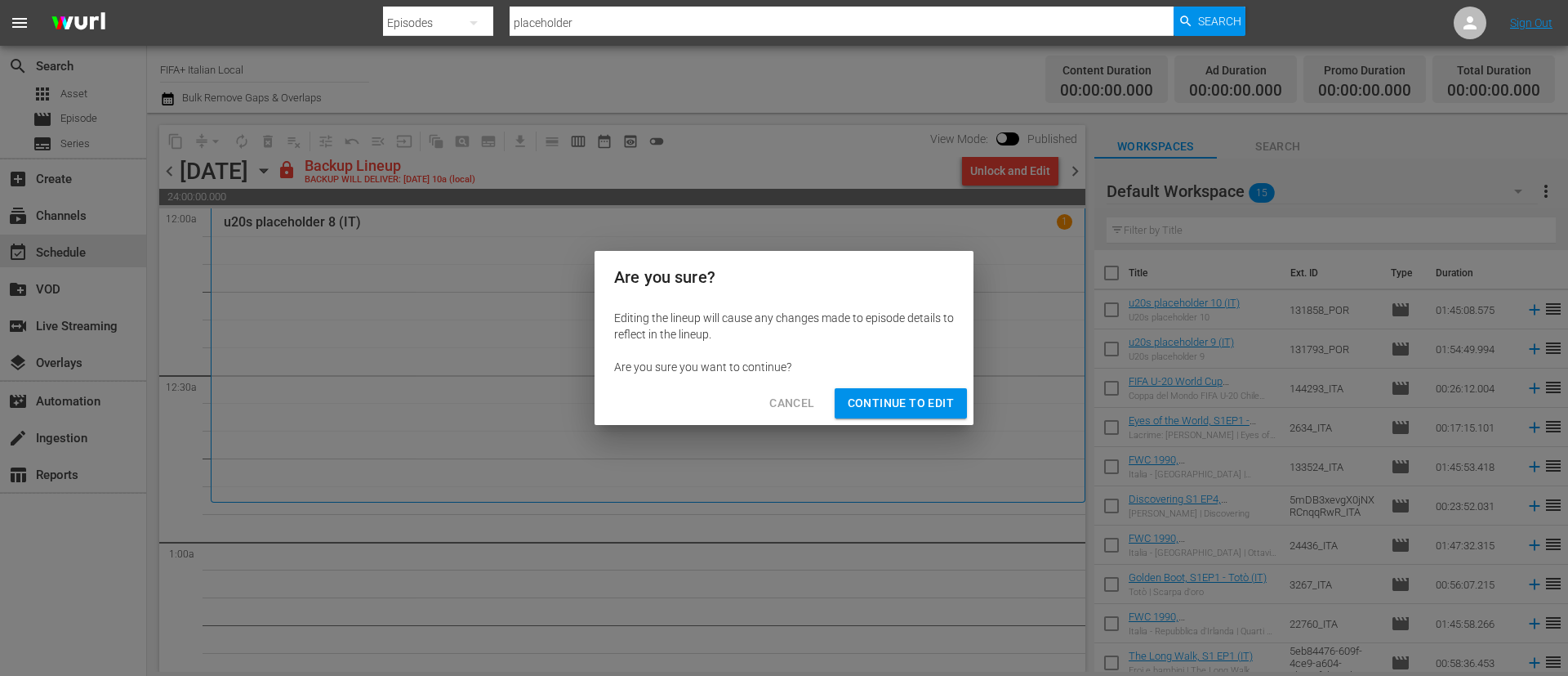
click at [937, 403] on span "Continue to Edit" at bounding box center [900, 402] width 107 height 20
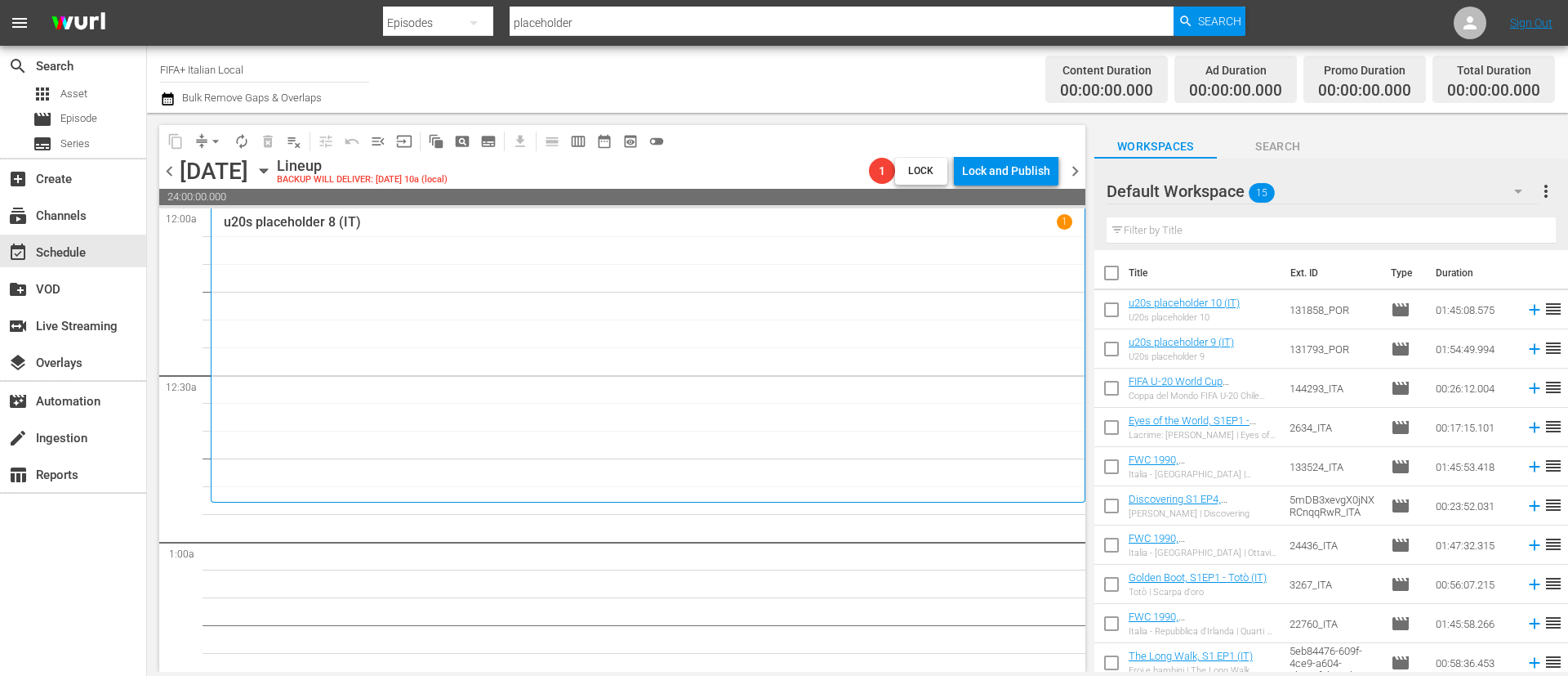
click at [1113, 273] on input "checkbox" at bounding box center [1111, 277] width 35 height 35
checkbox input "true"
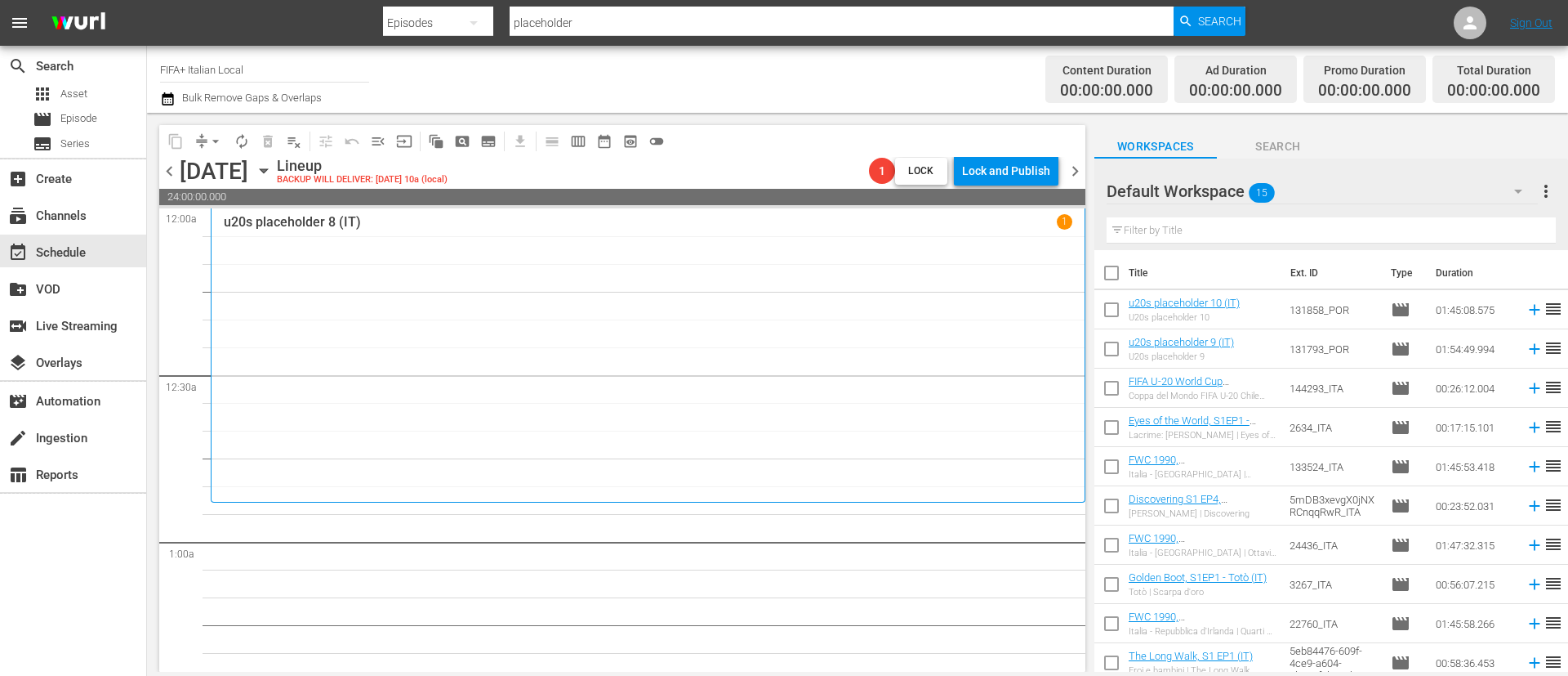
checkbox input "true"
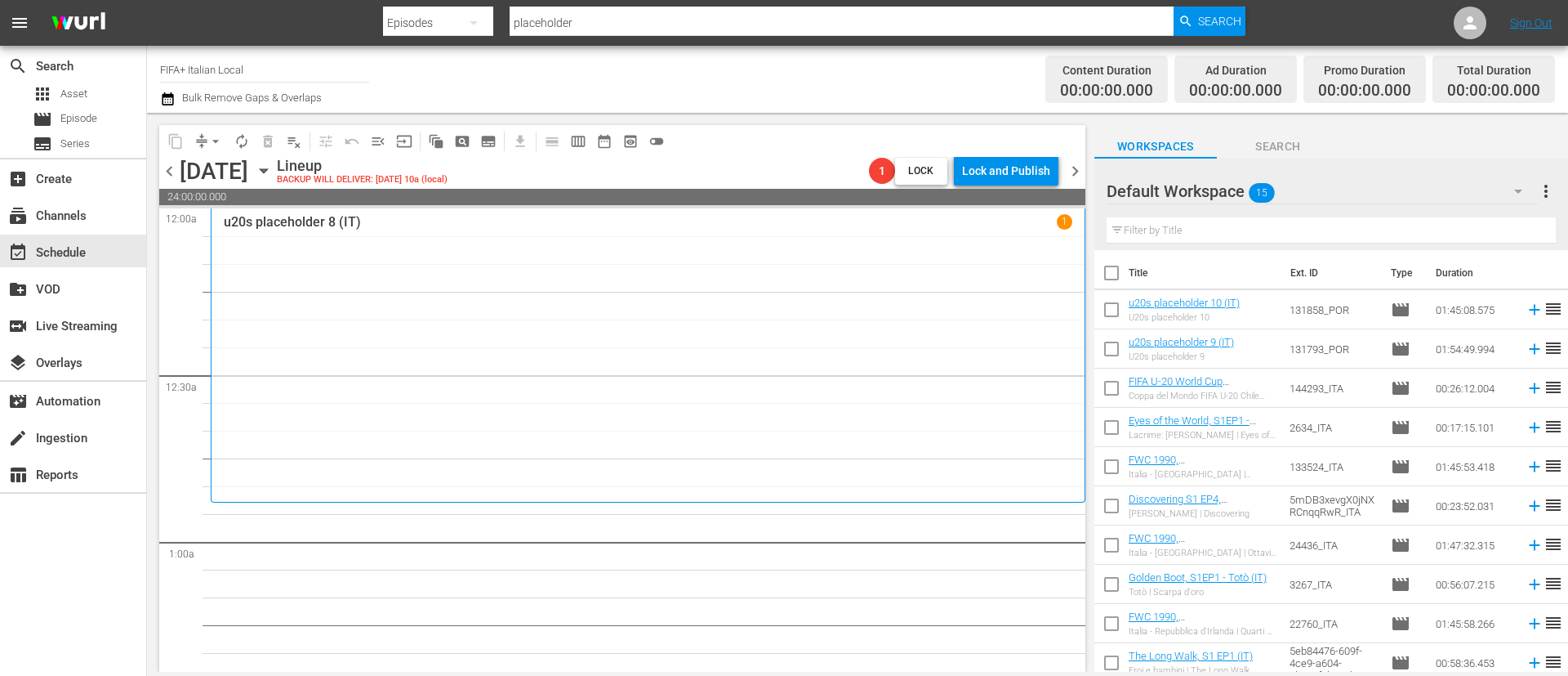
checkbox input "true"
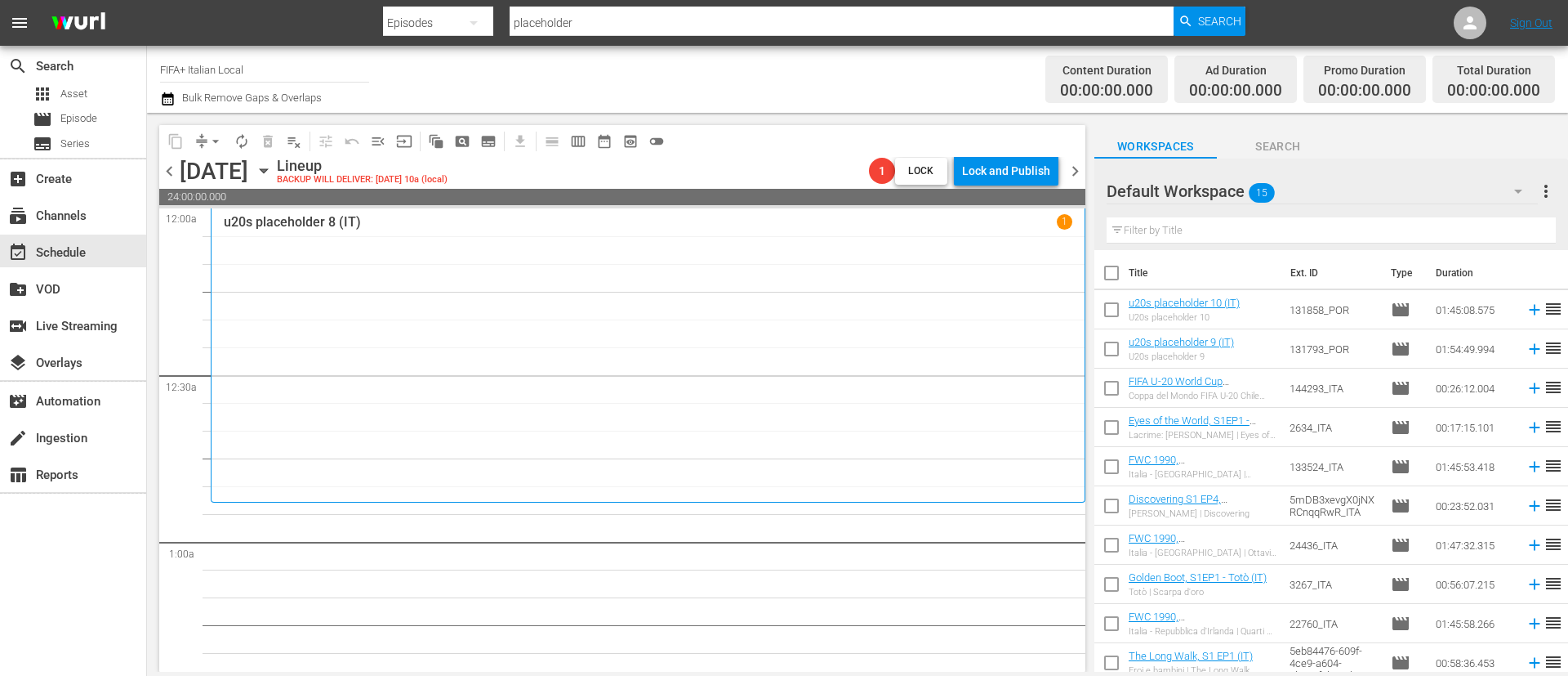
checkbox input "true"
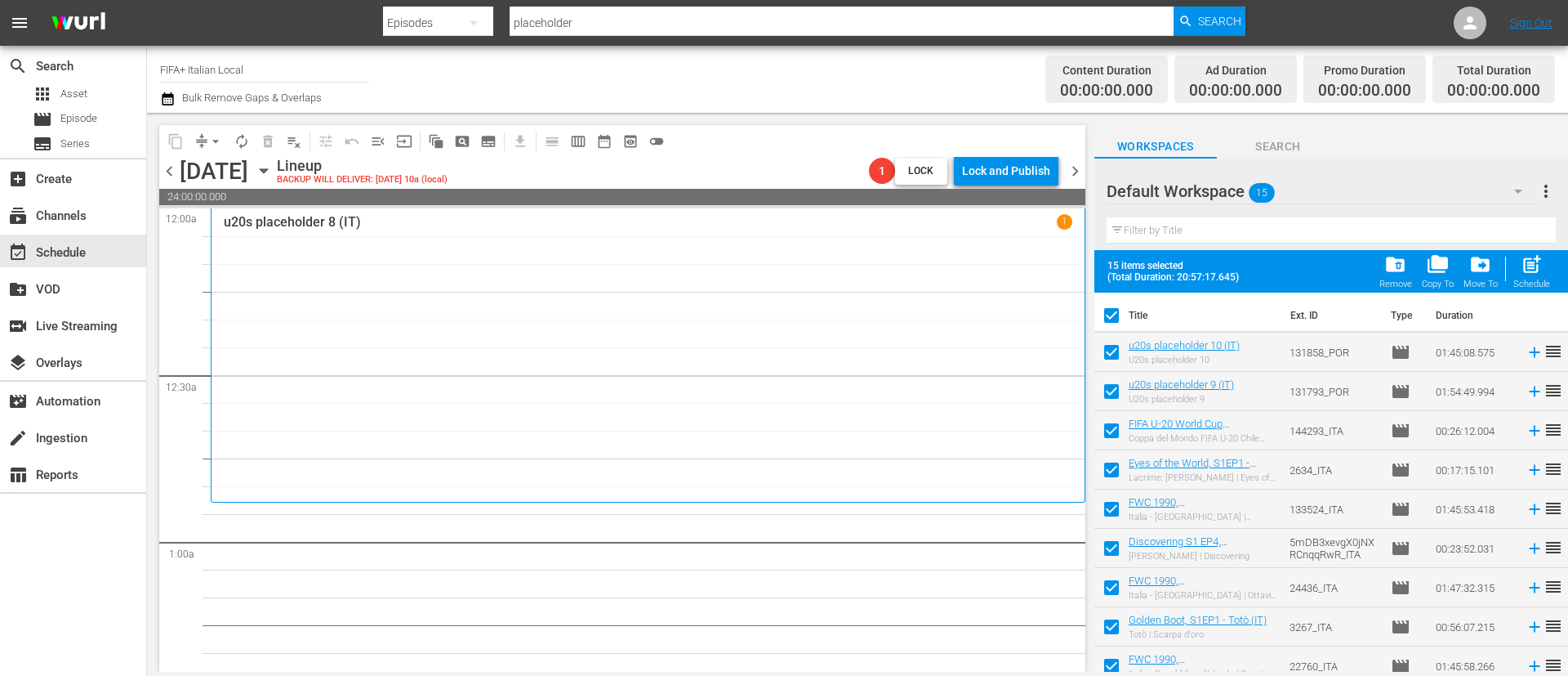
click at [1118, 350] on input "checkbox" at bounding box center [1111, 355] width 35 height 35
checkbox input "false"
click at [1110, 391] on input "checkbox" at bounding box center [1111, 395] width 35 height 35
checkbox input "false"
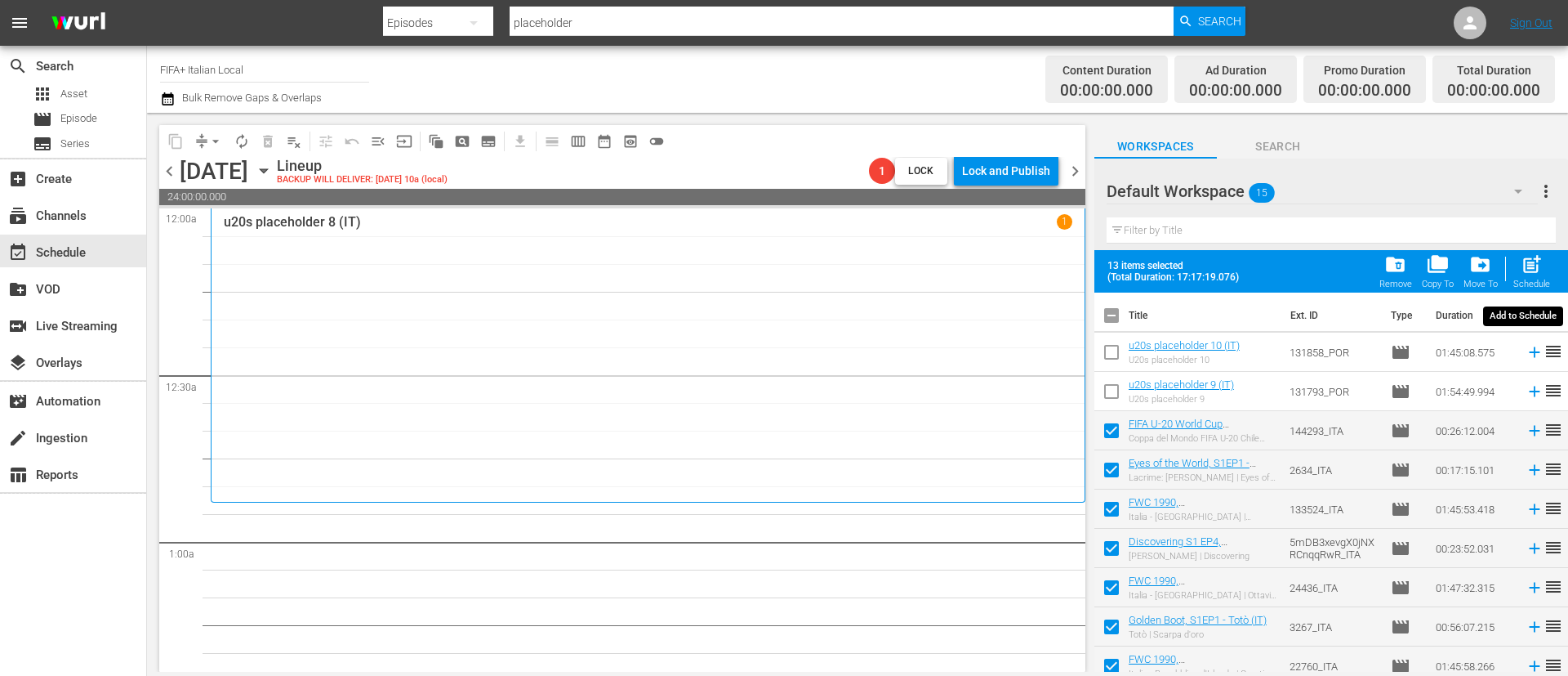
drag, startPoint x: 1517, startPoint y: 266, endPoint x: 1437, endPoint y: 284, distance: 82.0
click at [1517, 266] on div "post_add Schedule" at bounding box center [1532, 271] width 36 height 36
checkbox input "false"
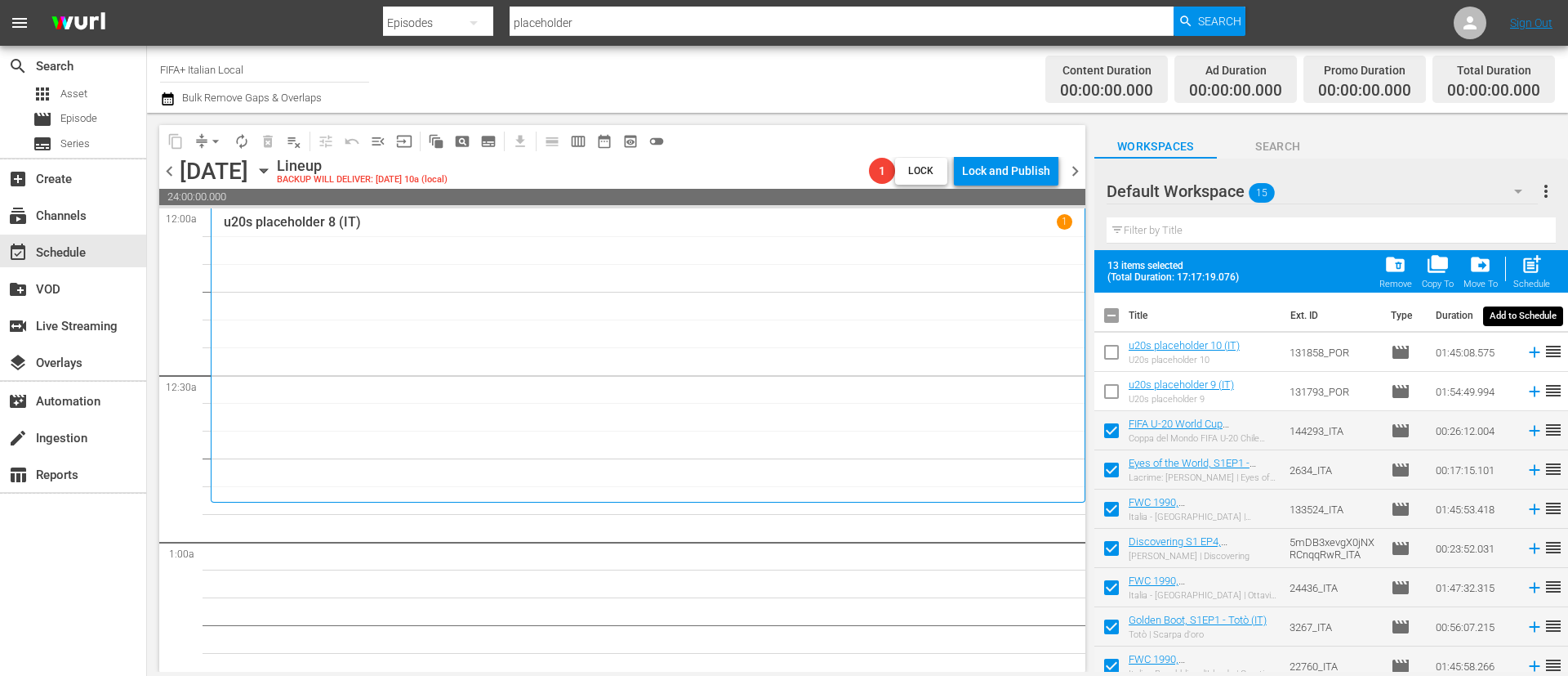
checkbox input "false"
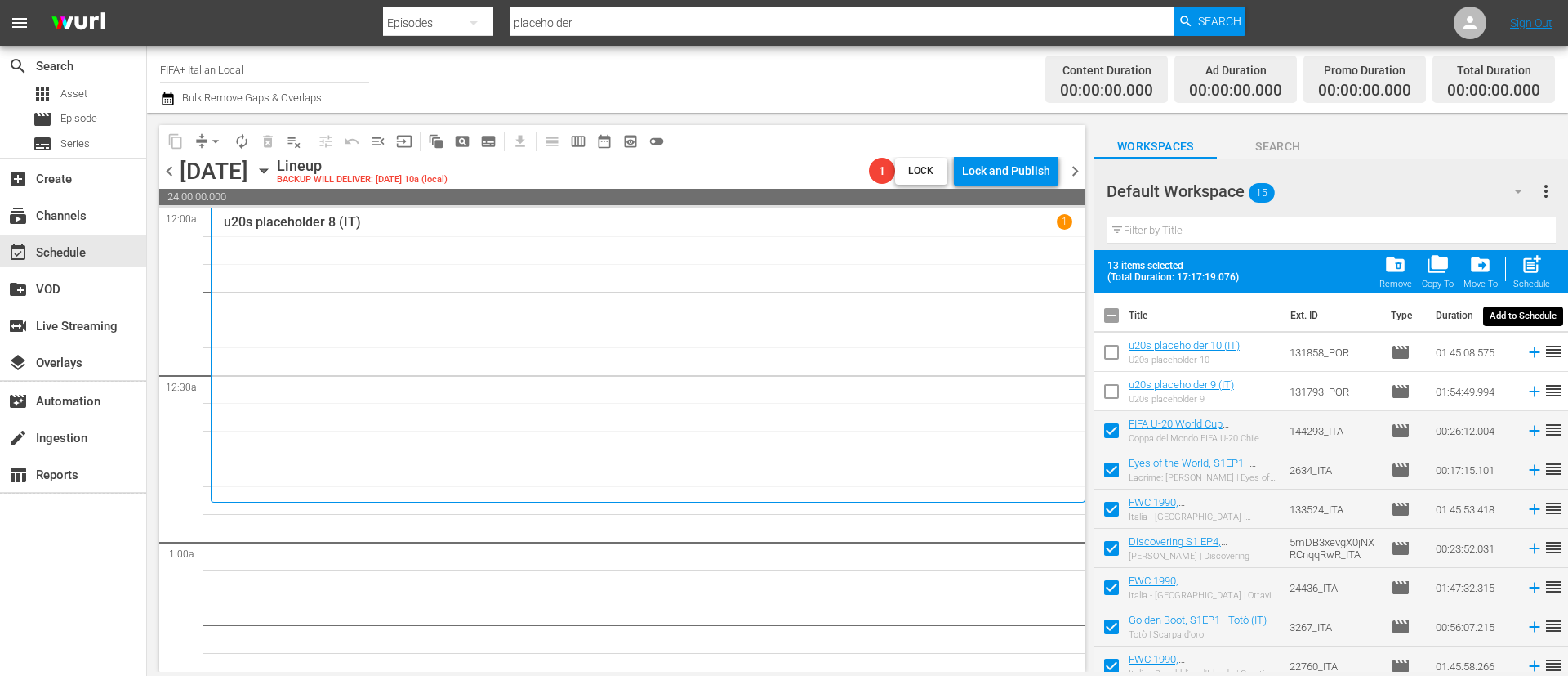
checkbox input "false"
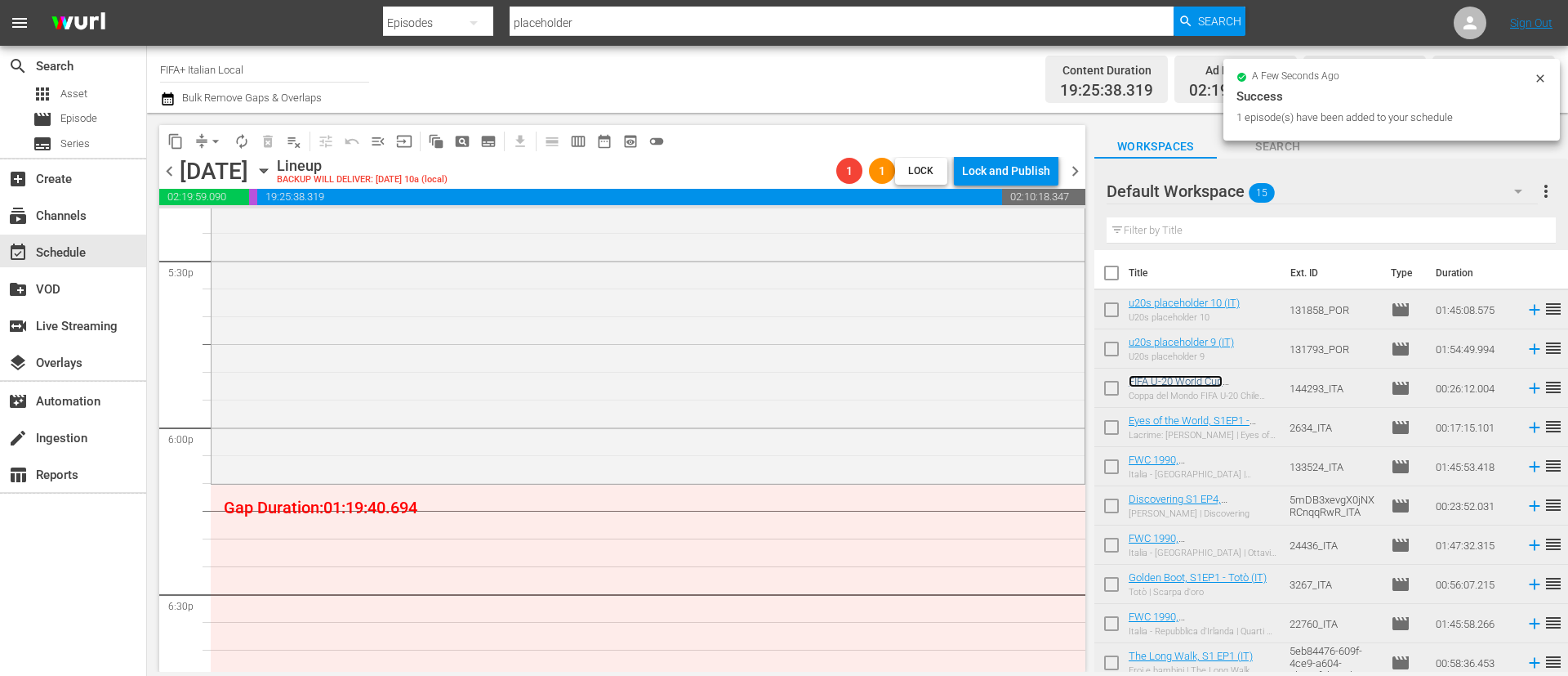
scroll to position [5883, 0]
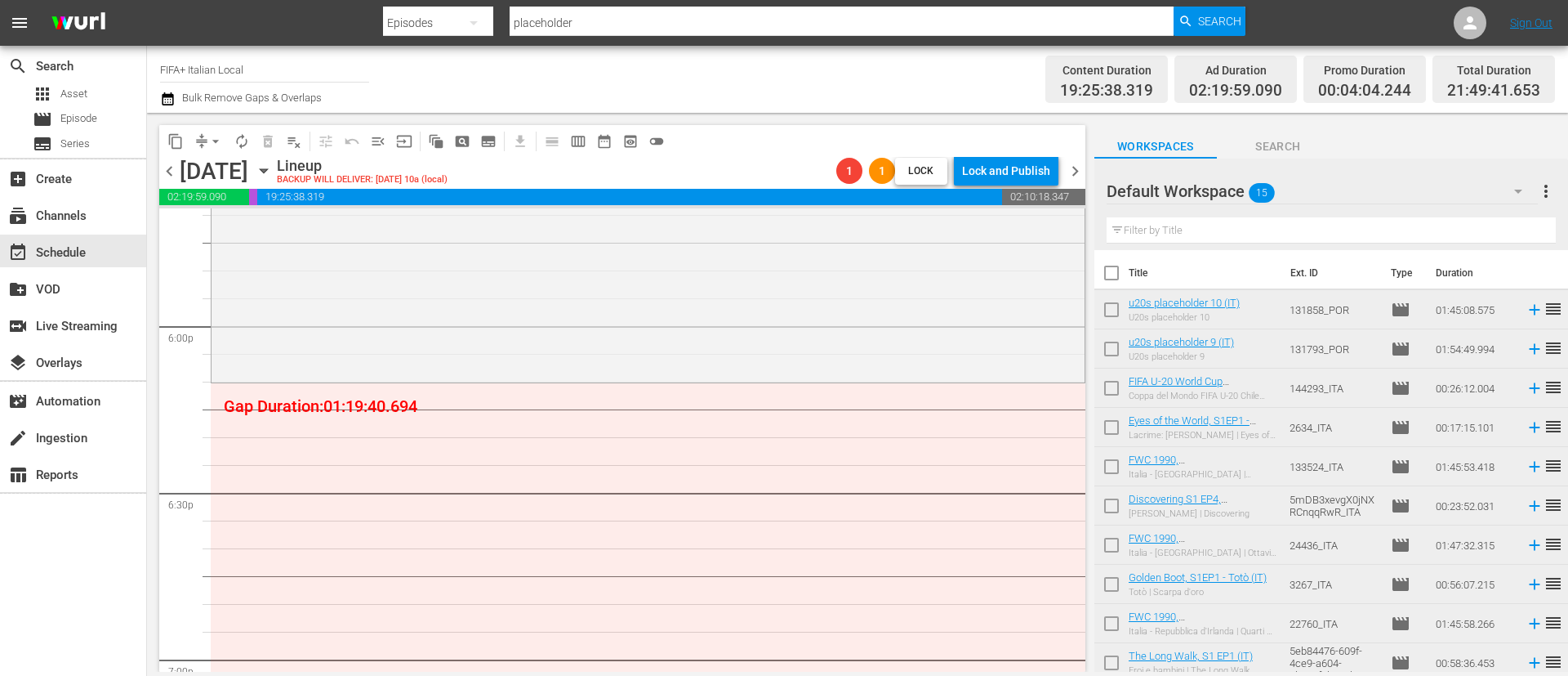
click at [1110, 501] on input "checkbox" at bounding box center [1111, 509] width 35 height 35
checkbox input "true"
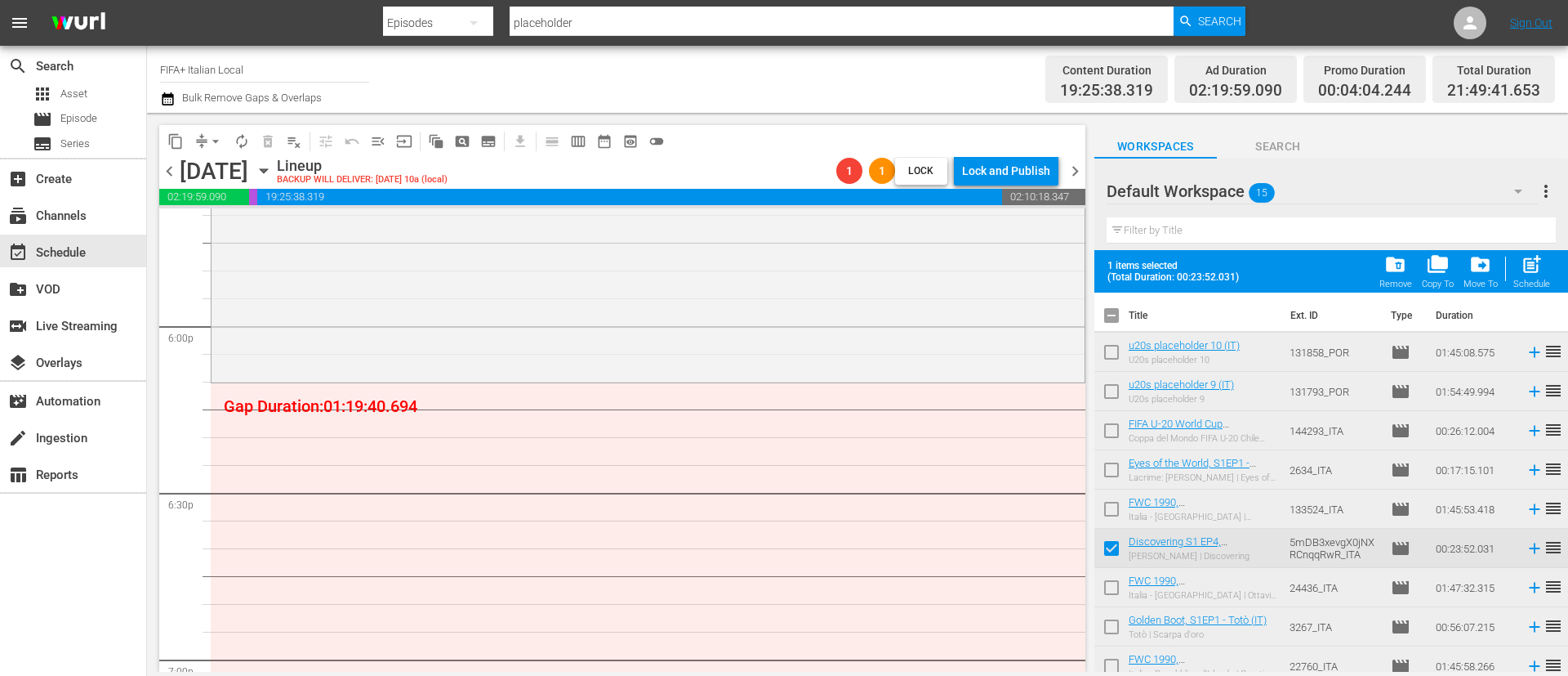
click at [1115, 624] on input "checkbox" at bounding box center [1111, 630] width 35 height 35
checkbox input "true"
click at [1111, 545] on input "checkbox" at bounding box center [1111, 552] width 35 height 35
checkbox input "false"
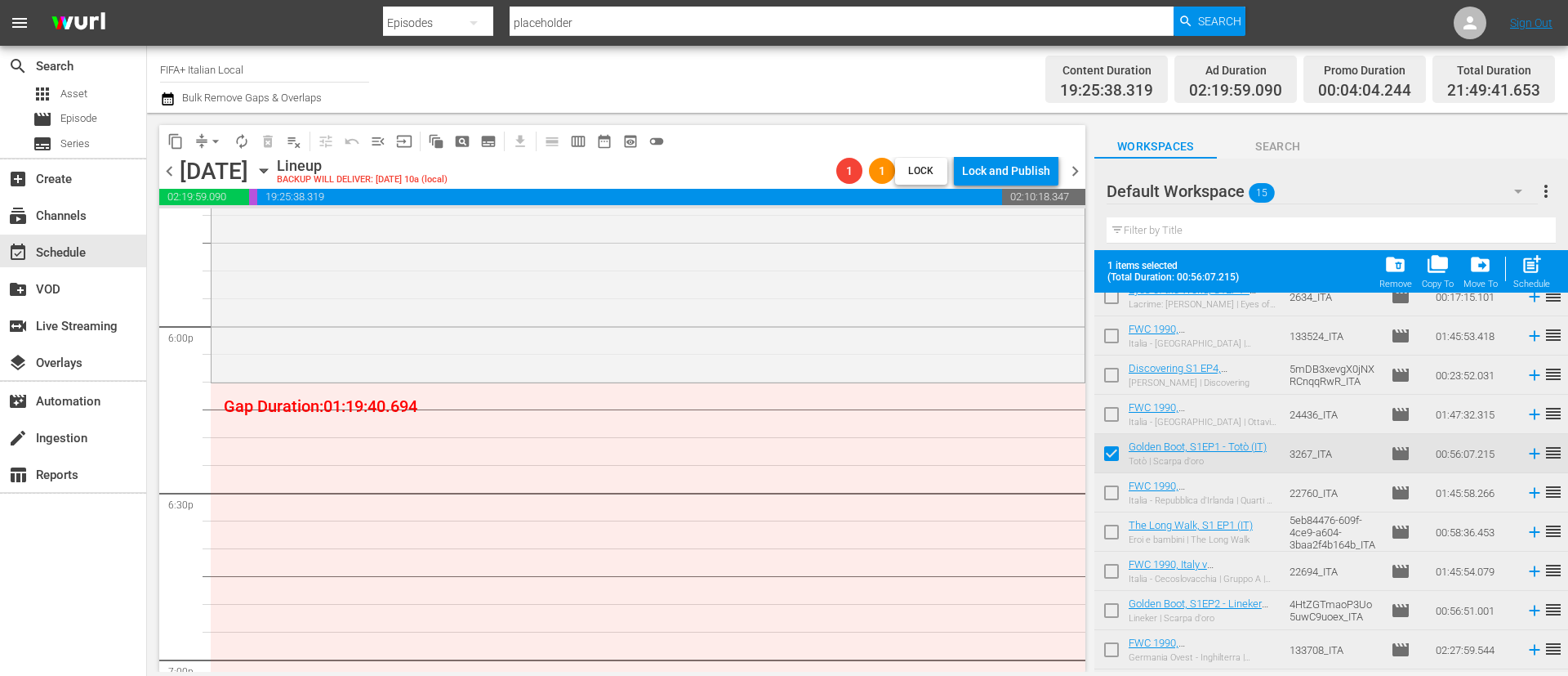
scroll to position [245, 0]
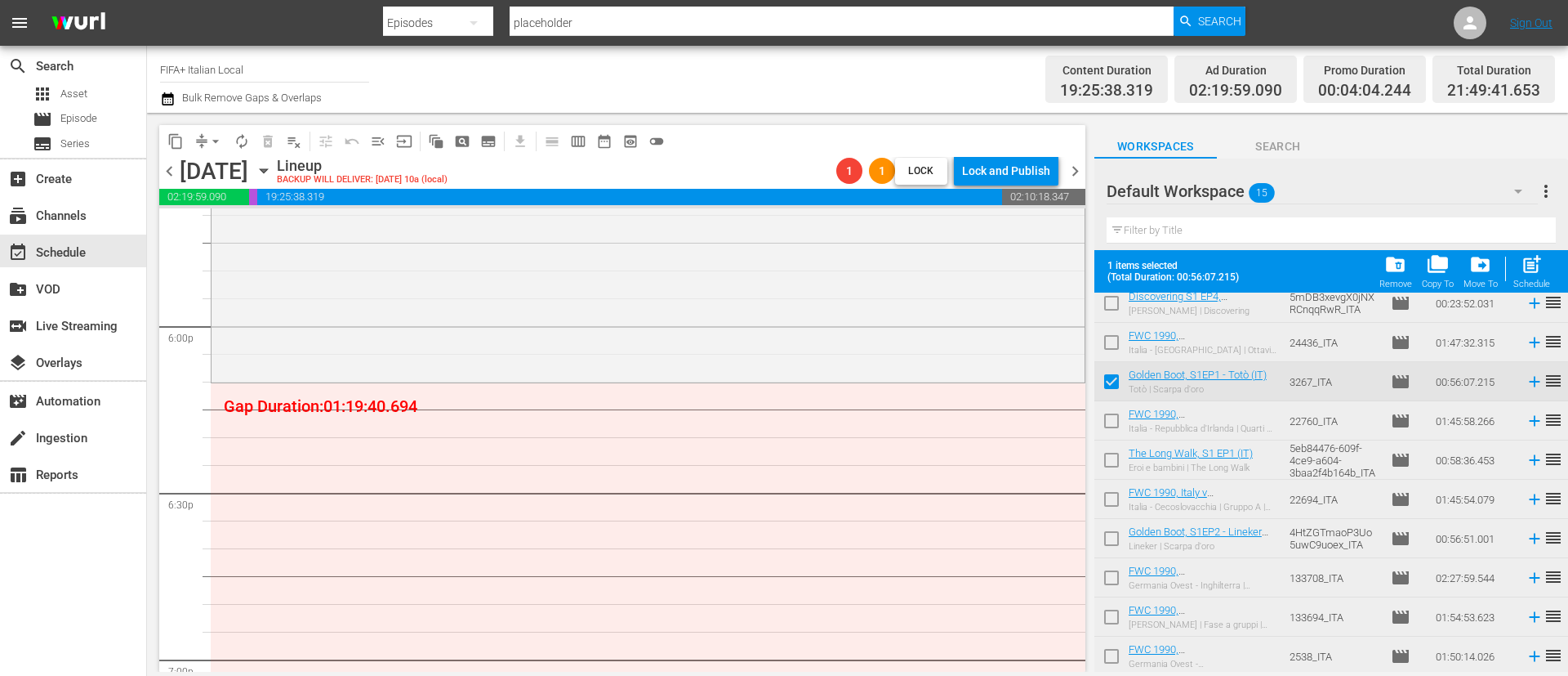
click at [1117, 382] on input "checkbox" at bounding box center [1111, 385] width 35 height 35
checkbox input "false"
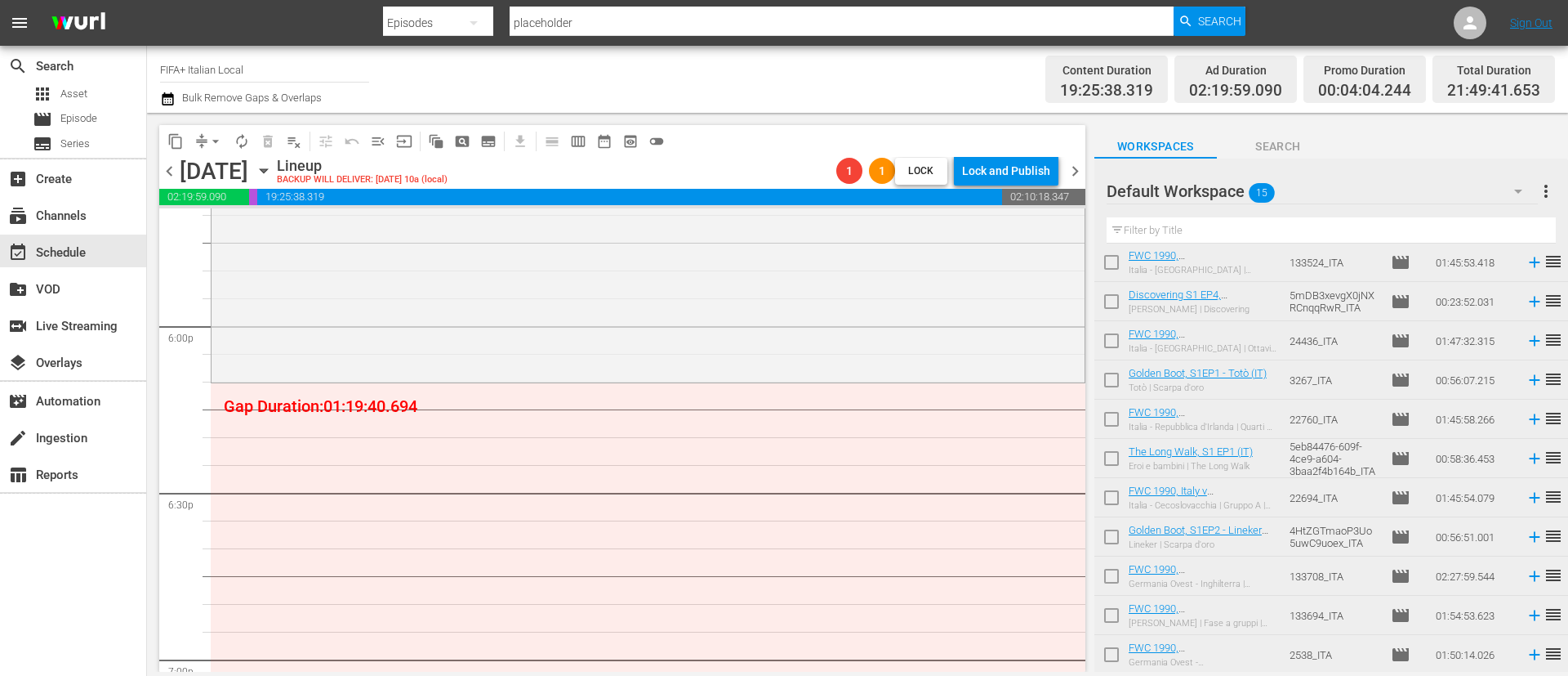
scroll to position [205, 0]
click at [1113, 461] on input "checkbox" at bounding box center [1111, 462] width 35 height 35
checkbox input "true"
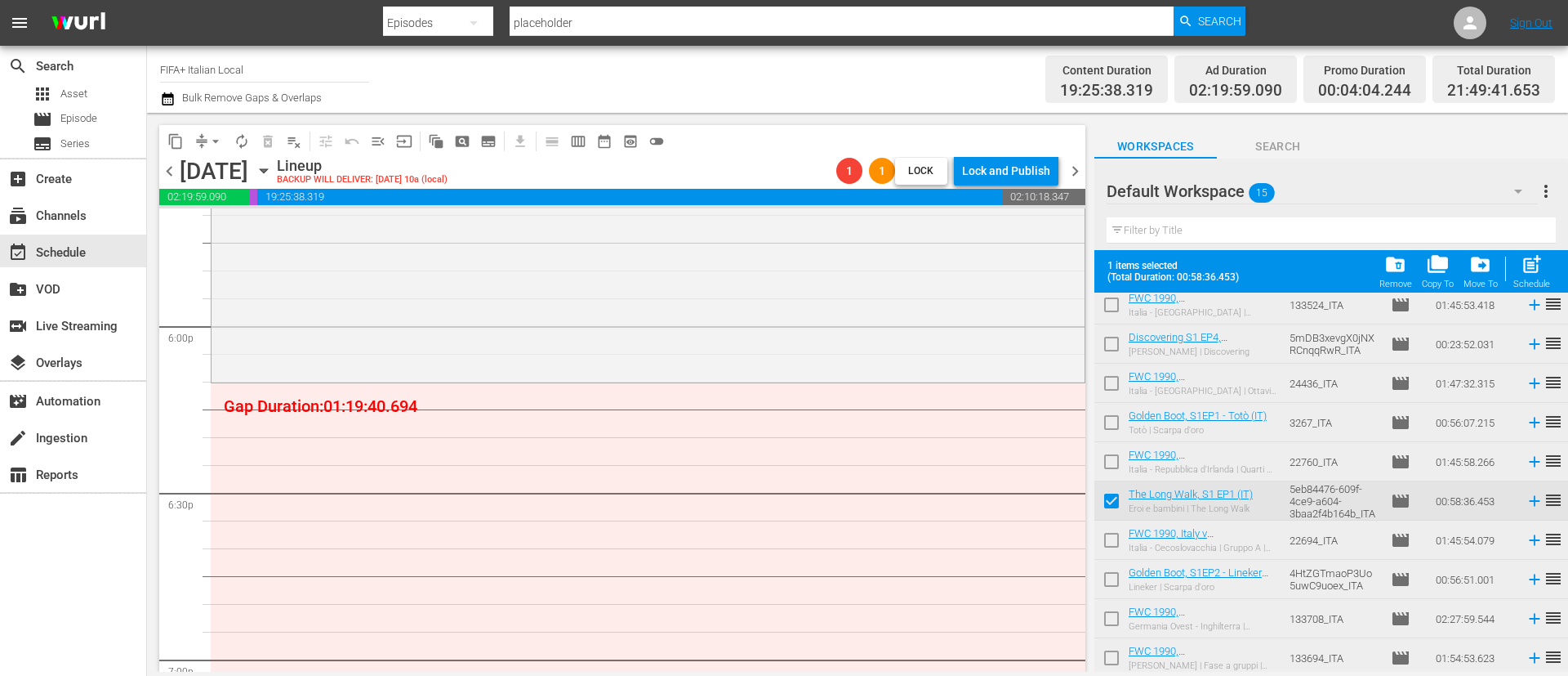
click at [1109, 336] on input "checkbox" at bounding box center [1111, 348] width 35 height 35
checkbox input "true"
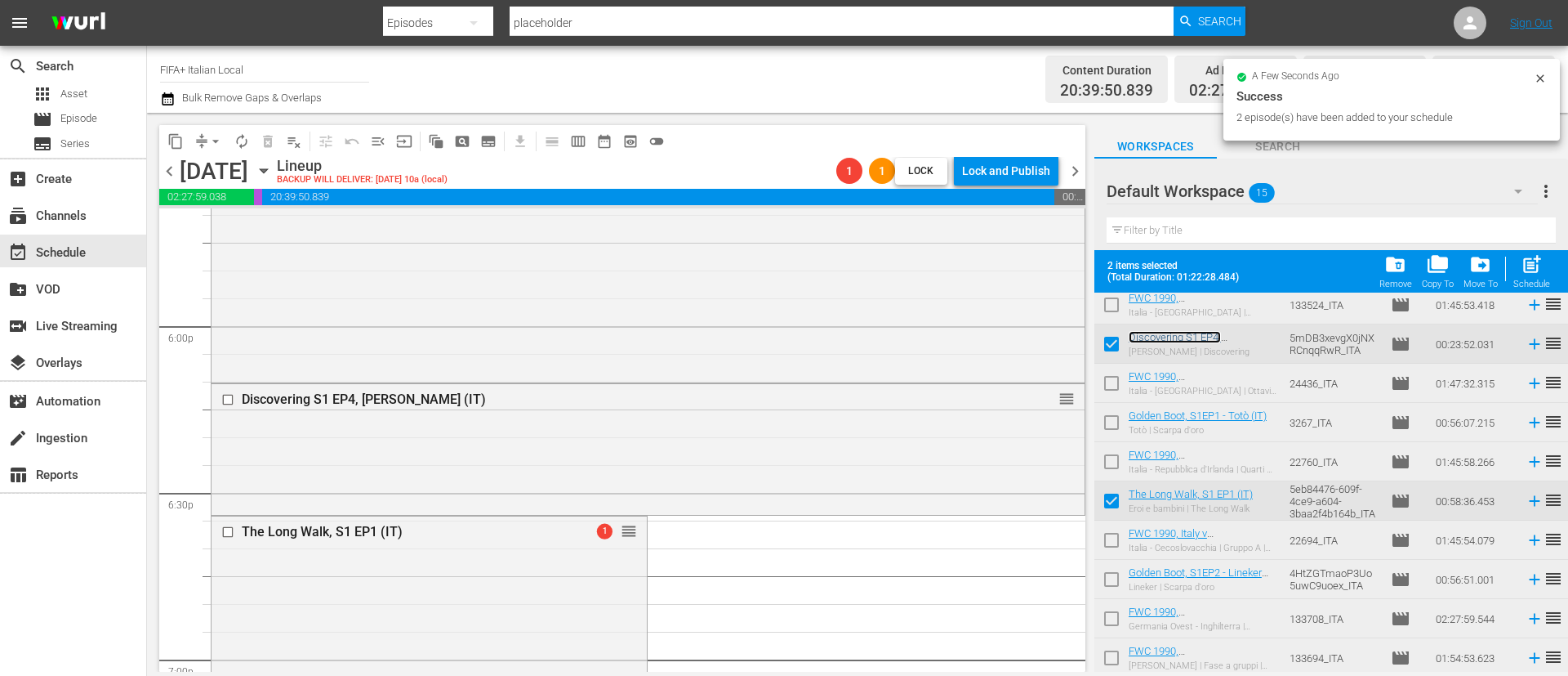
scroll to position [0, 0]
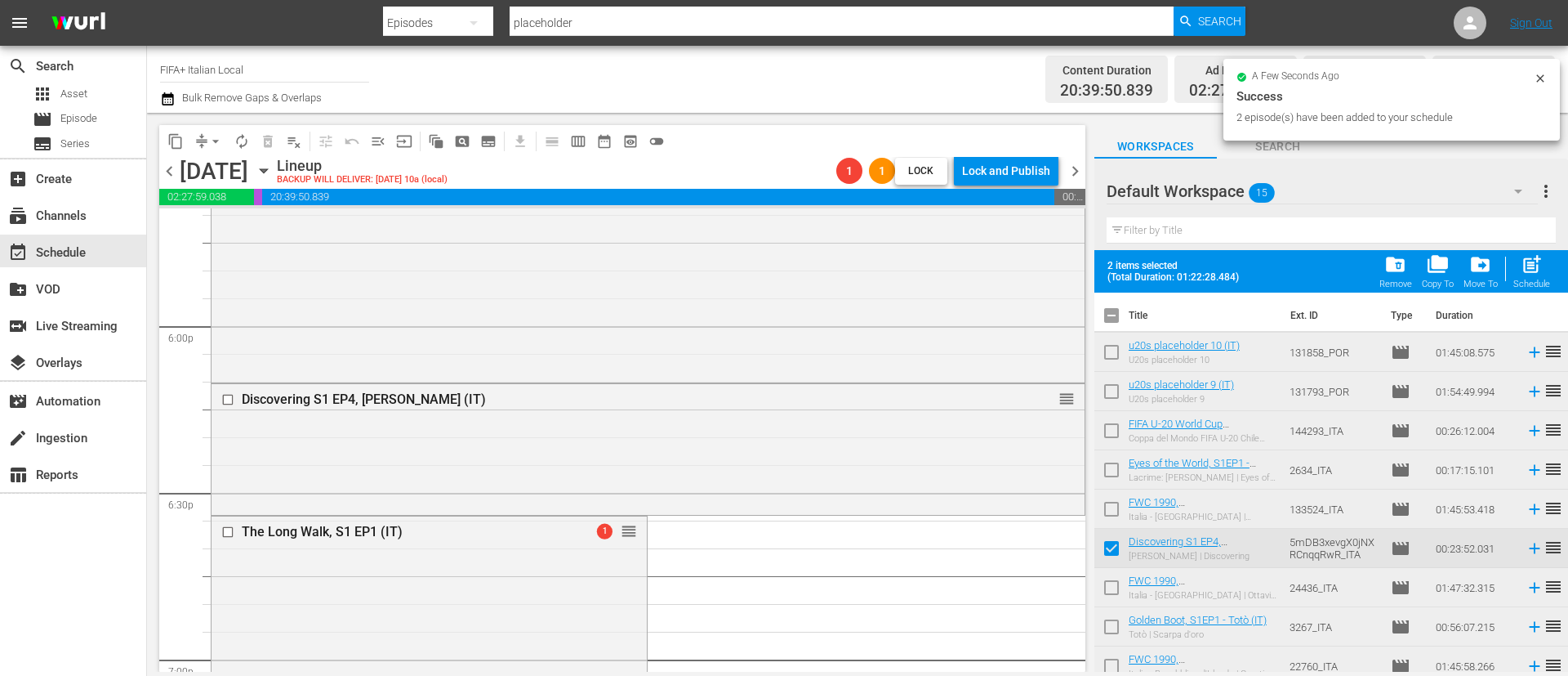
click at [1116, 317] on input "checkbox" at bounding box center [1111, 319] width 35 height 35
checkbox input "true"
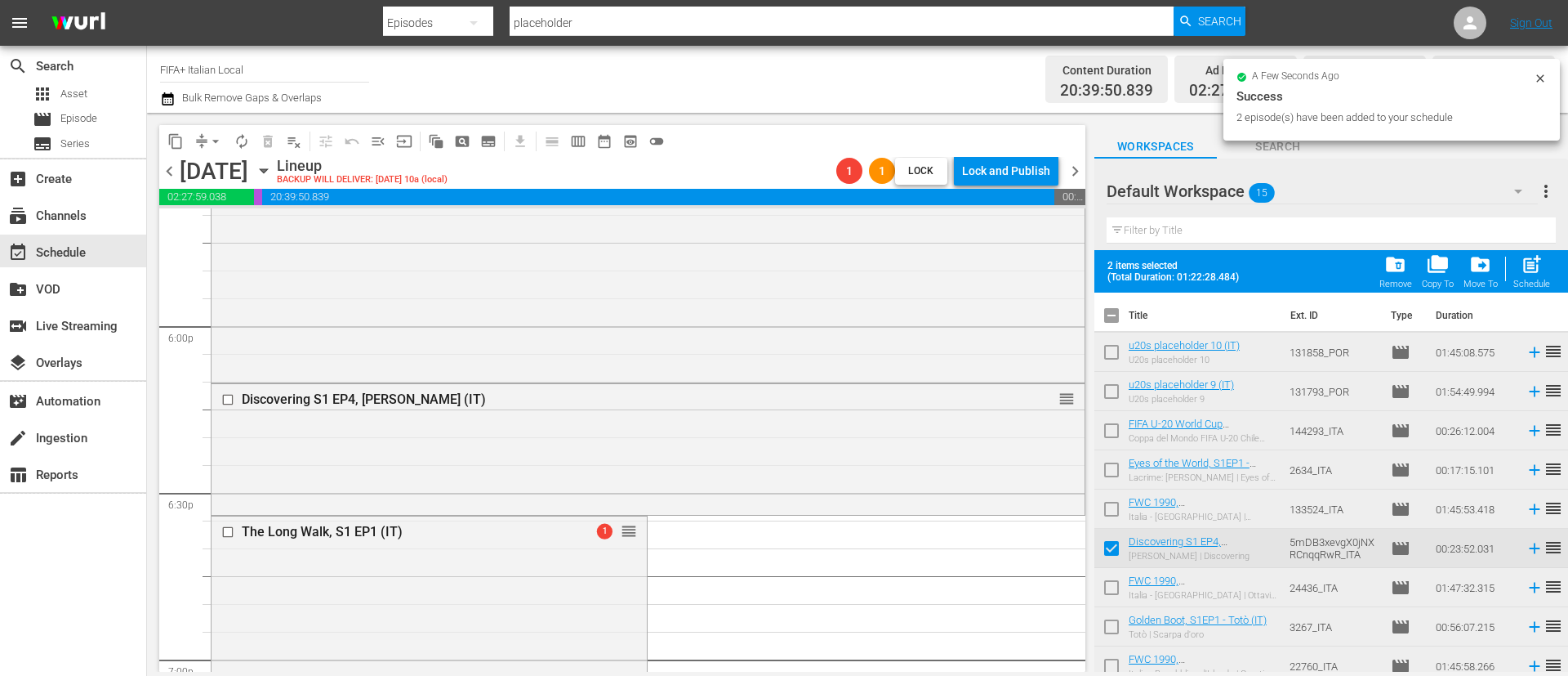
checkbox input "true"
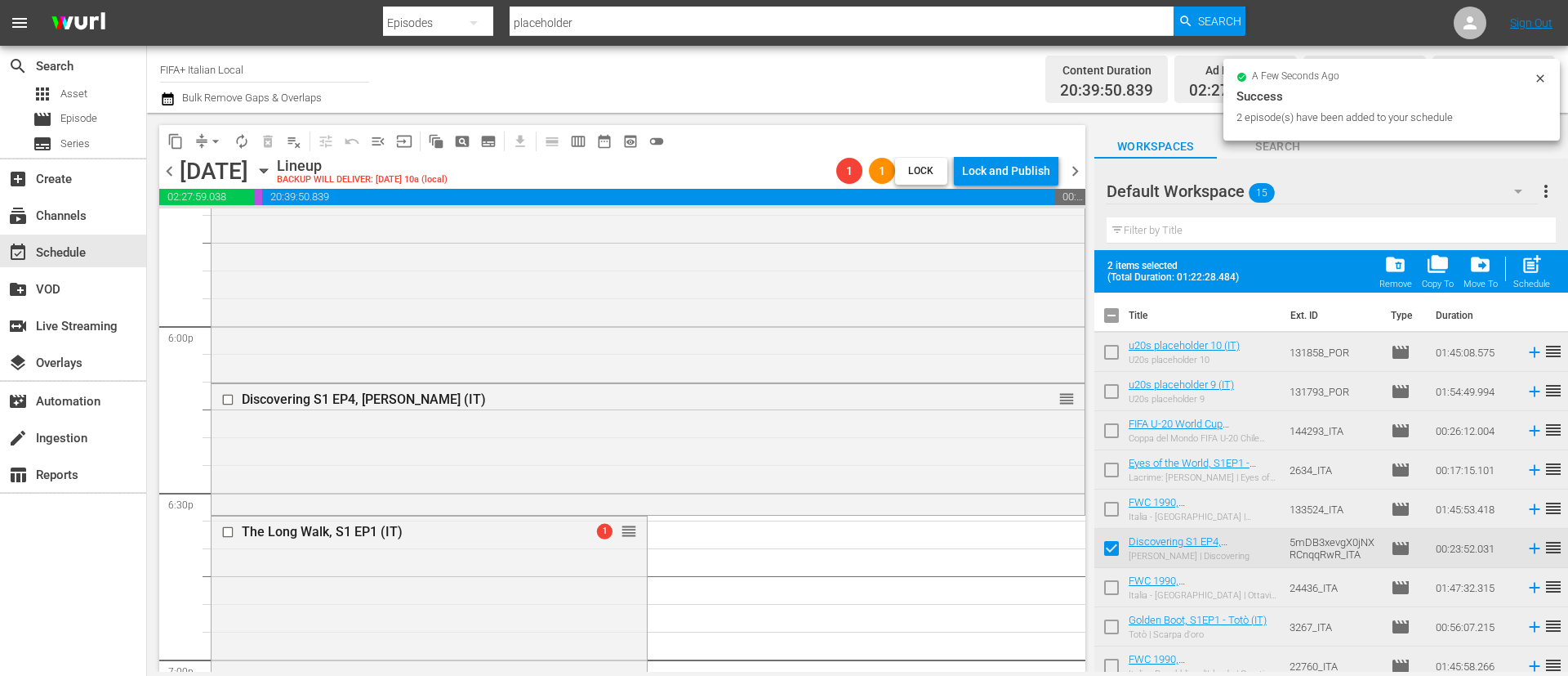
checkbox input "true"
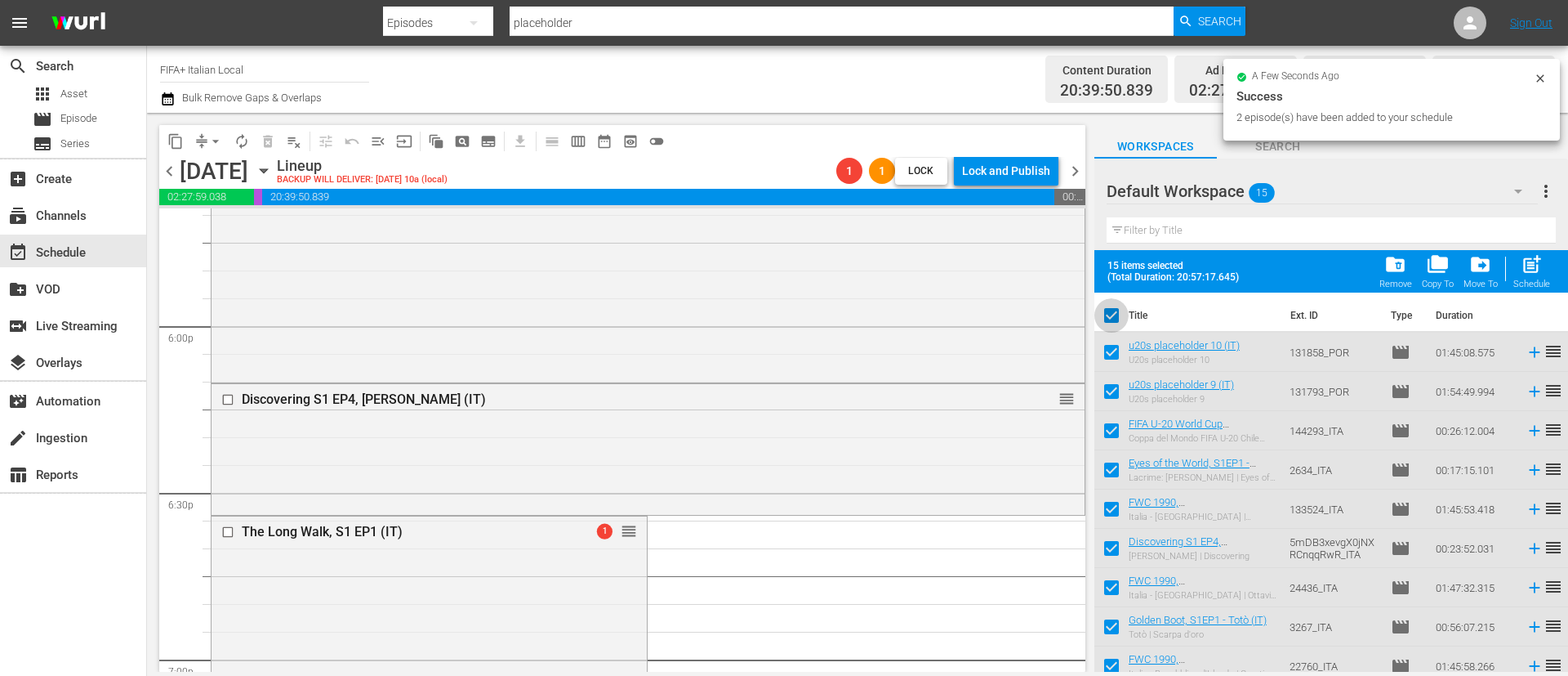
click at [1116, 317] on input "checkbox" at bounding box center [1111, 319] width 35 height 35
checkbox input "false"
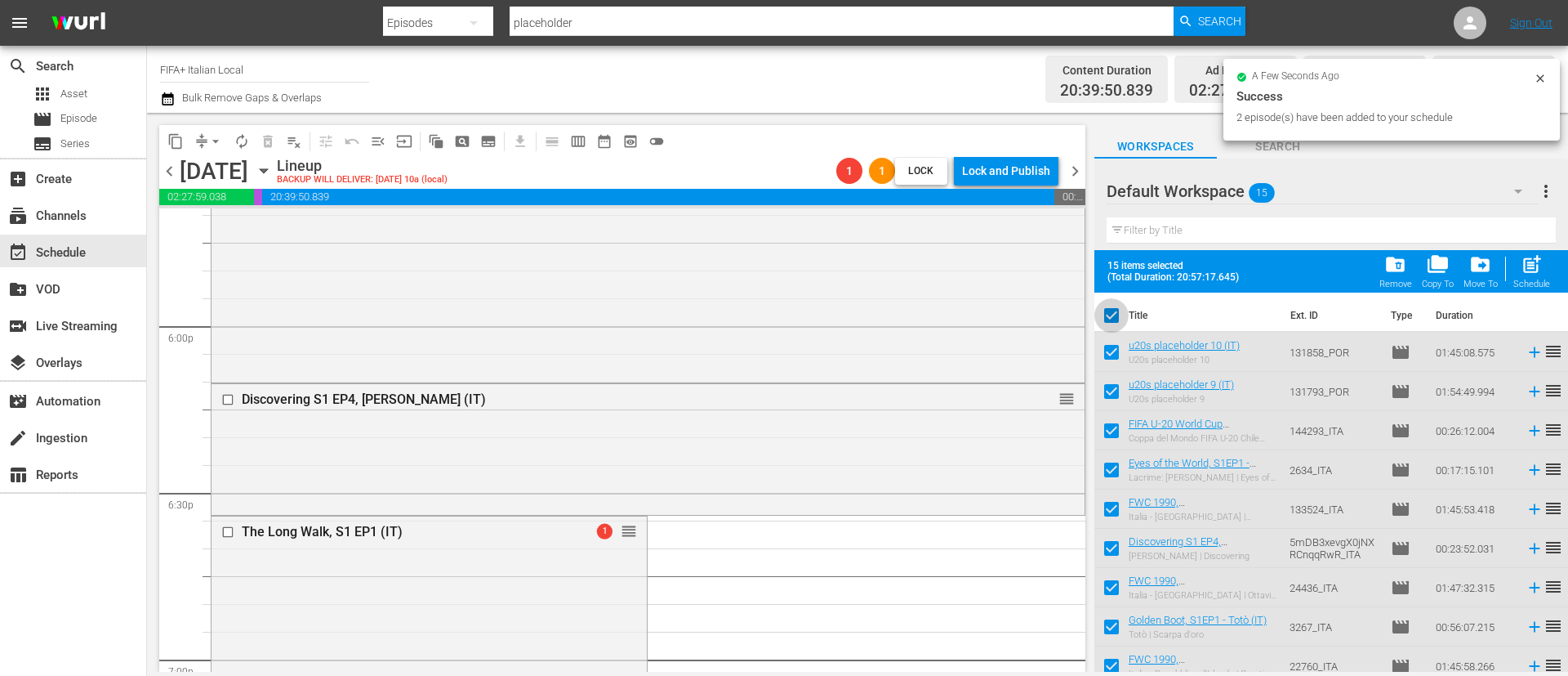
checkbox input "false"
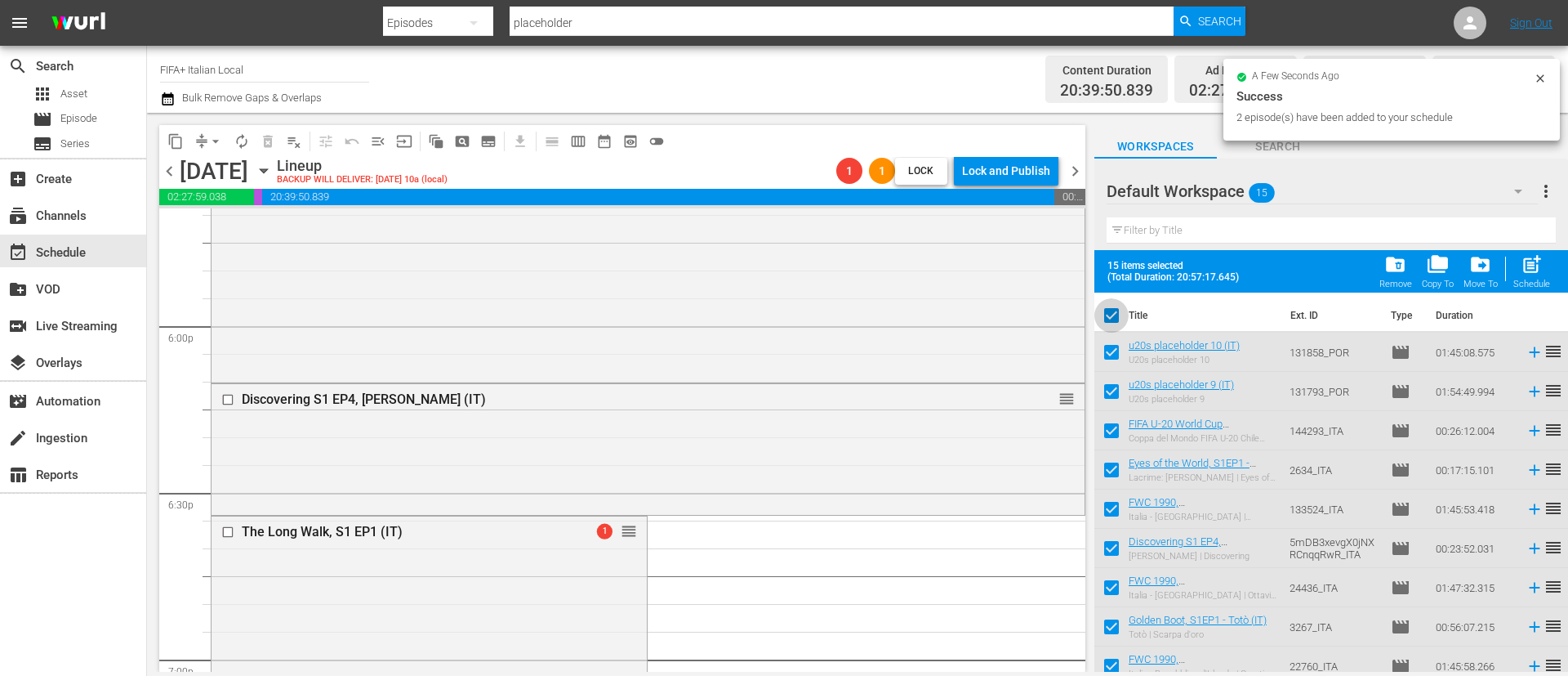
checkbox input "false"
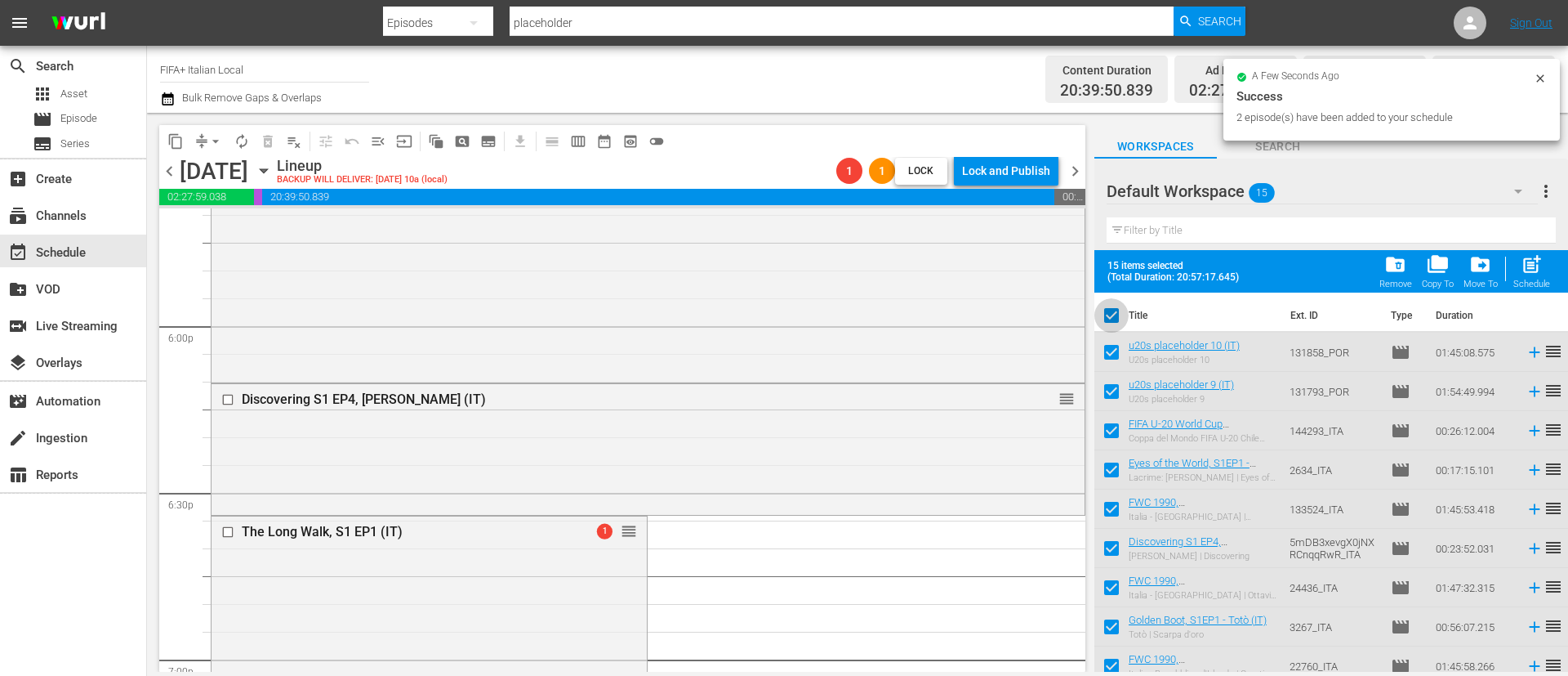
checkbox input "false"
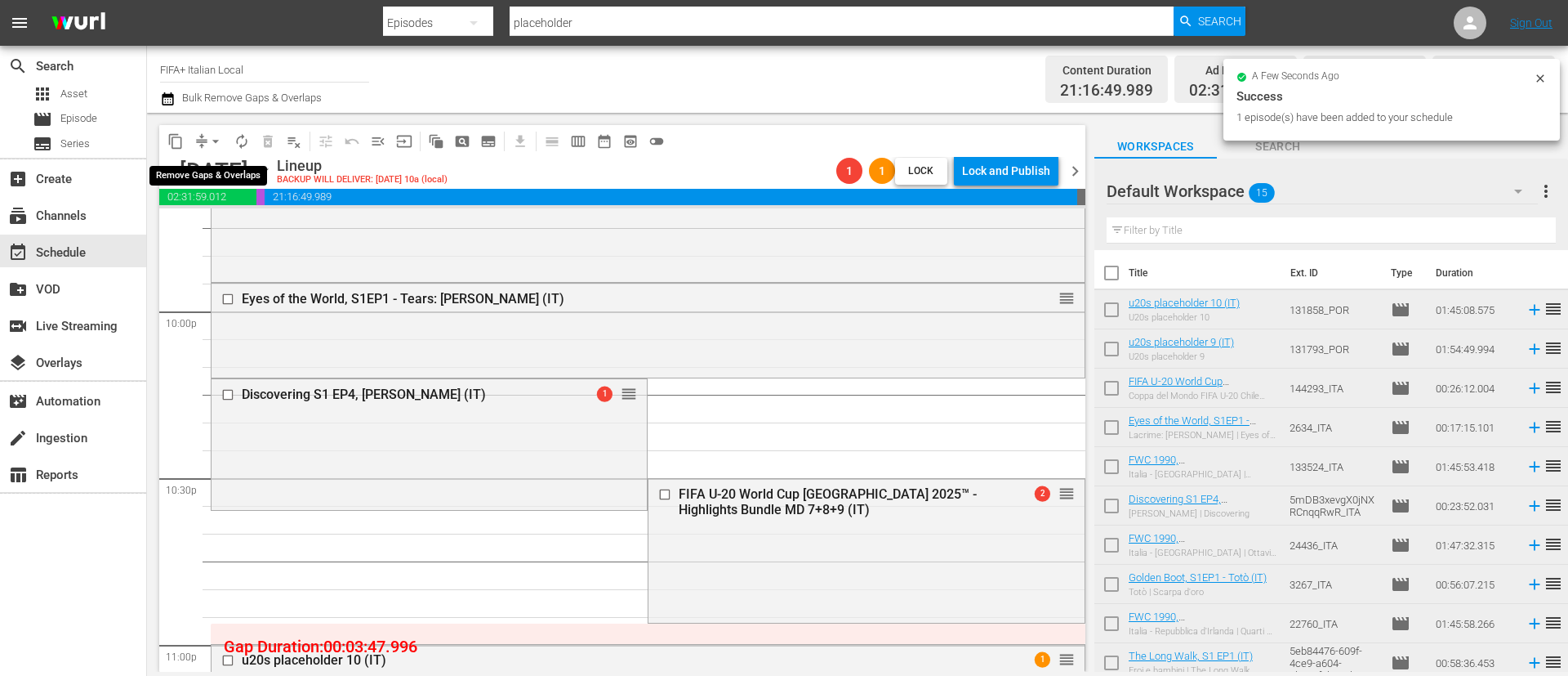
click at [202, 139] on span "compress" at bounding box center [202, 141] width 16 height 16
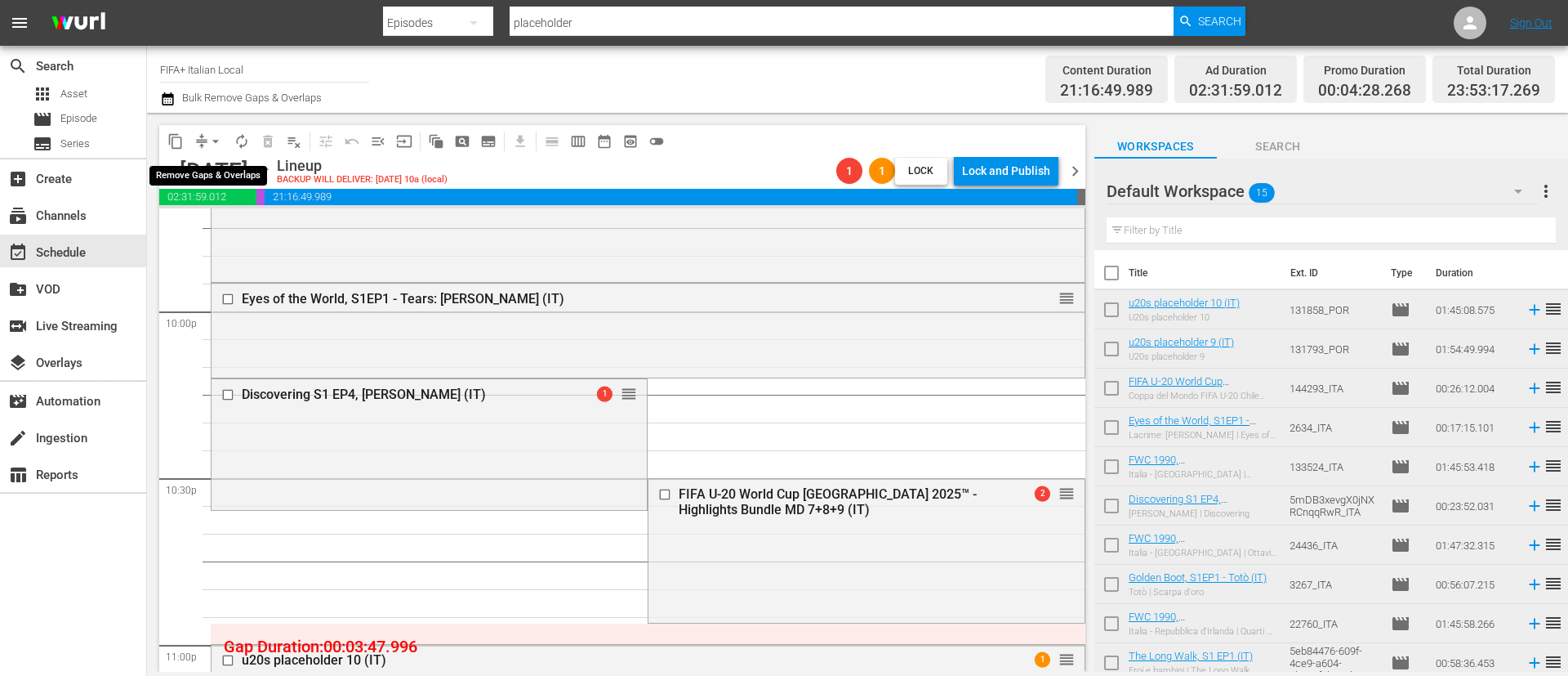
click at [218, 129] on button "arrow_drop_down" at bounding box center [215, 141] width 26 height 26
click at [219, 228] on li "Align to End of Previous Day" at bounding box center [216, 229] width 172 height 27
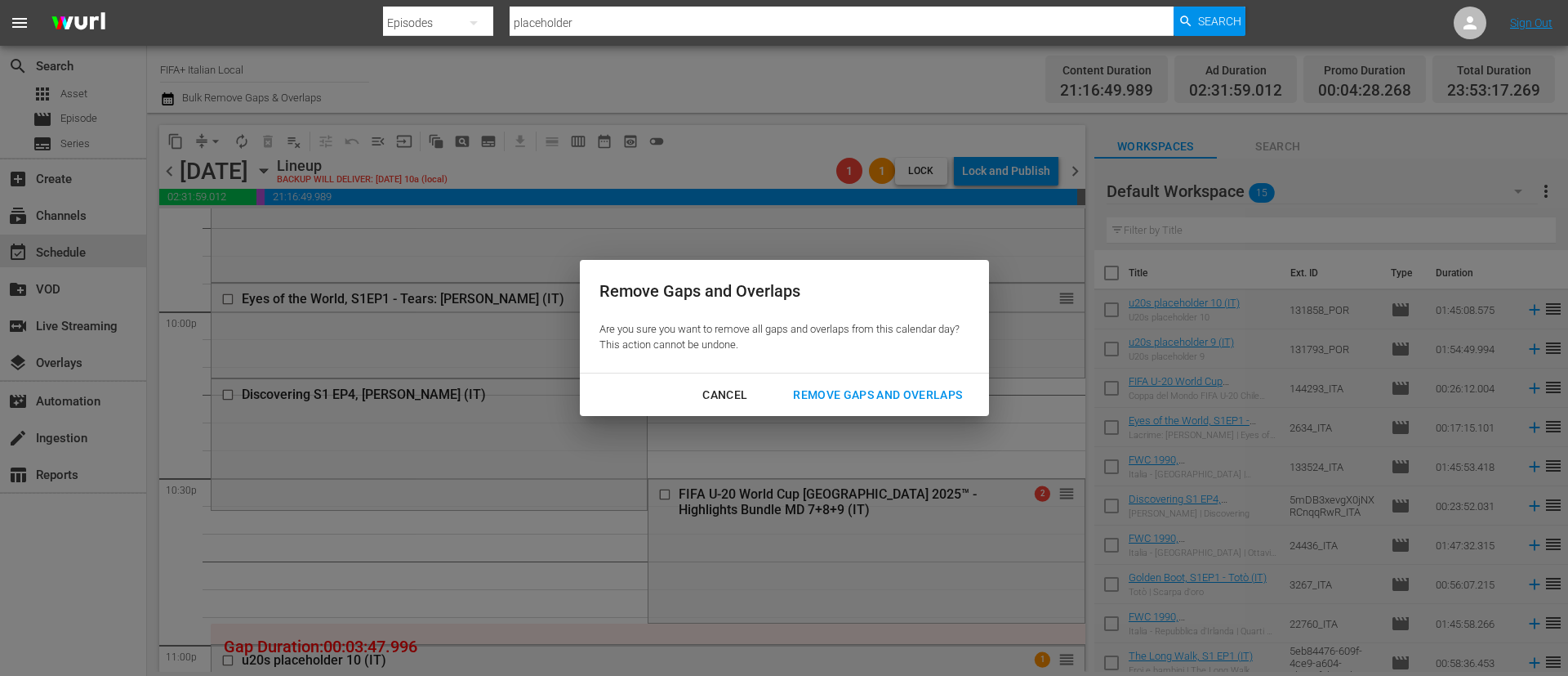
click at [914, 395] on div "Remove Gaps and Overlaps" at bounding box center [877, 395] width 195 height 20
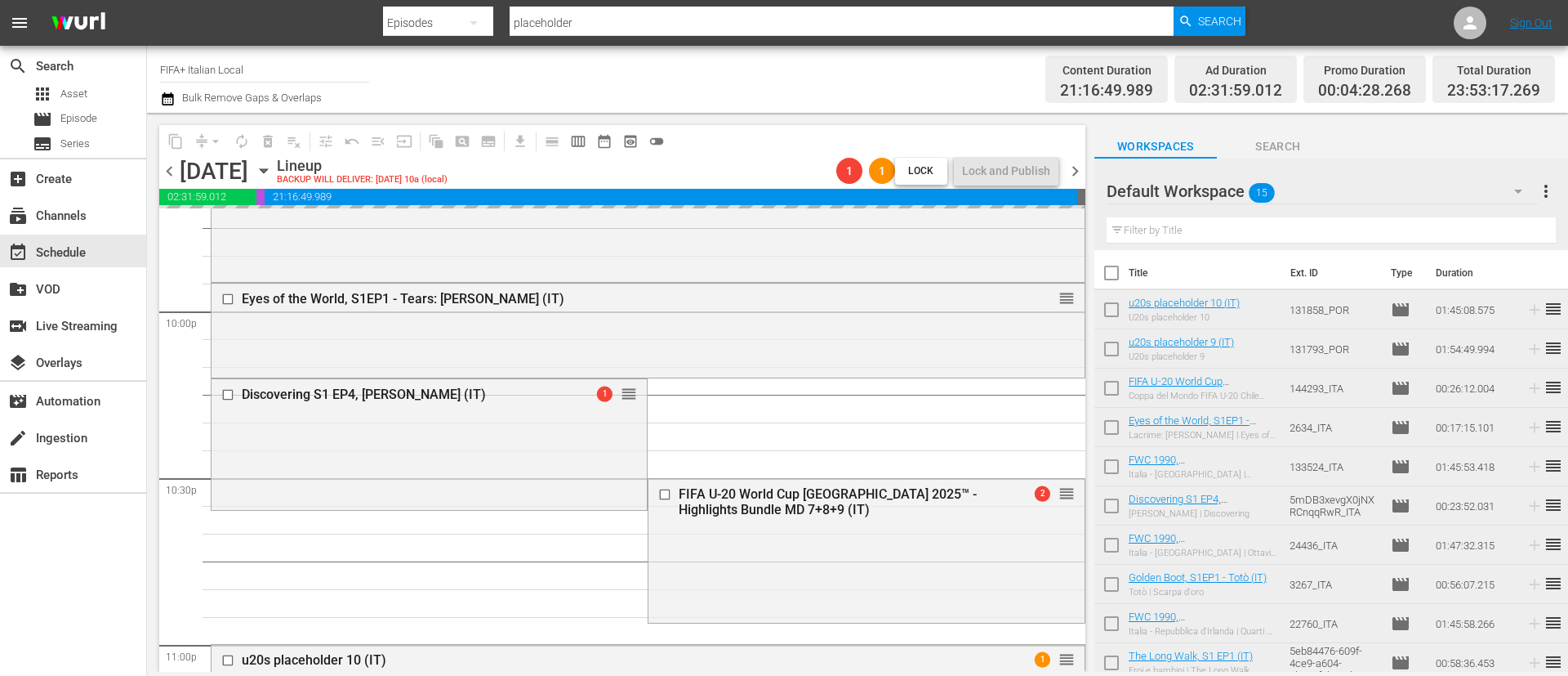
click at [1543, 190] on span "more_vert" at bounding box center [1546, 191] width 19 height 19
click at [1431, 219] on div "Clear All Workspace Items" at bounding box center [1440, 223] width 192 height 30
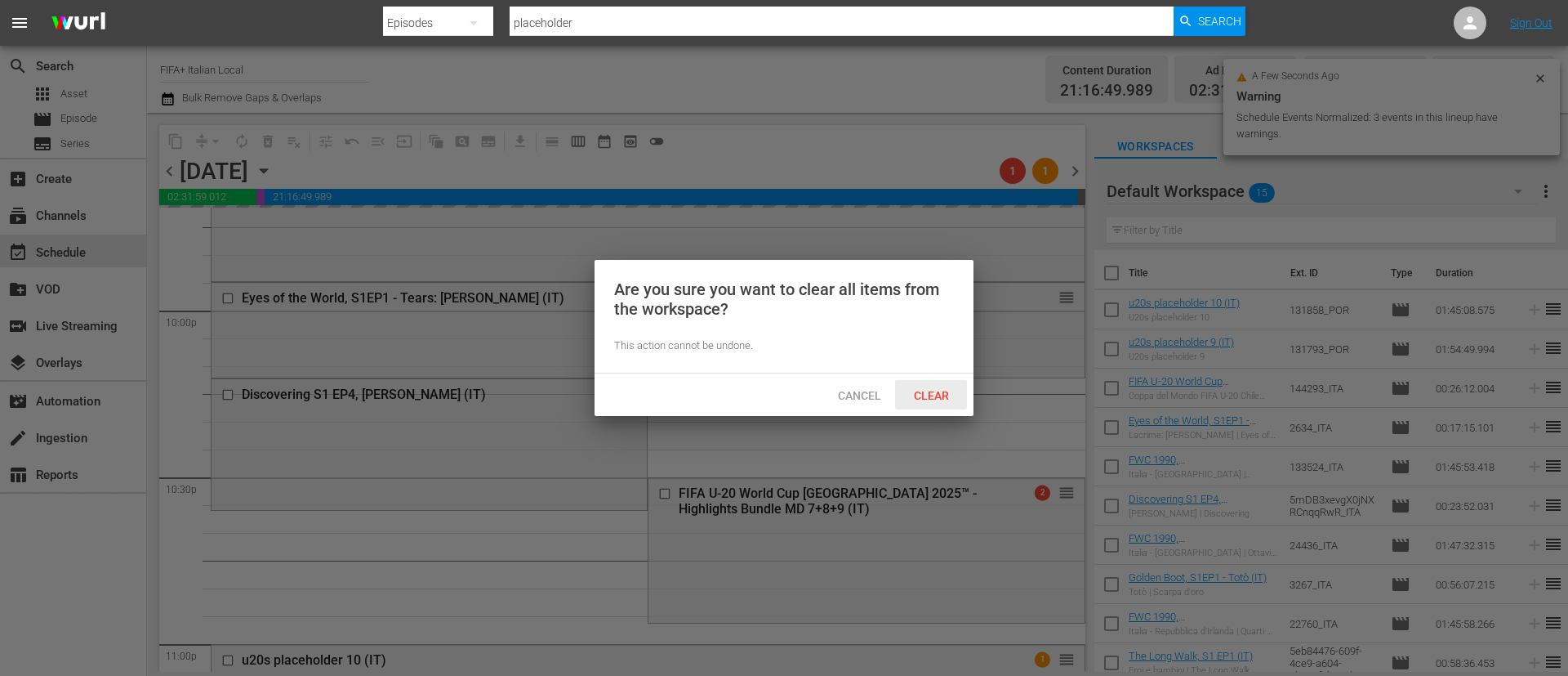
click at [924, 389] on span "Clear" at bounding box center [932, 396] width 61 height 13
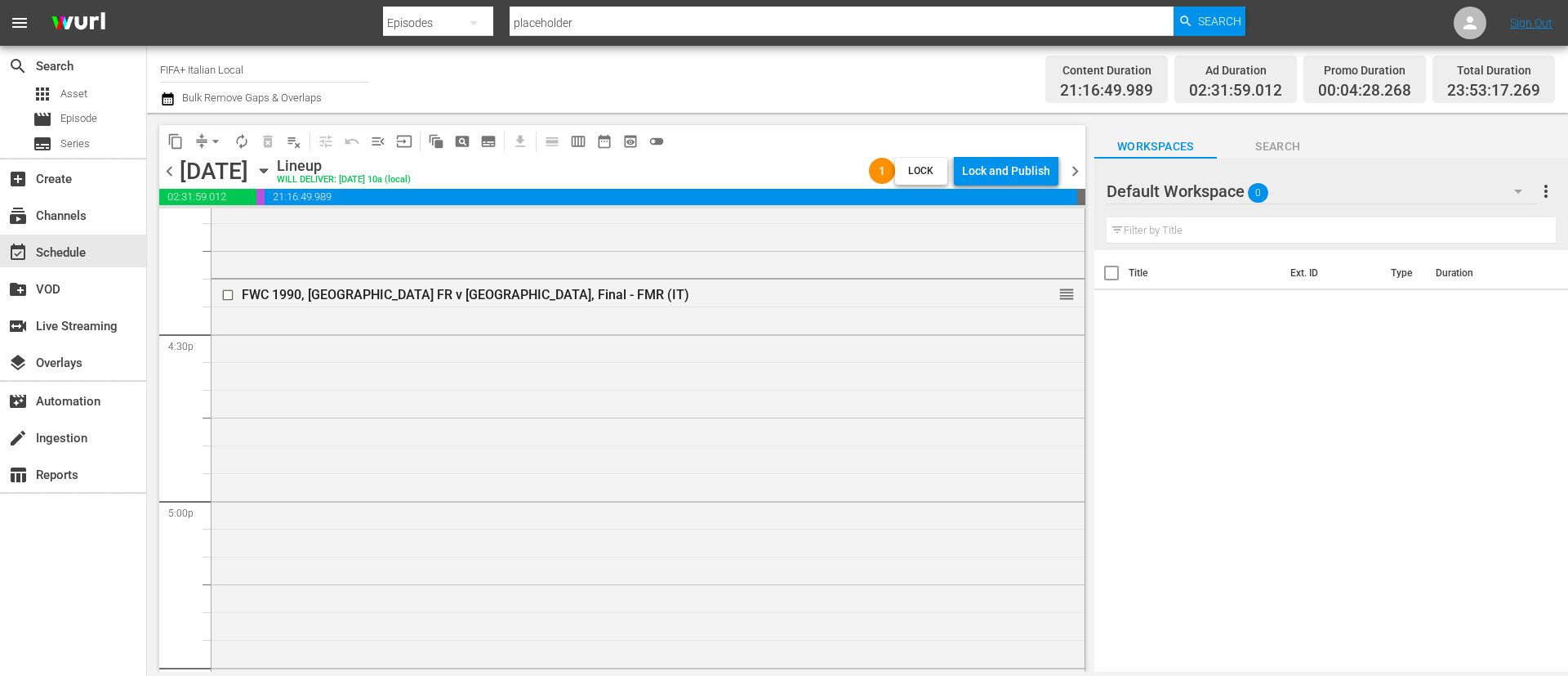
scroll to position [5343, 0]
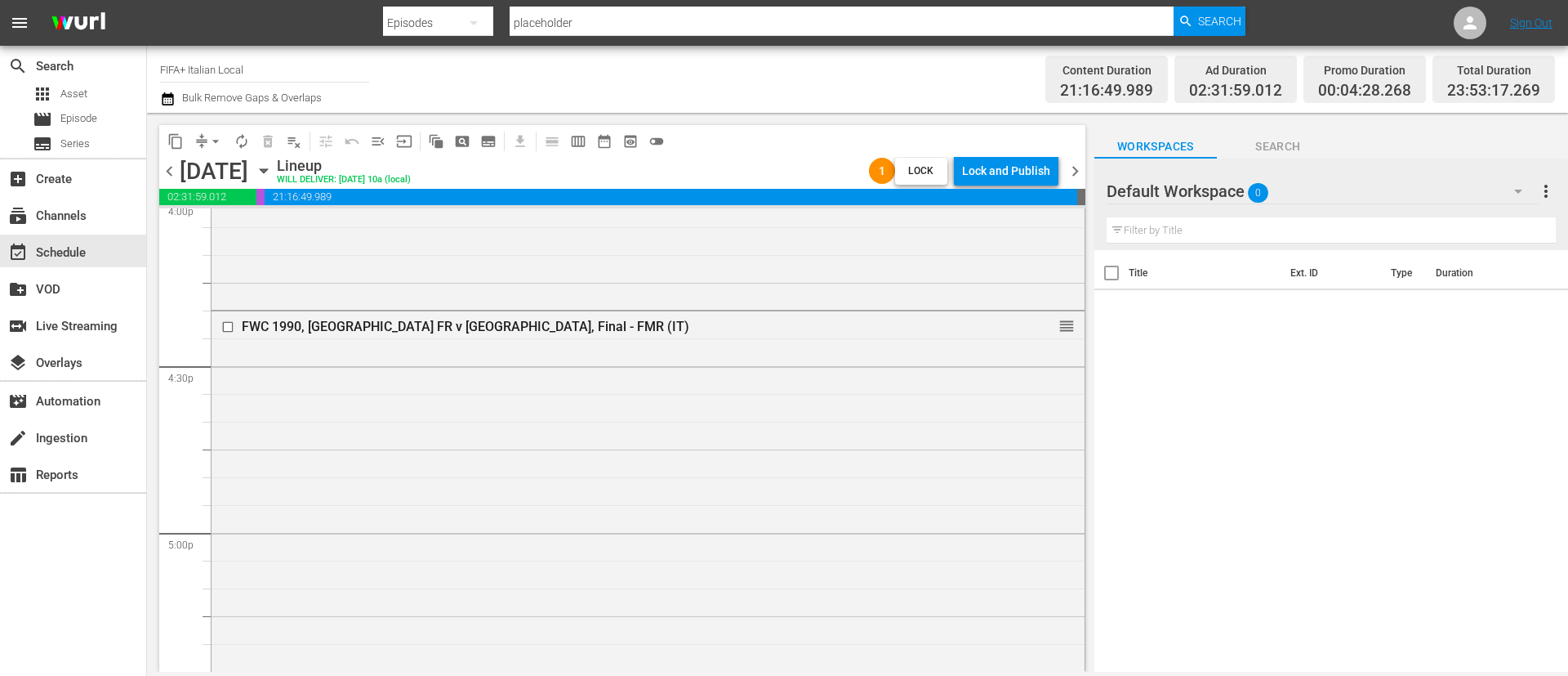
click at [998, 181] on div "Lock and Publish" at bounding box center [1006, 171] width 88 height 30
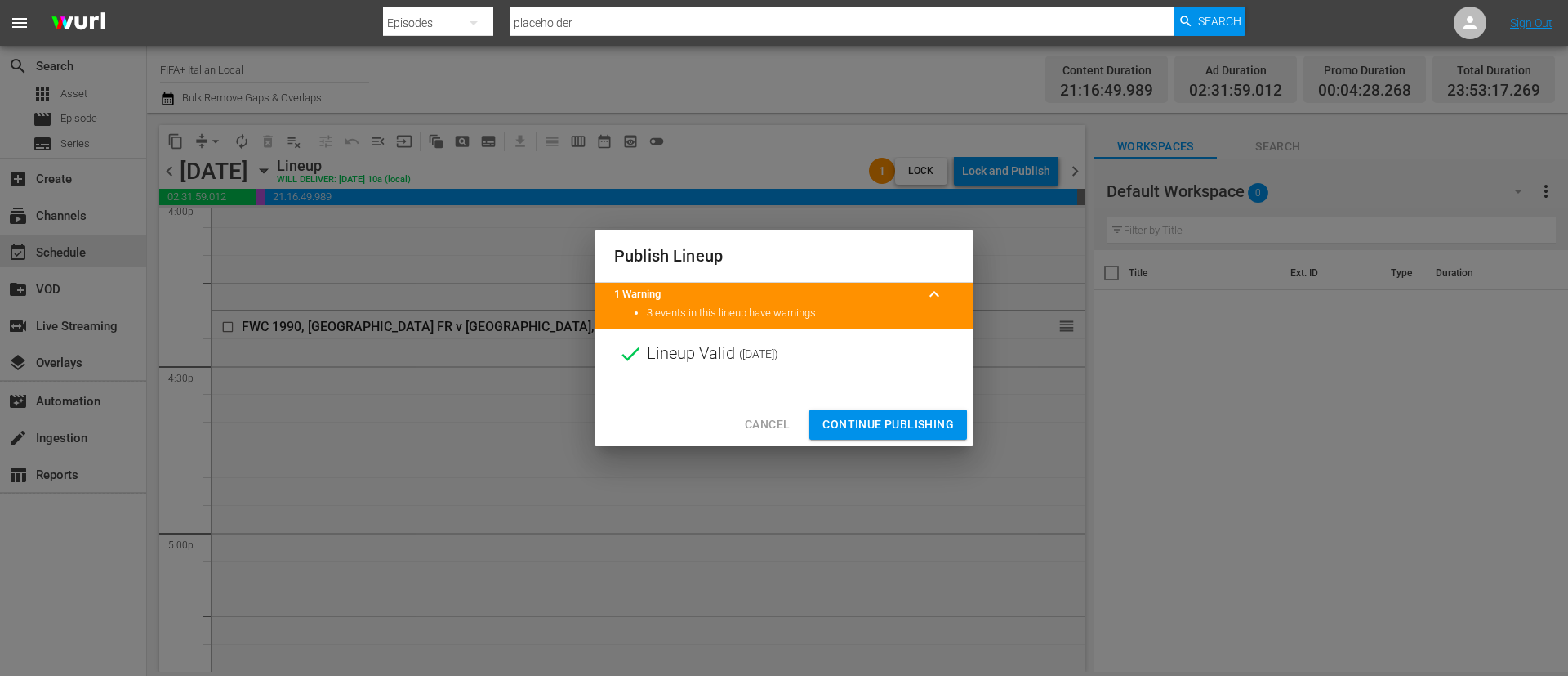
click at [929, 417] on span "Continue Publishing" at bounding box center [888, 423] width 131 height 20
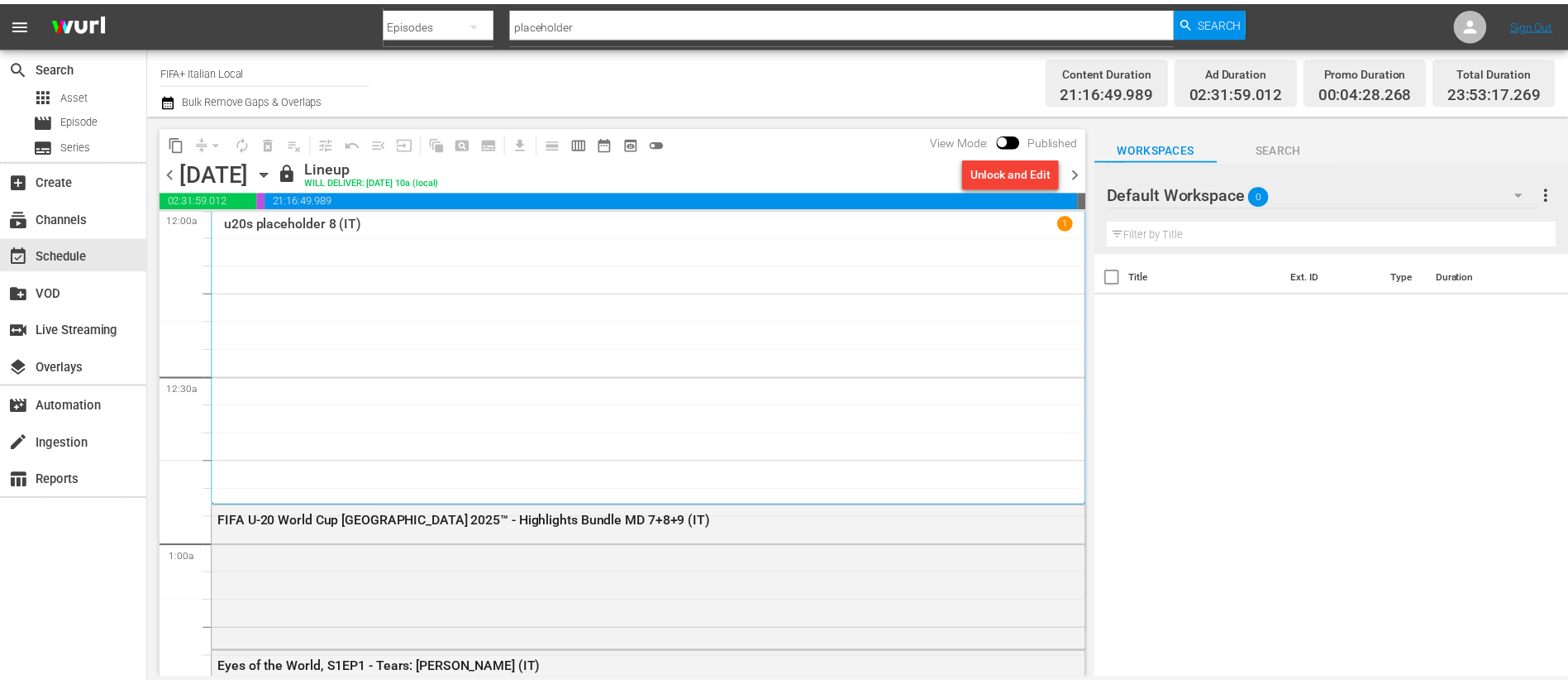
scroll to position [0, 0]
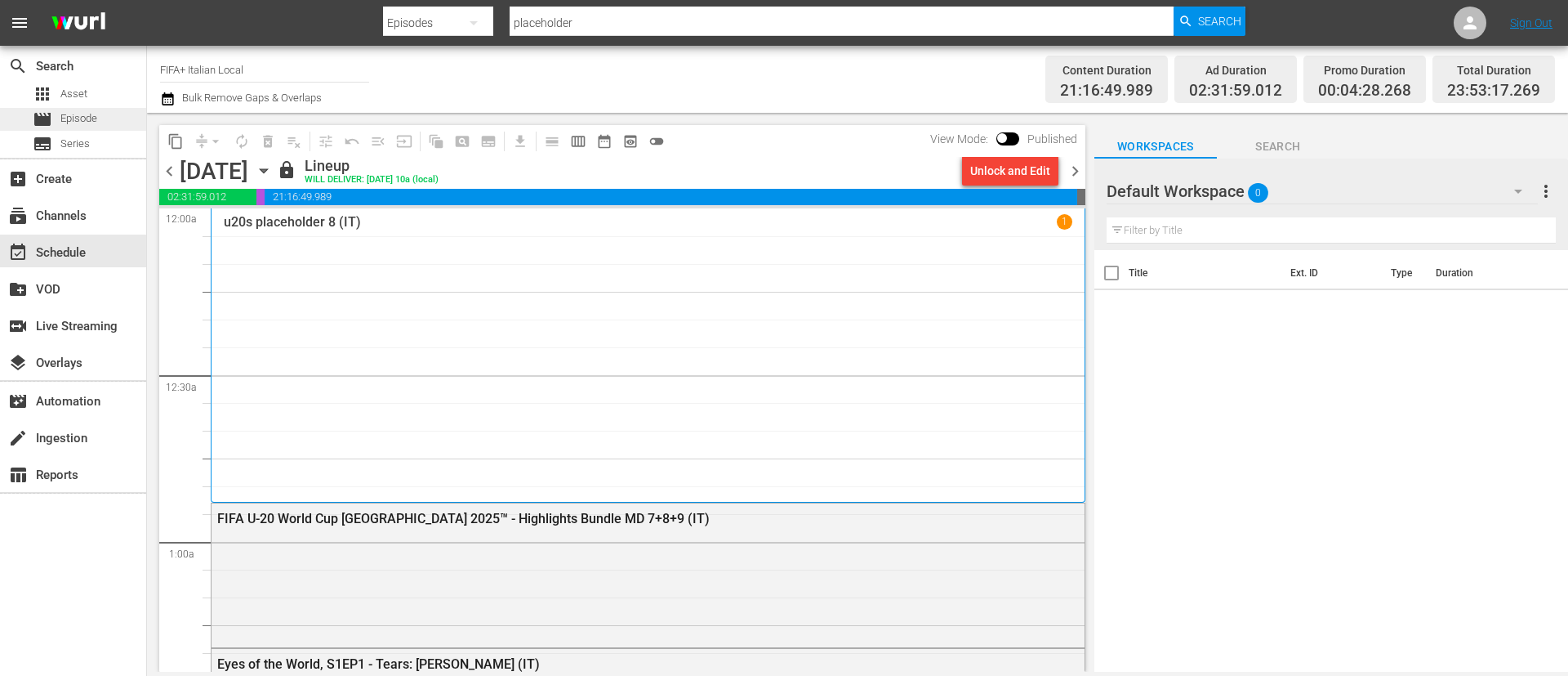
click at [54, 112] on div "movie Episode" at bounding box center [64, 119] width 64 height 23
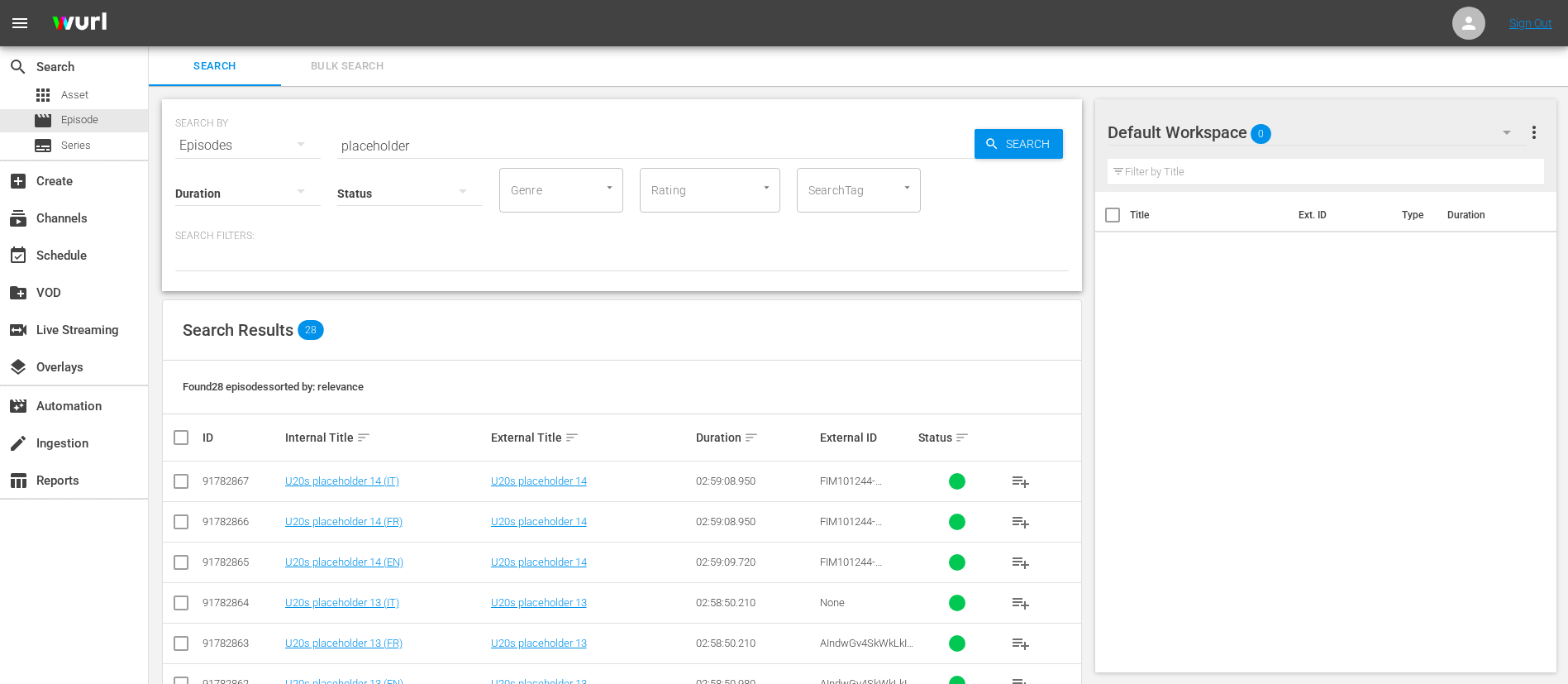
click at [367, 73] on span "Bulk Search" at bounding box center [348, 67] width 113 height 19
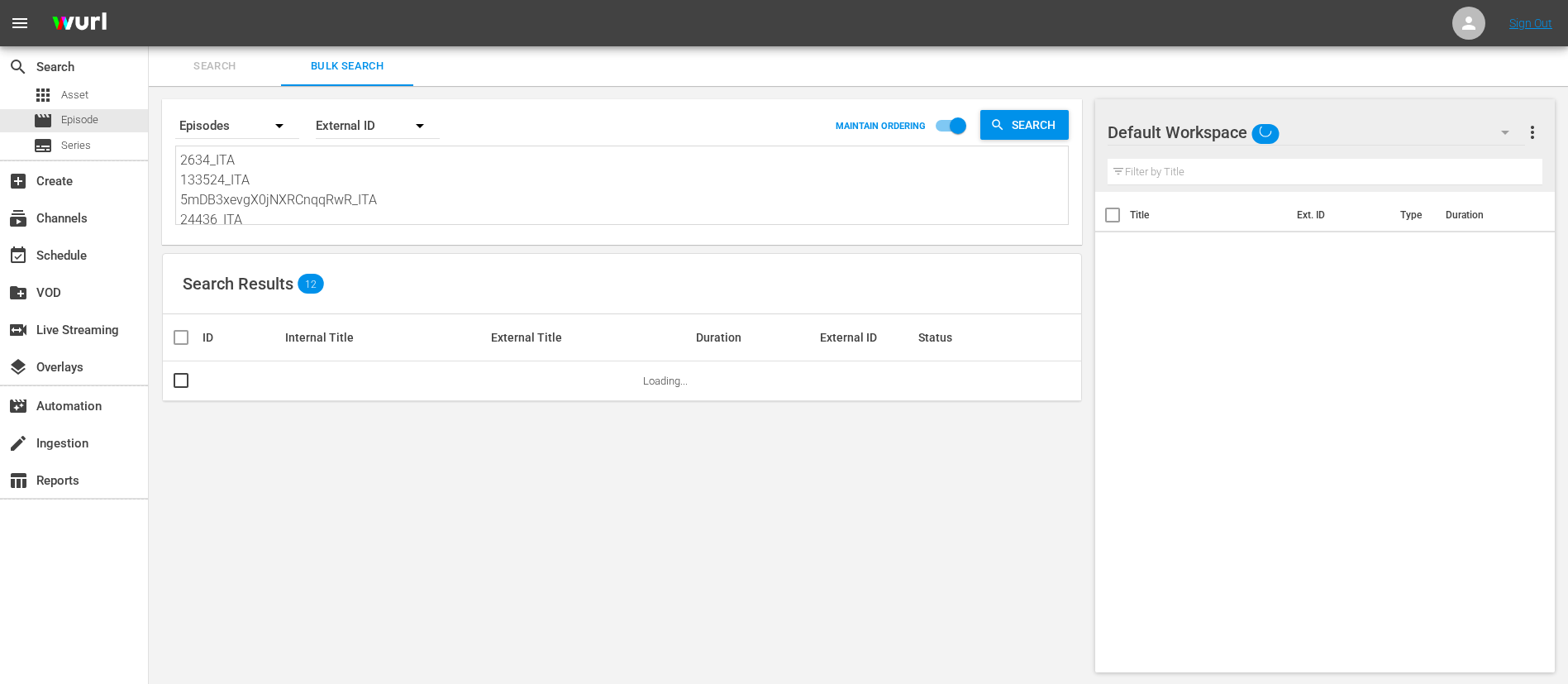
click at [334, 199] on textarea "2634_ITA 133524_ITA 5mDB3xevgX0jNXRCnqqRwR_ITA 24436_ITA 3267_ITA 22760_ITA 5eb…" at bounding box center [625, 188] width 888 height 75
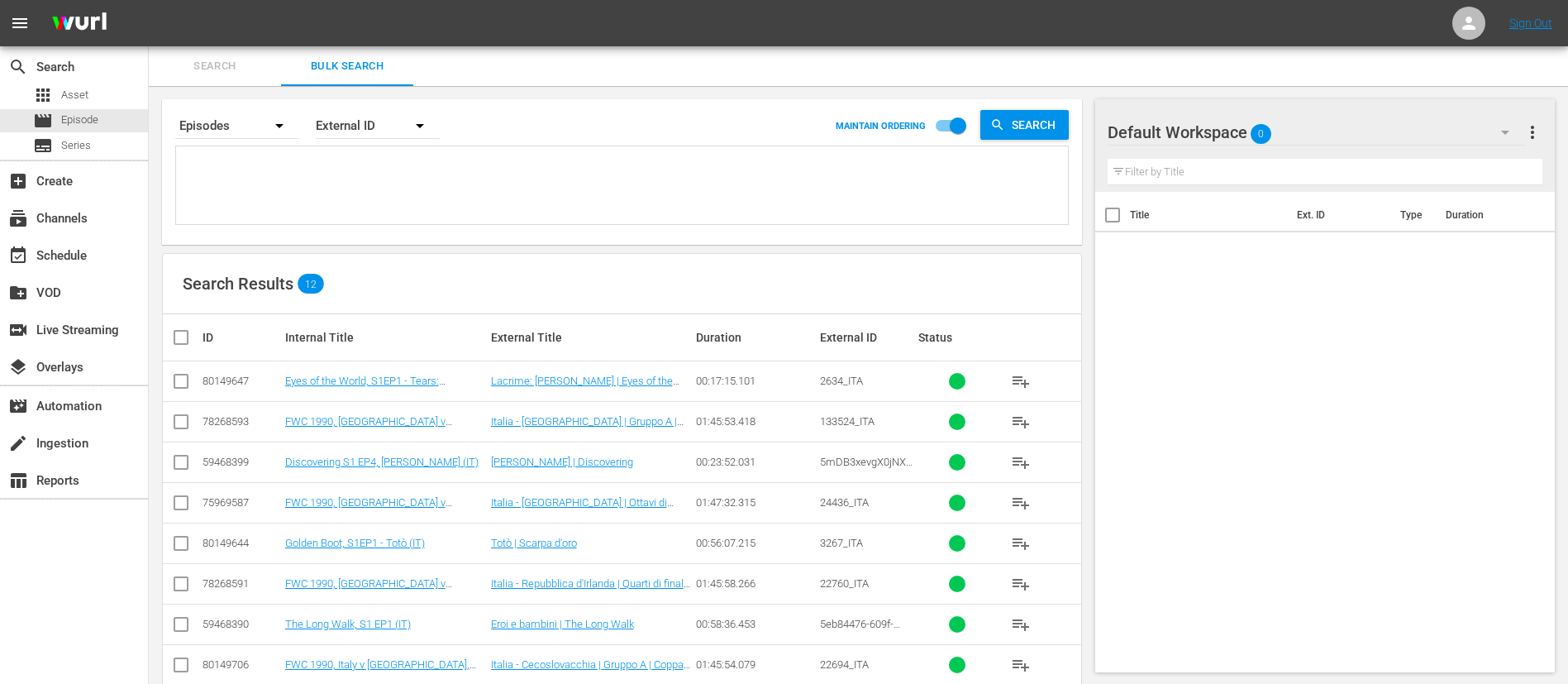
paste textarea "48CCGEppQBDWCza1BPJp41_FR 19677_FR egR8zo5QNNAQ1zO49Z9ON_FR 19718_FR 132559_FR …"
type textarea "48CCGEppQBDWCza1BPJp41_FR 19677_FR egR8zo5QNNAQ1zO49Z9ON_FR 19718_FR 132559_FR …"
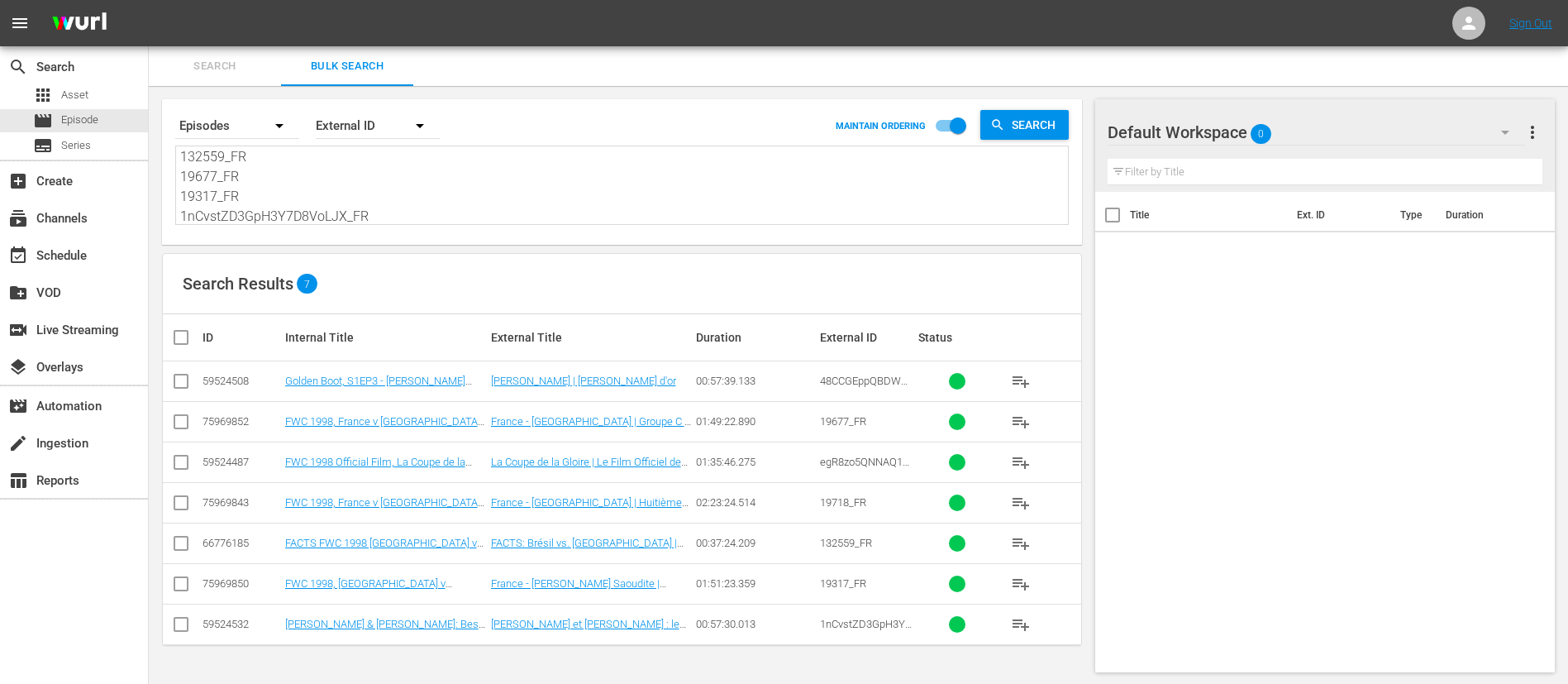
type textarea "48CCGEppQBDWCza1BPJp41_FR 19677_FR egR8zo5QNNAQ1zO49Z9ON_FR 19718_FR 132559_FR …"
click at [179, 340] on input "checkbox" at bounding box center [187, 337] width 33 height 19
checkbox input "true"
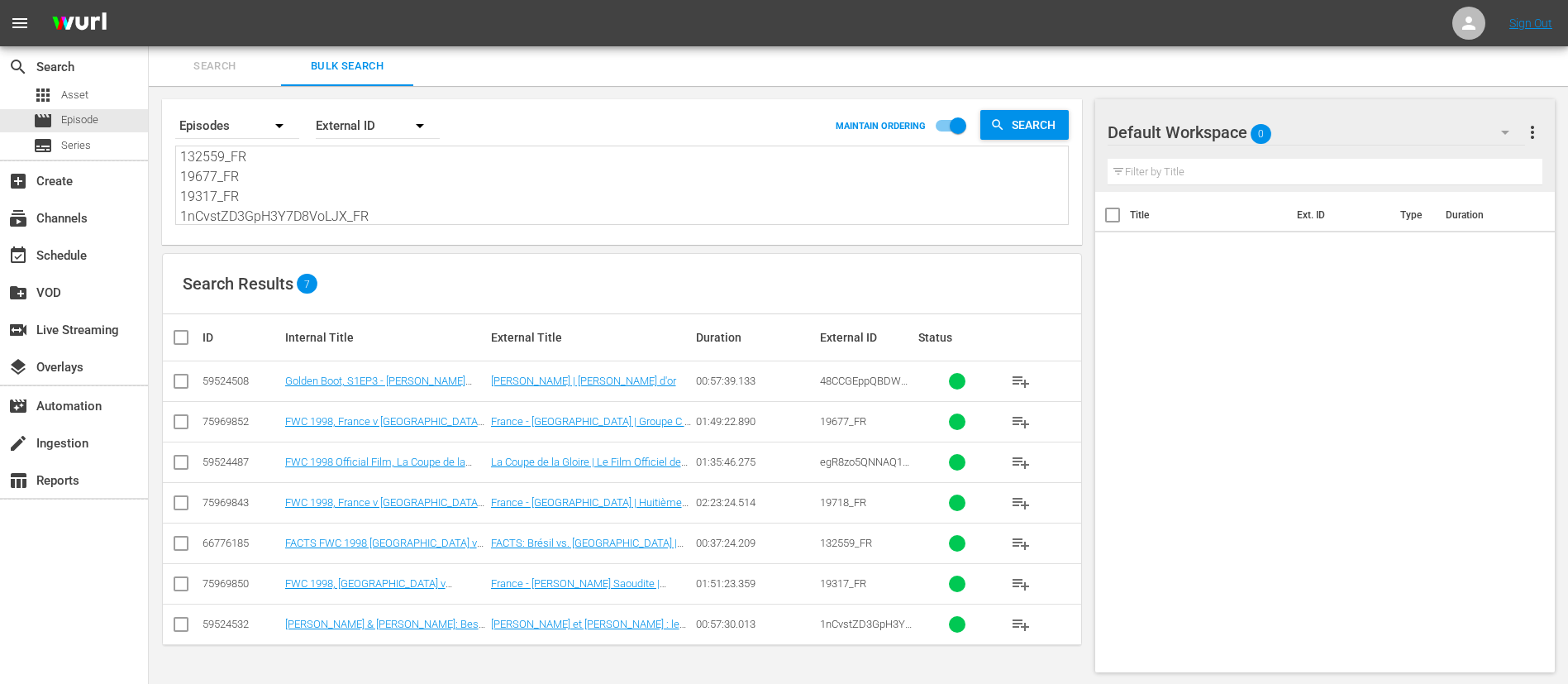
checkbox input "true"
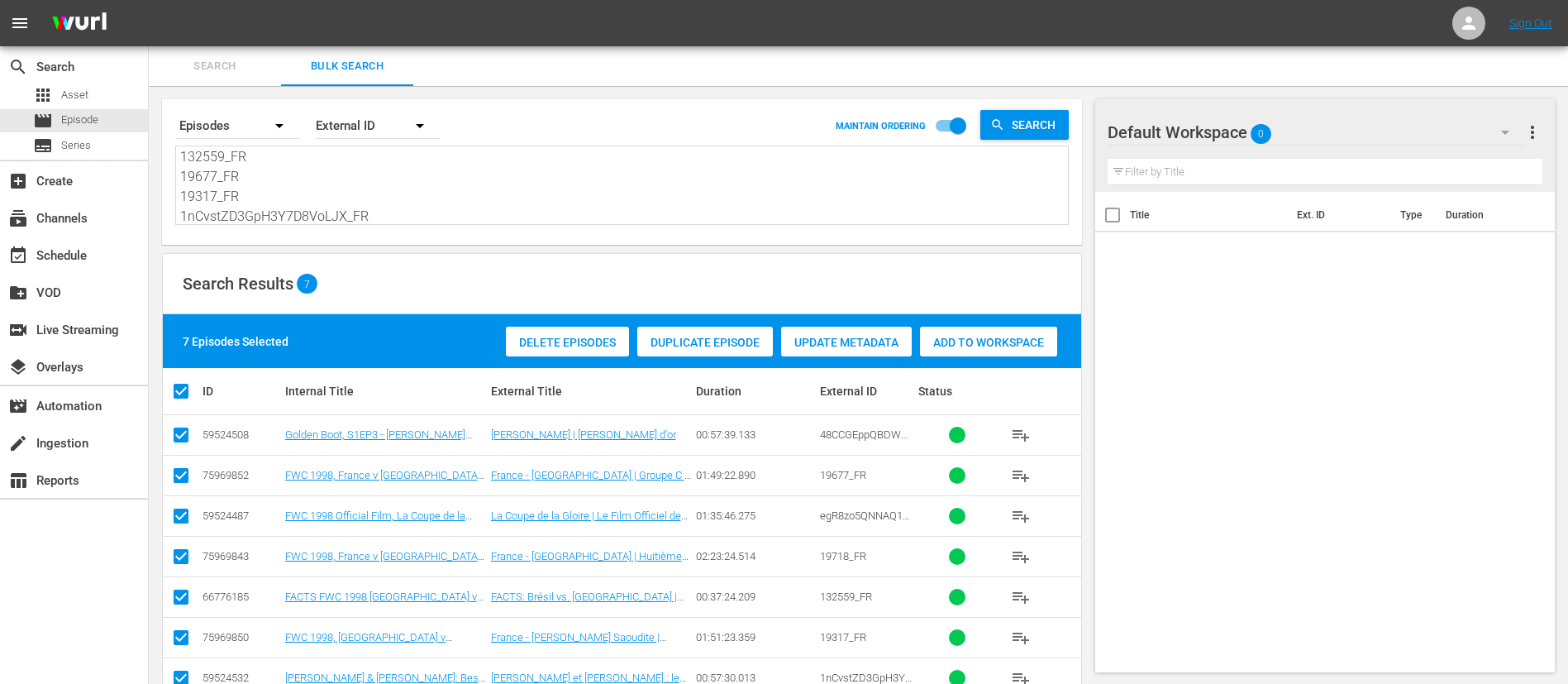
click at [985, 343] on span "Add to Workspace" at bounding box center [988, 342] width 137 height 14
click at [230, 65] on span "Search" at bounding box center [215, 67] width 113 height 19
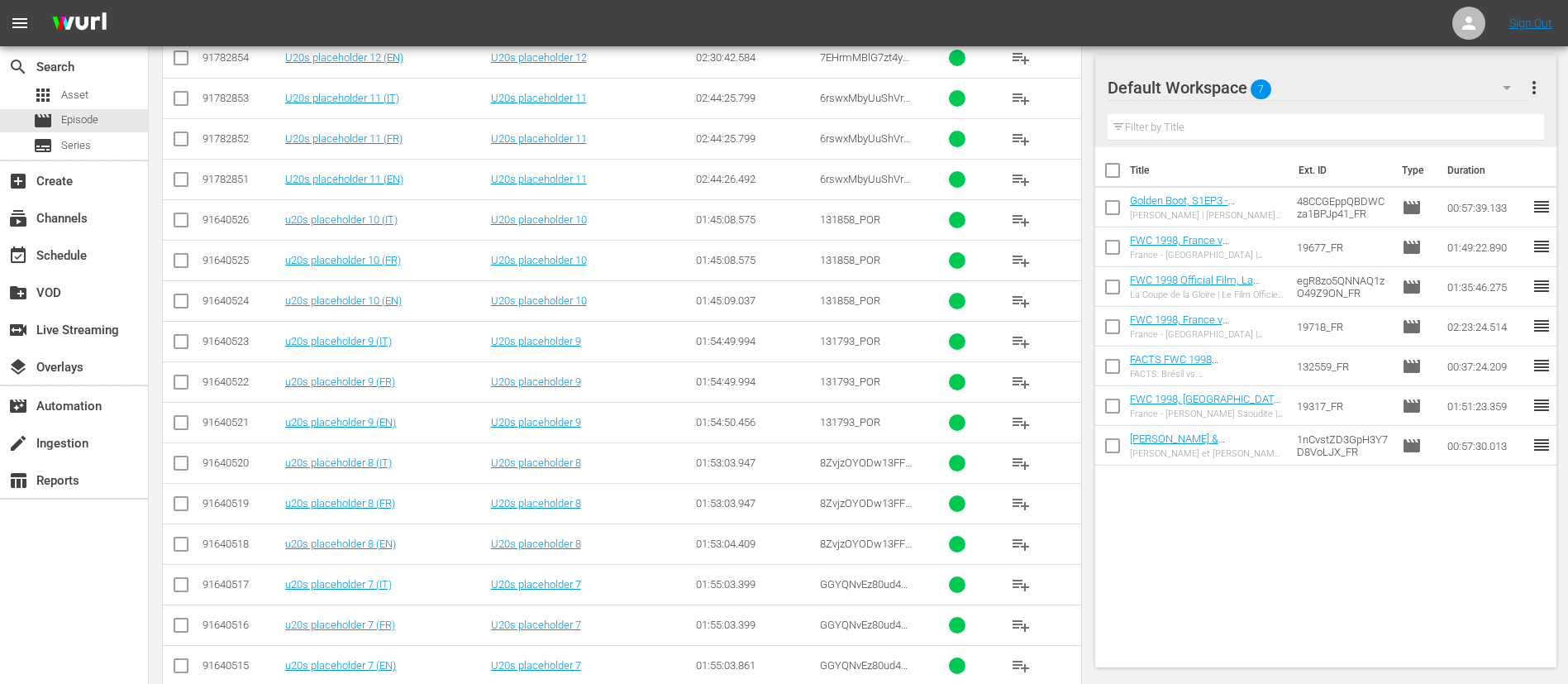
scroll to position [782, 0]
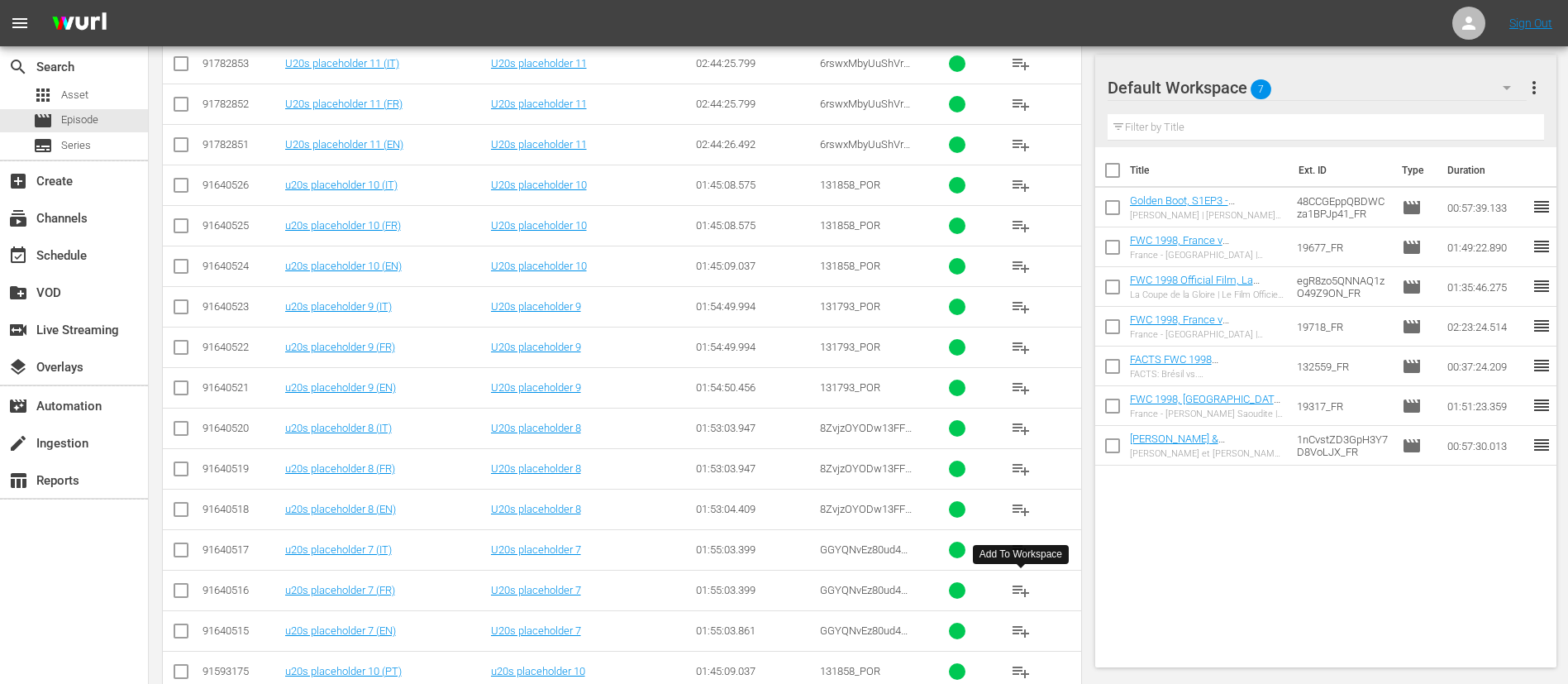
click at [1018, 584] on span "playlist_add" at bounding box center [1021, 590] width 19 height 19
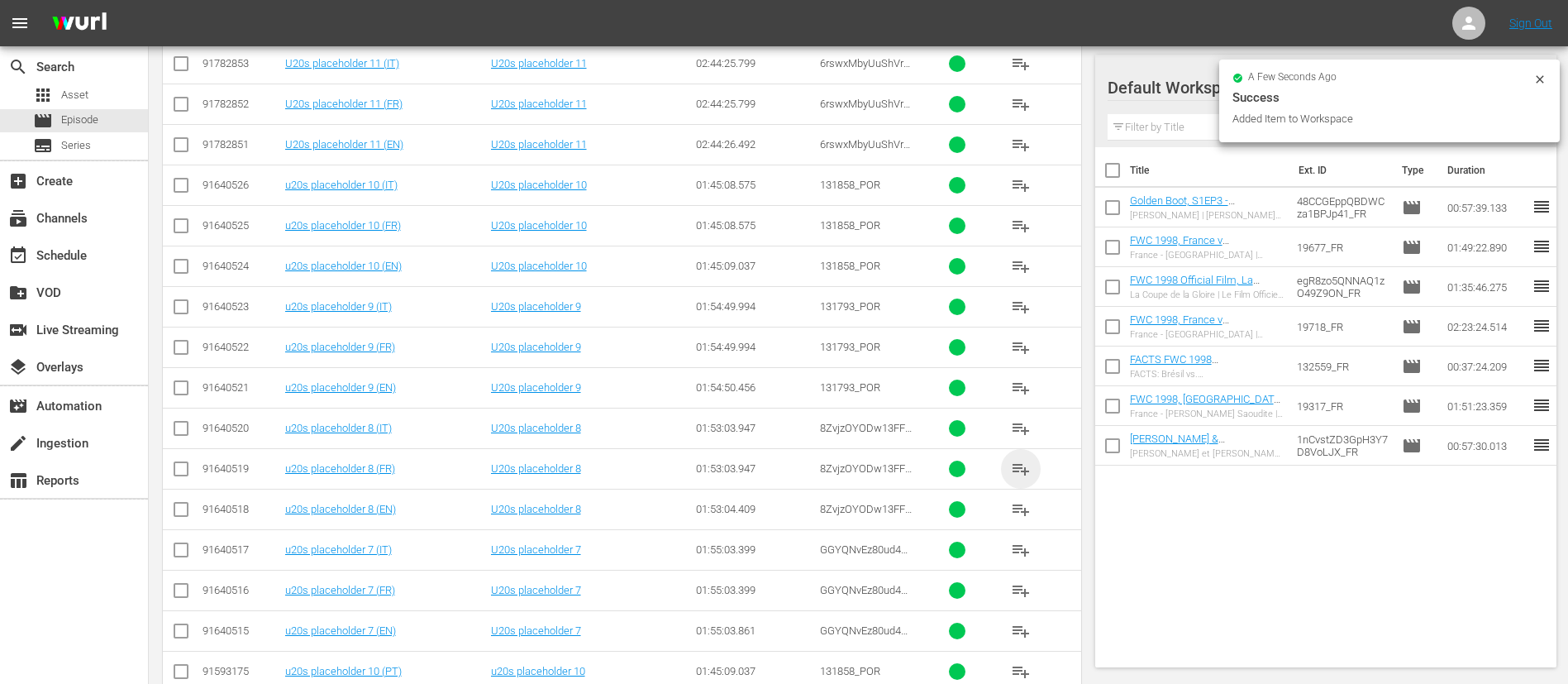
click at [1020, 474] on span "playlist_add" at bounding box center [1021, 468] width 19 height 19
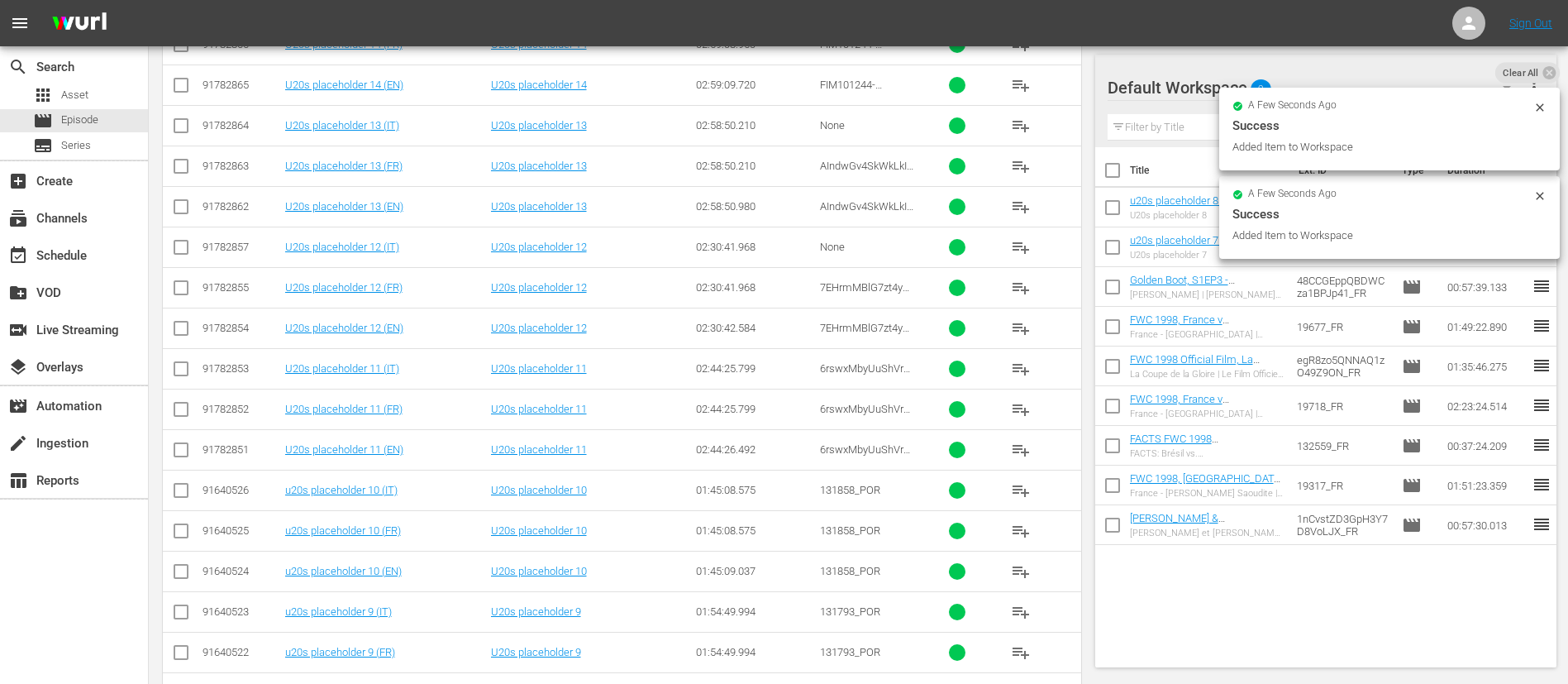
scroll to position [0, 0]
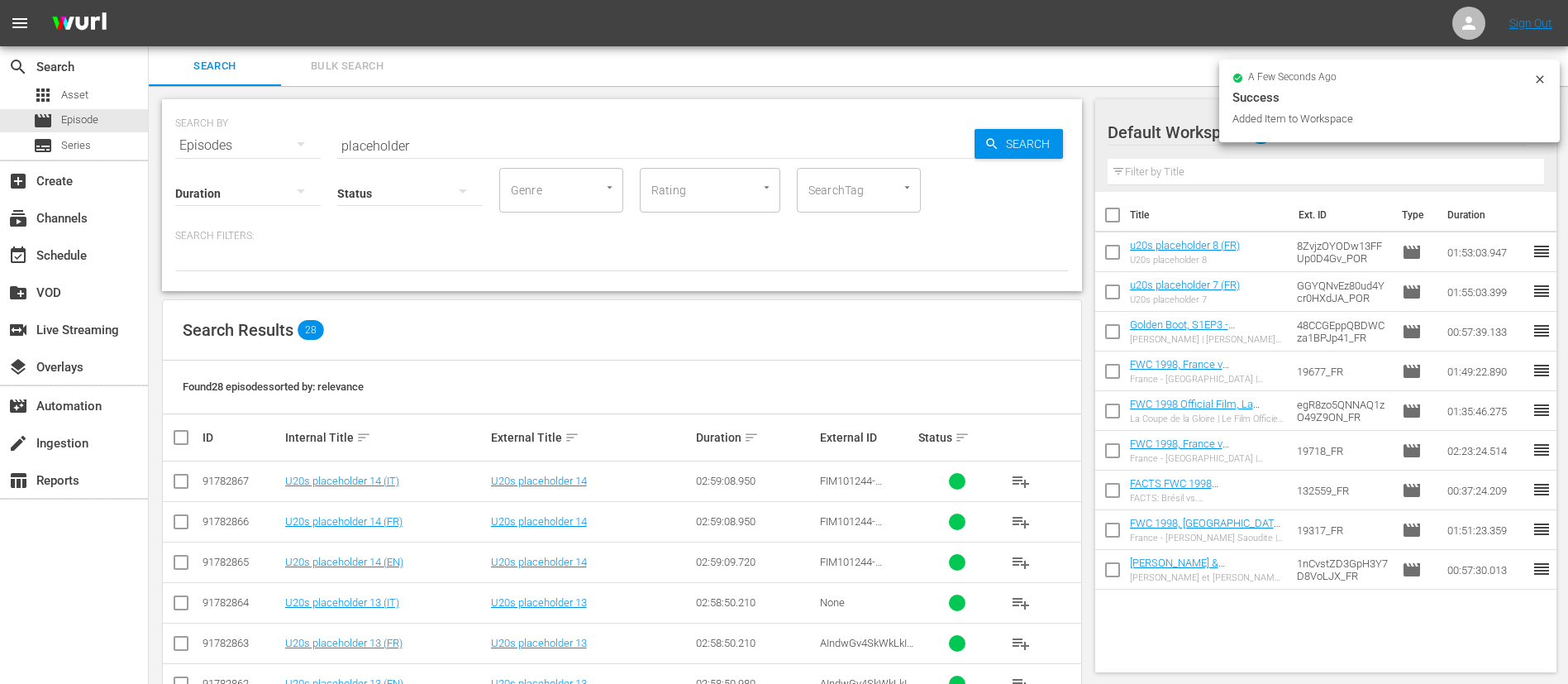
click at [392, 157] on div "Status" at bounding box center [410, 182] width 146 height 59
click at [418, 137] on input "placeholder" at bounding box center [656, 145] width 637 height 40
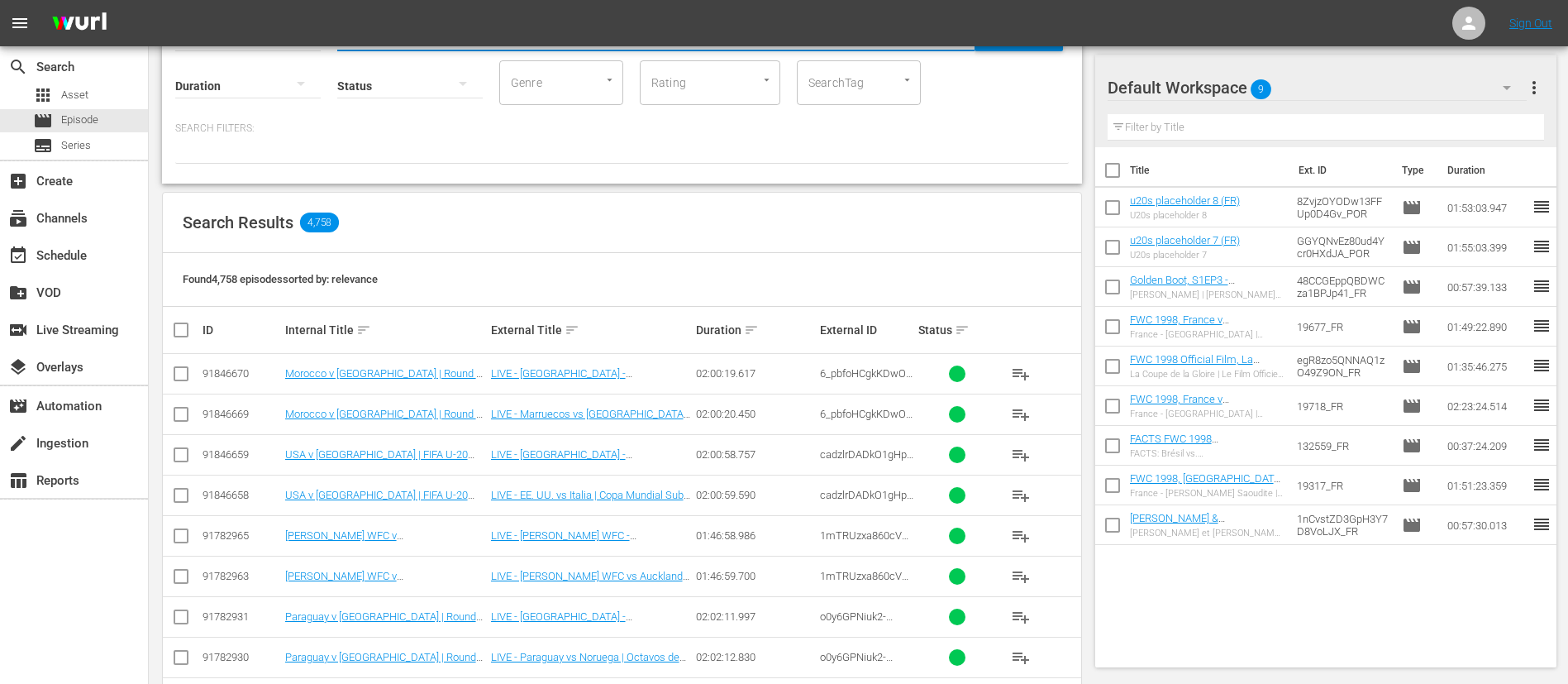
scroll to position [372, 0]
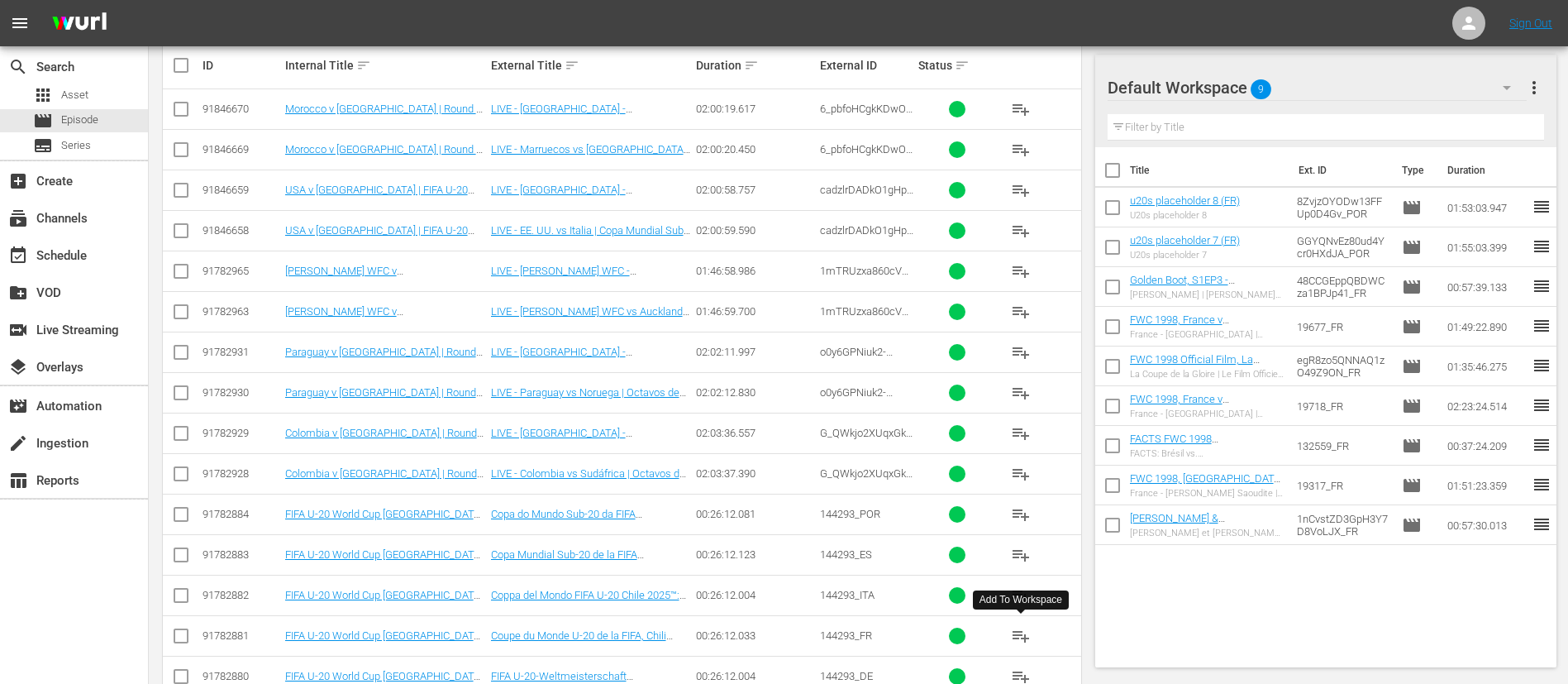
click at [1015, 641] on span "playlist_add" at bounding box center [1021, 635] width 19 height 19
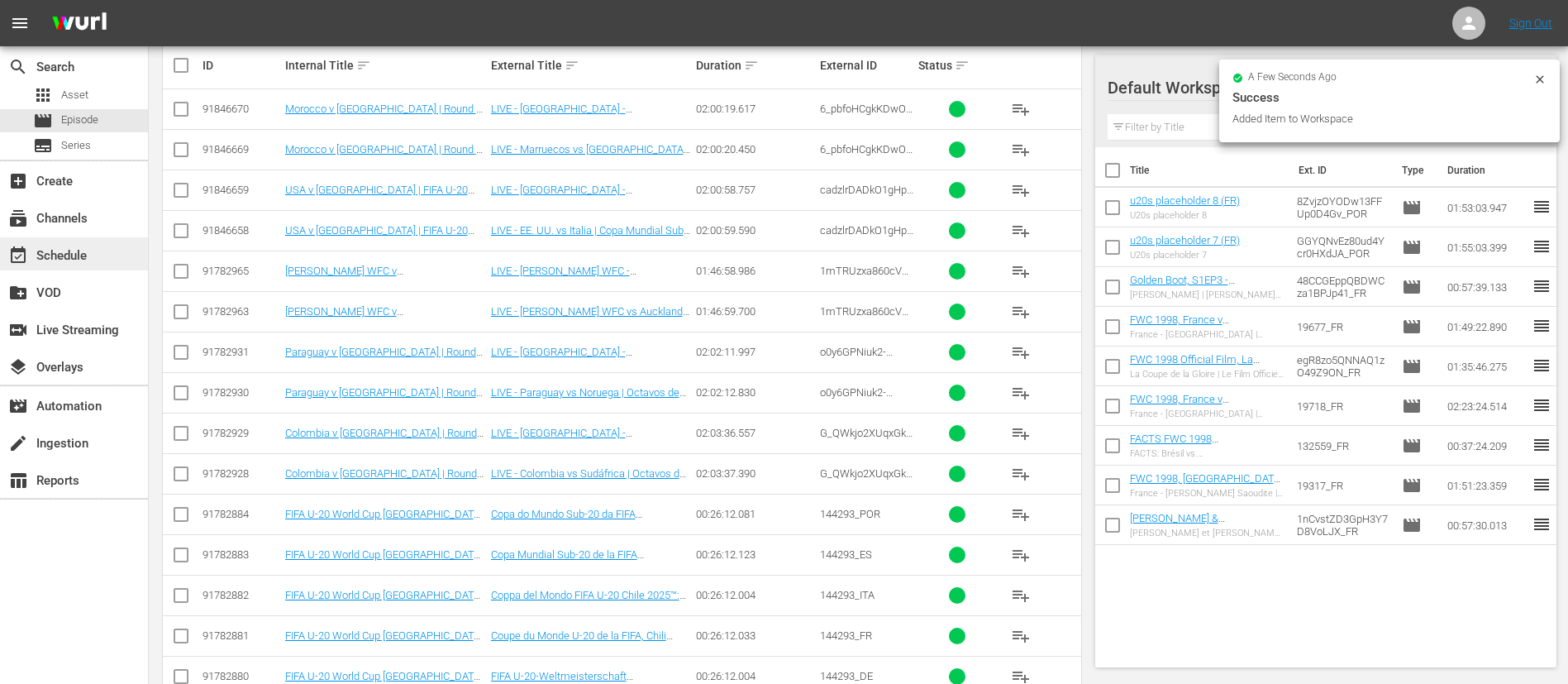
click at [84, 247] on div "event_available Schedule" at bounding box center [46, 253] width 92 height 15
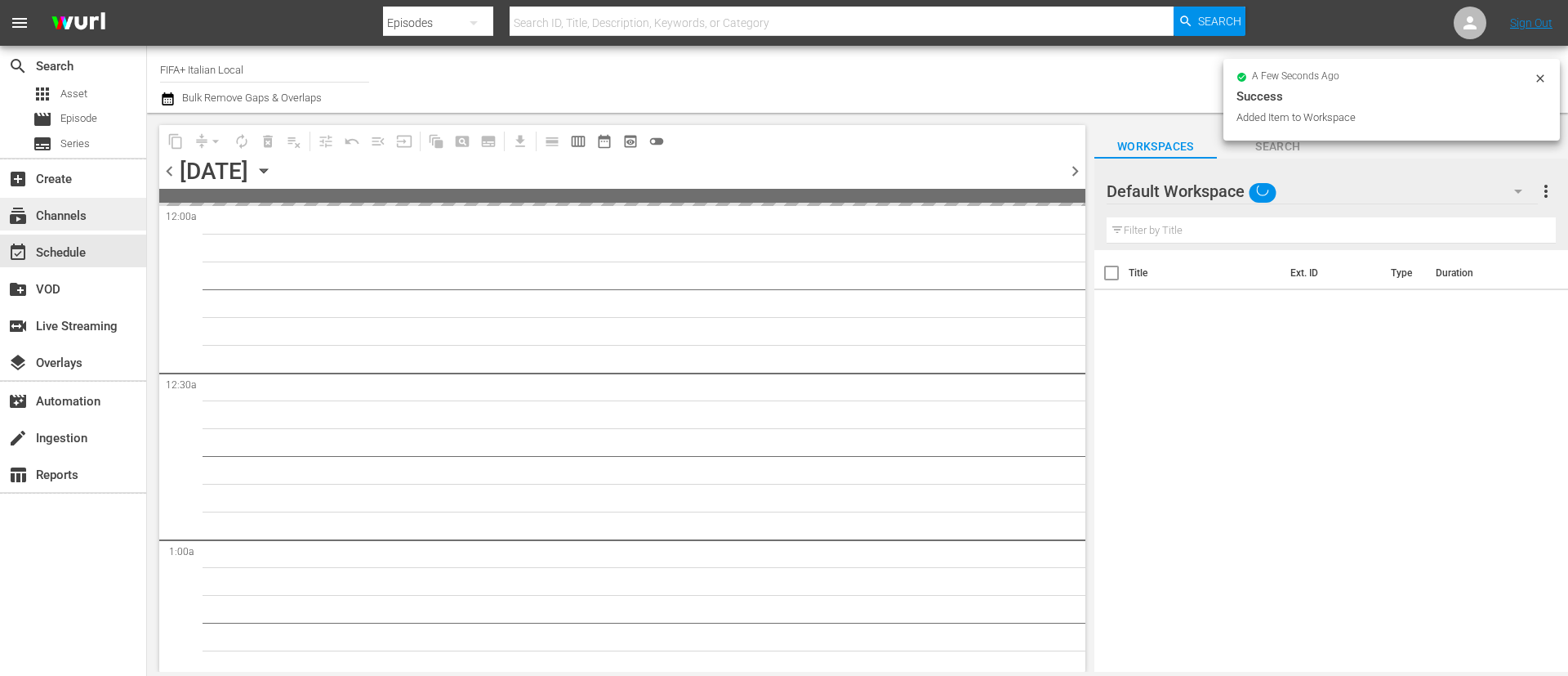
click at [83, 216] on div "subscriptions Channels" at bounding box center [45, 212] width 91 height 14
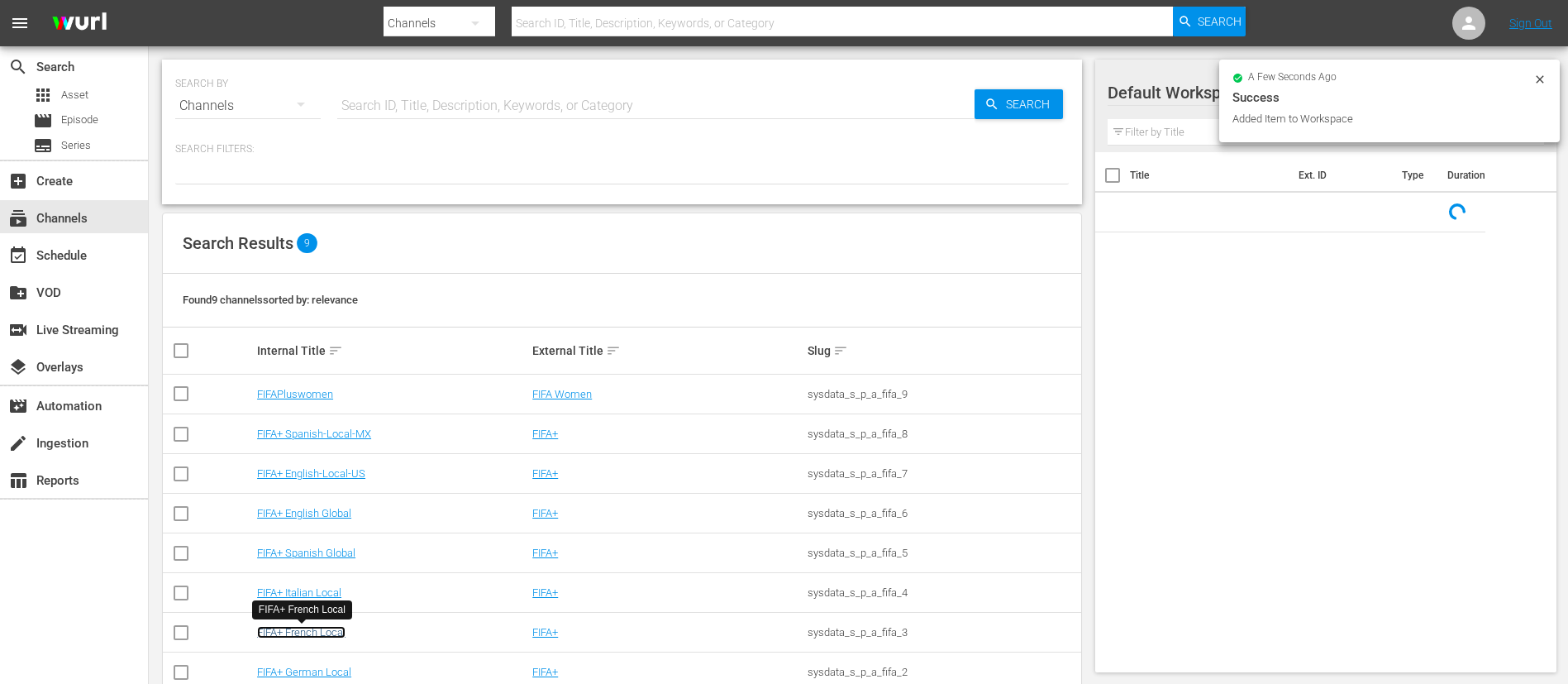
click at [296, 630] on link "FIFA+ French Local" at bounding box center [301, 632] width 88 height 13
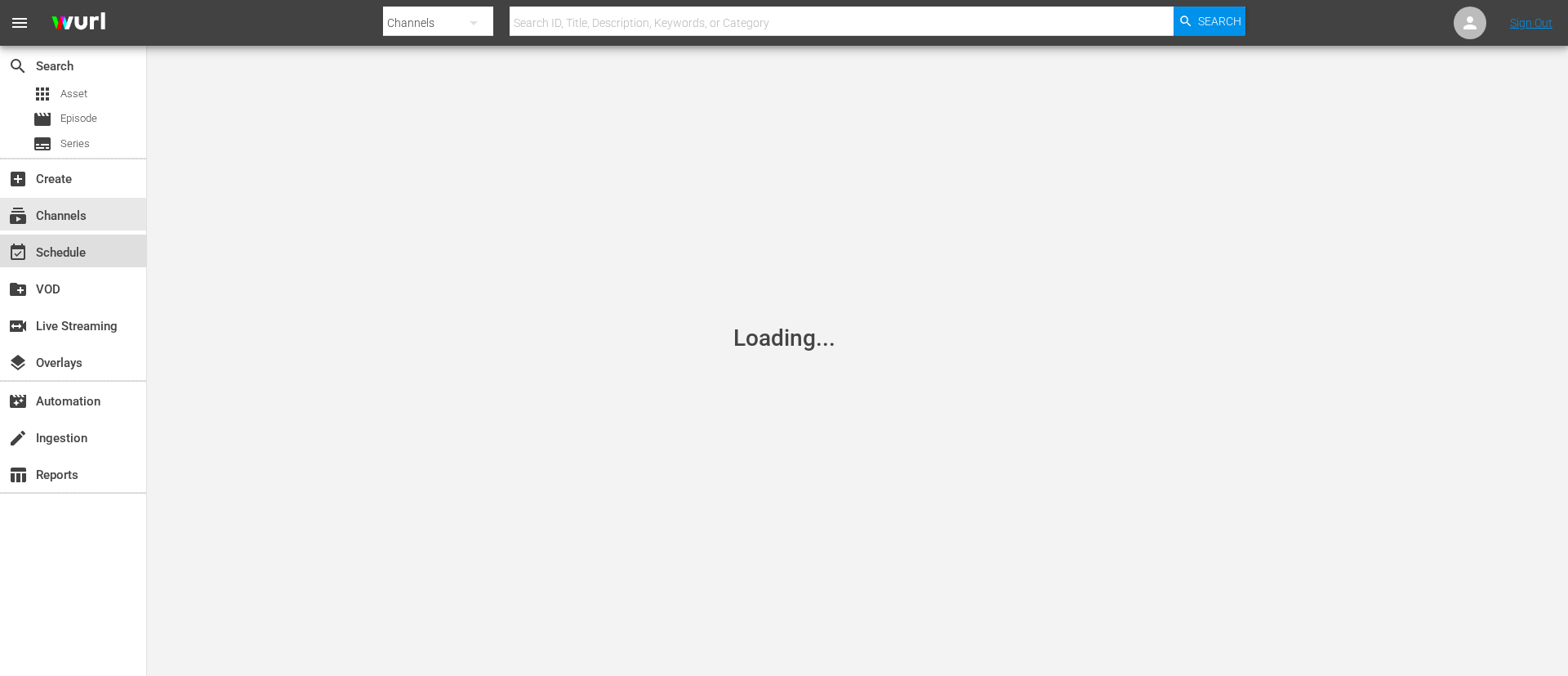
click at [83, 246] on div "event_available Schedule" at bounding box center [45, 250] width 91 height 14
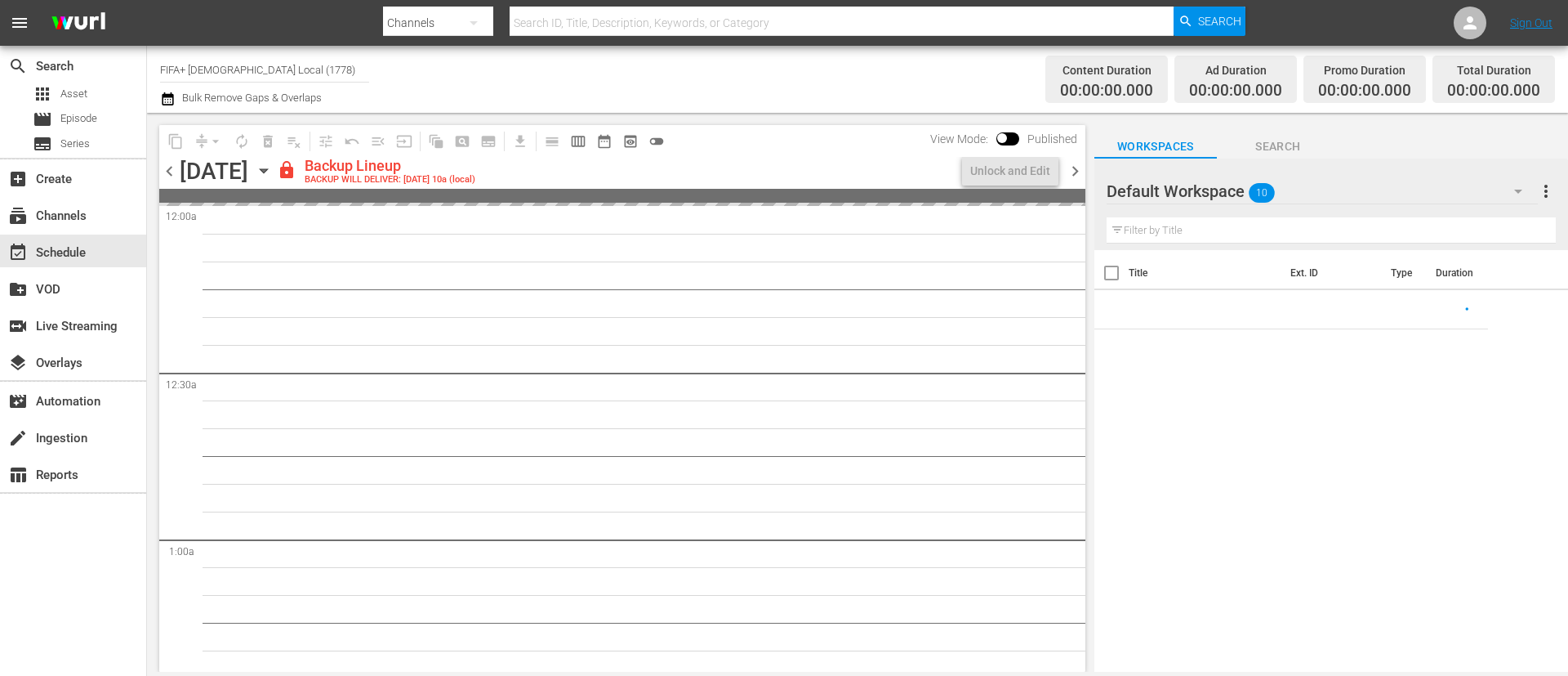
click at [175, 157] on div "chevron_left Sunday, October 12th October 12th lock Backup Lineup BACKUP WILL D…" at bounding box center [622, 172] width 926 height 32
click at [171, 175] on span "chevron_left" at bounding box center [169, 171] width 20 height 20
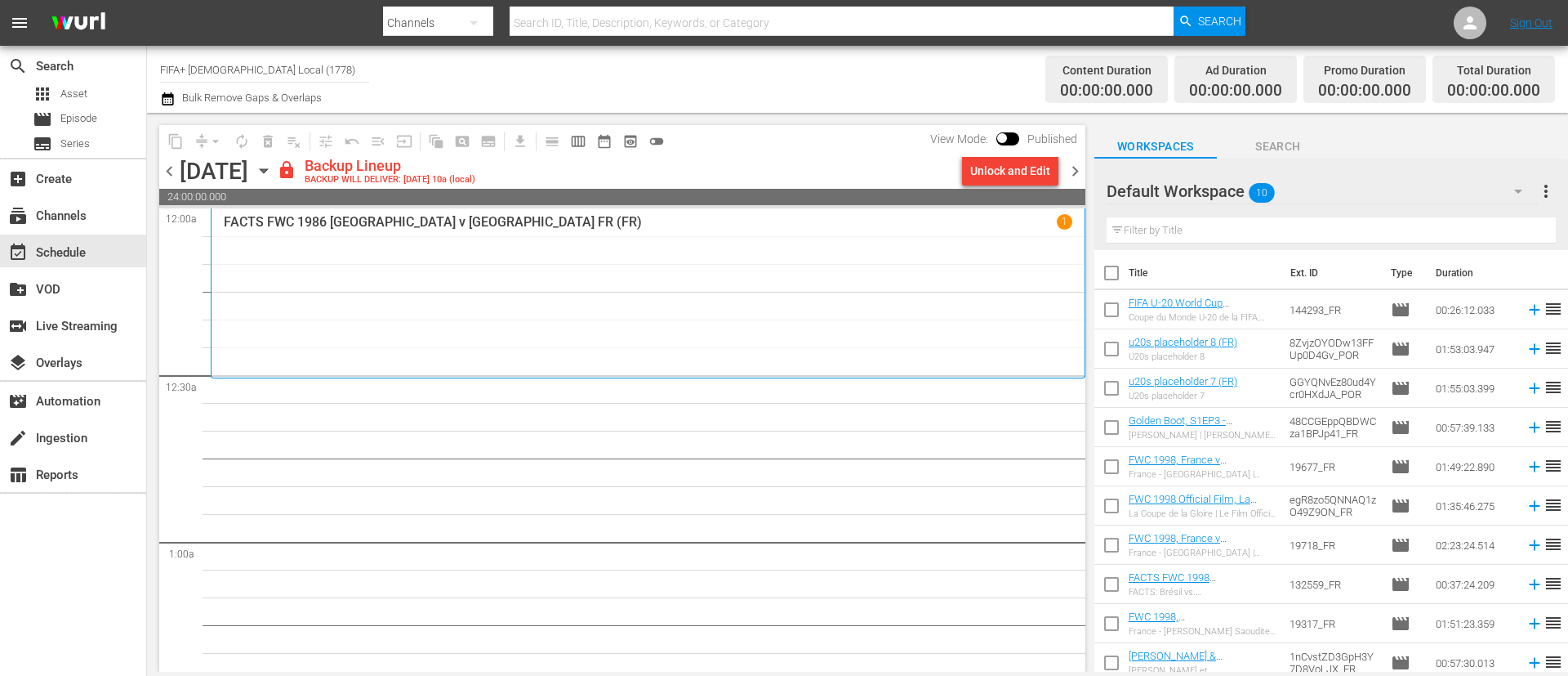
click at [1037, 174] on div "Unlock and Edit" at bounding box center [1010, 171] width 80 height 30
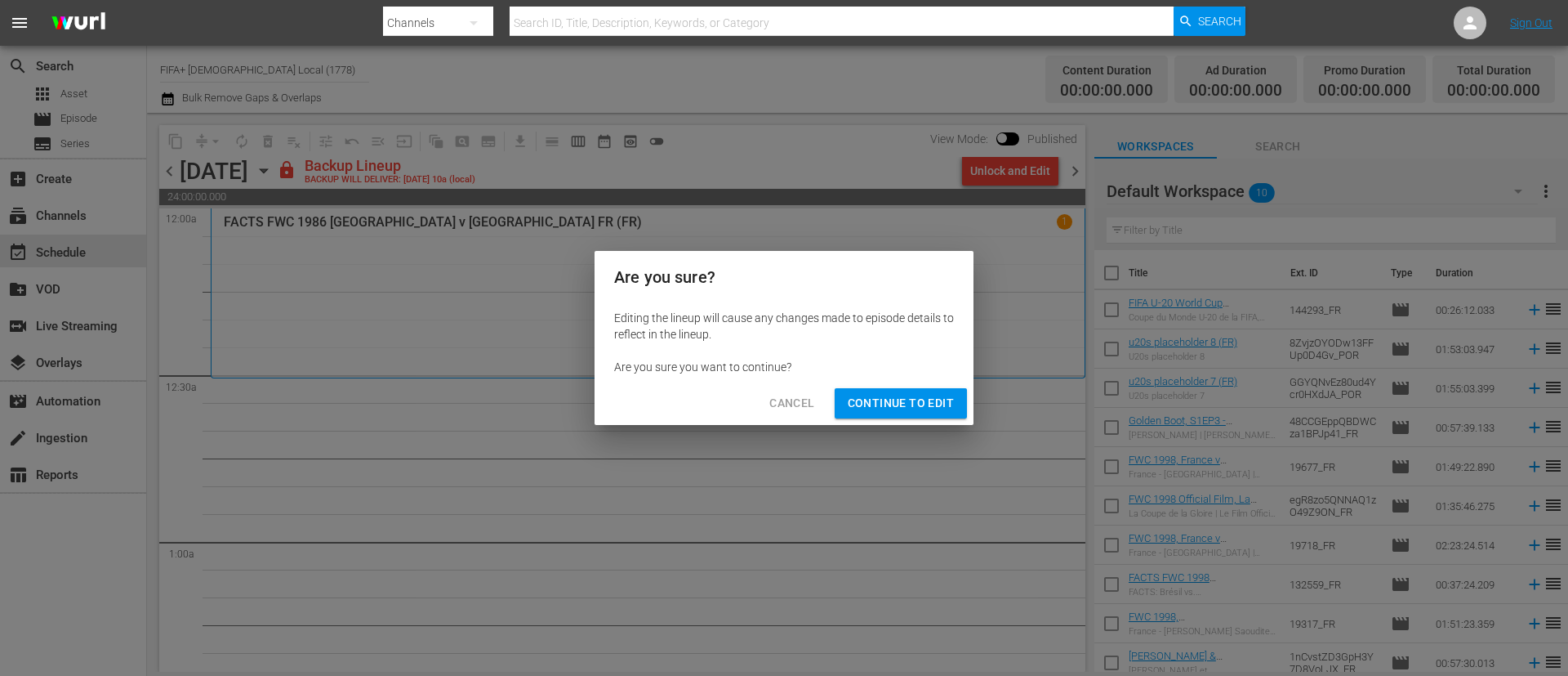
click at [899, 409] on span "Continue to Edit" at bounding box center [900, 402] width 107 height 20
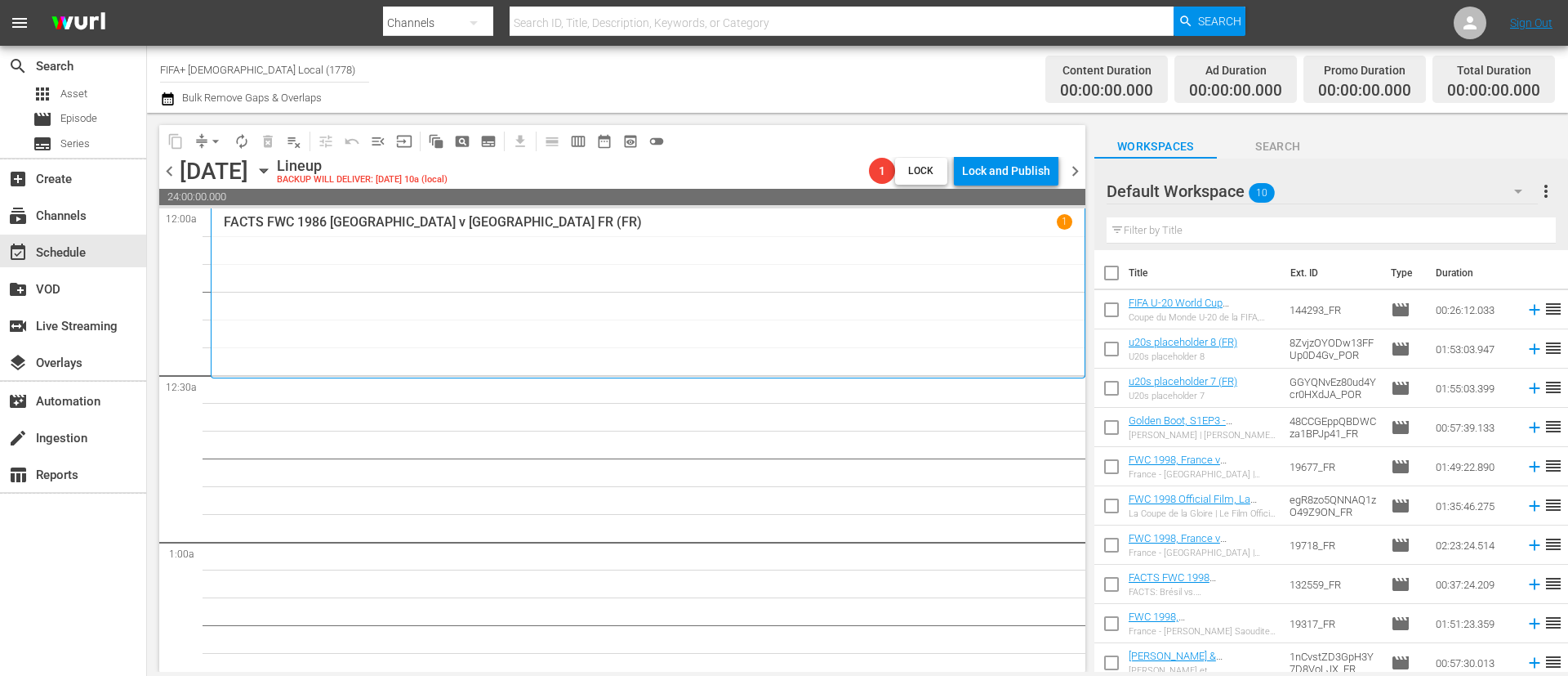
click at [1118, 271] on input "checkbox" at bounding box center [1111, 277] width 35 height 35
checkbox input "true"
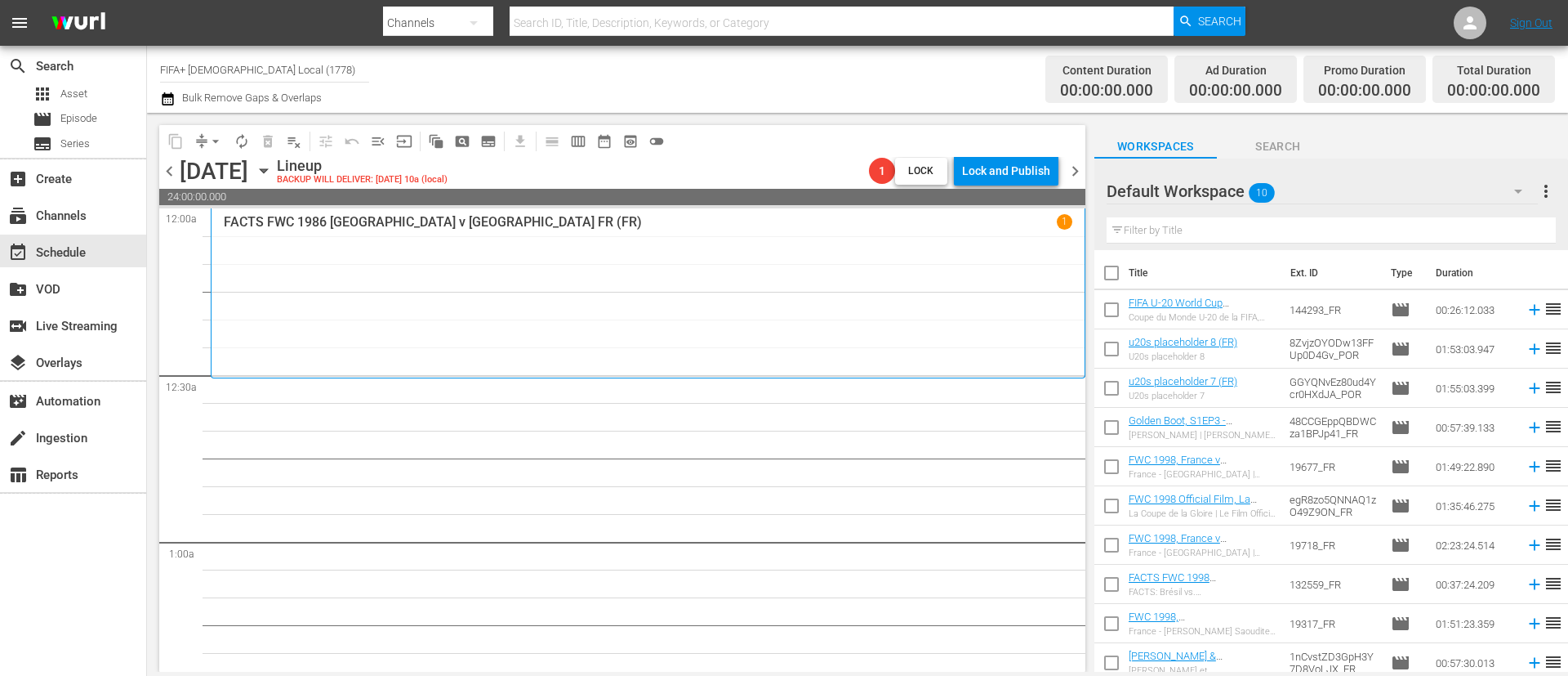
checkbox input "true"
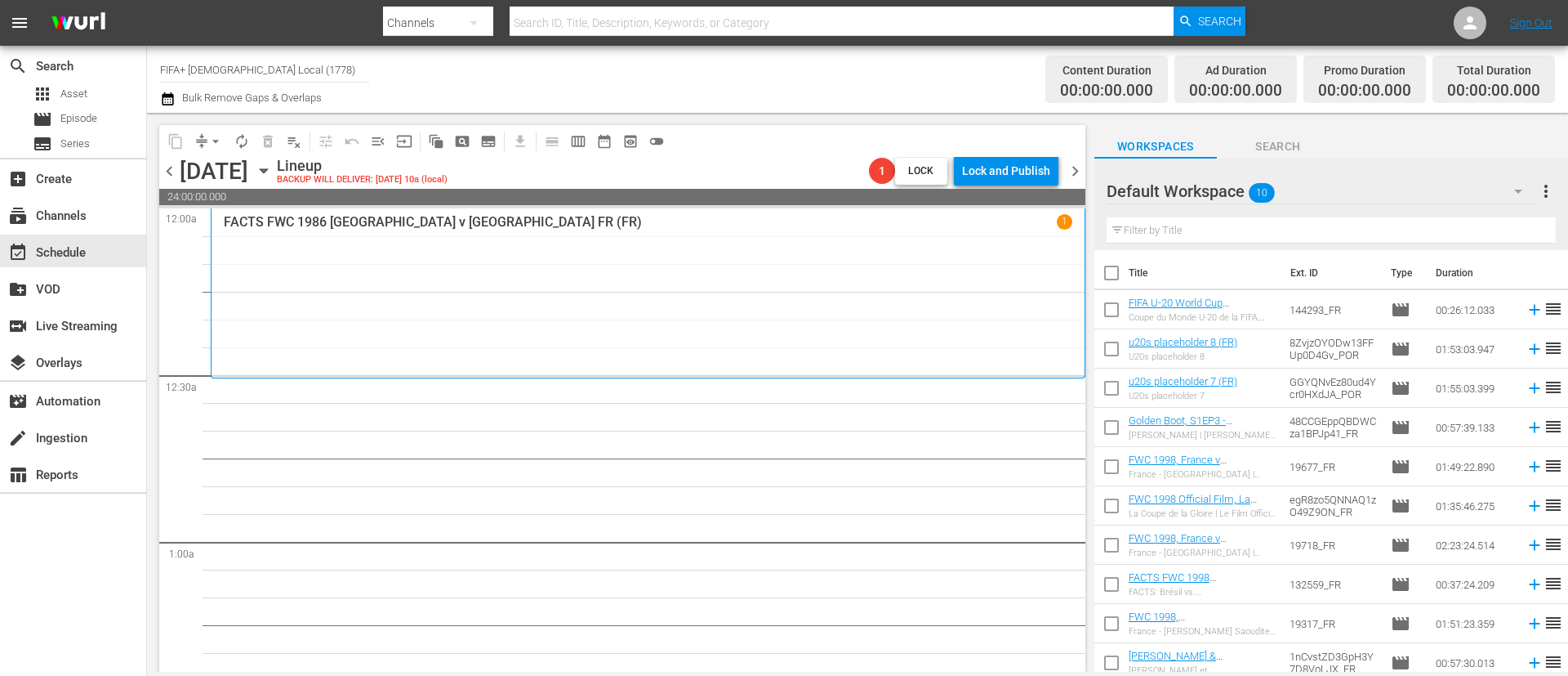
checkbox input "true"
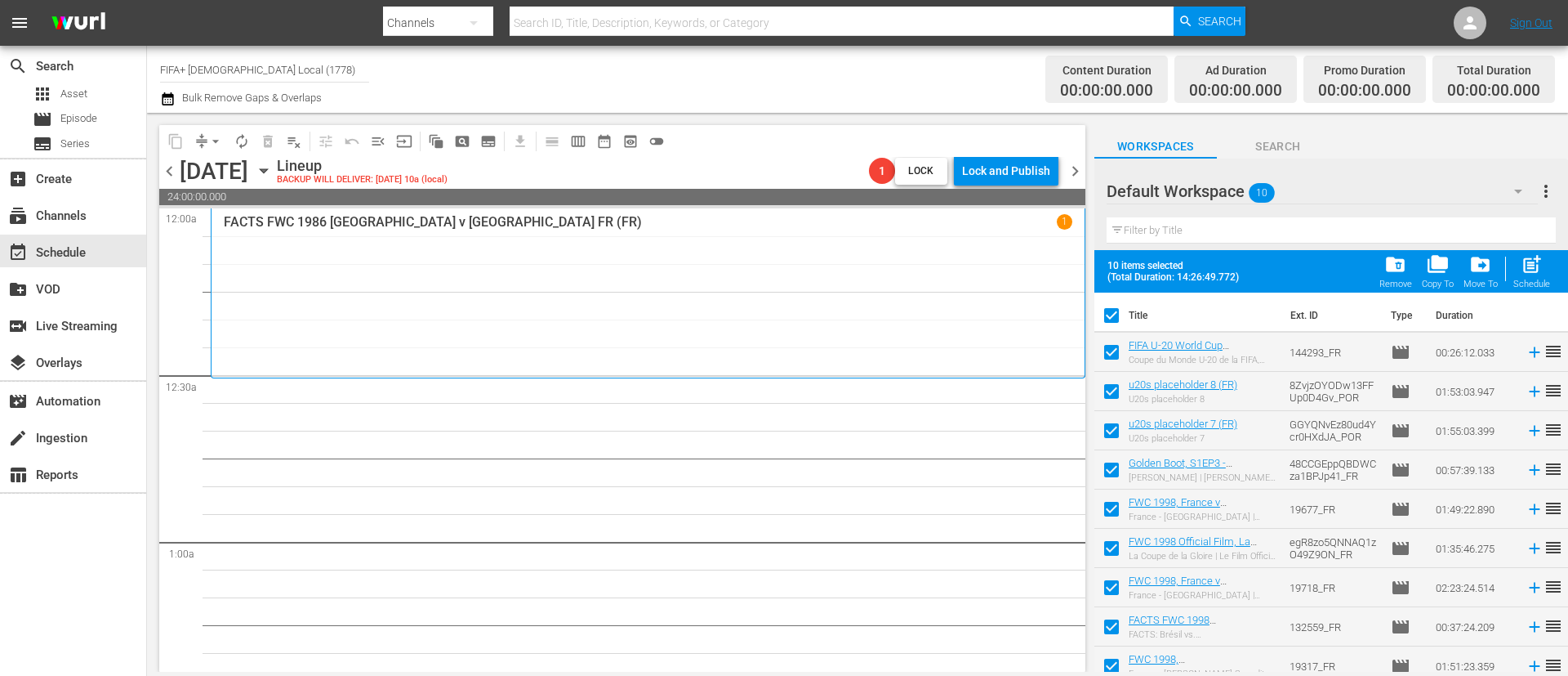
click at [1106, 404] on input "checkbox" at bounding box center [1111, 395] width 35 height 35
checkbox input "false"
click at [1106, 425] on input "checkbox" at bounding box center [1111, 434] width 35 height 35
checkbox input "false"
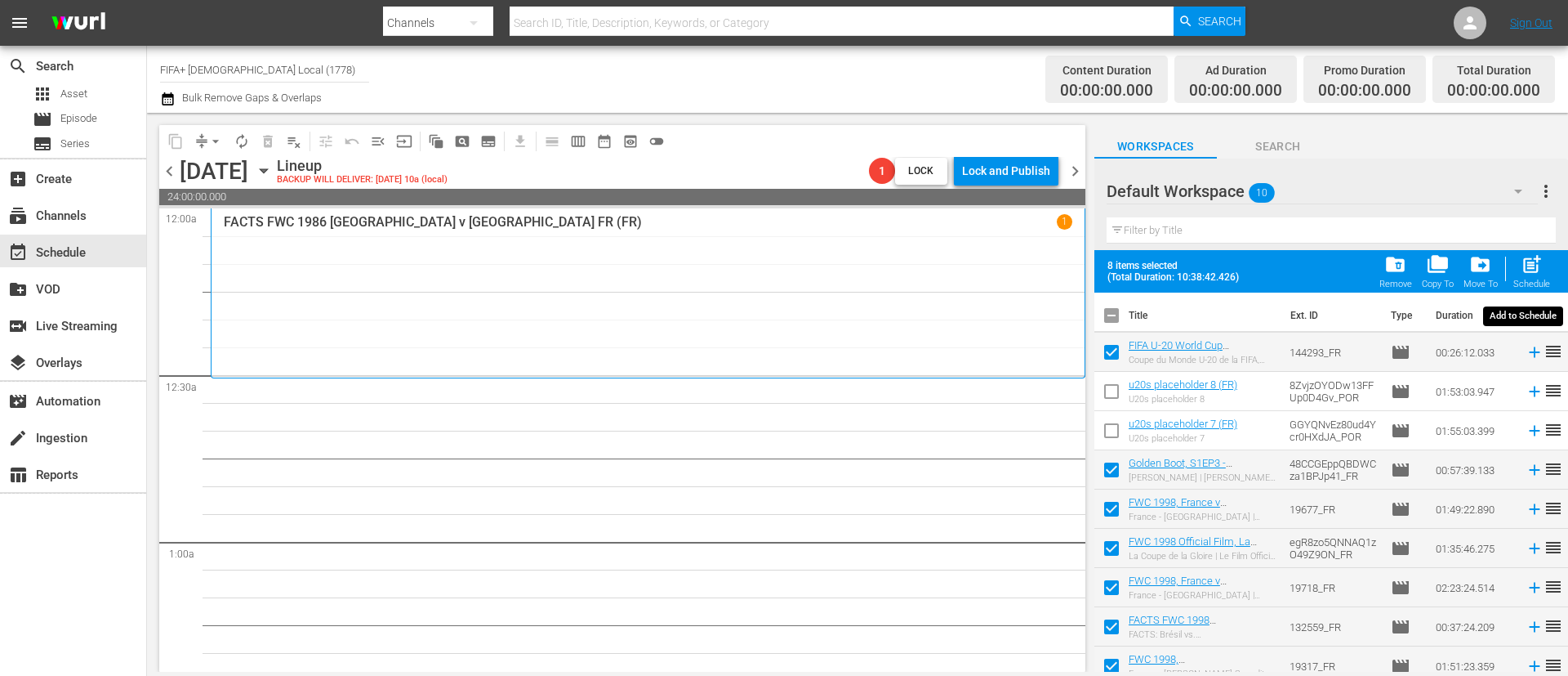
click at [1553, 262] on button "post_add Schedule" at bounding box center [1532, 272] width 47 height 46
checkbox input "false"
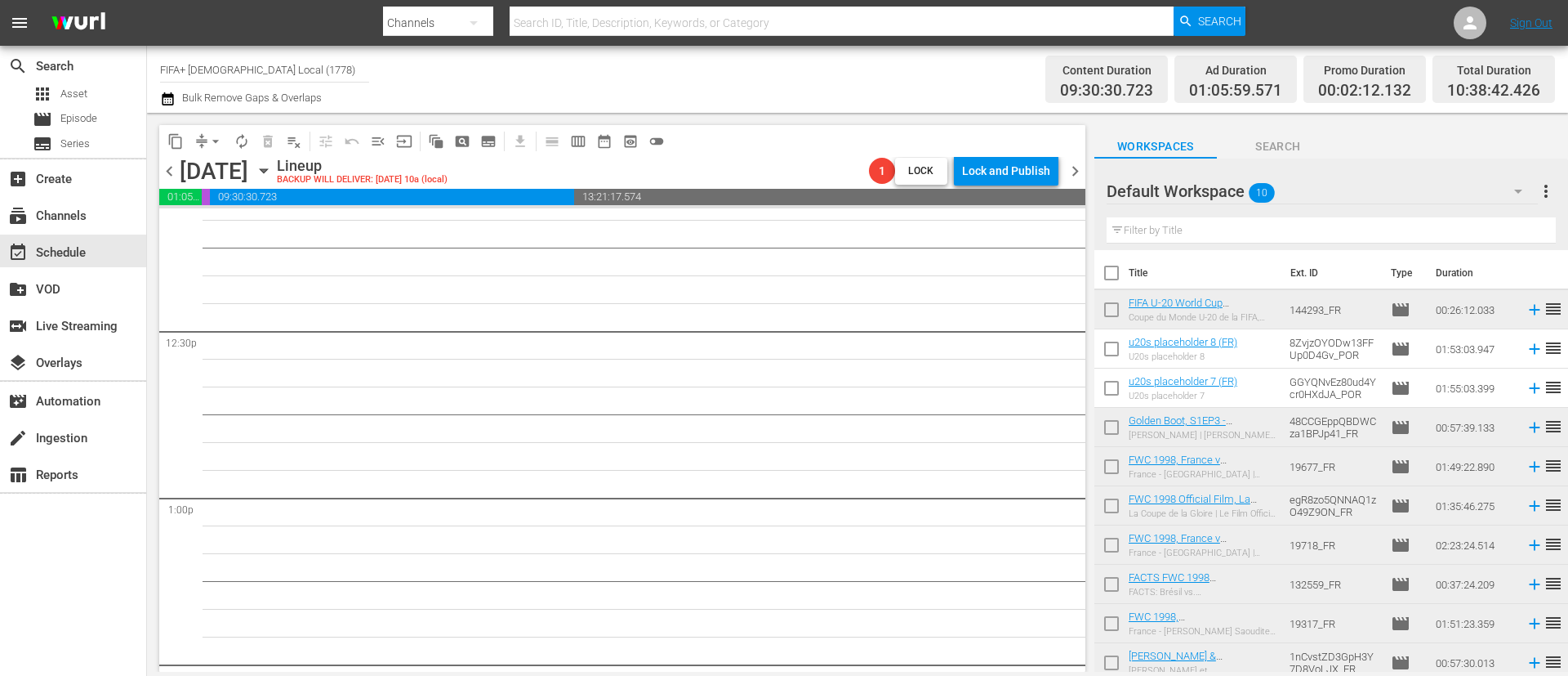
scroll to position [3677, 0]
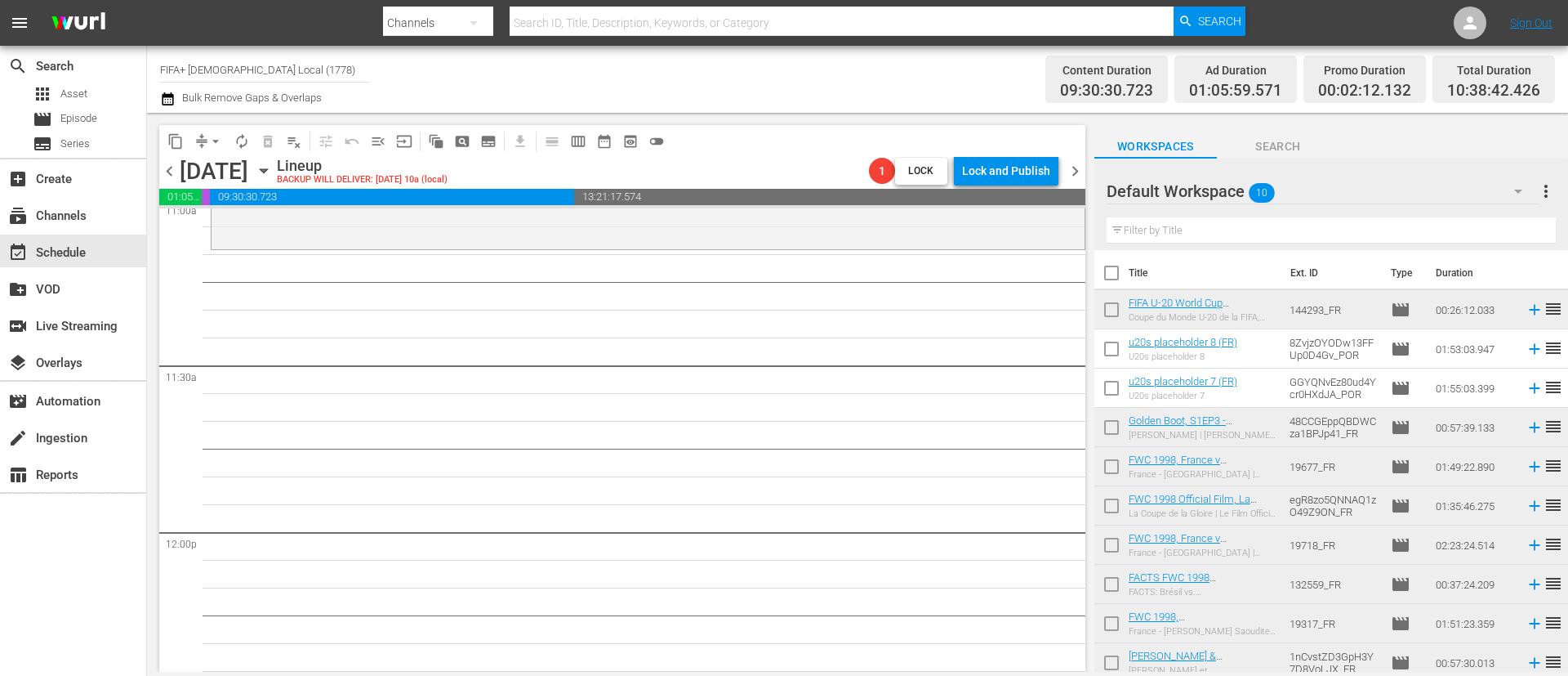
click at [1113, 277] on input "checkbox" at bounding box center [1111, 277] width 35 height 35
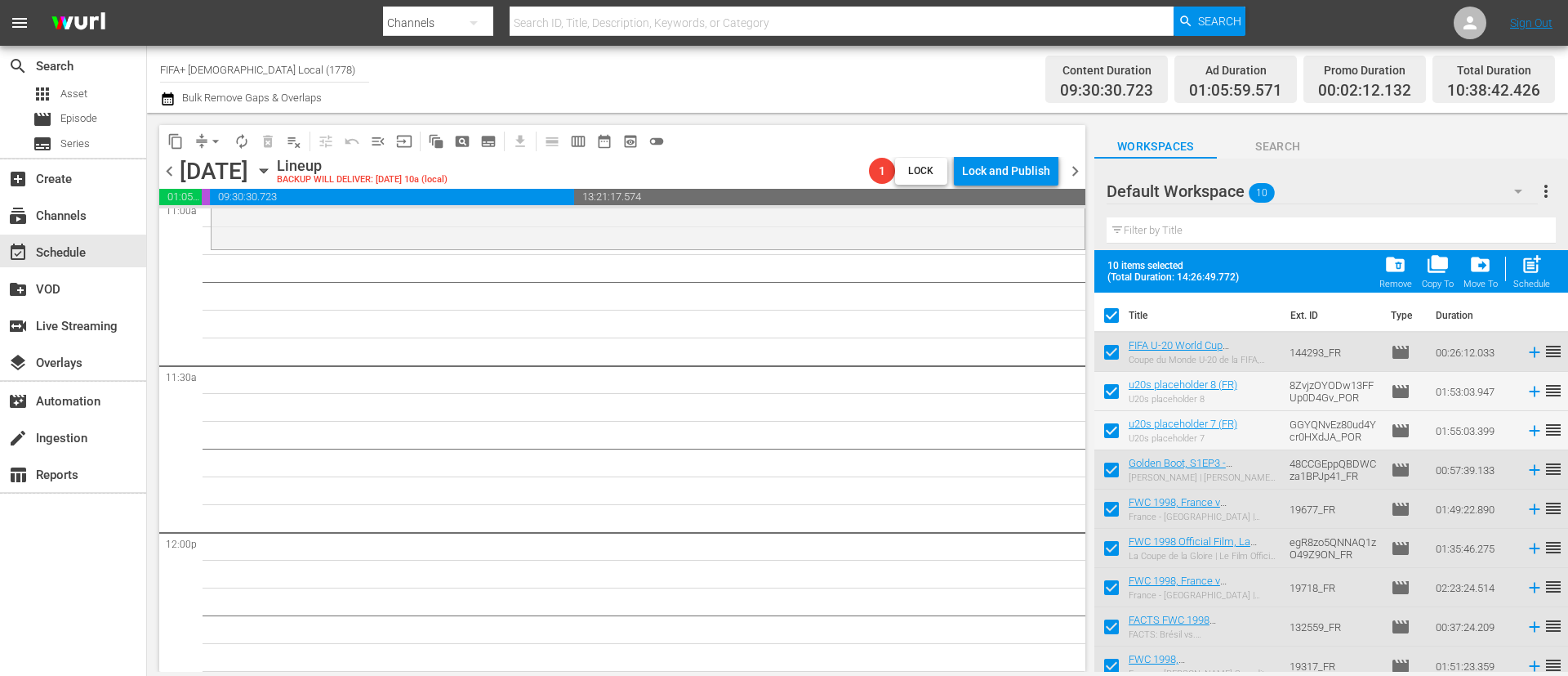
click at [1113, 395] on input "checkbox" at bounding box center [1111, 395] width 35 height 35
click at [1115, 432] on input "checkbox" at bounding box center [1111, 434] width 35 height 35
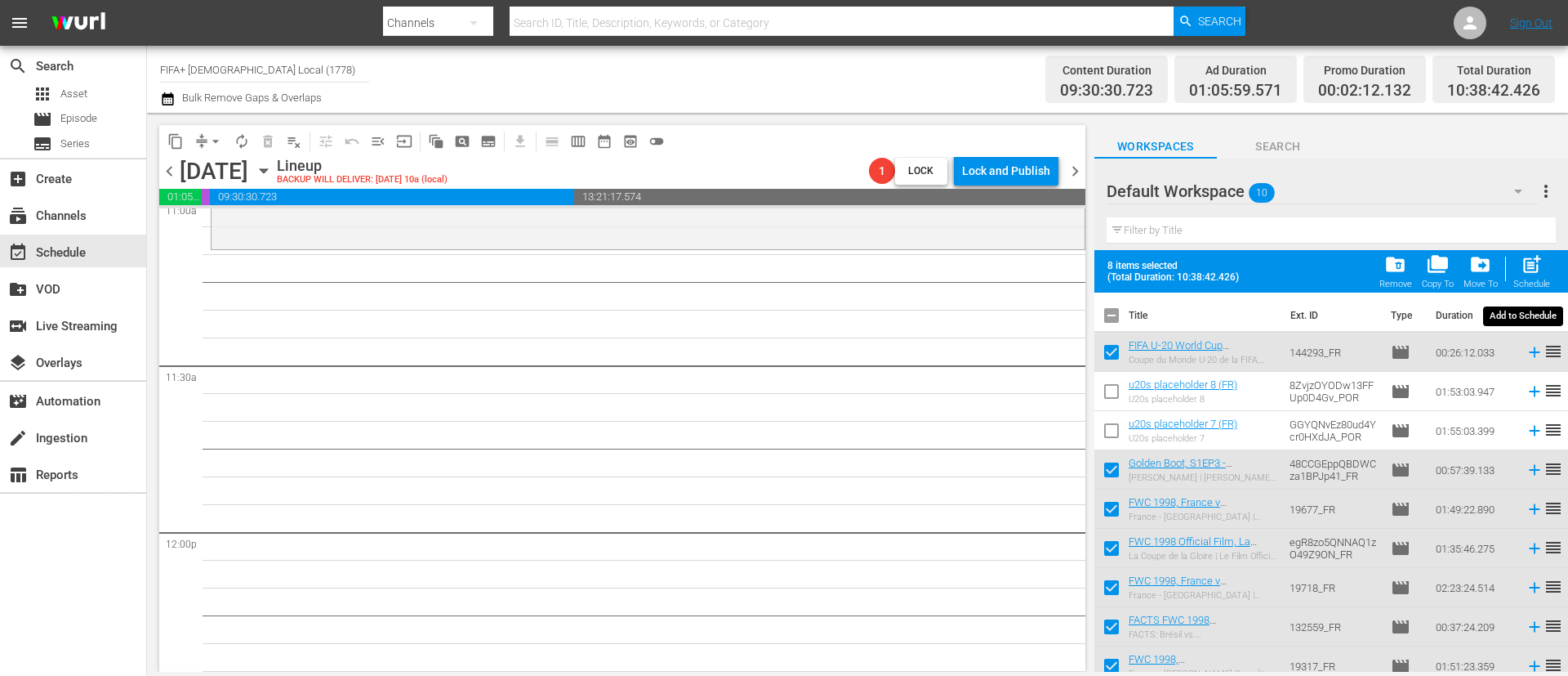
click at [1533, 272] on span "post_add" at bounding box center [1531, 264] width 22 height 22
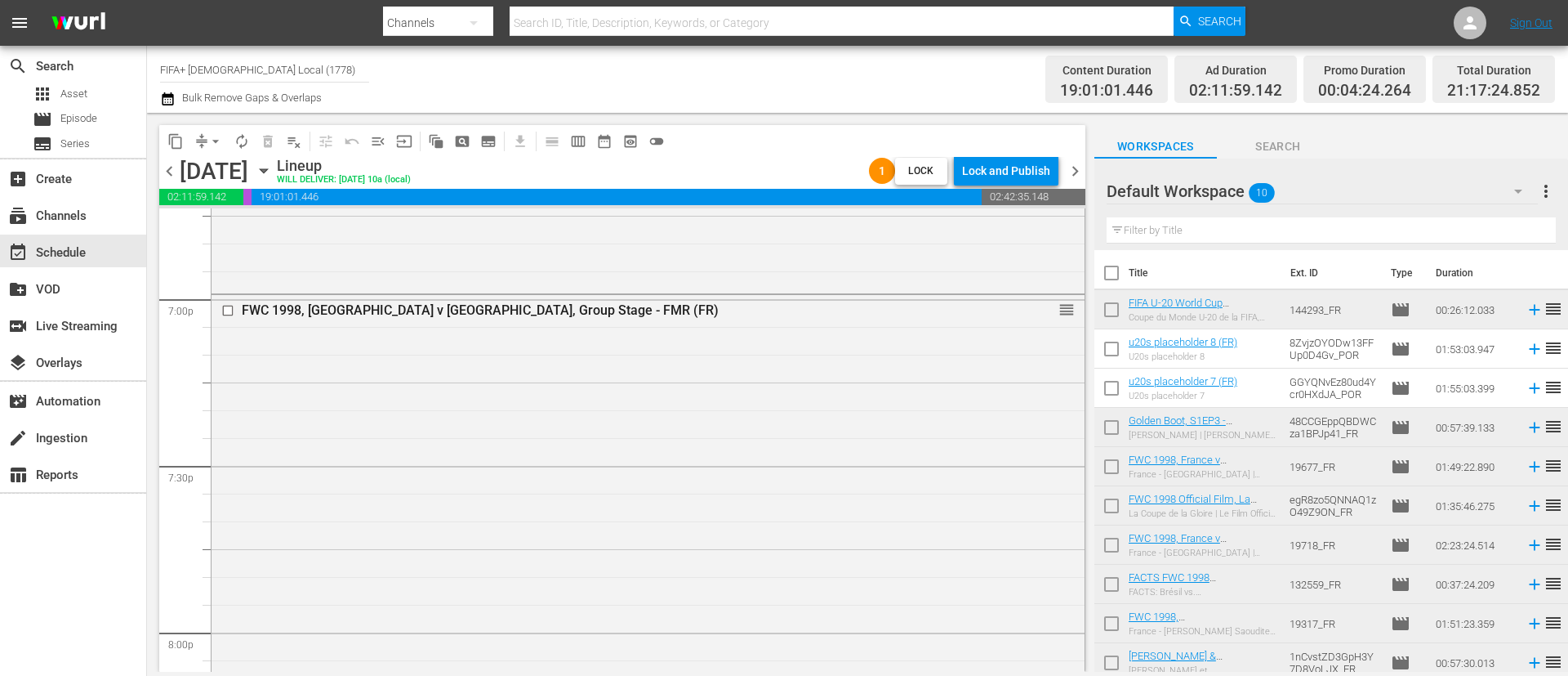
scroll to position [6251, 0]
click at [231, 303] on input "checkbox" at bounding box center [230, 303] width 17 height 13
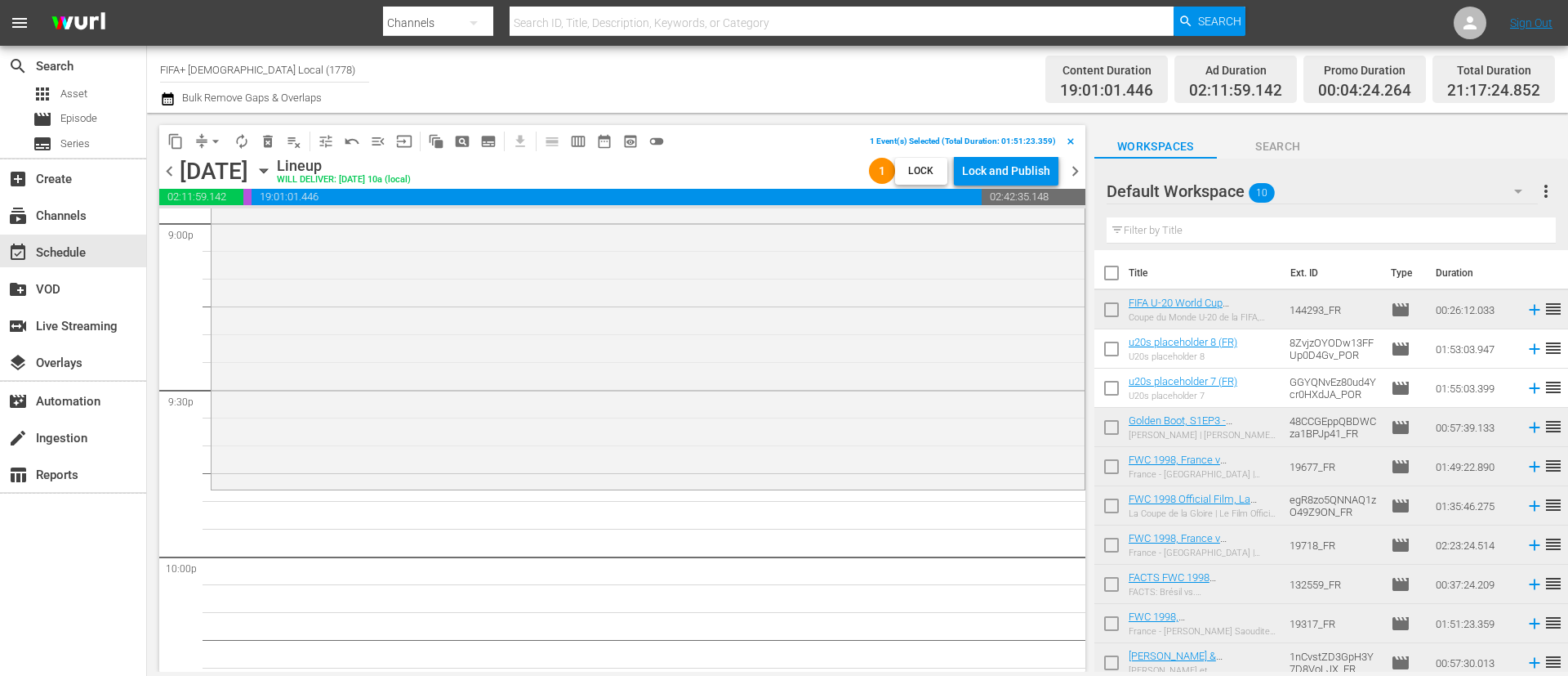
scroll to position [6864, 0]
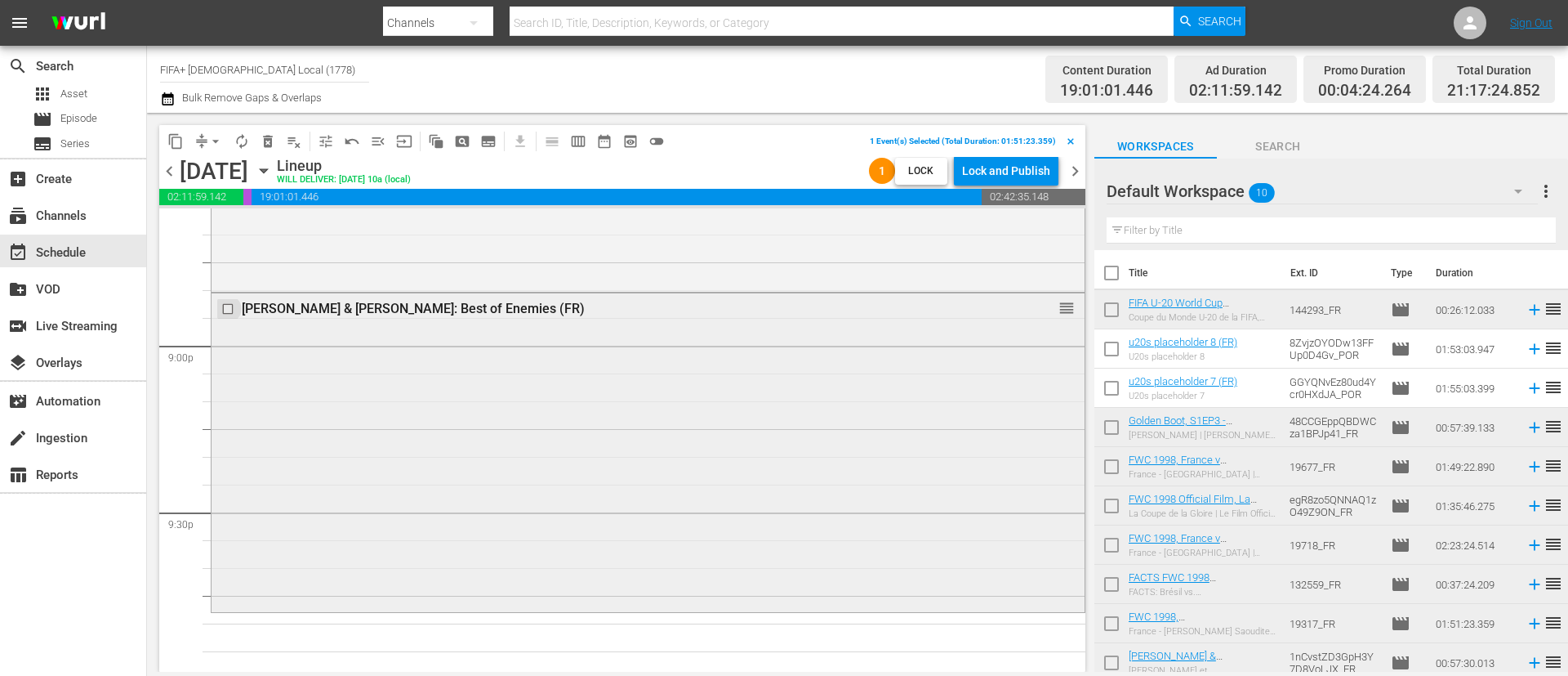
click at [223, 310] on input "checkbox" at bounding box center [230, 308] width 17 height 13
click at [260, 137] on span "delete_forever_outlined" at bounding box center [268, 141] width 16 height 16
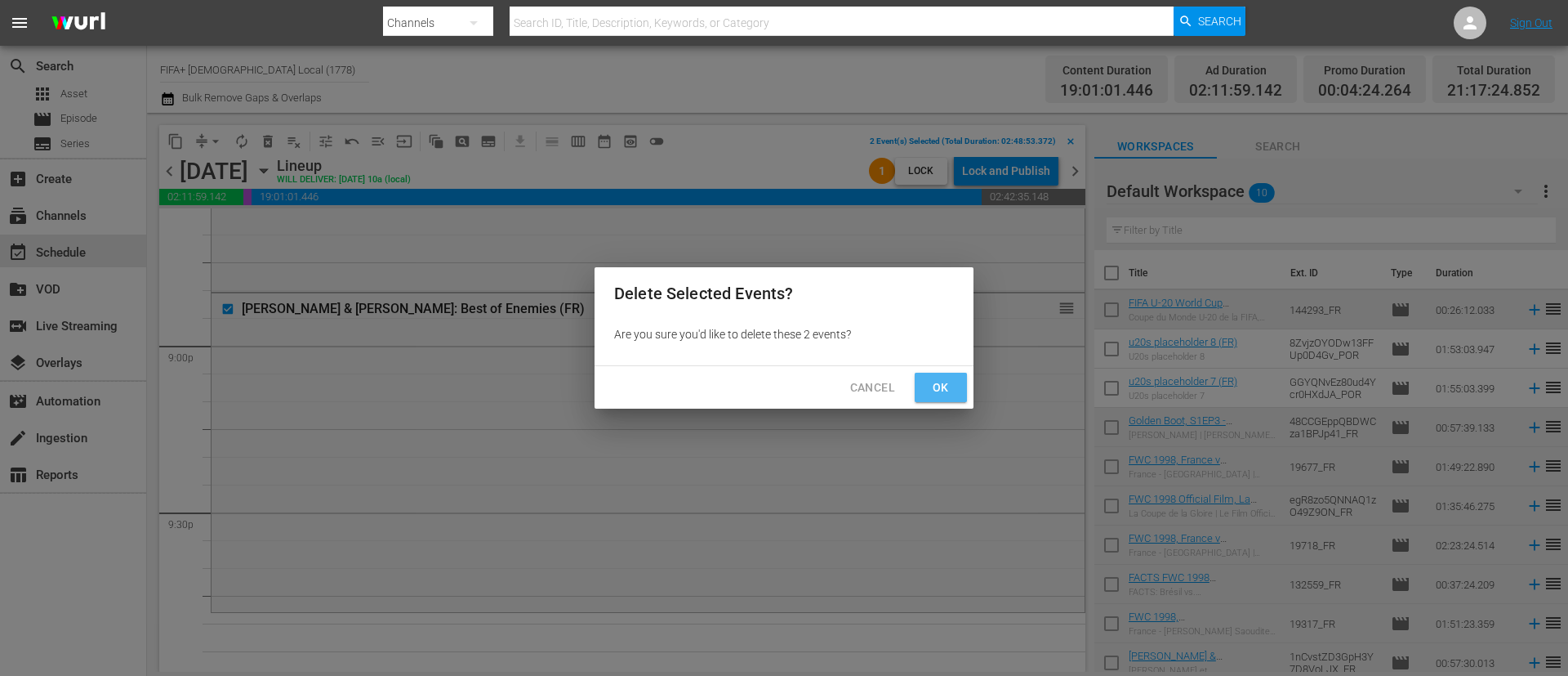
click at [938, 381] on span "Ok" at bounding box center [940, 387] width 26 height 20
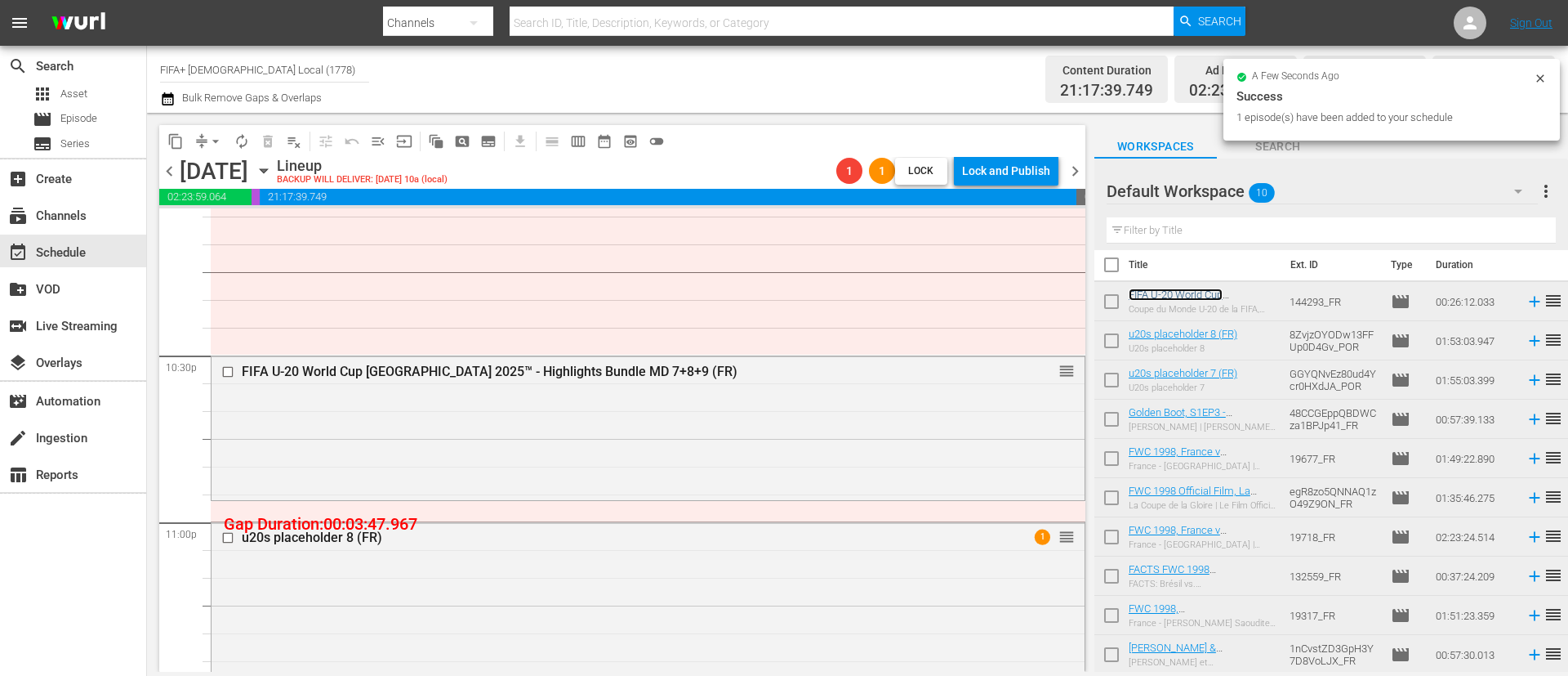
scroll to position [7109, 0]
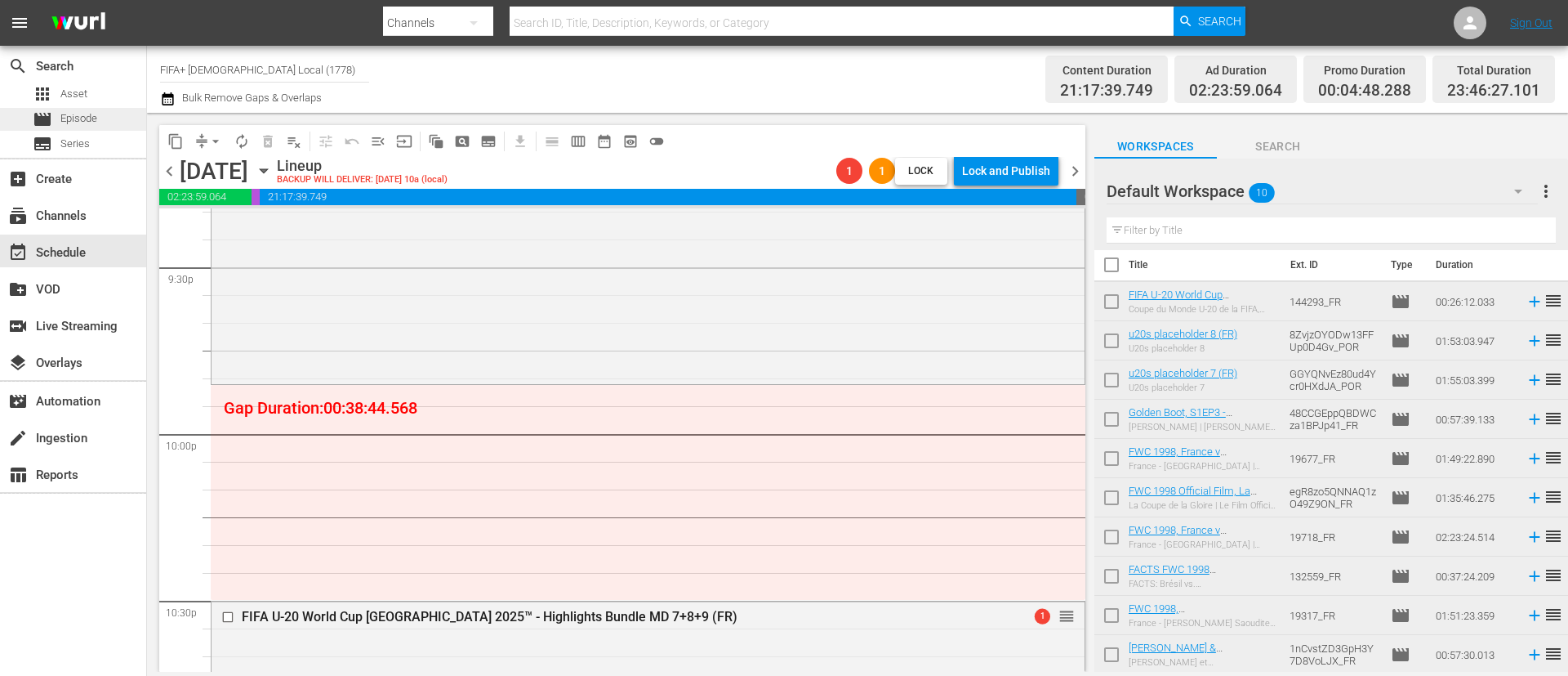
click at [115, 108] on div "movie Episode" at bounding box center [73, 119] width 146 height 23
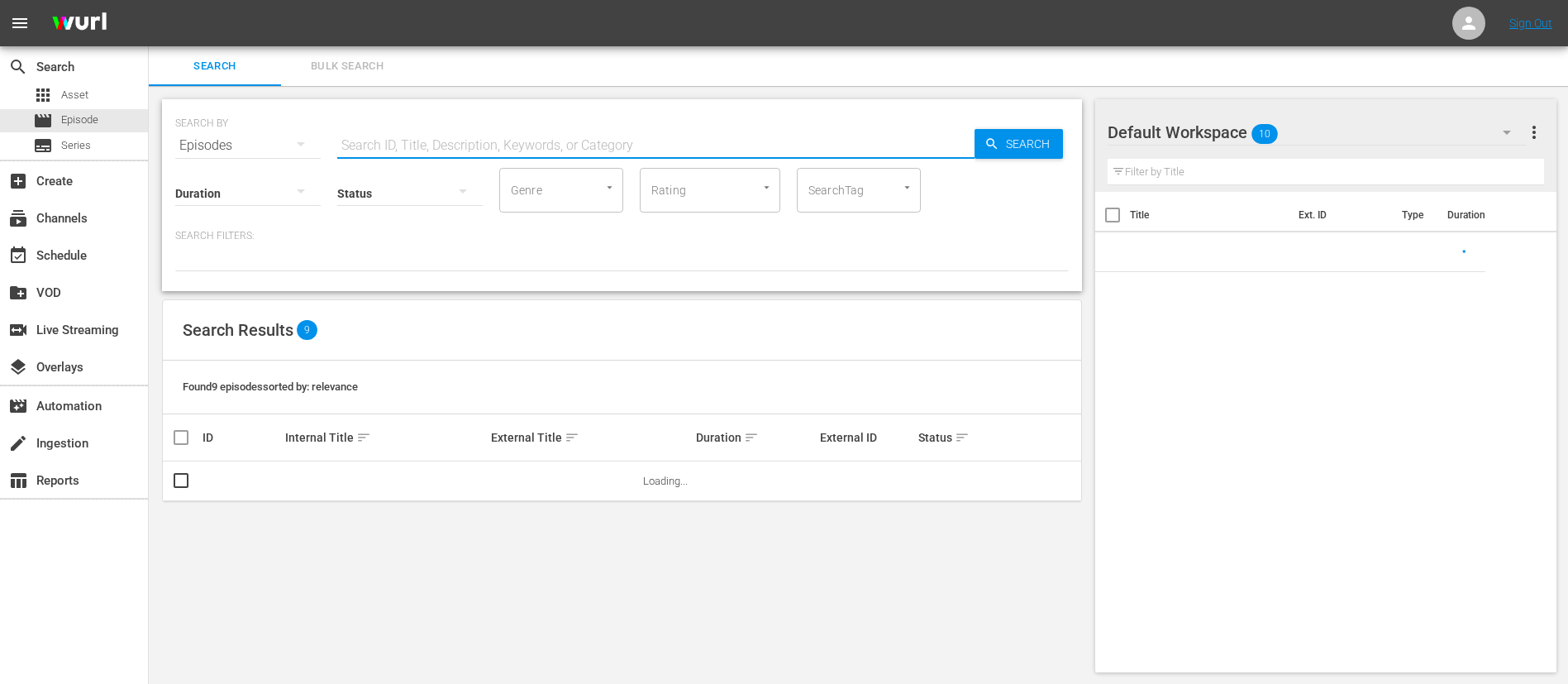
drag, startPoint x: 519, startPoint y: 134, endPoint x: 535, endPoint y: 142, distance: 17.9
click at [519, 134] on input "text" at bounding box center [656, 145] width 637 height 40
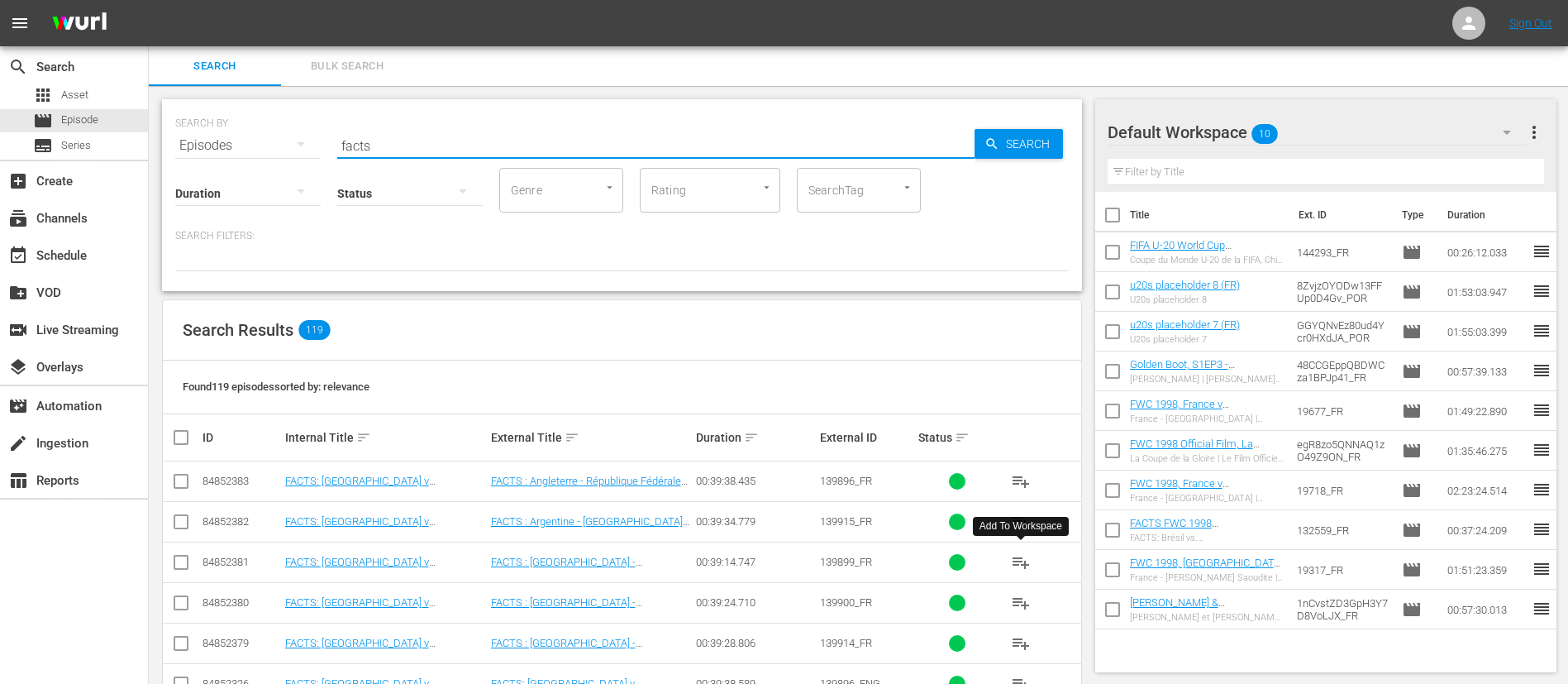
click at [1026, 564] on span "playlist_add" at bounding box center [1021, 562] width 19 height 19
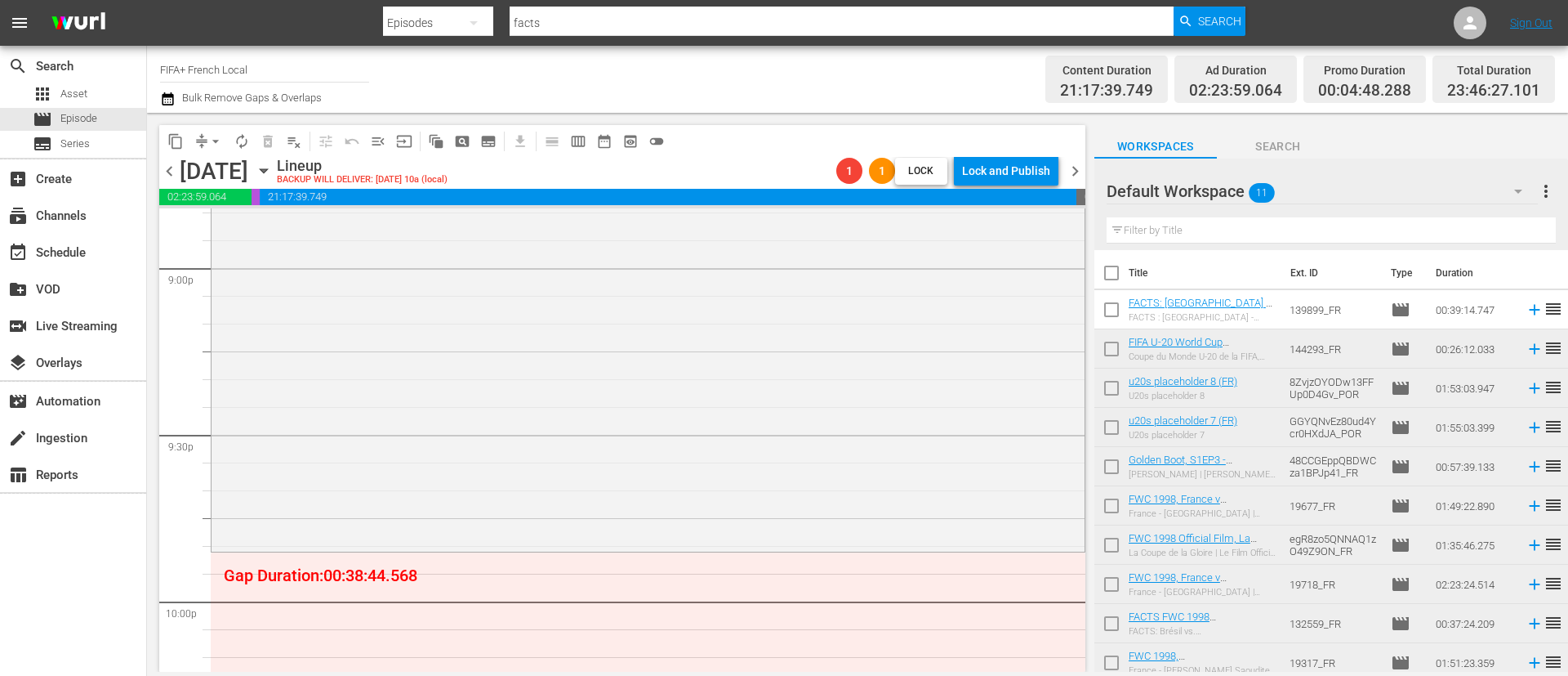
scroll to position [7109, 0]
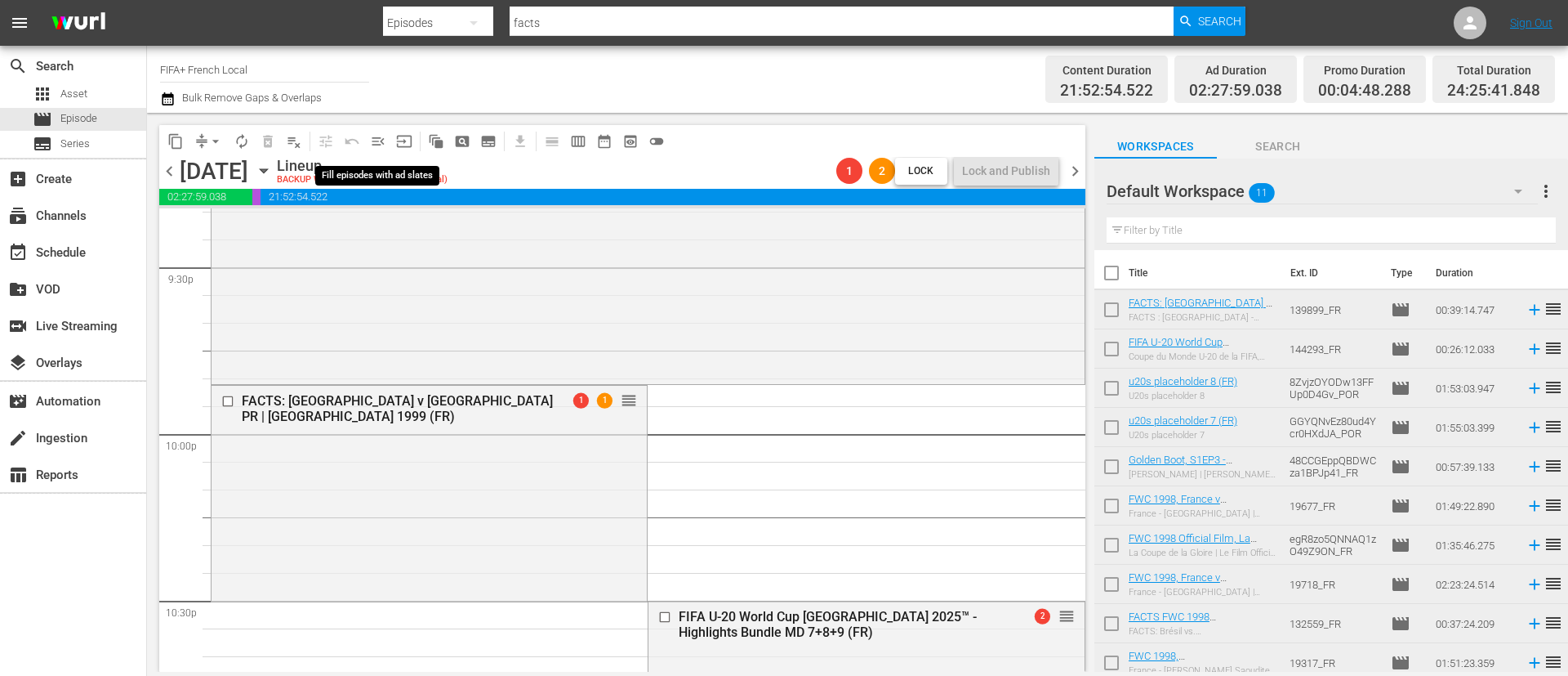
click at [369, 138] on button "menu_open" at bounding box center [377, 141] width 26 height 26
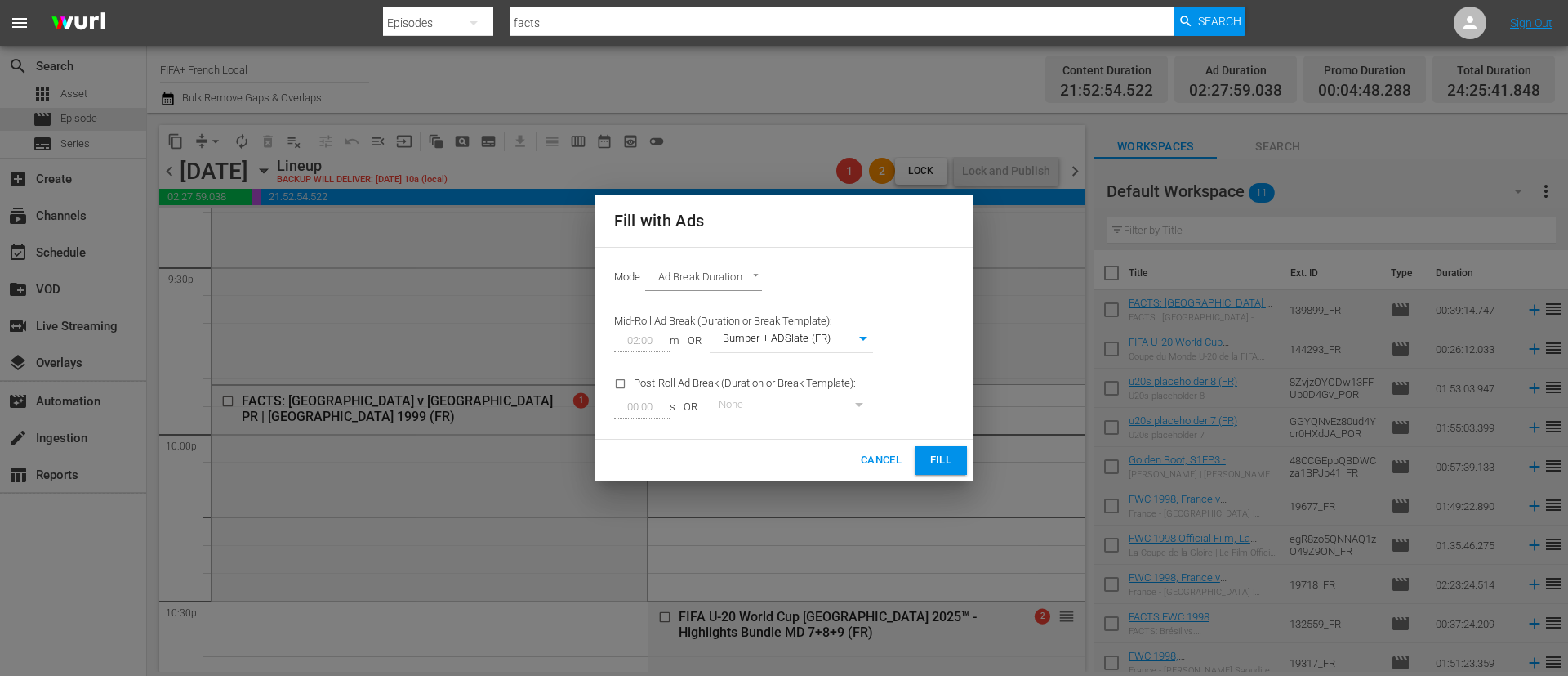
click at [933, 462] on span "Fill" at bounding box center [940, 461] width 26 height 19
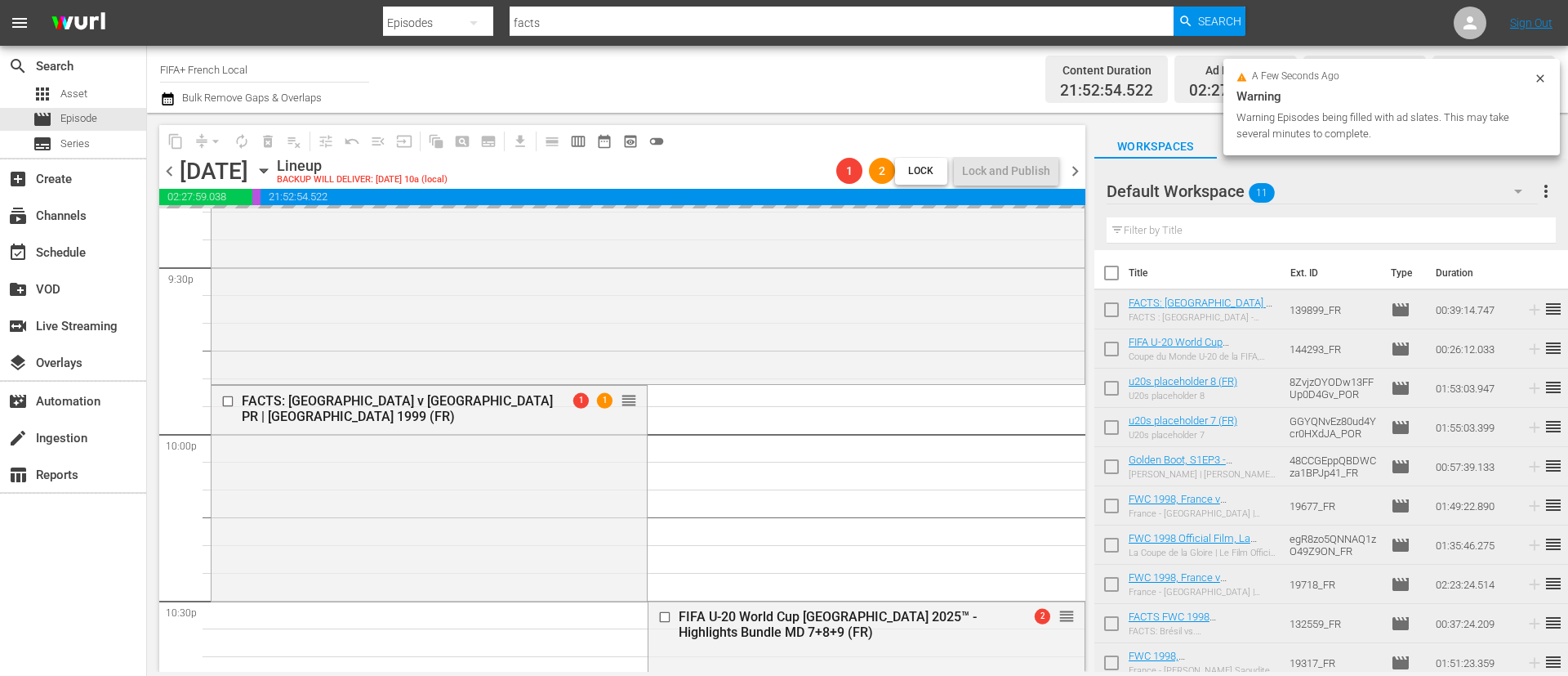
click at [1554, 200] on span "more_vert" at bounding box center [1546, 191] width 19 height 19
click at [1468, 218] on div "Clear All Workspace Items" at bounding box center [1440, 223] width 192 height 30
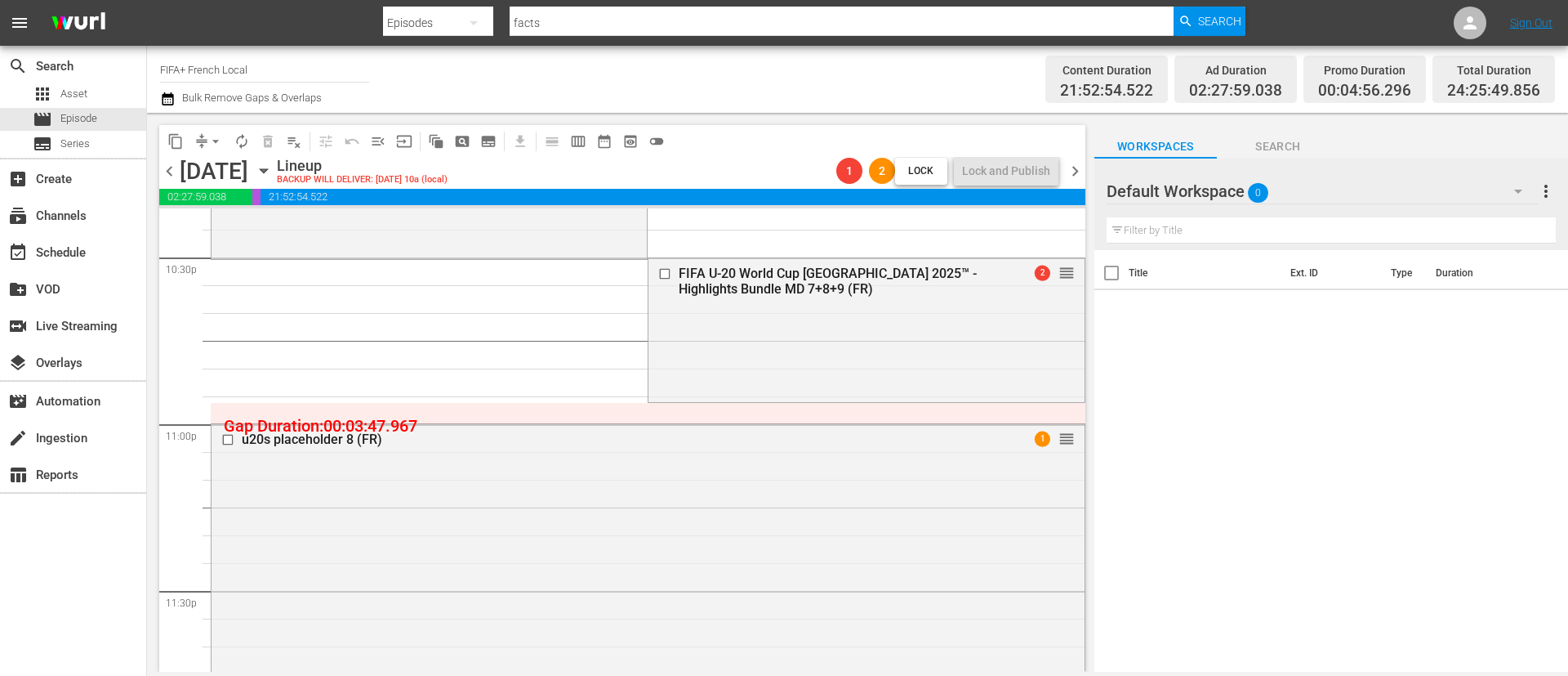
scroll to position [7599, 0]
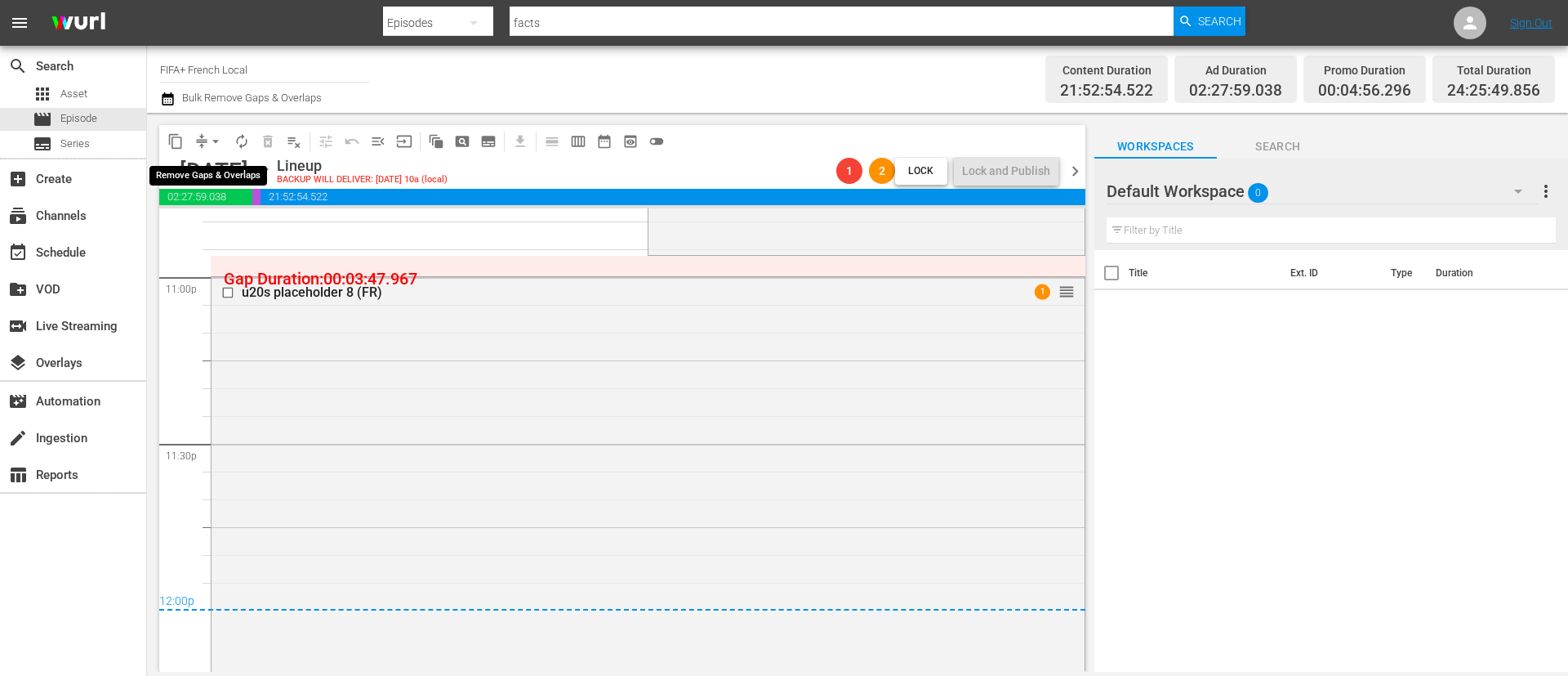
click at [223, 145] on span "arrow_drop_down" at bounding box center [215, 141] width 16 height 16
click at [220, 223] on li "Align to End of Previous Day" at bounding box center [216, 229] width 172 height 27
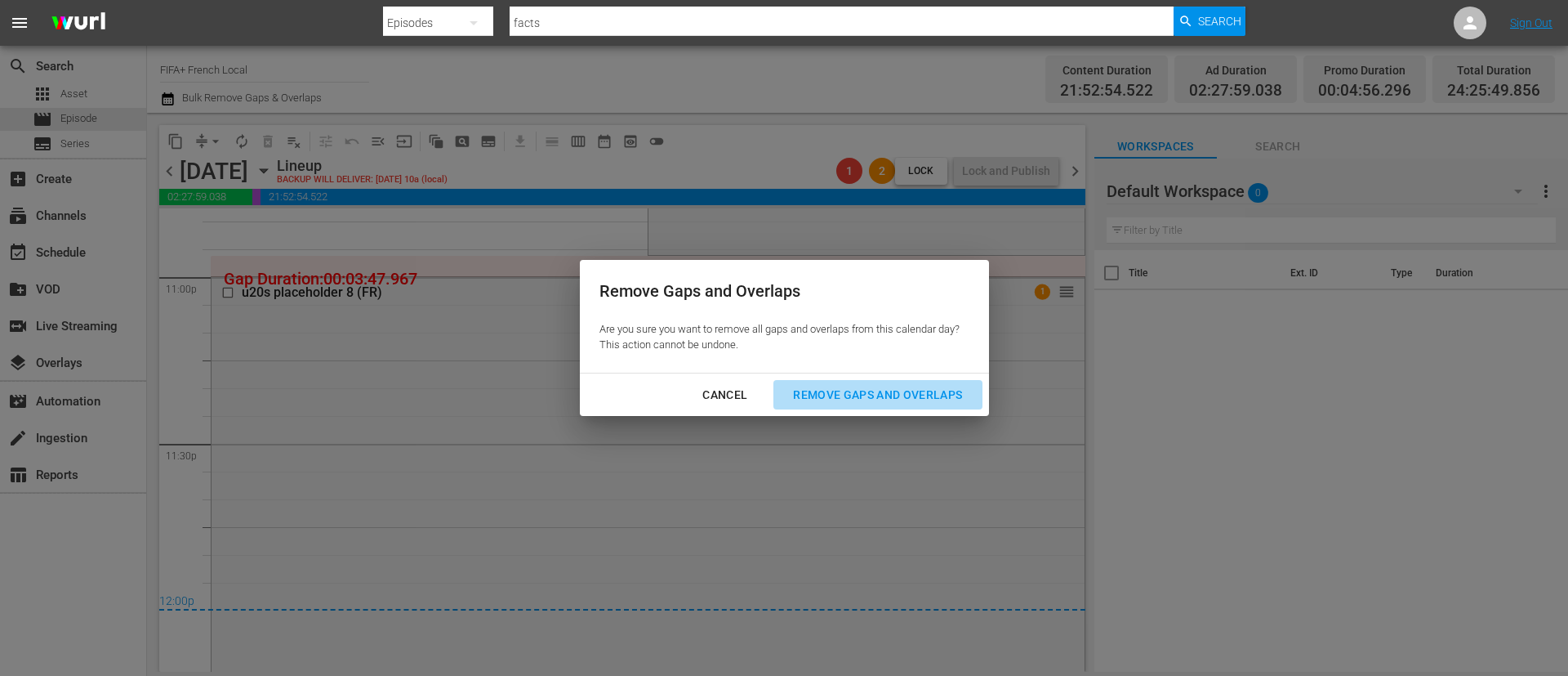
click at [947, 392] on div "Remove Gaps and Overlaps" at bounding box center [877, 395] width 195 height 20
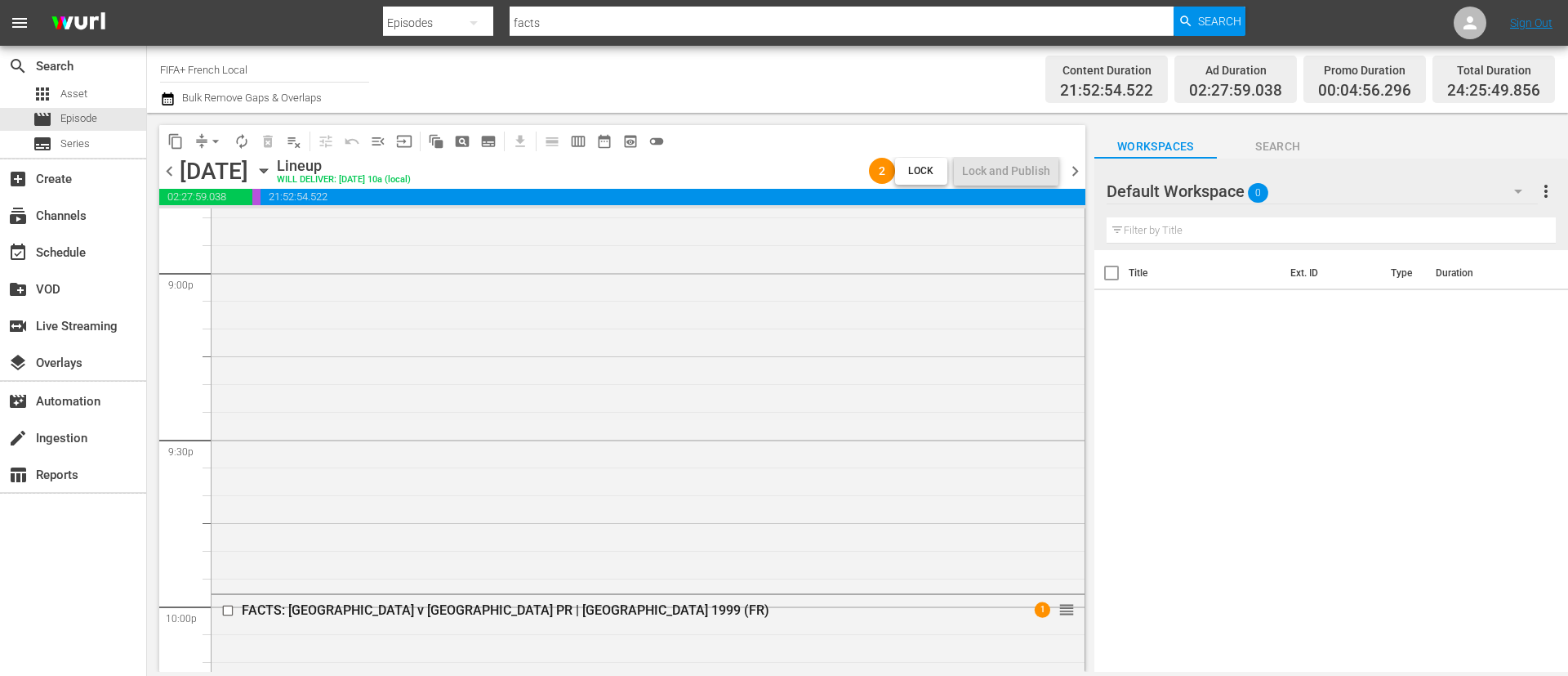
scroll to position [7081, 0]
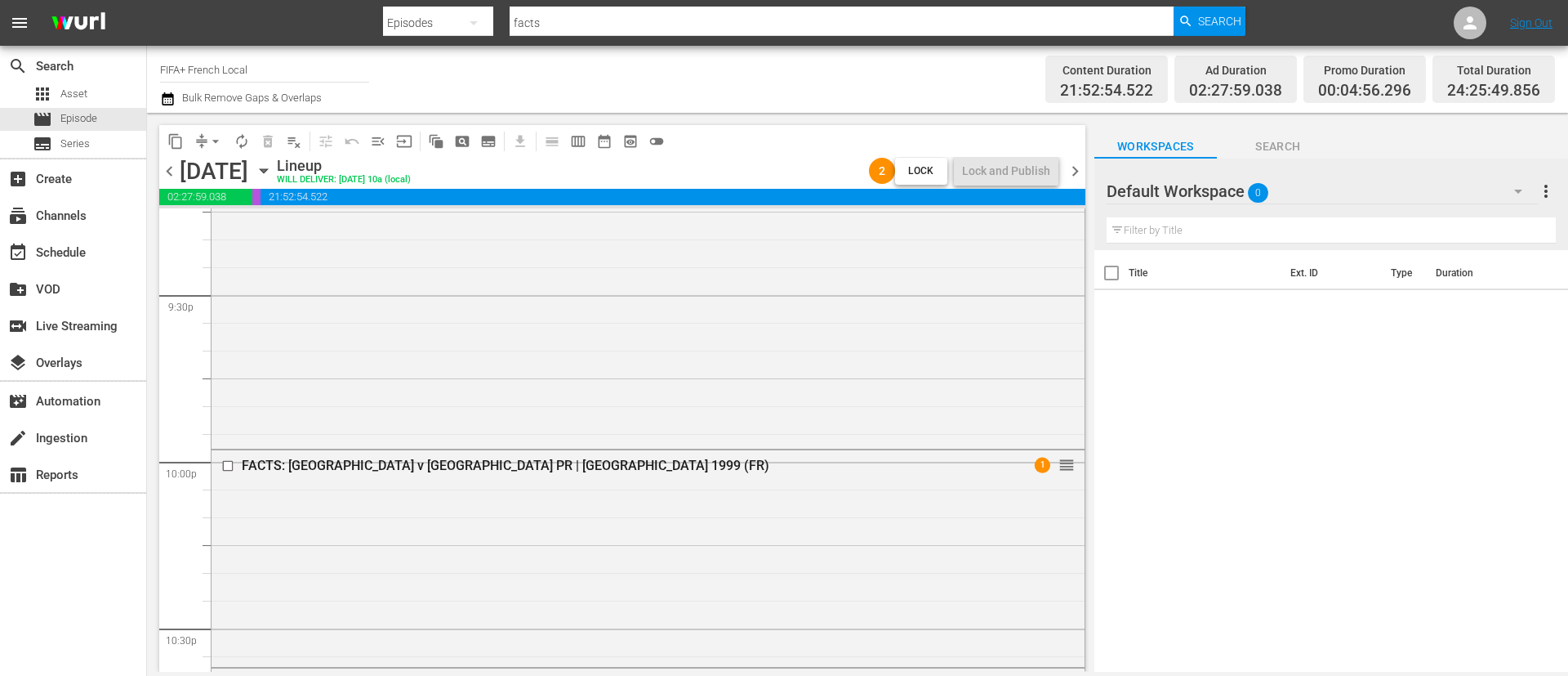
click at [1077, 165] on span "chevron_right" at bounding box center [1075, 171] width 20 height 20
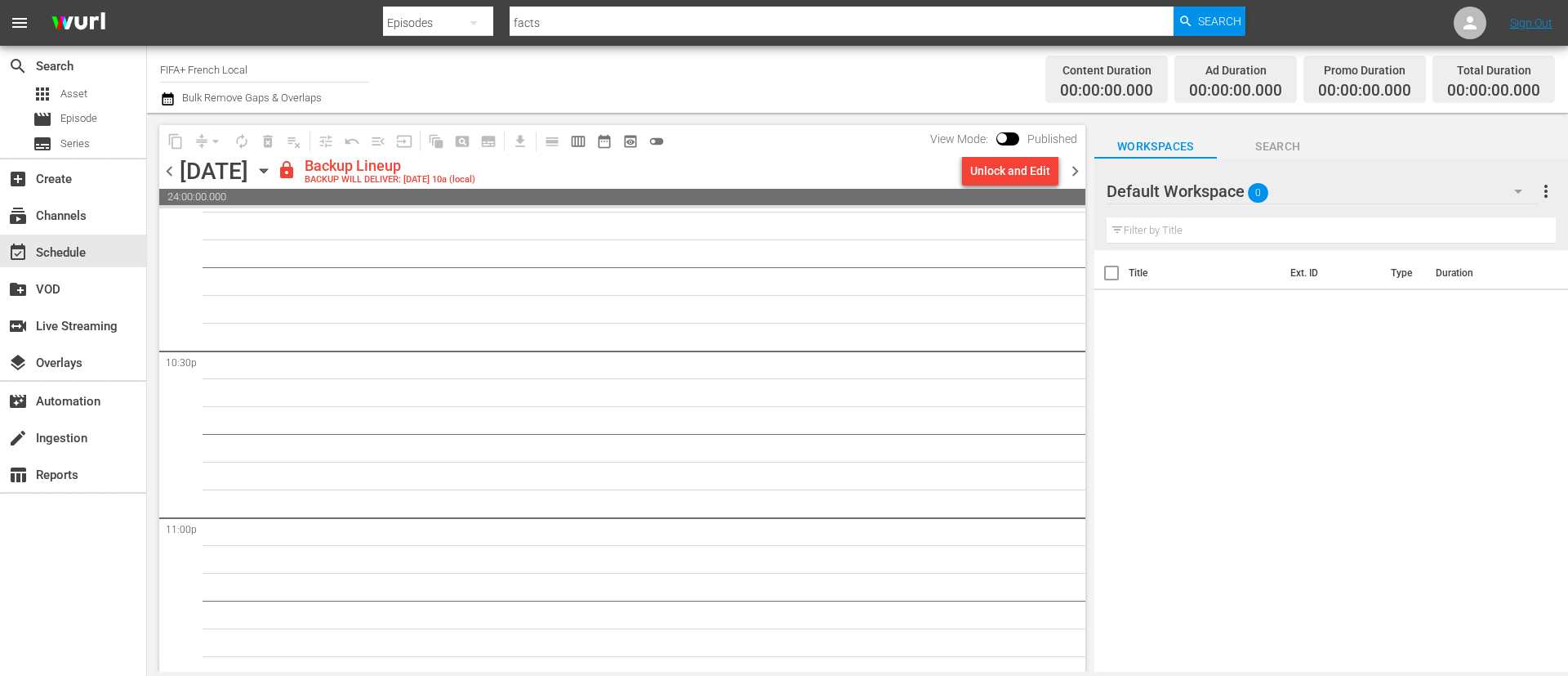
scroll to position [7331, 0]
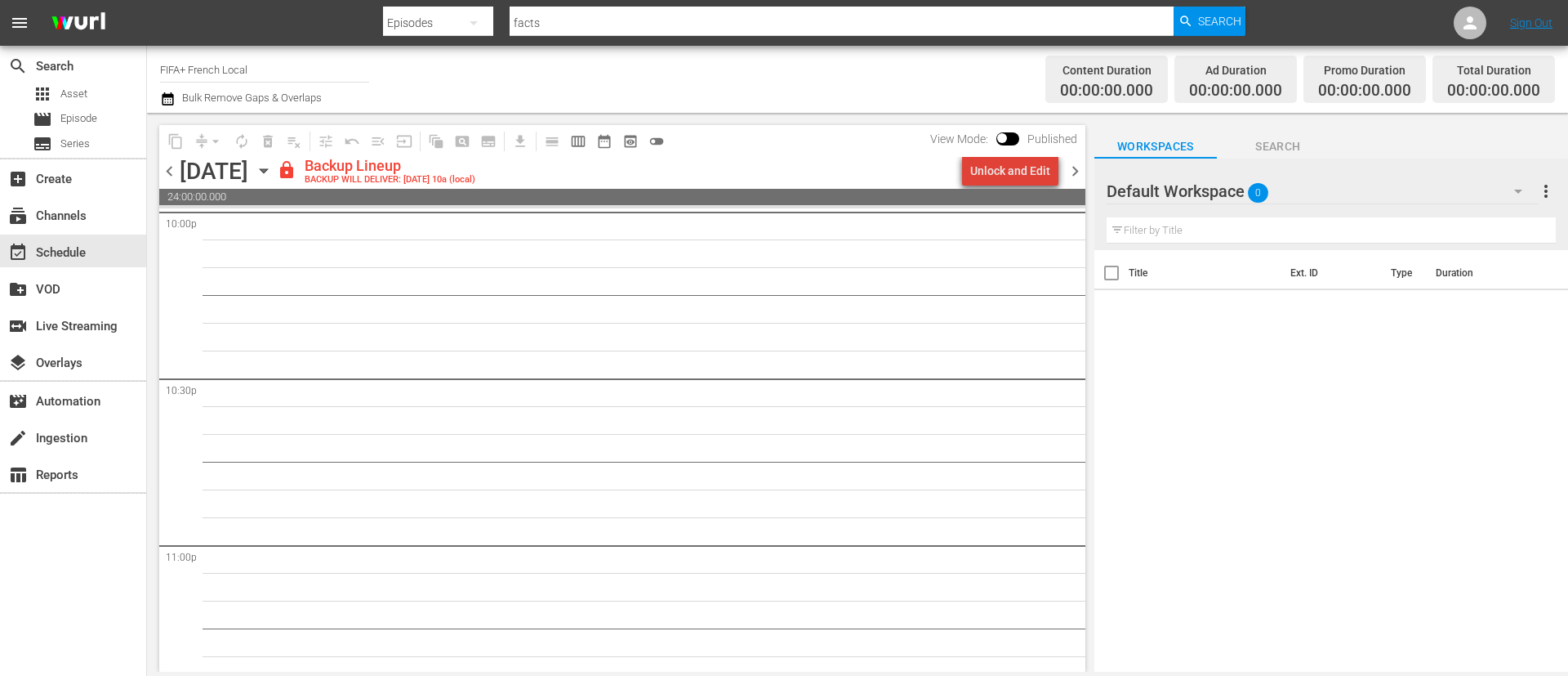
click at [1029, 165] on div "Unlock and Edit" at bounding box center [1010, 171] width 80 height 30
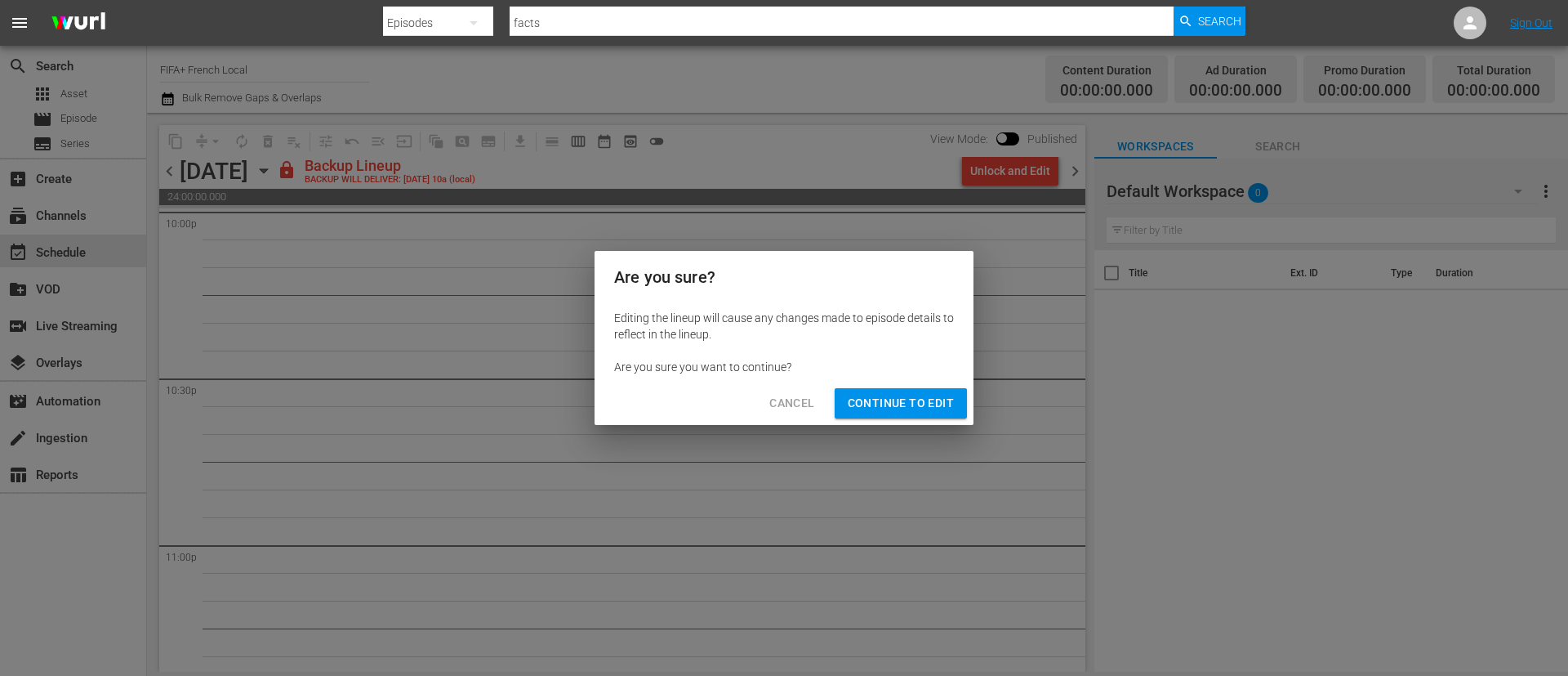
click at [881, 388] on button "Continue to Edit" at bounding box center [901, 402] width 132 height 30
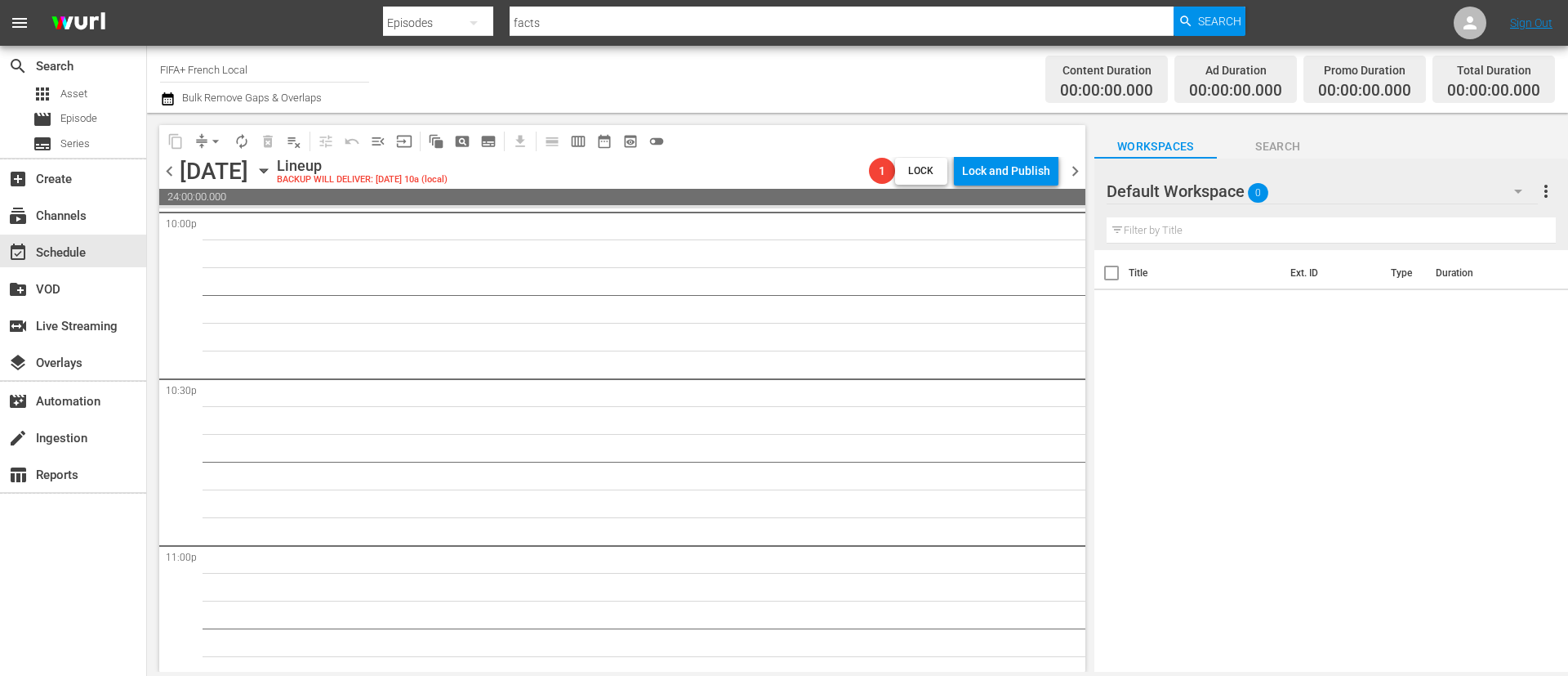
drag, startPoint x: 1060, startPoint y: 619, endPoint x: 1066, endPoint y: 545, distance: 74.2
click at [1066, 548] on div "S N A P S N A P S N A P S N A P S N A P S N A P S N A P S N A P S N A P S N A P…" at bounding box center [622, 440] width 926 height 463
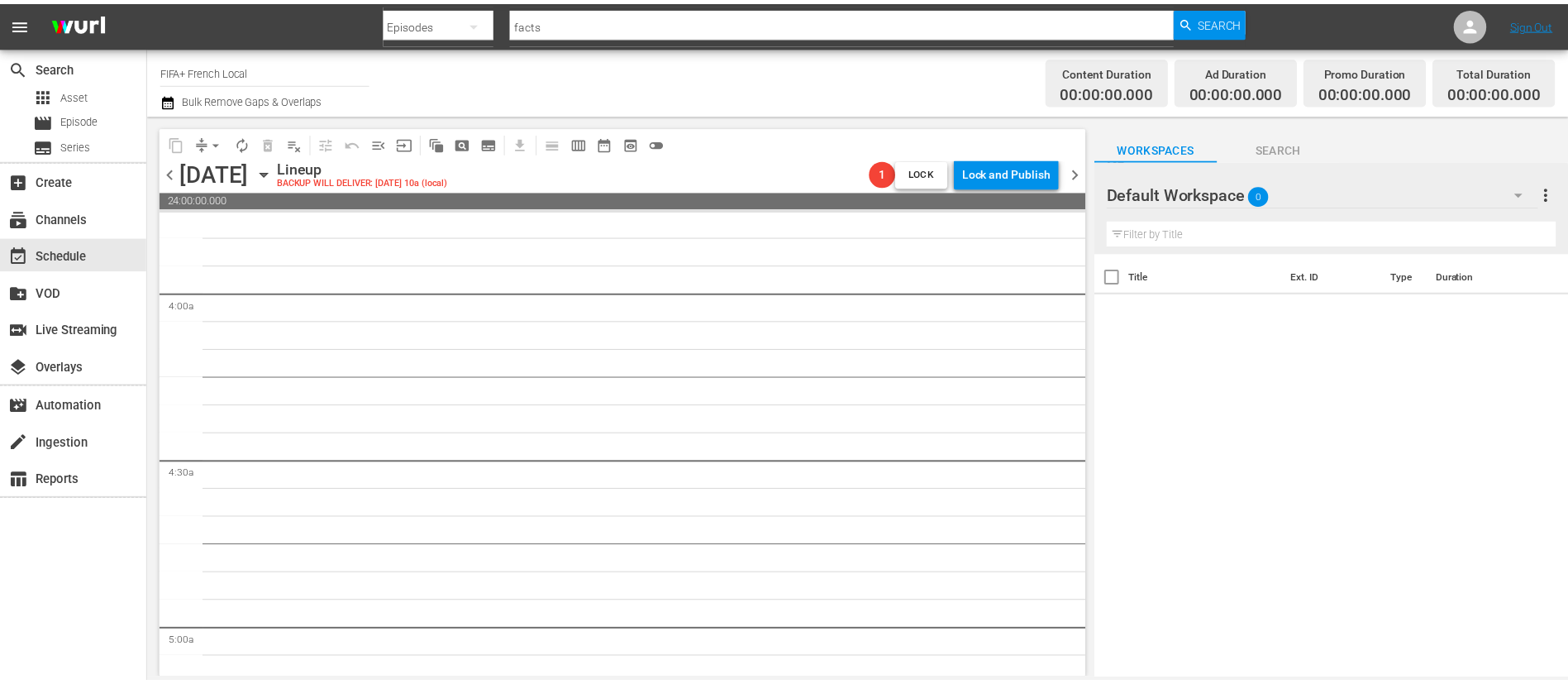
scroll to position [0, 0]
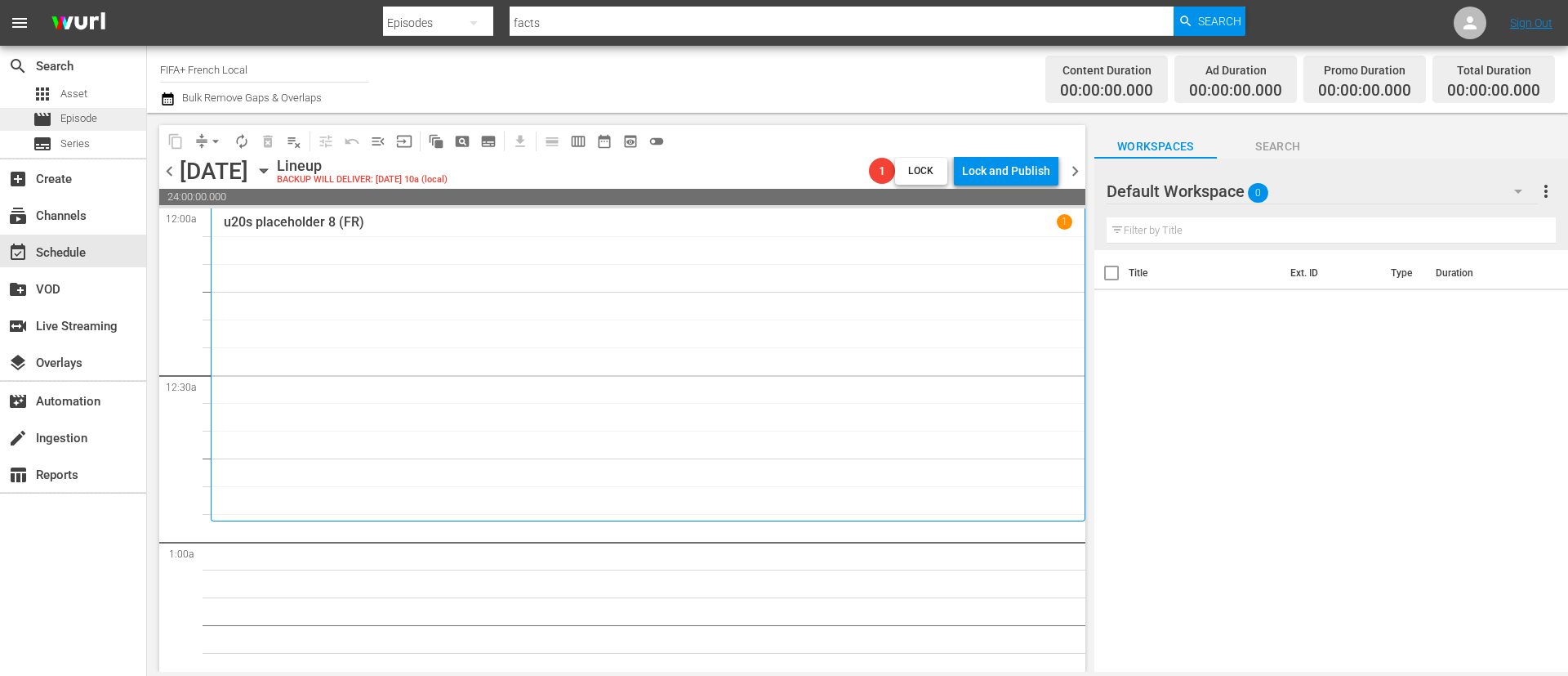
click at [93, 125] on span "Episode" at bounding box center [79, 118] width 36 height 16
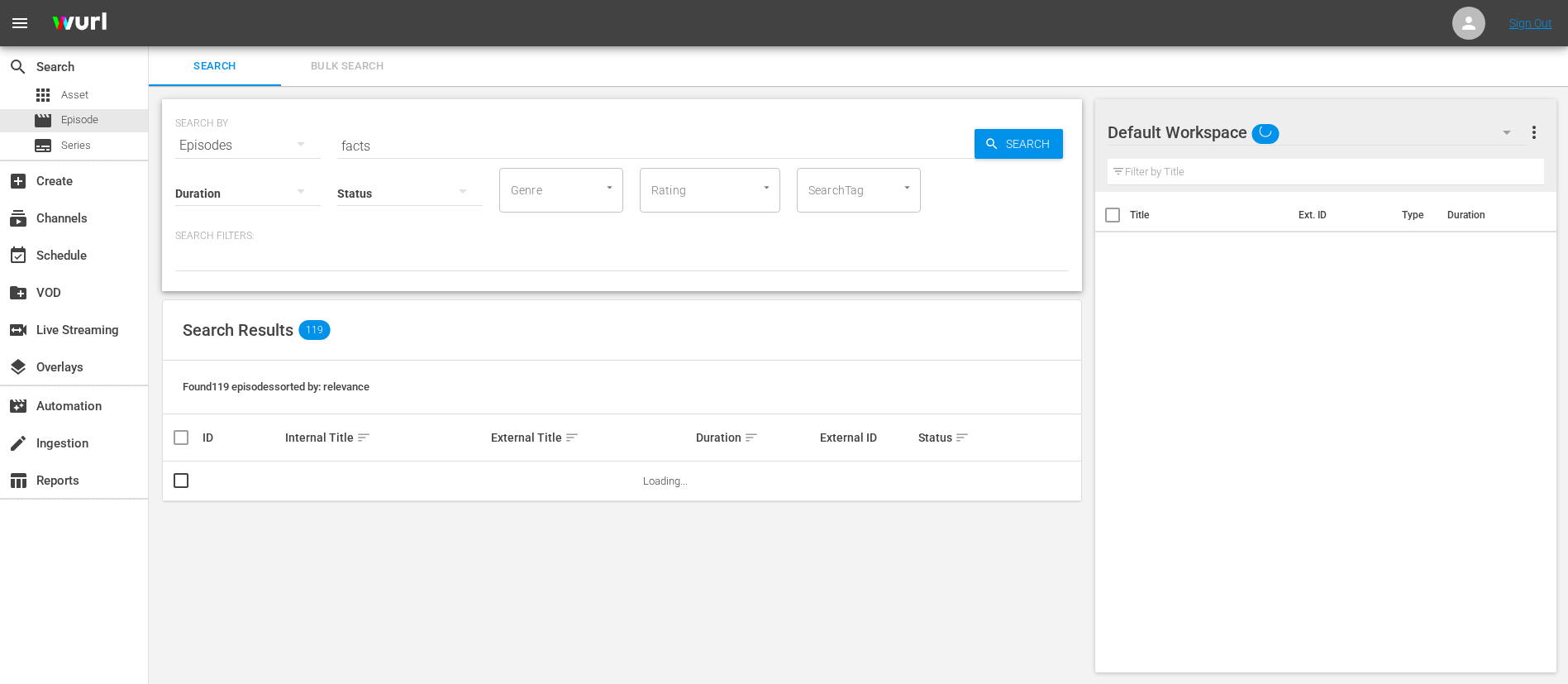
click at [358, 60] on span "Bulk Search" at bounding box center [348, 67] width 113 height 19
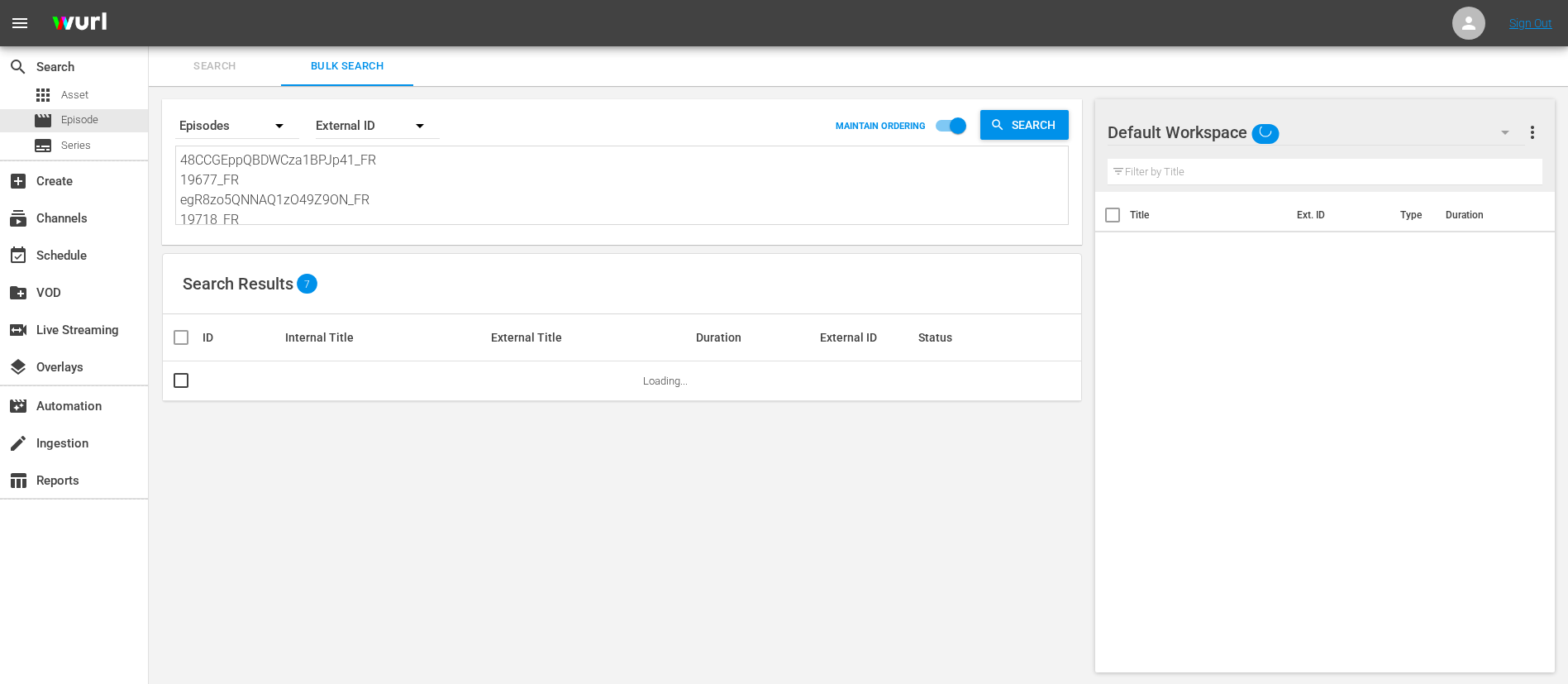
click at [380, 182] on textarea "48CCGEppQBDWCza1BPJp41_FR 19677_FR egR8zo5QNNAQ1zO49Z9ON_FR 19718_FR 132559_FR …" at bounding box center [625, 188] width 888 height 75
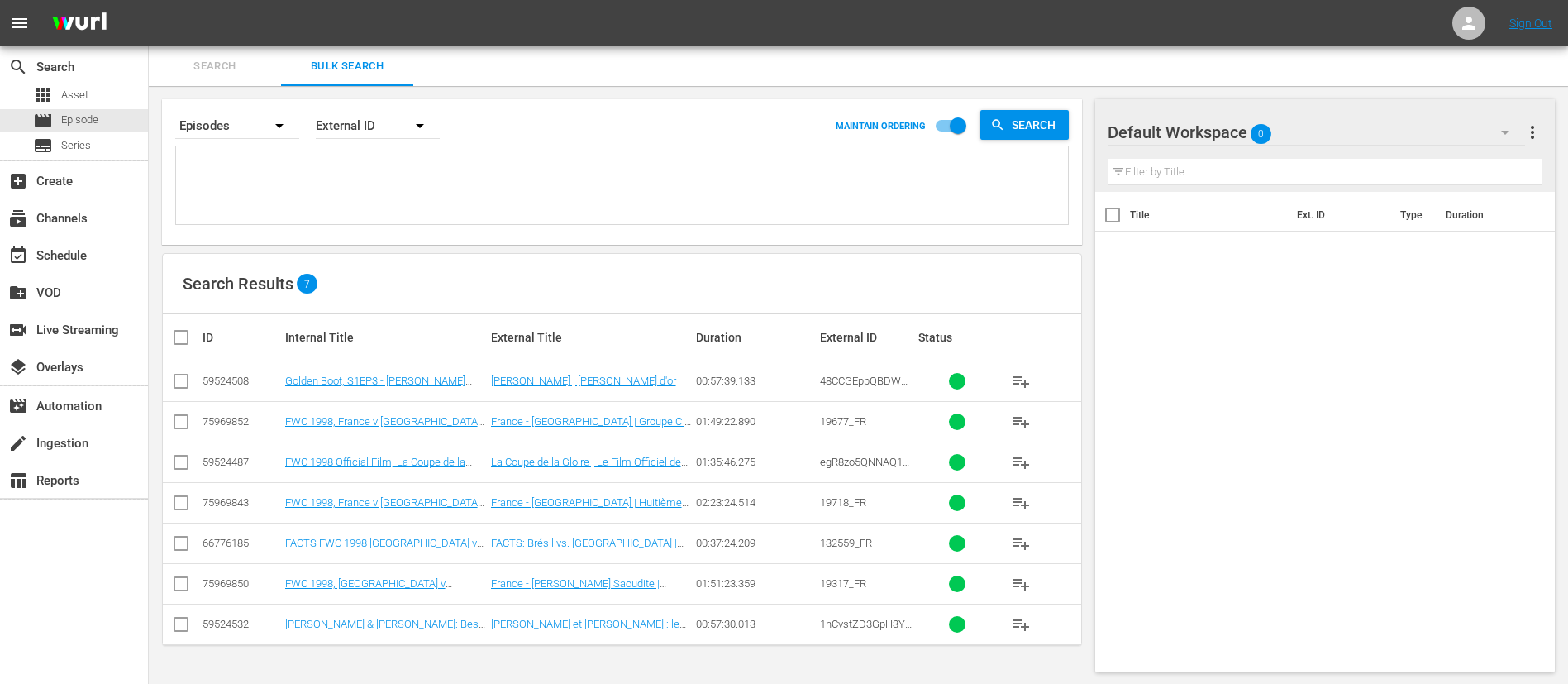
paste textarea "118DlPfbYRgru81N2UwOPE_FR 55cvAWY7YIT99ZngllJoyl_FR 6qWXTJQwHEBfXnEUcNfI0f_FR 5…"
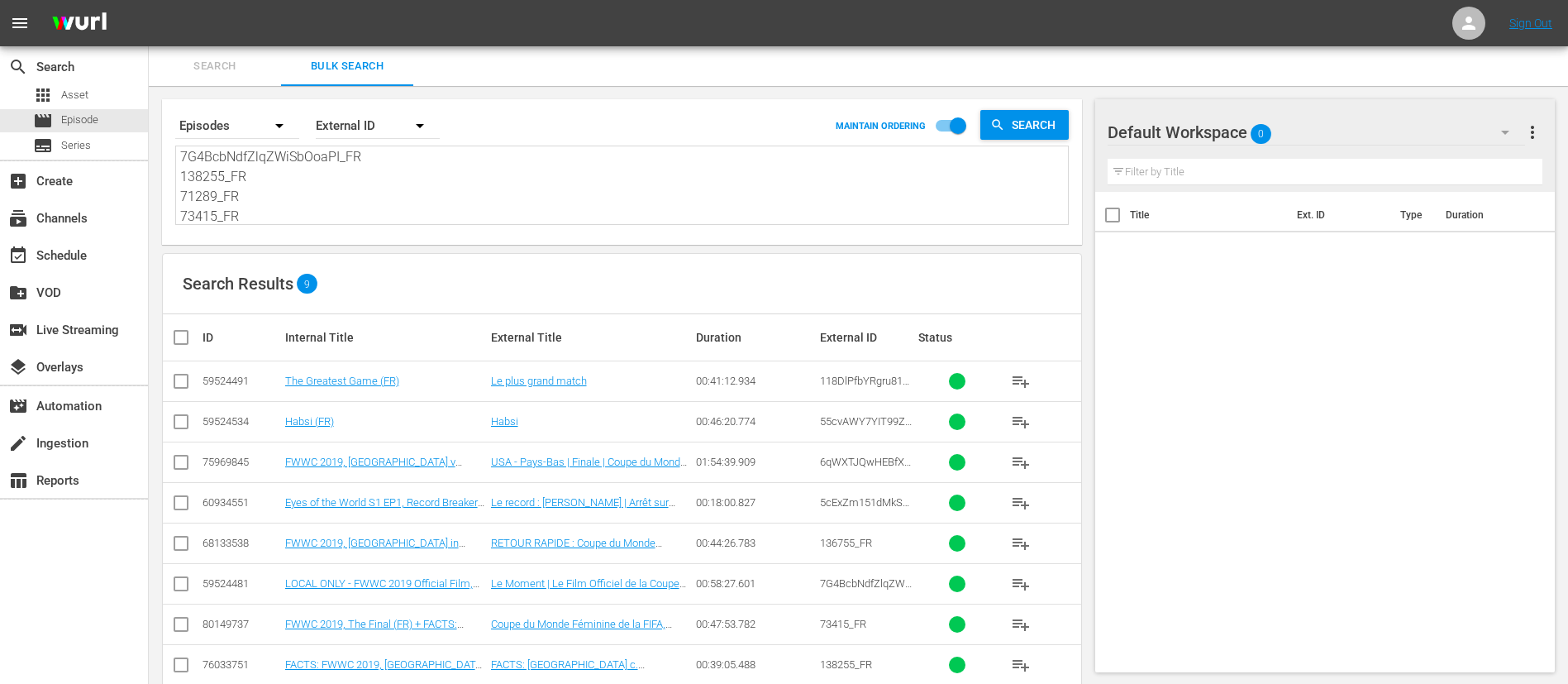
click at [174, 338] on input "checkbox" at bounding box center [187, 337] width 33 height 19
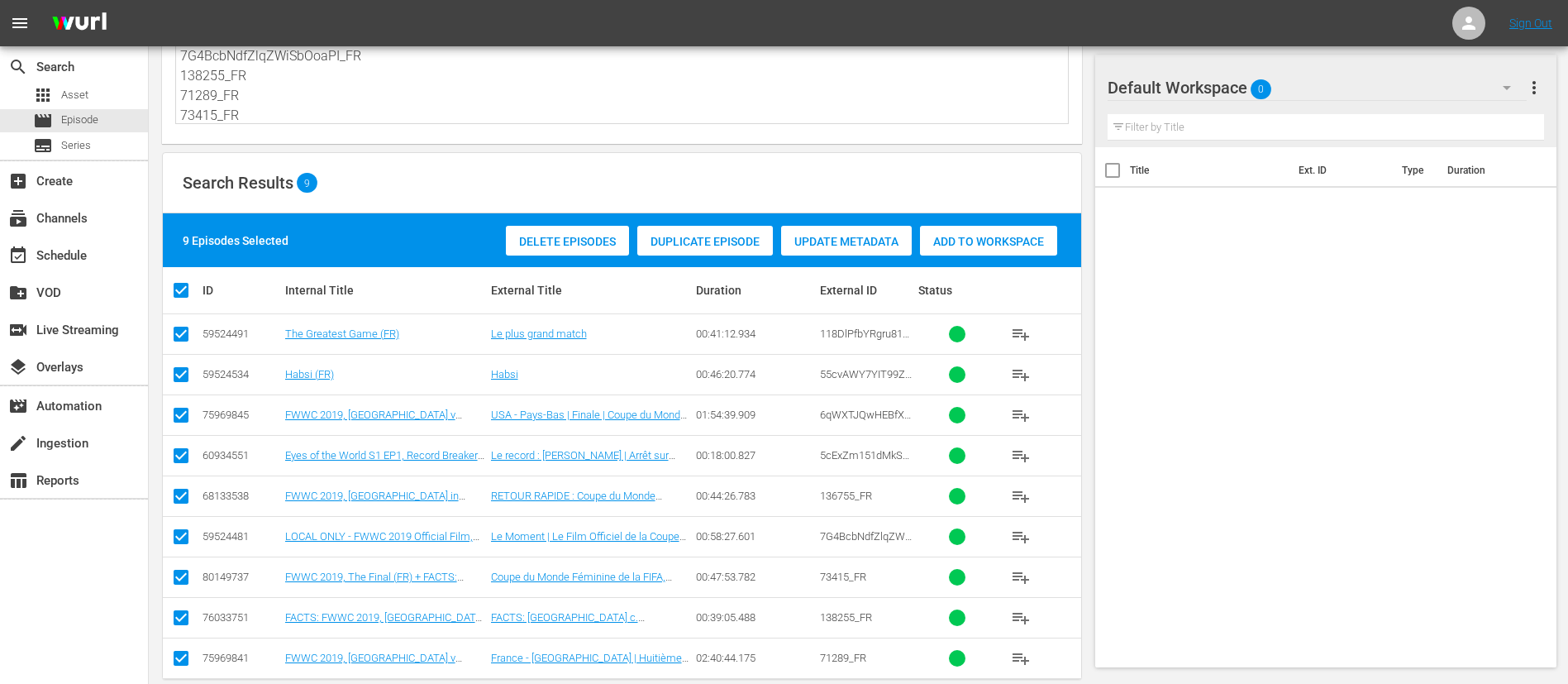
scroll to position [126, 0]
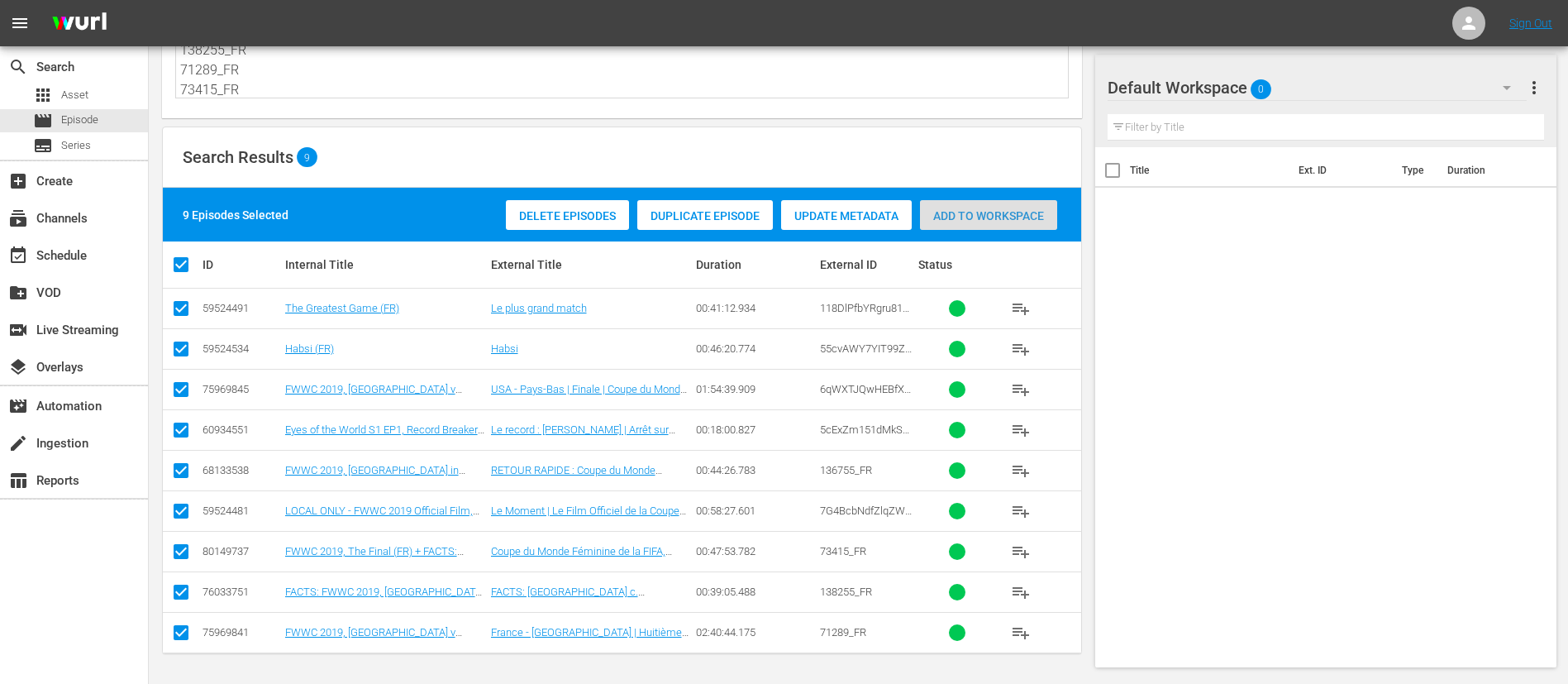
click at [996, 213] on span "Add to Workspace" at bounding box center [988, 216] width 137 height 14
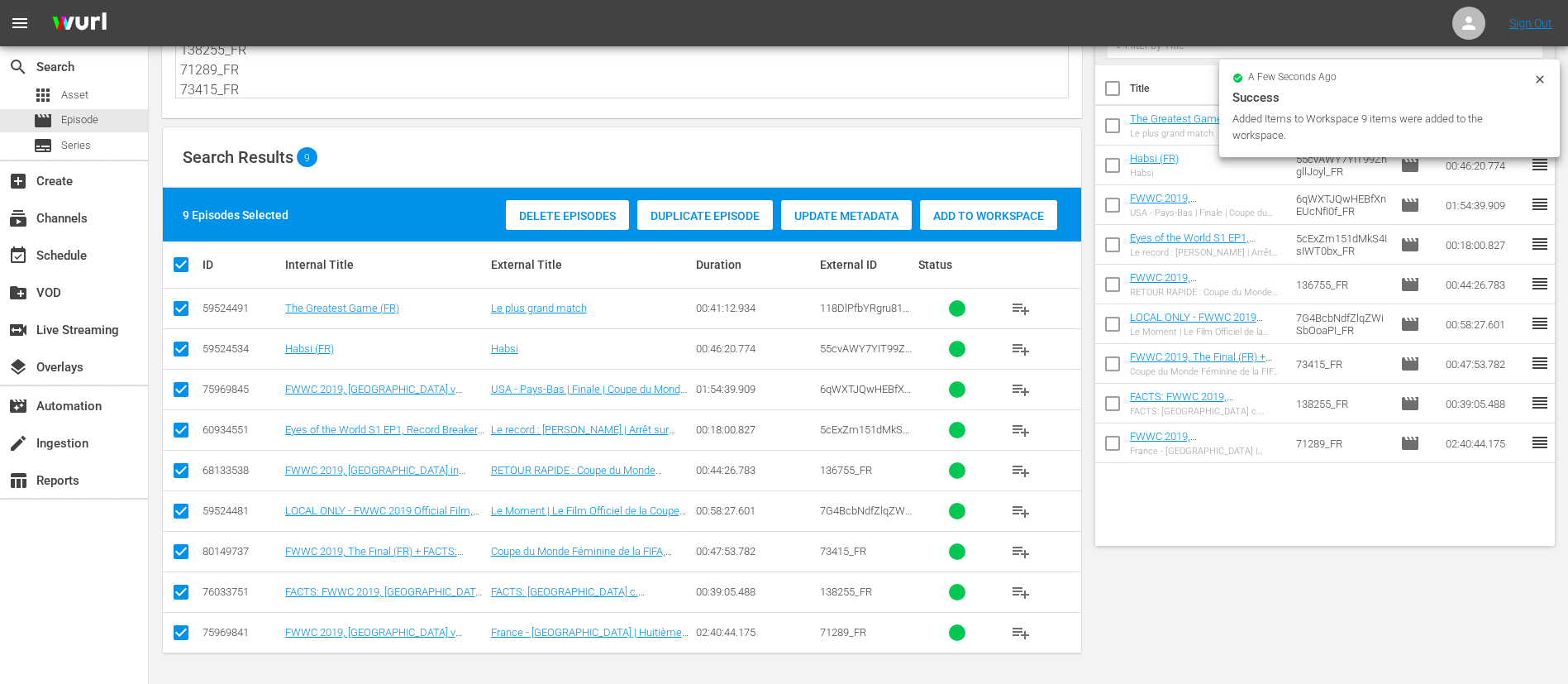
scroll to position [0, 0]
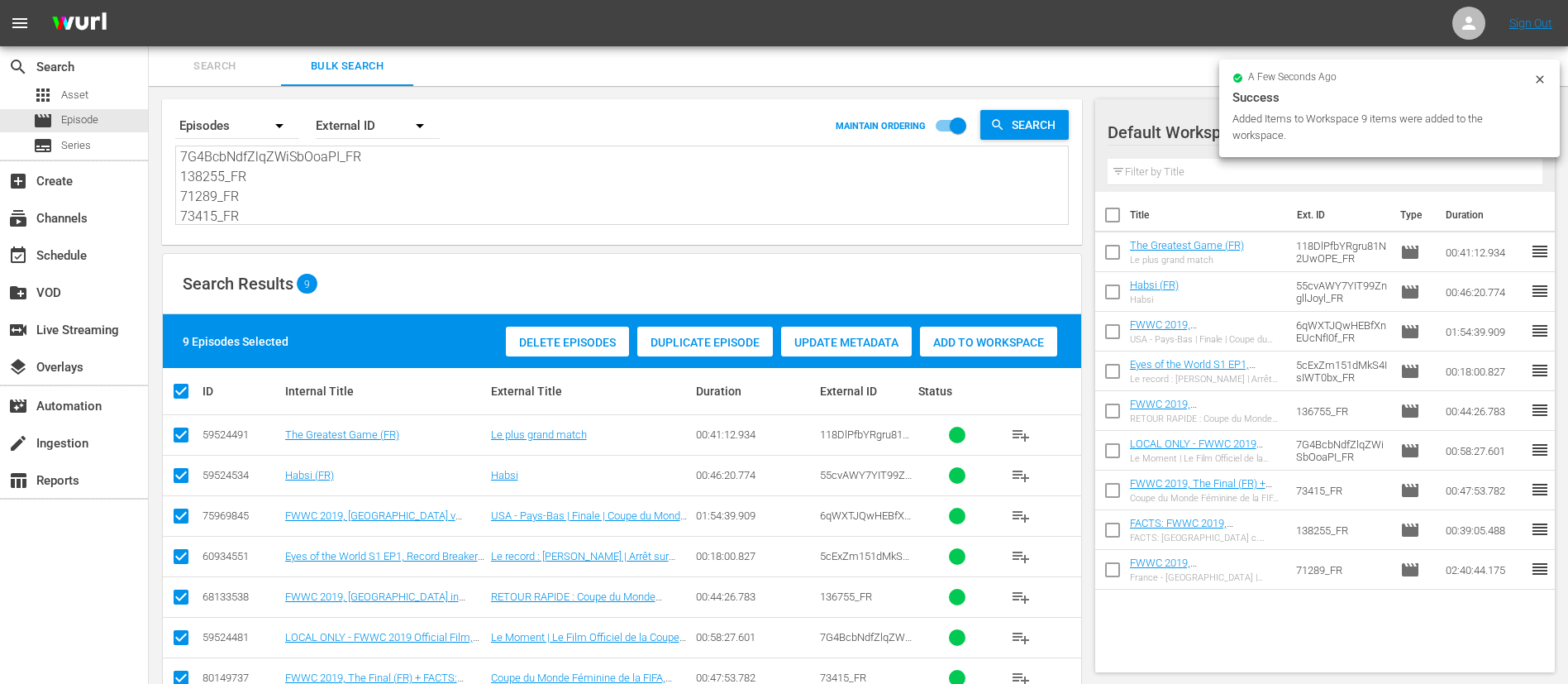
click at [241, 64] on span "Search" at bounding box center [215, 67] width 113 height 19
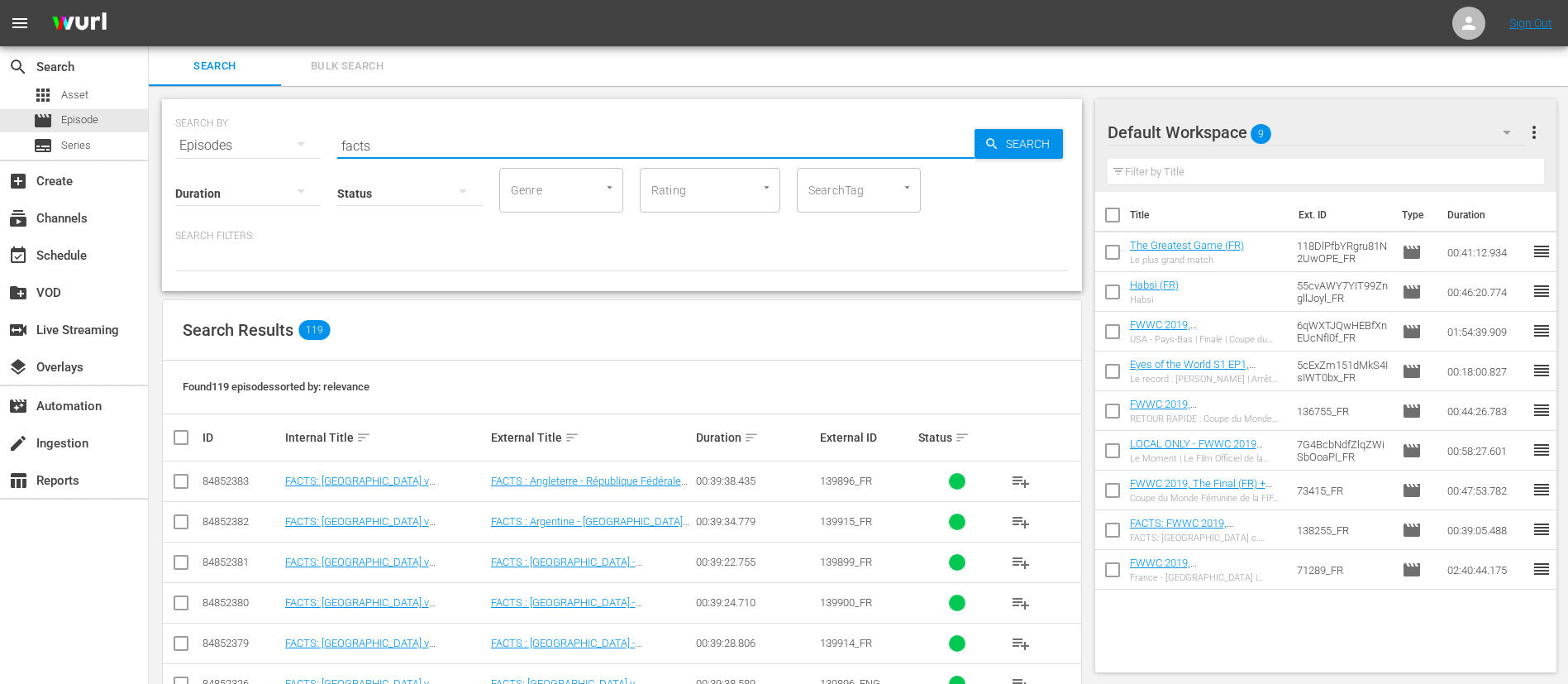
click at [453, 130] on input "facts" at bounding box center [656, 145] width 637 height 40
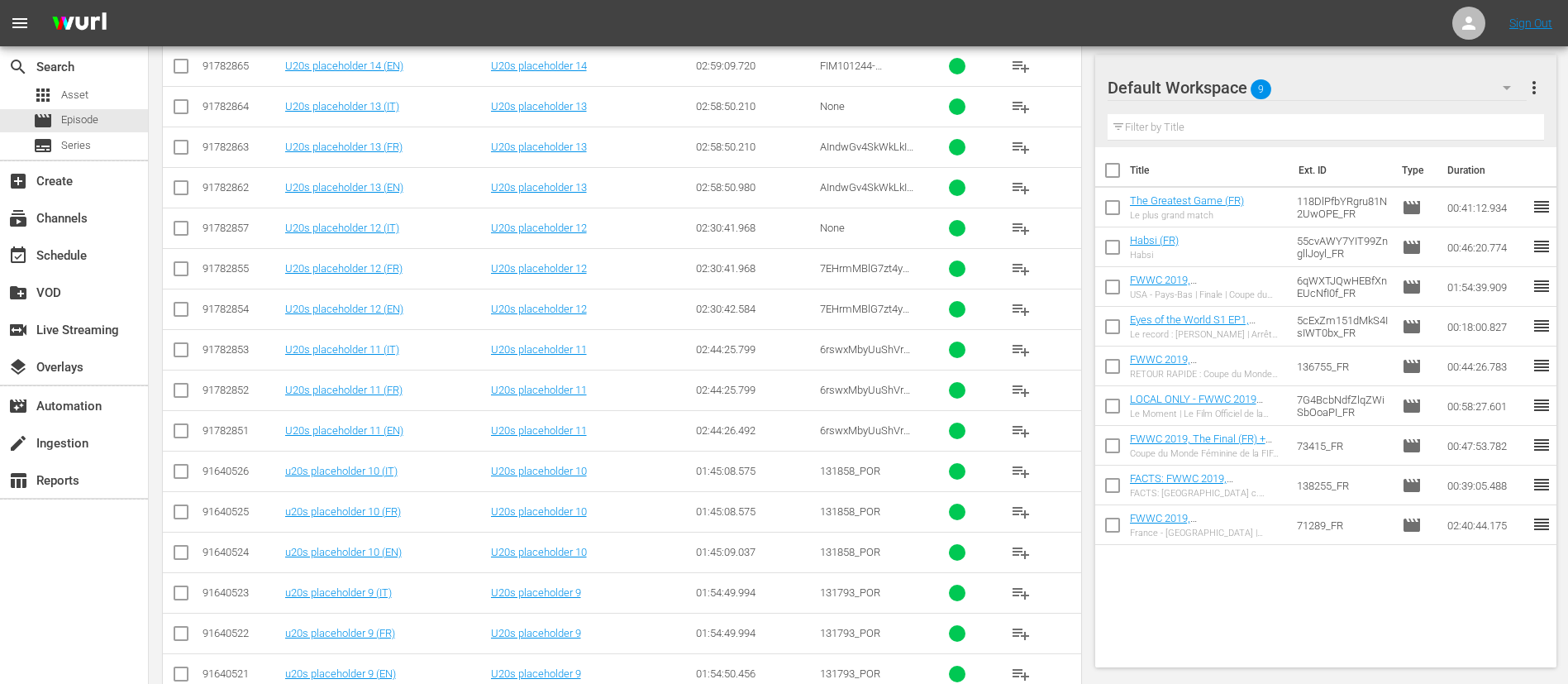
scroll to position [620, 0]
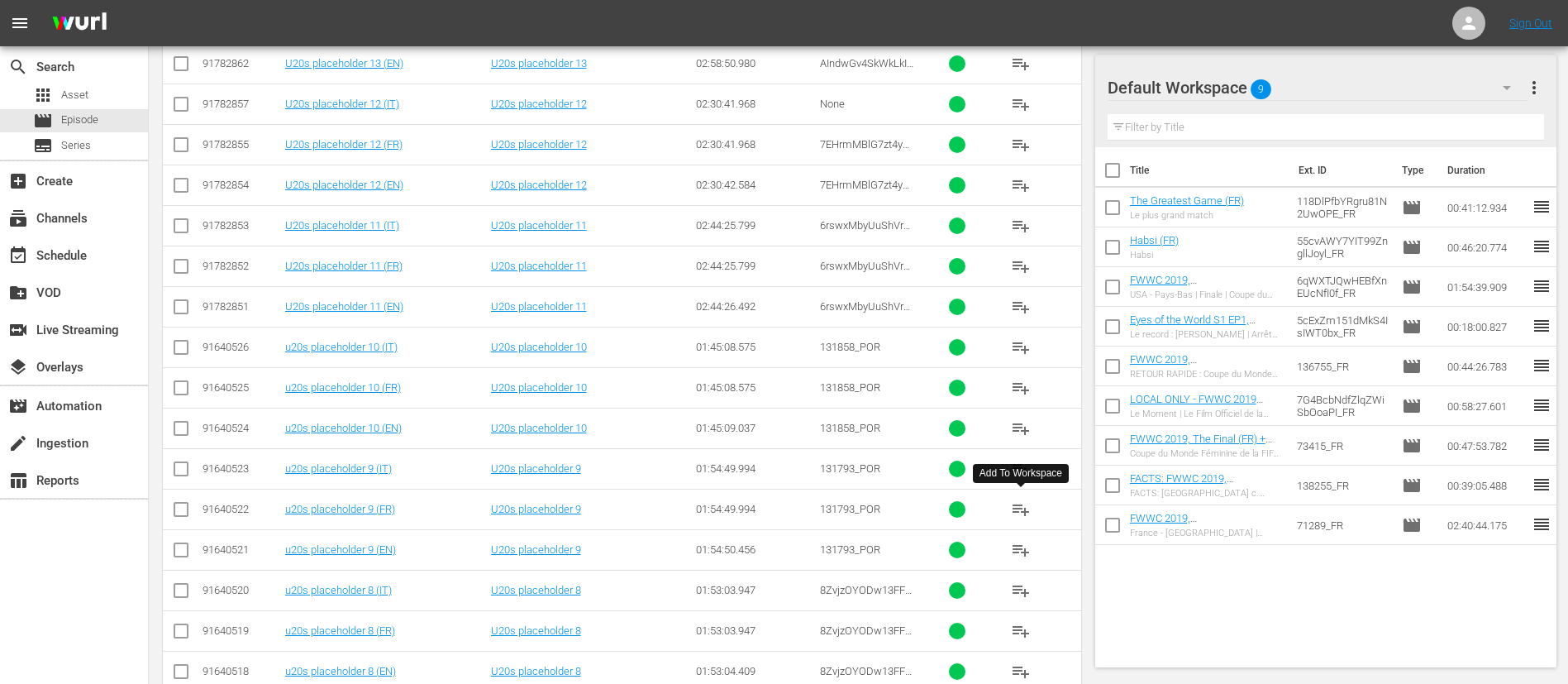
click at [1031, 506] on button "playlist_add" at bounding box center [1021, 509] width 40 height 40
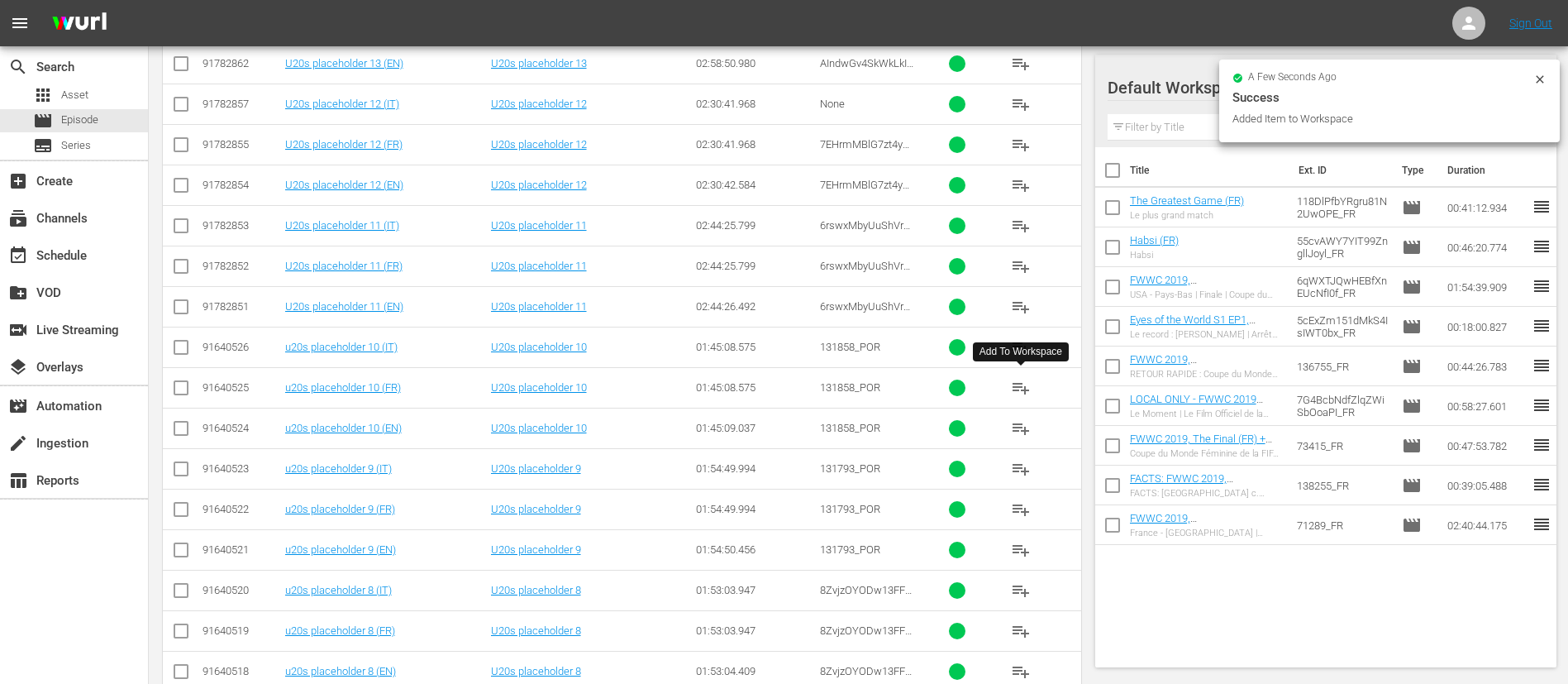
click at [1021, 388] on span "playlist_add" at bounding box center [1021, 388] width 19 height 19
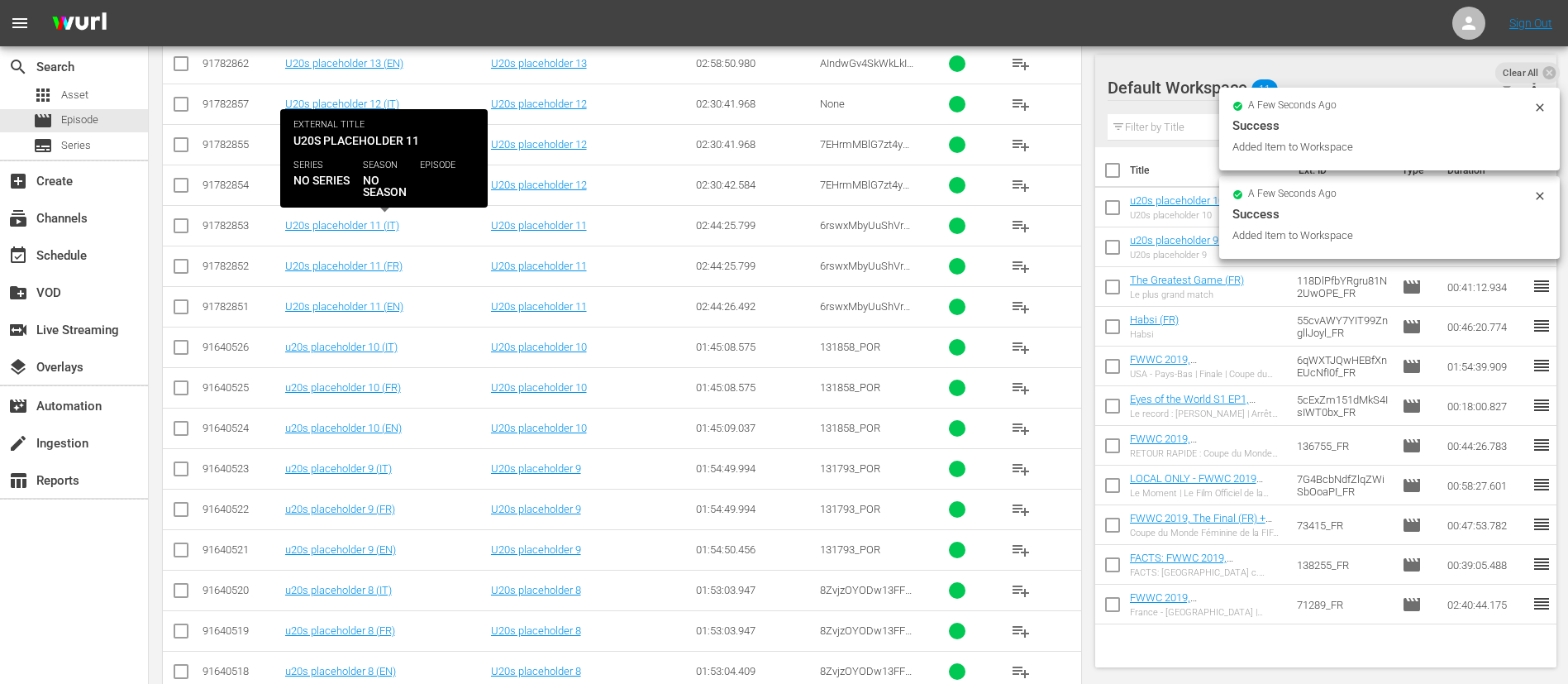
scroll to position [0, 0]
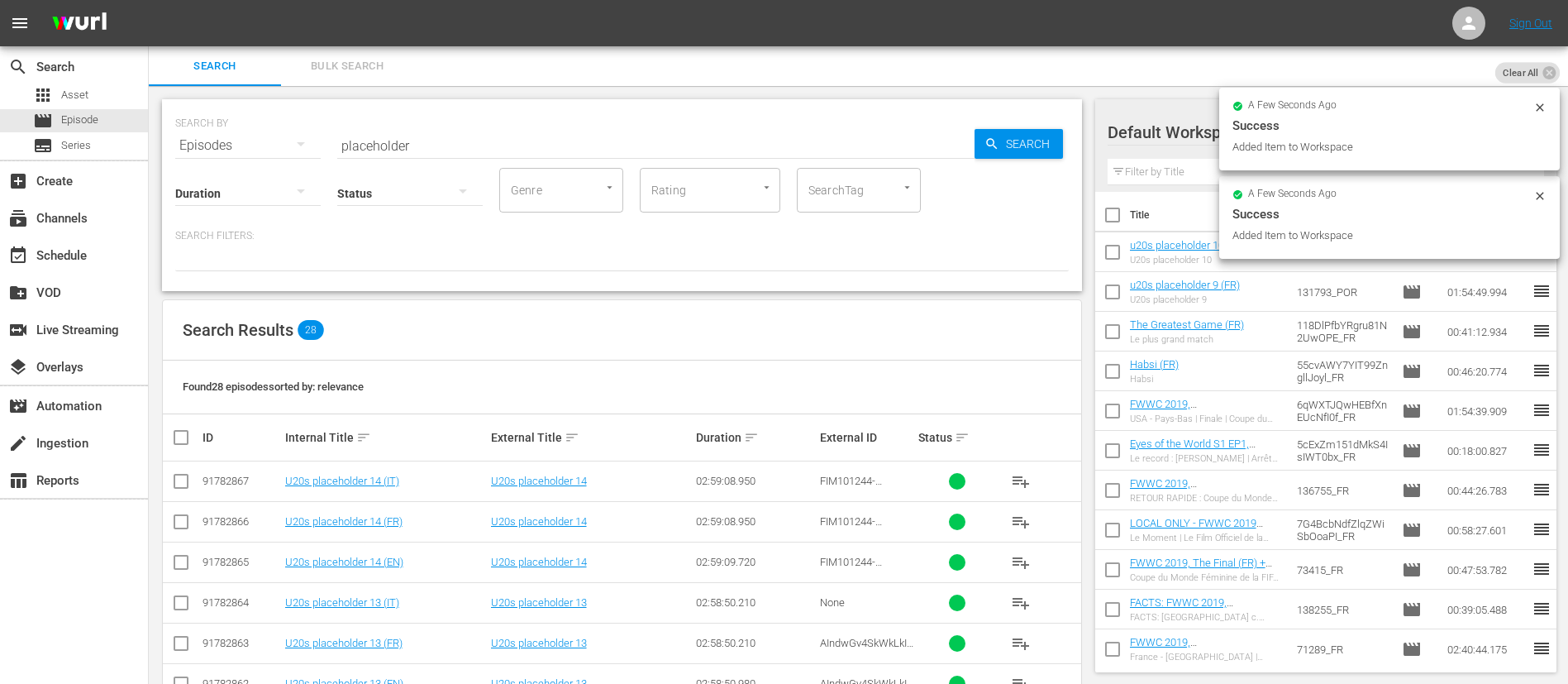
click at [402, 124] on div "SEARCH BY Search By Episodes Search ID, Title, Description, Keywords, or Catego…" at bounding box center [622, 135] width 894 height 59
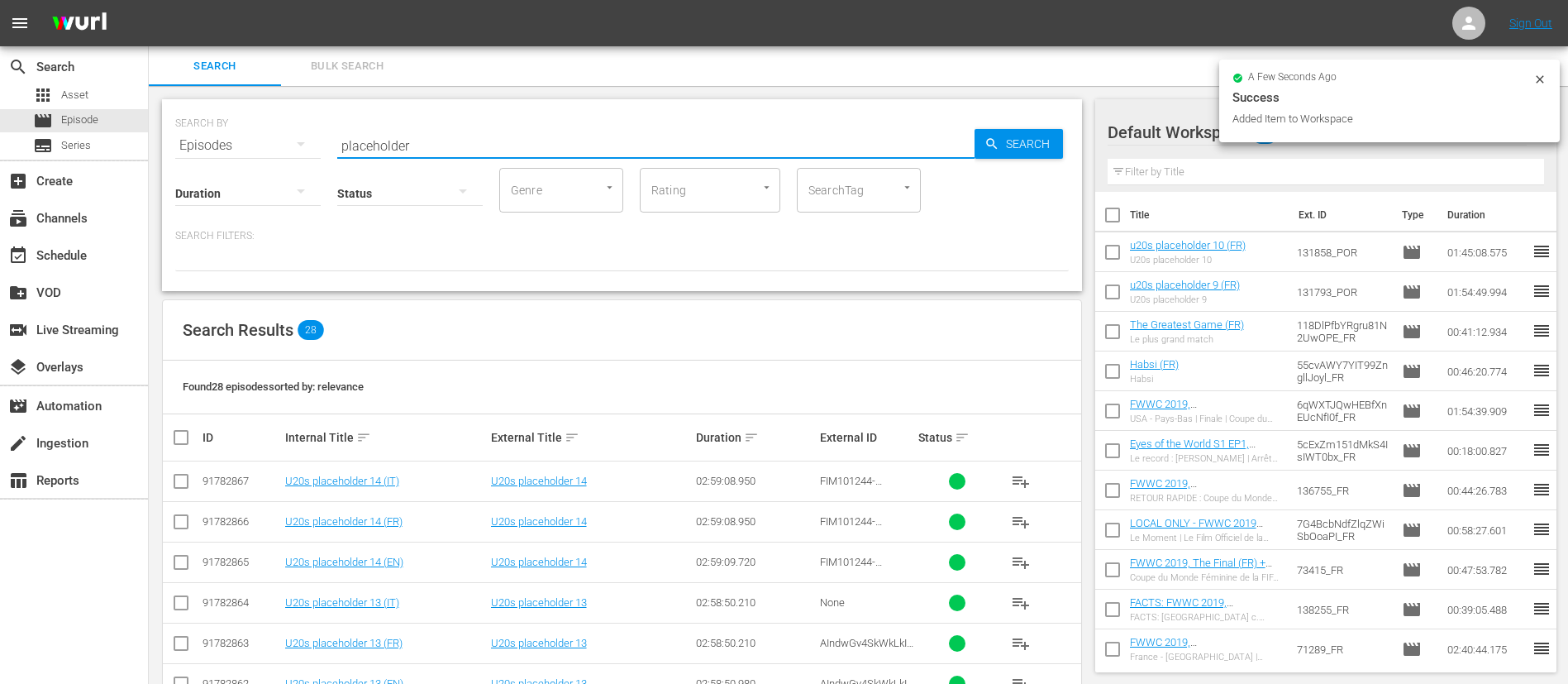
click at [404, 152] on input "placeholder" at bounding box center [656, 145] width 637 height 40
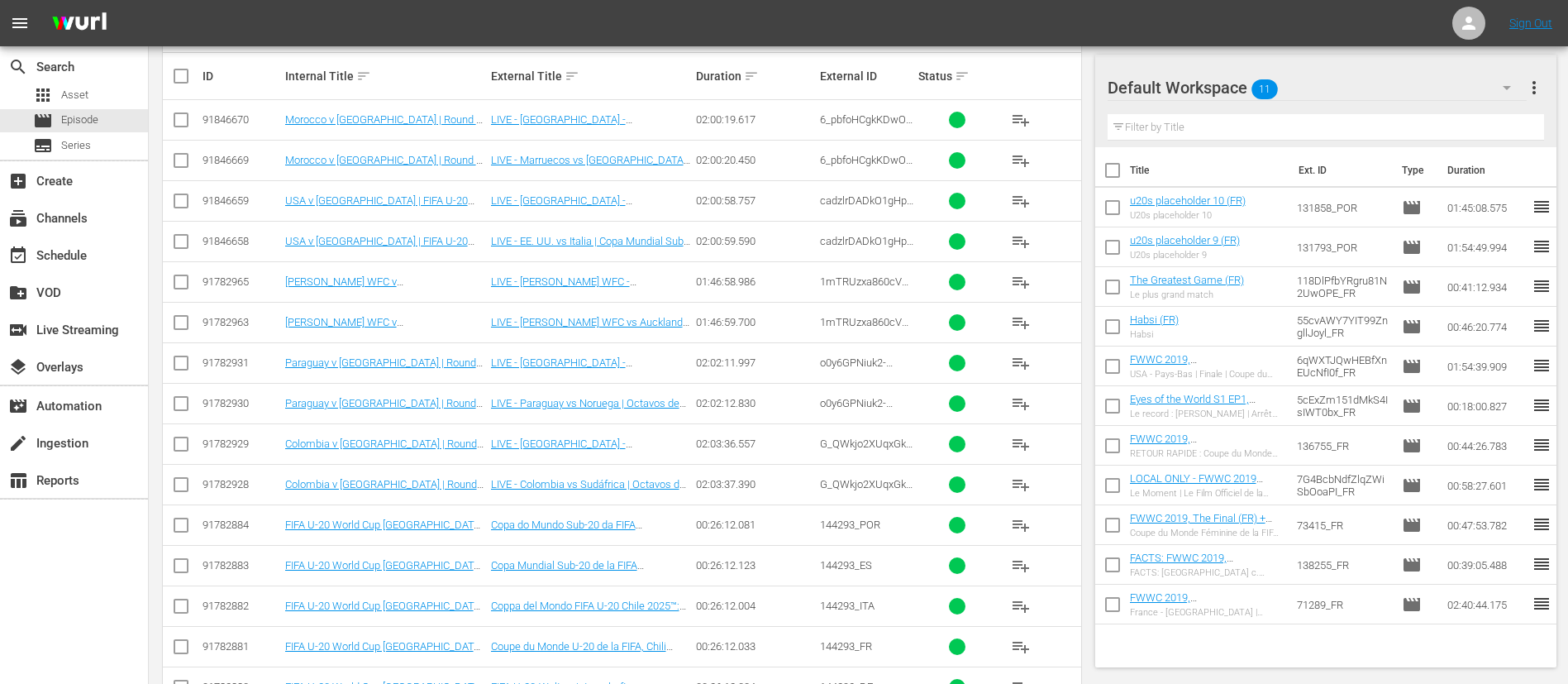
scroll to position [372, 0]
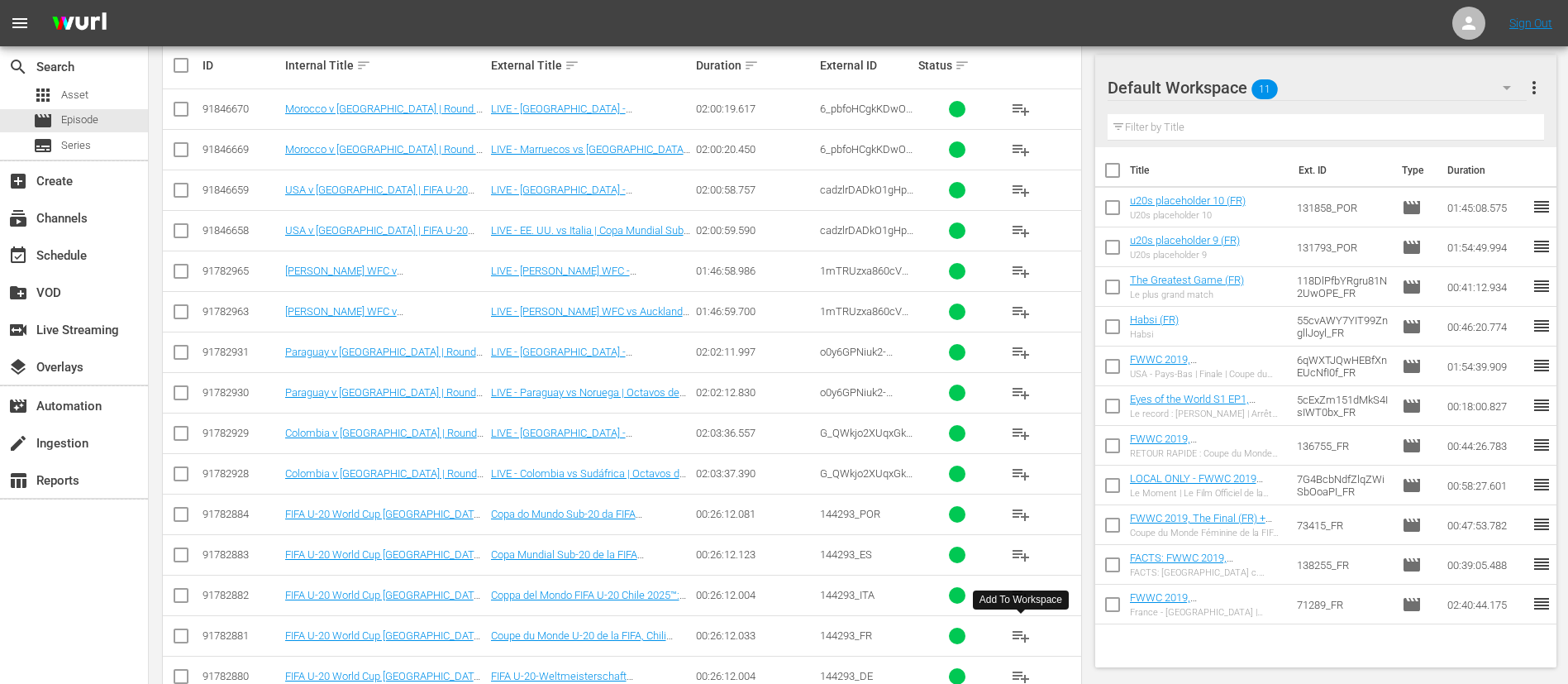
click at [1033, 633] on button "playlist_add" at bounding box center [1021, 635] width 40 height 40
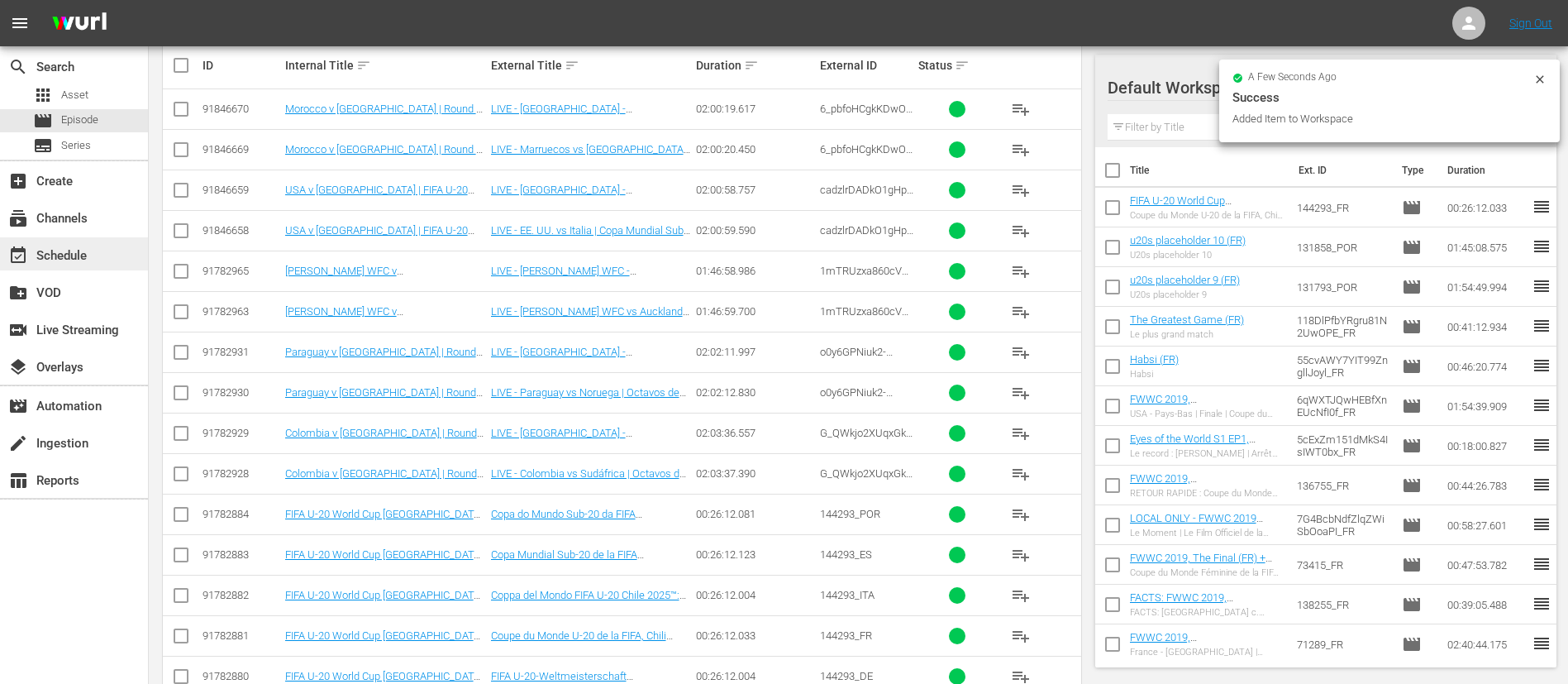
click at [105, 237] on div "event_available Schedule" at bounding box center [74, 254] width 148 height 33
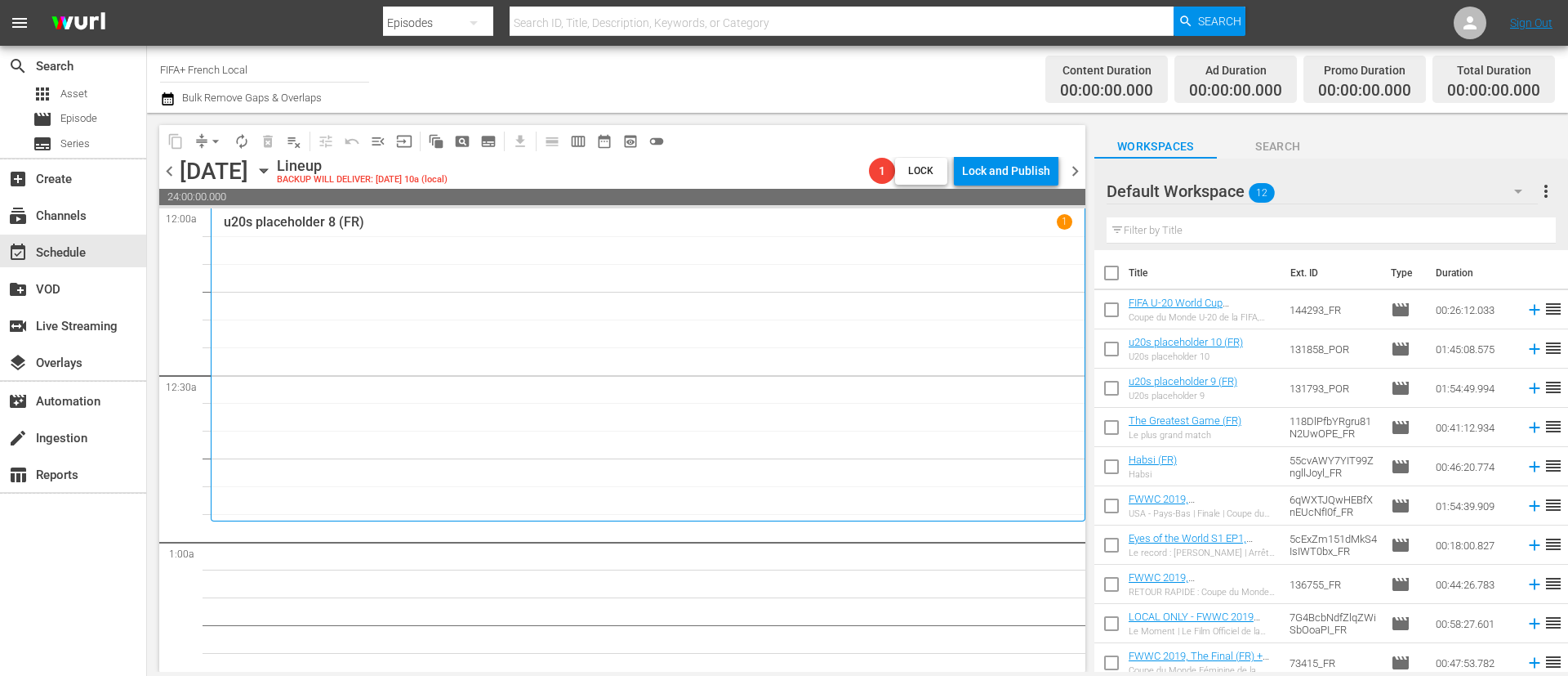
click at [1115, 282] on input "checkbox" at bounding box center [1111, 277] width 35 height 35
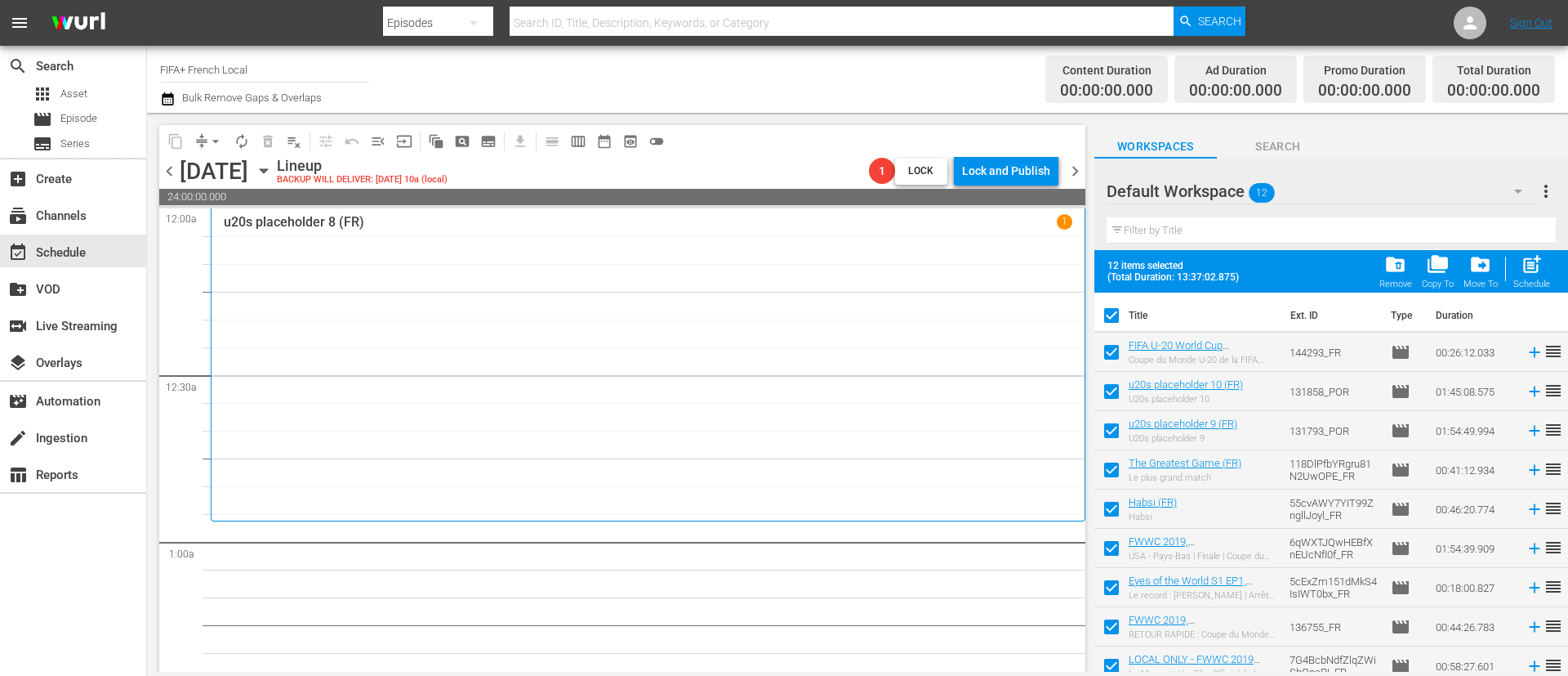
click at [1120, 404] on input "checkbox" at bounding box center [1111, 395] width 35 height 35
click at [1118, 435] on input "checkbox" at bounding box center [1111, 434] width 35 height 35
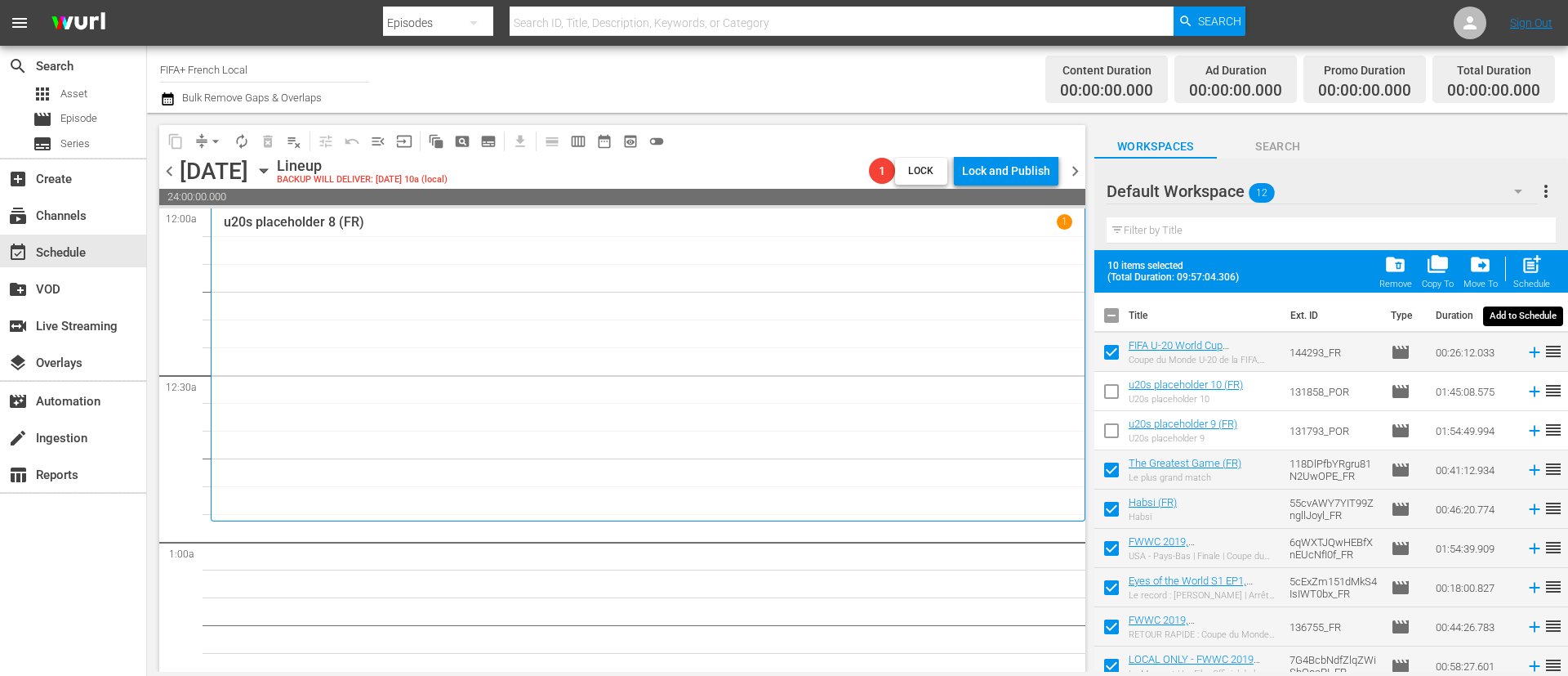
click at [1551, 268] on button "post_add Schedule" at bounding box center [1532, 272] width 47 height 46
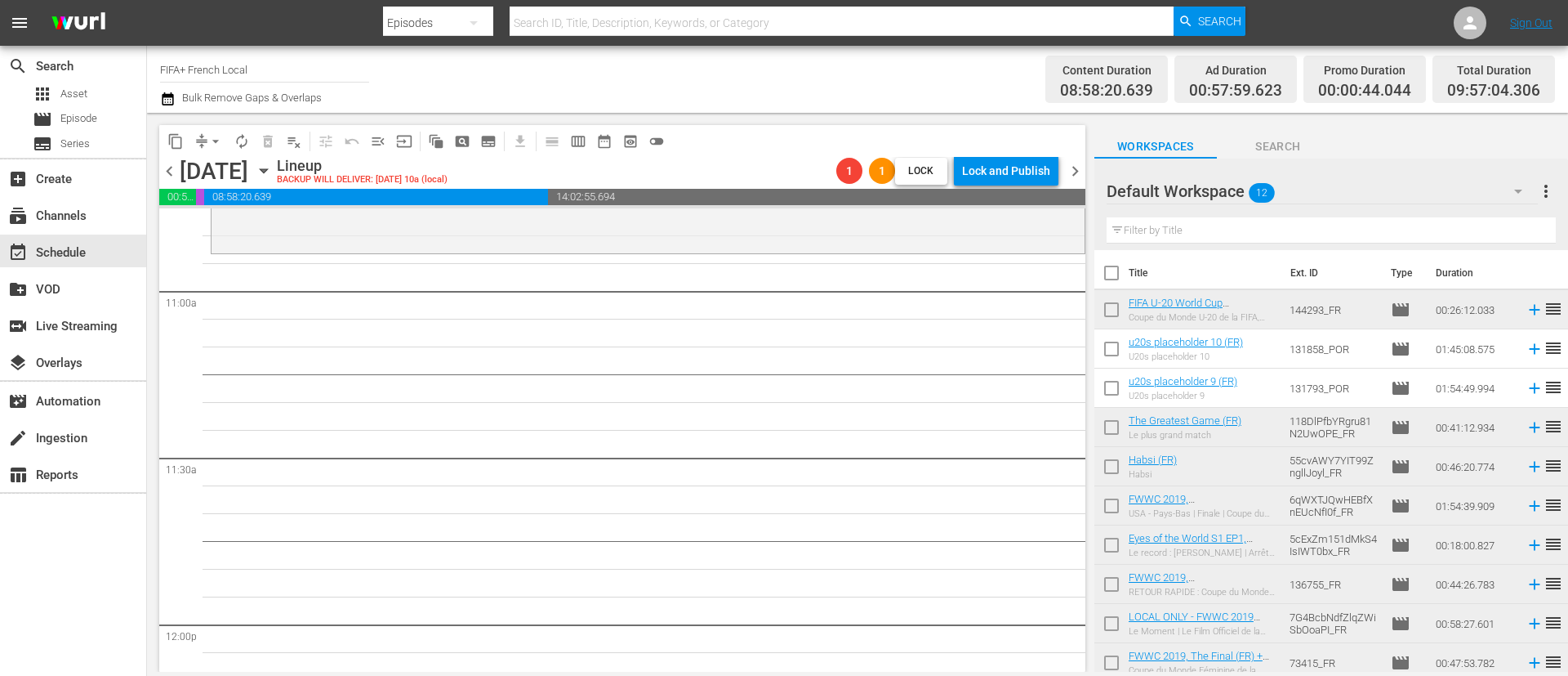
scroll to position [3555, 0]
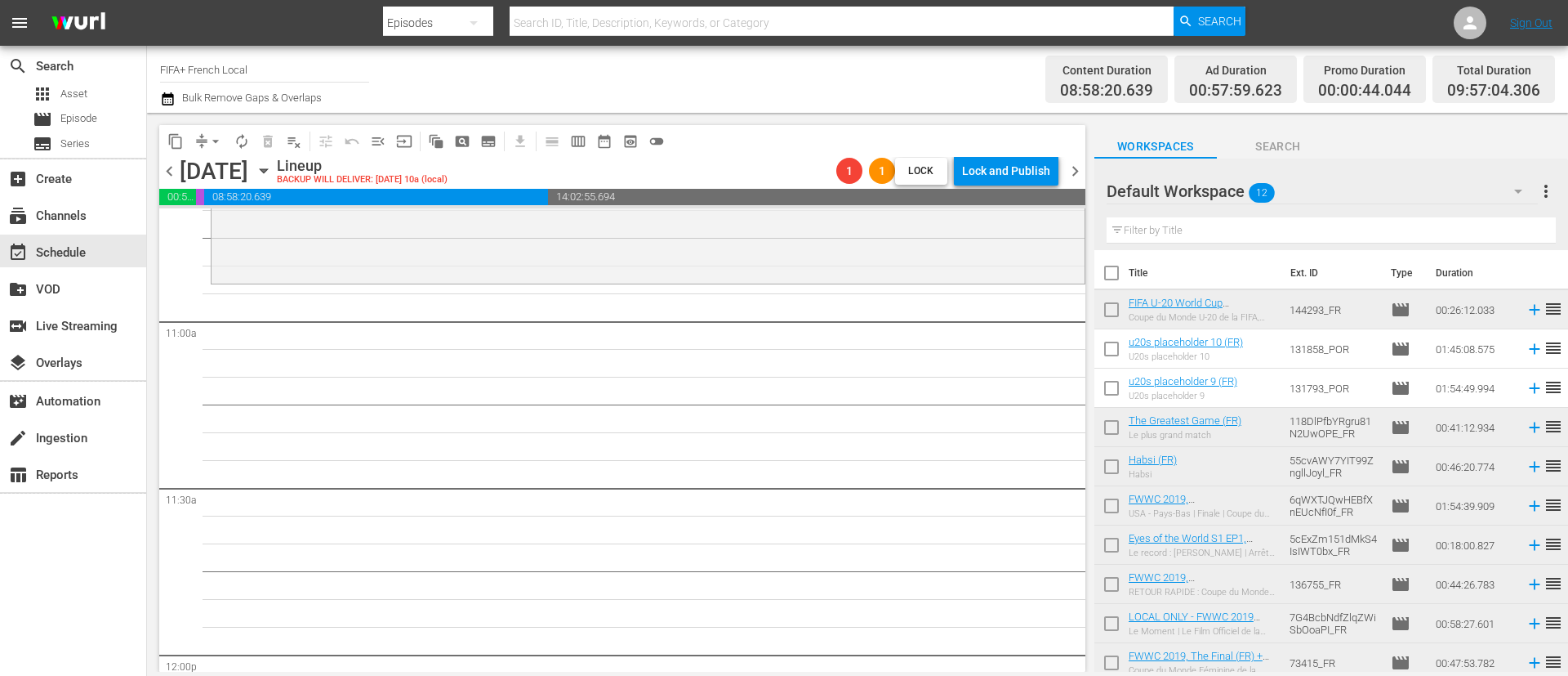
click at [1112, 283] on input "checkbox" at bounding box center [1111, 277] width 35 height 35
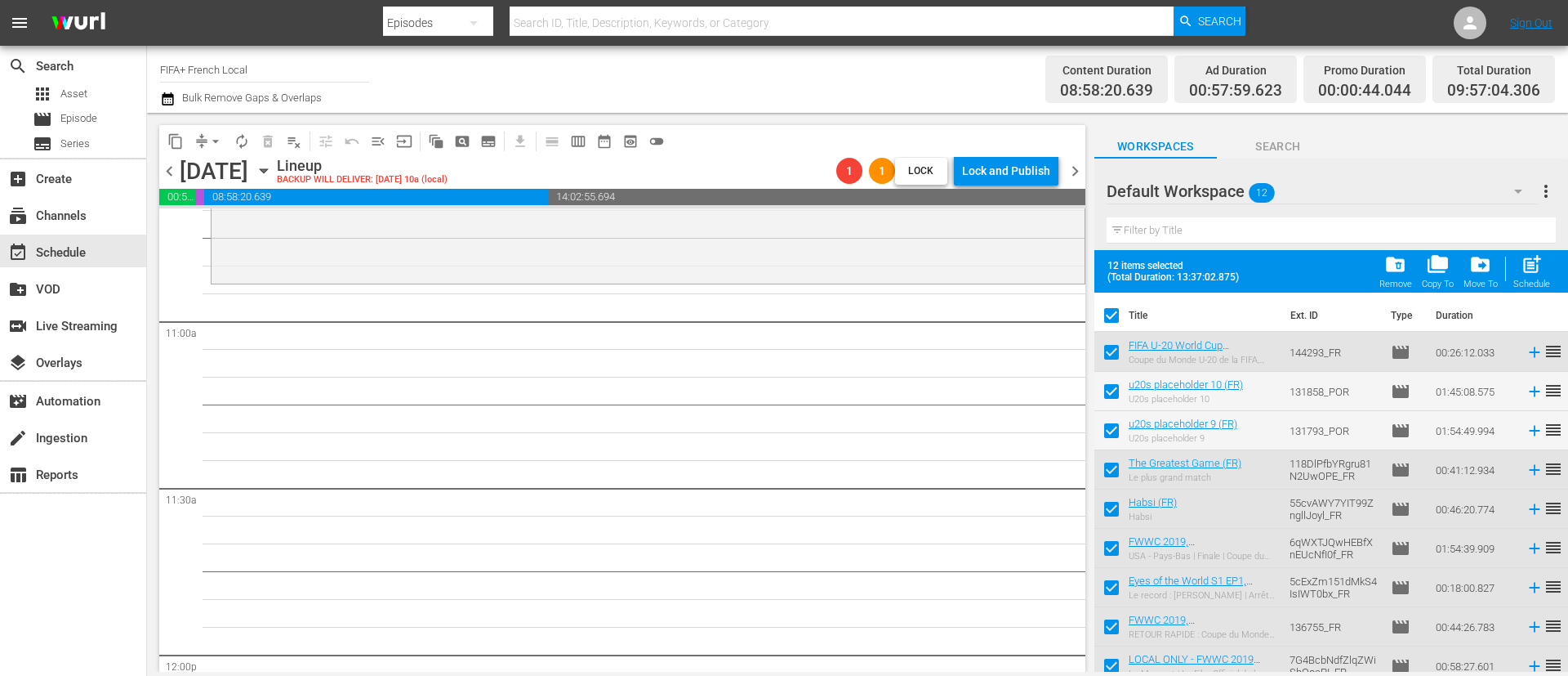
click at [1106, 398] on input "checkbox" at bounding box center [1111, 395] width 35 height 35
click at [1107, 431] on input "checkbox" at bounding box center [1111, 434] width 35 height 35
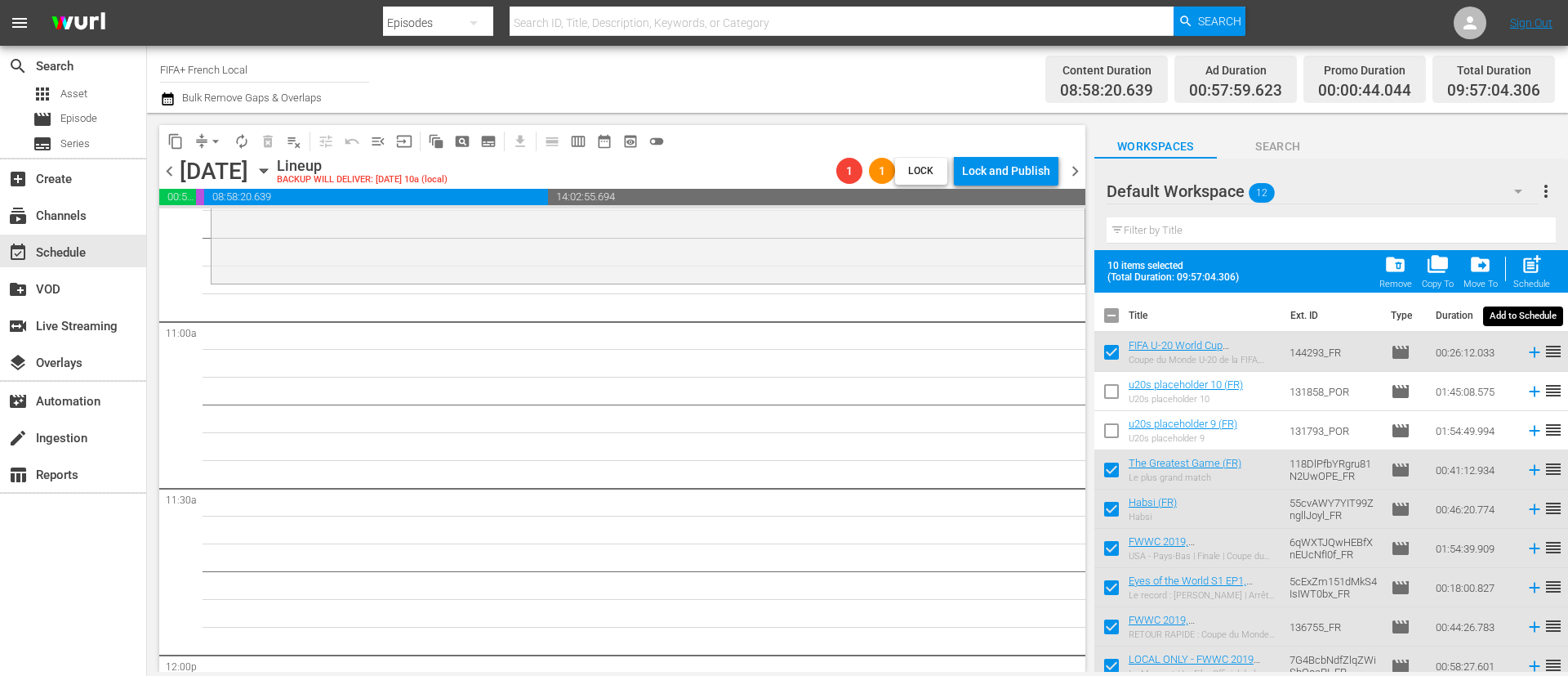
click at [1527, 266] on span "post_add" at bounding box center [1531, 264] width 22 height 22
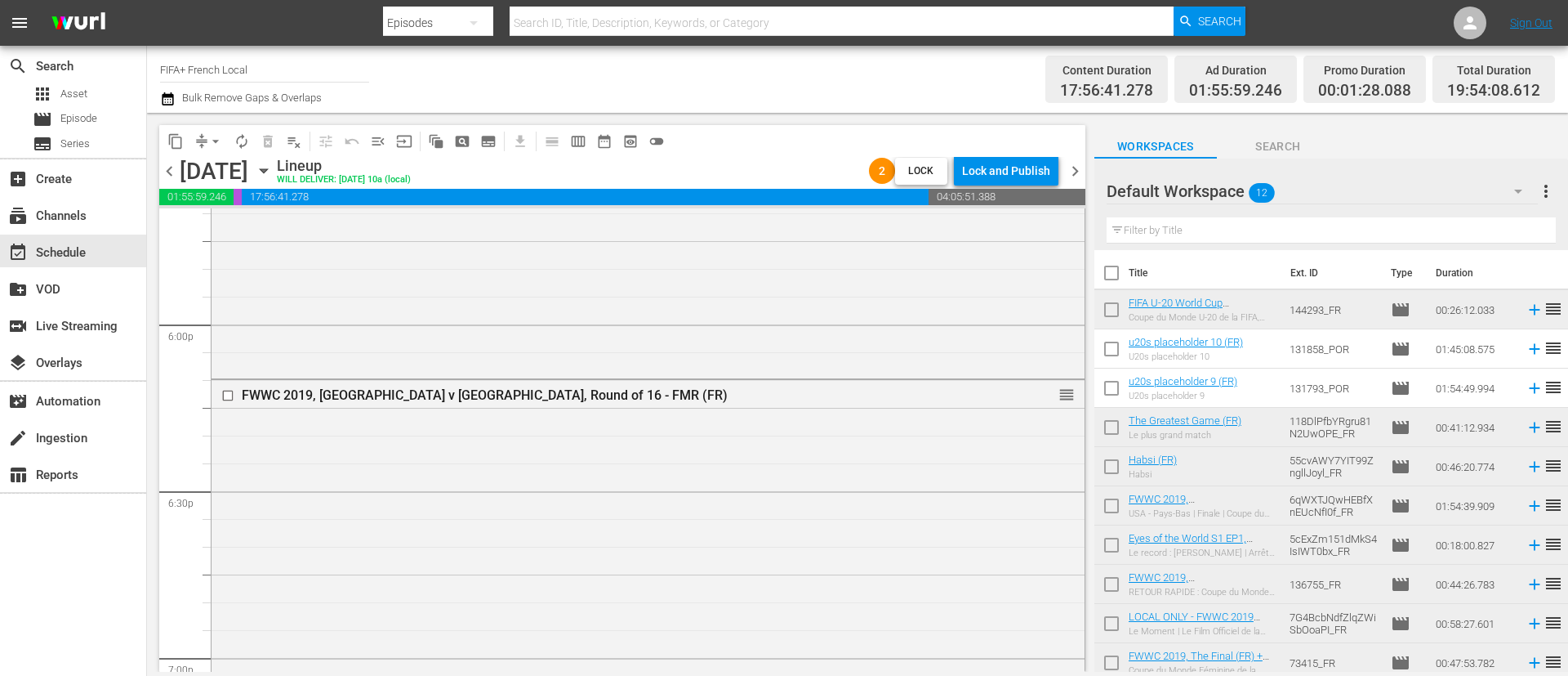
scroll to position [5883, 0]
click at [230, 395] on input "checkbox" at bounding box center [230, 398] width 17 height 13
click at [259, 147] on button "delete_forever_outlined" at bounding box center [267, 141] width 26 height 26
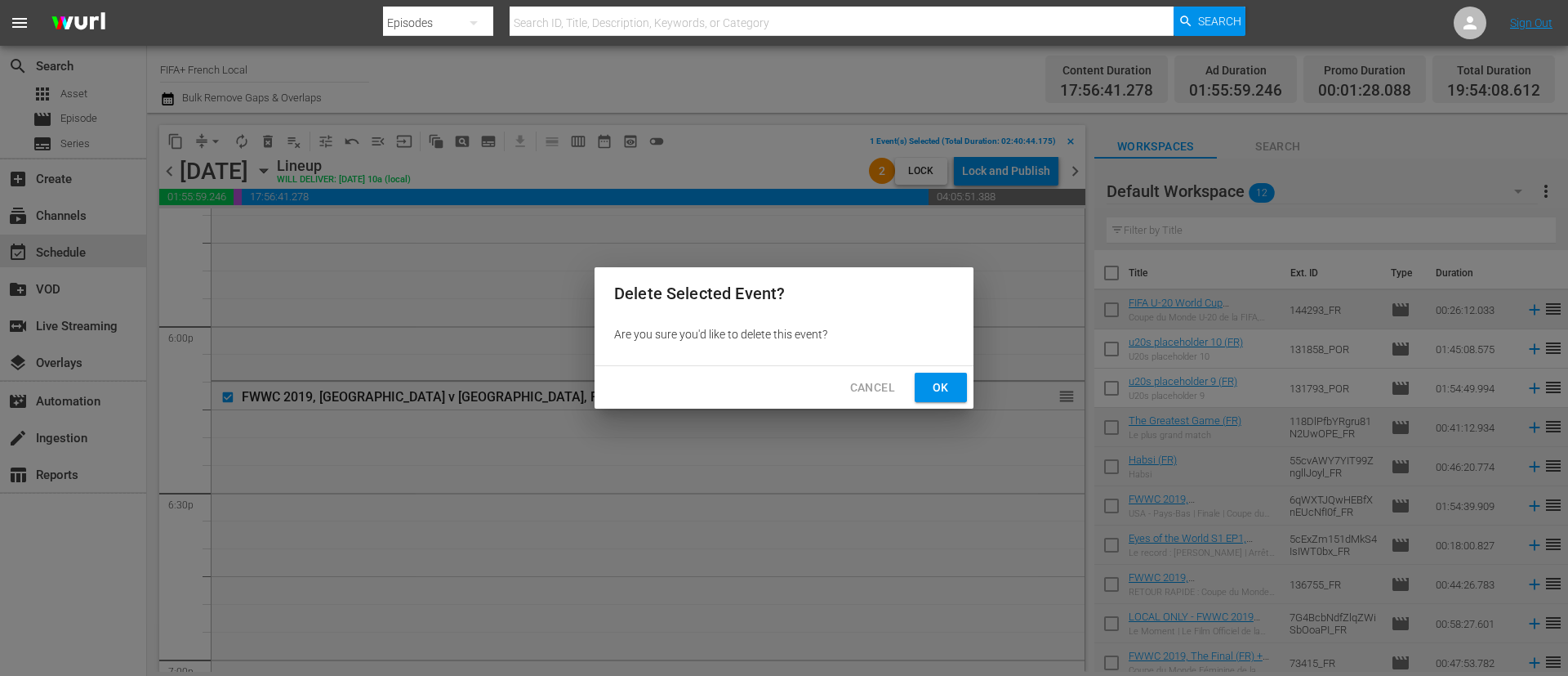
click at [952, 385] on span "Ok" at bounding box center [940, 387] width 26 height 20
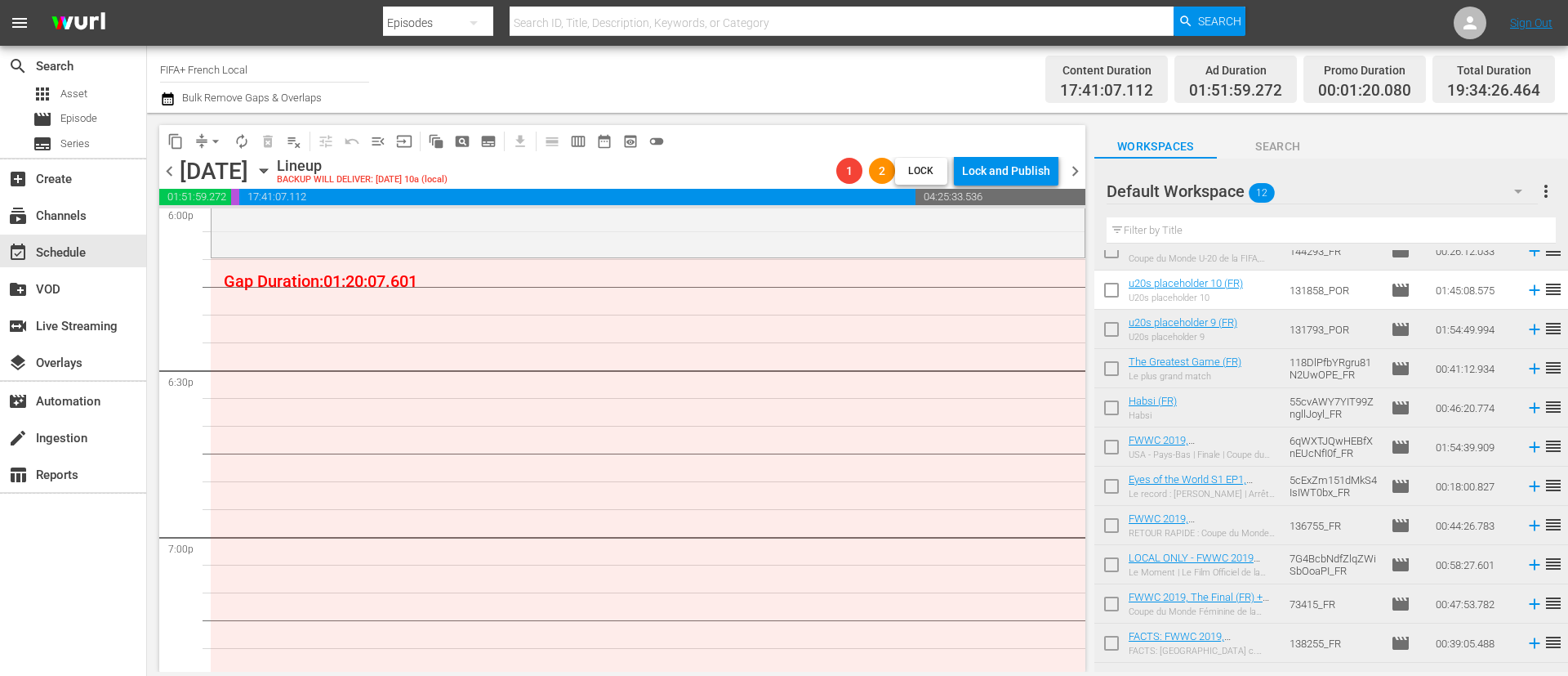
scroll to position [86, 0]
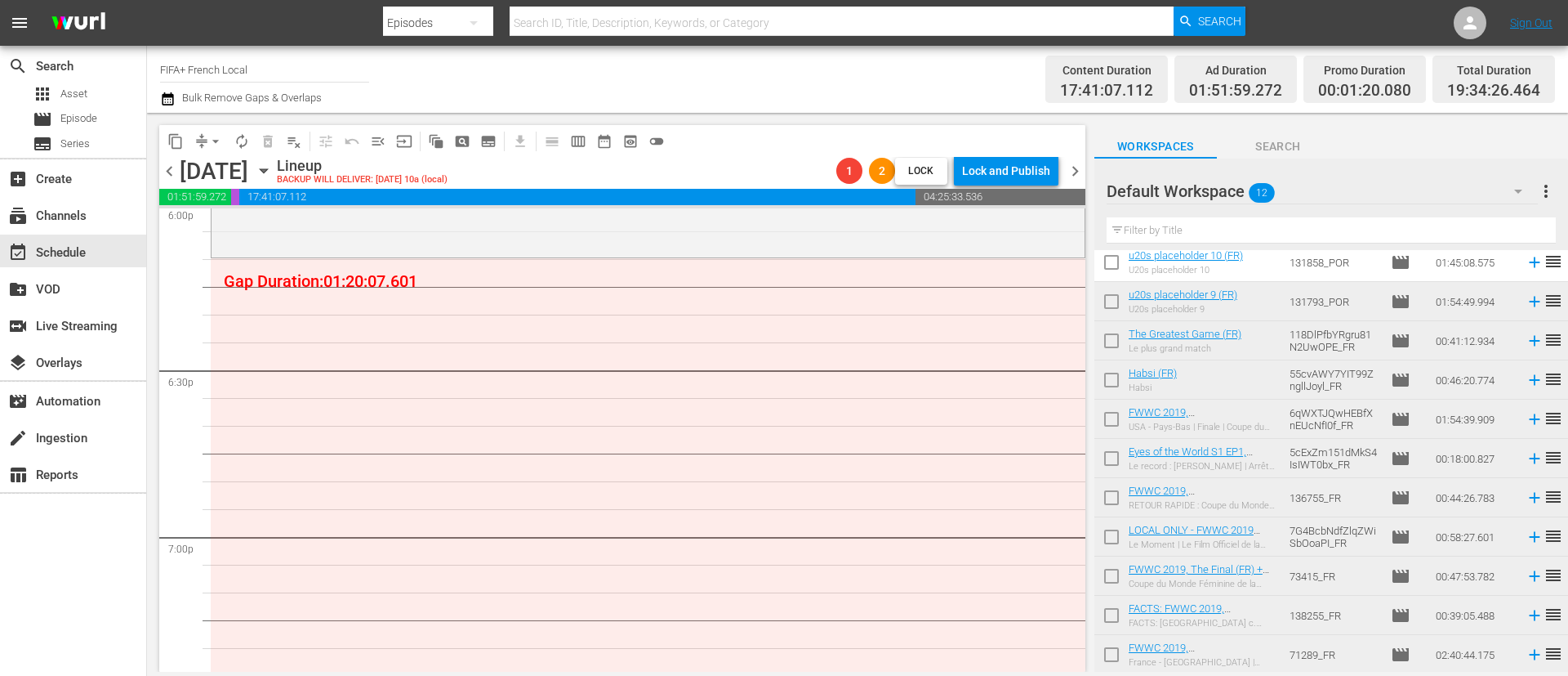
click at [1104, 376] on input "checkbox" at bounding box center [1111, 383] width 35 height 35
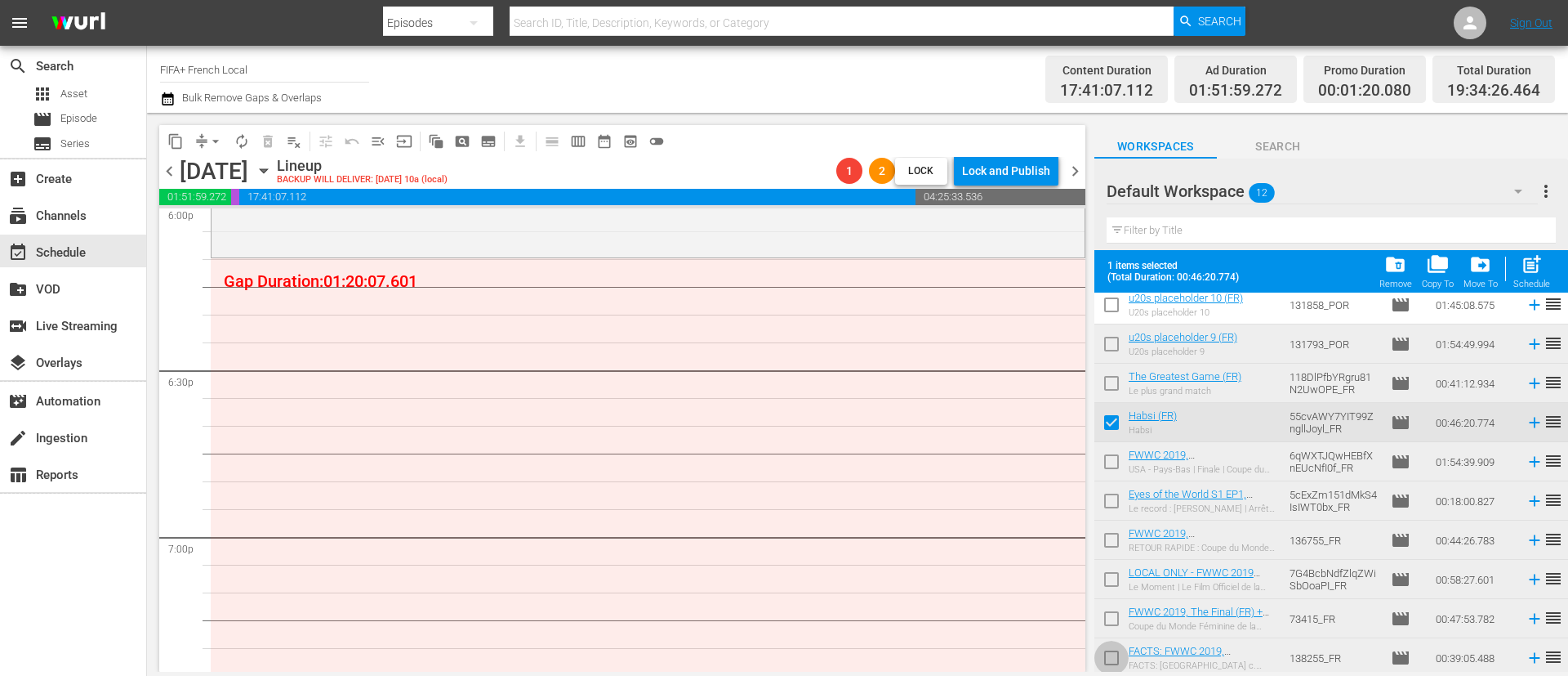
click at [1113, 655] on input "checkbox" at bounding box center [1111, 662] width 35 height 35
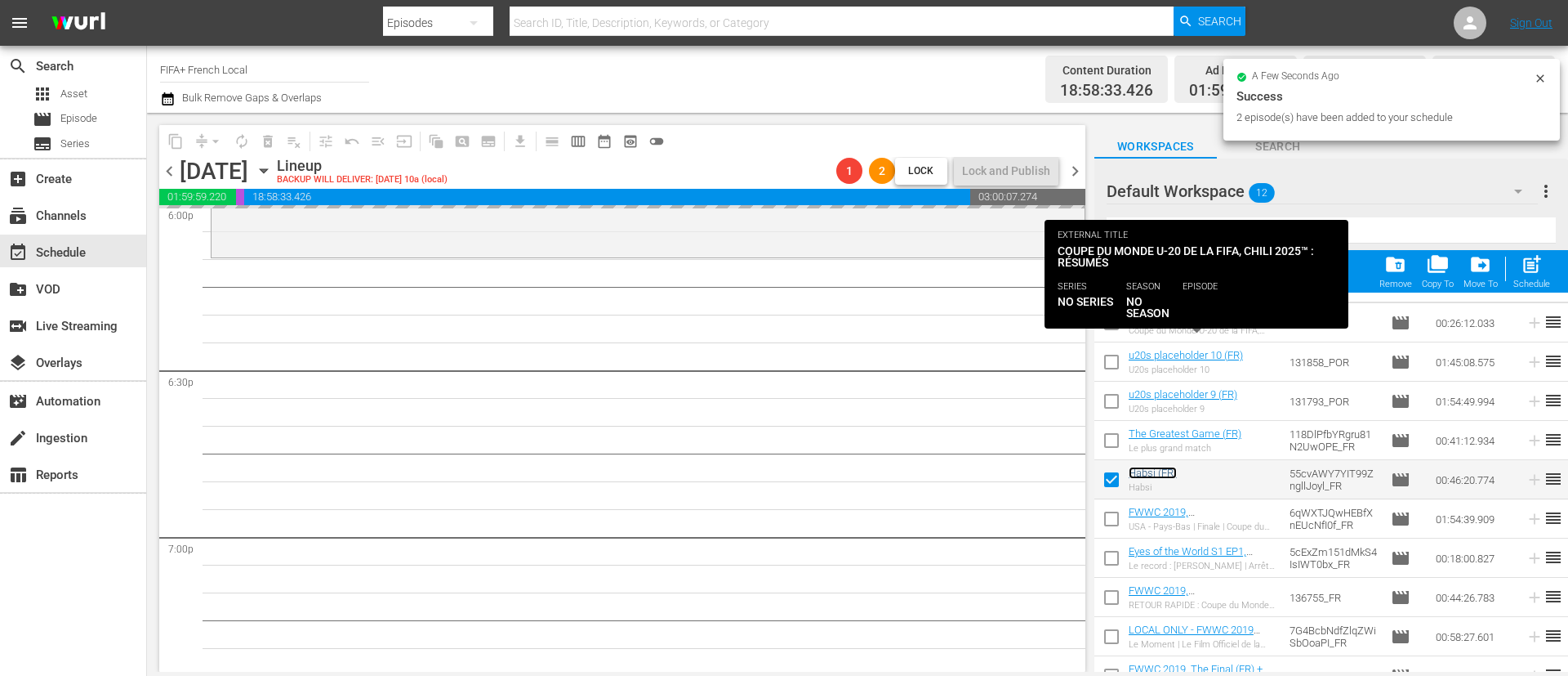
scroll to position [0, 0]
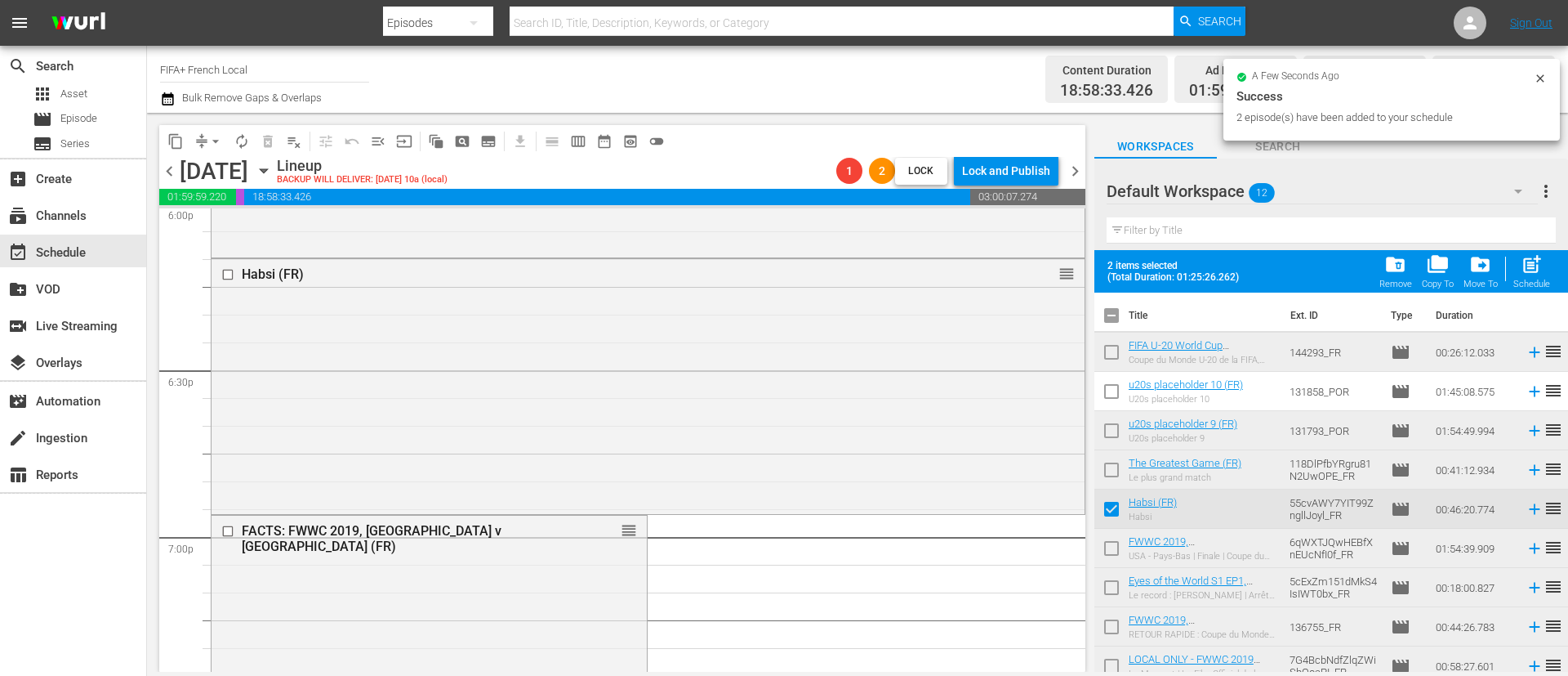
click at [1104, 321] on input "checkbox" at bounding box center [1111, 319] width 35 height 35
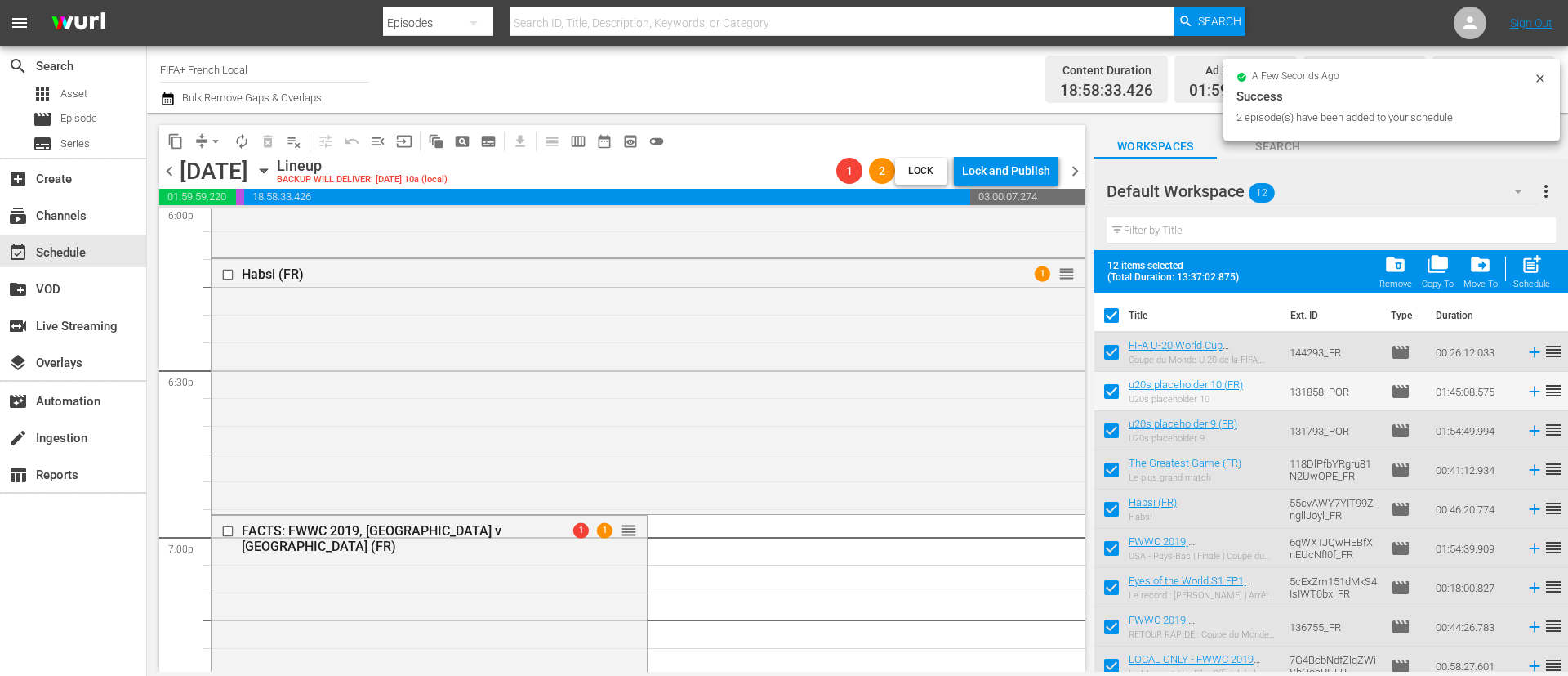
click at [1109, 316] on input "checkbox" at bounding box center [1111, 319] width 35 height 35
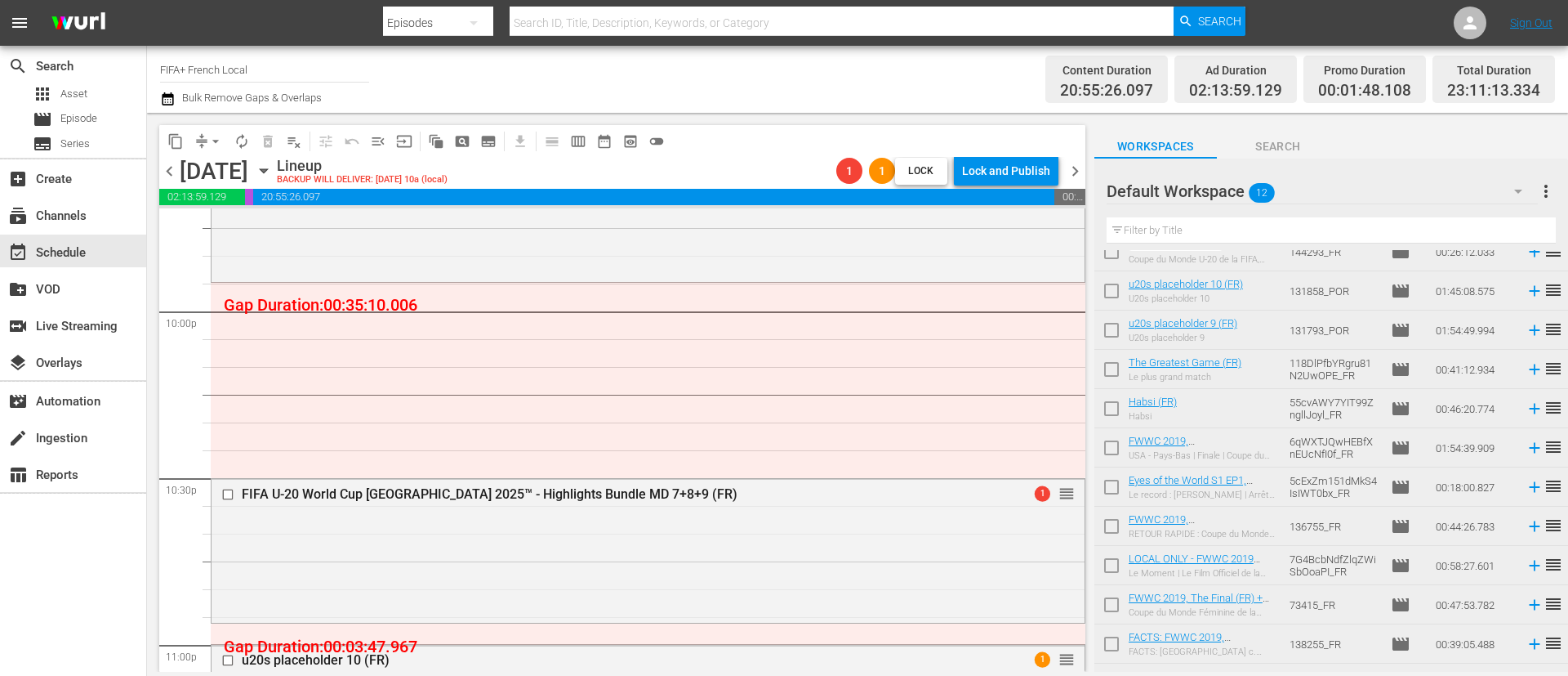
scroll to position [86, 0]
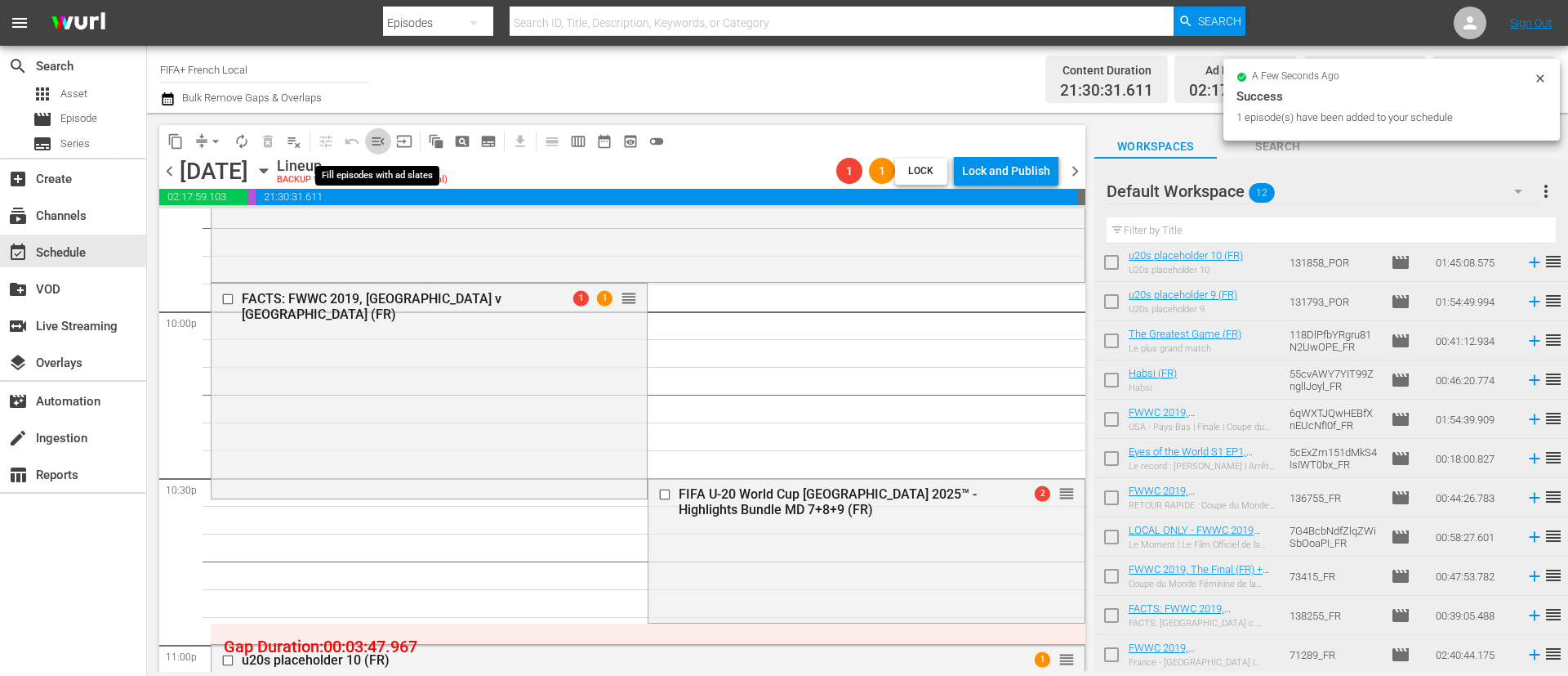
click at [378, 143] on span "menu_open" at bounding box center [377, 141] width 16 height 16
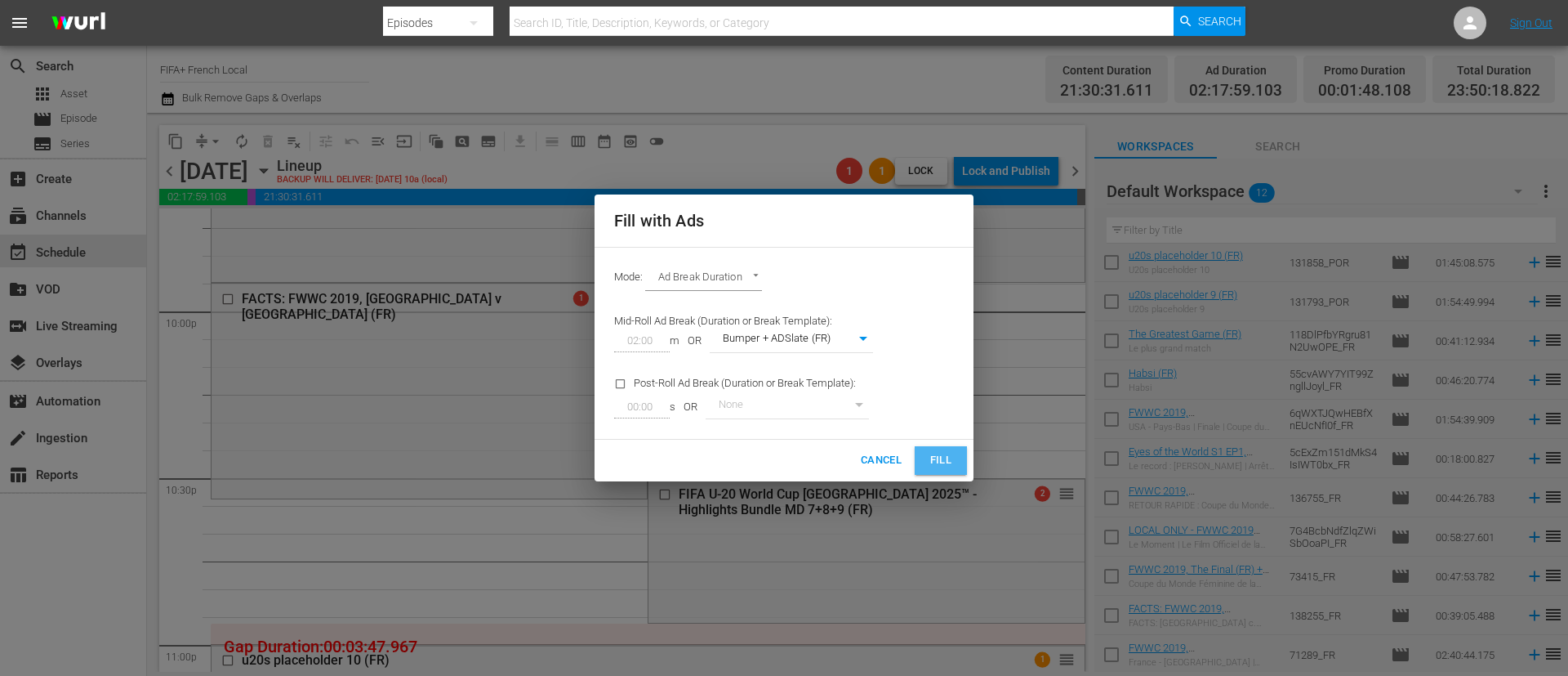
click at [950, 452] on span "Fill" at bounding box center [940, 461] width 26 height 19
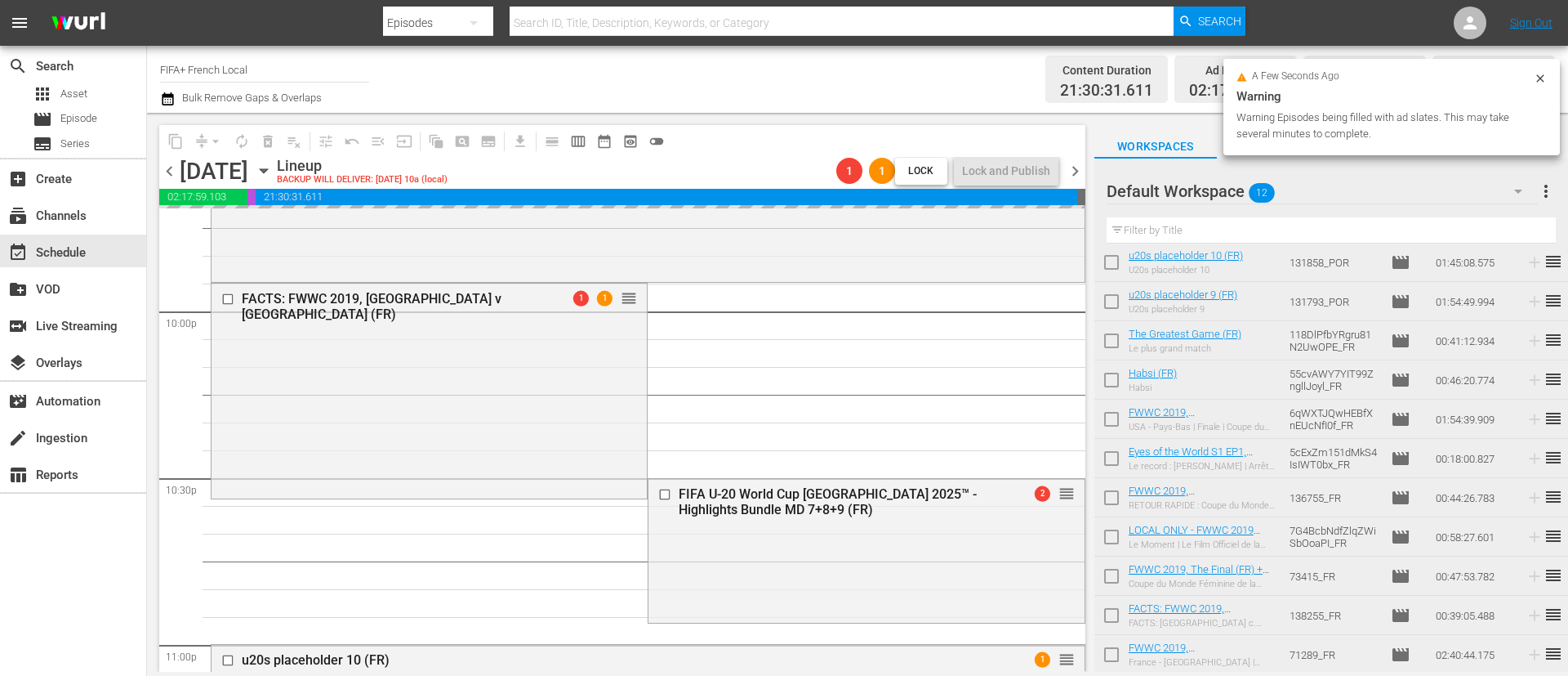
click at [1547, 192] on span "more_vert" at bounding box center [1546, 191] width 19 height 19
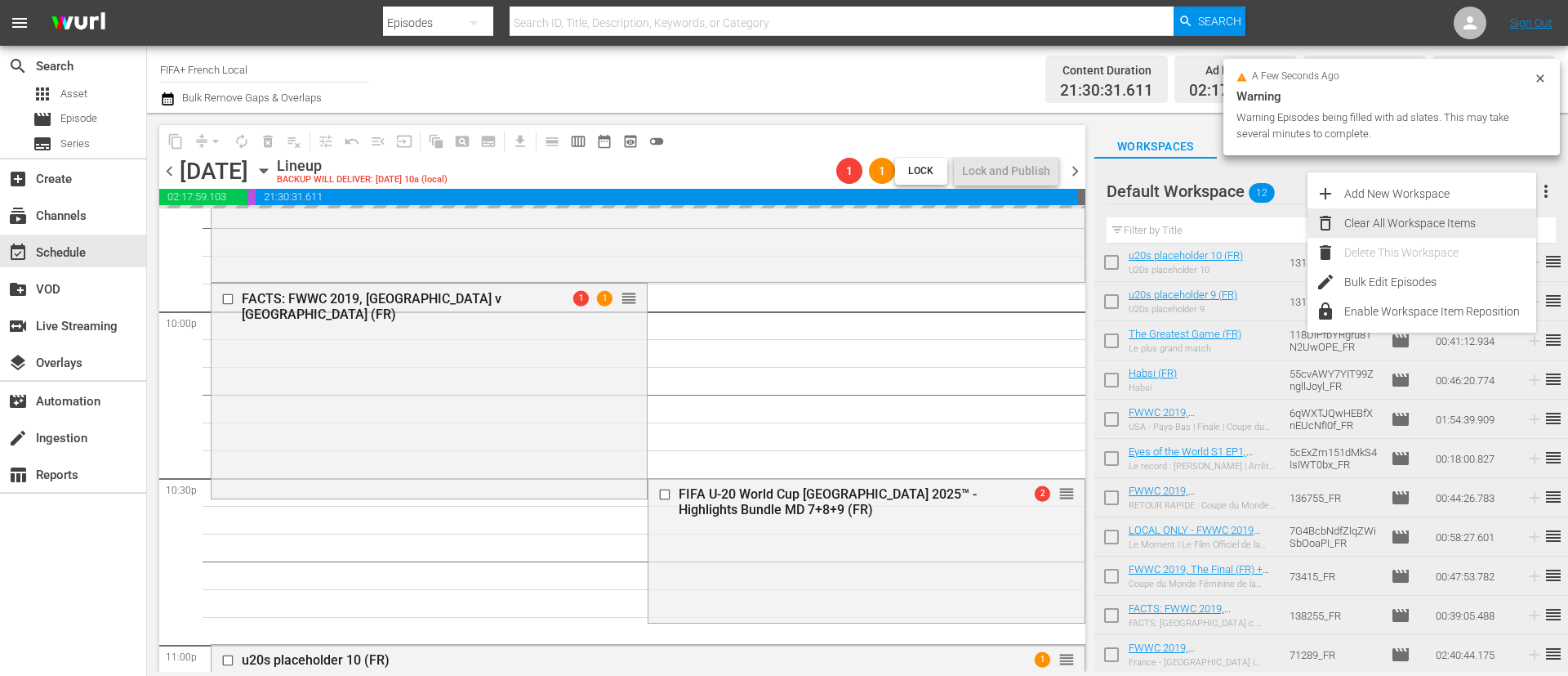
click at [1431, 227] on div "Clear All Workspace Items" at bounding box center [1440, 223] width 192 height 30
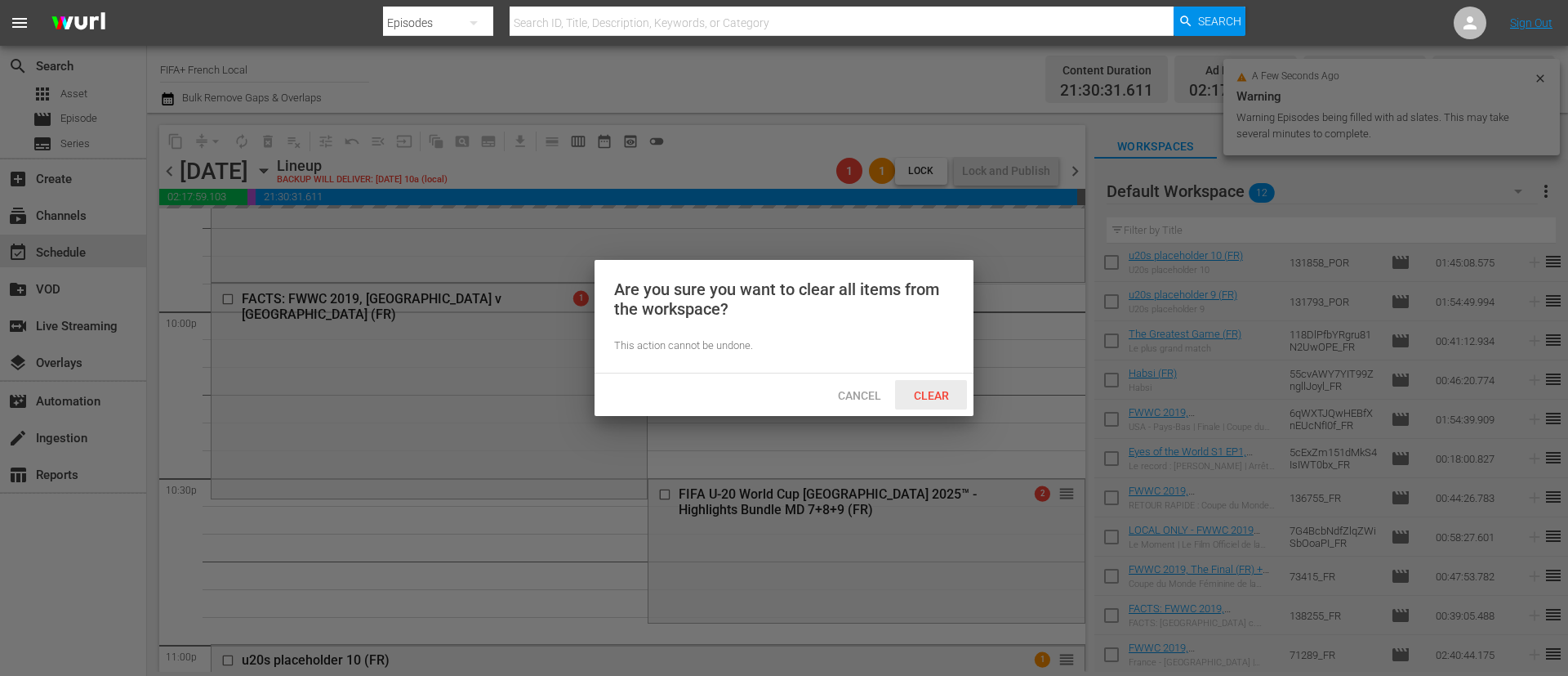
click at [938, 403] on div "Clear" at bounding box center [931, 395] width 72 height 30
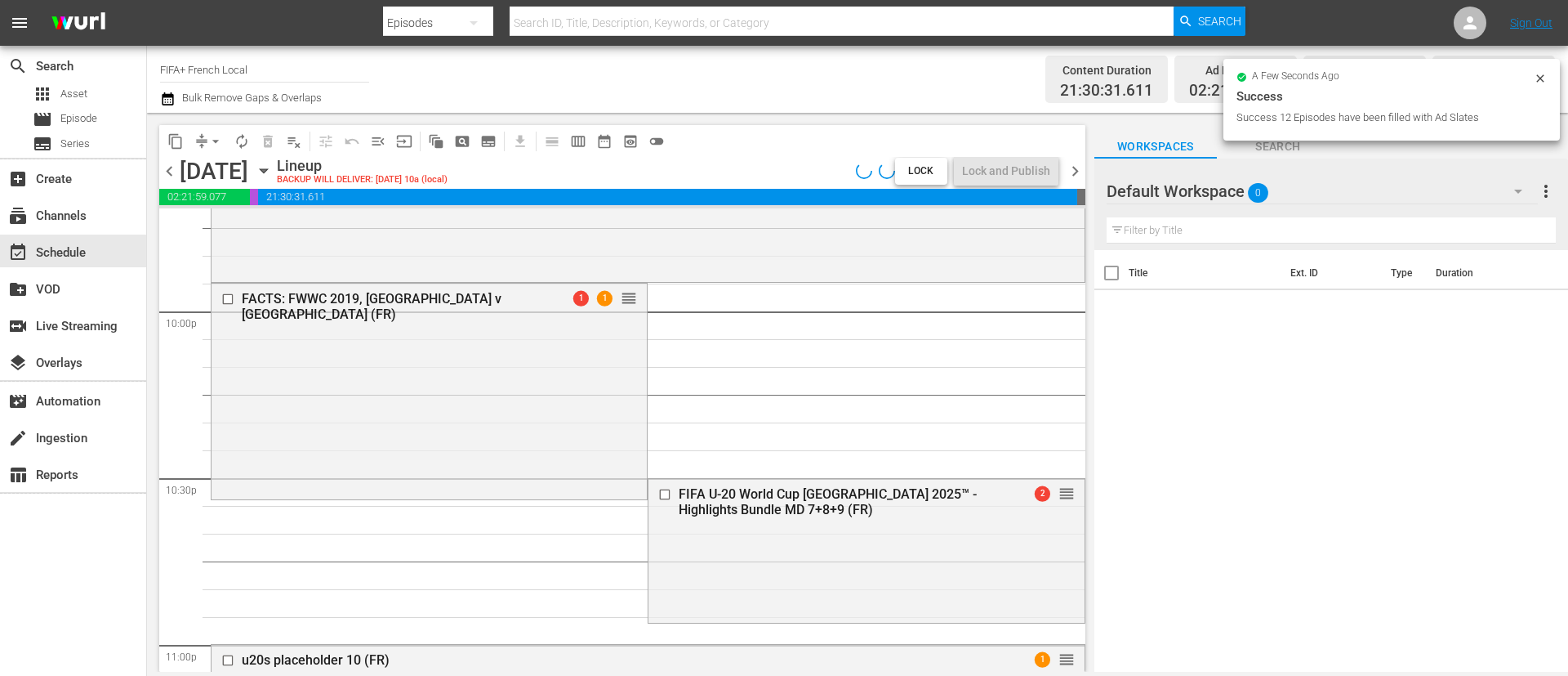
scroll to position [7204, 0]
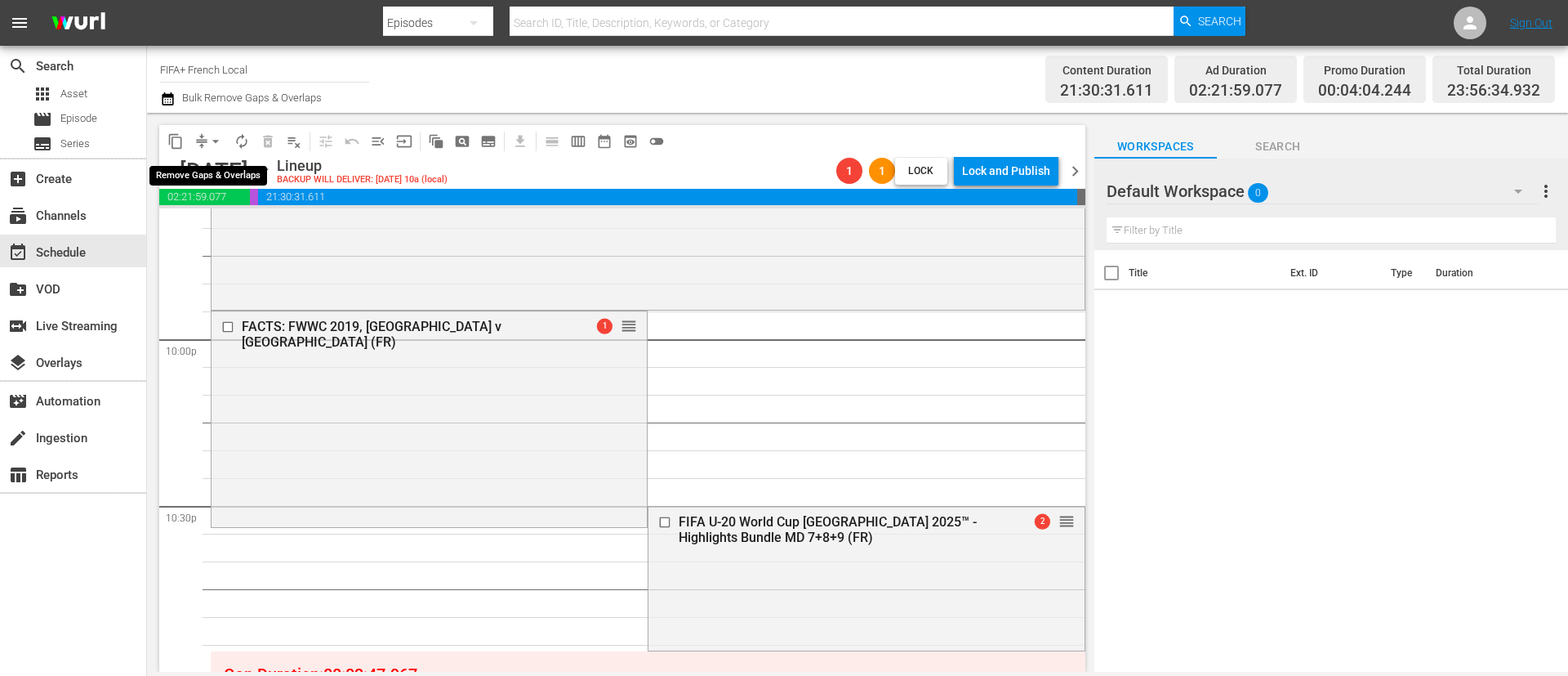
click at [212, 136] on span "arrow_drop_down" at bounding box center [215, 141] width 16 height 16
click at [270, 224] on li "Align to End of Previous Day" at bounding box center [216, 229] width 172 height 27
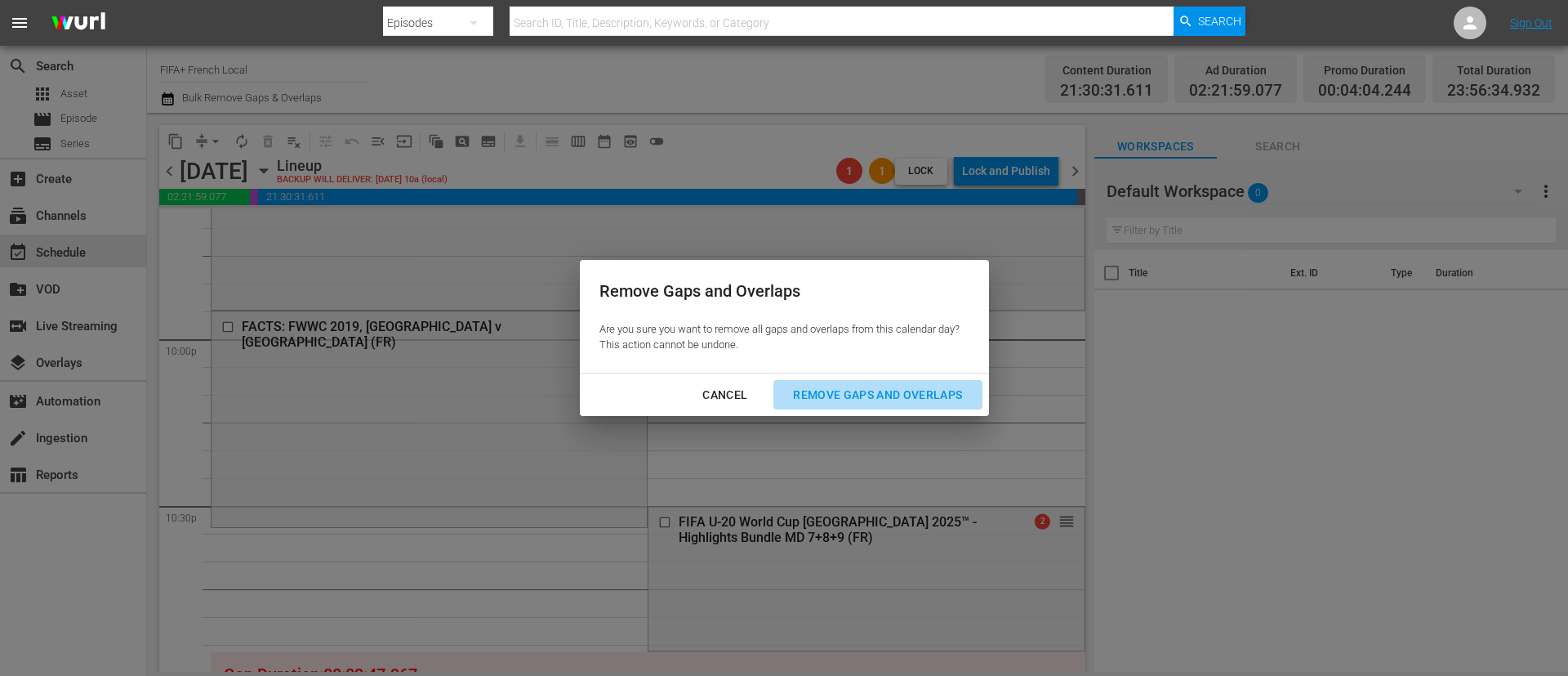
click at [868, 401] on div "Remove Gaps and Overlaps" at bounding box center [877, 395] width 195 height 20
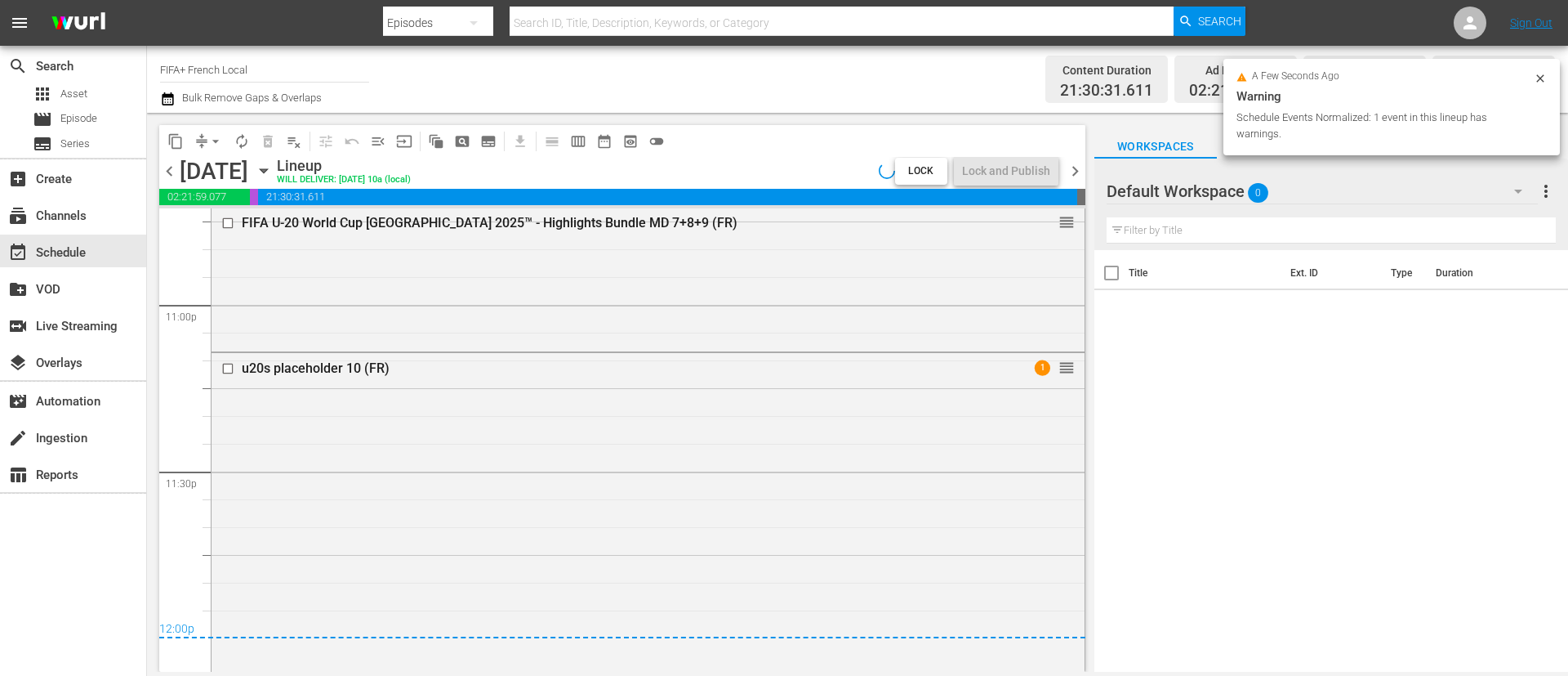
scroll to position [7544, 0]
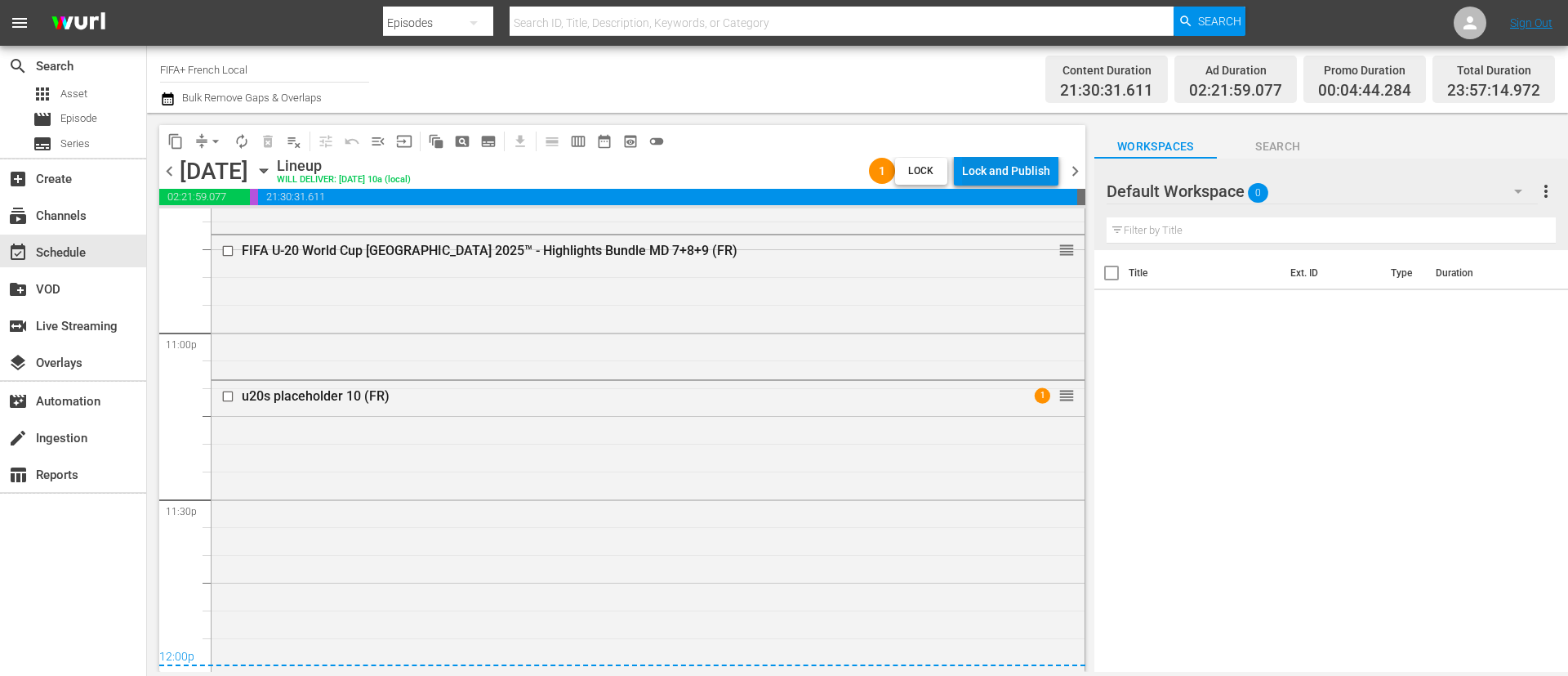
click at [1009, 167] on div "Lock and Publish" at bounding box center [1006, 171] width 88 height 30
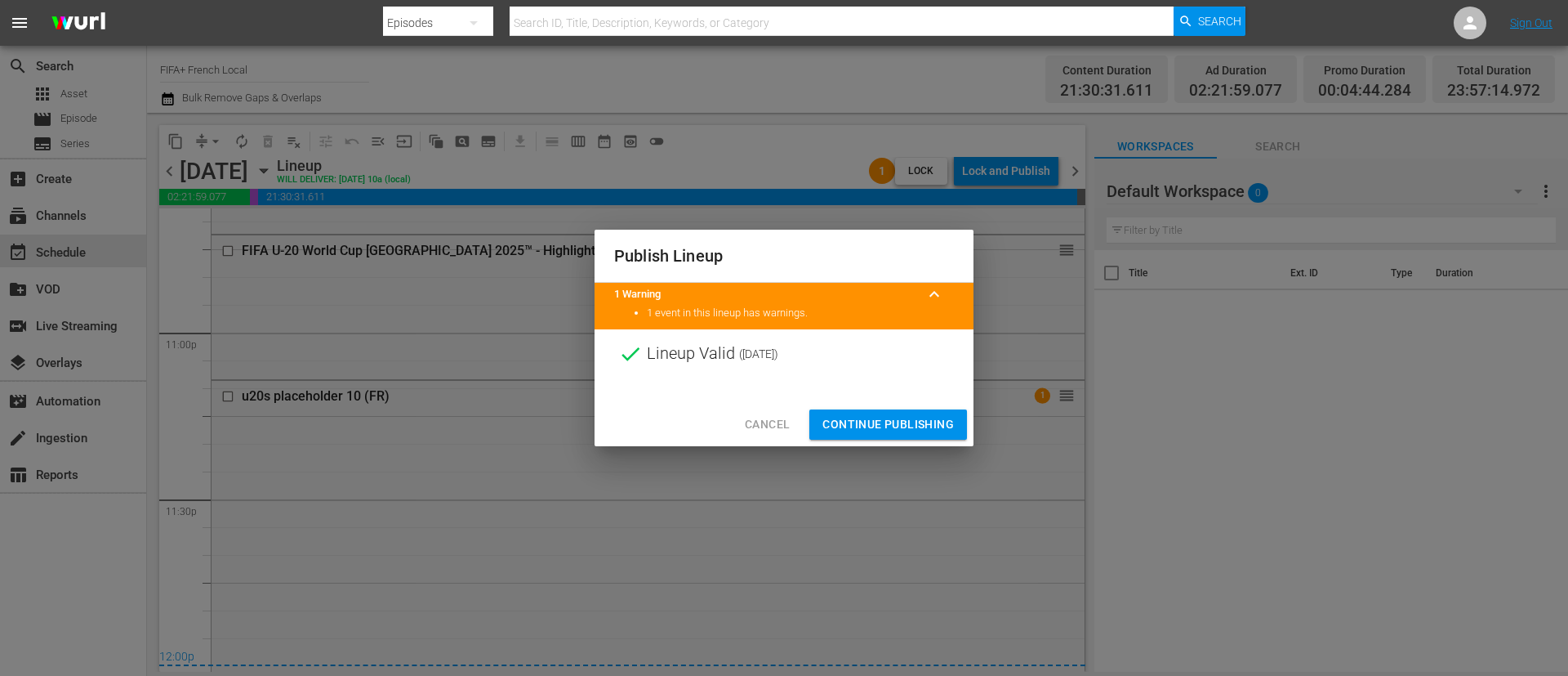
click at [931, 422] on span "Continue Publishing" at bounding box center [888, 423] width 131 height 20
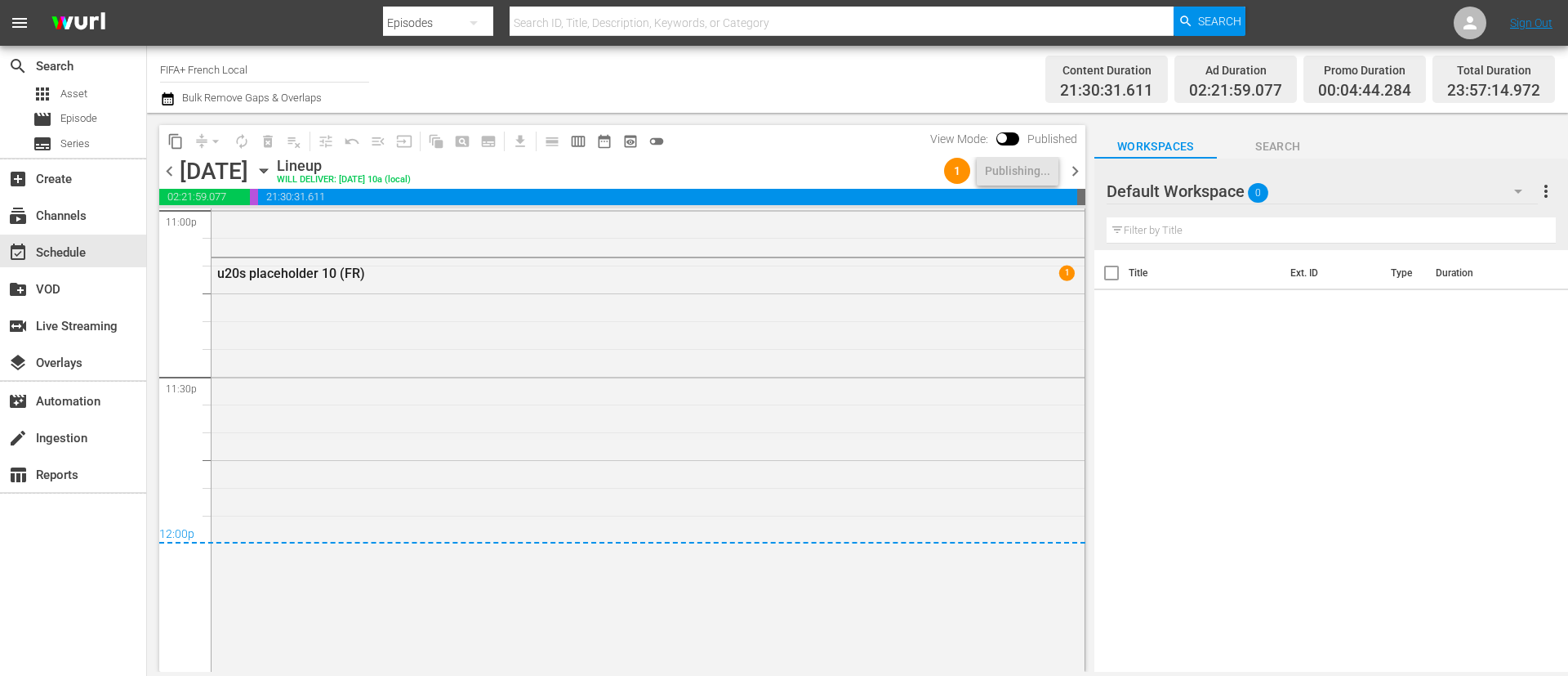
scroll to position [7836, 0]
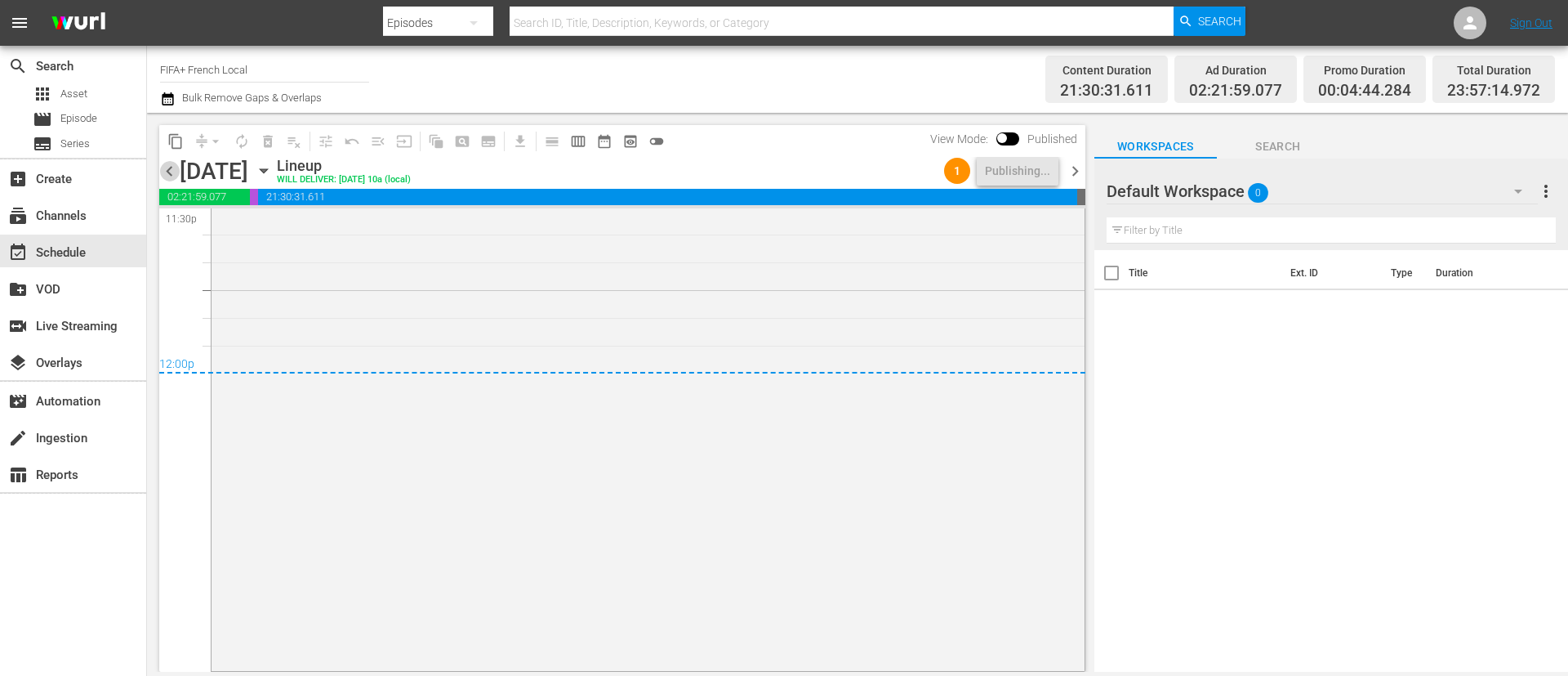
click at [171, 165] on span "chevron_left" at bounding box center [169, 171] width 20 height 20
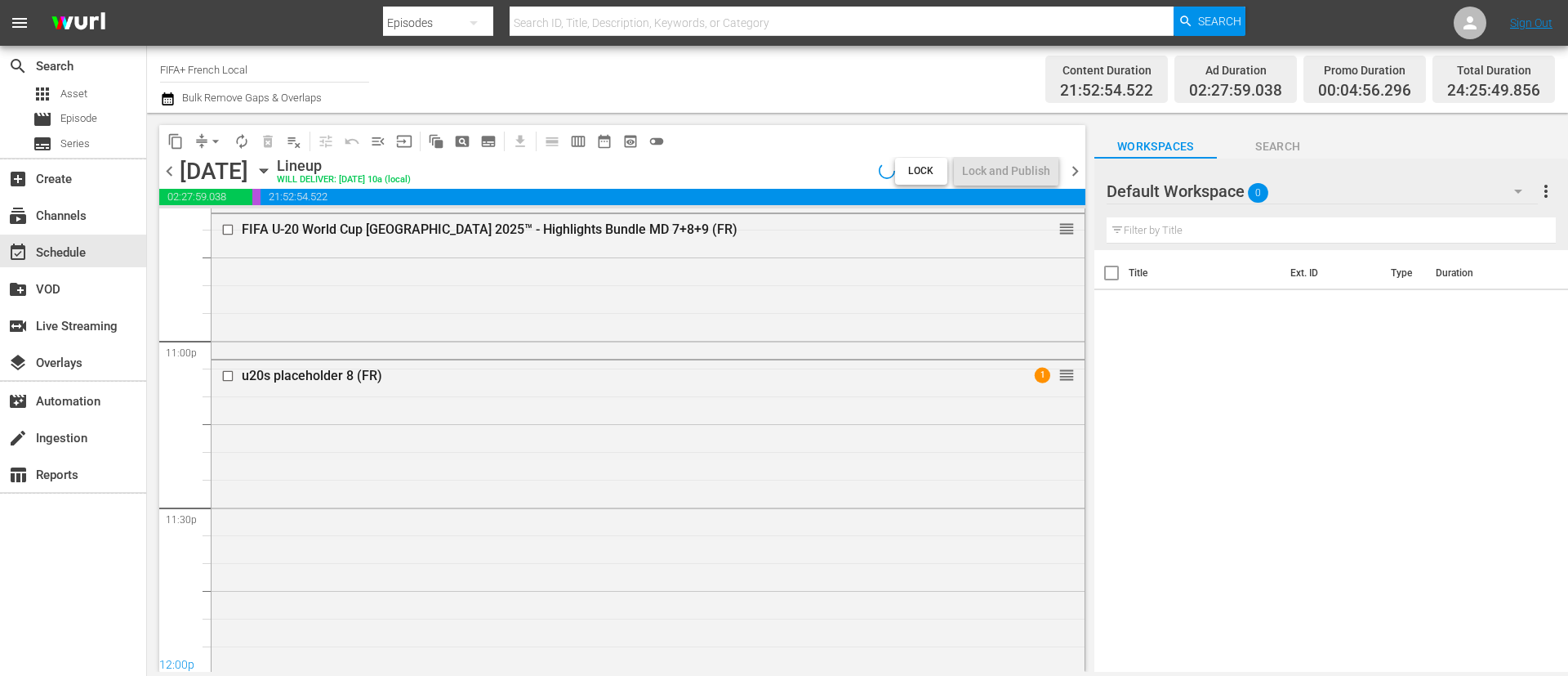
scroll to position [7836, 0]
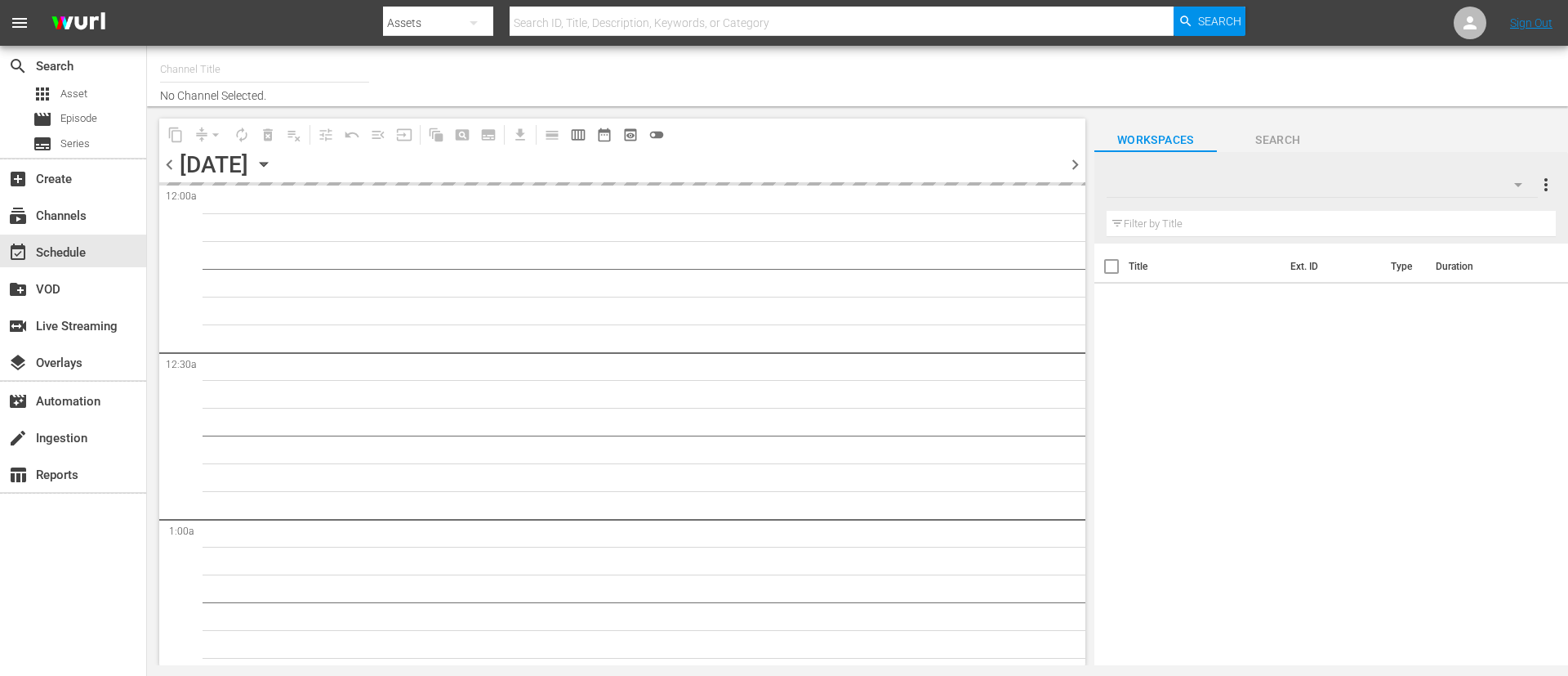
type input "FIFA+ [DEMOGRAPHIC_DATA] Local (1778)"
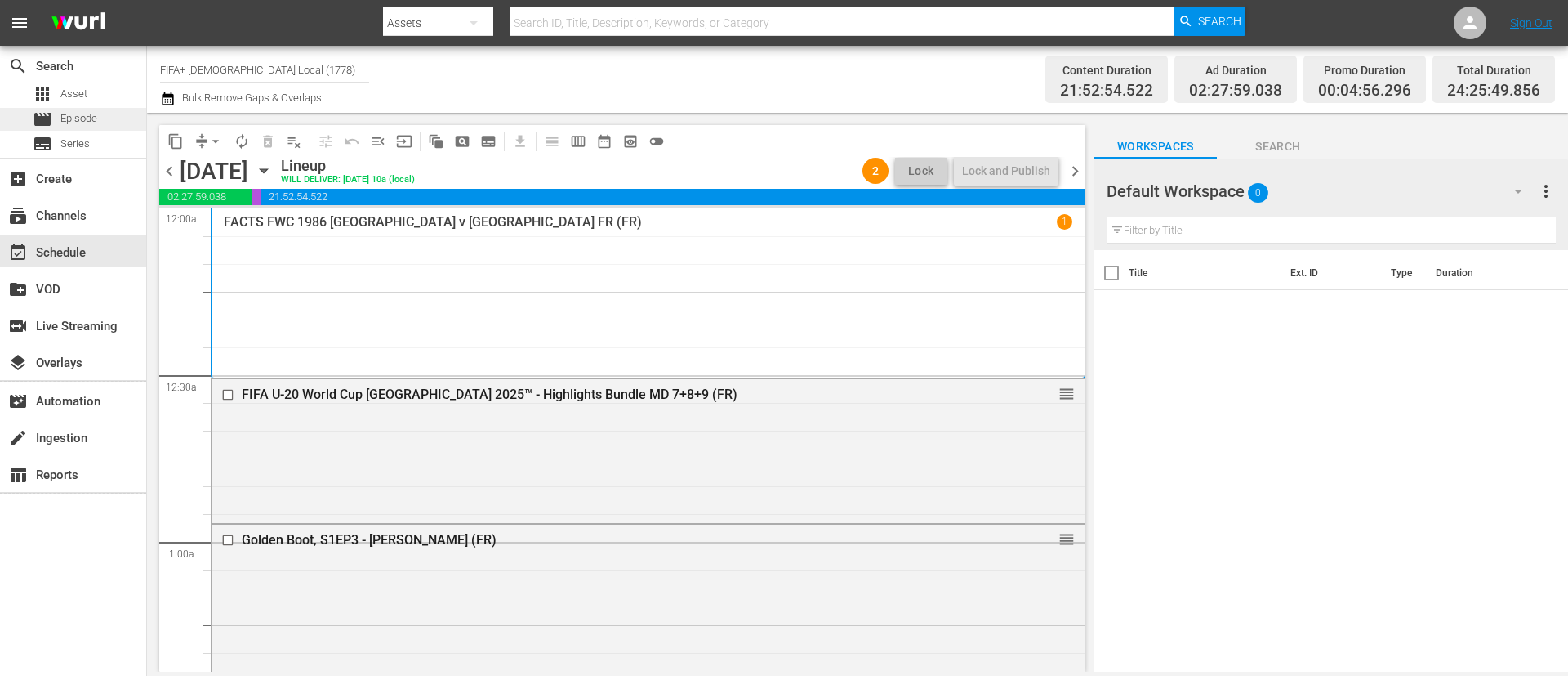
click at [118, 125] on div "movie Episode" at bounding box center [73, 119] width 146 height 23
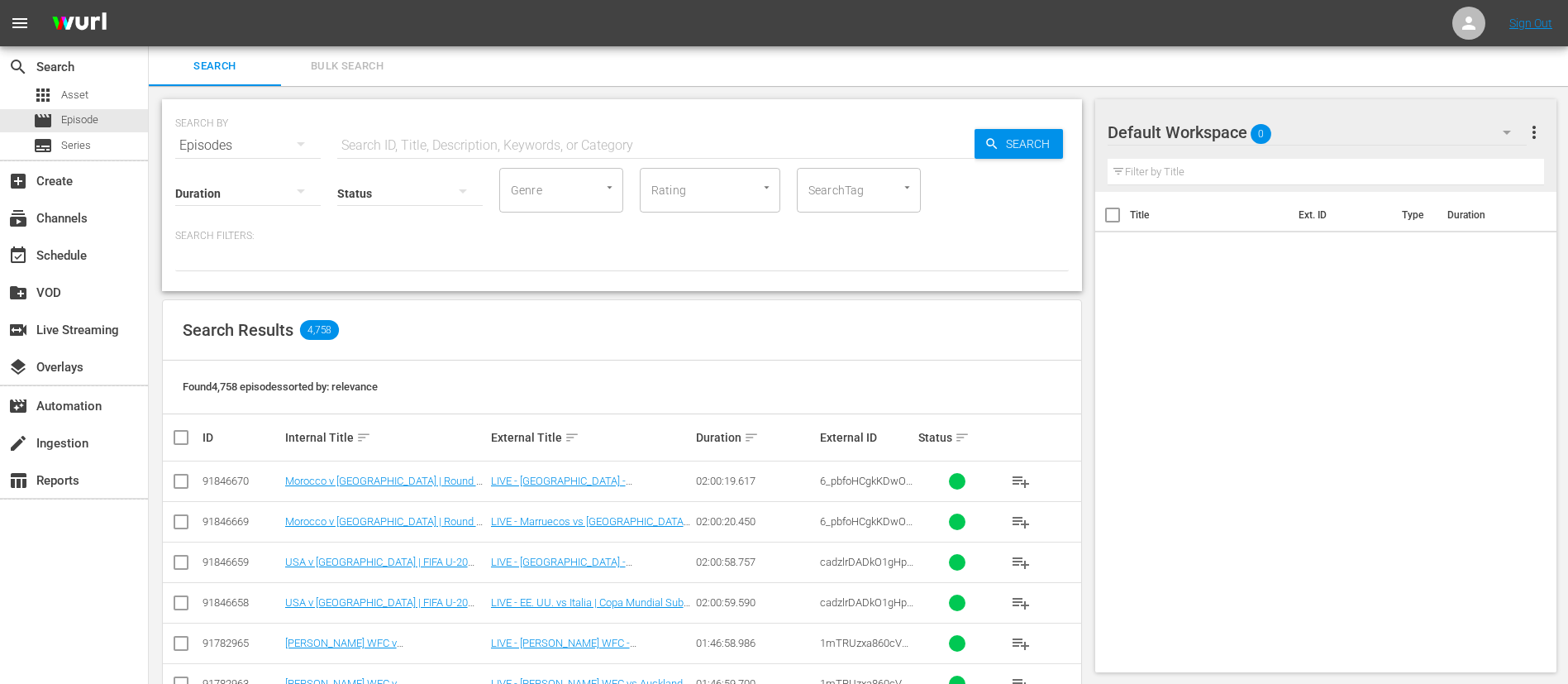
click at [554, 134] on input "text" at bounding box center [656, 145] width 637 height 40
paste input "6rswxMbyUuShVrdTKkPlaI"
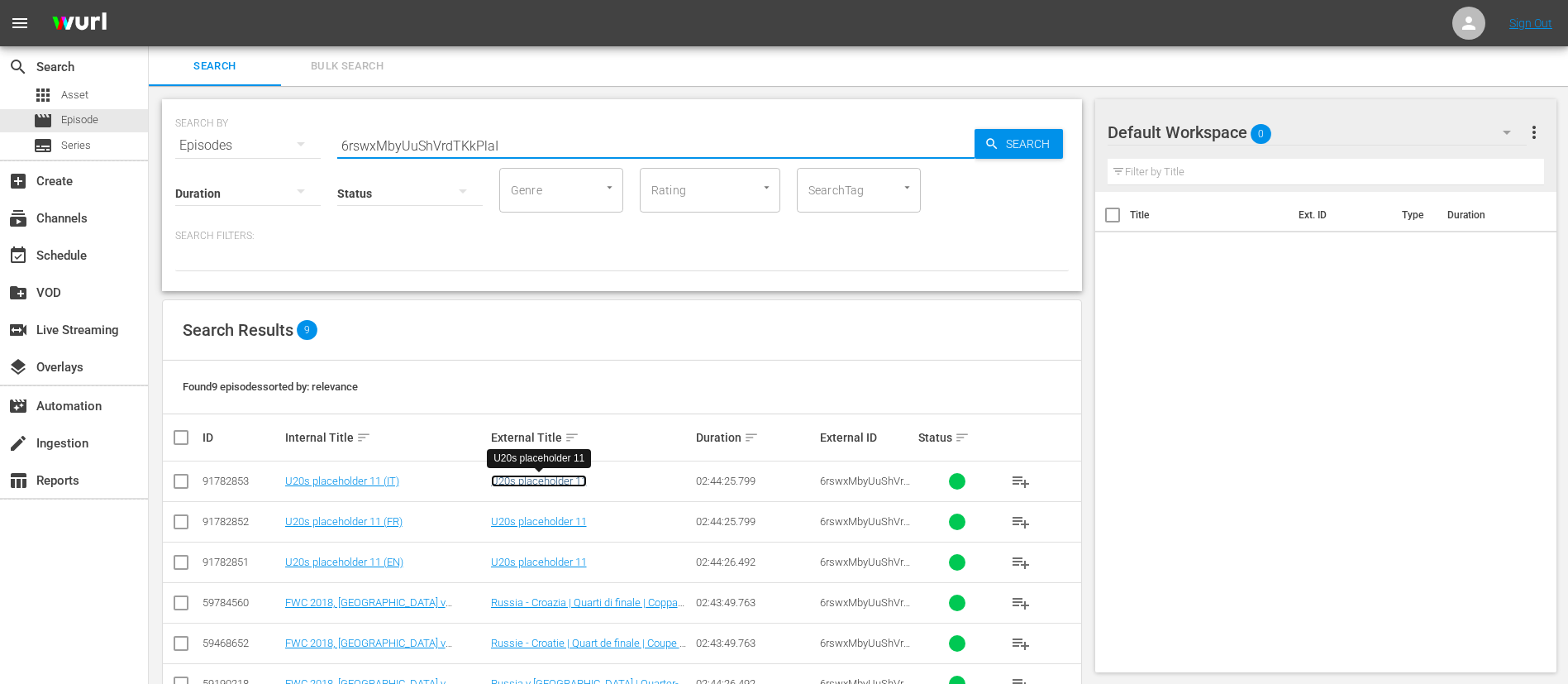
click at [568, 474] on link "U20s placeholder 11" at bounding box center [538, 480] width 96 height 13
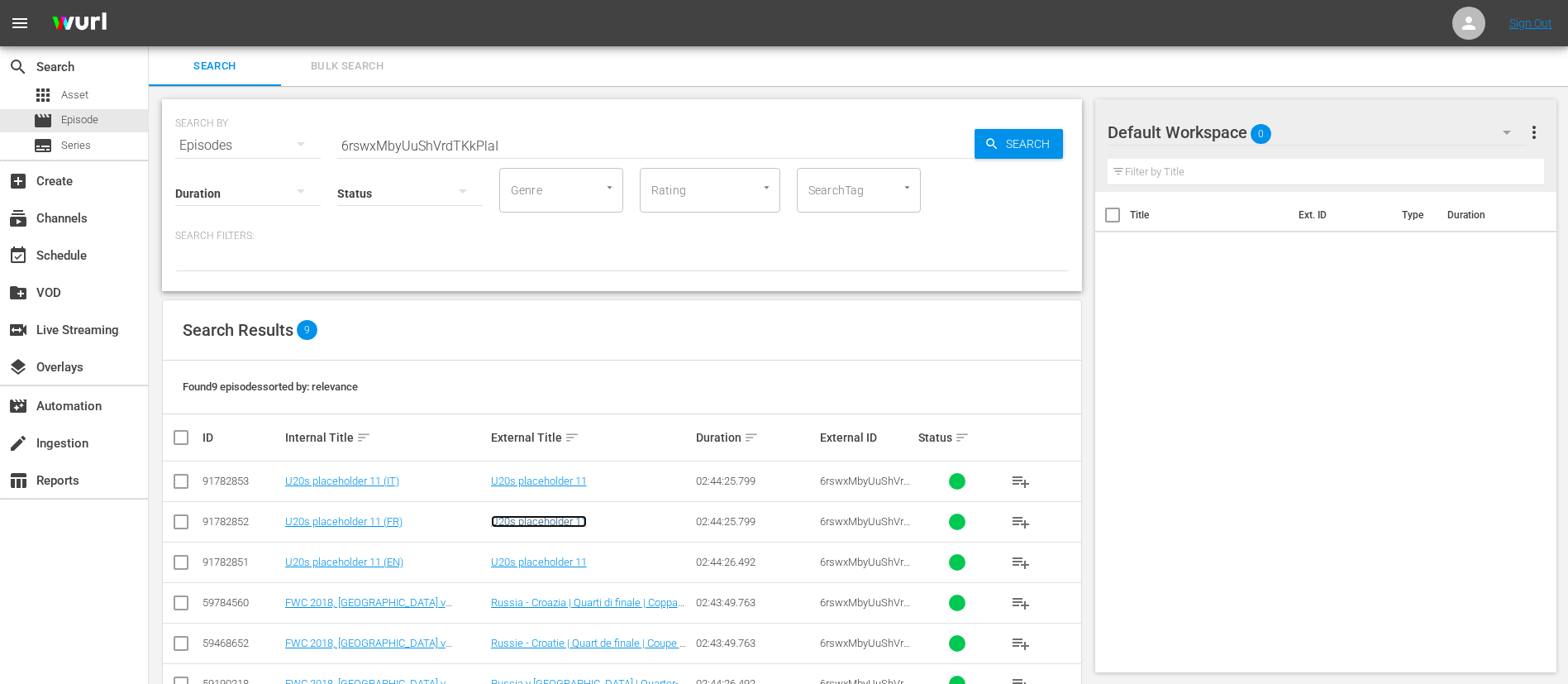
click at [576, 521] on link "U20s placeholder 11" at bounding box center [538, 521] width 96 height 13
click at [575, 558] on link "U20s placeholder 11" at bounding box center [538, 562] width 96 height 13
click at [523, 133] on input "6rswxMbyUuShVrdTKkPlaI" at bounding box center [656, 145] width 637 height 40
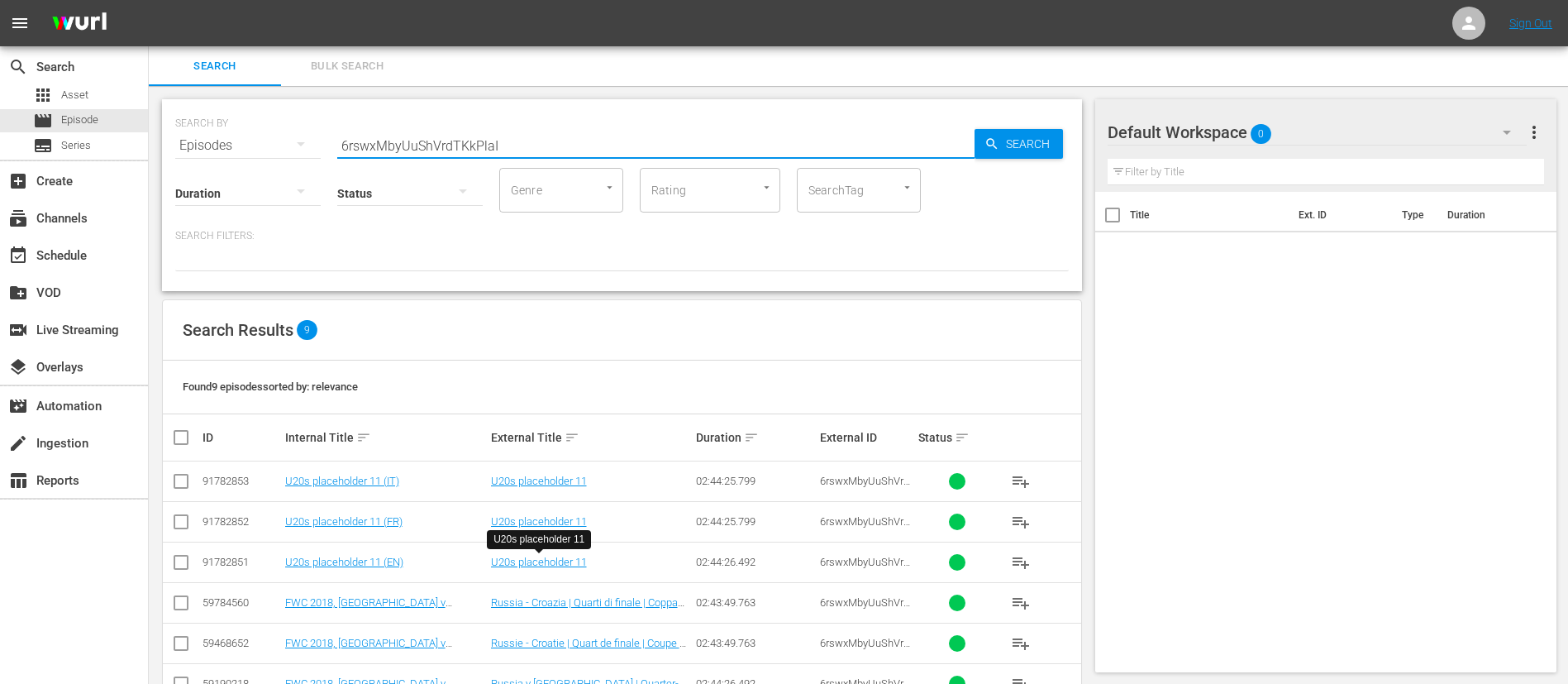
click at [523, 133] on input "6rswxMbyUuShVrdTKkPlaI" at bounding box center [656, 145] width 637 height 40
paste input "7EHrmMBlG7zt4ycAYCVy4d"
click at [541, 483] on link "U20s placeholder 12" at bounding box center [538, 480] width 96 height 13
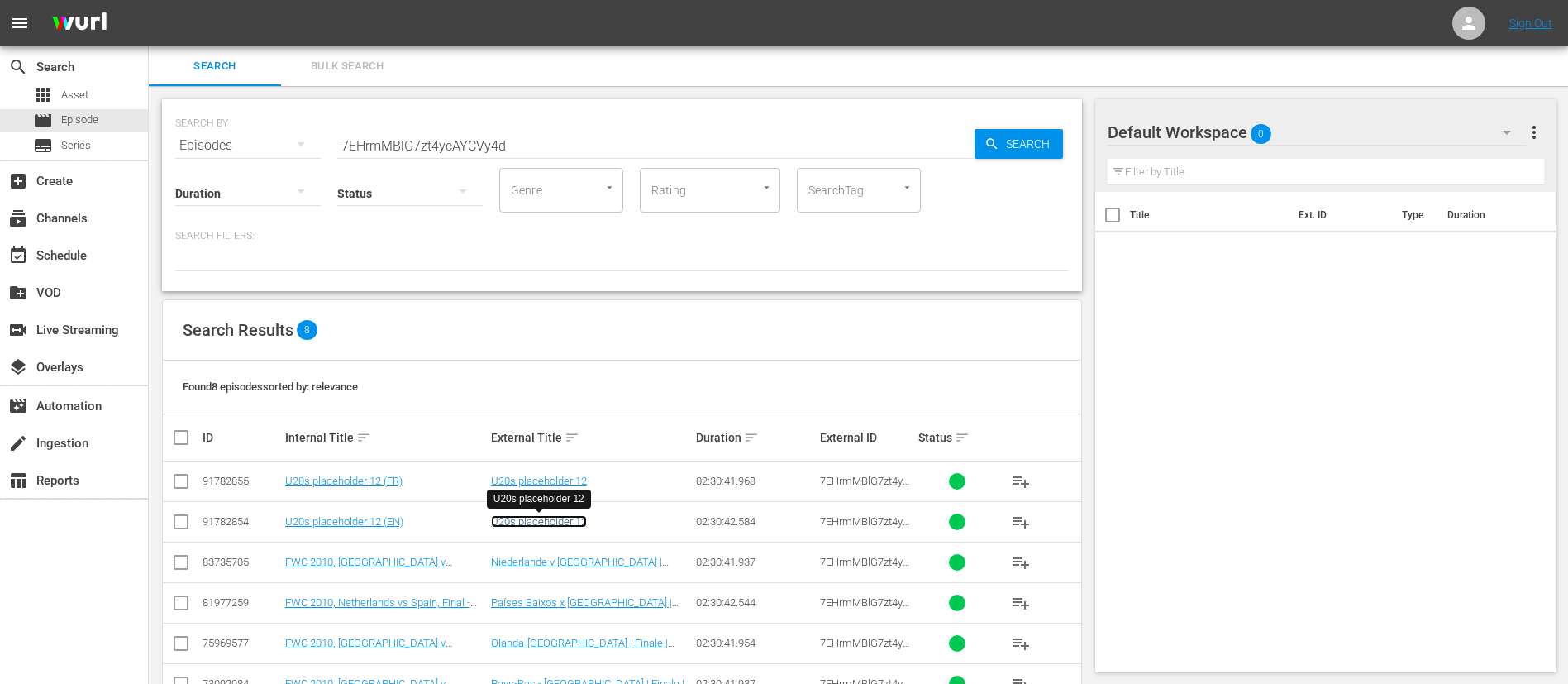
click at [544, 525] on link "U20s placeholder 12" at bounding box center [538, 521] width 96 height 13
click at [496, 148] on input "7EHrmMBlG7zt4ycAYCVy4d" at bounding box center [656, 145] width 637 height 40
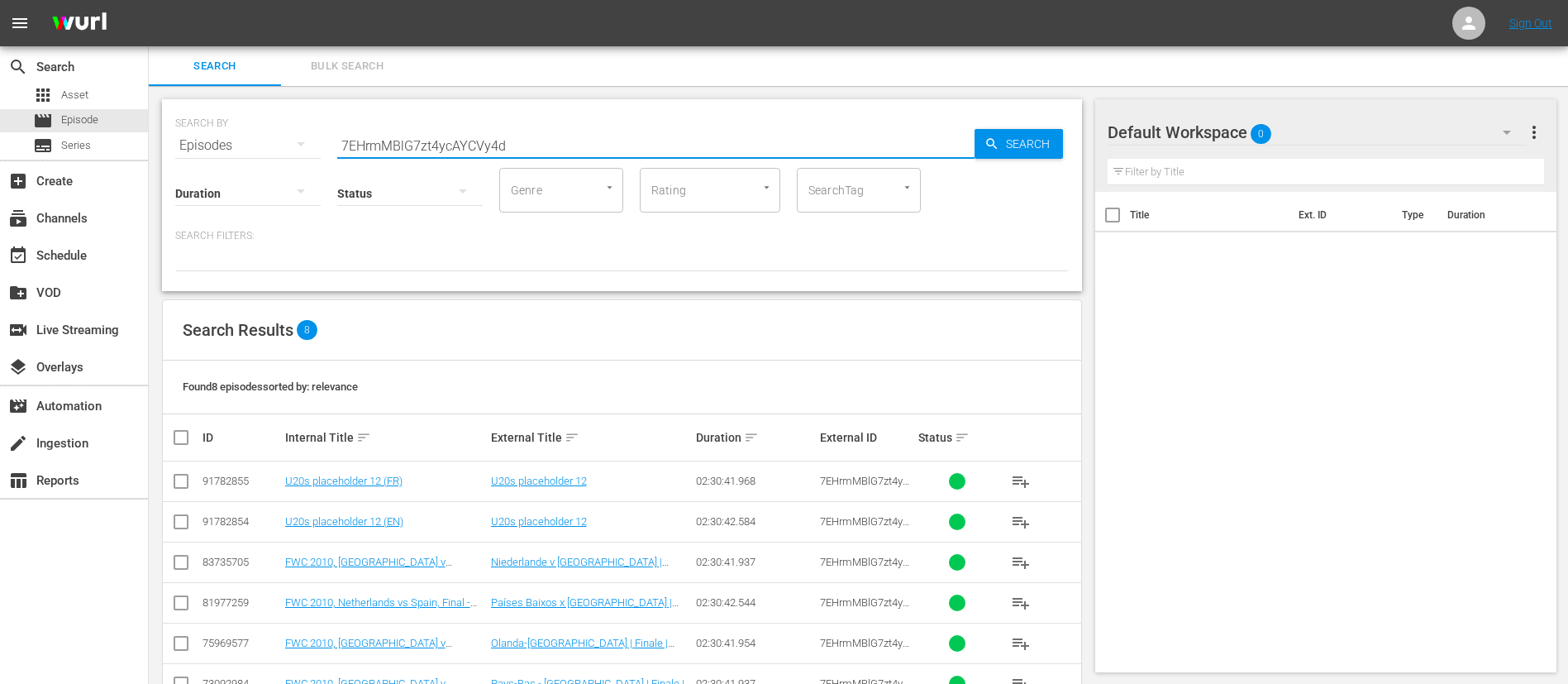
click at [496, 148] on input "7EHrmMBlG7zt4ycAYCVy4d" at bounding box center [656, 145] width 637 height 40
paste input "AIndwGv4SkWkLkIM8hTULg"
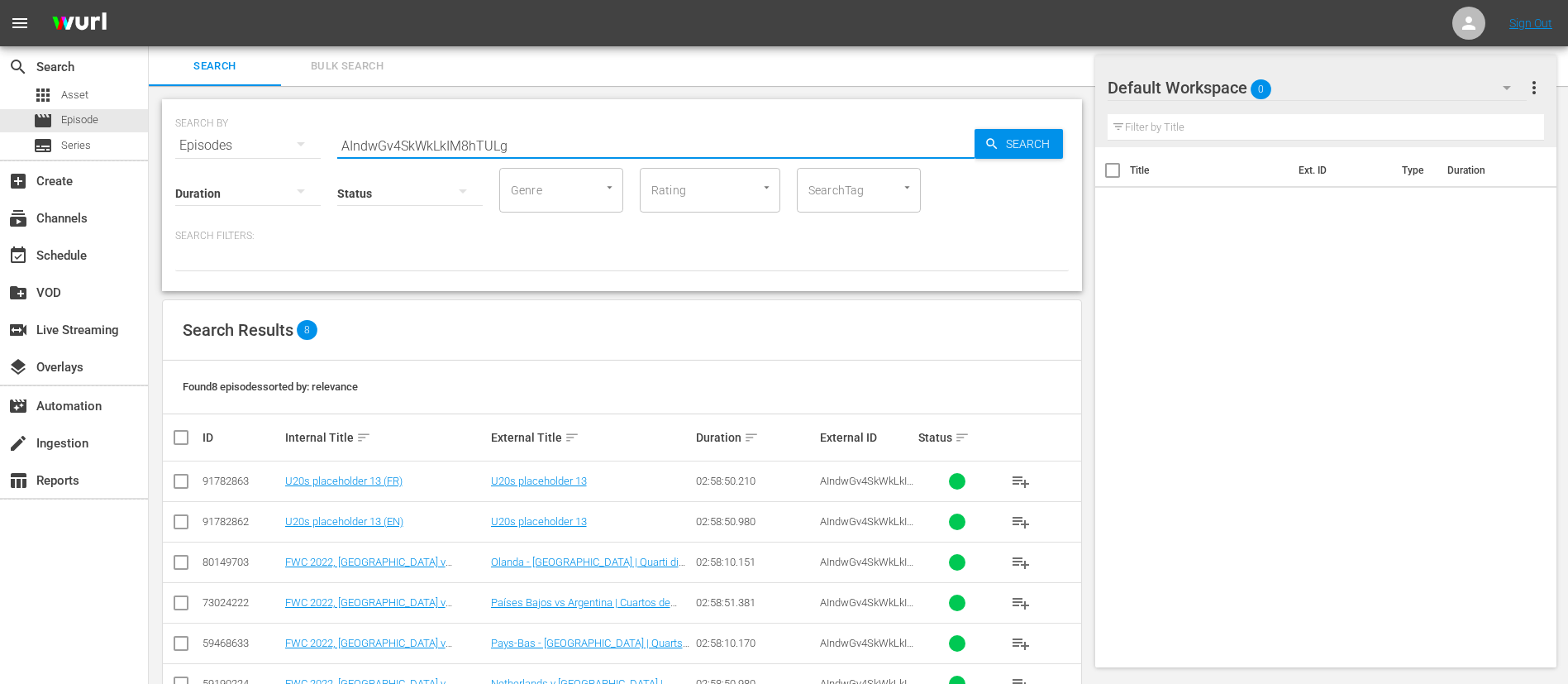
scroll to position [132, 0]
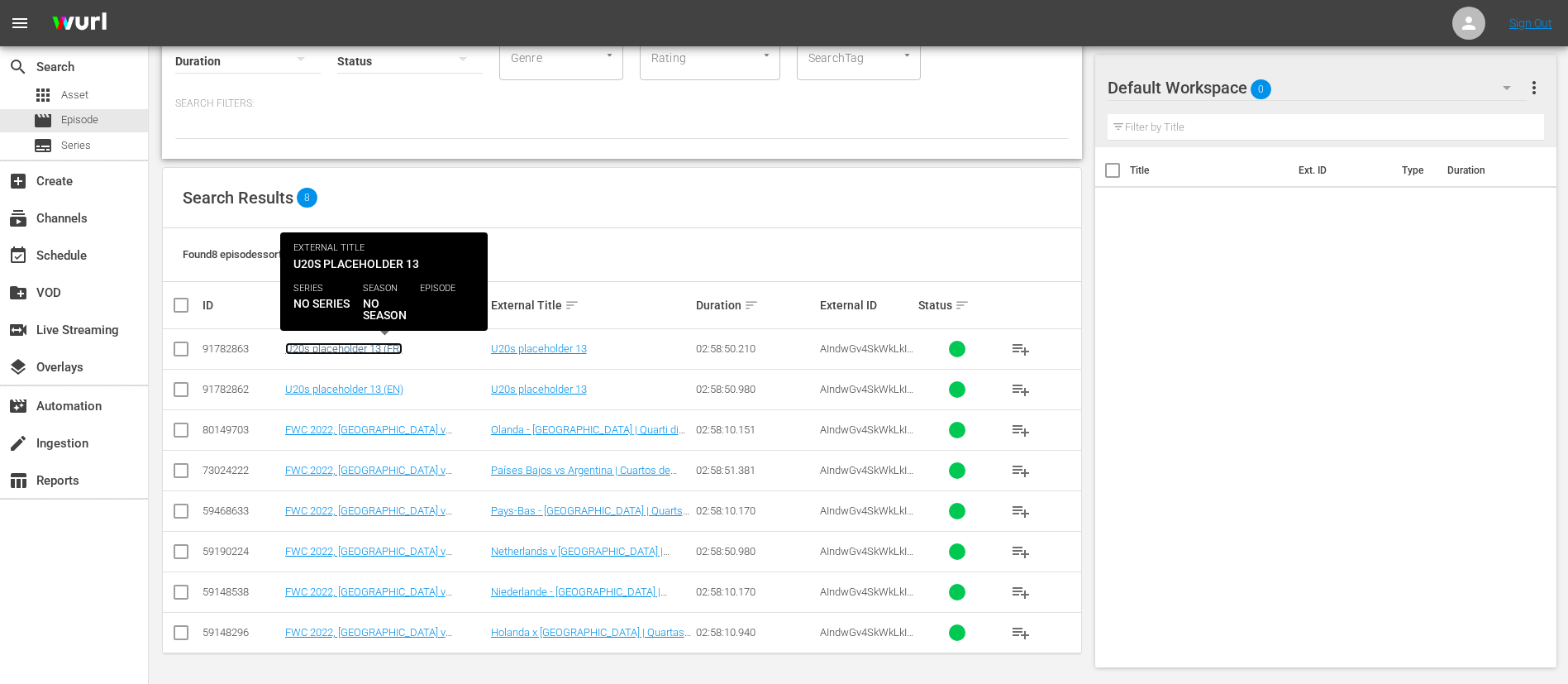
click at [370, 351] on link "U20s placeholder 13 (FR)" at bounding box center [344, 348] width 118 height 13
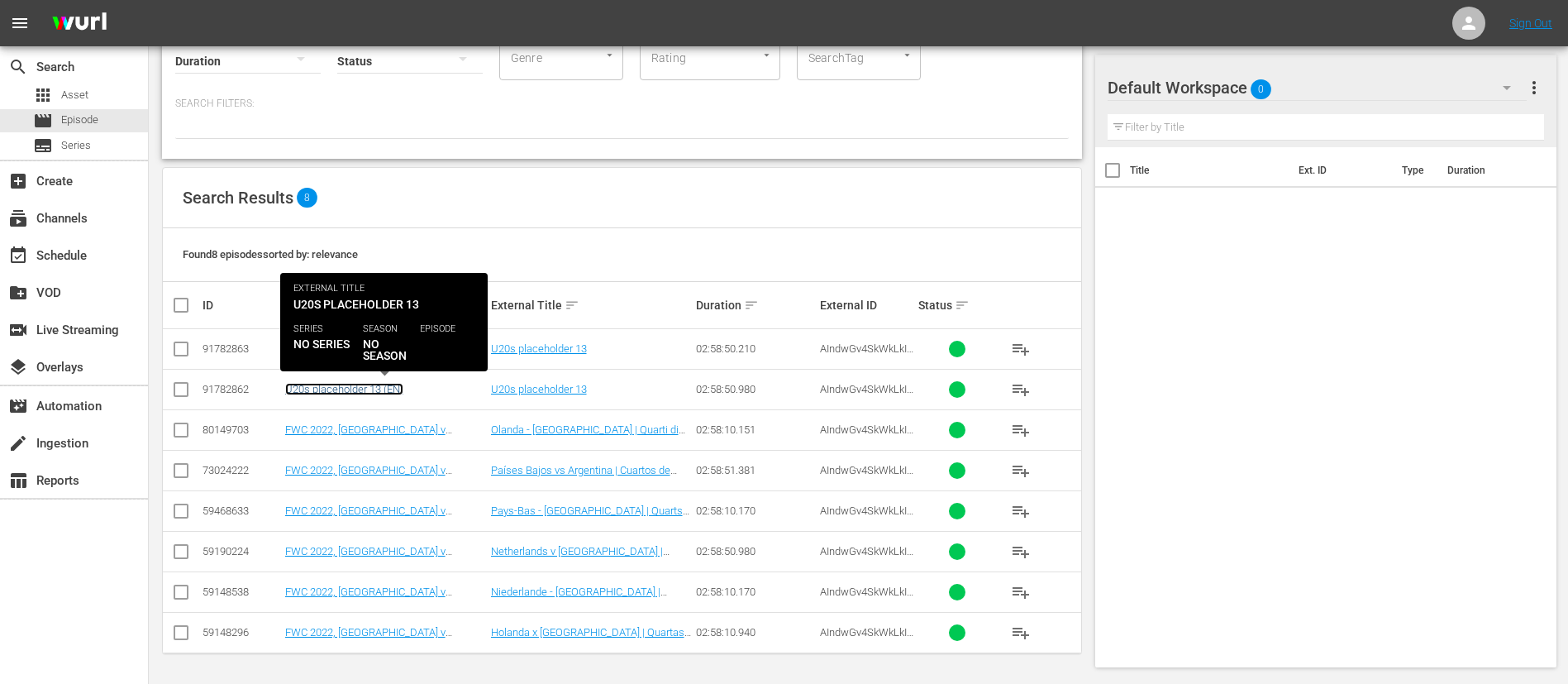
click at [394, 388] on link "U20s placeholder 13 (EN)" at bounding box center [345, 389] width 119 height 13
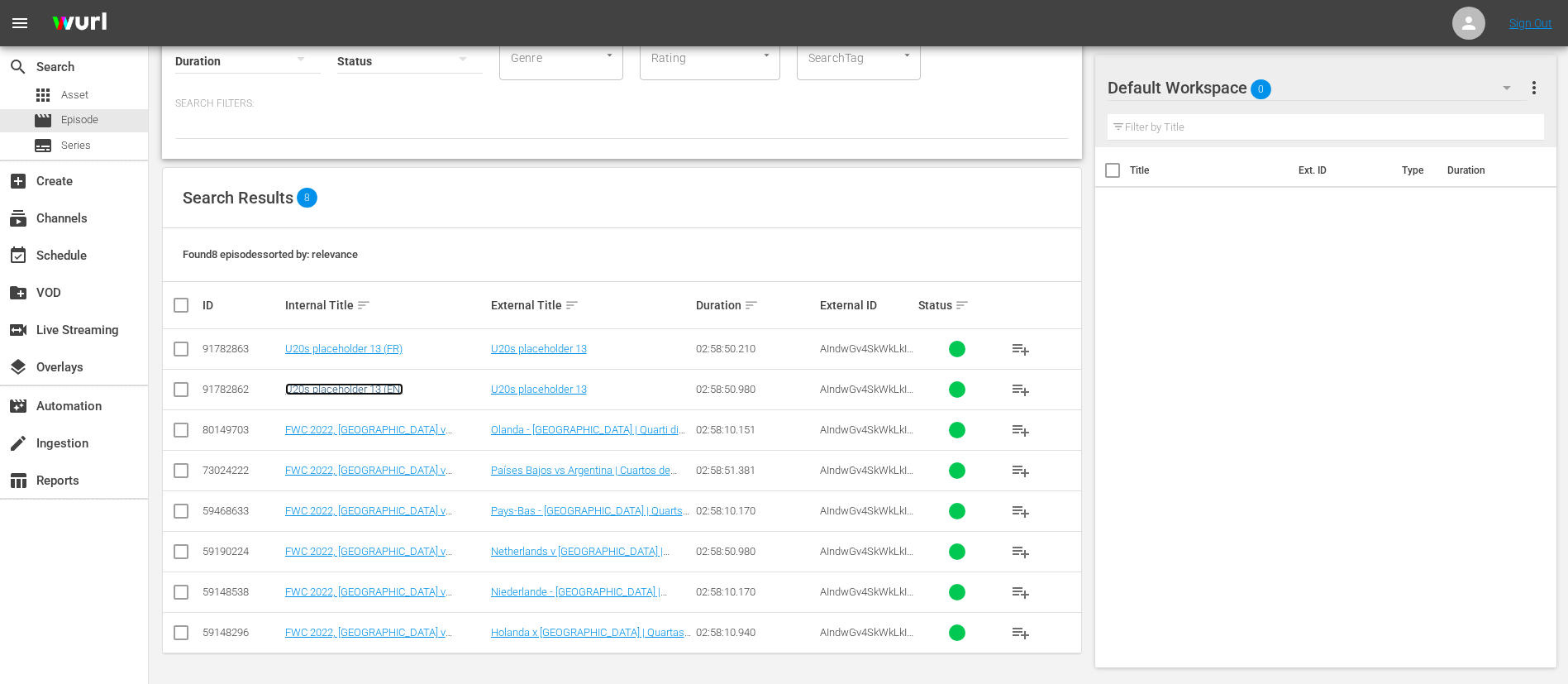
scroll to position [0, 0]
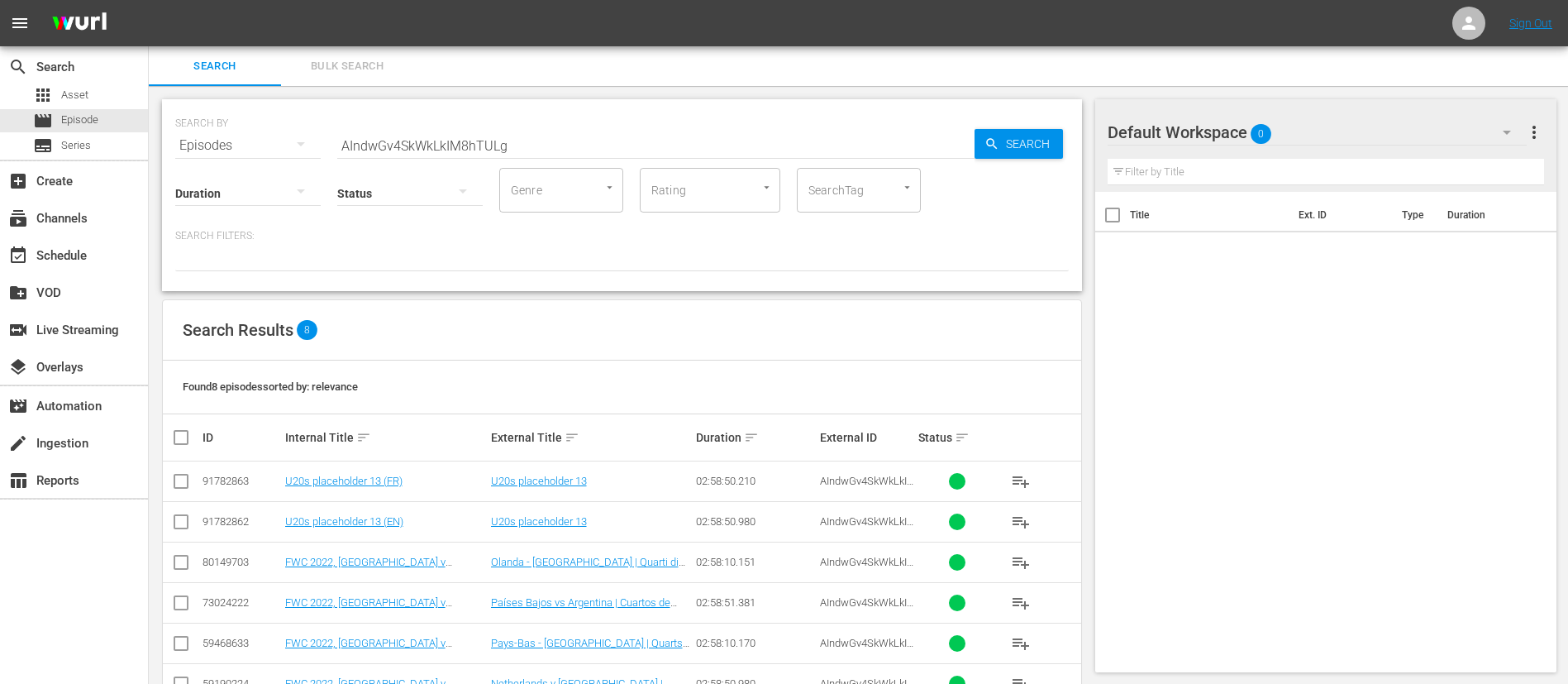
click at [575, 141] on input "AIndwGv4SkWkLkIM8hTULg" at bounding box center [656, 145] width 637 height 40
paste input "FIM101244-M00"
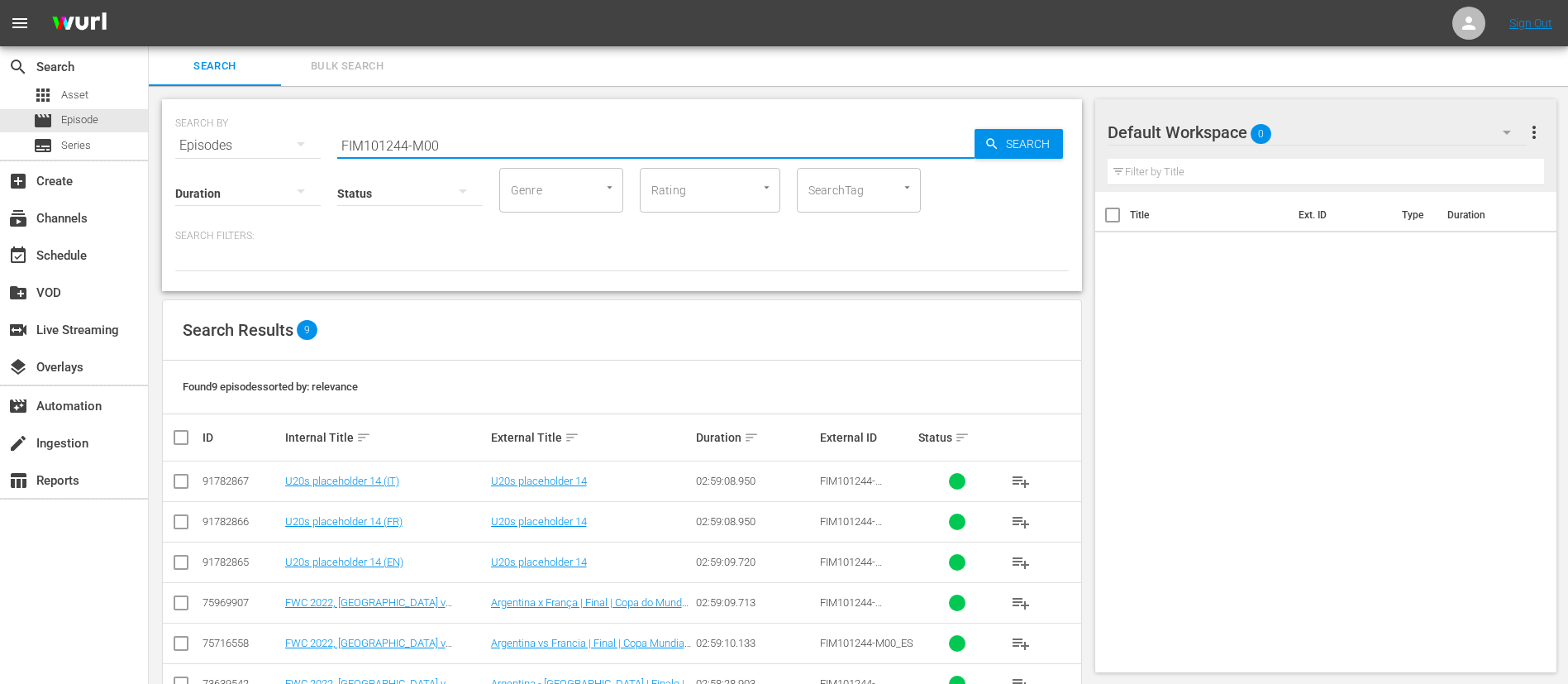
scroll to position [124, 0]
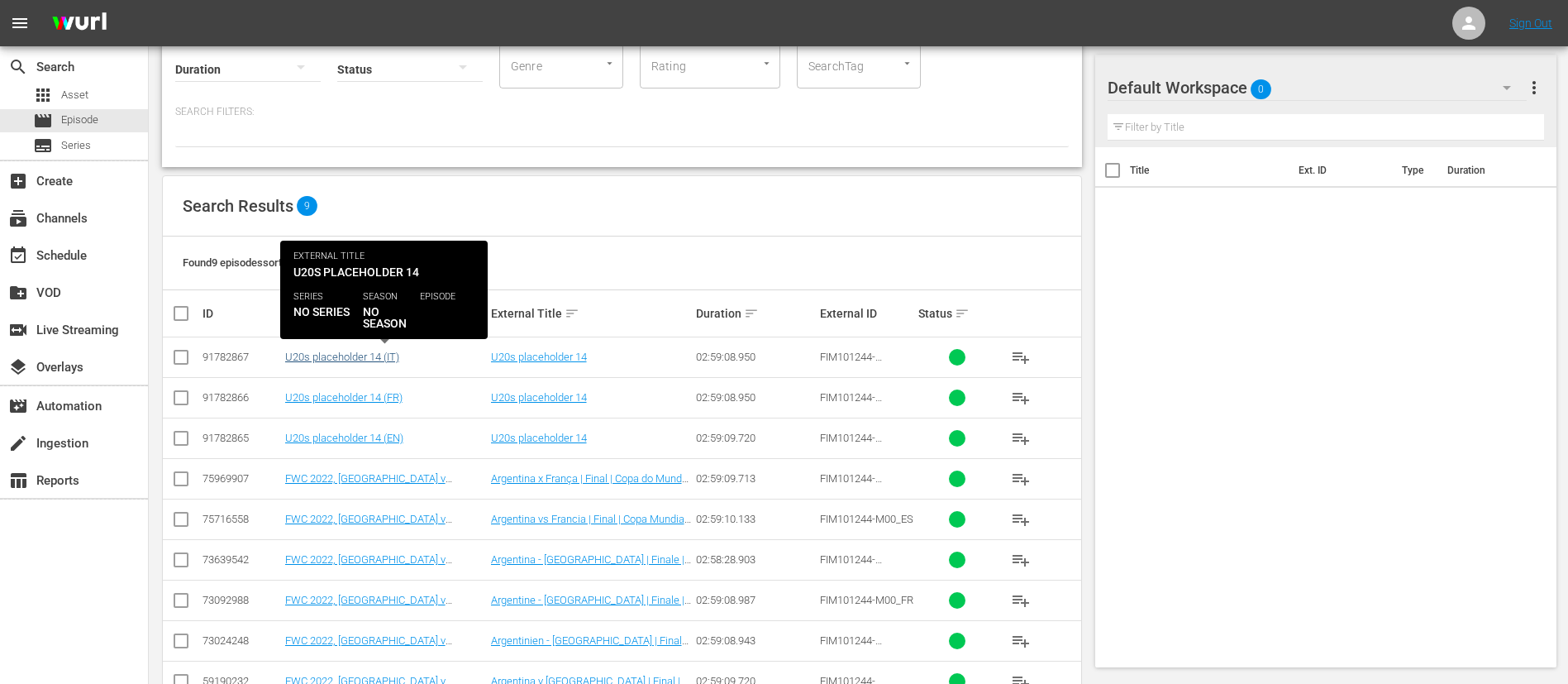
type input "FIM101244-M00"
click at [368, 356] on link "U20s placeholder 14 (IT)" at bounding box center [342, 357] width 114 height 13
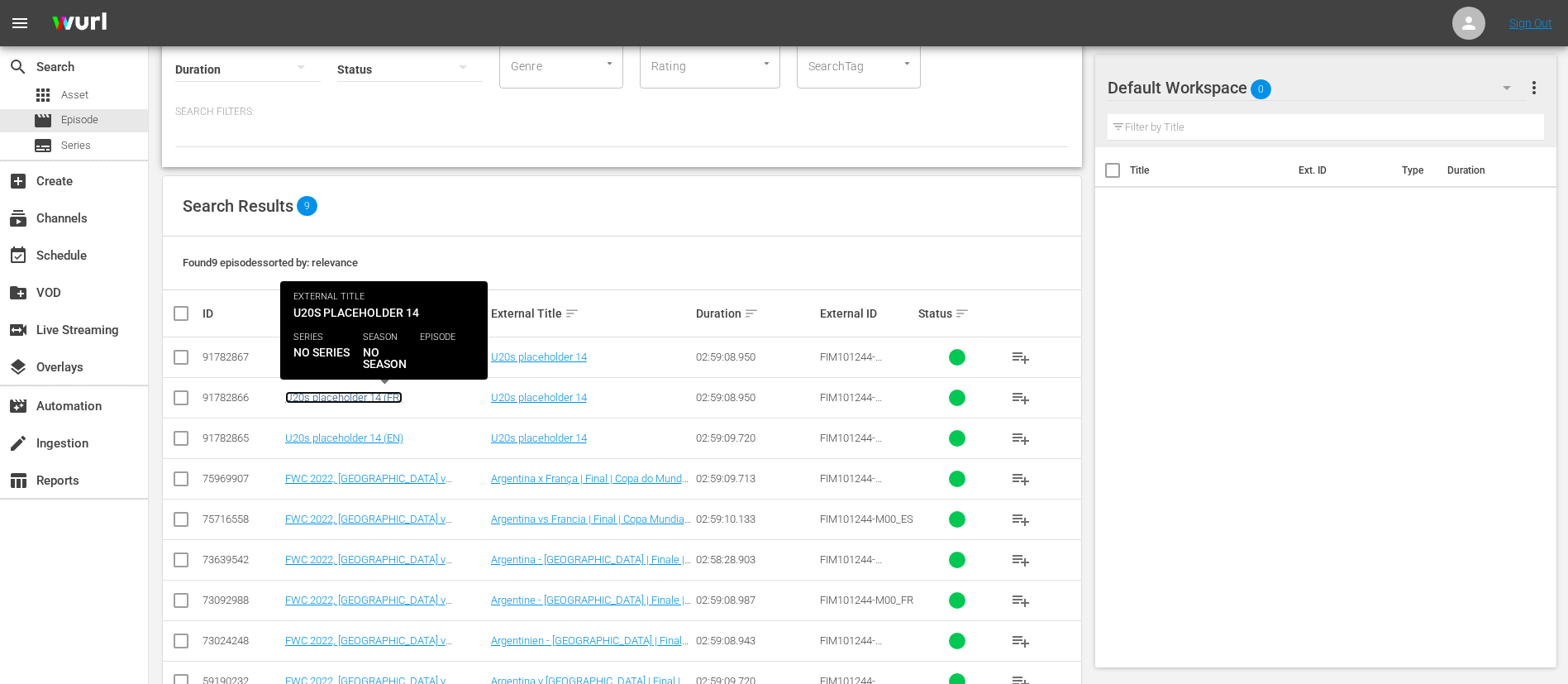
click at [366, 396] on link "U20s placeholder 14 (FR)" at bounding box center [344, 397] width 118 height 13
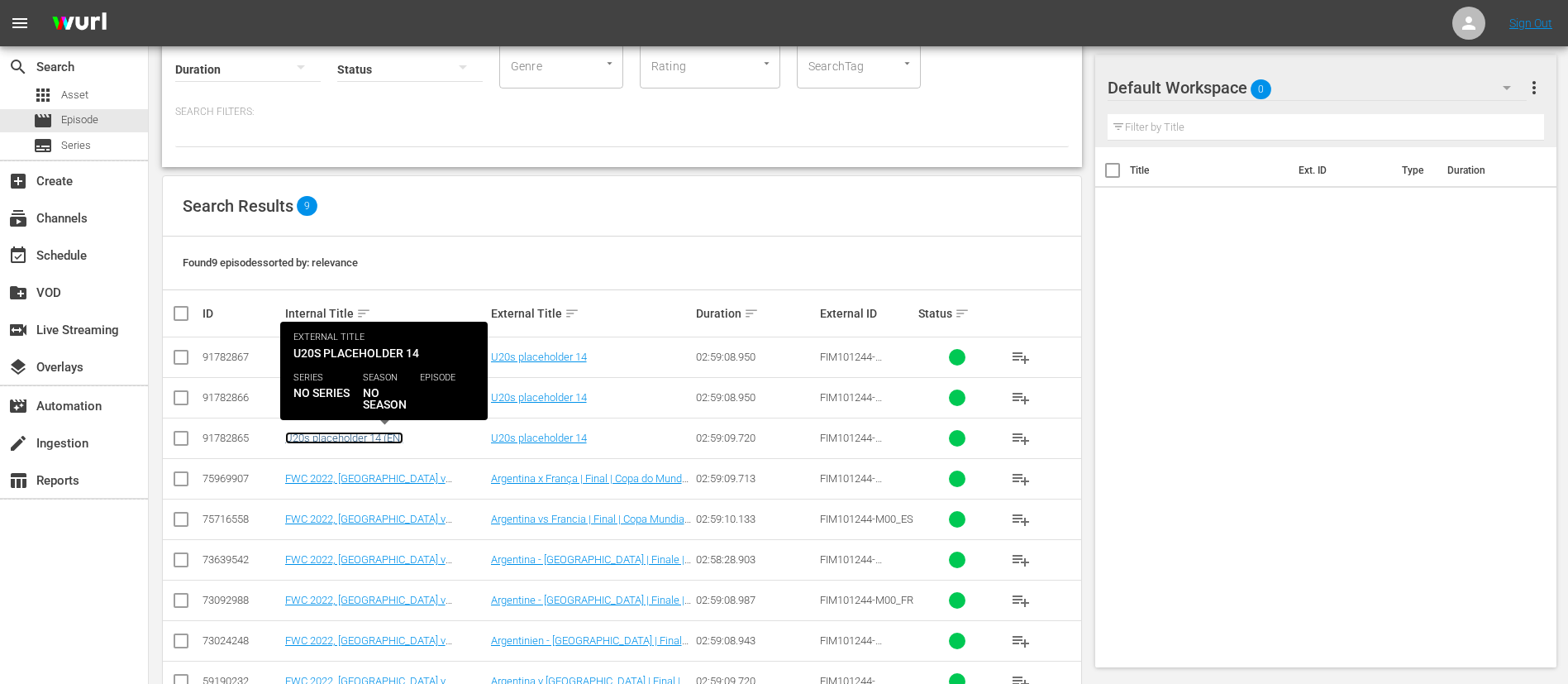
click at [368, 434] on link "U20s placeholder 14 (EN)" at bounding box center [345, 437] width 119 height 13
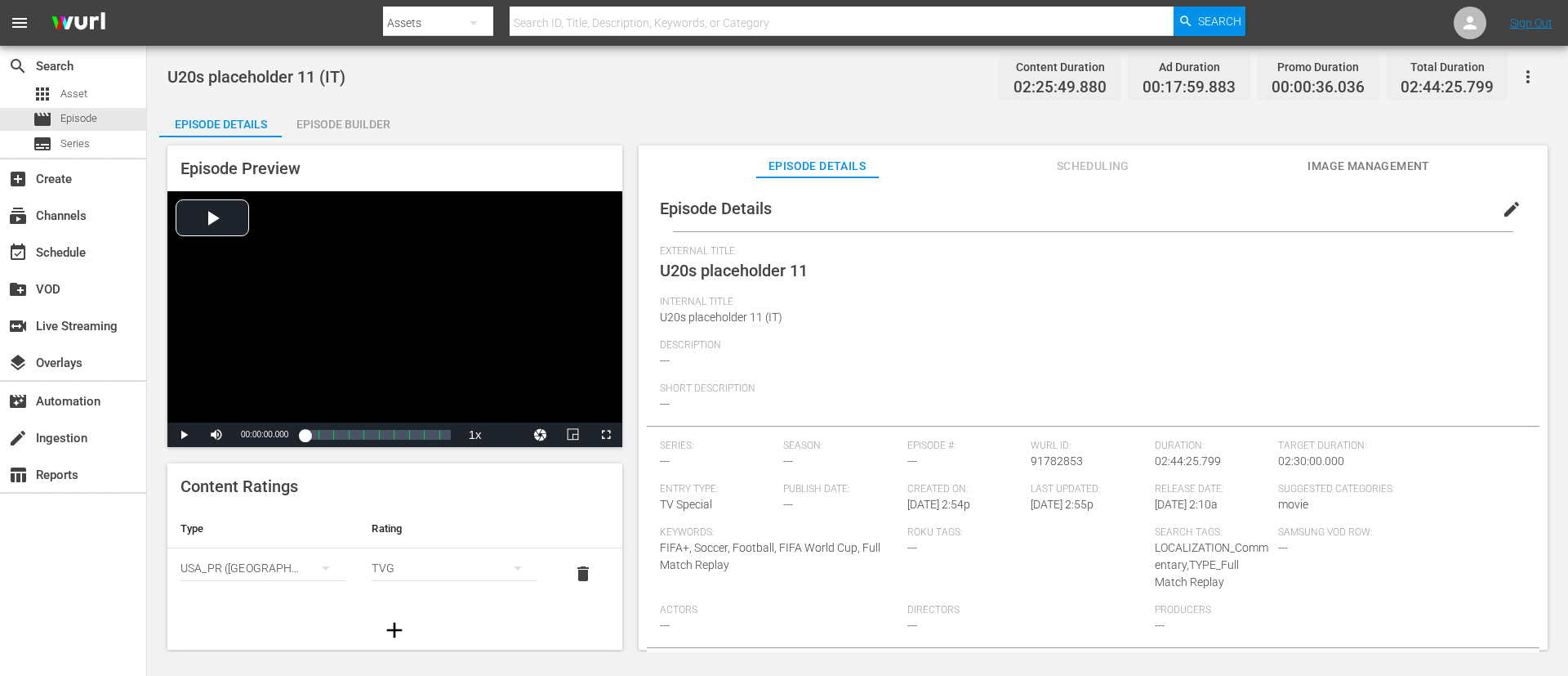
click at [1044, 219] on button "edit" at bounding box center [1511, 208] width 39 height 39
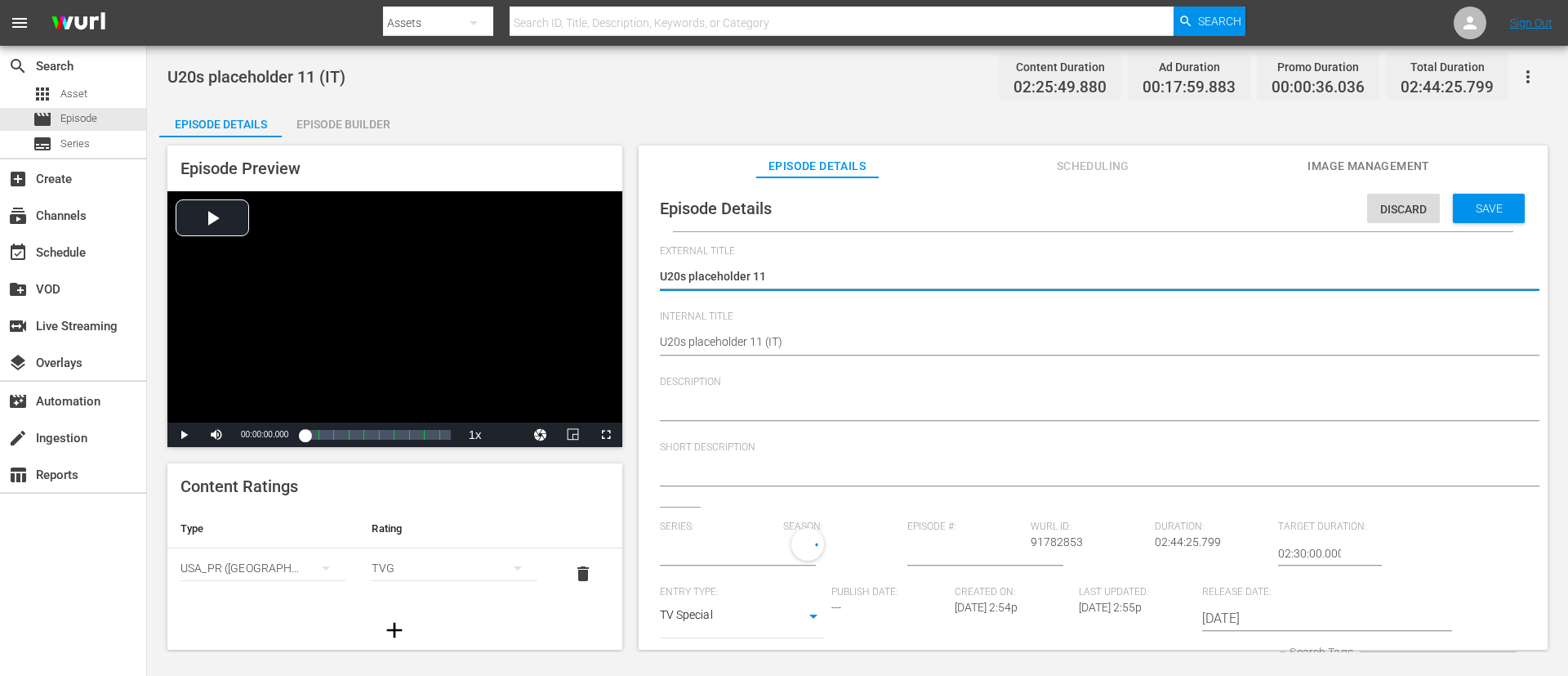
type input "No Series"
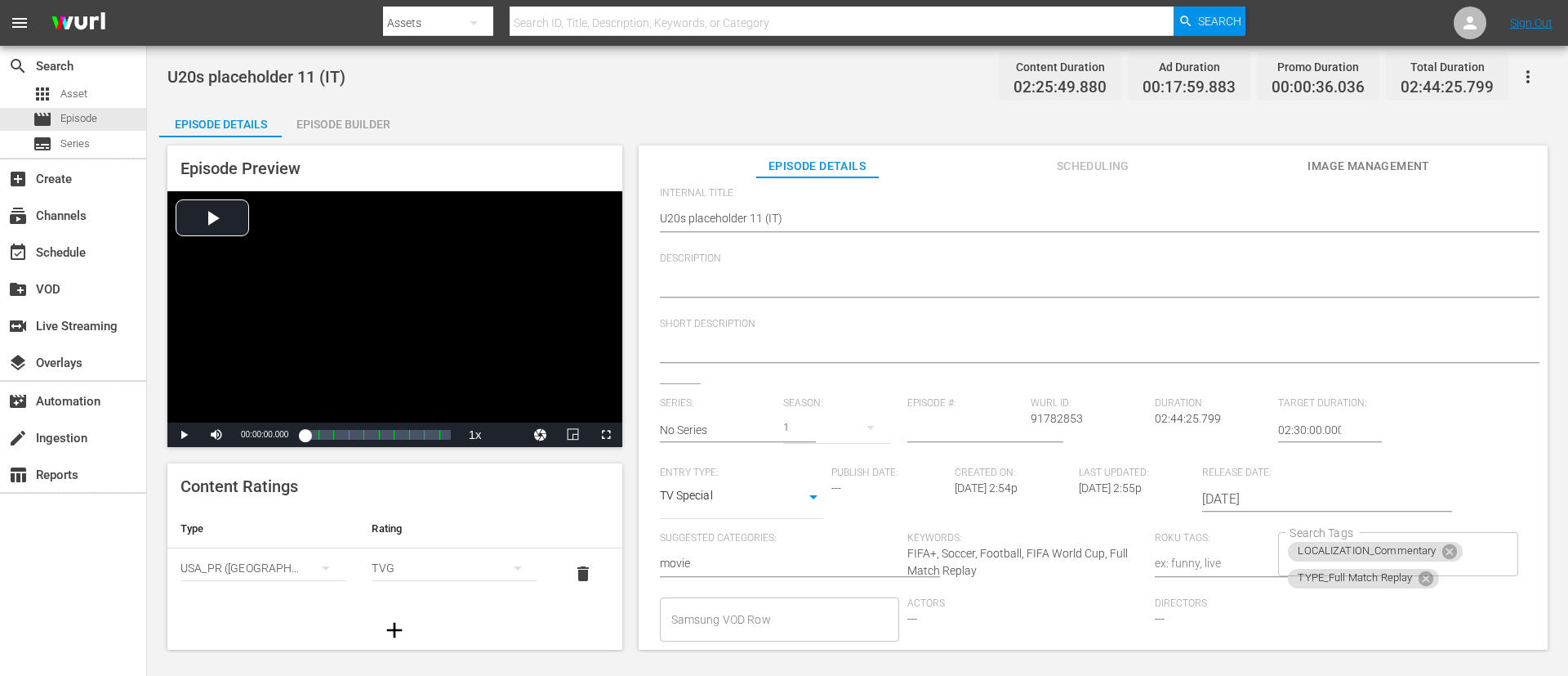
scroll to position [321, 0]
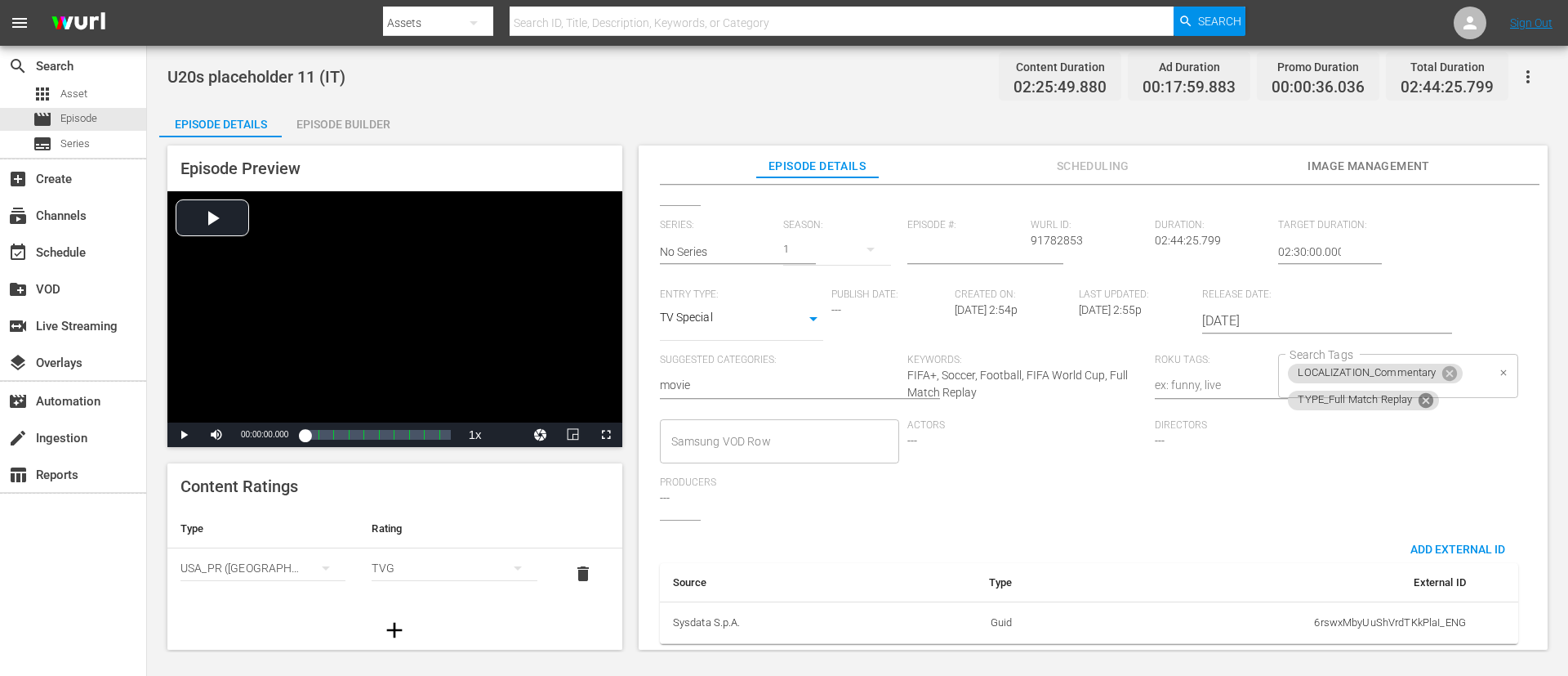
click at [1044, 392] on icon at bounding box center [1425, 398] width 14 height 14
click at [1044, 386] on input "Search Tags" at bounding box center [1385, 400] width 200 height 30
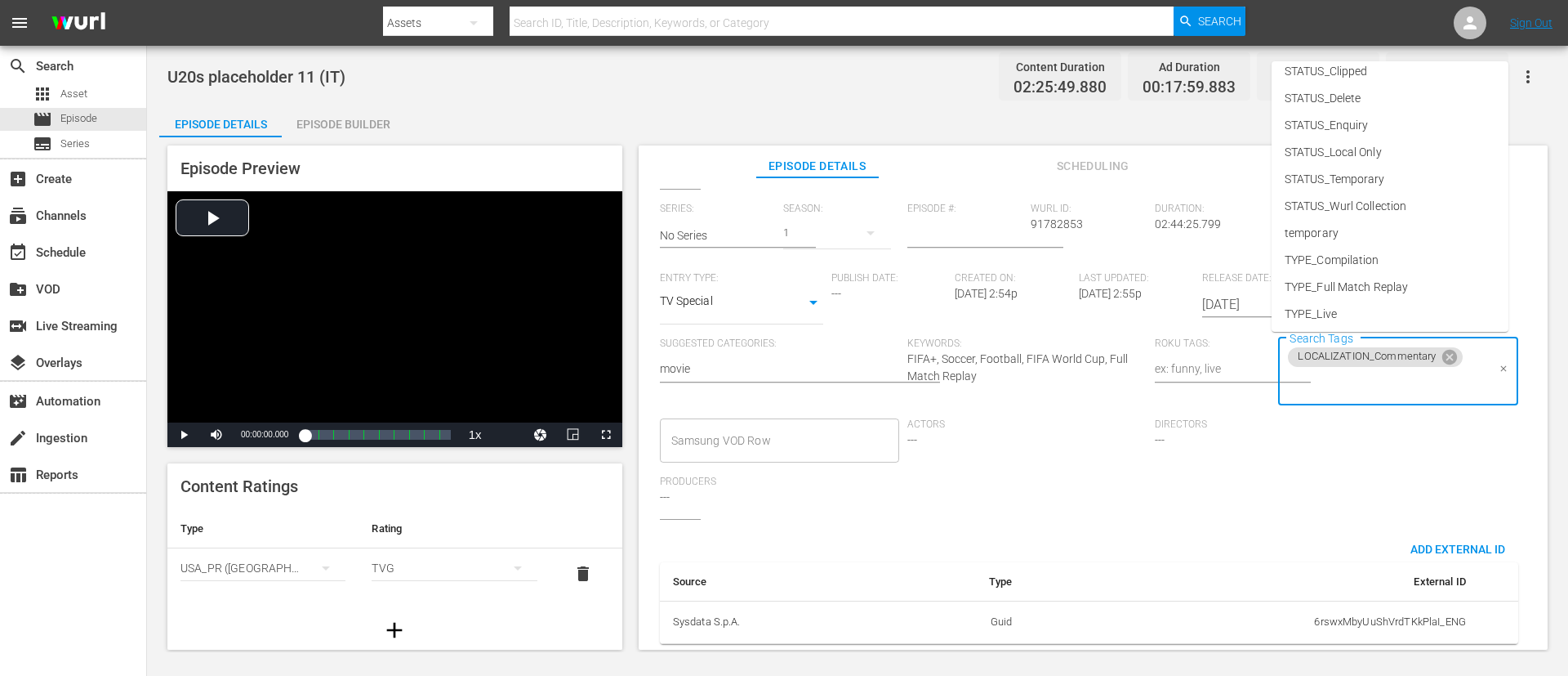
scroll to position [228, 0]
click at [1044, 249] on li "TYPE_Live" at bounding box center [1390, 257] width 237 height 27
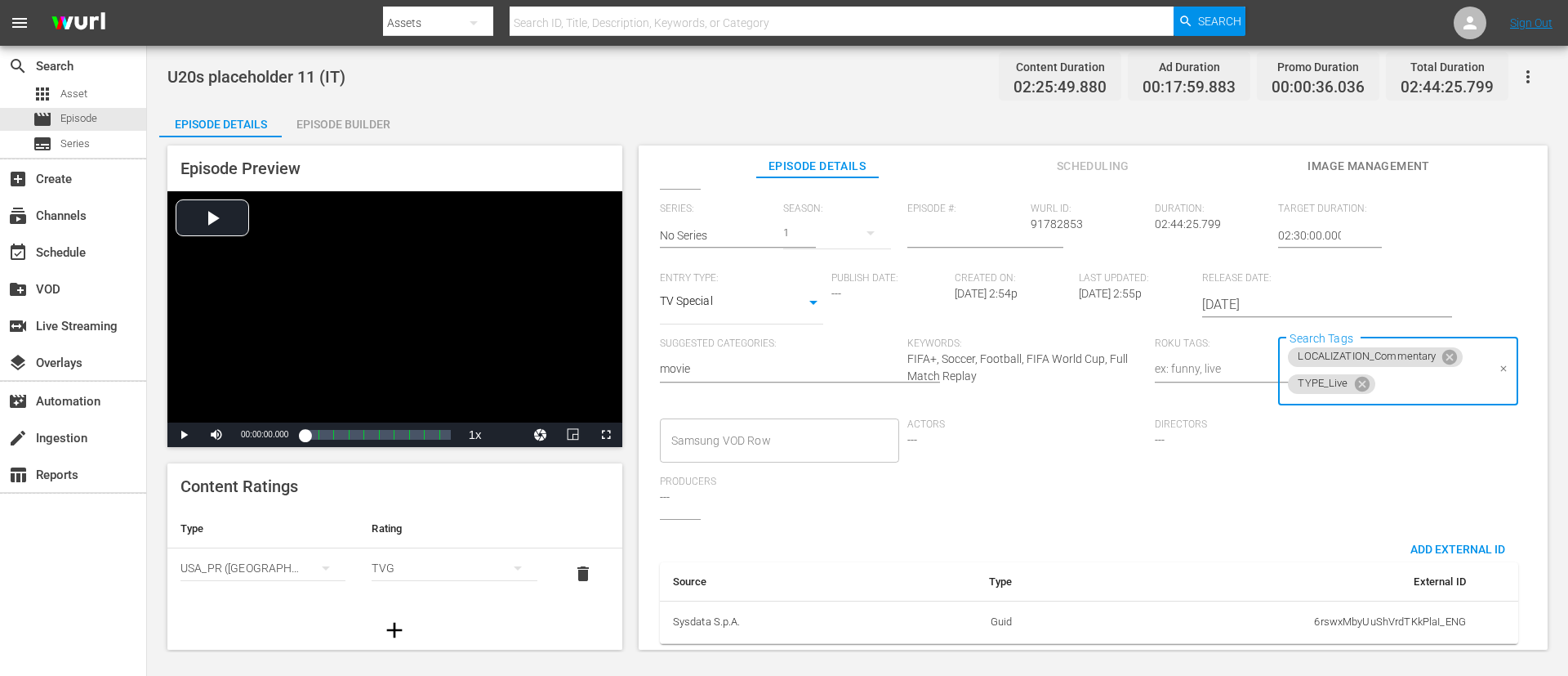
click at [1044, 388] on input "Search Tags" at bounding box center [1432, 384] width 108 height 30
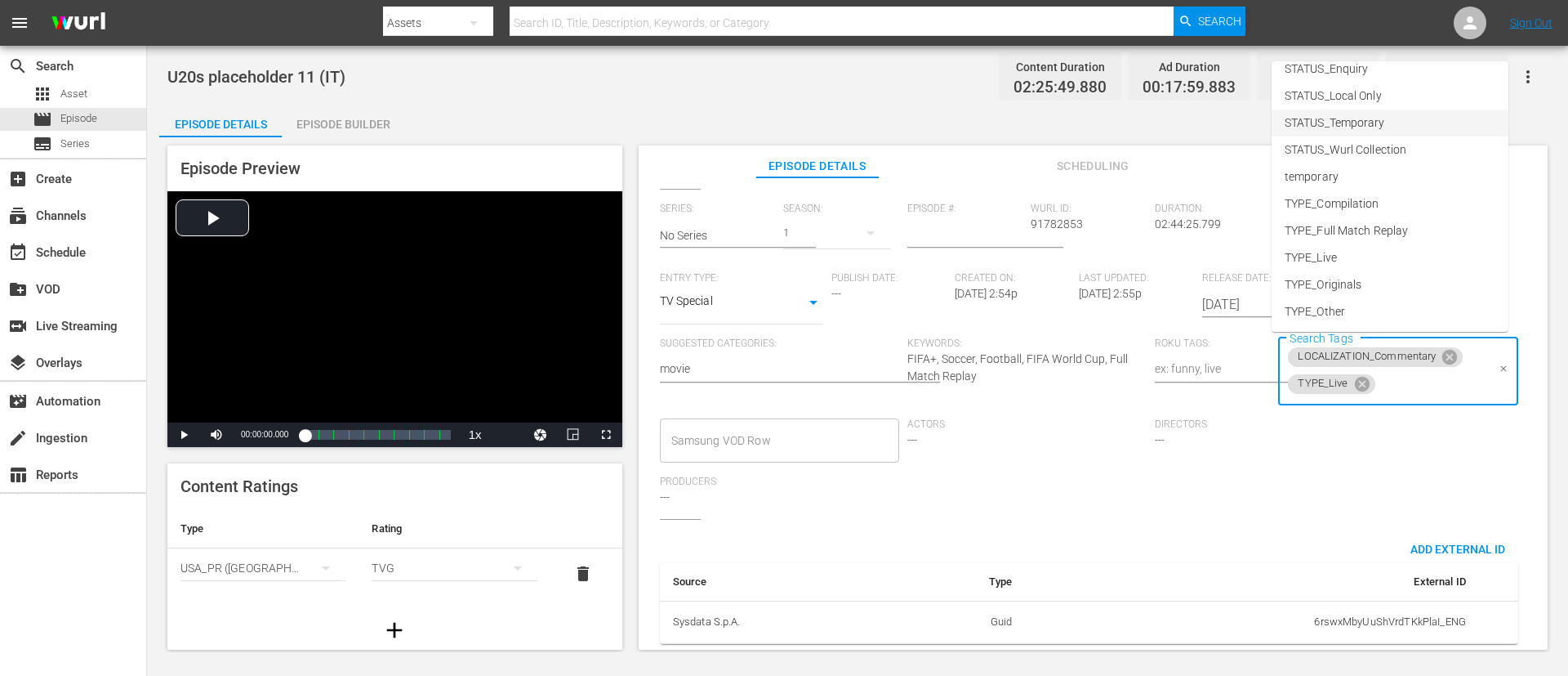
click at [1044, 114] on li "STATUS_Temporary" at bounding box center [1390, 123] width 237 height 27
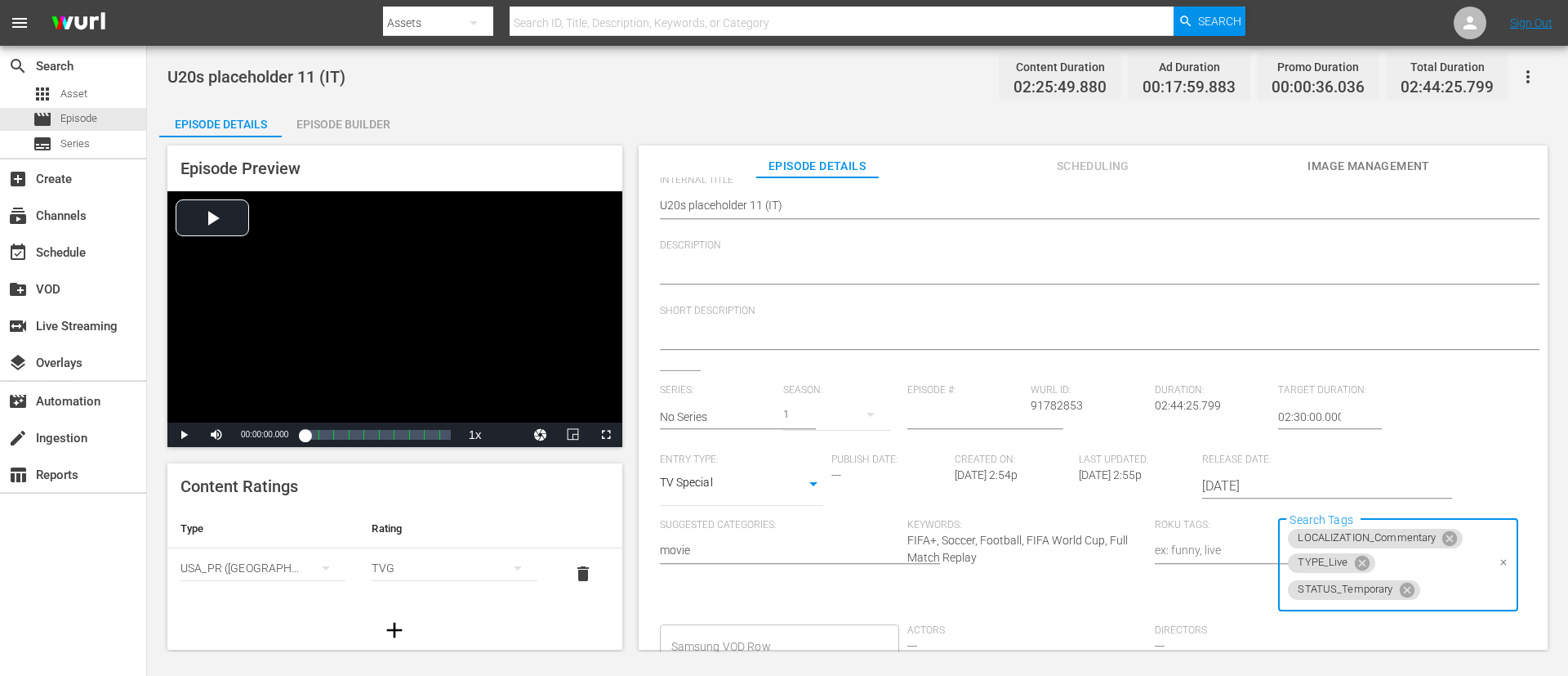
scroll to position [0, 0]
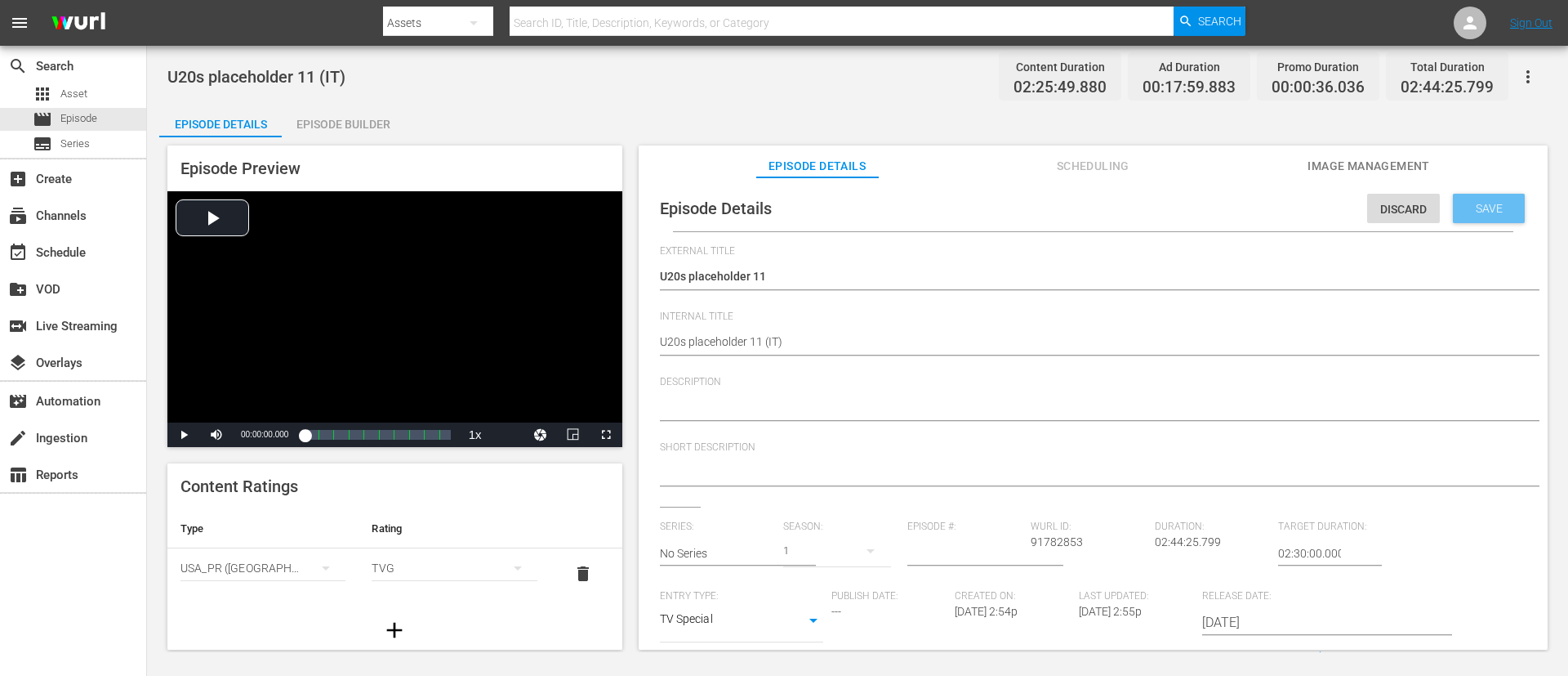
click at [1044, 197] on div "Save" at bounding box center [1488, 208] width 72 height 30
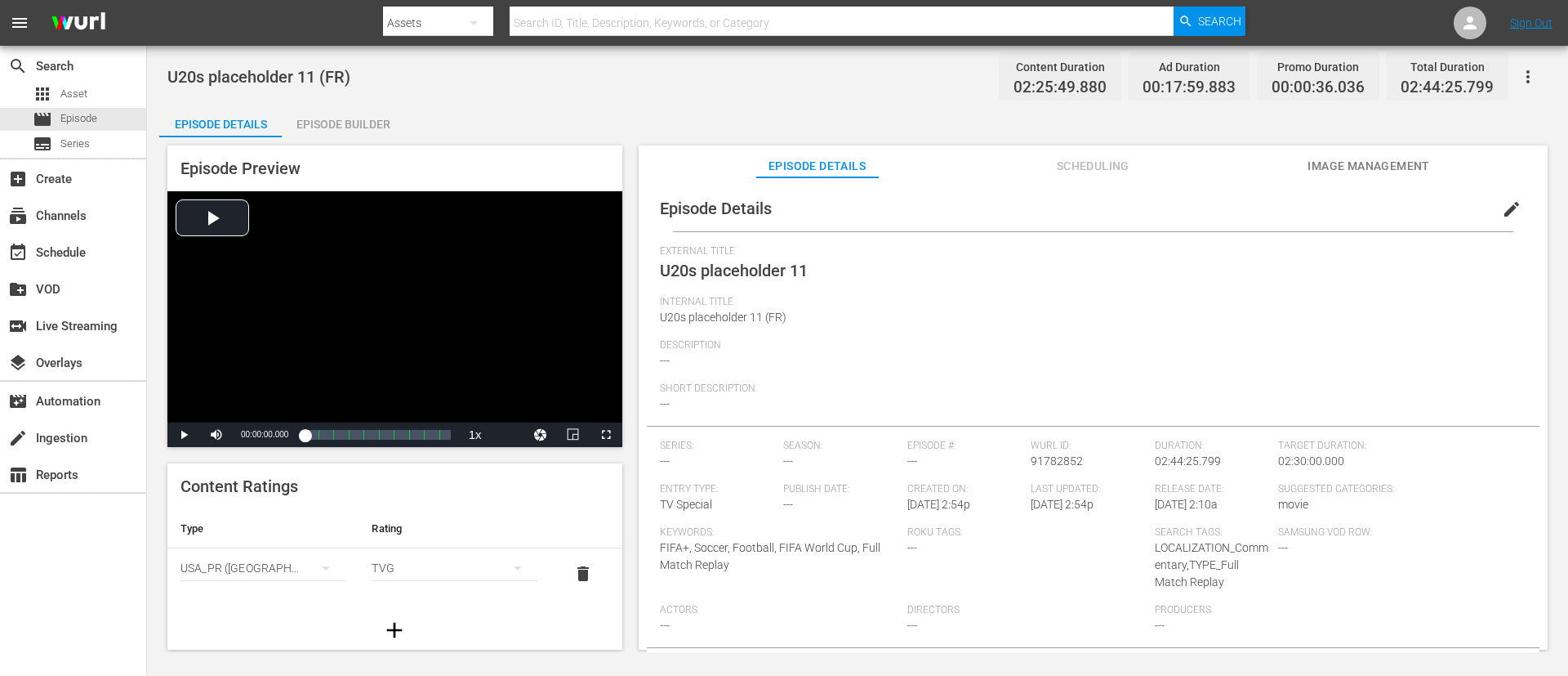
click at [1044, 205] on button "edit" at bounding box center [1511, 208] width 39 height 39
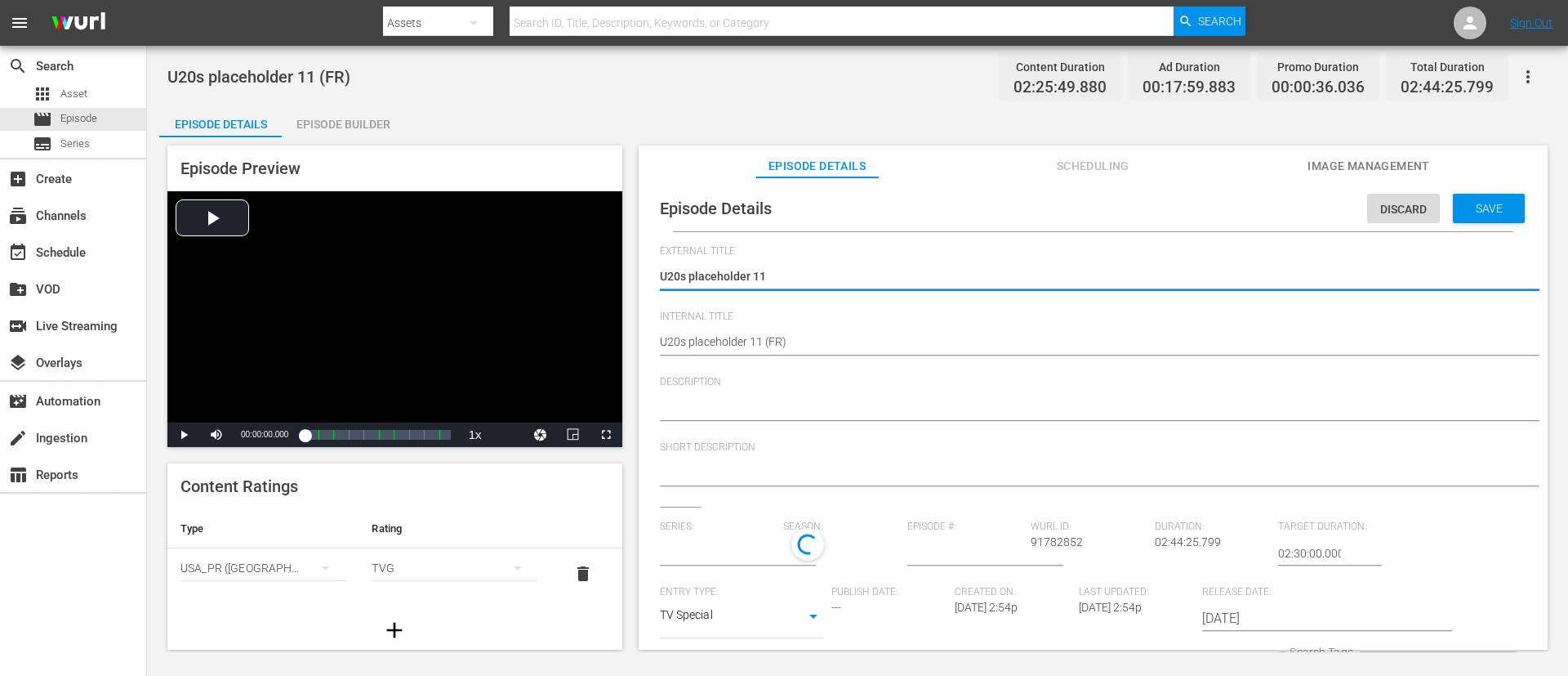
type input "No Series"
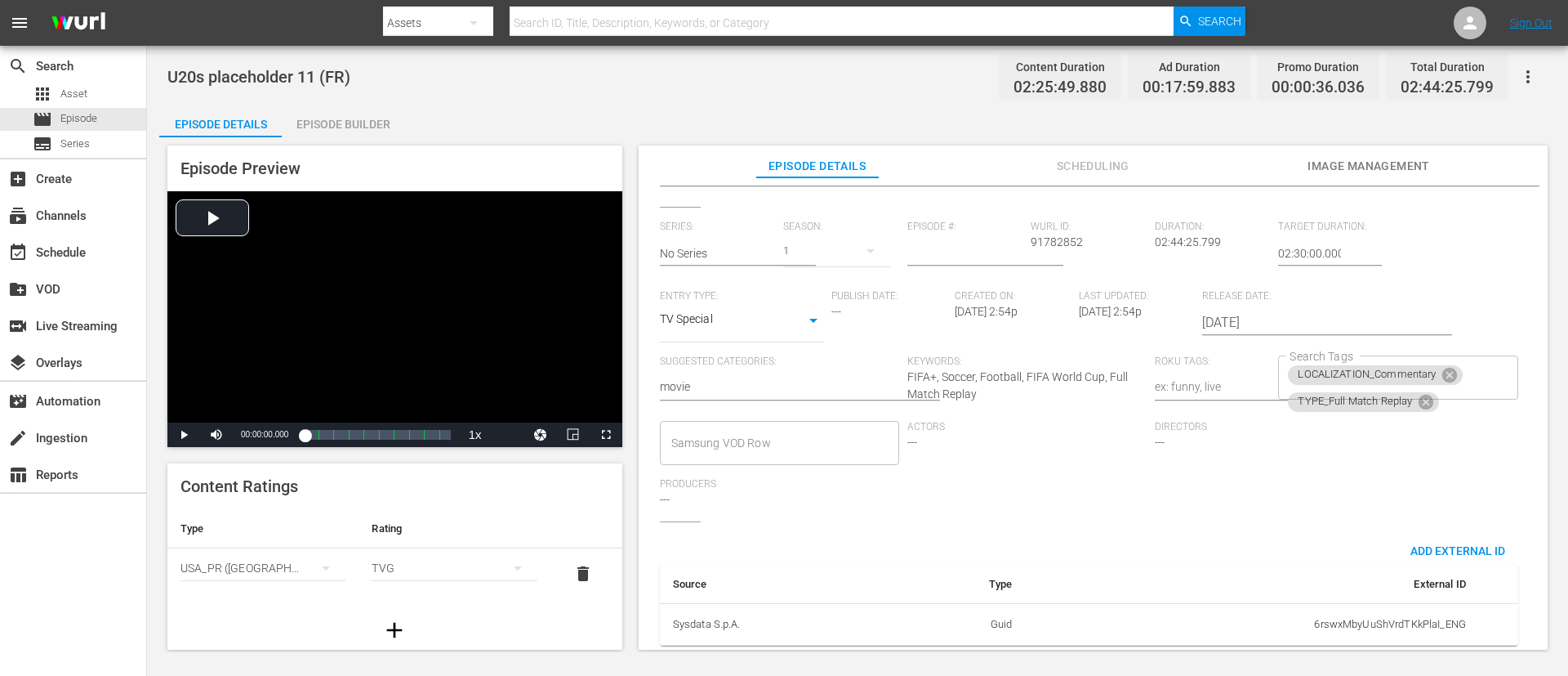
scroll to position [321, 0]
click at [1044, 392] on icon at bounding box center [1425, 398] width 14 height 14
click at [1044, 386] on input "Search Tags" at bounding box center [1385, 400] width 200 height 30
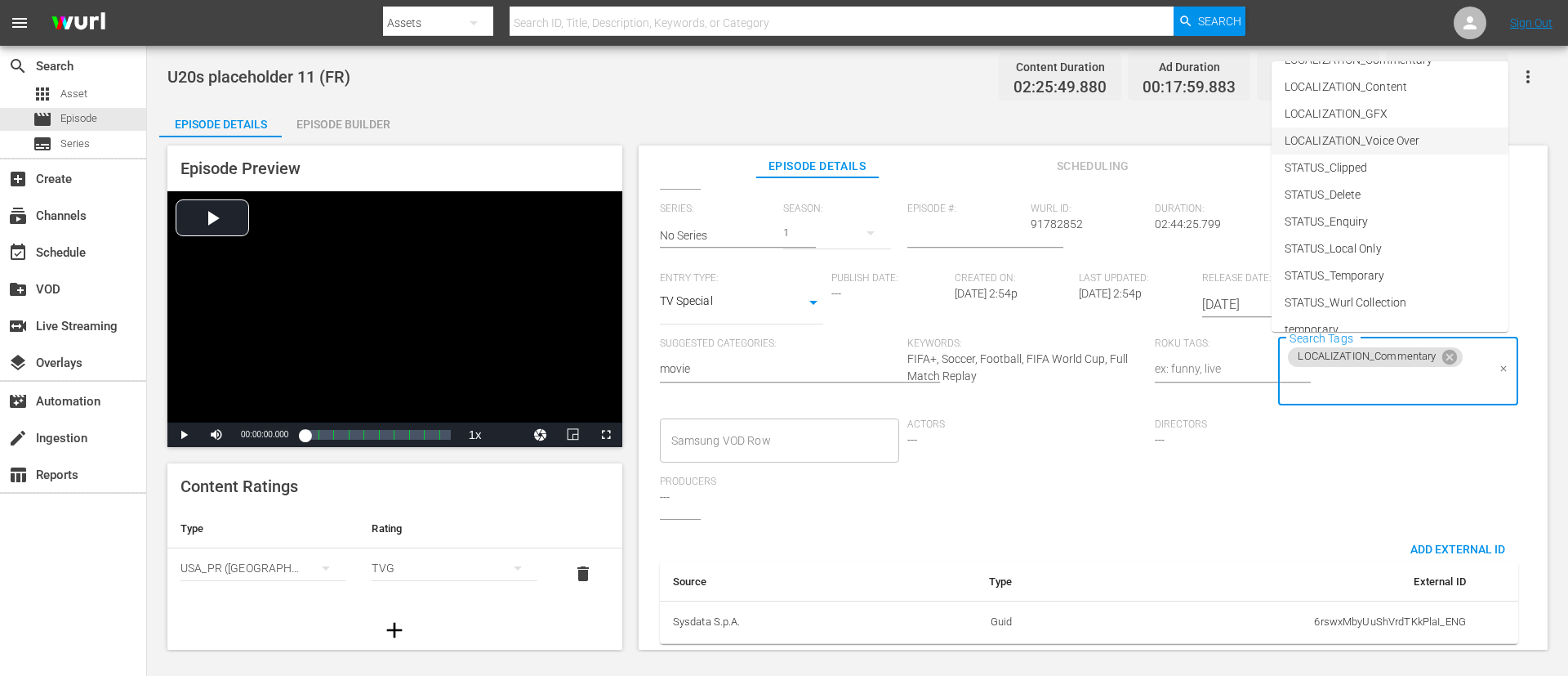
scroll to position [123, 0]
click at [1044, 222] on span "STATUS_Temporary" at bounding box center [1335, 229] width 101 height 17
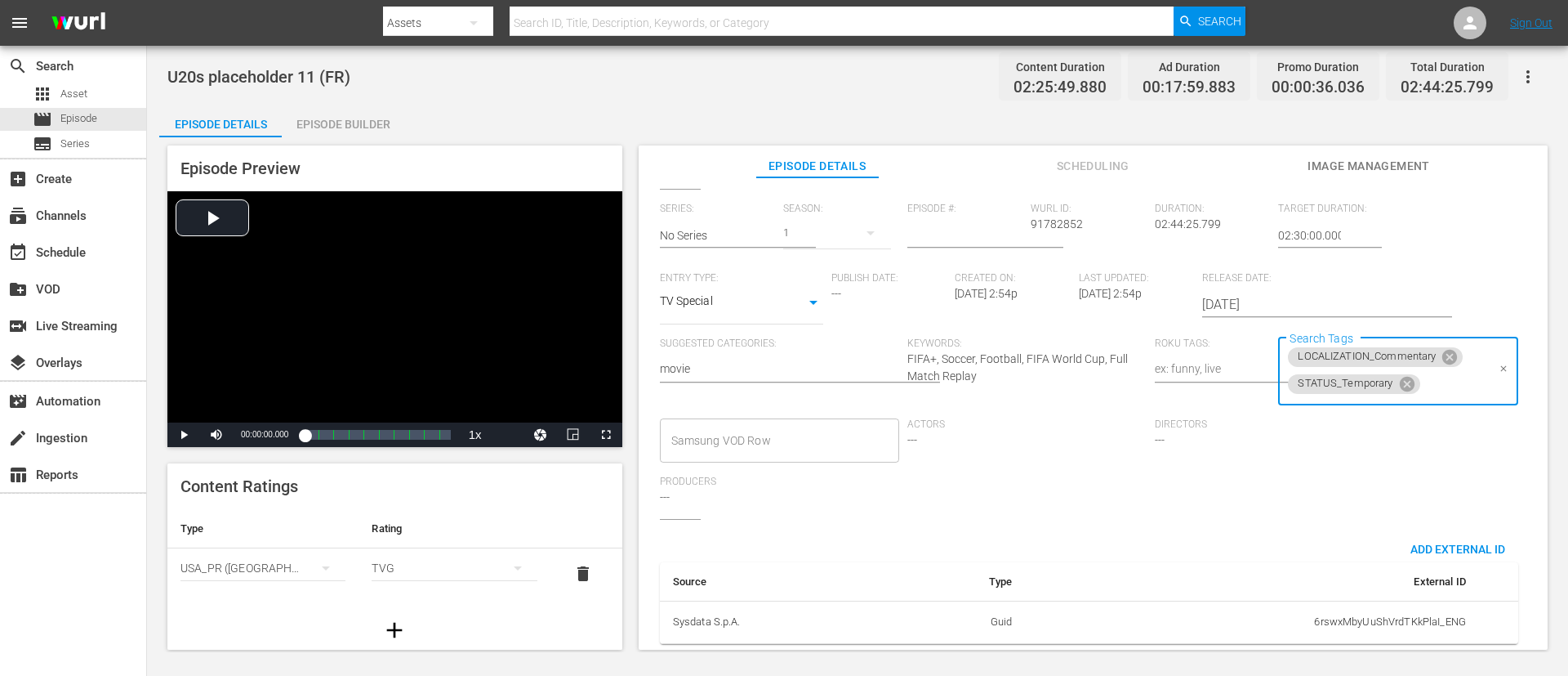
click at [1044, 390] on input "Search Tags" at bounding box center [1454, 384] width 63 height 30
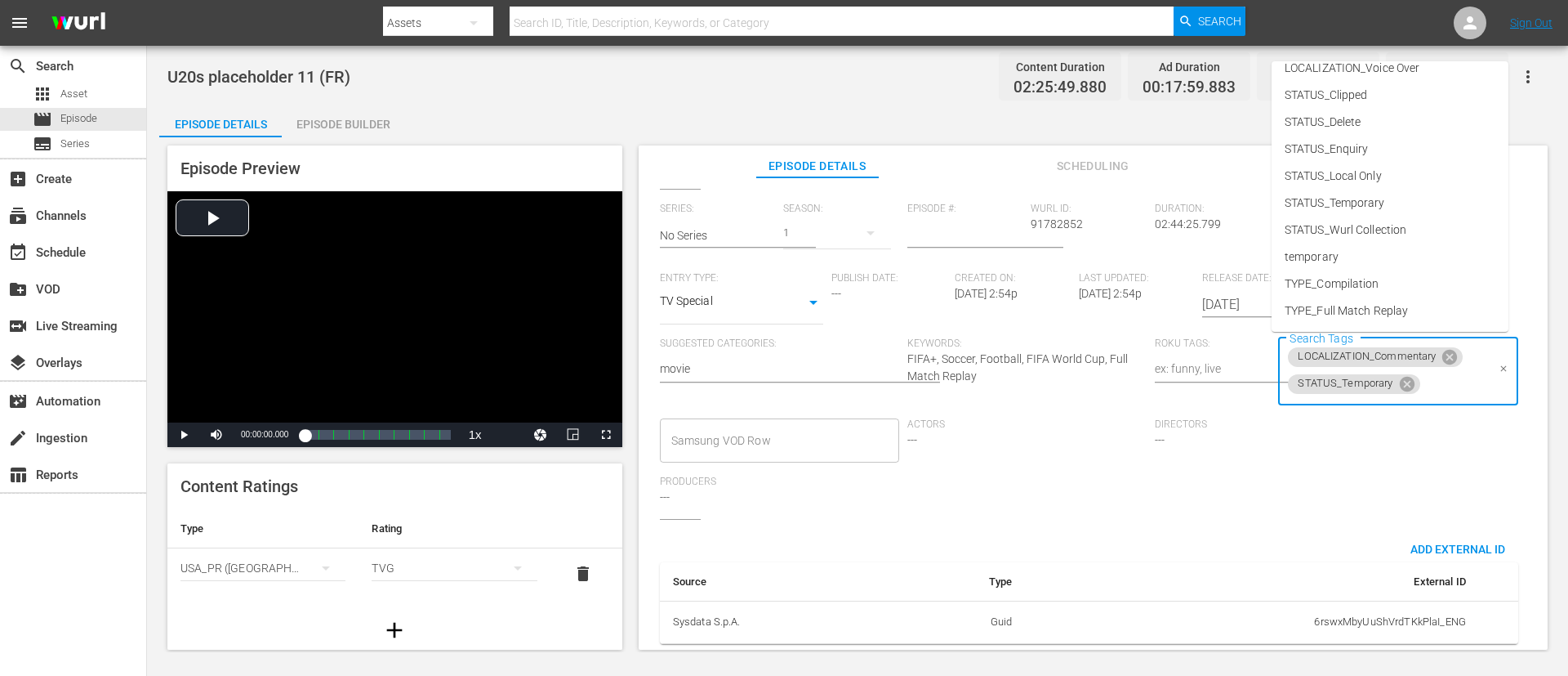
scroll to position [228, 0]
click at [1044, 266] on li "TYPE_Live" at bounding box center [1390, 257] width 237 height 27
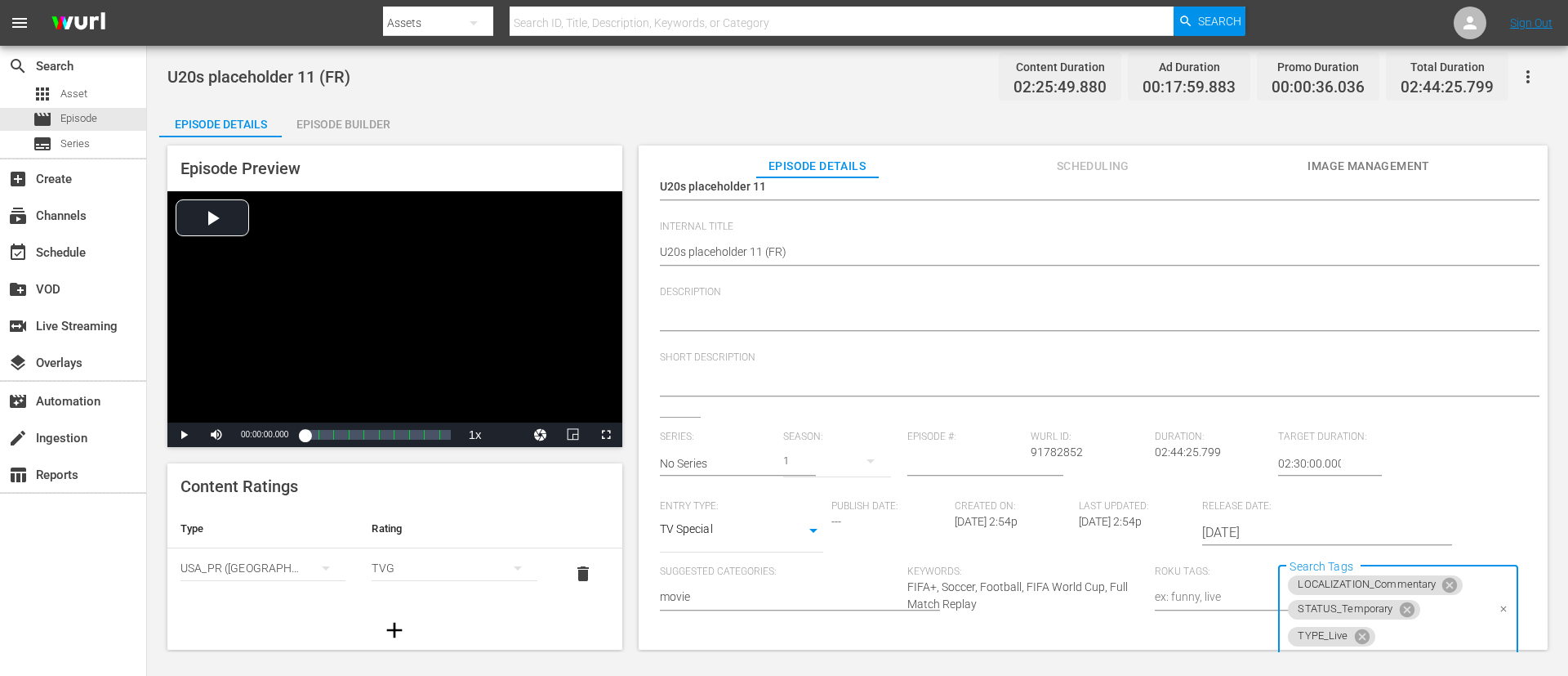
scroll to position [0, 0]
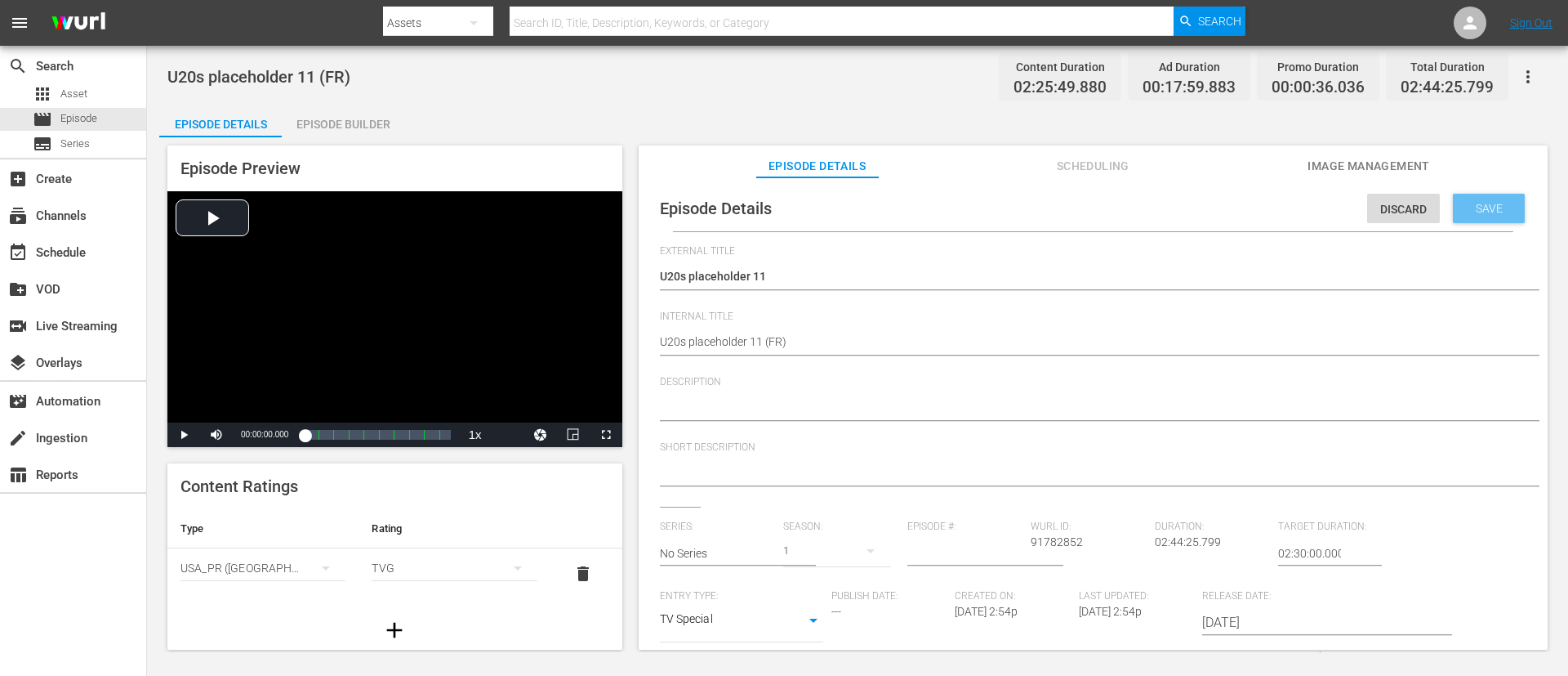
click at [1044, 203] on span "Save" at bounding box center [1488, 208] width 53 height 13
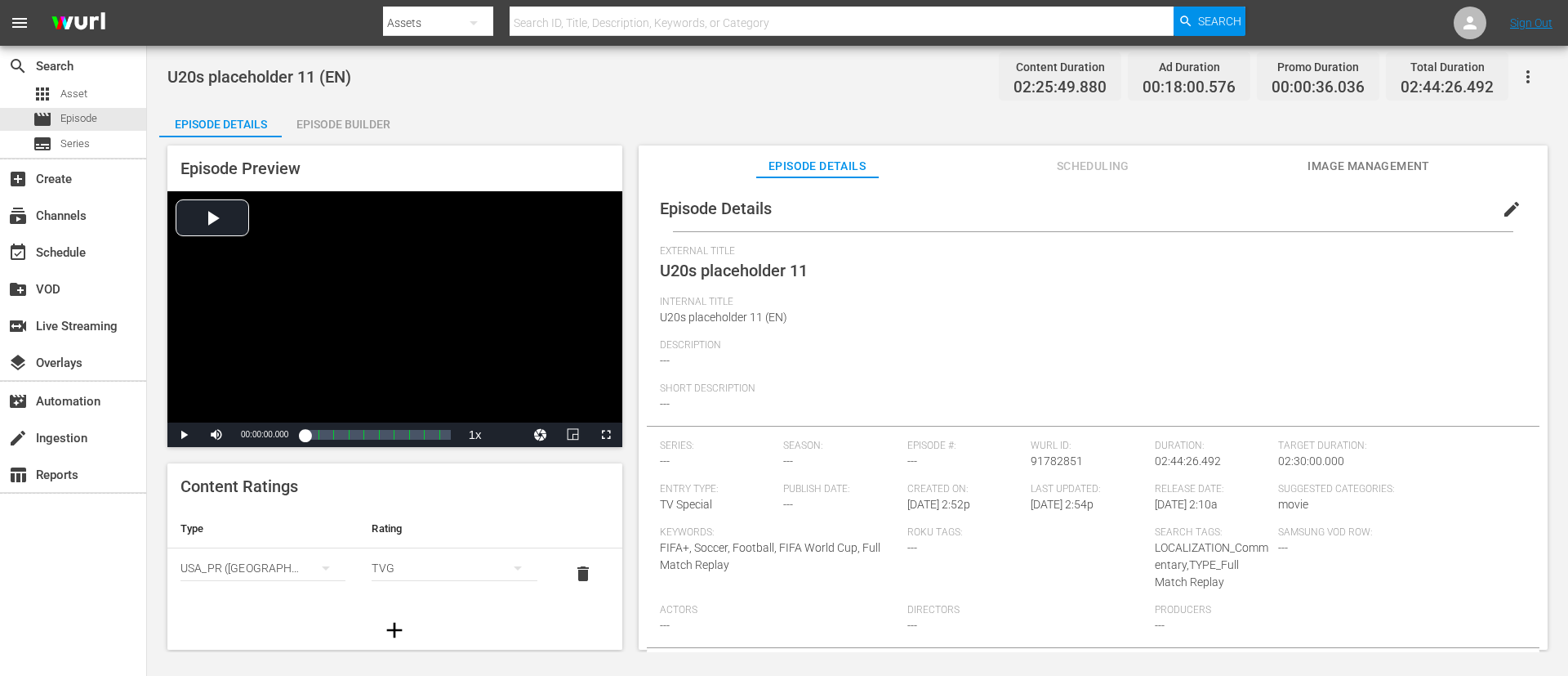
click at [1044, 203] on span "edit" at bounding box center [1511, 209] width 19 height 19
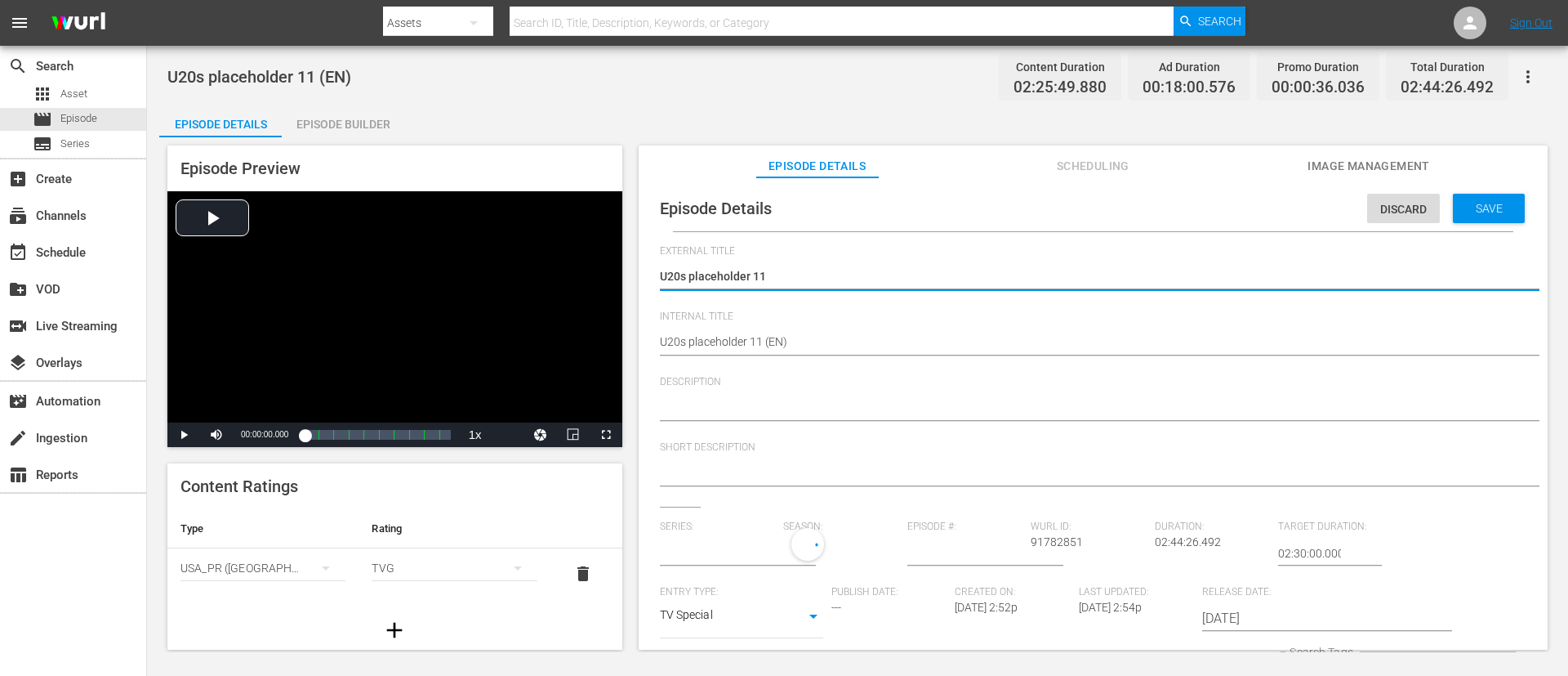
type input "No Series"
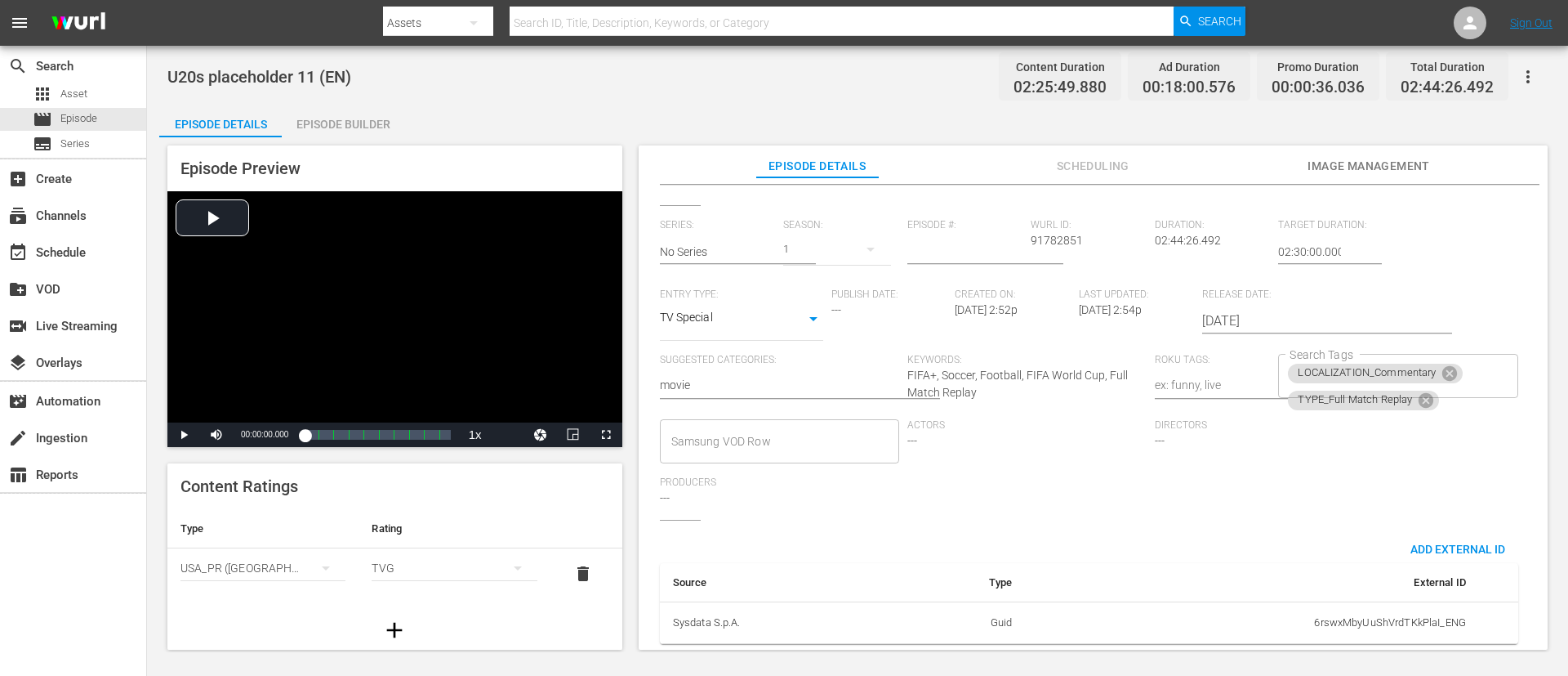
scroll to position [321, 0]
click at [1044, 392] on icon at bounding box center [1425, 400] width 18 height 18
click at [1044, 386] on input "Search Tags" at bounding box center [1385, 400] width 200 height 30
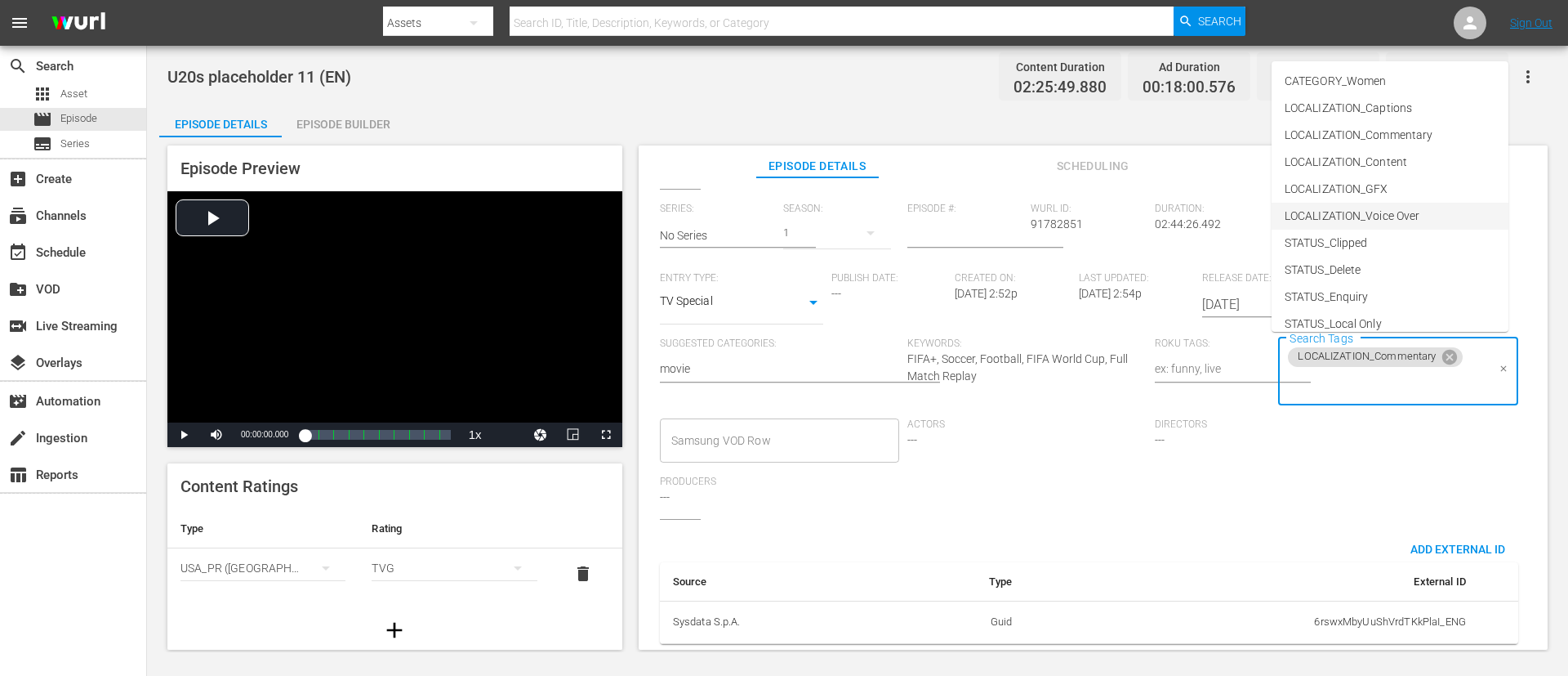
scroll to position [228, 0]
click at [1044, 254] on li "TYPE_Live" at bounding box center [1390, 257] width 237 height 27
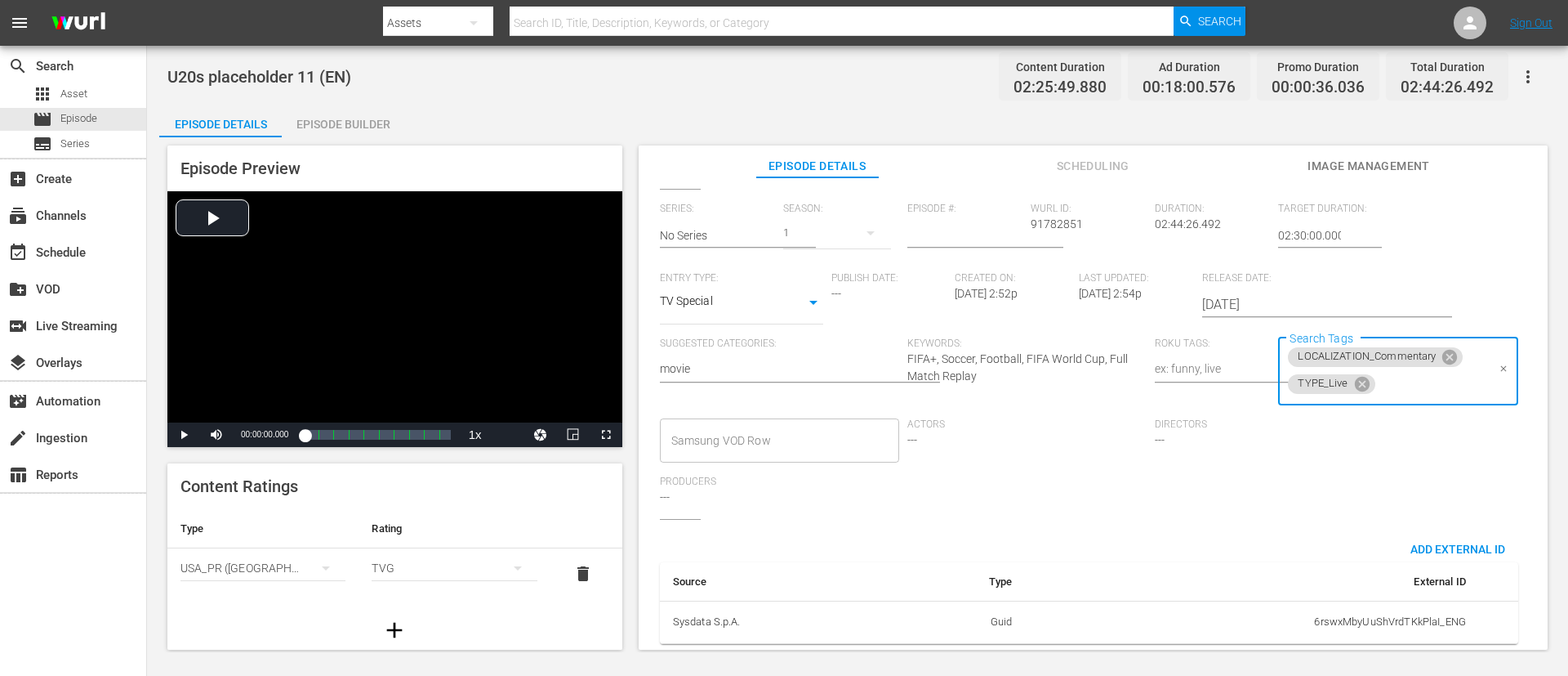
click at [1044, 392] on input "Search Tags" at bounding box center [1432, 384] width 108 height 30
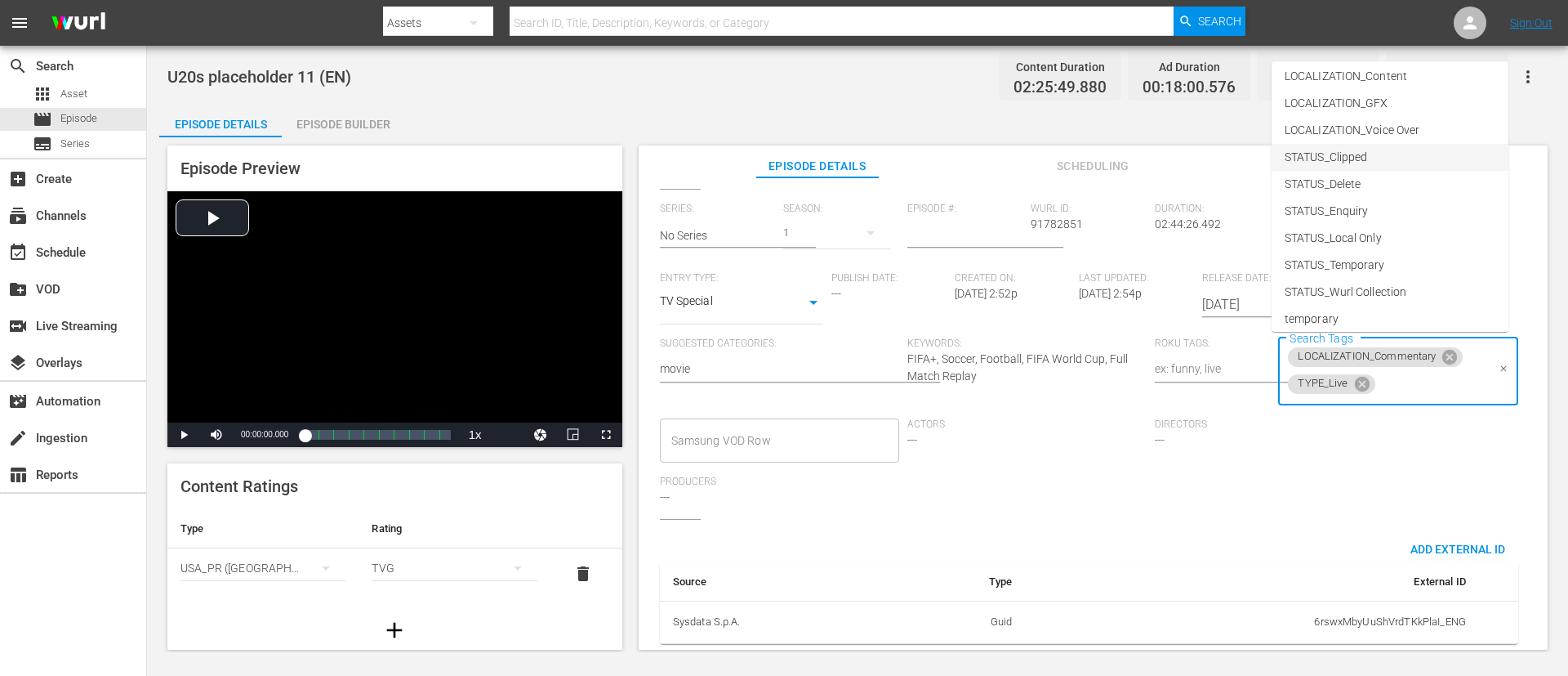
scroll to position [123, 0]
click at [1044, 229] on li "STATUS_Temporary" at bounding box center [1390, 229] width 237 height 27
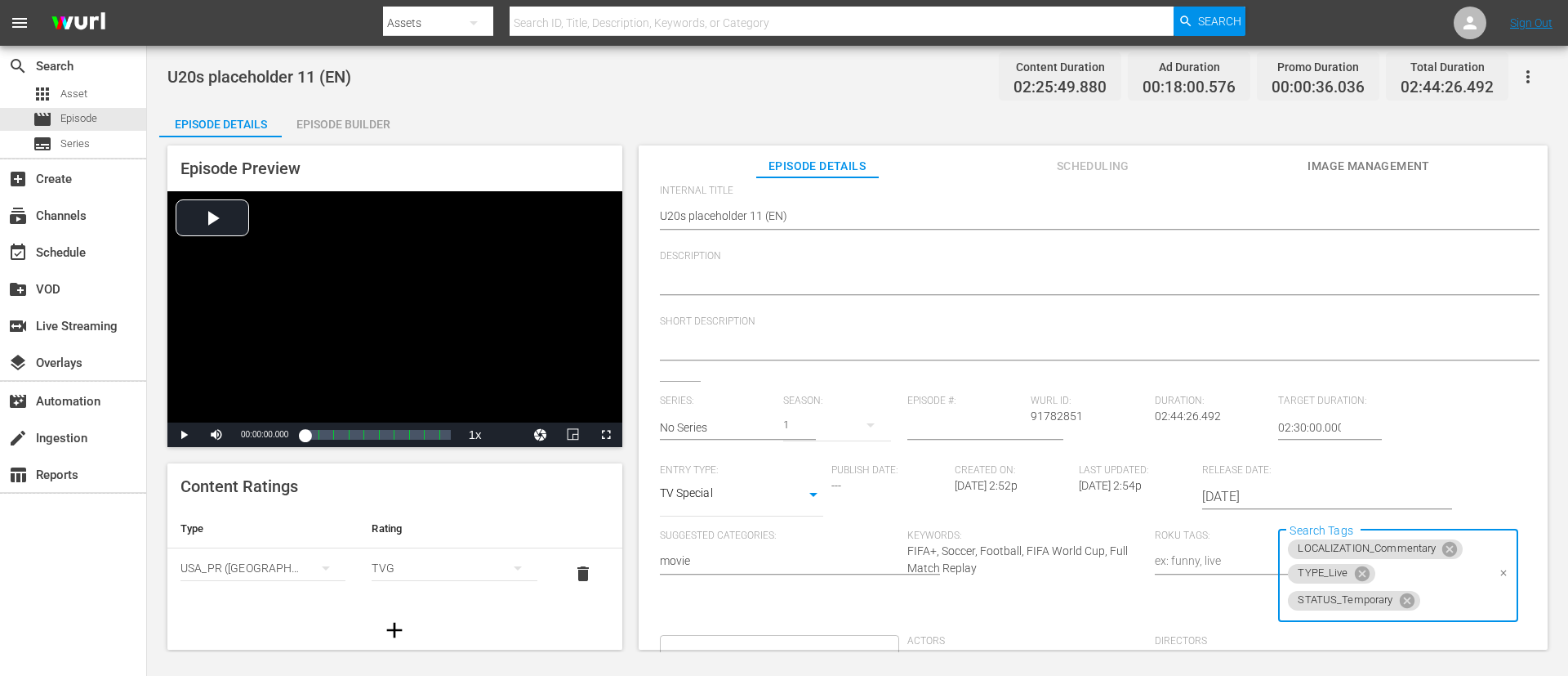
scroll to position [0, 0]
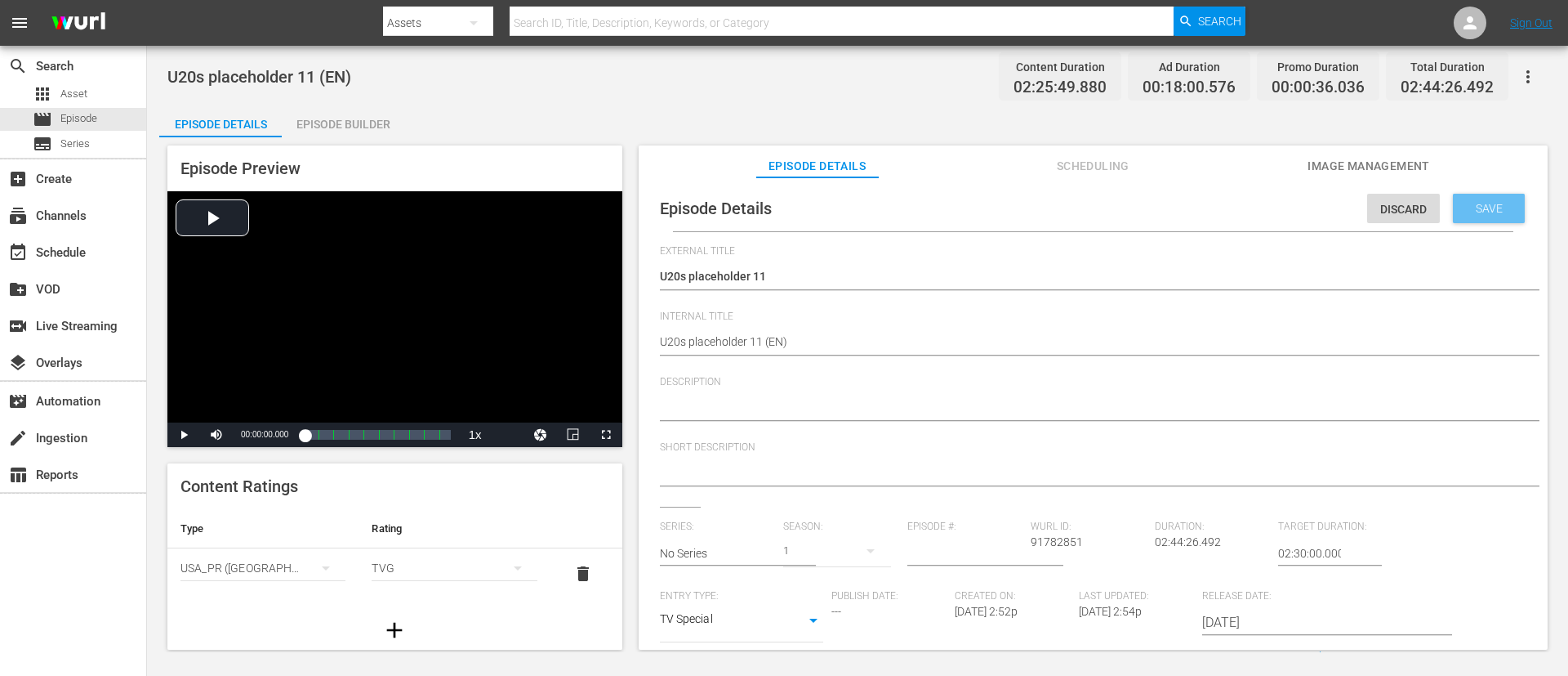
click at [1044, 210] on span "Save" at bounding box center [1488, 208] width 53 height 13
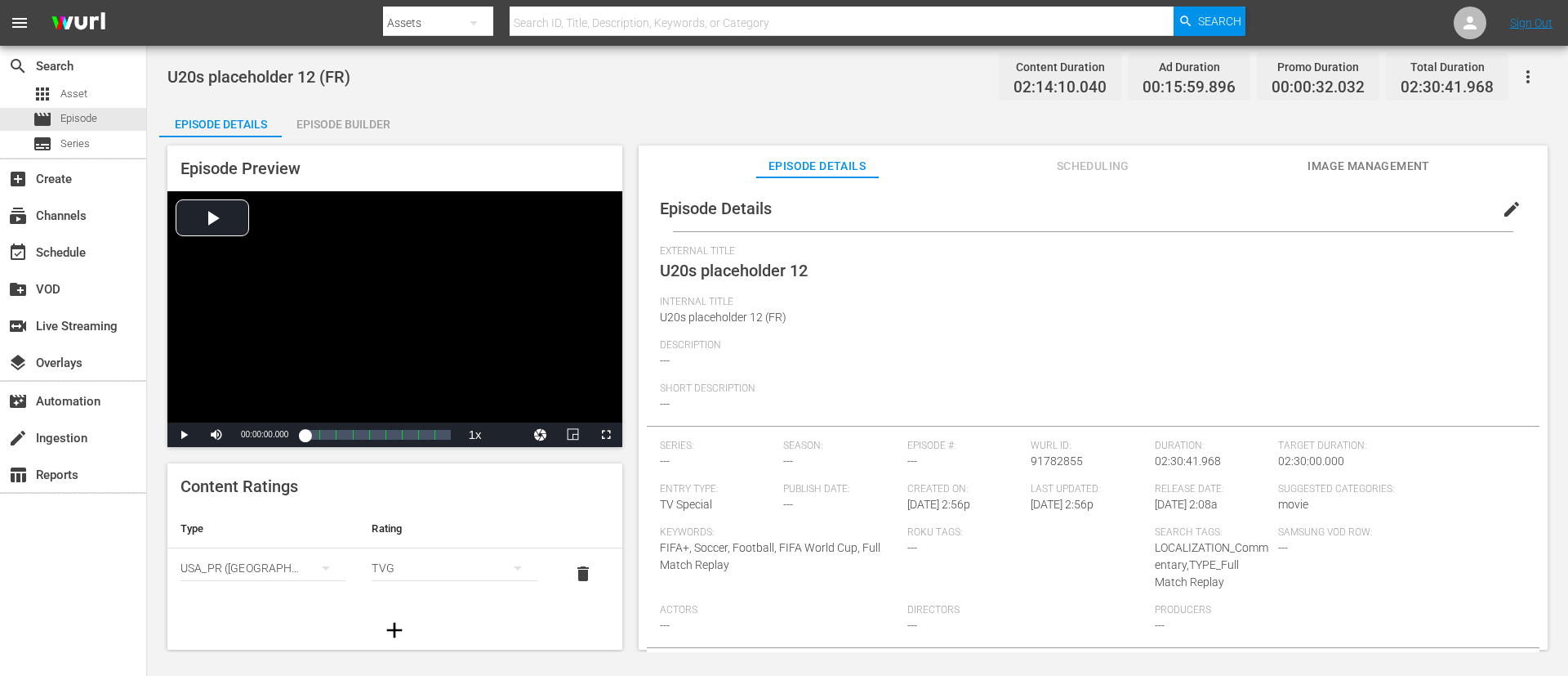
click at [1044, 211] on button "edit" at bounding box center [1511, 208] width 39 height 39
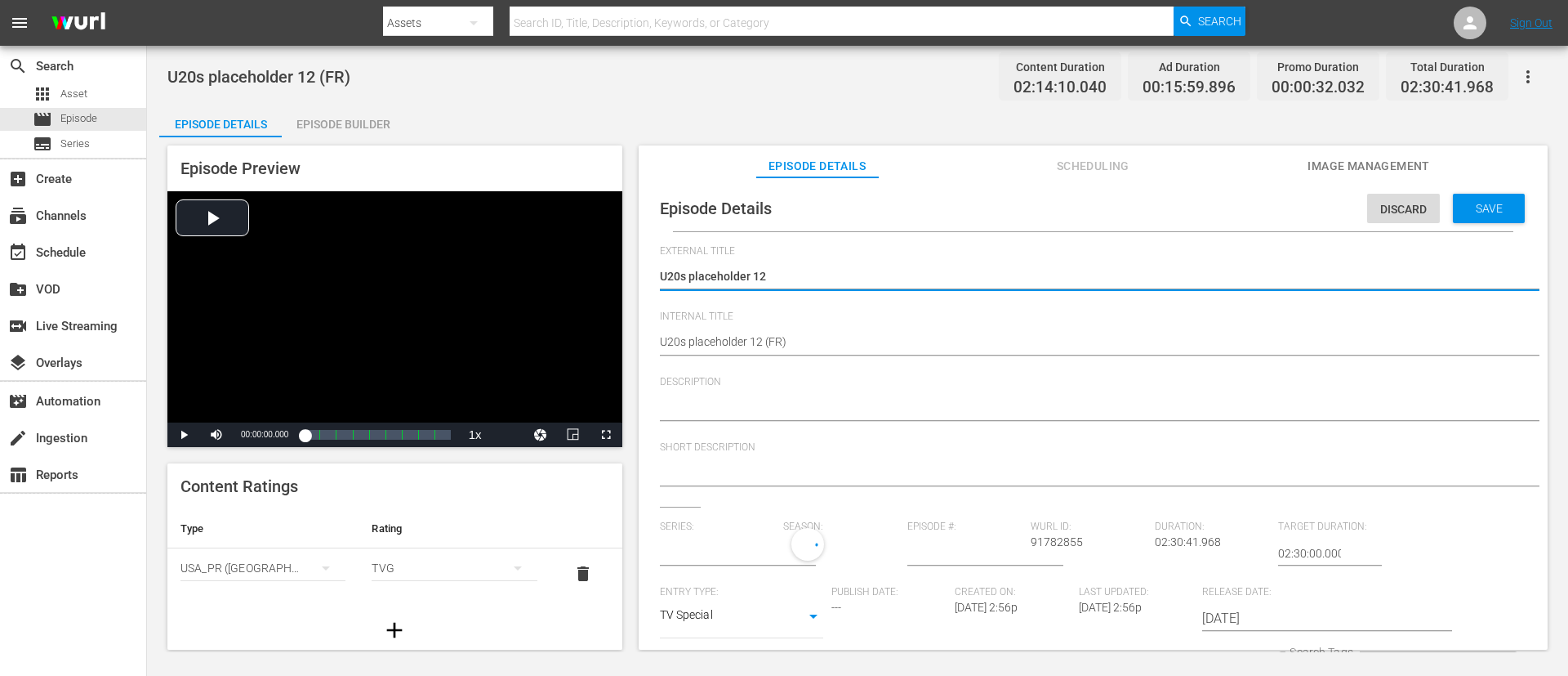
type input "No Series"
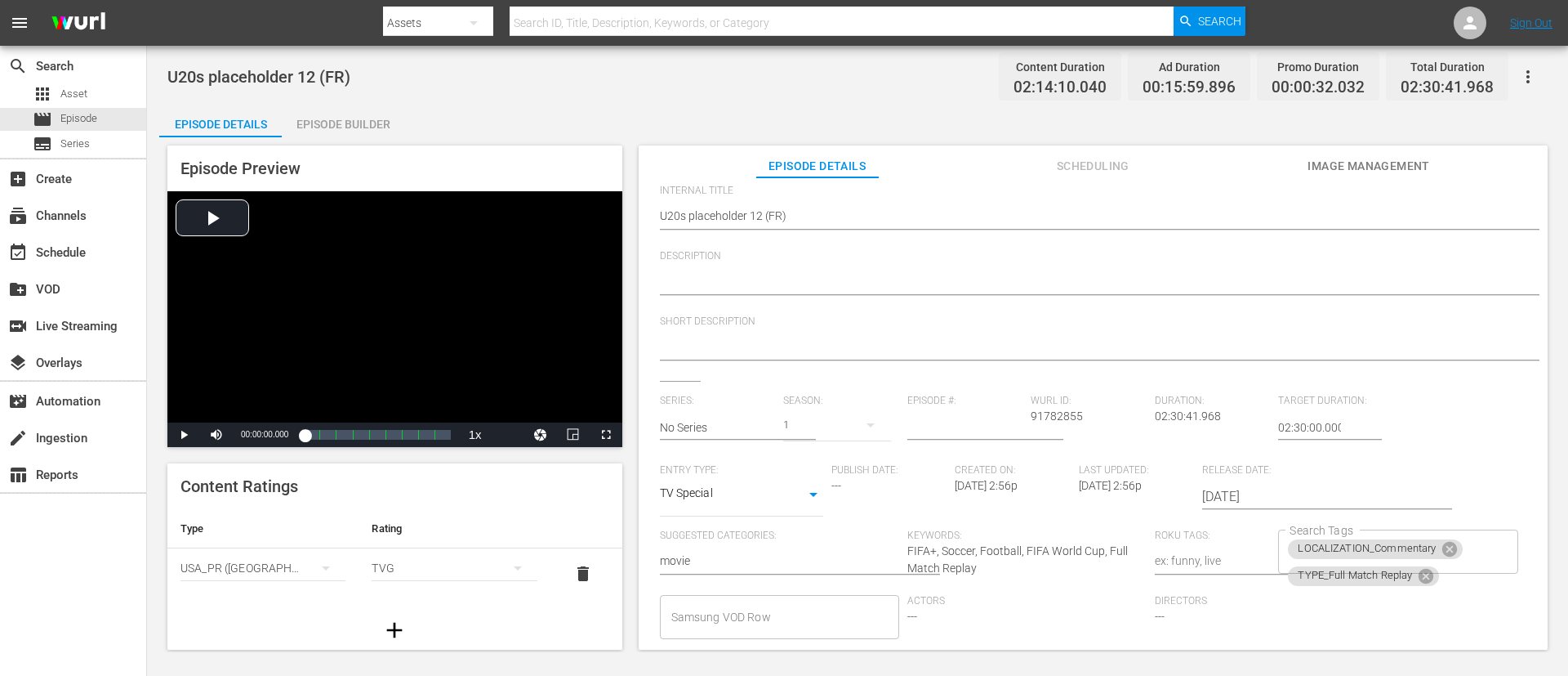
scroll to position [245, 0]
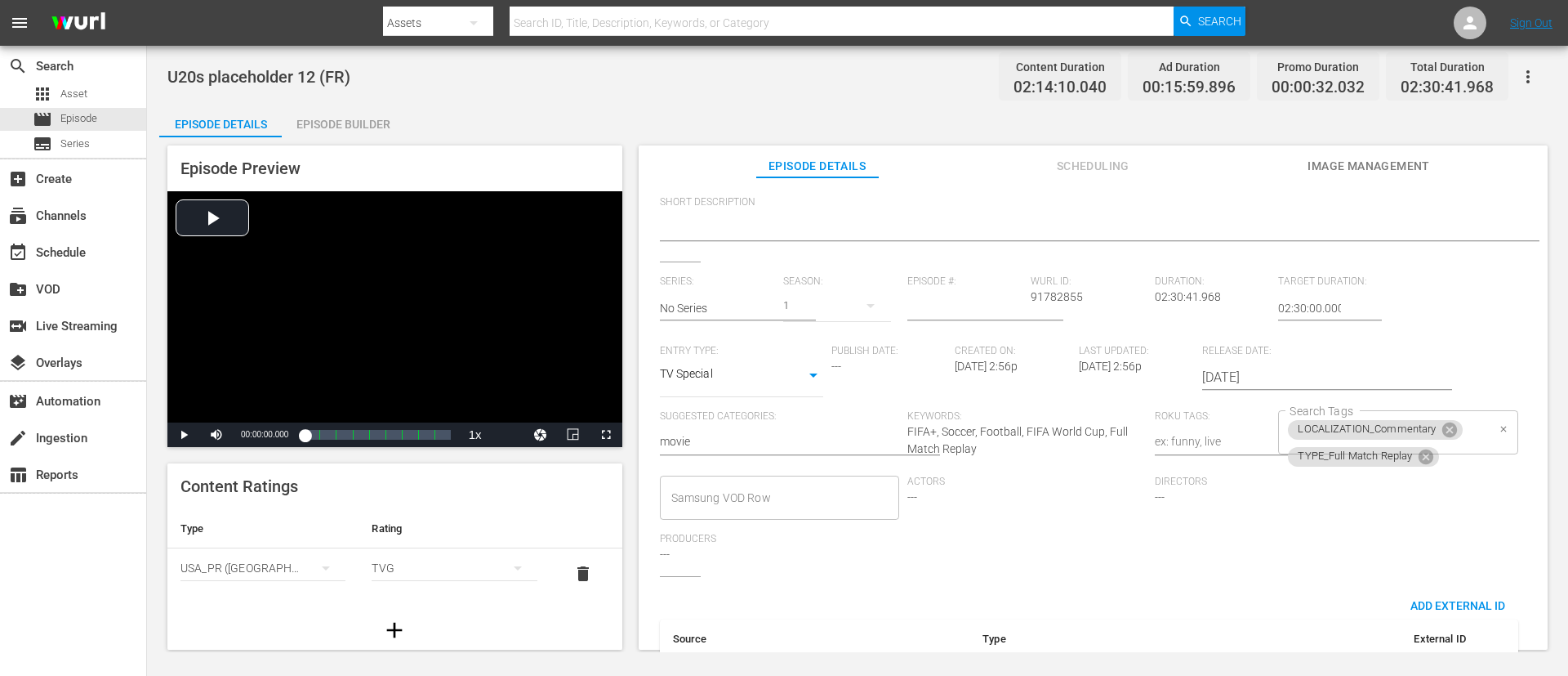
click at [1044, 449] on div "LOCALIZATION_Commentary TYPE_Full Match Replay Search Tags" at bounding box center [1397, 432] width 239 height 44
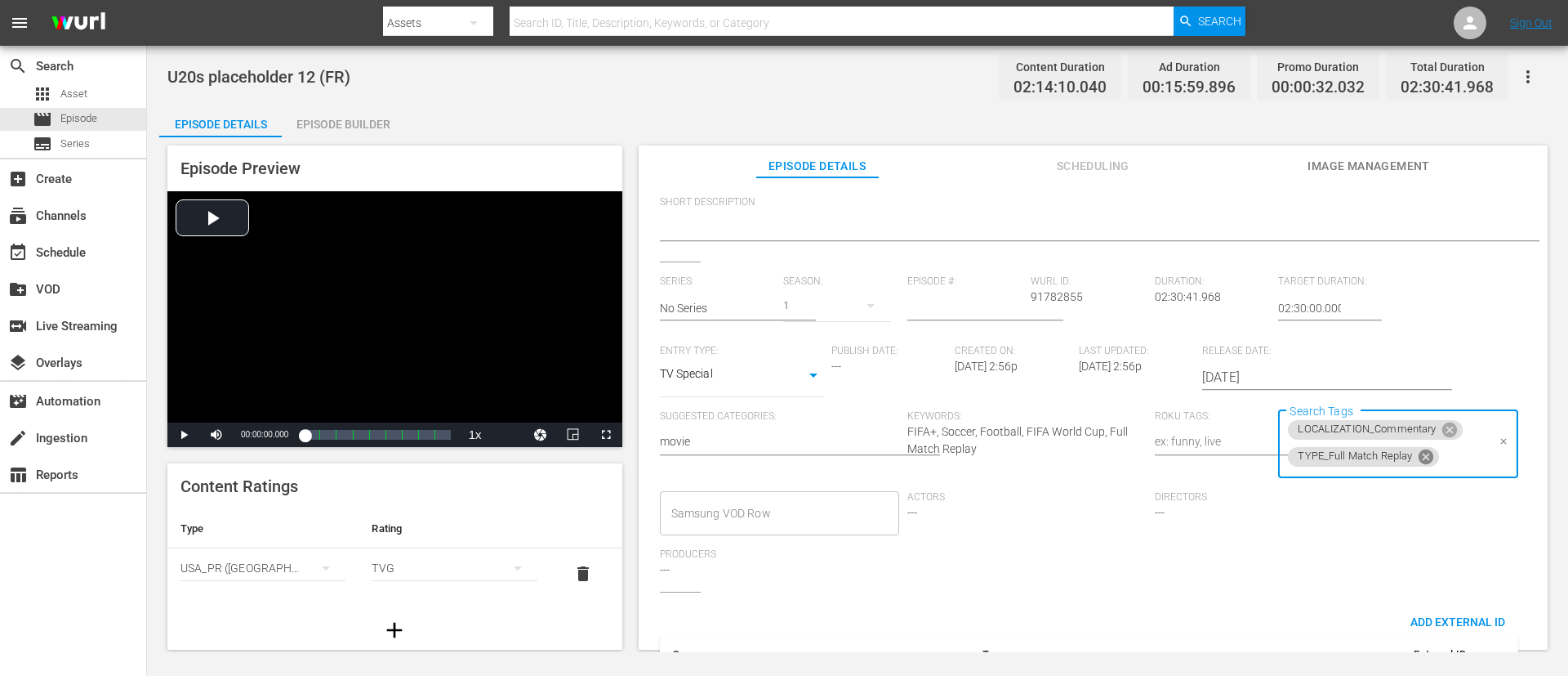
click at [1044, 449] on icon at bounding box center [1425, 455] width 14 height 14
click at [1044, 449] on input "Search Tags" at bounding box center [1385, 456] width 200 height 30
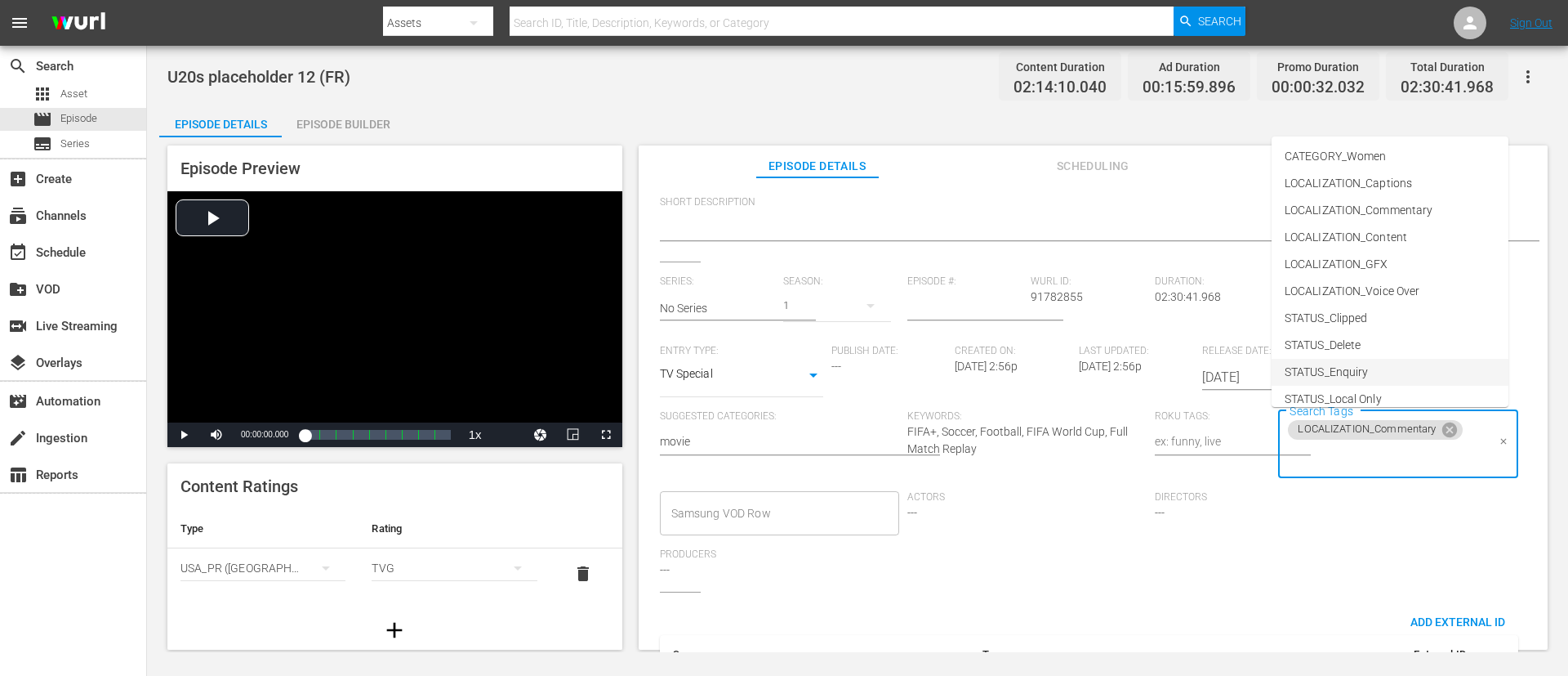
scroll to position [123, 0]
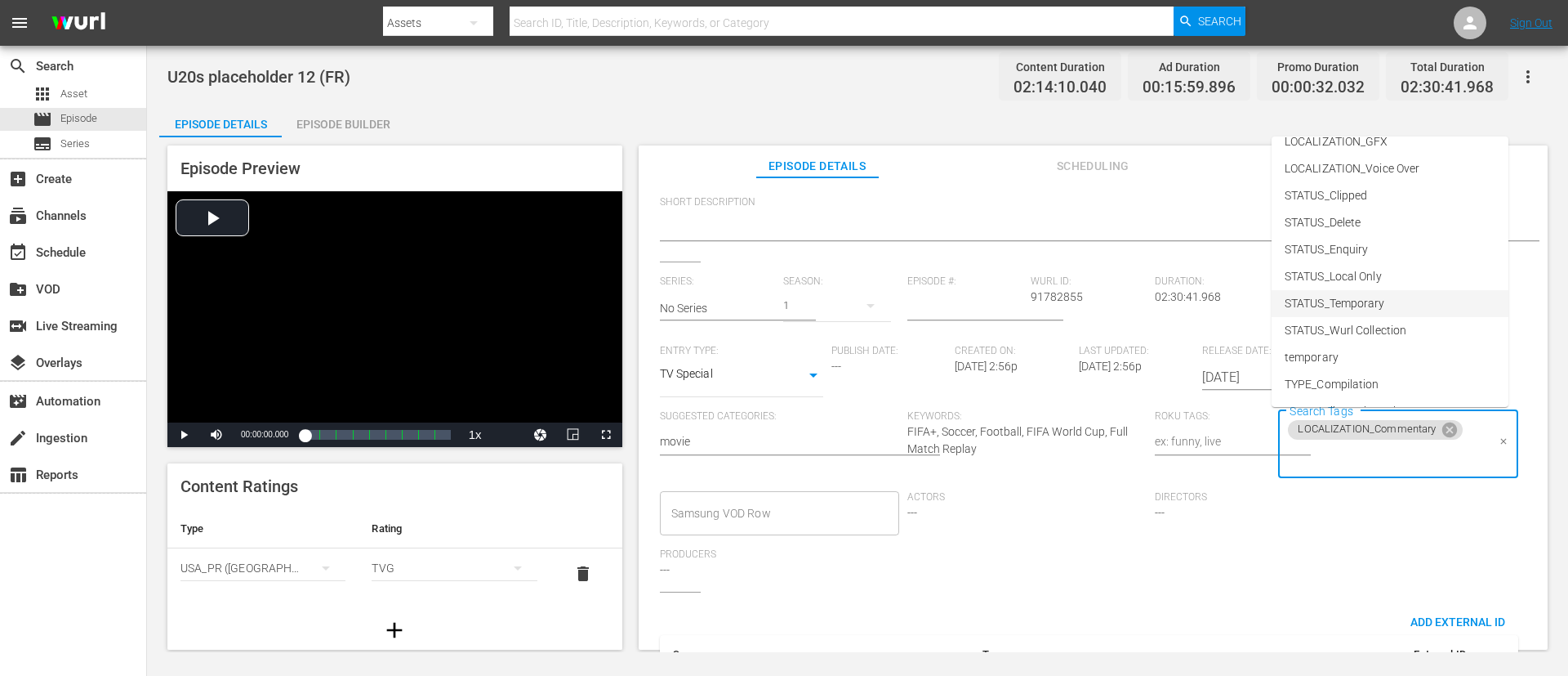
click at [1044, 293] on li "STATUS_Temporary" at bounding box center [1390, 303] width 237 height 27
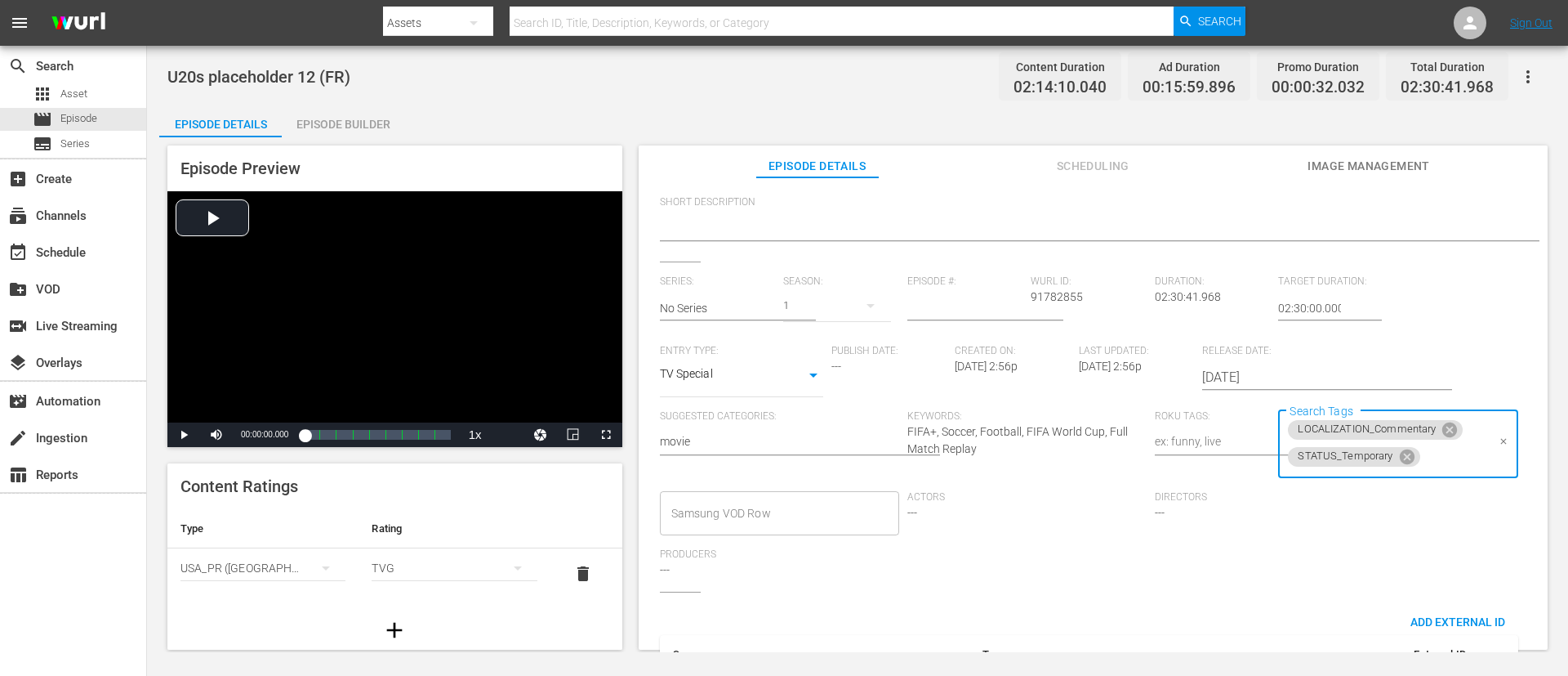
click at [1044, 449] on input "Search Tags" at bounding box center [1454, 456] width 63 height 30
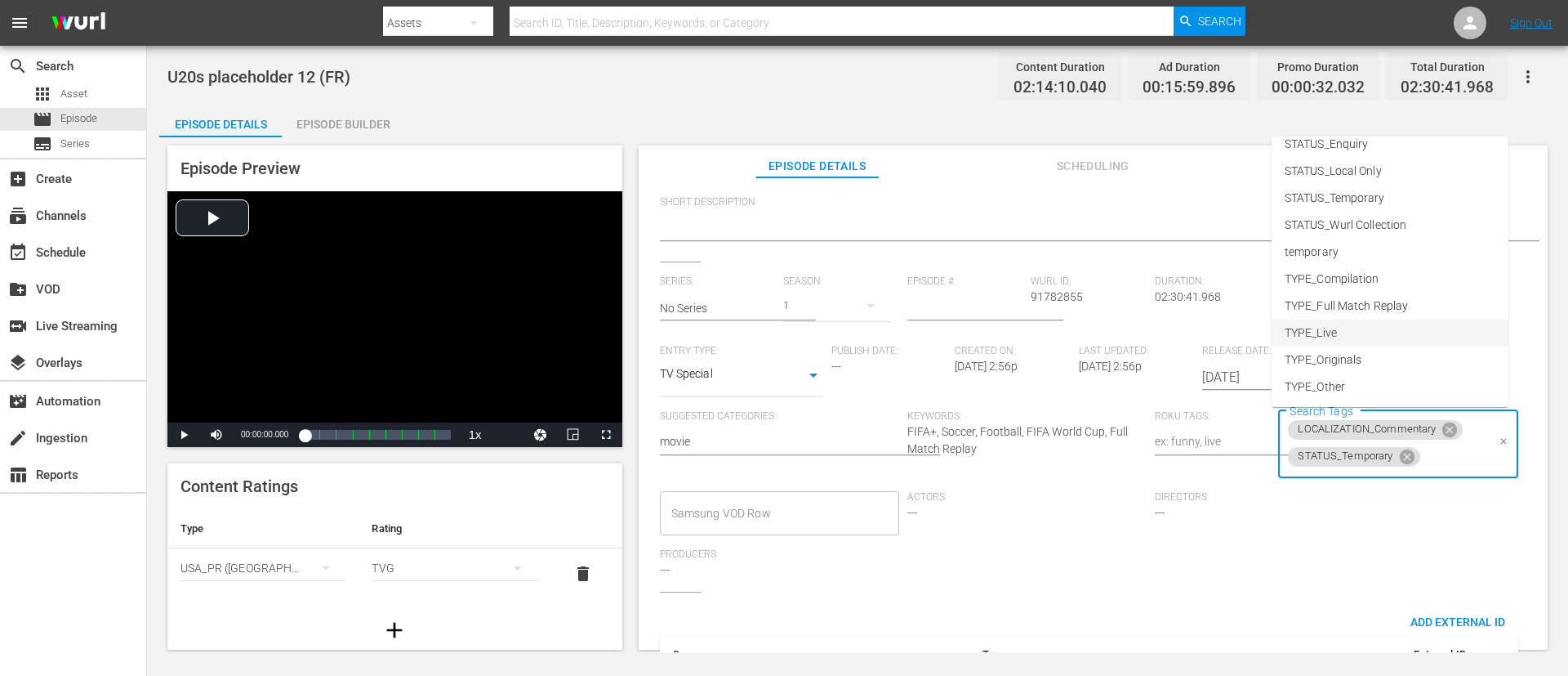
click at [1044, 332] on li "TYPE_Live" at bounding box center [1390, 333] width 237 height 27
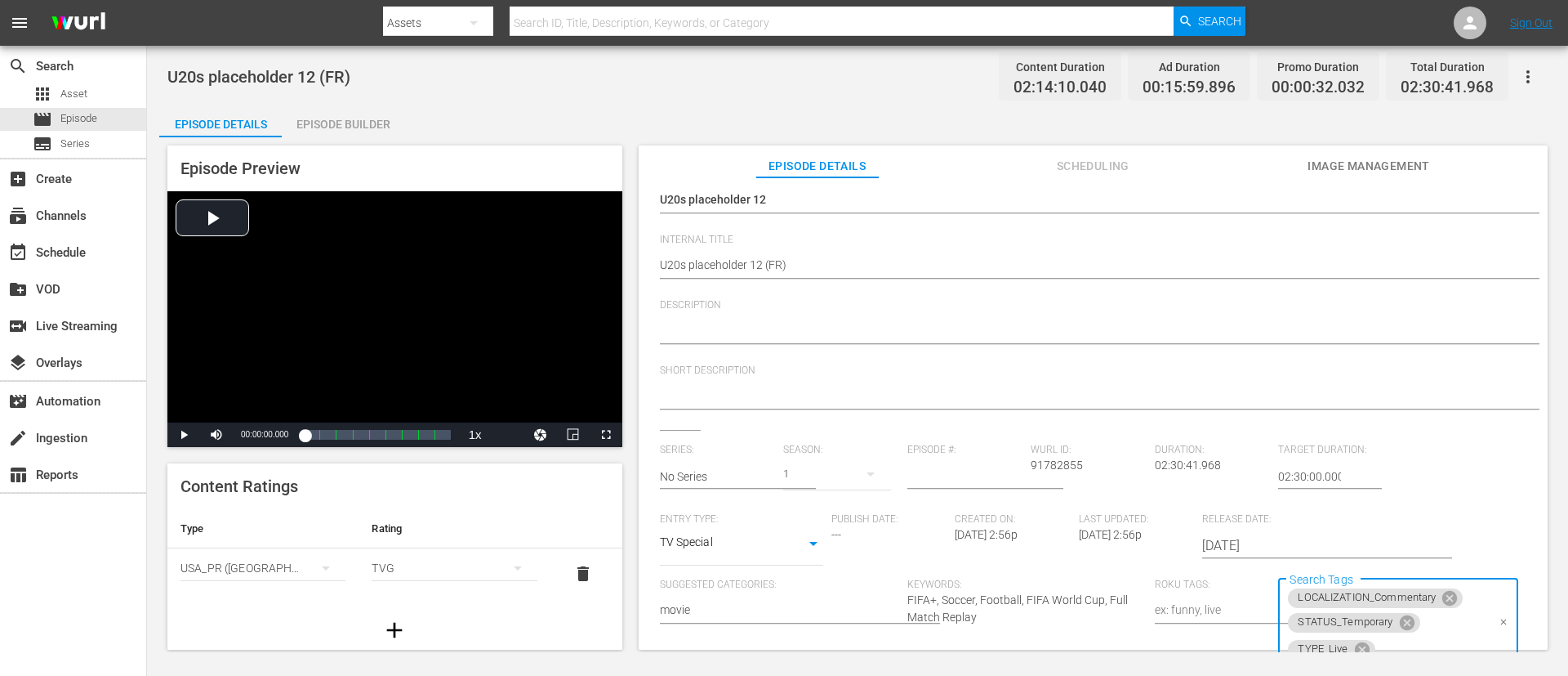
scroll to position [0, 0]
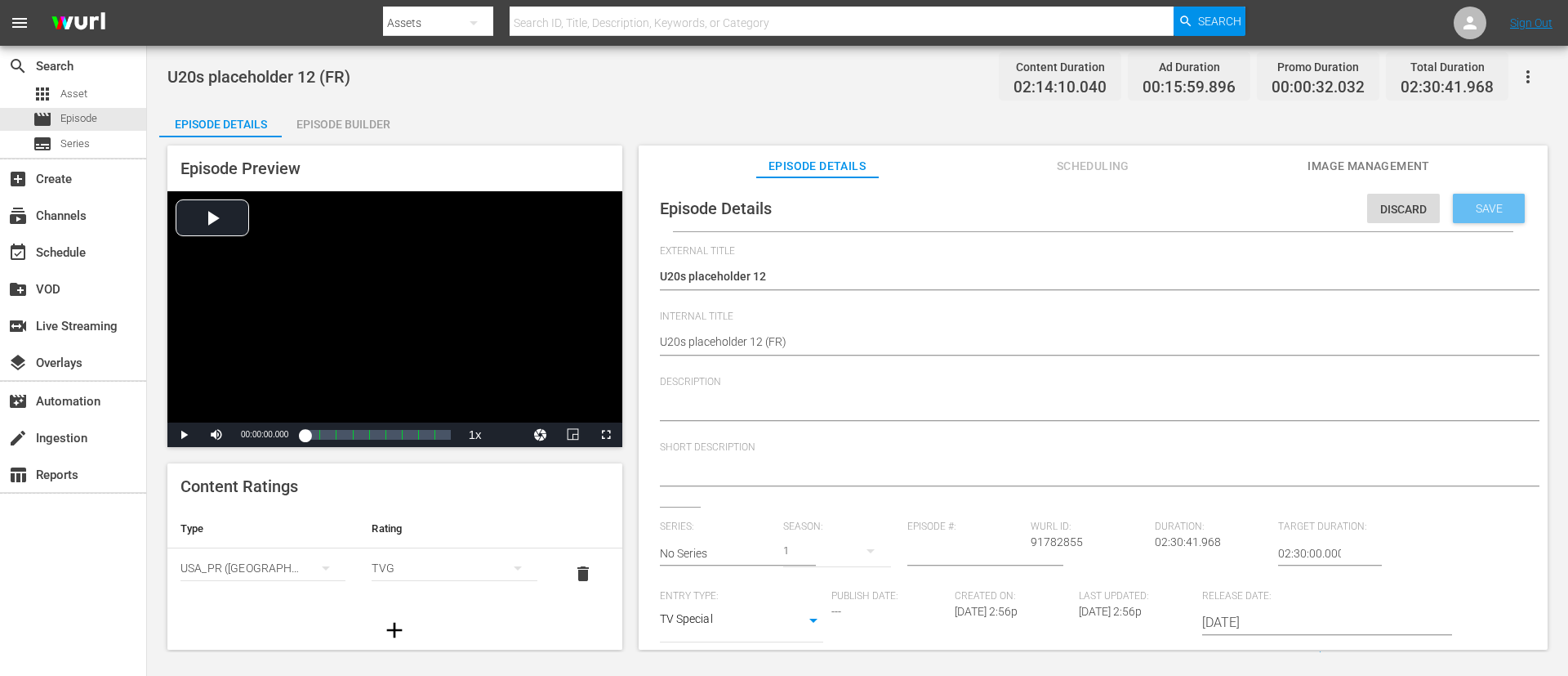
click at [1044, 207] on div "Save" at bounding box center [1488, 208] width 72 height 30
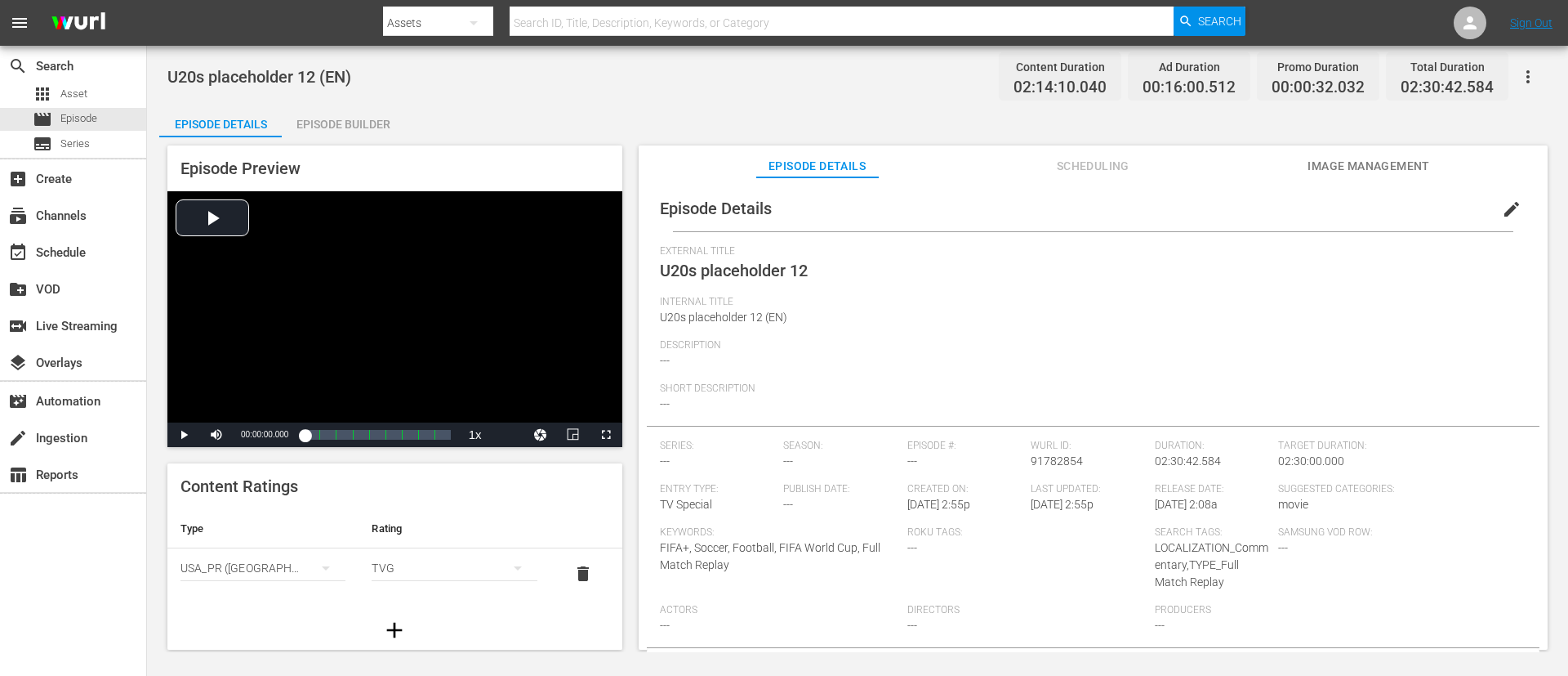
click at [1044, 205] on button "edit" at bounding box center [1511, 208] width 39 height 39
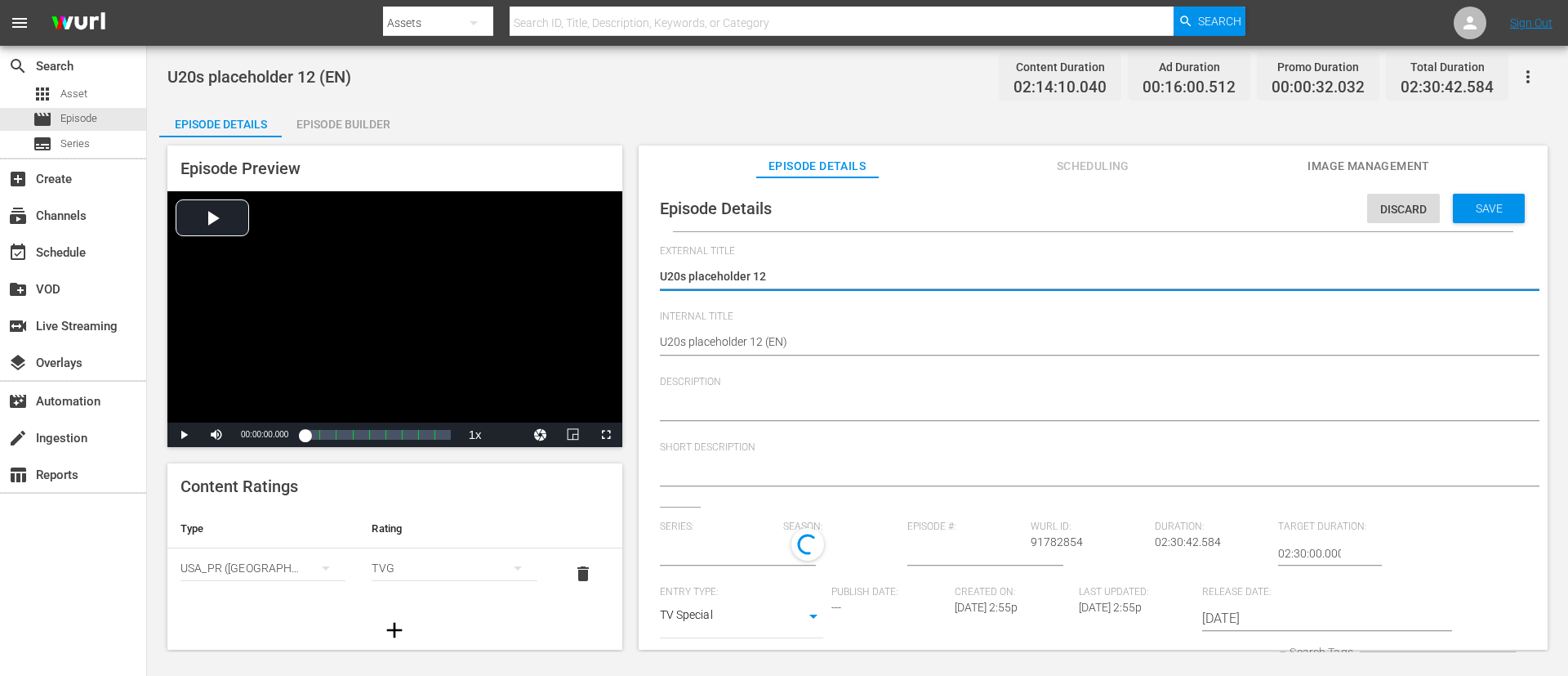
type input "No Series"
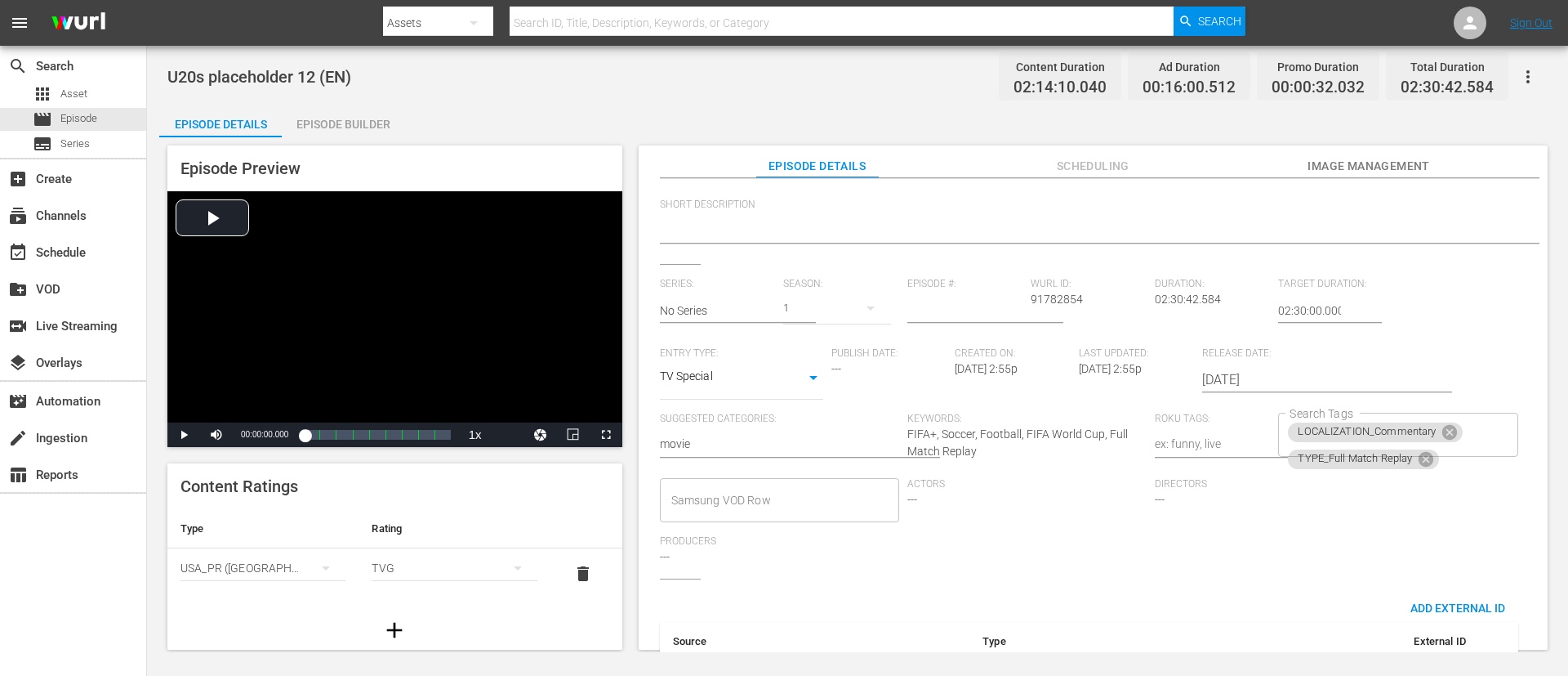
scroll to position [245, 0]
click at [1044, 449] on input "Search Tags" at bounding box center [1463, 456] width 44 height 30
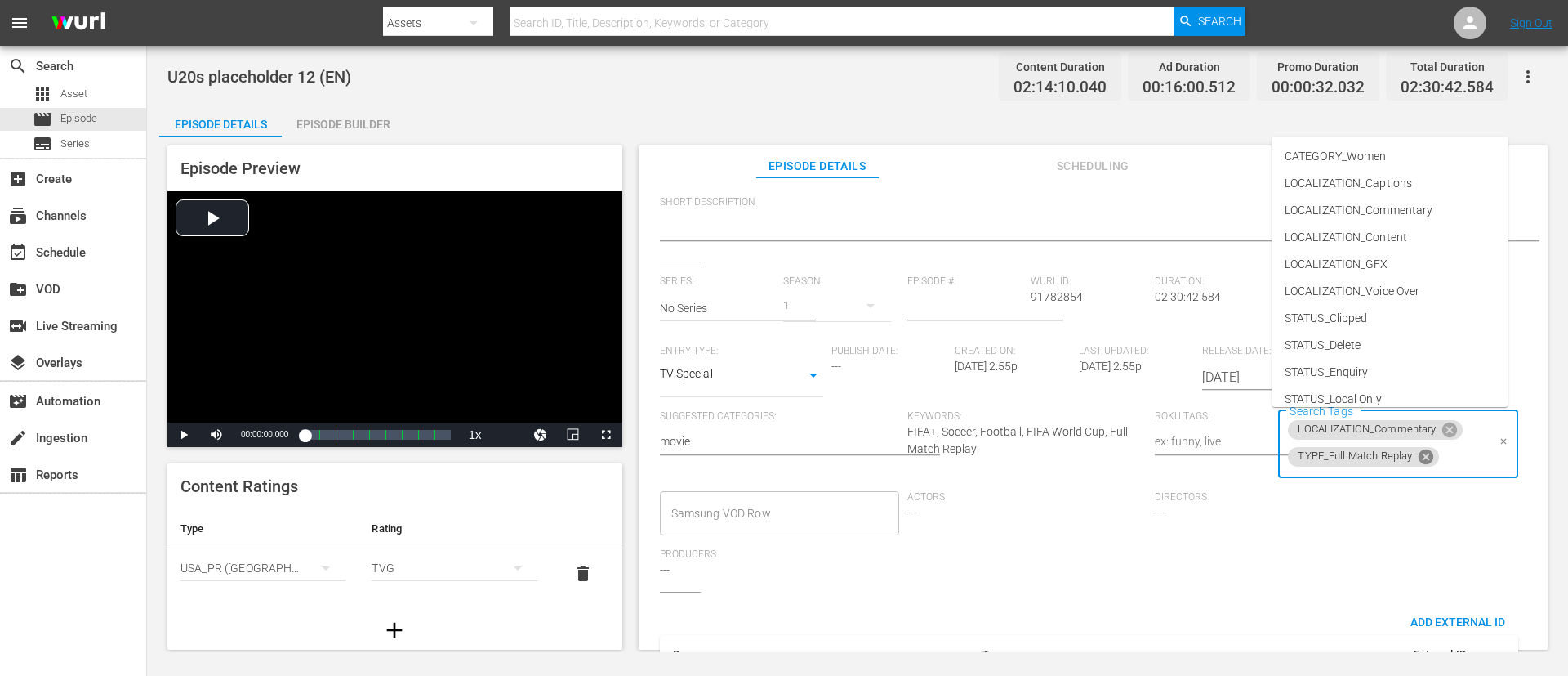
click at [1044, 449] on icon at bounding box center [1425, 456] width 18 height 18
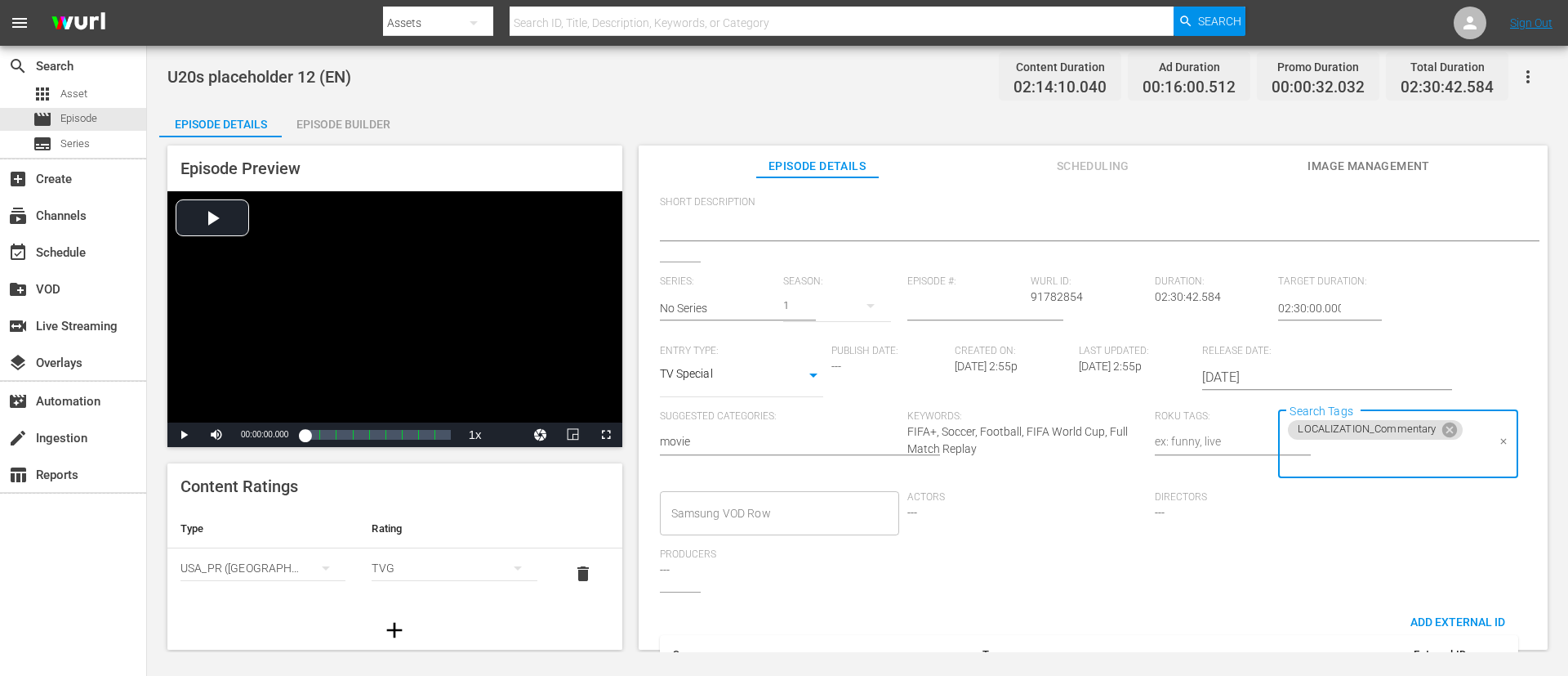
click at [1044, 449] on input "Search Tags" at bounding box center [1385, 456] width 200 height 30
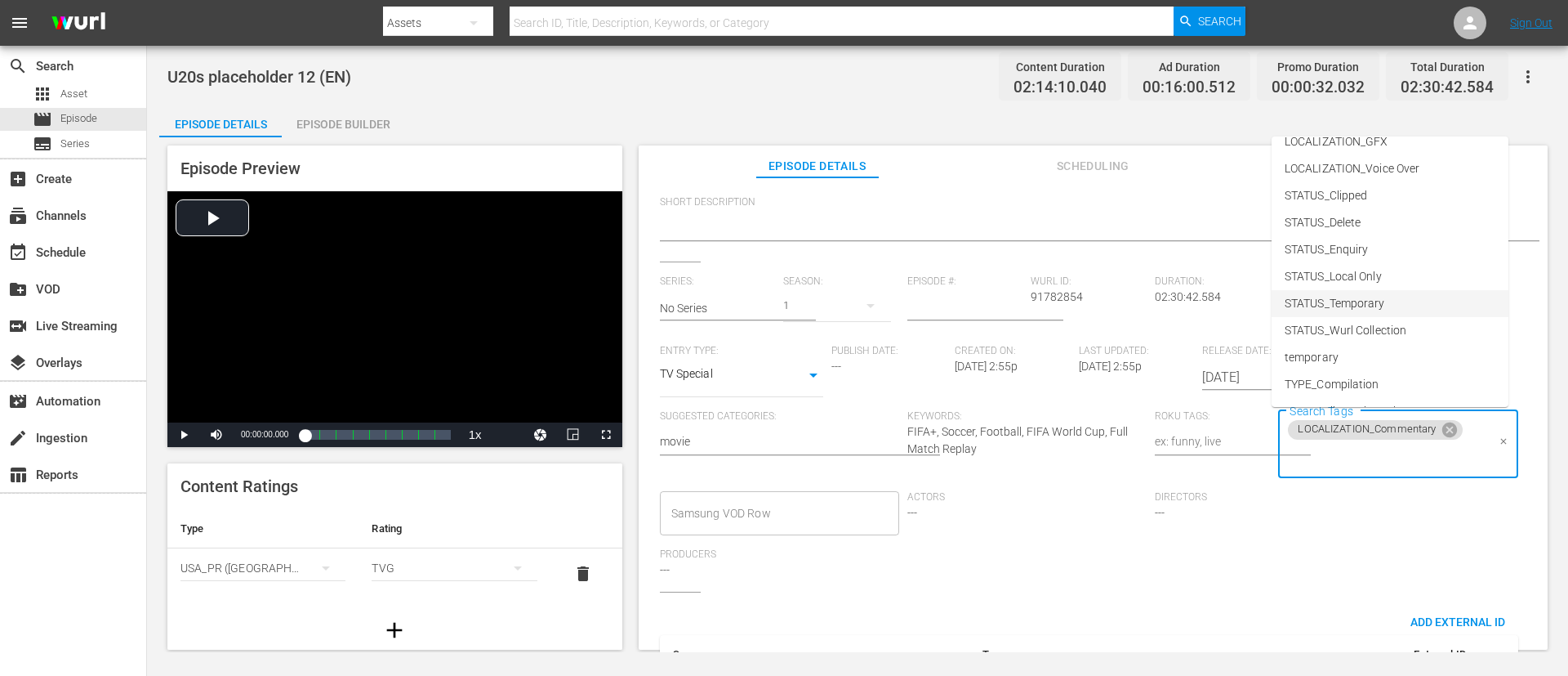
click at [1044, 298] on li "STATUS_Temporary" at bounding box center [1390, 303] width 237 height 27
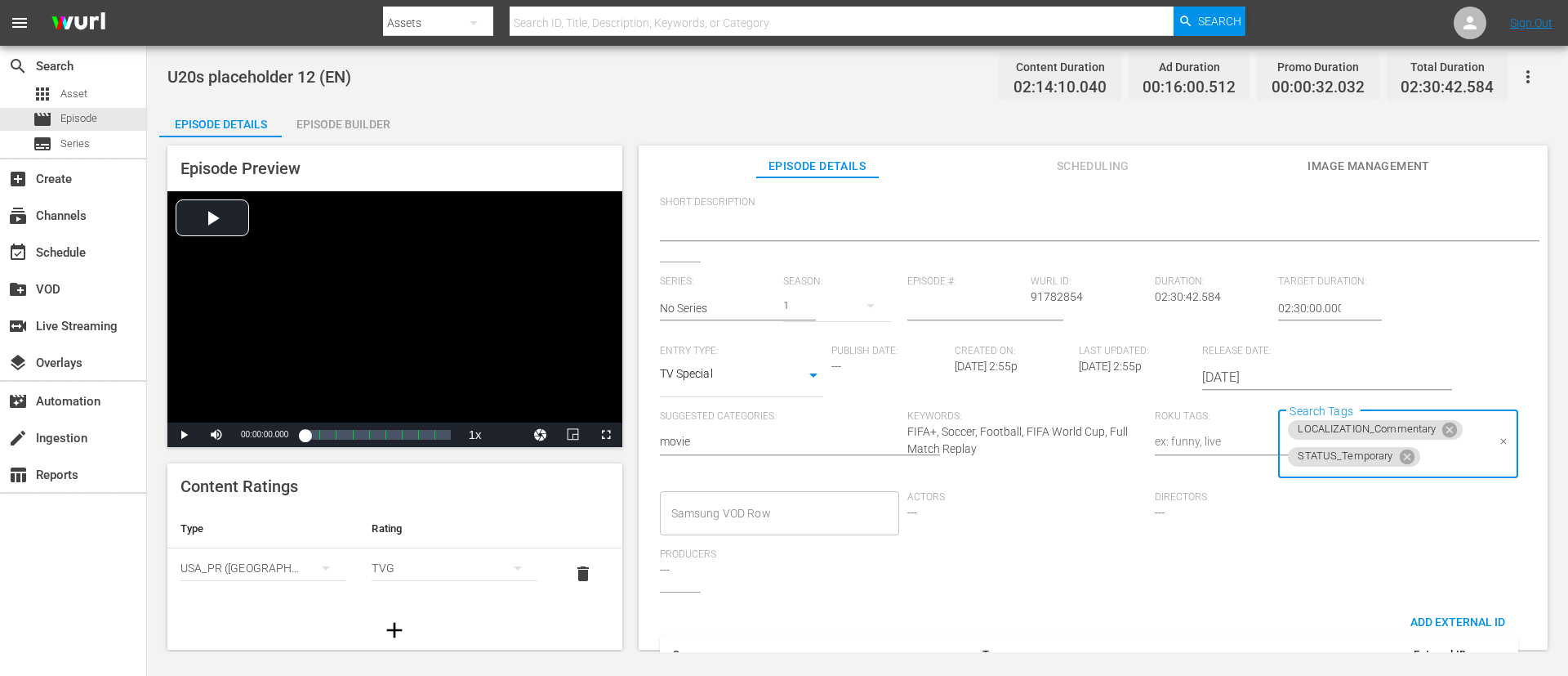
click at [1044, 449] on input "Search Tags" at bounding box center [1454, 456] width 63 height 30
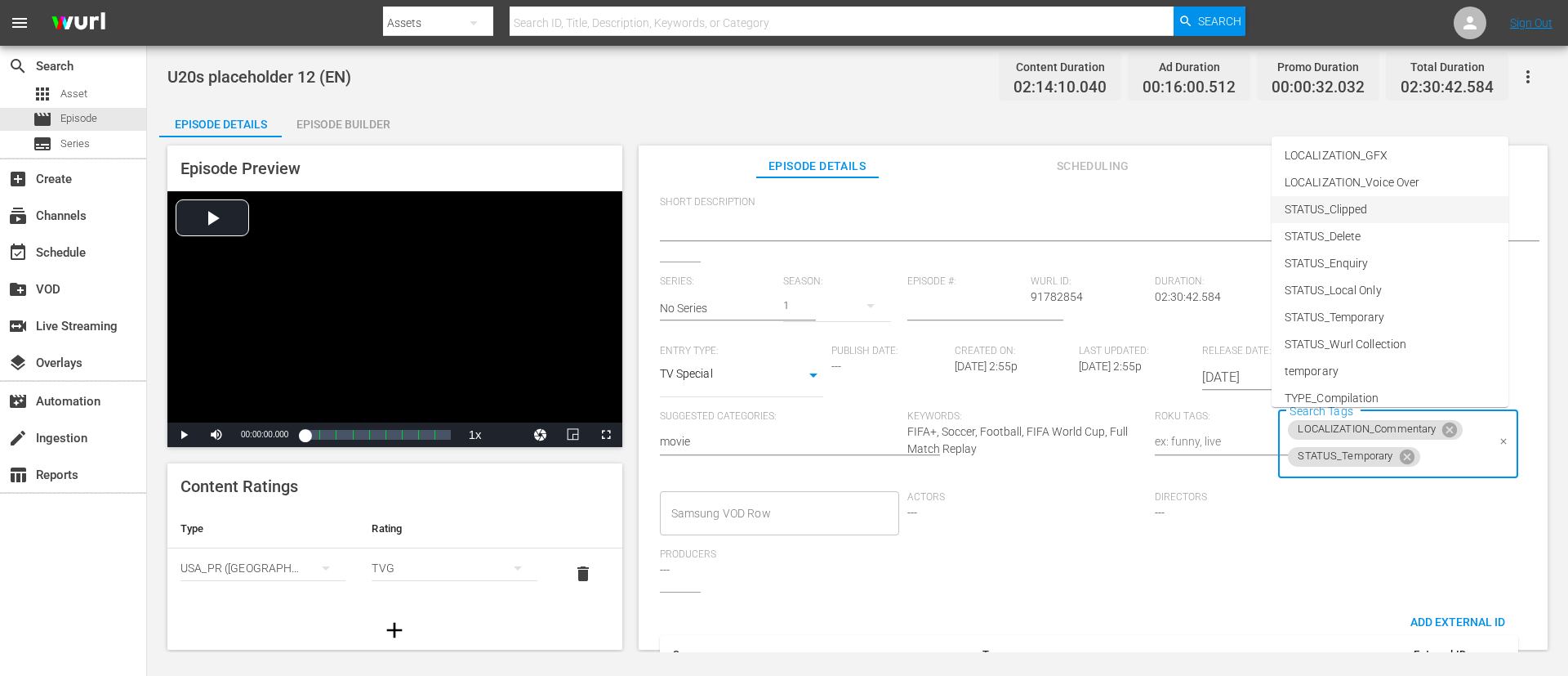
scroll to position [228, 0]
click at [1044, 330] on li "TYPE_Live" at bounding box center [1390, 333] width 237 height 27
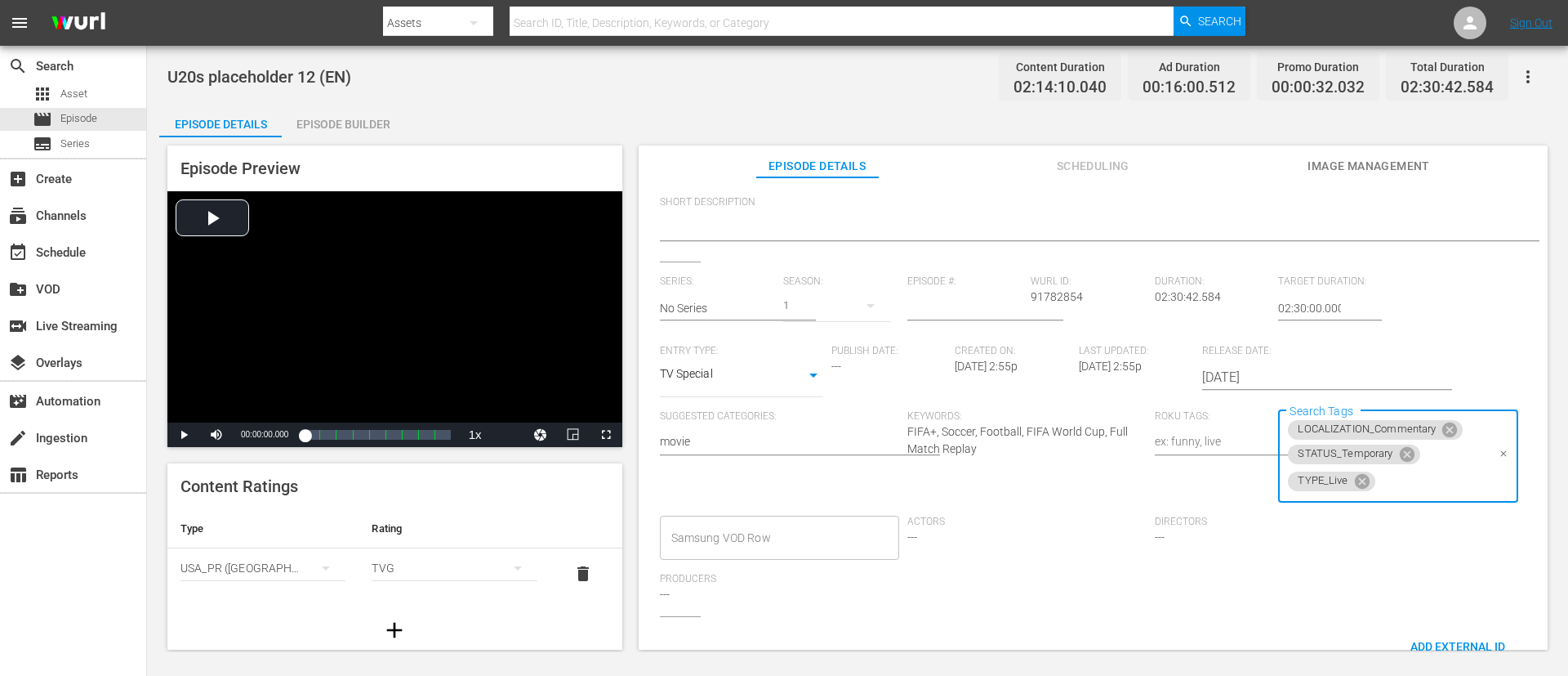
scroll to position [0, 0]
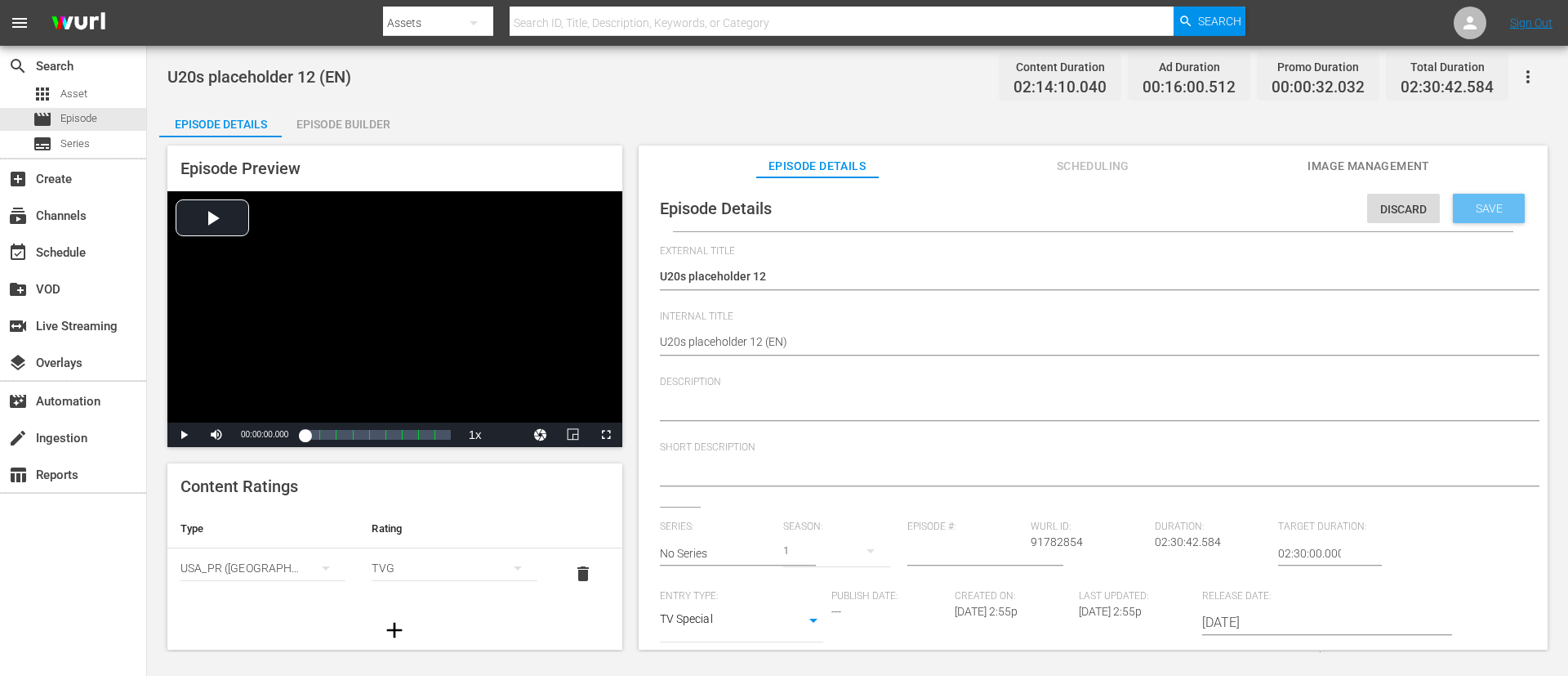
click at [1044, 217] on div "Save" at bounding box center [1488, 208] width 72 height 30
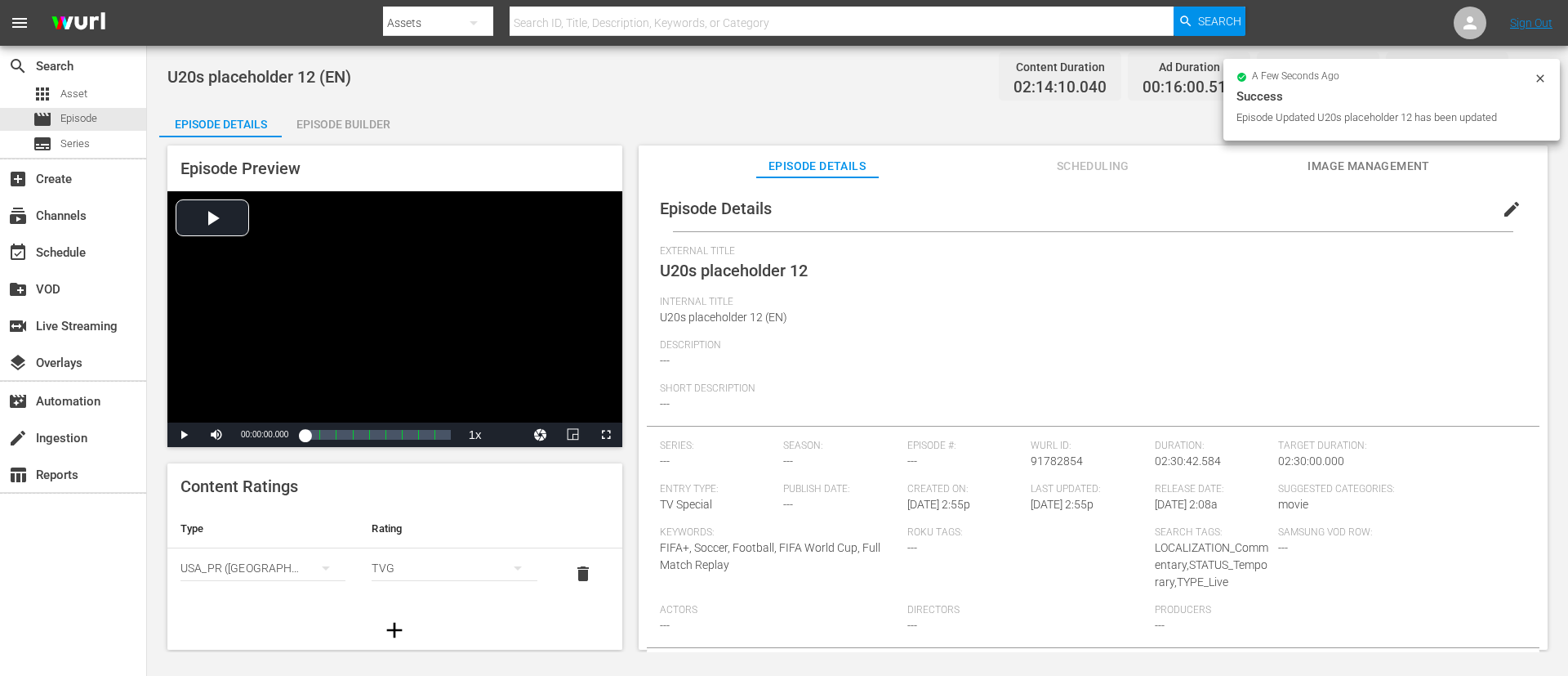
click at [1044, 81] on icon at bounding box center [1540, 79] width 13 height 13
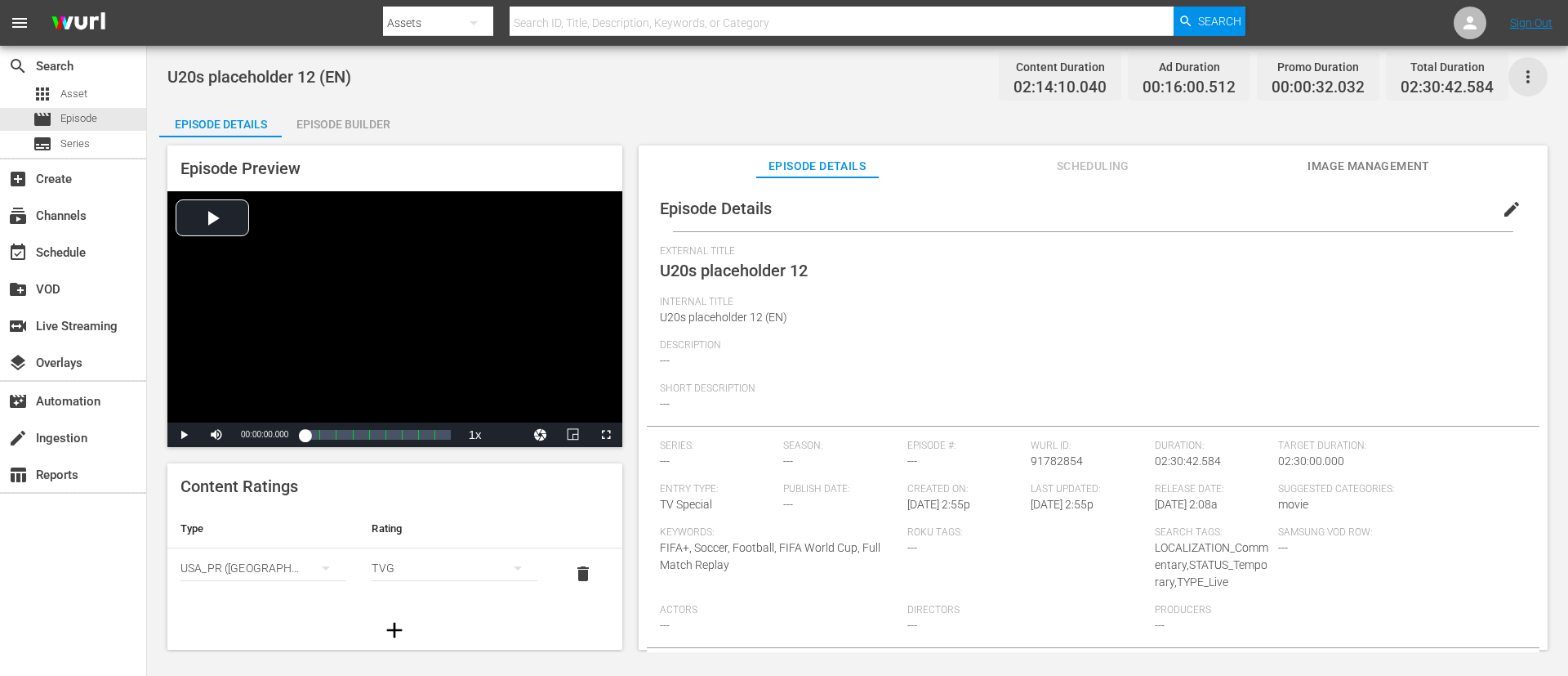
click at [1044, 70] on icon "button" at bounding box center [1528, 77] width 19 height 19
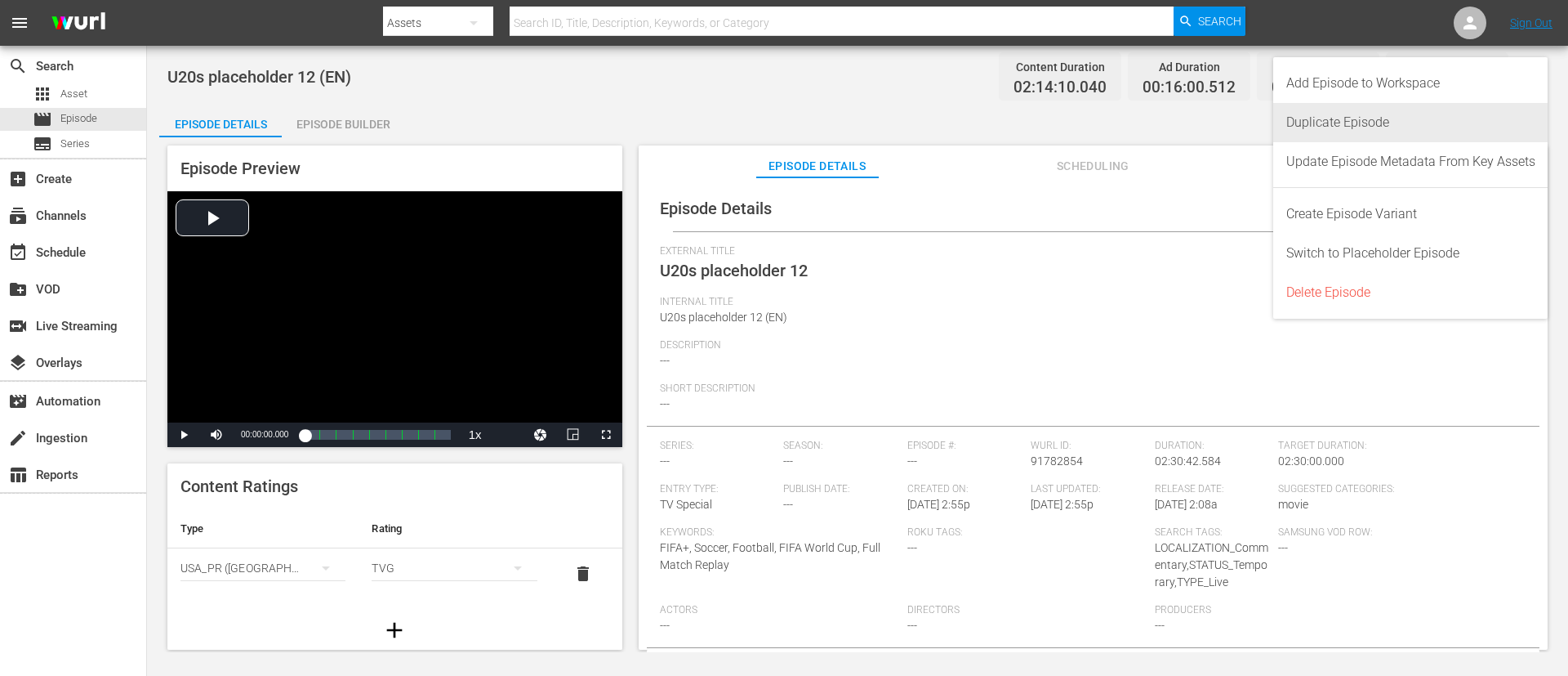
click at [1044, 117] on div "Duplicate Episode" at bounding box center [1411, 122] width 249 height 39
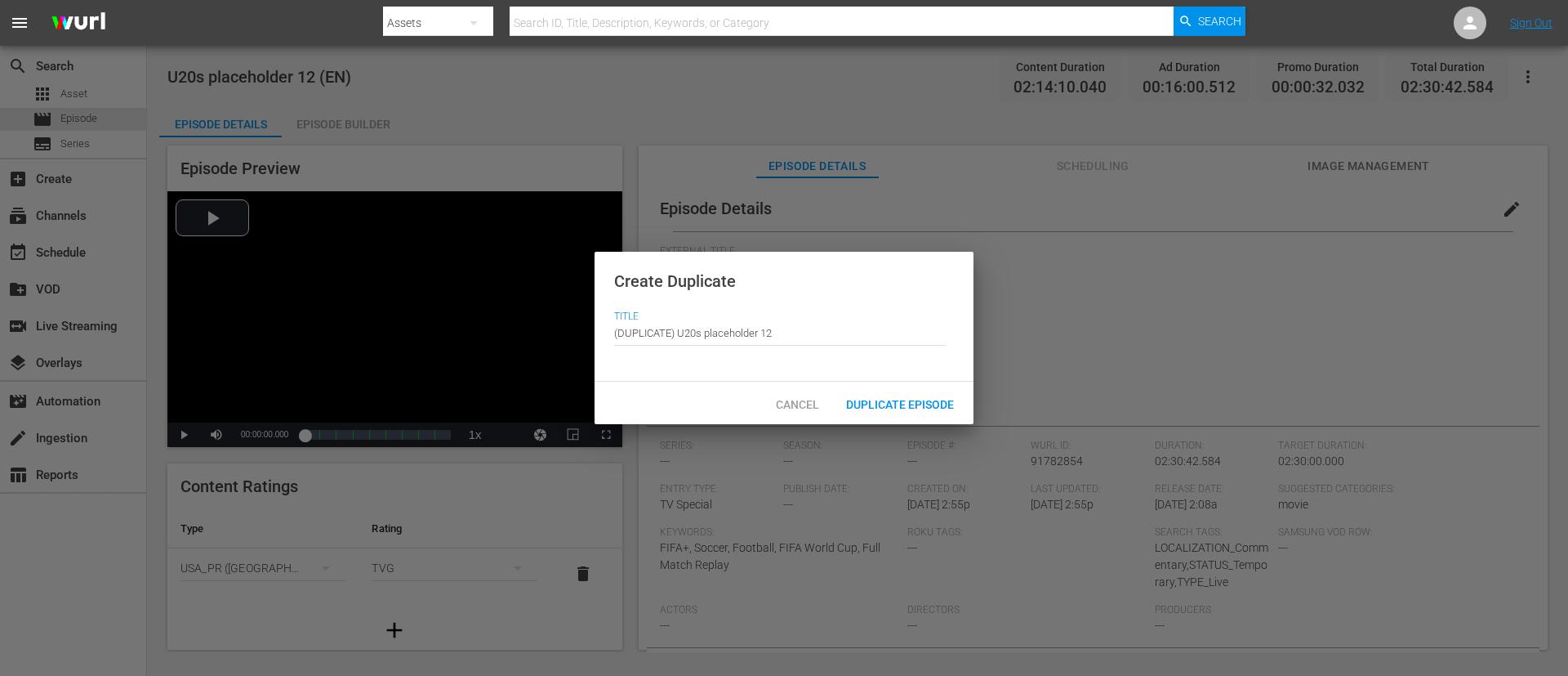
click at [940, 422] on div "Cancel Duplicate Episode" at bounding box center [783, 402] width 379 height 42
click at [939, 409] on div "Duplicate Episode" at bounding box center [900, 402] width 134 height 30
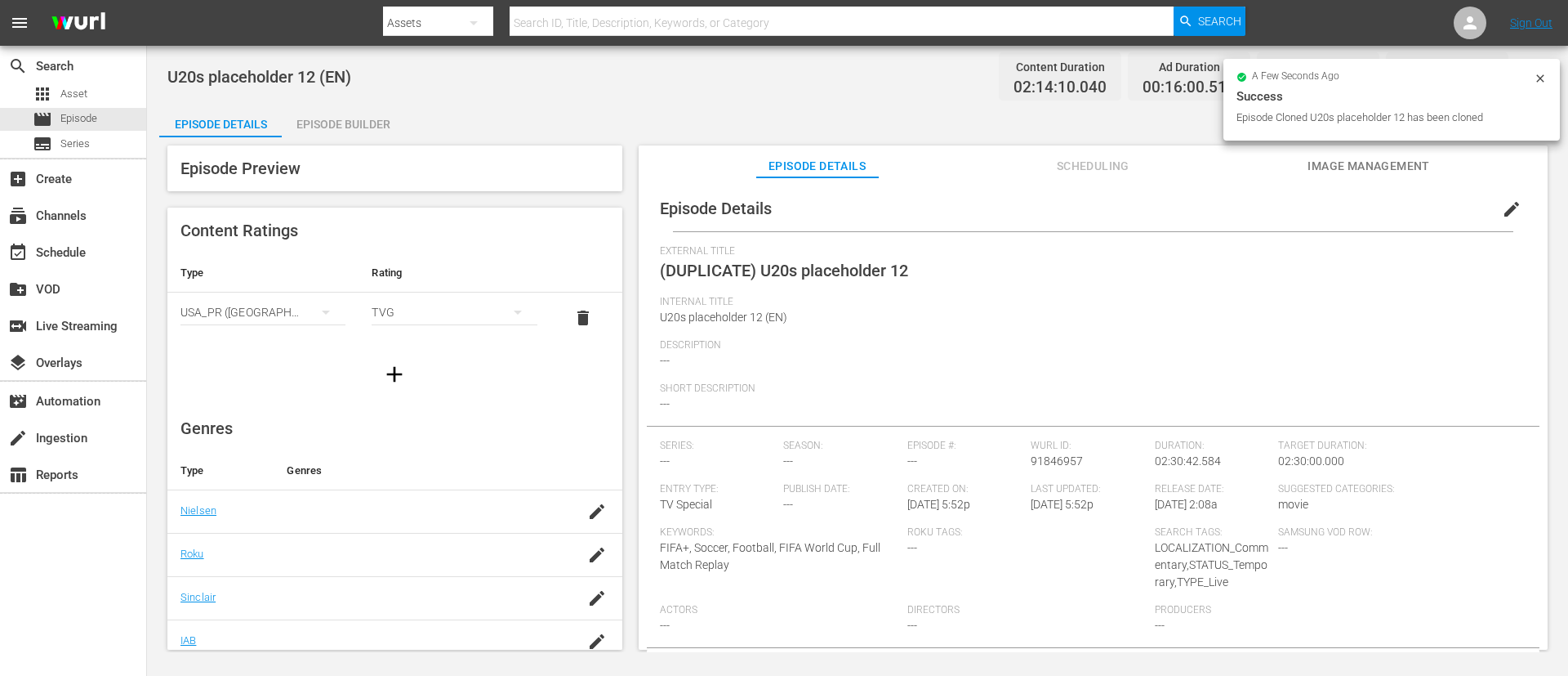
click at [1044, 196] on button "edit" at bounding box center [1511, 208] width 39 height 39
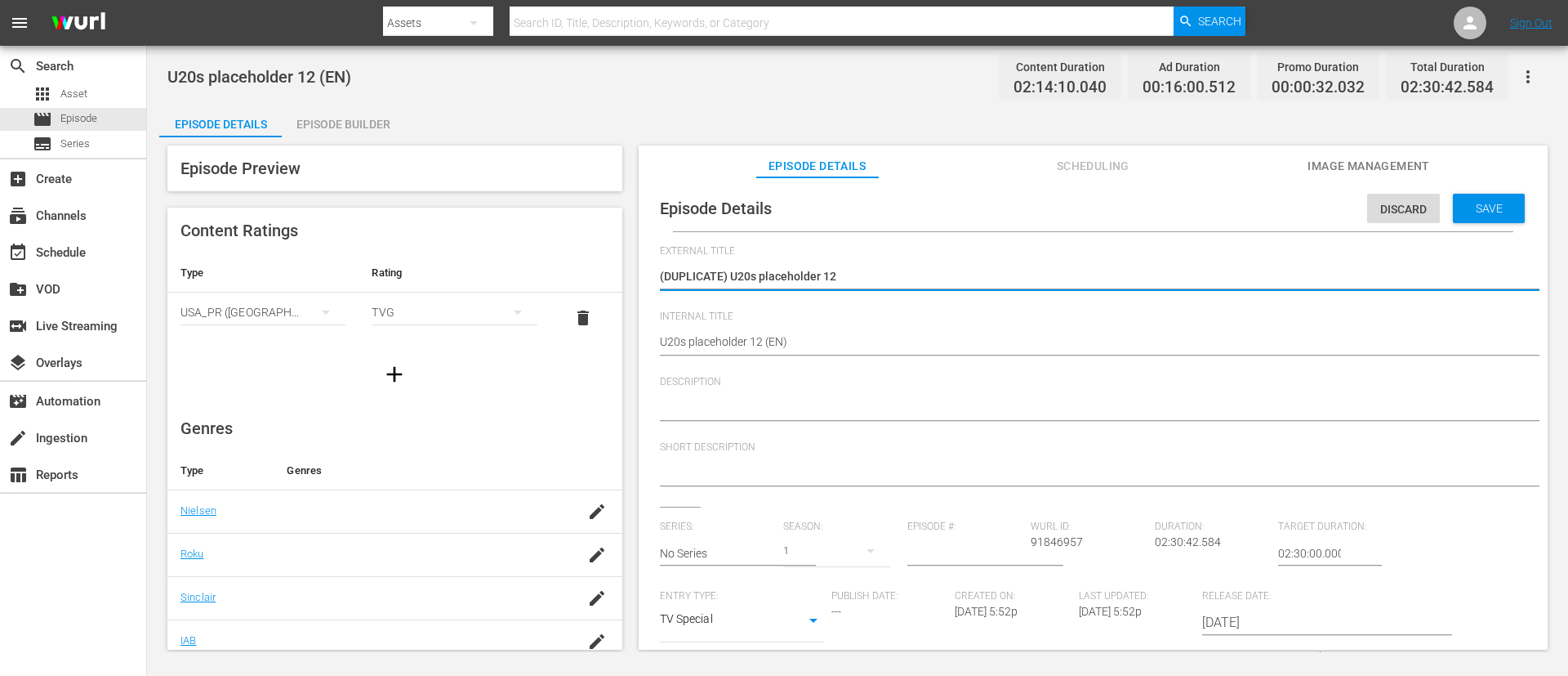
click at [734, 281] on textarea "(DUPLICATE) U20s placeholder 12" at bounding box center [1089, 278] width 858 height 19
type textarea "U20s placeholder 12"
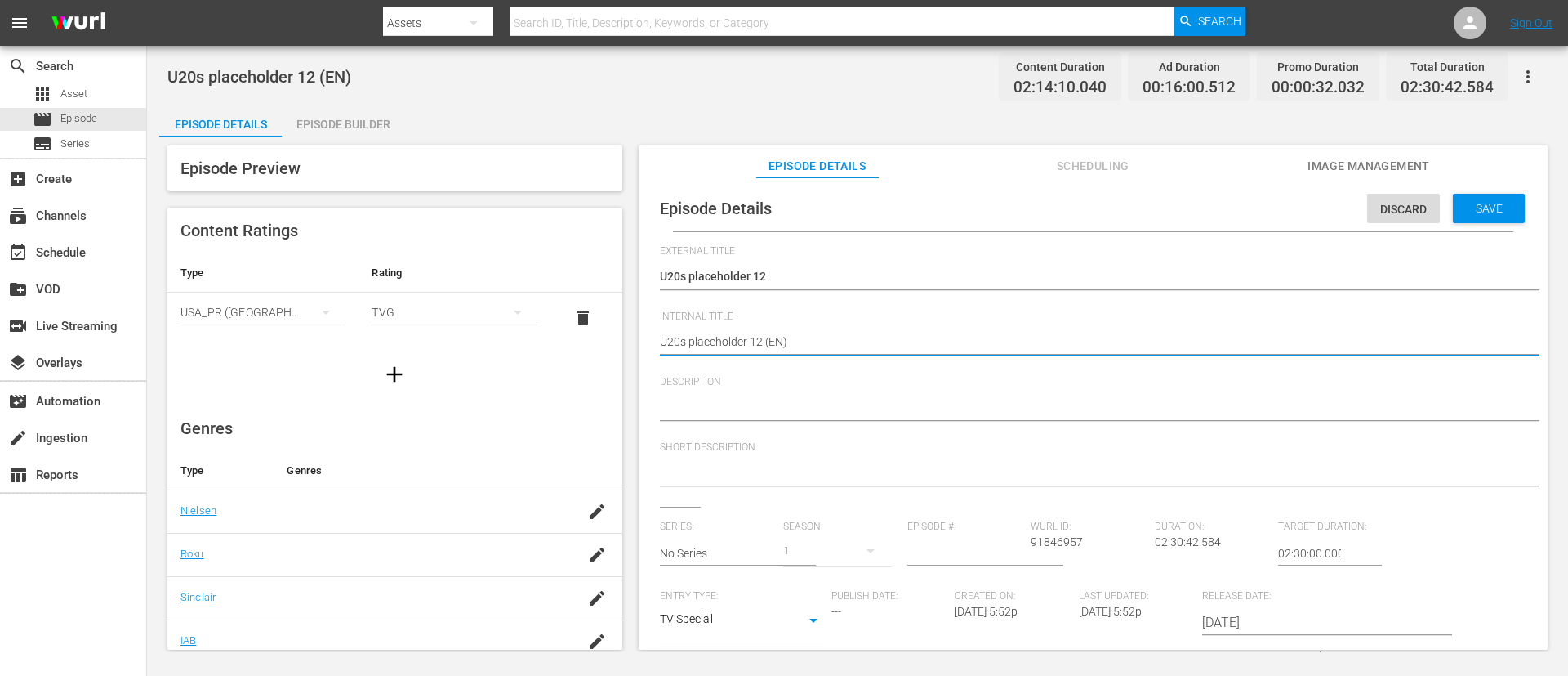
type textarea "U20s placeholder 12 (I)"
type textarea "U20s placeholder 12 (IT)"
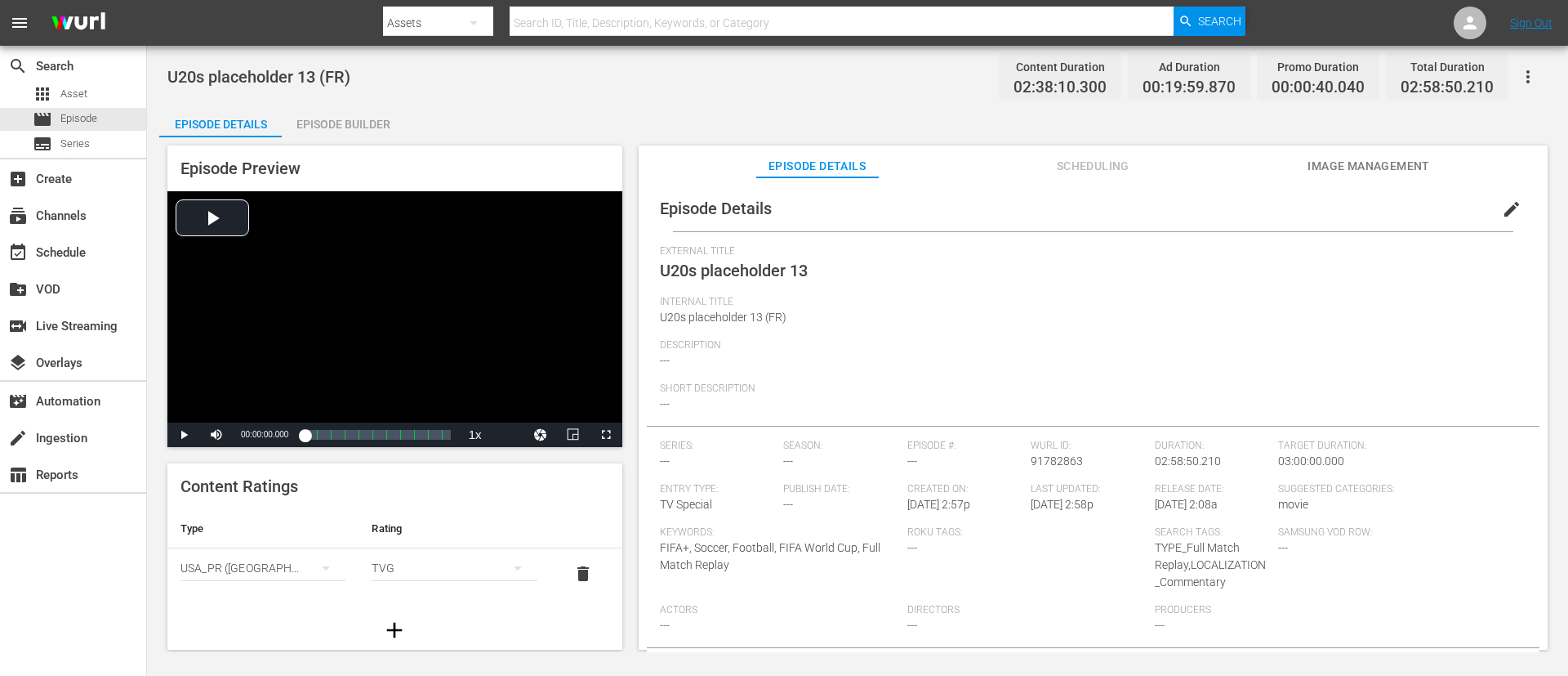
click at [1044, 211] on span "edit" at bounding box center [1511, 209] width 19 height 19
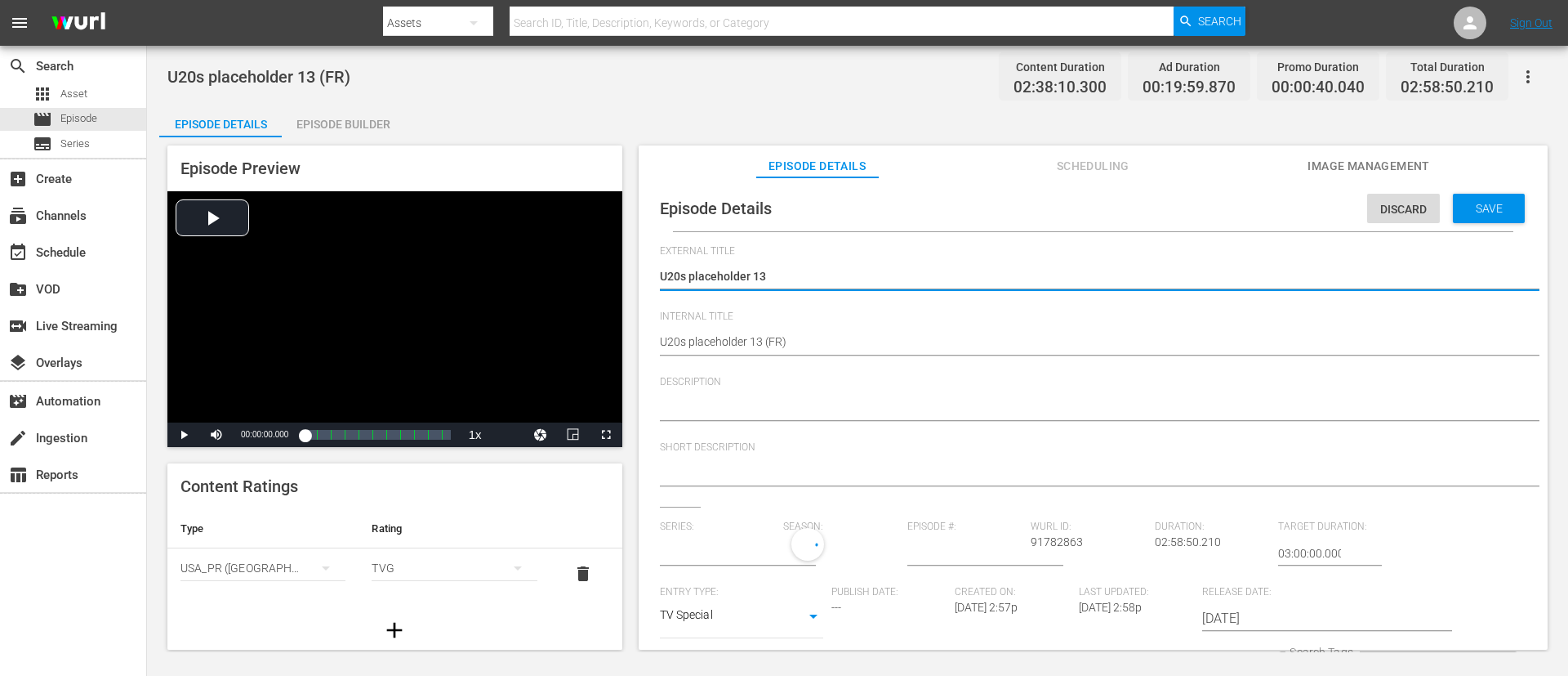
type input "No Series"
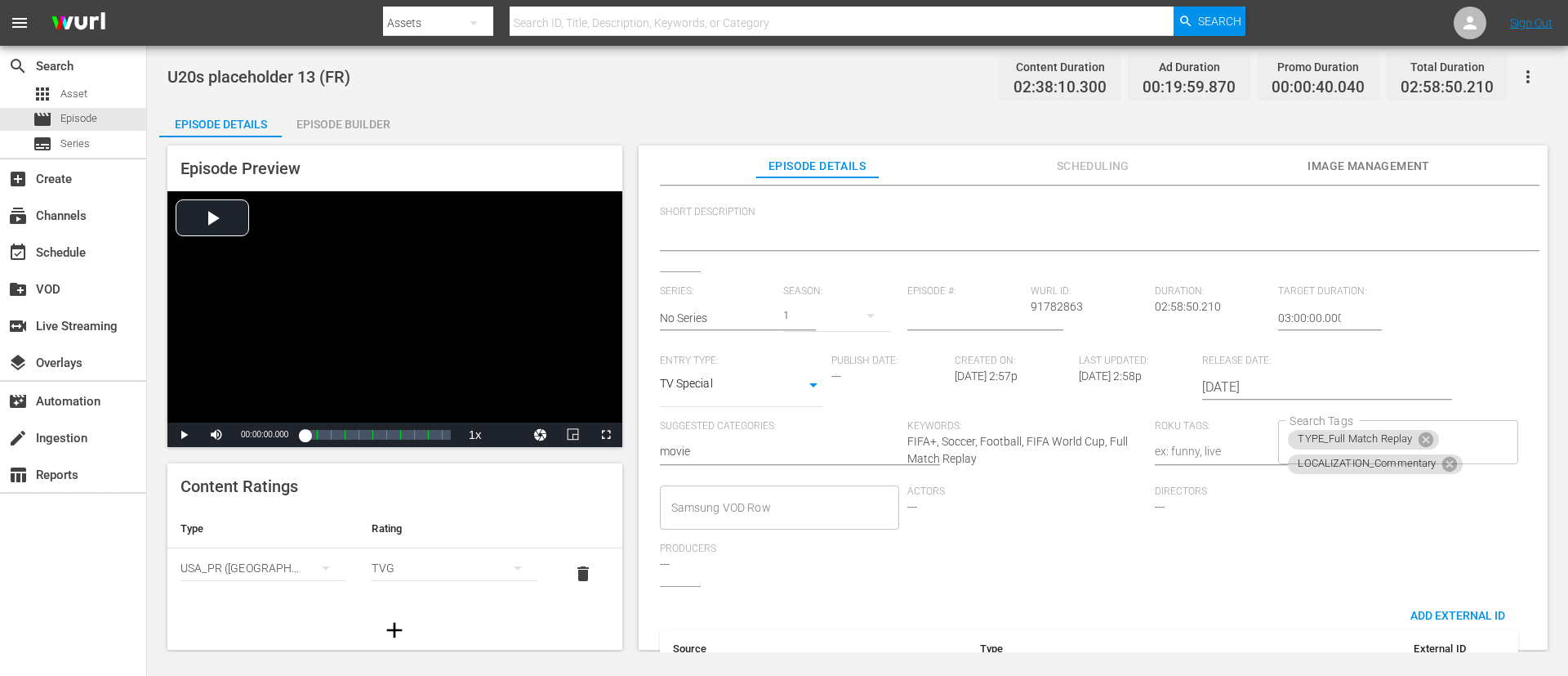
scroll to position [245, 0]
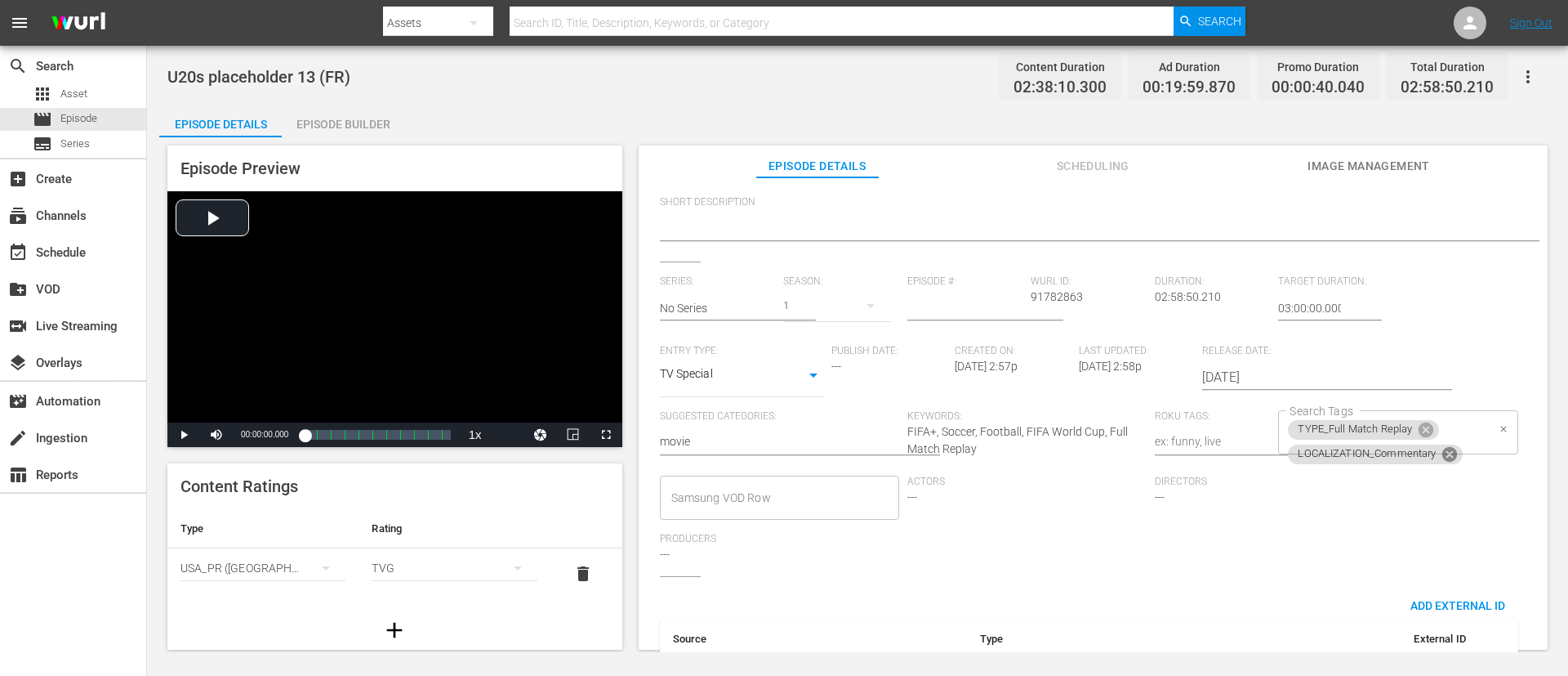
click at [1044, 449] on icon at bounding box center [1449, 453] width 14 height 14
click at [1044, 432] on input "Search Tags" at bounding box center [1463, 432] width 44 height 30
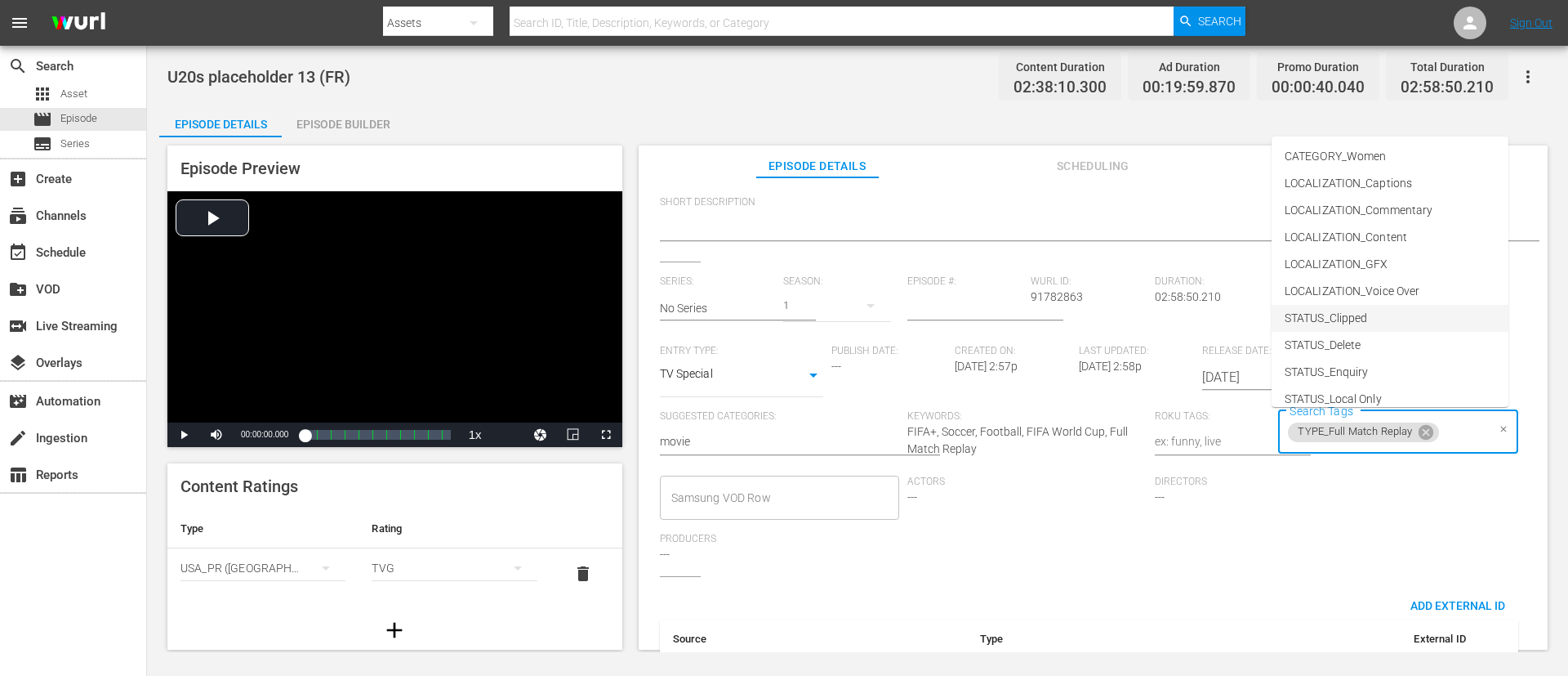
scroll to position [123, 0]
click at [1044, 295] on li "STATUS_Temporary" at bounding box center [1390, 303] width 237 height 27
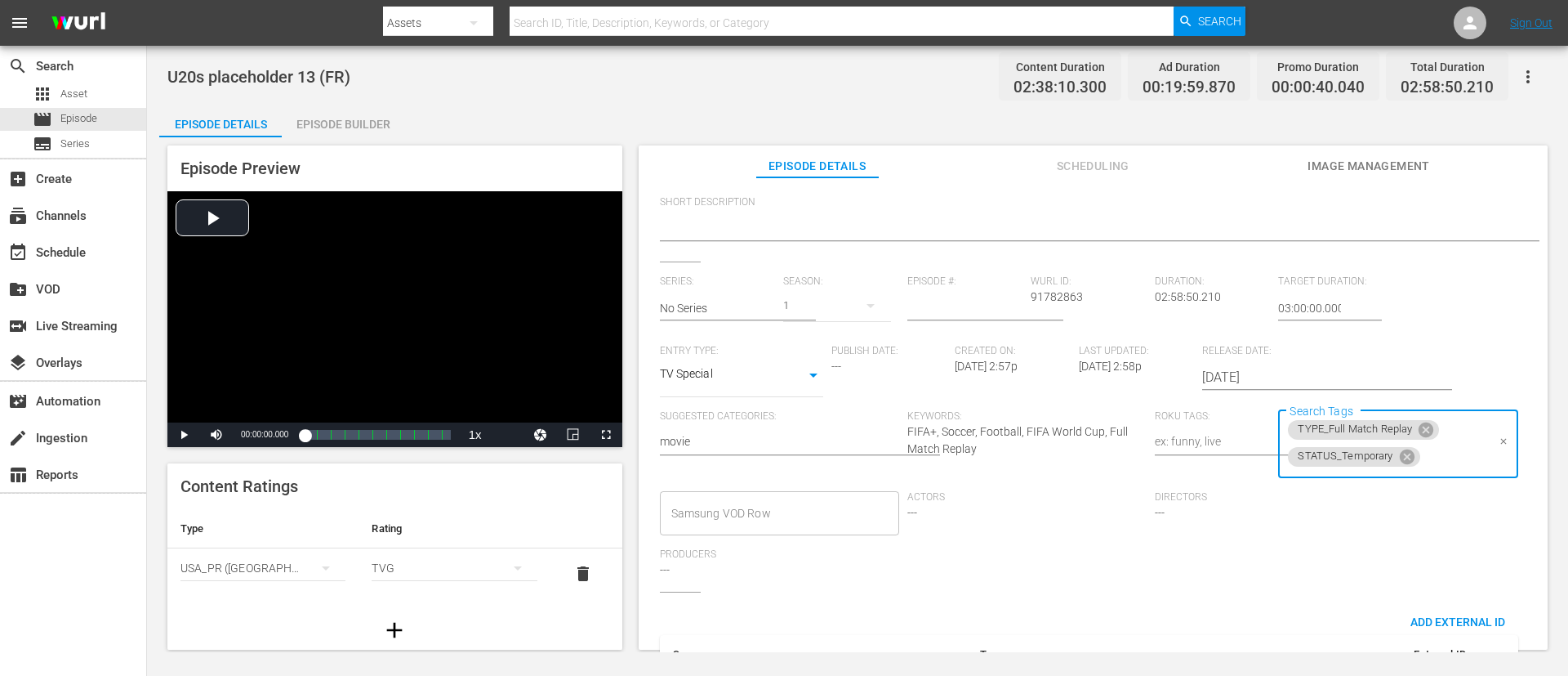
click at [1044, 447] on input "Search Tags" at bounding box center [1454, 456] width 63 height 30
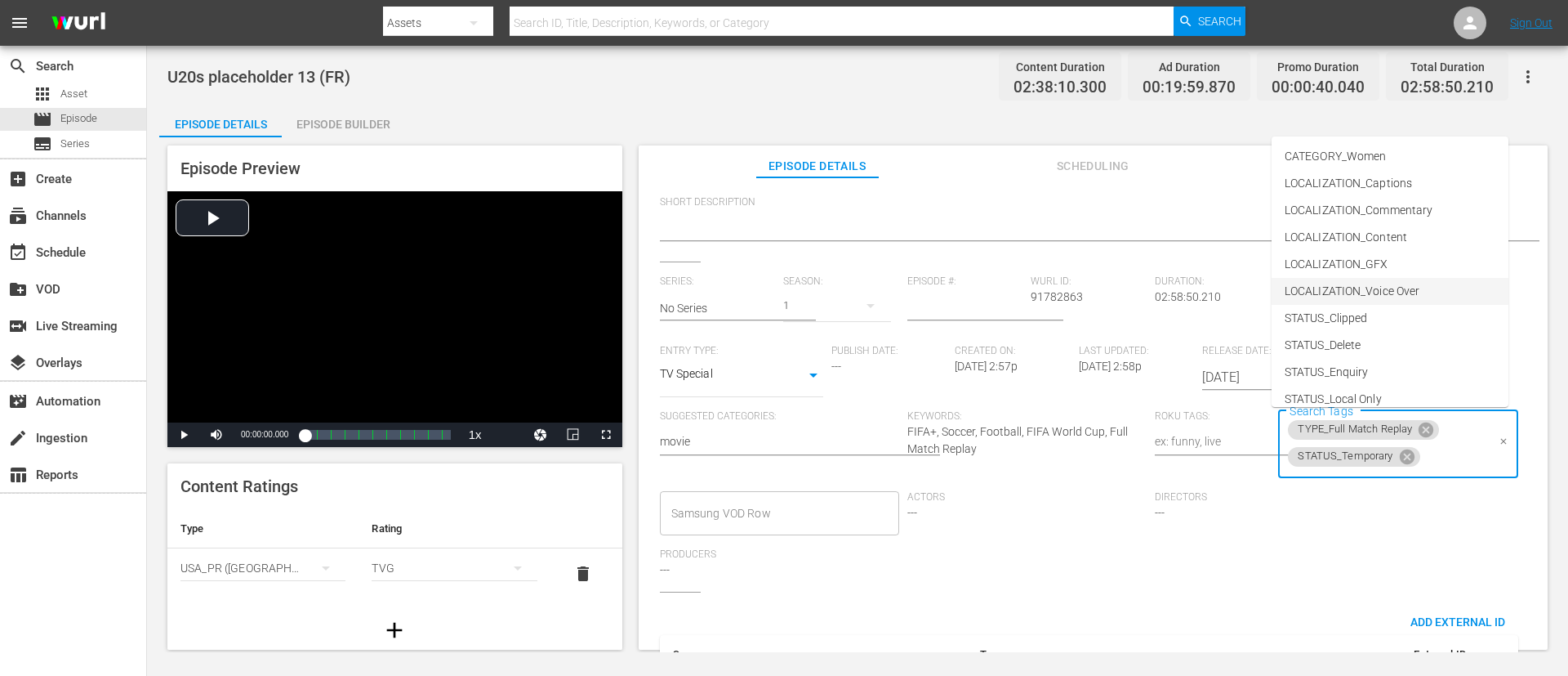
scroll to position [228, 0]
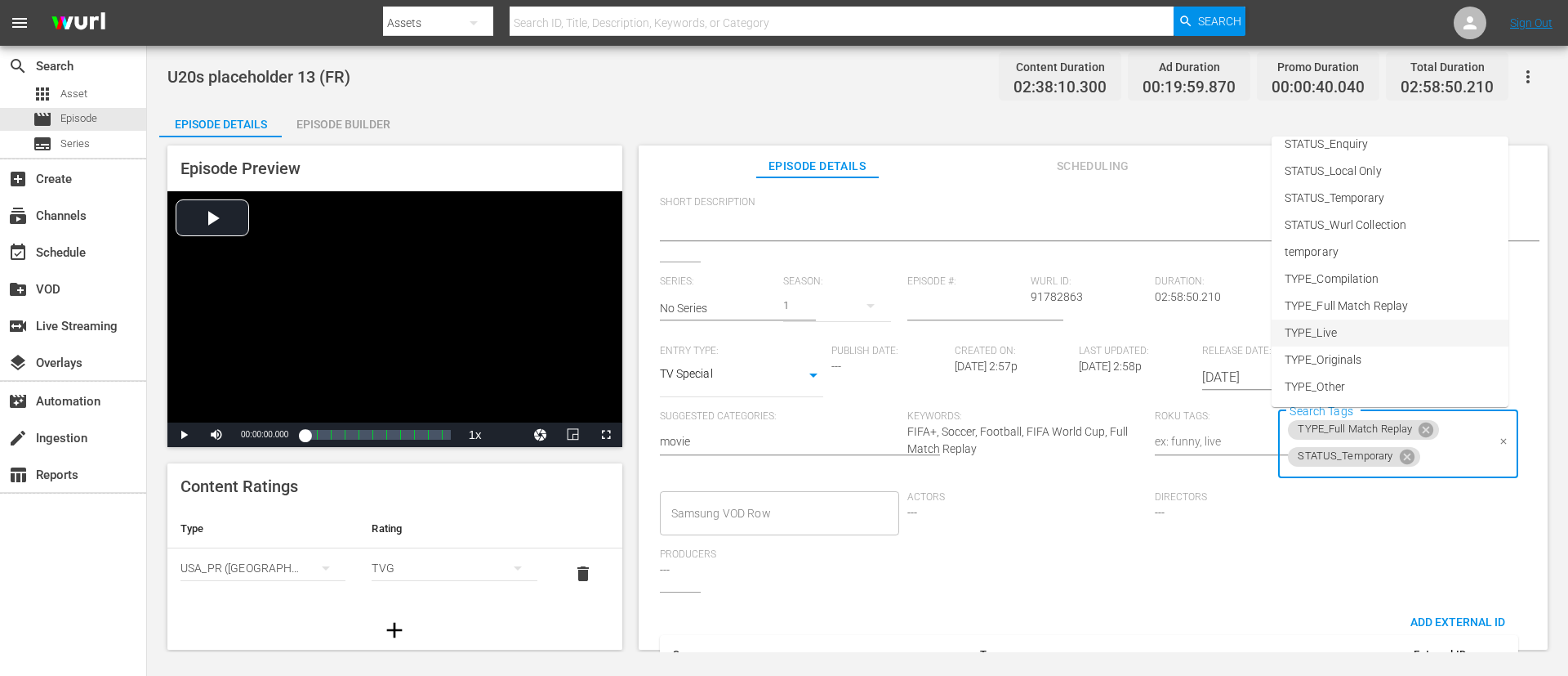
click at [1044, 337] on li "TYPE_Live" at bounding box center [1390, 333] width 237 height 27
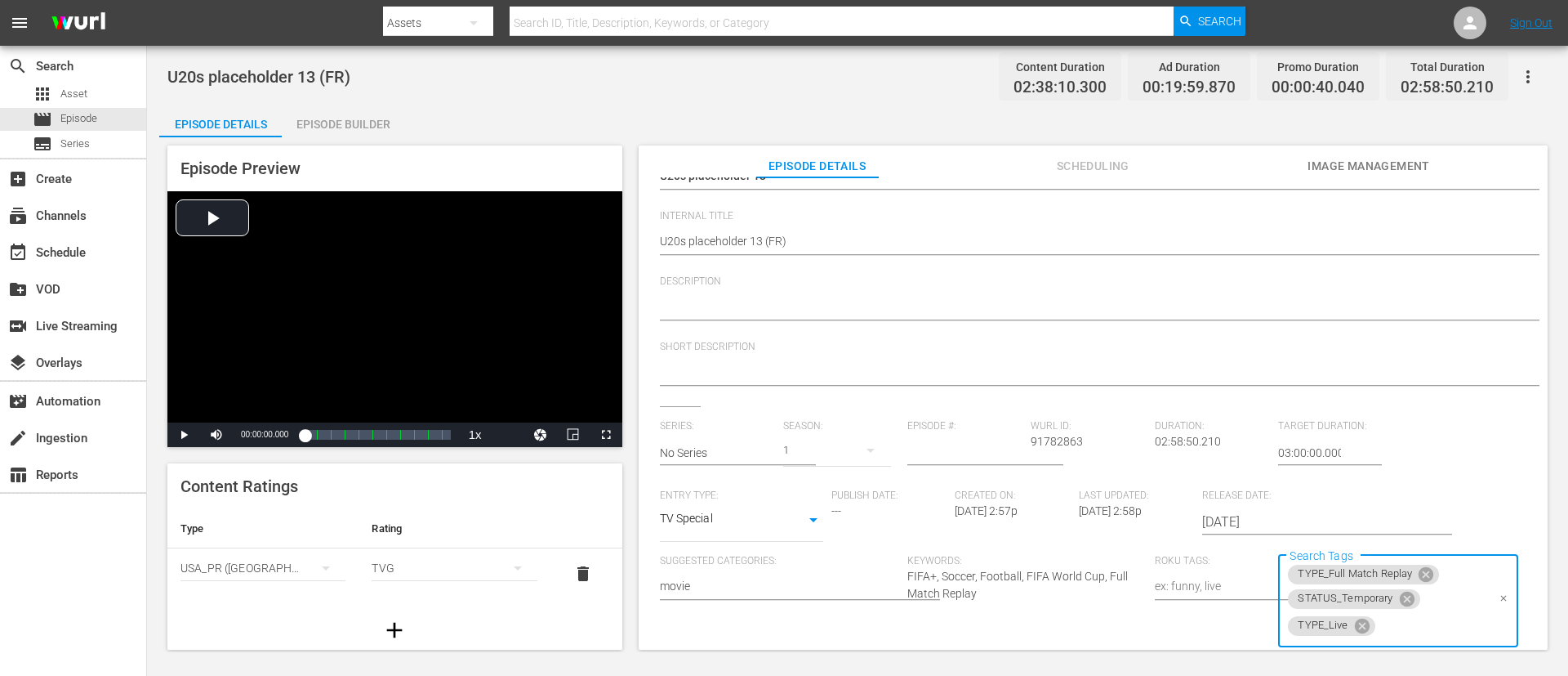
scroll to position [0, 0]
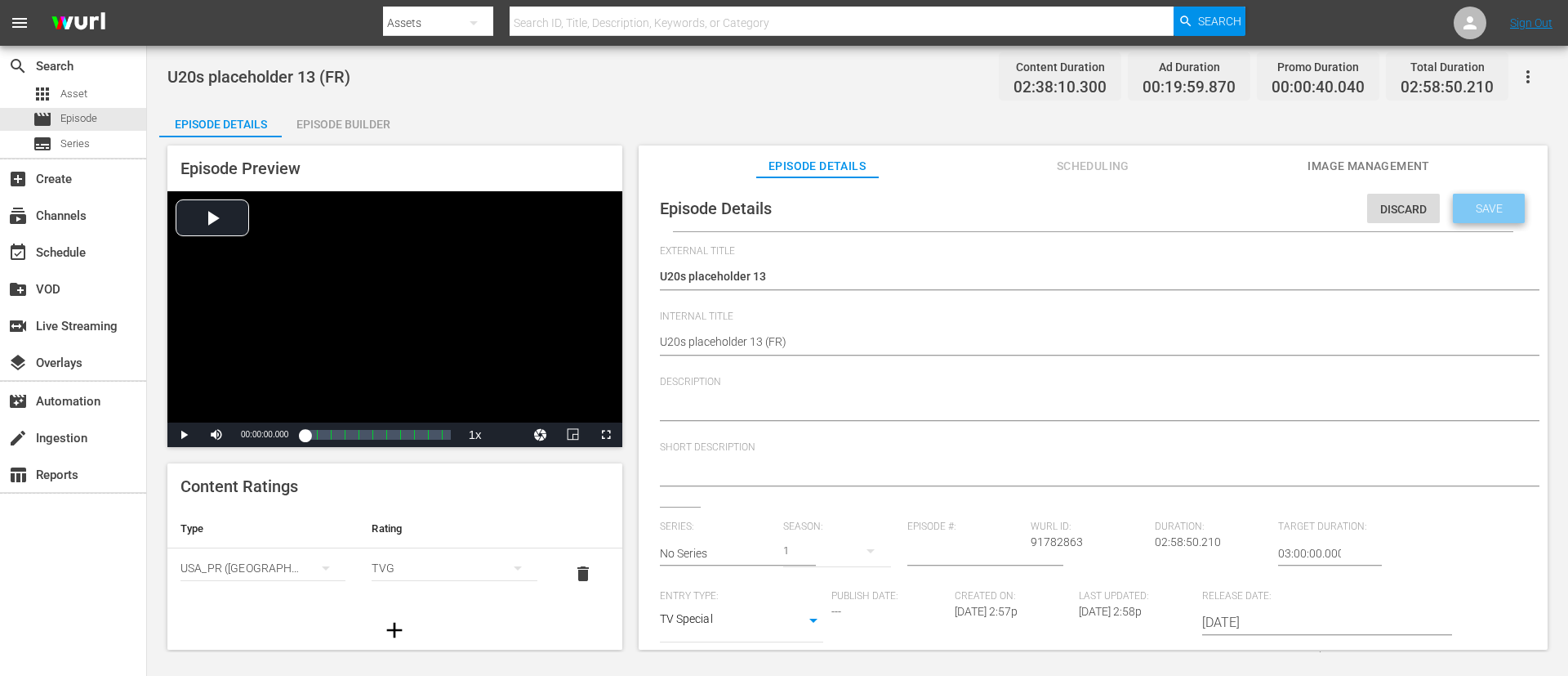
click at [1044, 211] on span "Save" at bounding box center [1488, 208] width 53 height 13
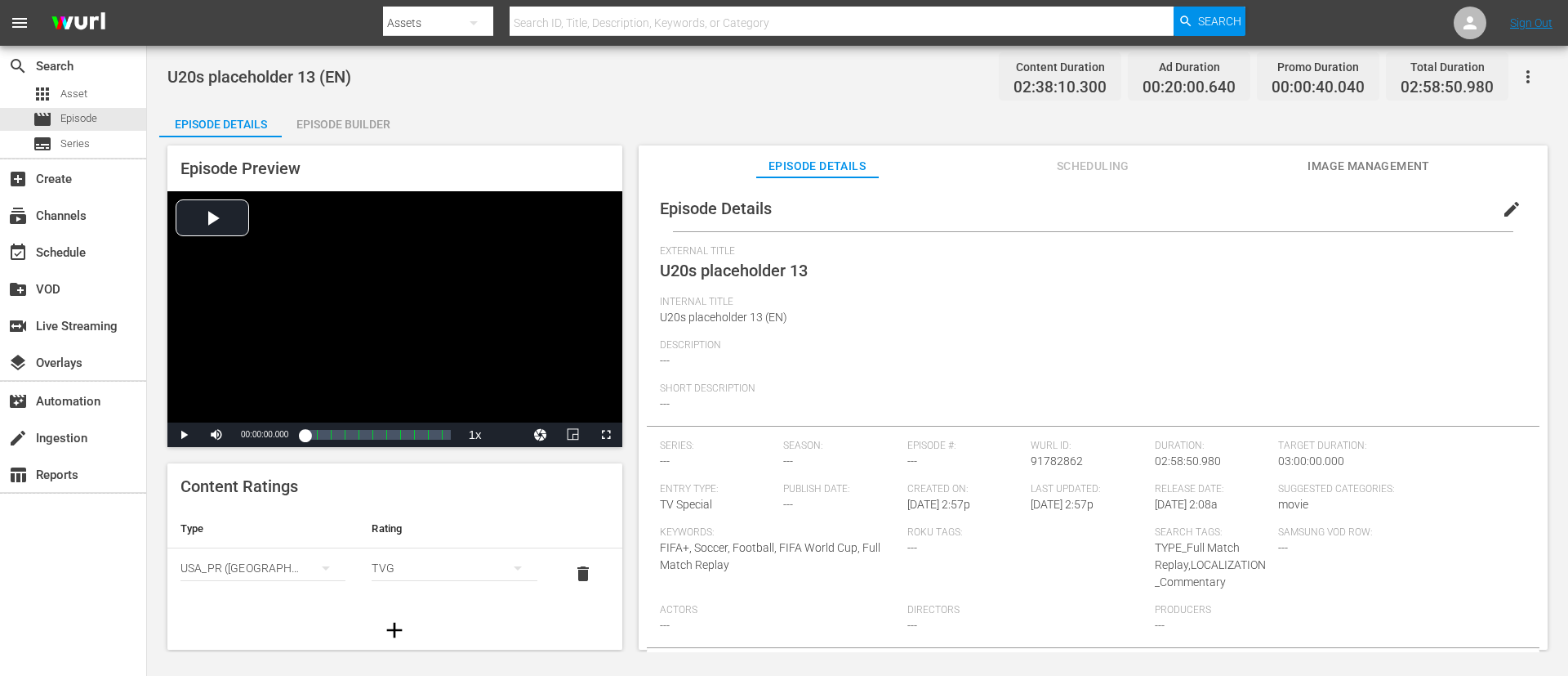
click at [1044, 207] on span "edit" at bounding box center [1511, 209] width 19 height 19
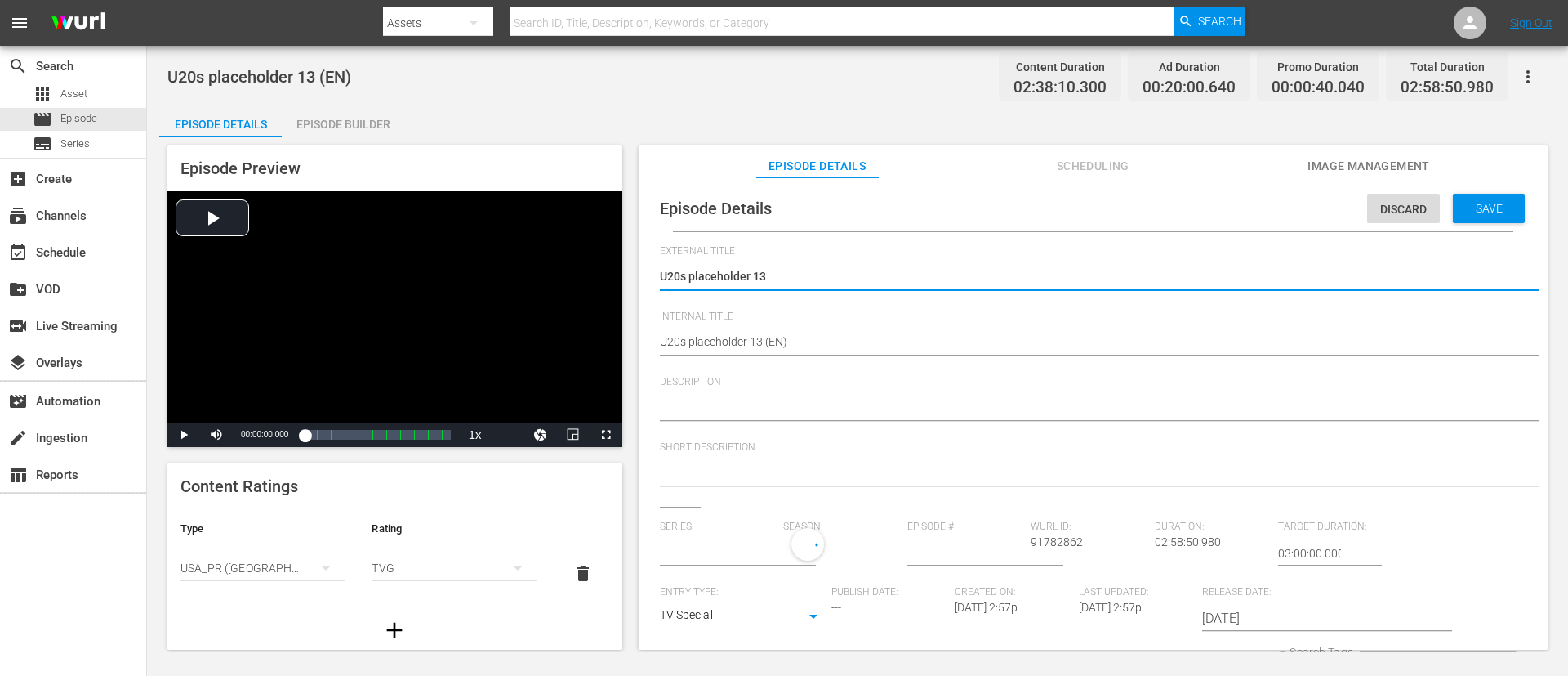
type input "No Series"
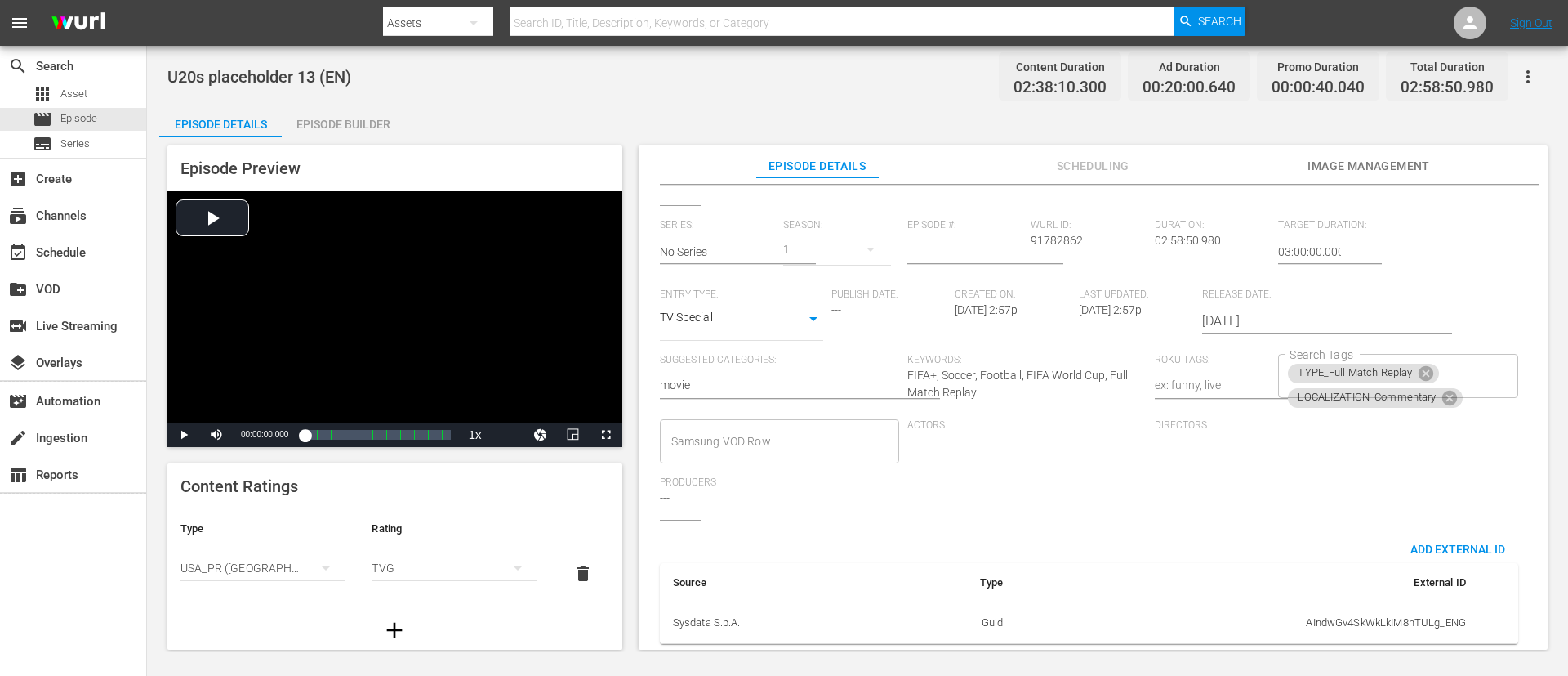
scroll to position [321, 0]
click at [1044, 366] on icon at bounding box center [1425, 373] width 14 height 14
click at [1044, 360] on div "LOCALIZATION_Commentary Search Tags" at bounding box center [1397, 375] width 239 height 44
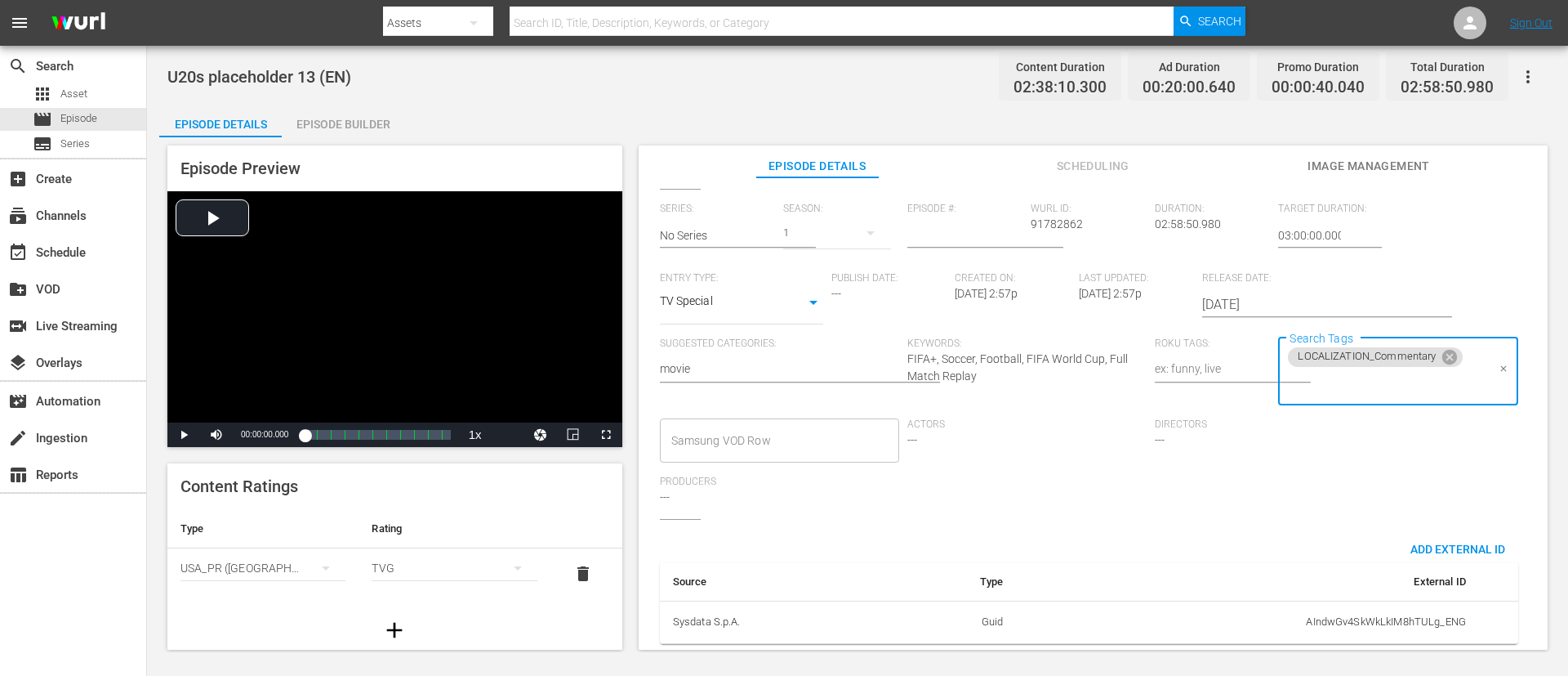
click at [1044, 378] on input "Search Tags" at bounding box center [1385, 384] width 200 height 30
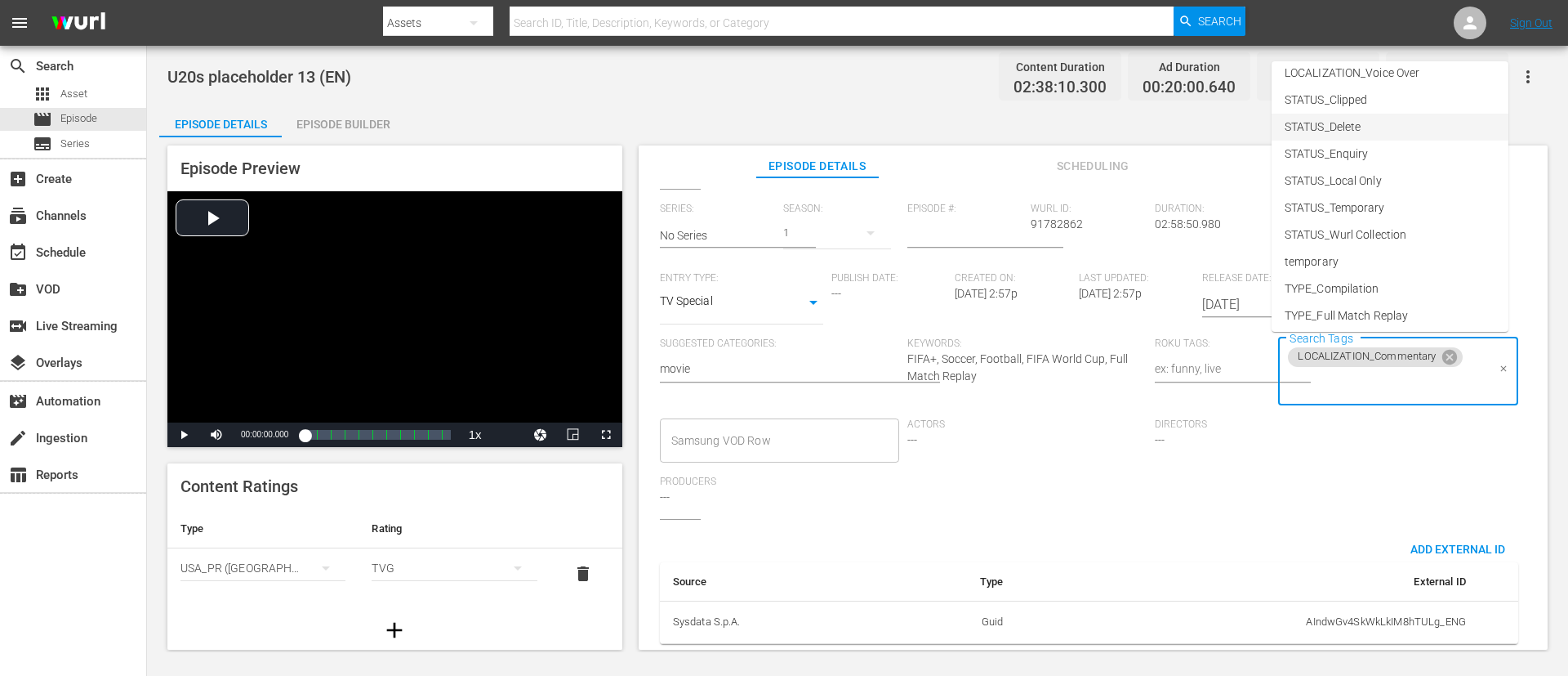
scroll to position [228, 0]
click at [1044, 254] on span "TYPE_Live" at bounding box center [1311, 258] width 52 height 17
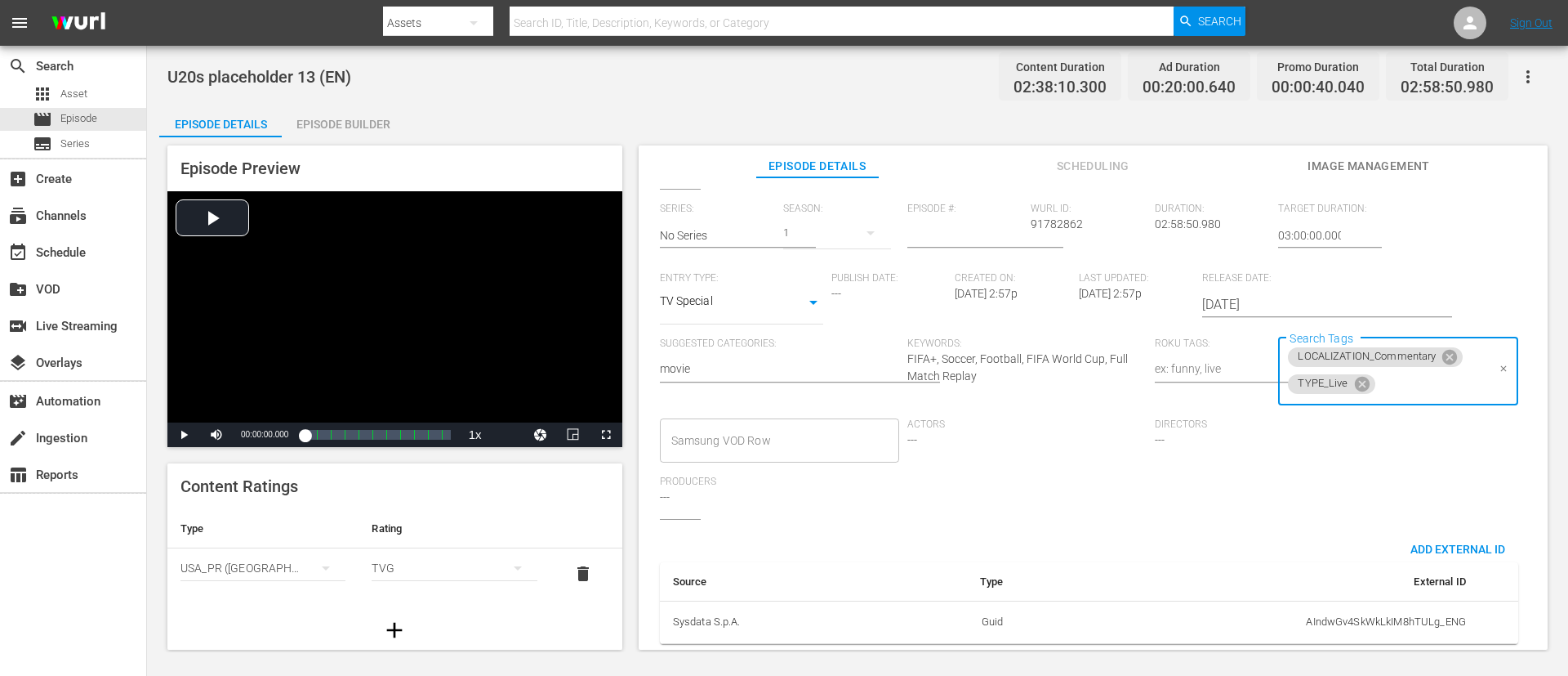
click at [1044, 375] on input "Search Tags" at bounding box center [1432, 384] width 108 height 30
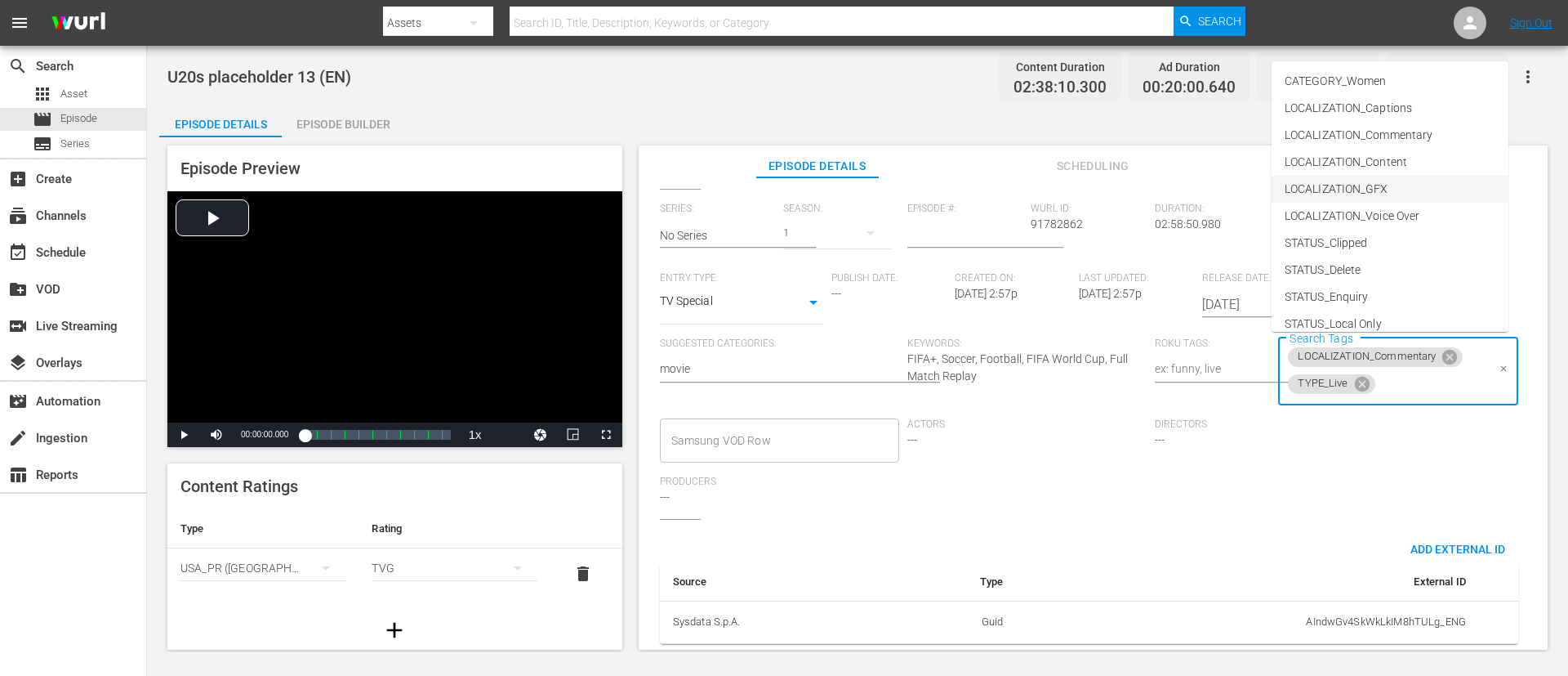
scroll to position [123, 0]
click at [1044, 228] on li "STATUS_Temporary" at bounding box center [1390, 229] width 237 height 27
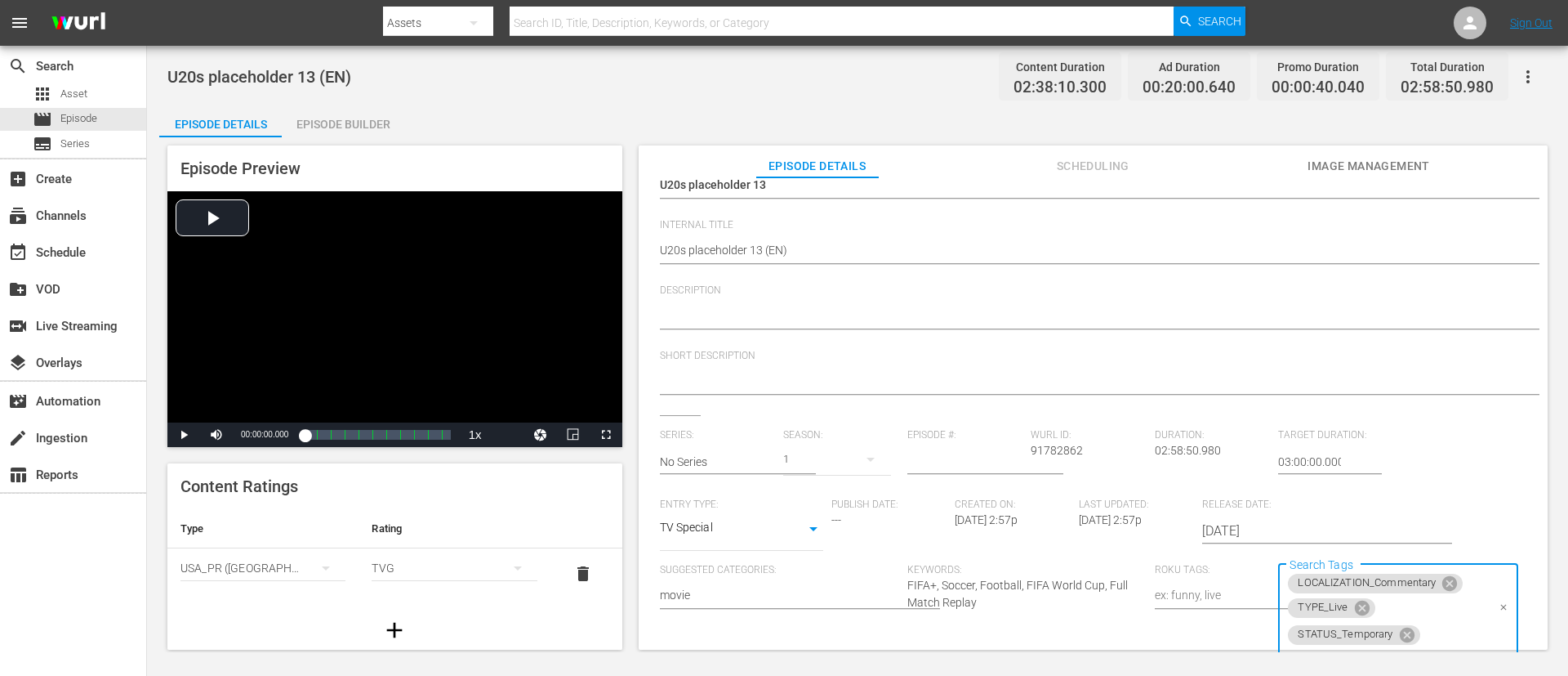
scroll to position [0, 0]
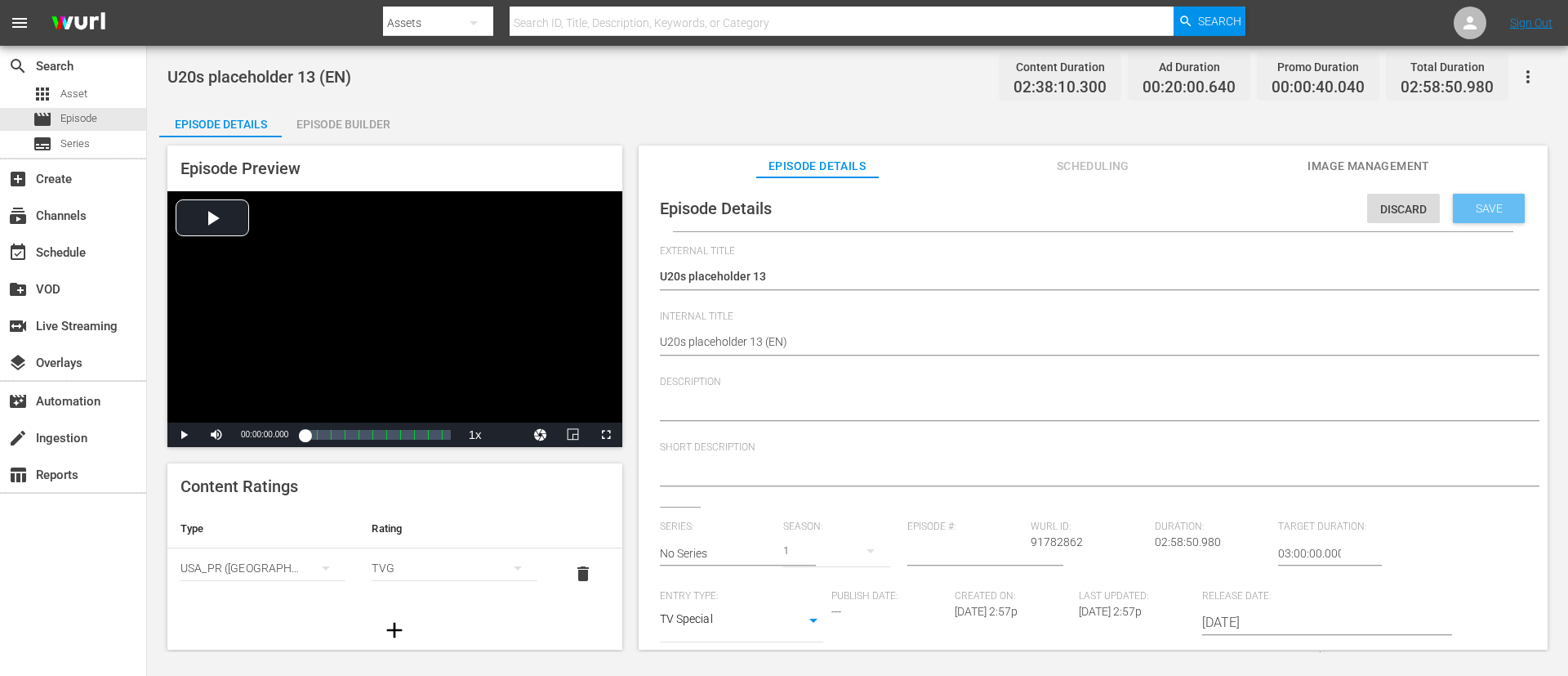
click at [1044, 205] on span "Save" at bounding box center [1488, 208] width 53 height 13
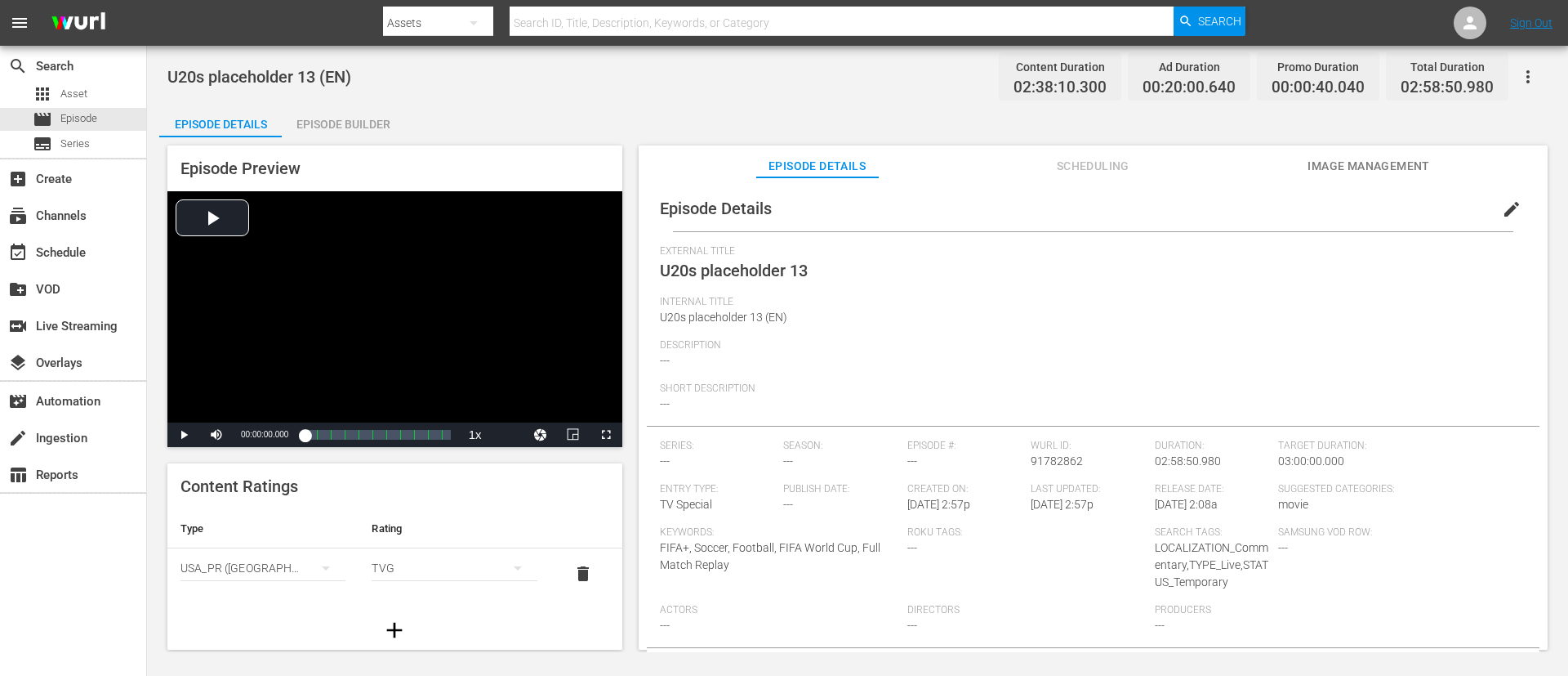
click at [1044, 70] on icon "button" at bounding box center [1528, 77] width 19 height 19
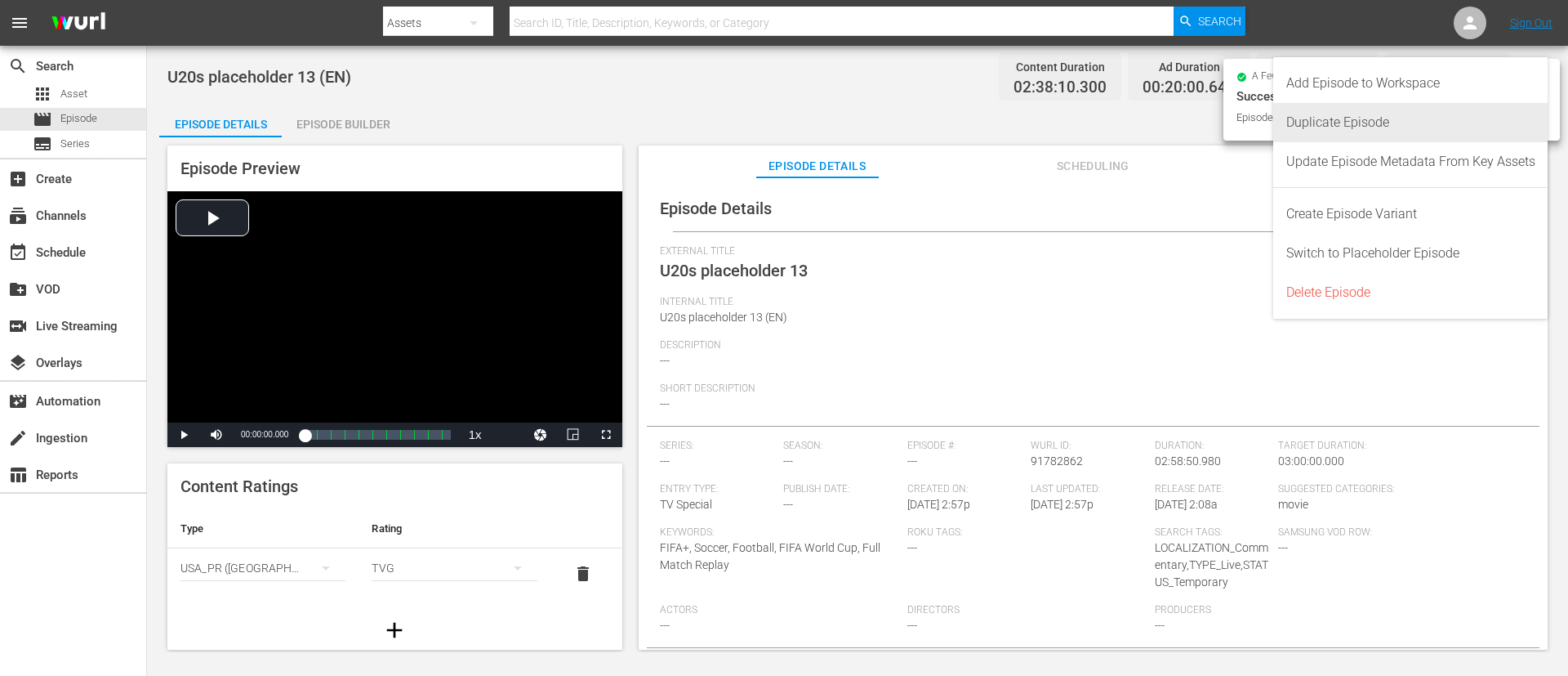
drag, startPoint x: 1370, startPoint y: 119, endPoint x: 1354, endPoint y: 133, distance: 21.3
click at [1044, 120] on div "Duplicate Episode" at bounding box center [1411, 122] width 249 height 39
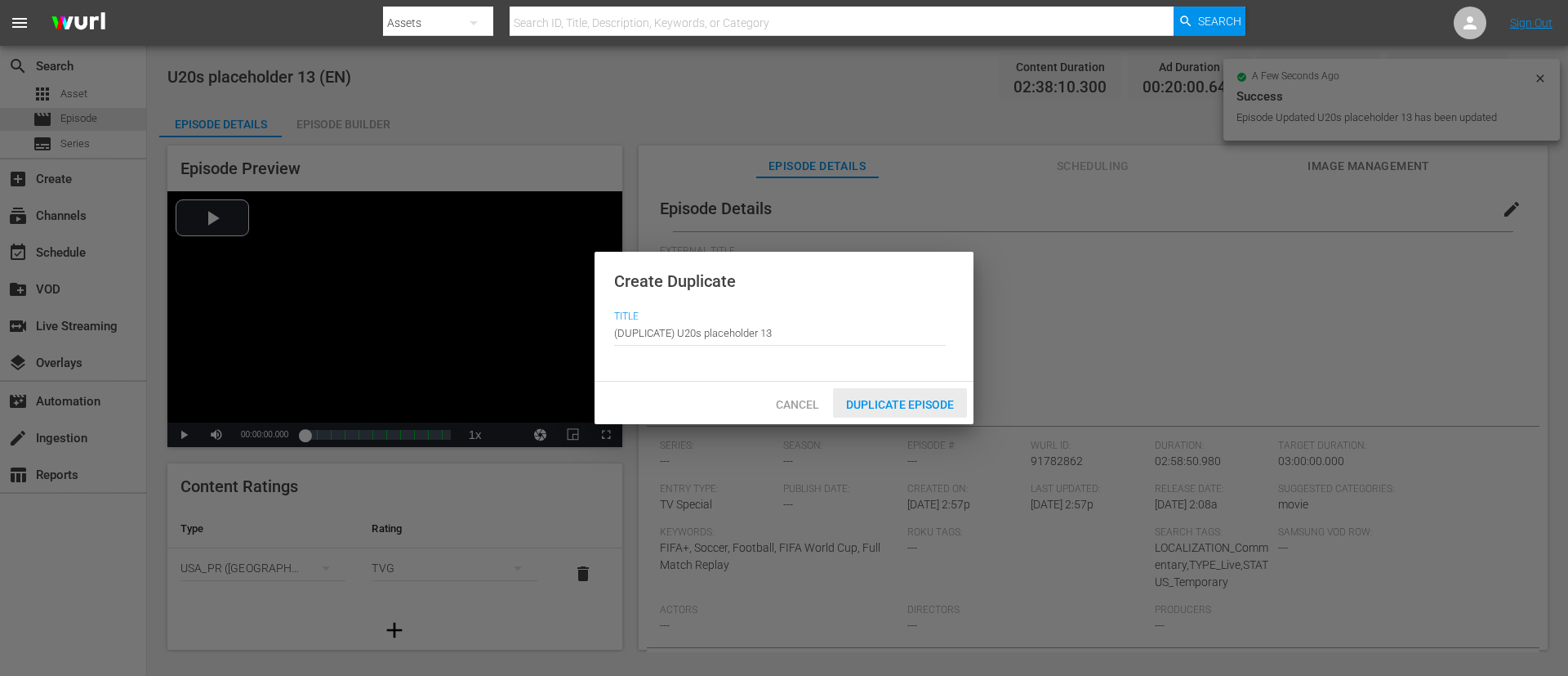
click at [962, 392] on div "Duplicate Episode" at bounding box center [900, 402] width 134 height 30
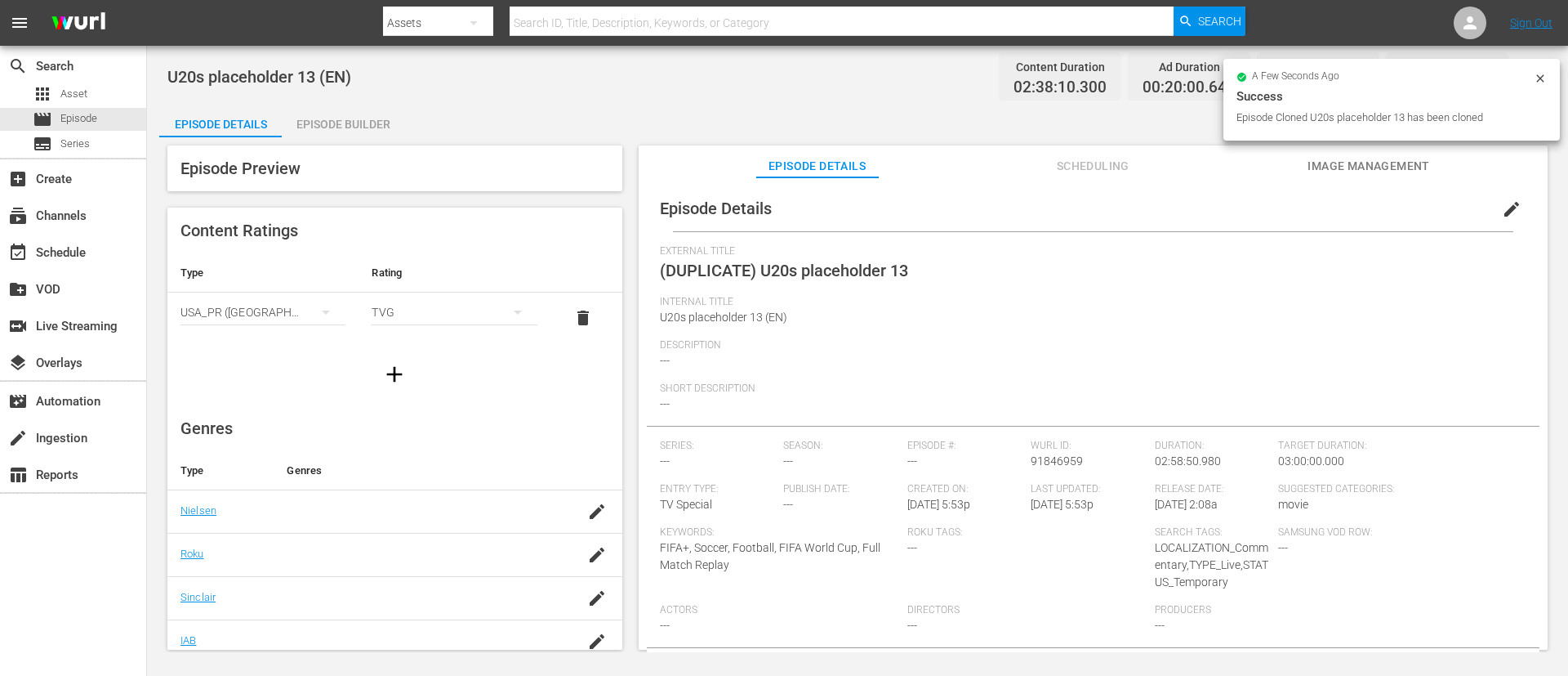
click at [1044, 221] on button "edit" at bounding box center [1511, 208] width 39 height 39
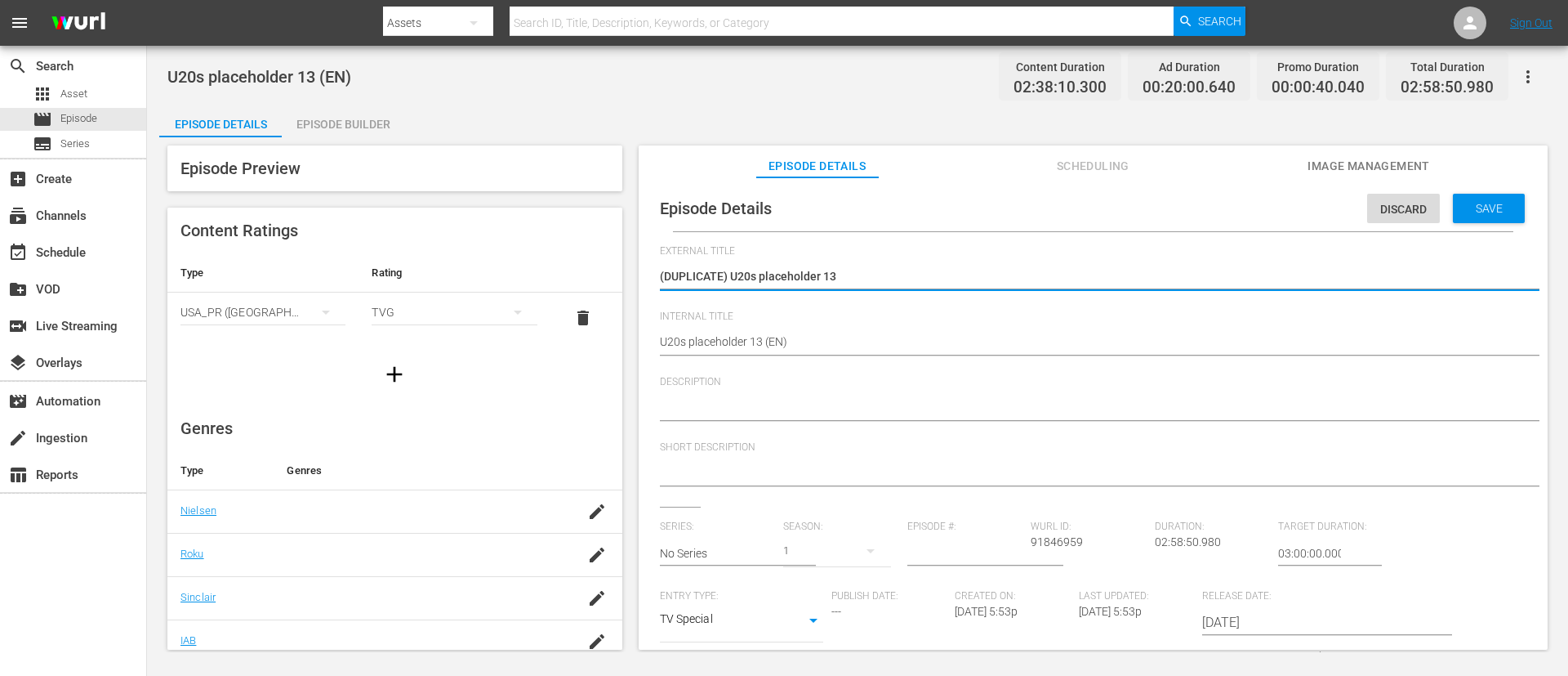
click at [732, 274] on textarea "(DUPLICATE) U20s placeholder 13" at bounding box center [1089, 278] width 858 height 19
type textarea "U20s placeholder 13"
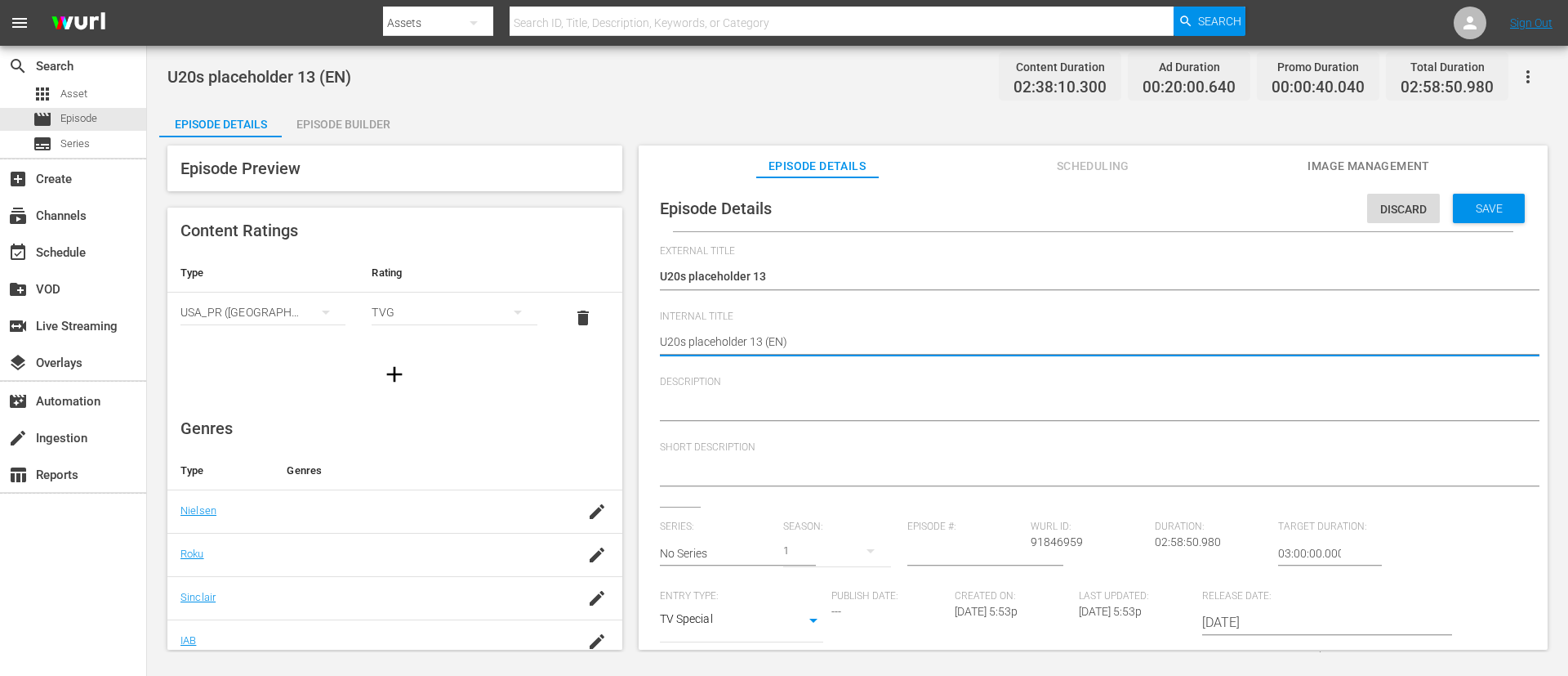
type textarea "U20s placeholder 13 (I)"
type textarea "U20s placeholder 13 (IT)"
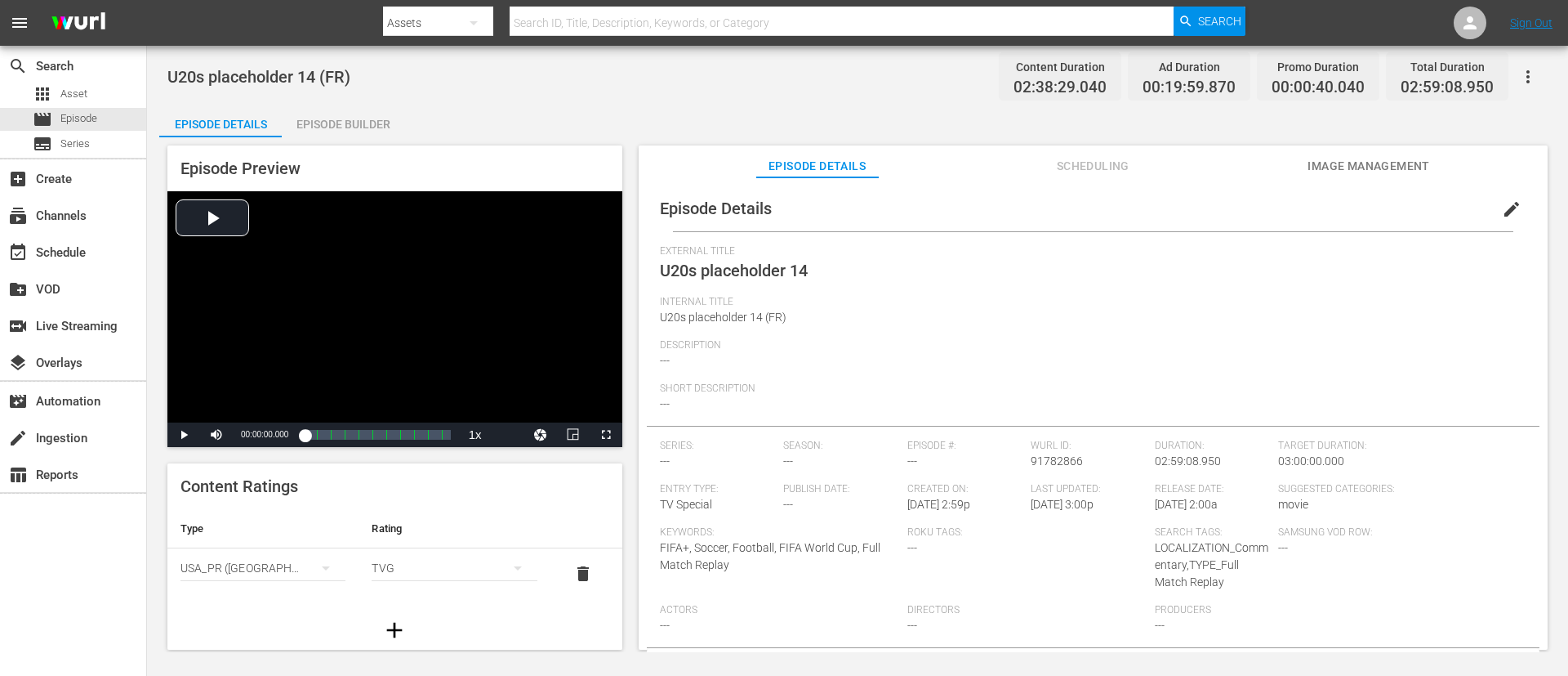
click at [1044, 209] on span "edit" at bounding box center [1511, 209] width 19 height 19
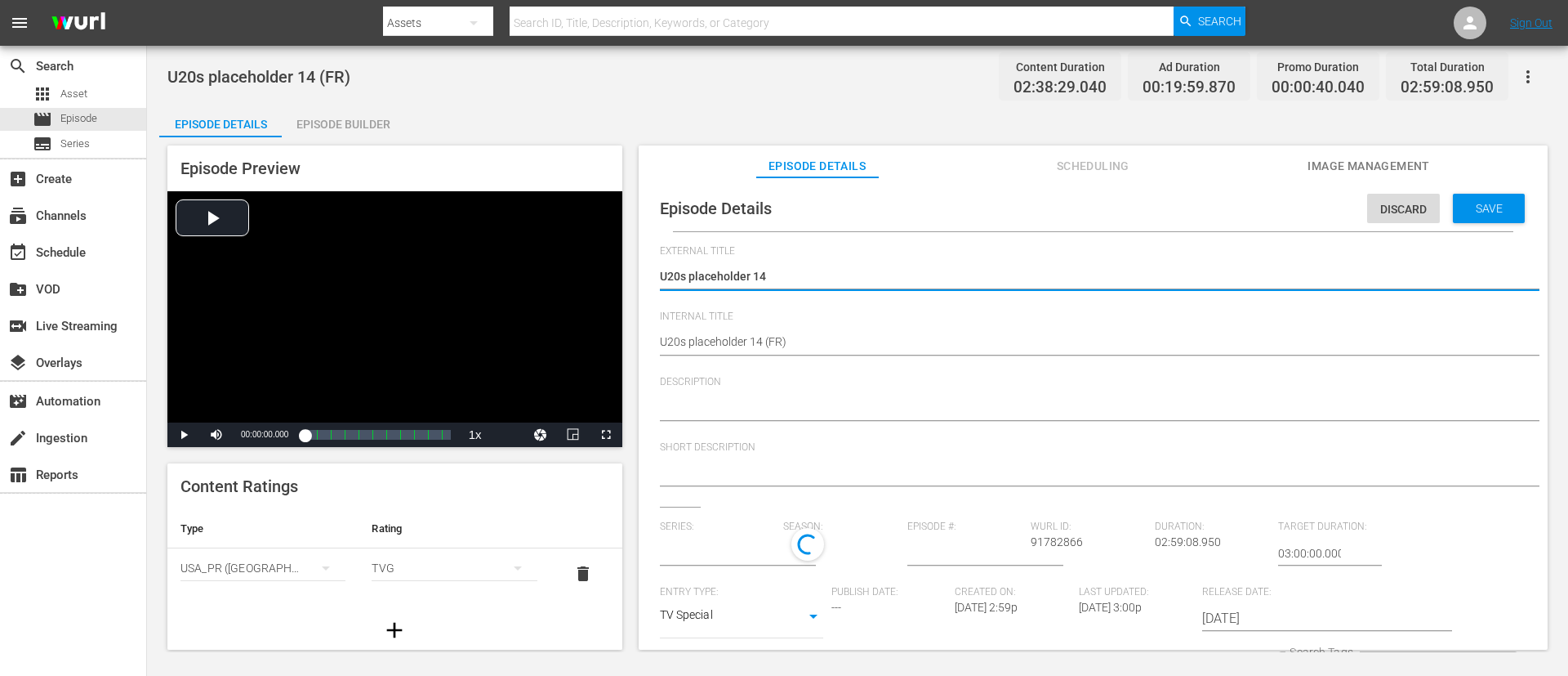
type input "No Series"
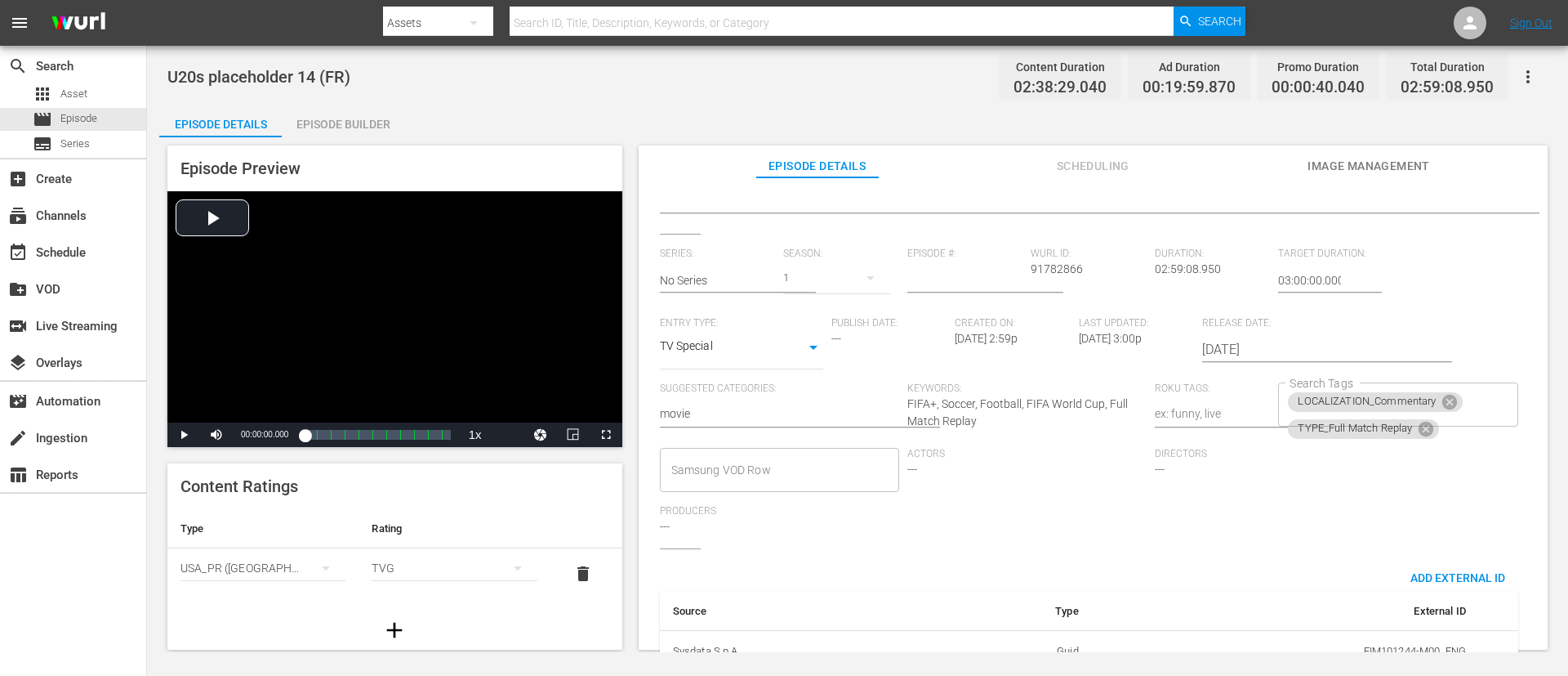
scroll to position [321, 0]
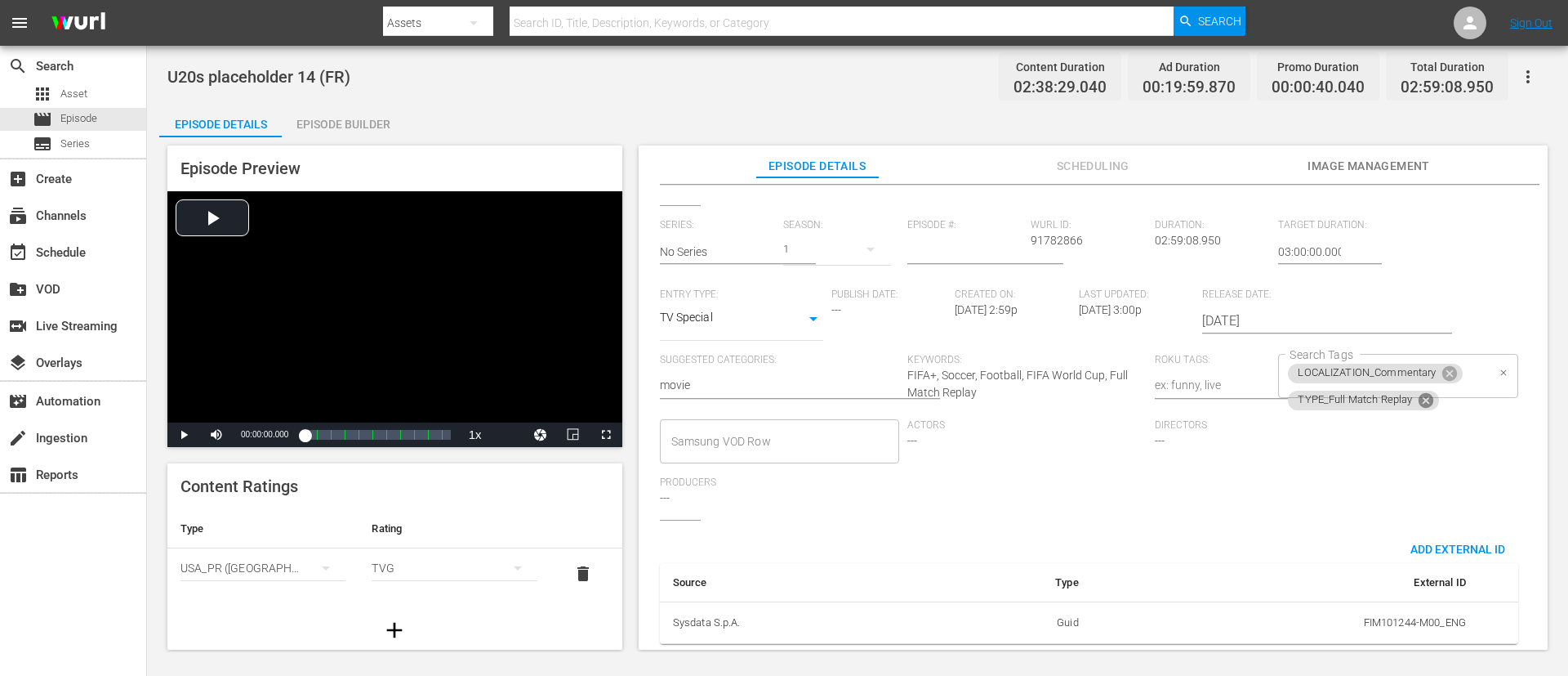
click at [1044, 392] on icon at bounding box center [1425, 398] width 14 height 14
click at [1044, 386] on input "Search Tags" at bounding box center [1385, 400] width 200 height 30
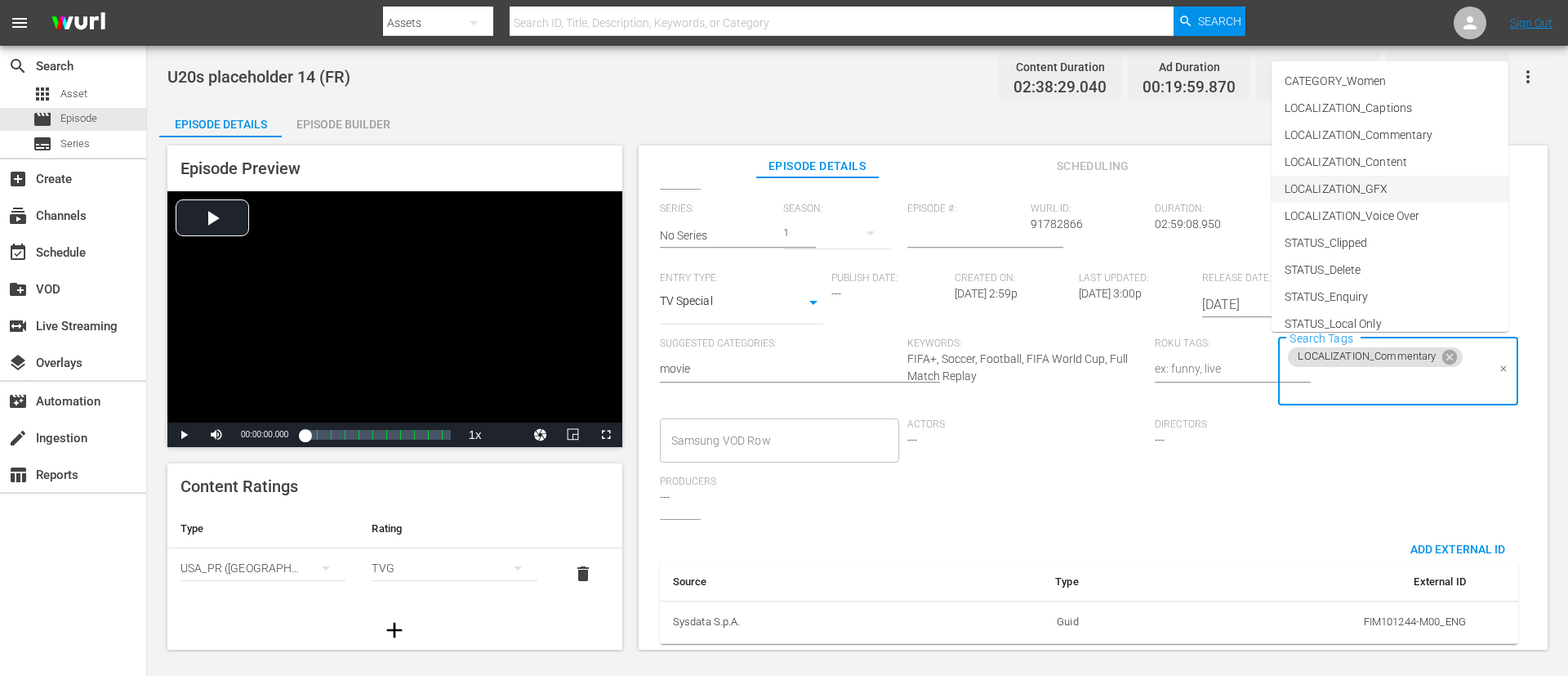
scroll to position [123, 0]
click at [1044, 226] on li "STATUS_Temporary" at bounding box center [1390, 229] width 237 height 27
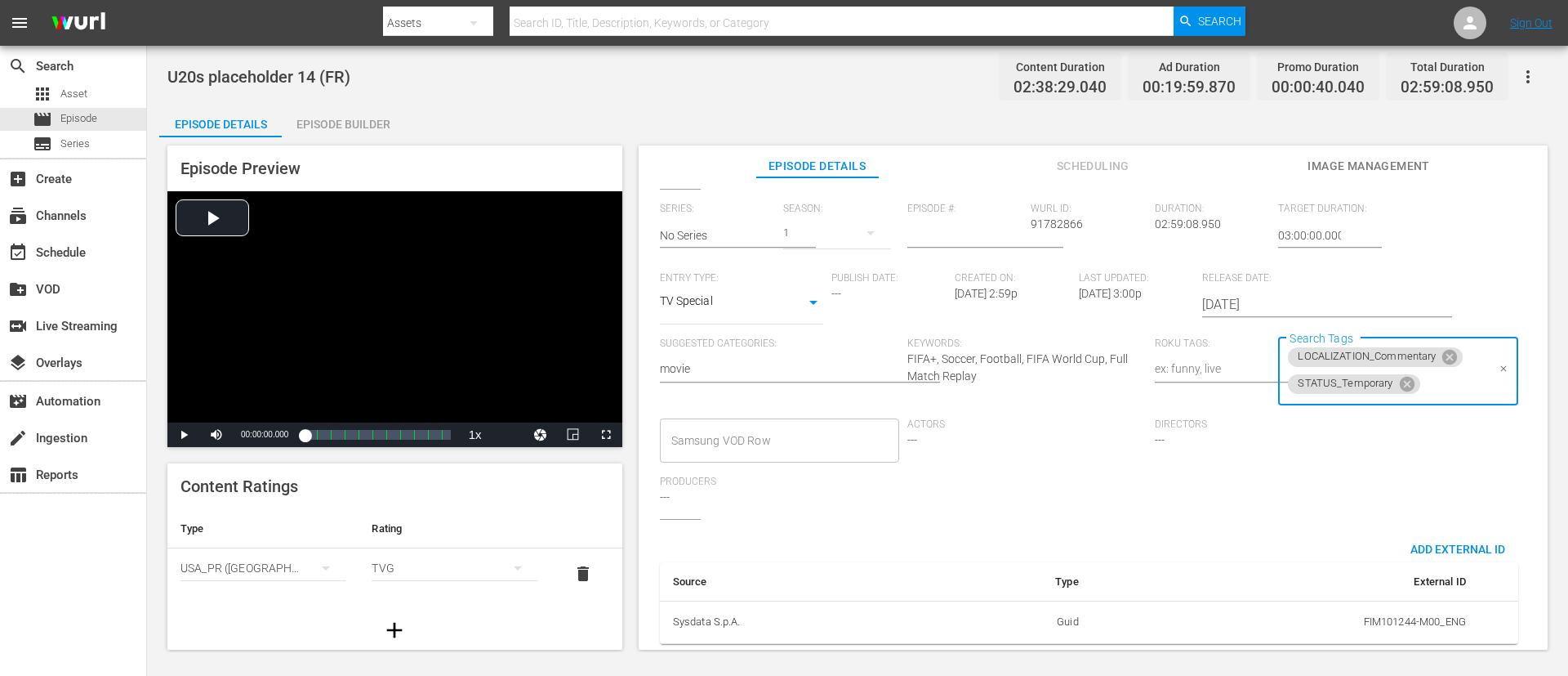
click at [1044, 376] on input "Search Tags" at bounding box center [1454, 384] width 63 height 30
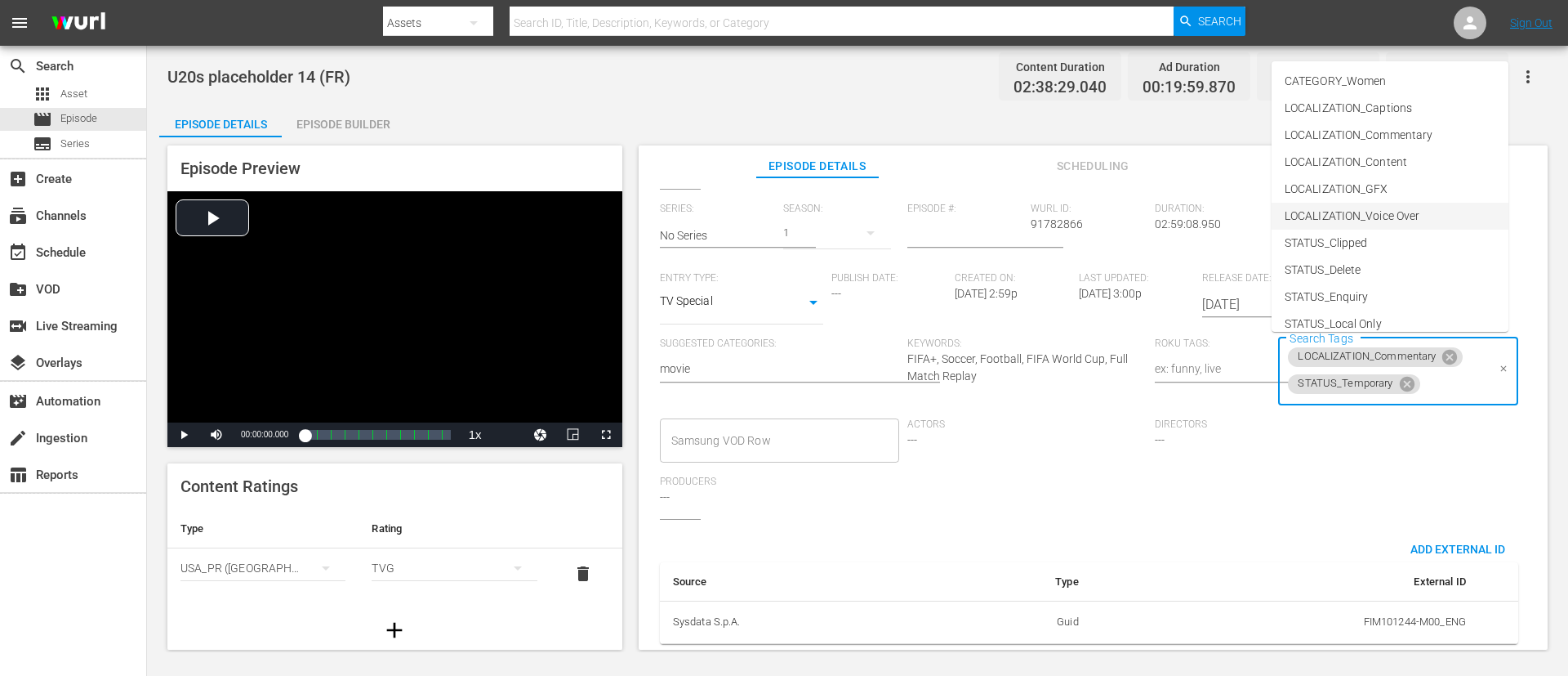
scroll to position [228, 0]
click at [1044, 251] on li "TYPE_Live" at bounding box center [1390, 257] width 237 height 27
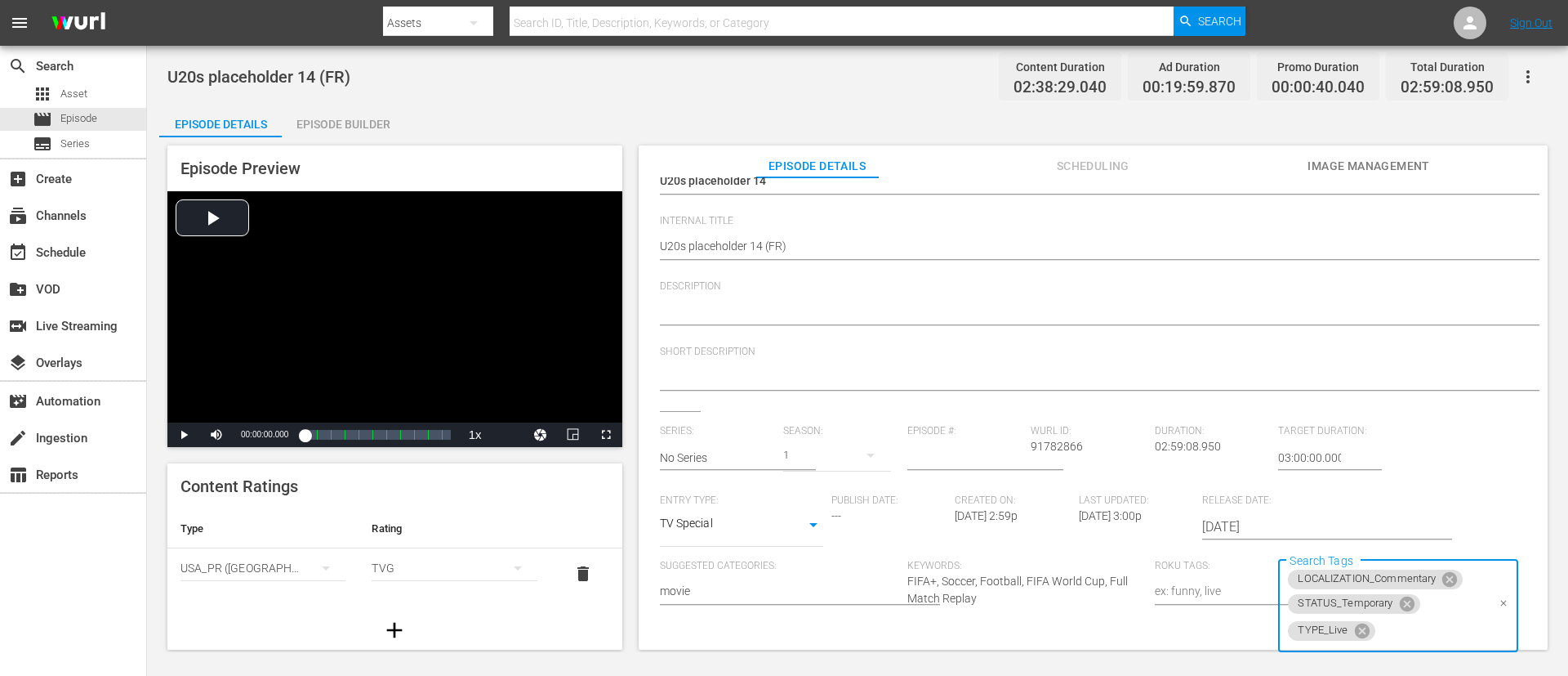
scroll to position [0, 0]
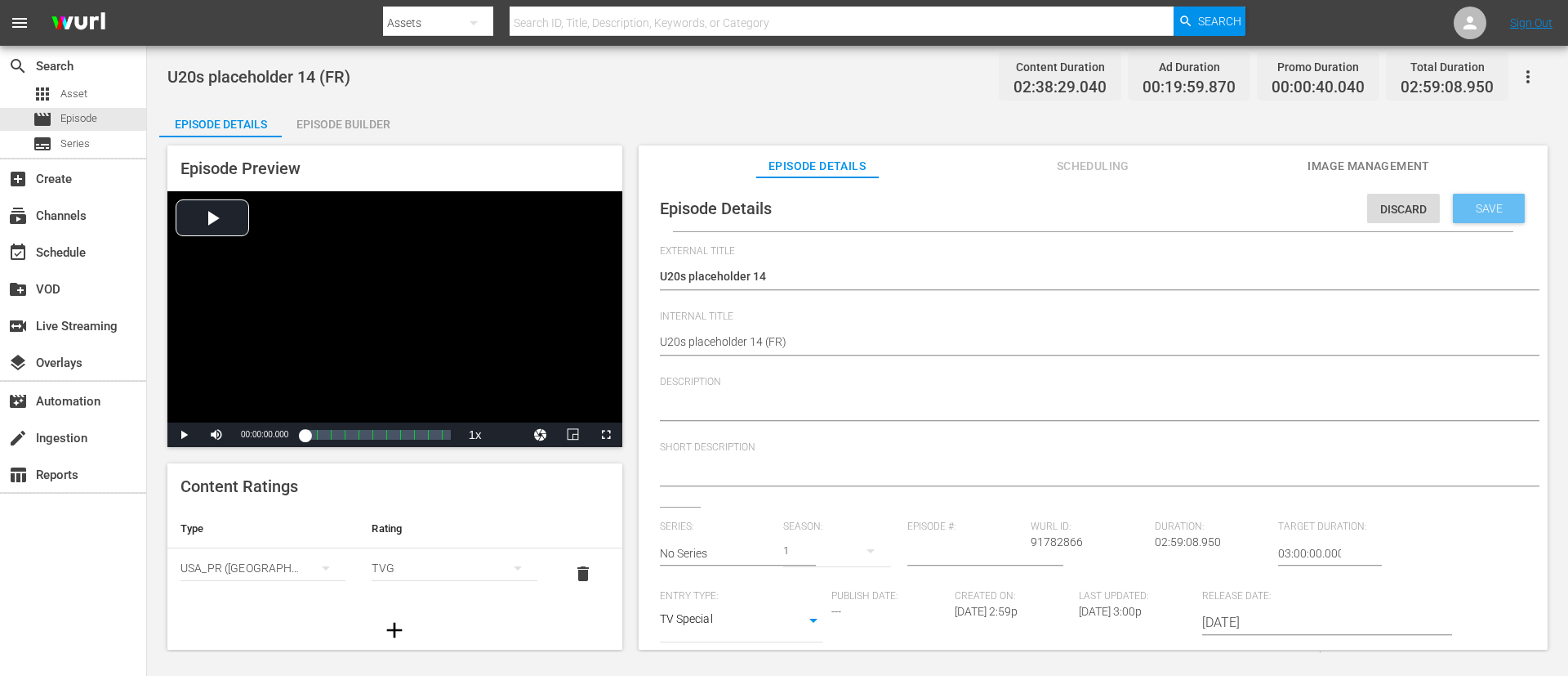
click at [1044, 205] on span "Save" at bounding box center [1488, 208] width 53 height 13
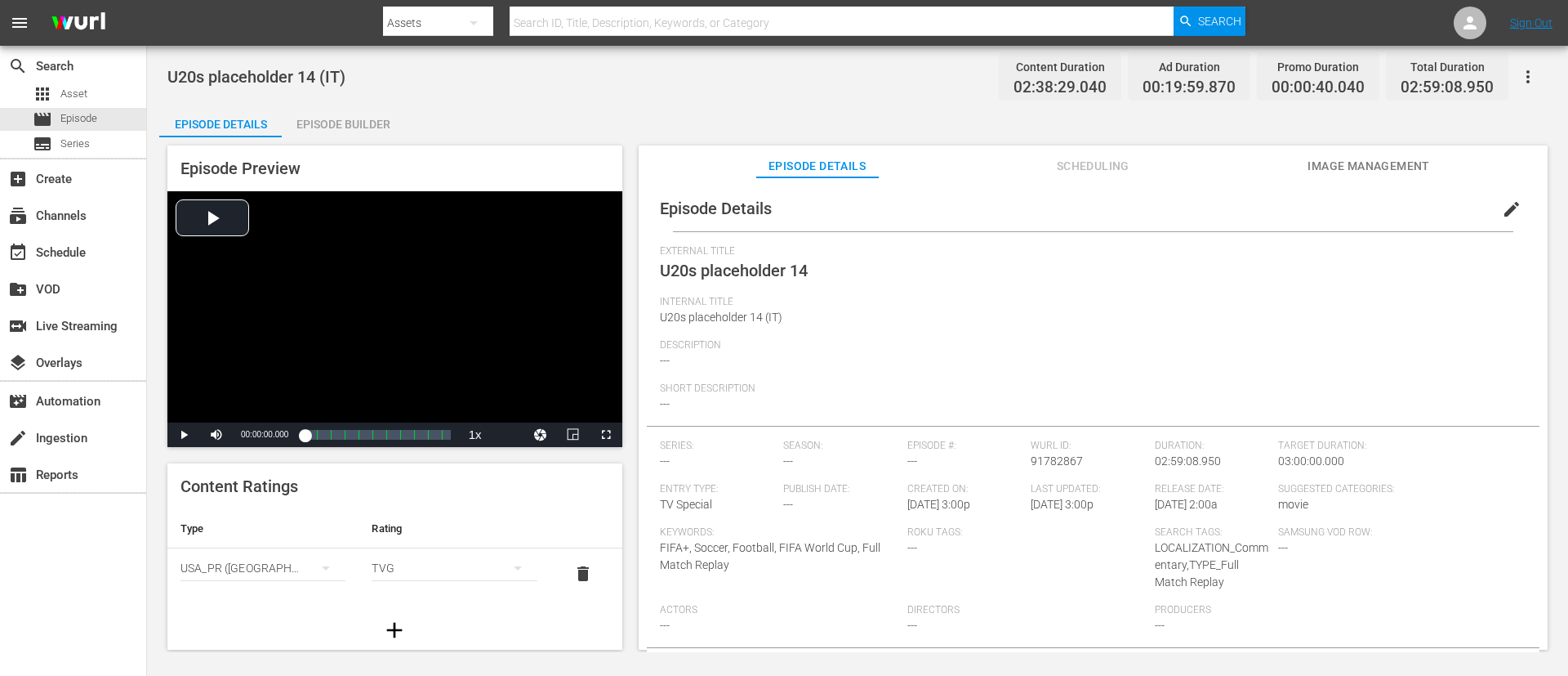
click at [1044, 215] on span "edit" at bounding box center [1511, 209] width 19 height 19
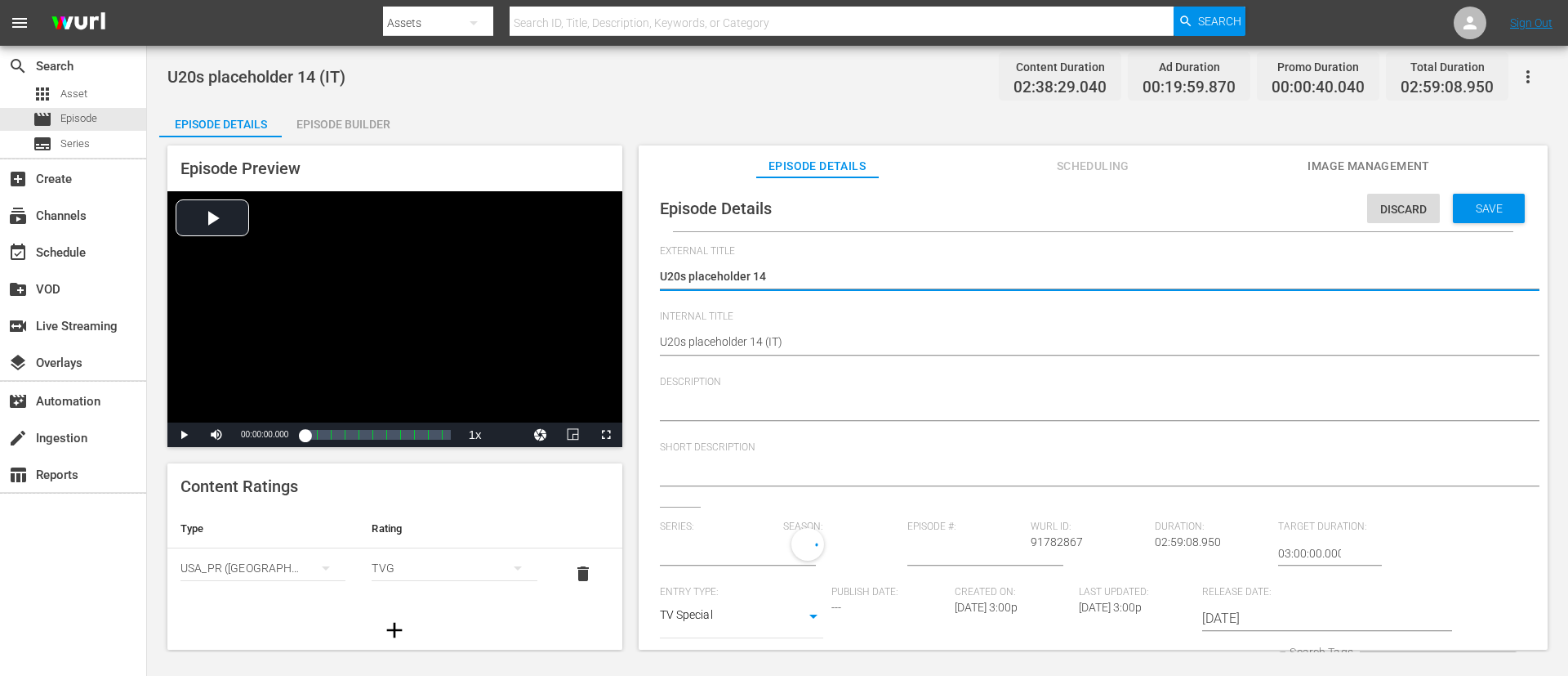
type input "No Series"
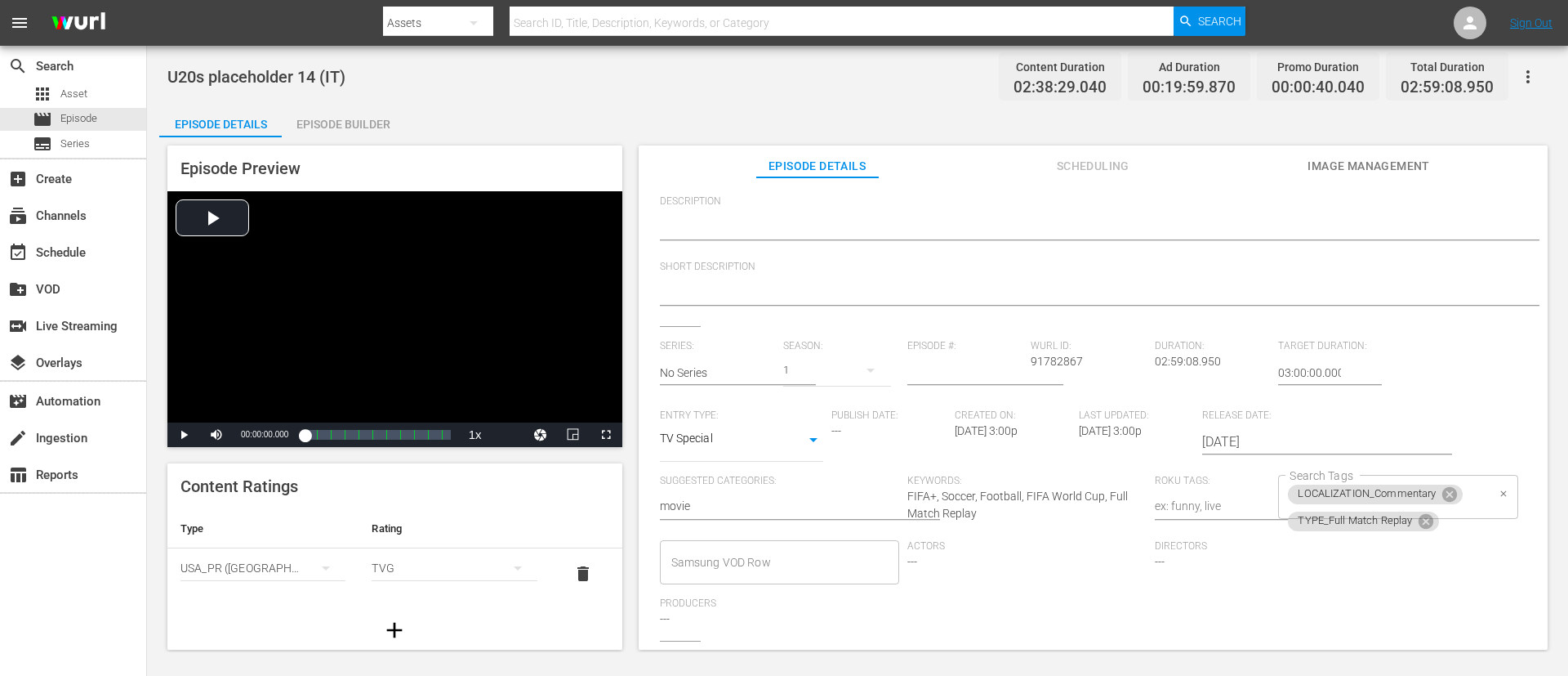
scroll to position [245, 0]
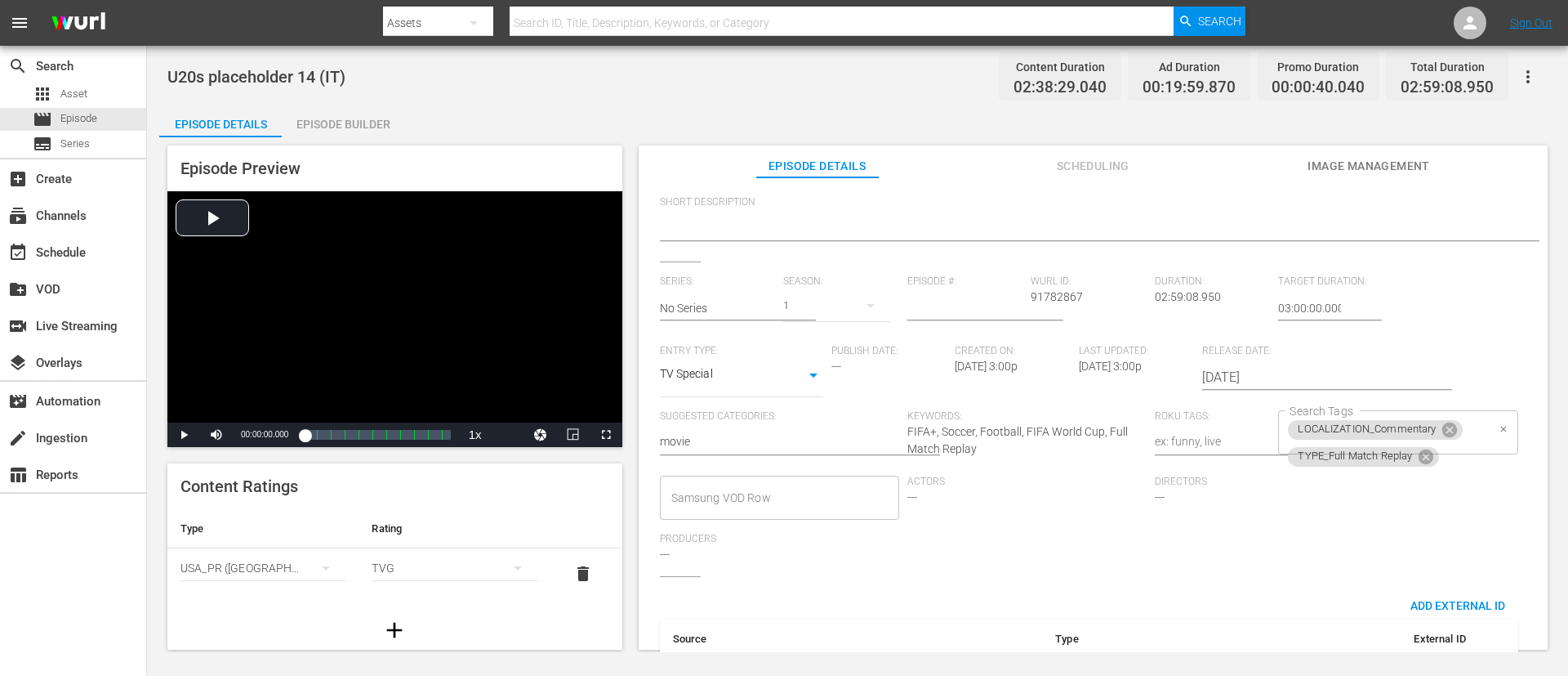
click at [1044, 449] on icon at bounding box center [1425, 455] width 14 height 14
click at [1044, 446] on input "Search Tags" at bounding box center [1385, 456] width 200 height 30
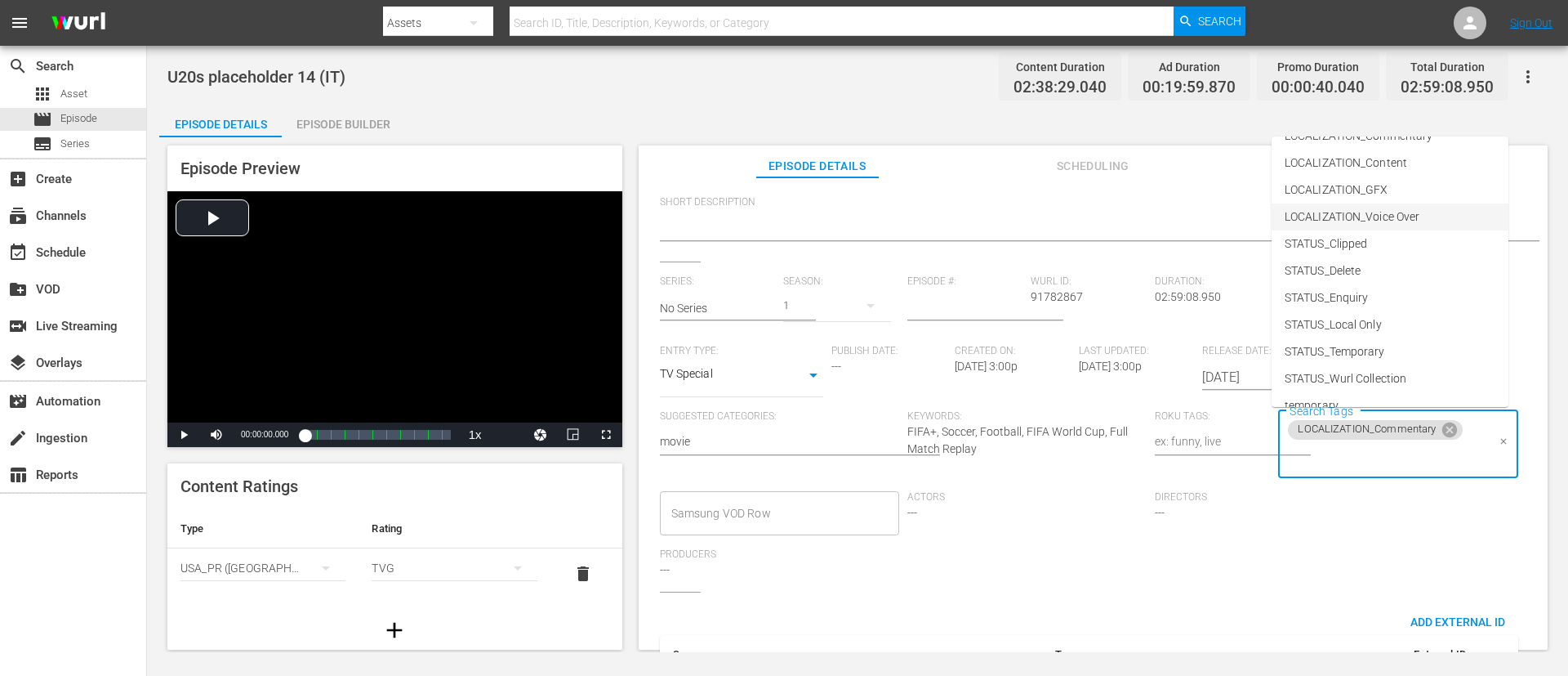
scroll to position [123, 0]
click at [1044, 300] on li "STATUS_Temporary" at bounding box center [1390, 303] width 237 height 27
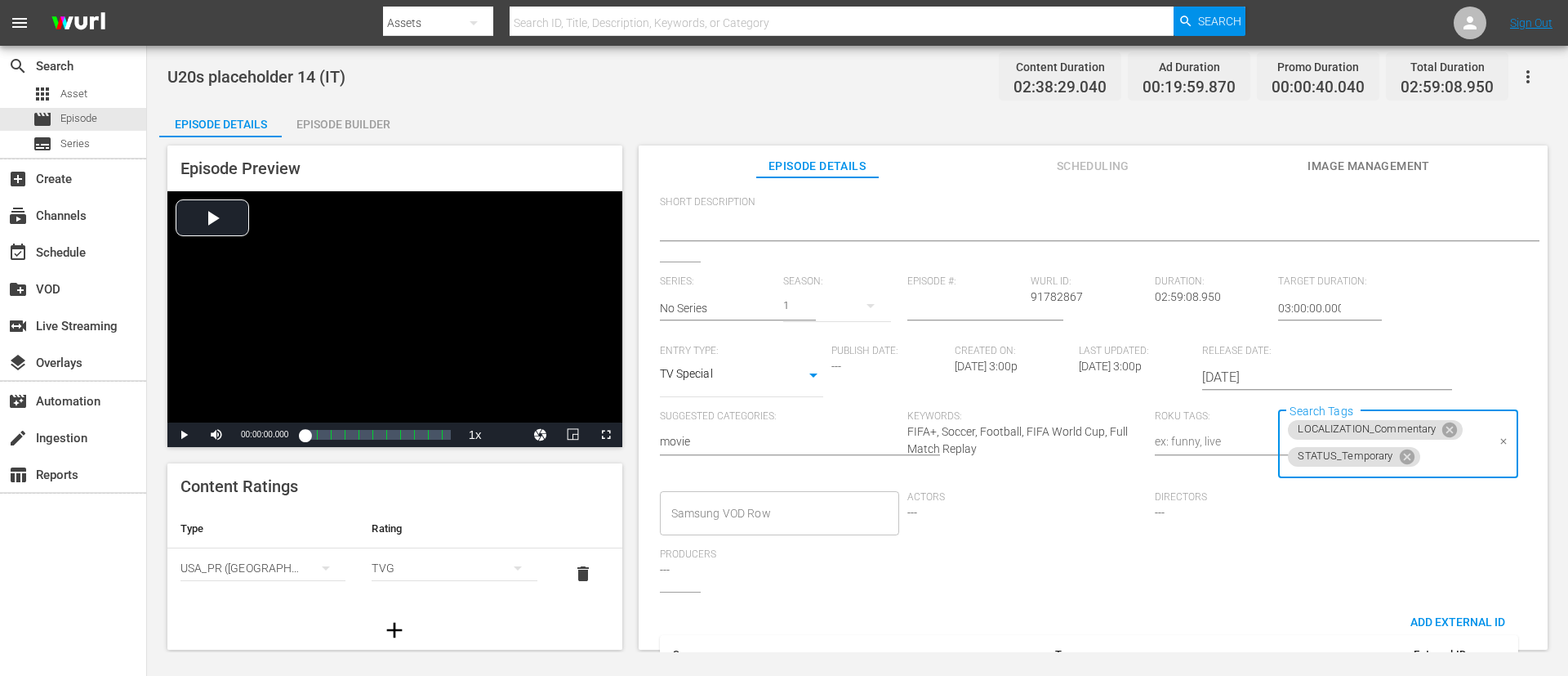
click at [1044, 449] on input "Search Tags" at bounding box center [1454, 456] width 63 height 30
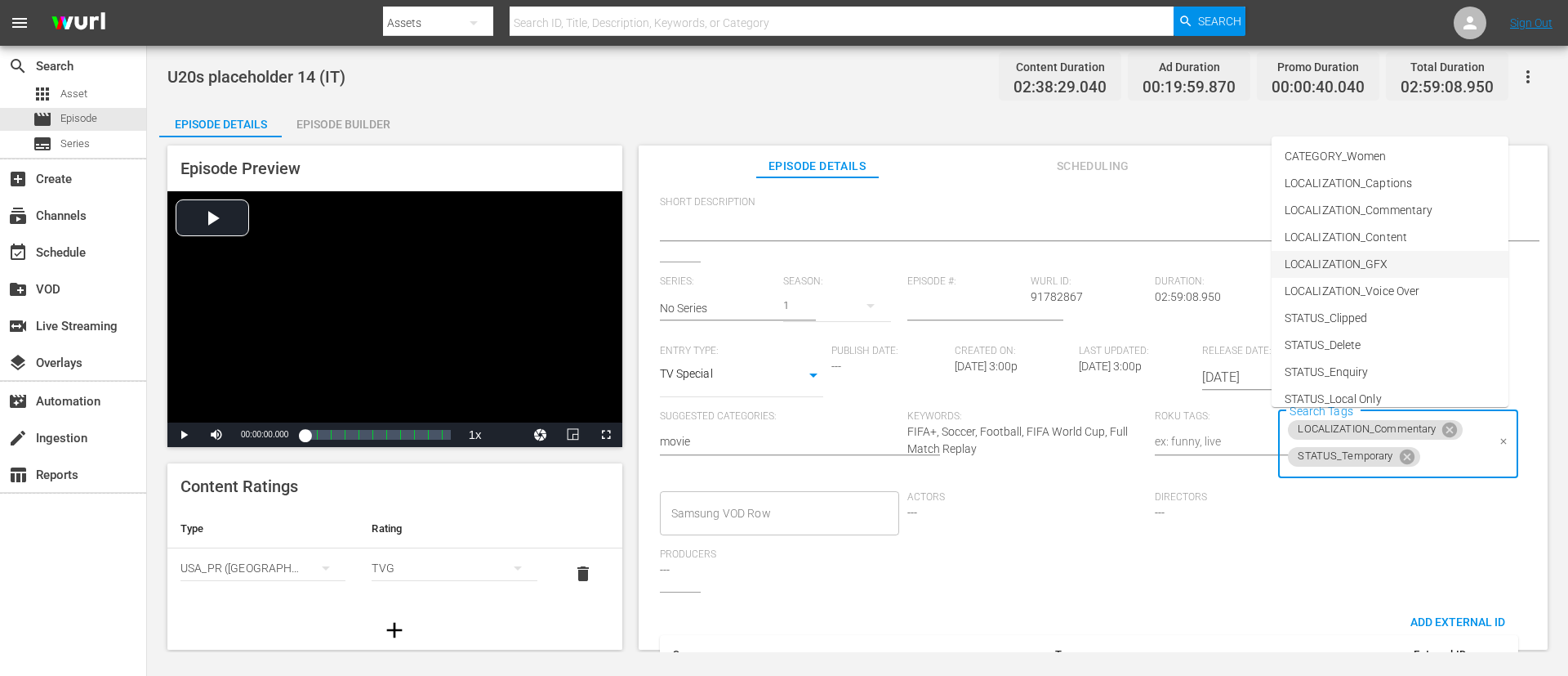
scroll to position [228, 0]
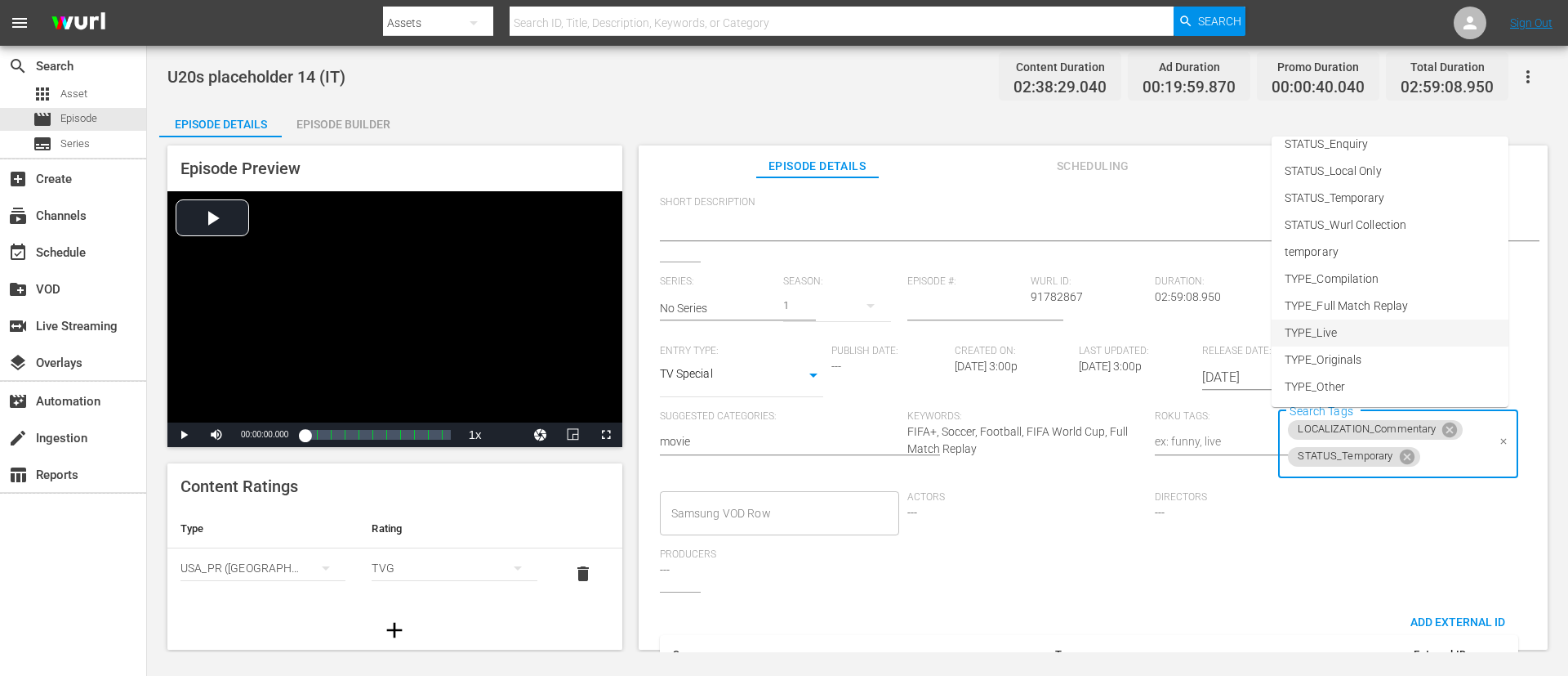
drag, startPoint x: 1426, startPoint y: 325, endPoint x: 1437, endPoint y: 337, distance: 16.3
click at [1044, 323] on li "TYPE_Live" at bounding box center [1390, 333] width 237 height 27
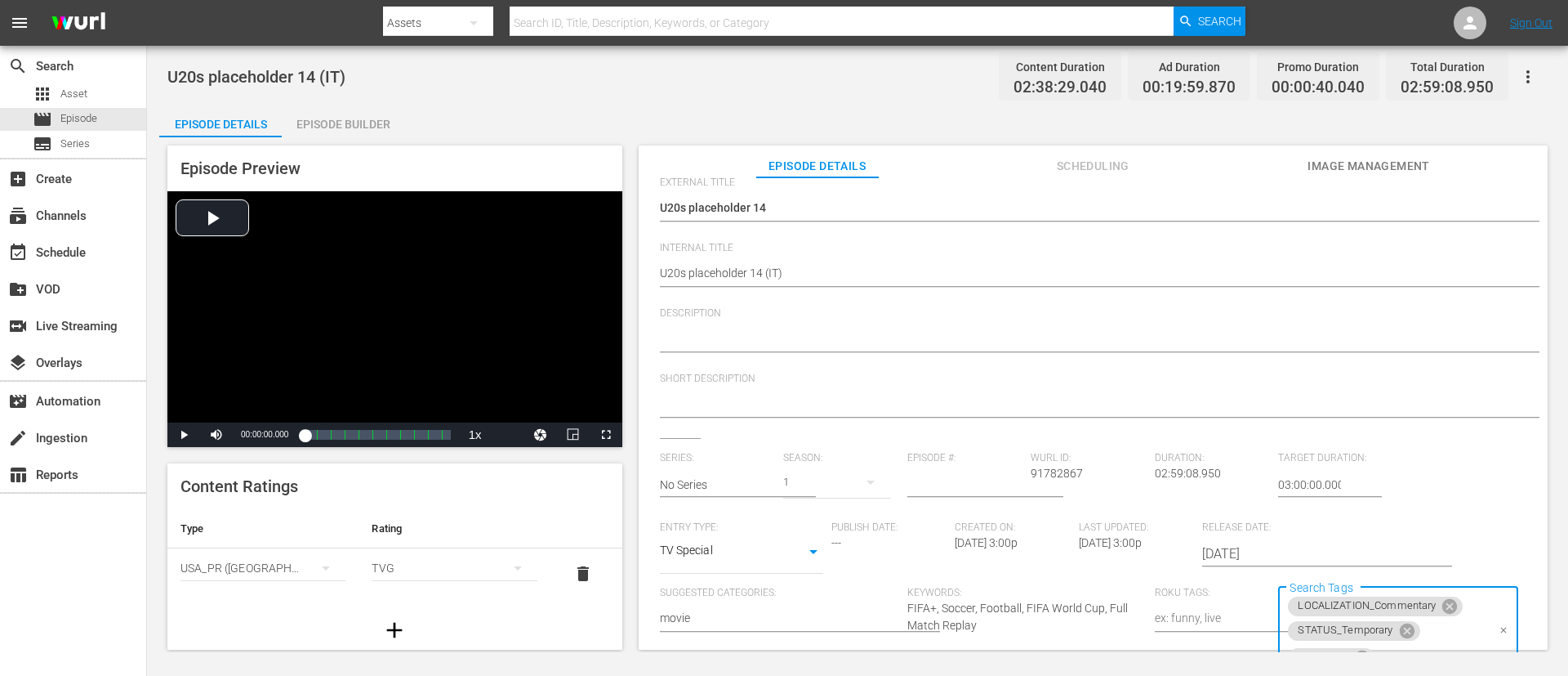
scroll to position [0, 0]
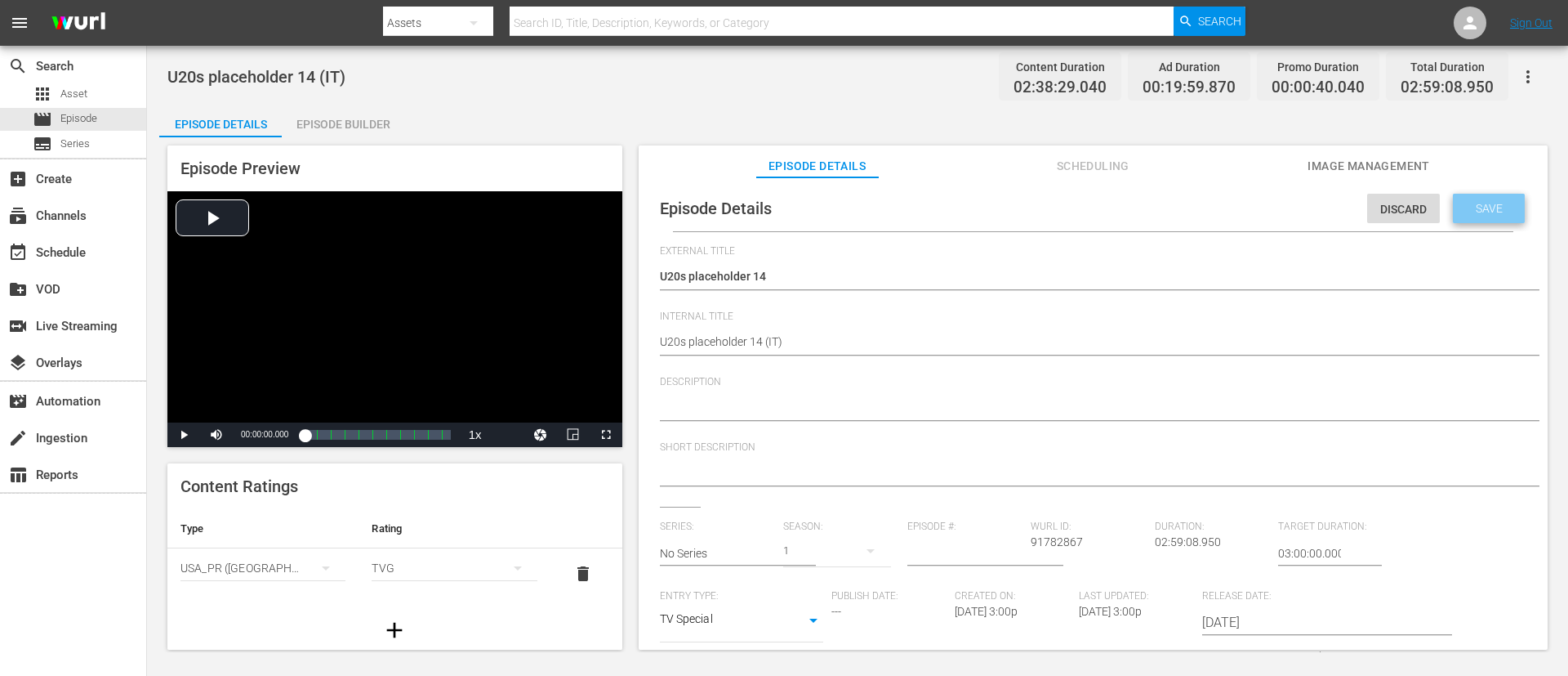
click at [1044, 205] on span "Save" at bounding box center [1488, 208] width 53 height 13
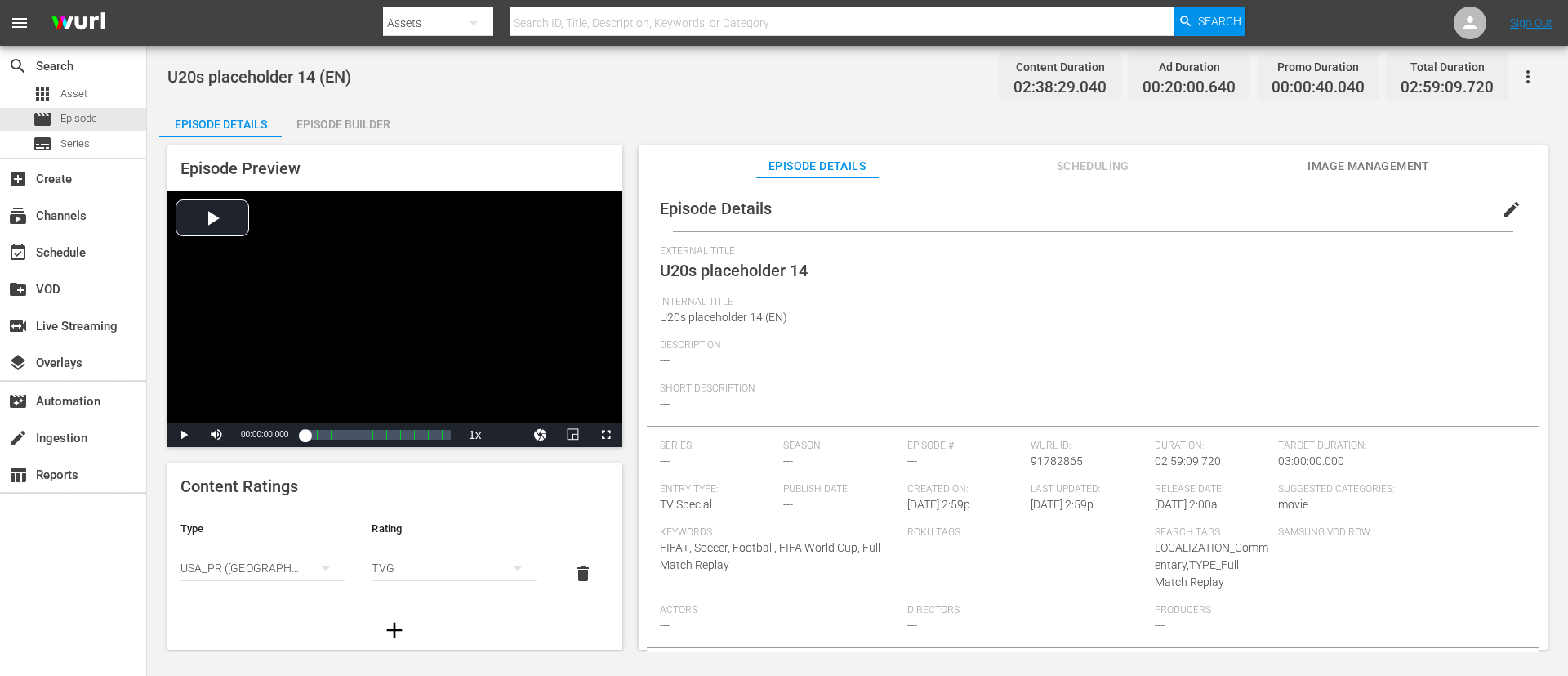
click at [1044, 222] on button "edit" at bounding box center [1511, 208] width 39 height 39
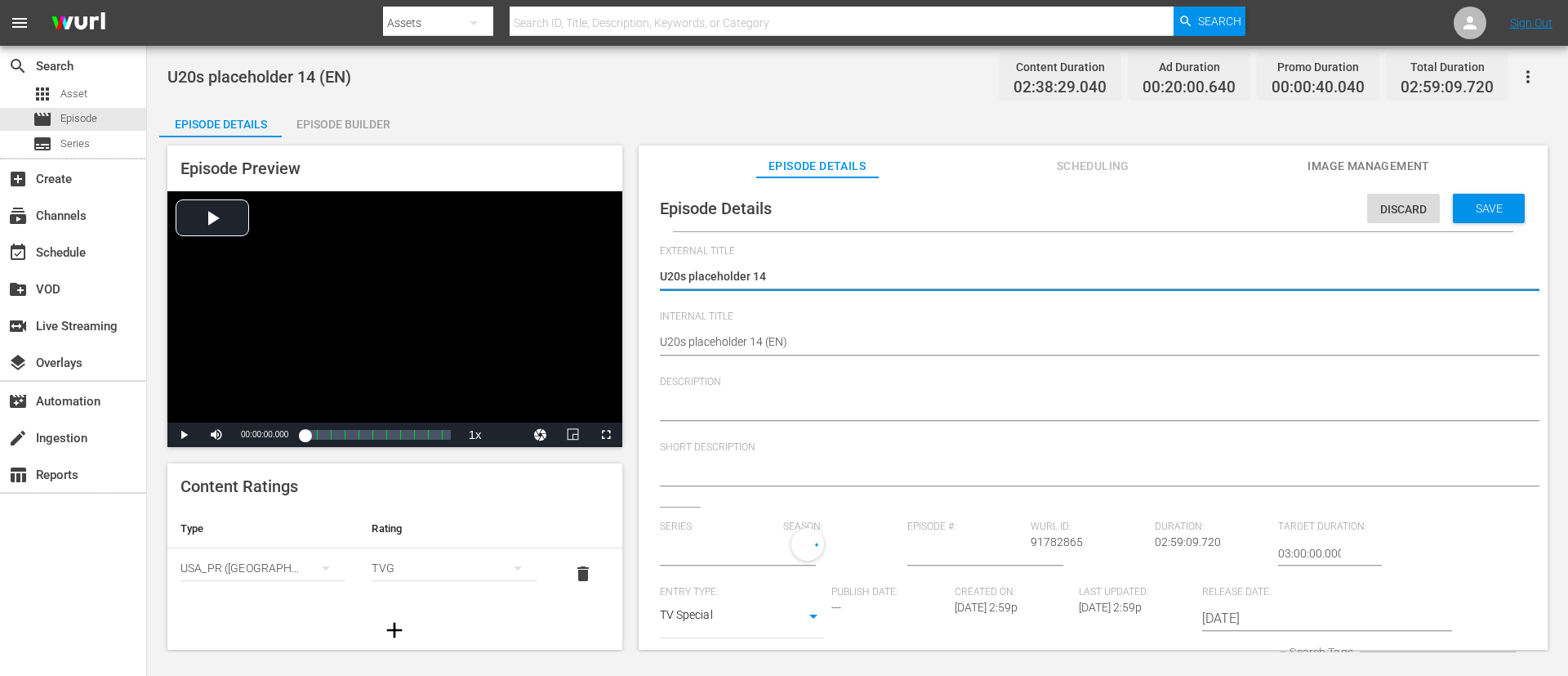
type input "No Series"
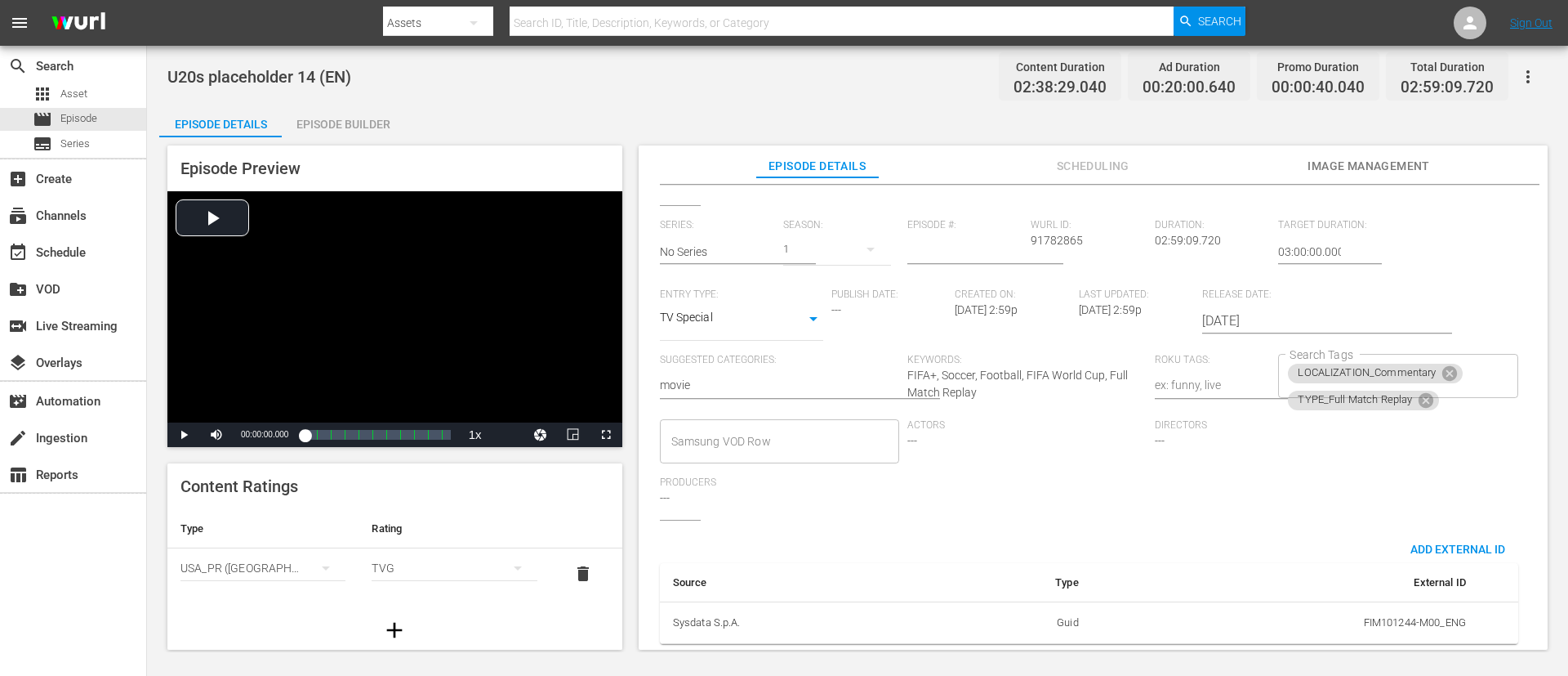
scroll to position [321, 0]
click at [1044, 392] on icon at bounding box center [1425, 398] width 14 height 14
click at [1044, 373] on div "LOCALIZATION_Commentary Search Tags" at bounding box center [1397, 375] width 239 height 44
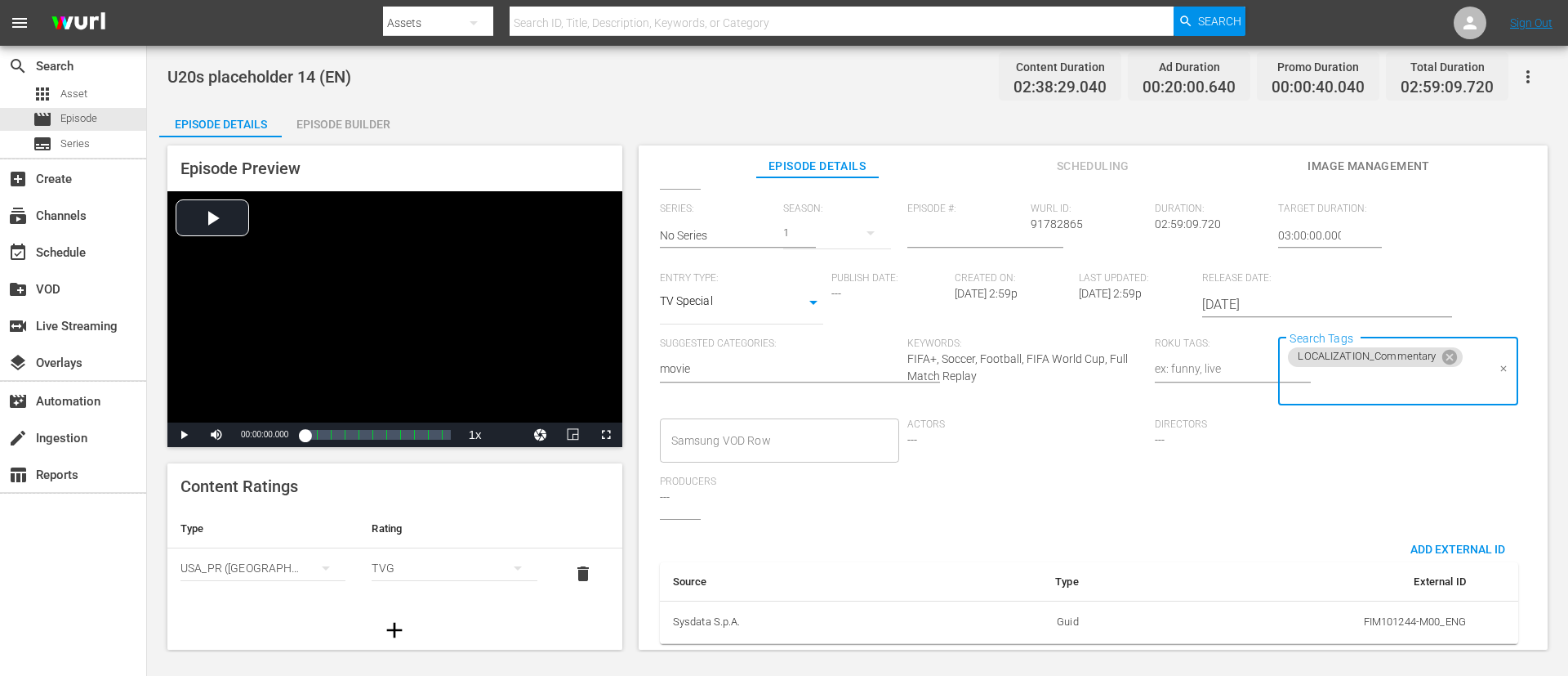
click at [1044, 386] on input "Search Tags" at bounding box center [1385, 384] width 200 height 30
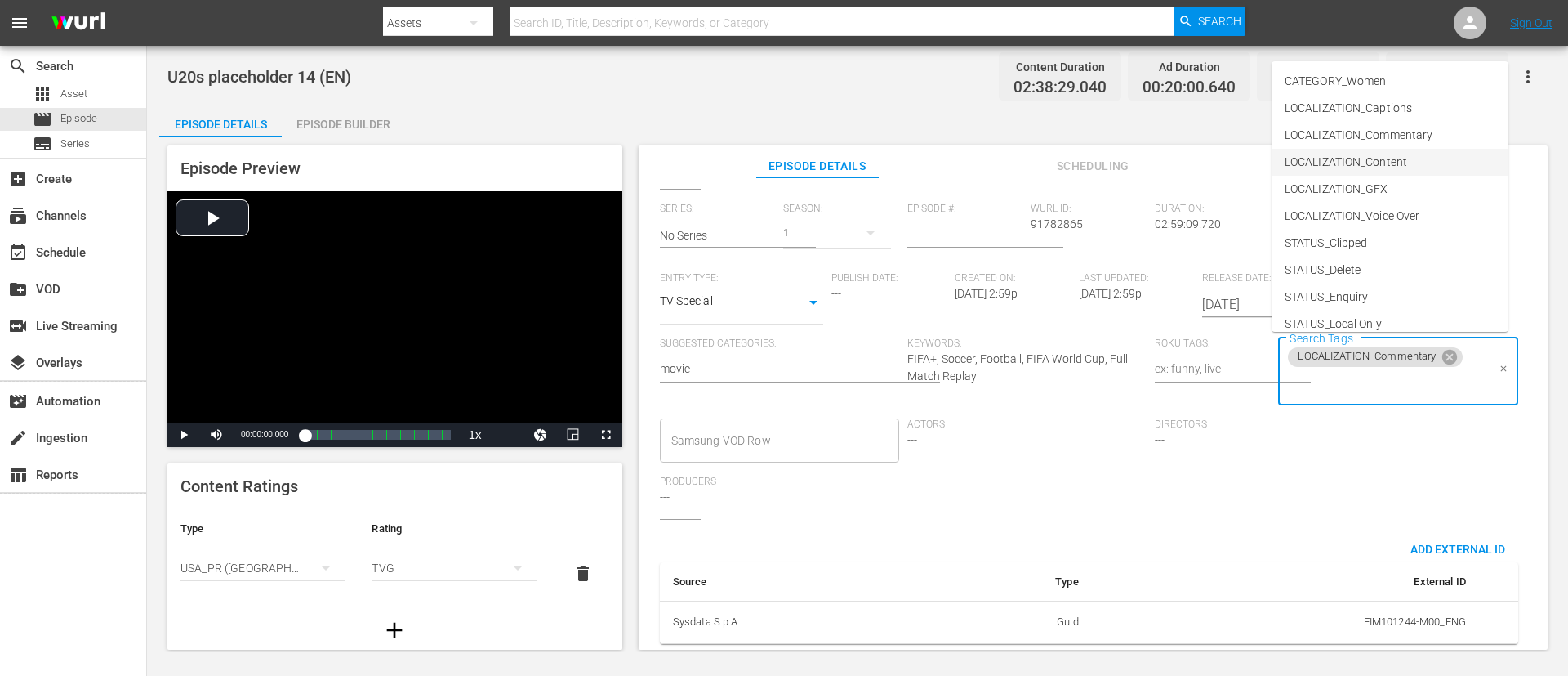
scroll to position [123, 0]
click at [1044, 215] on li "STATUS_Temporary" at bounding box center [1390, 229] width 237 height 27
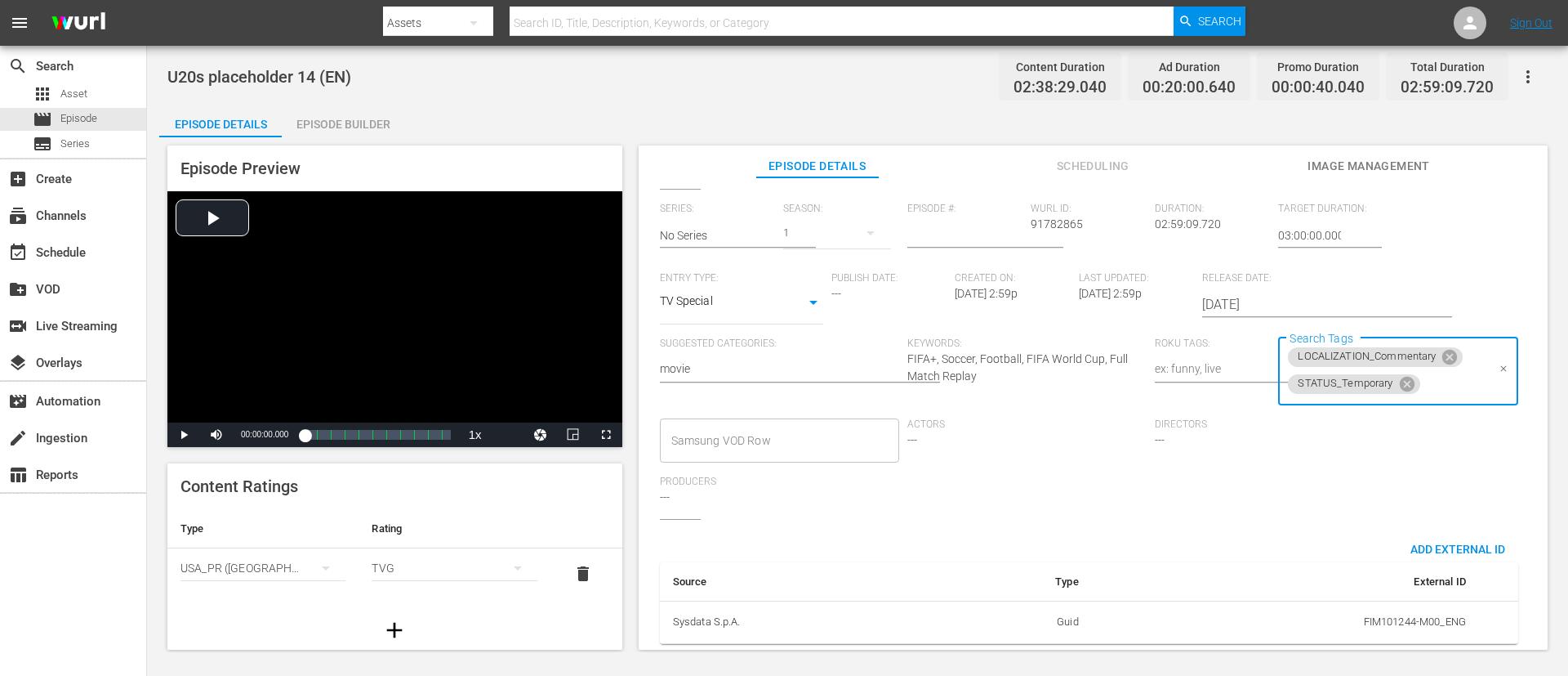
click at [1044, 392] on input "Search Tags" at bounding box center [1454, 384] width 63 height 30
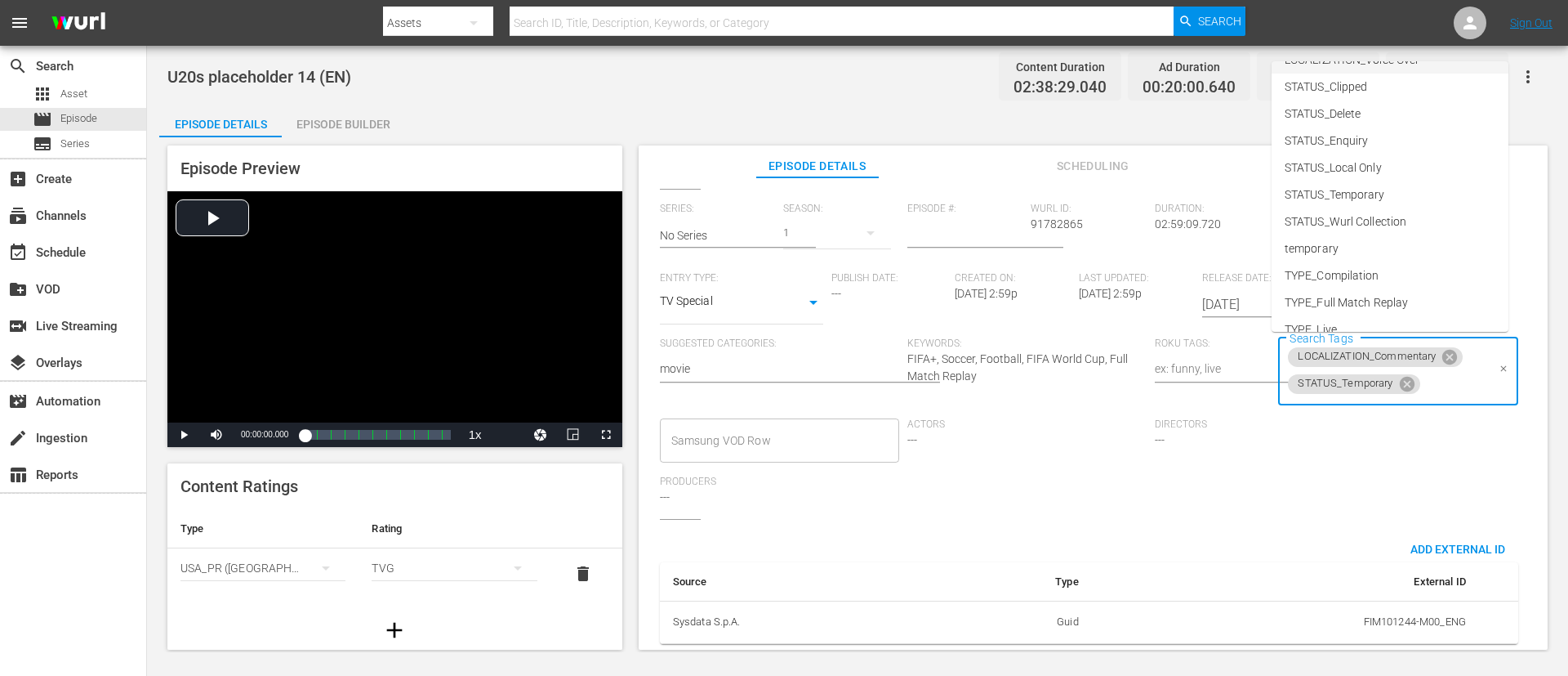
scroll to position [228, 0]
click at [1044, 254] on li "TYPE_Live" at bounding box center [1390, 257] width 237 height 27
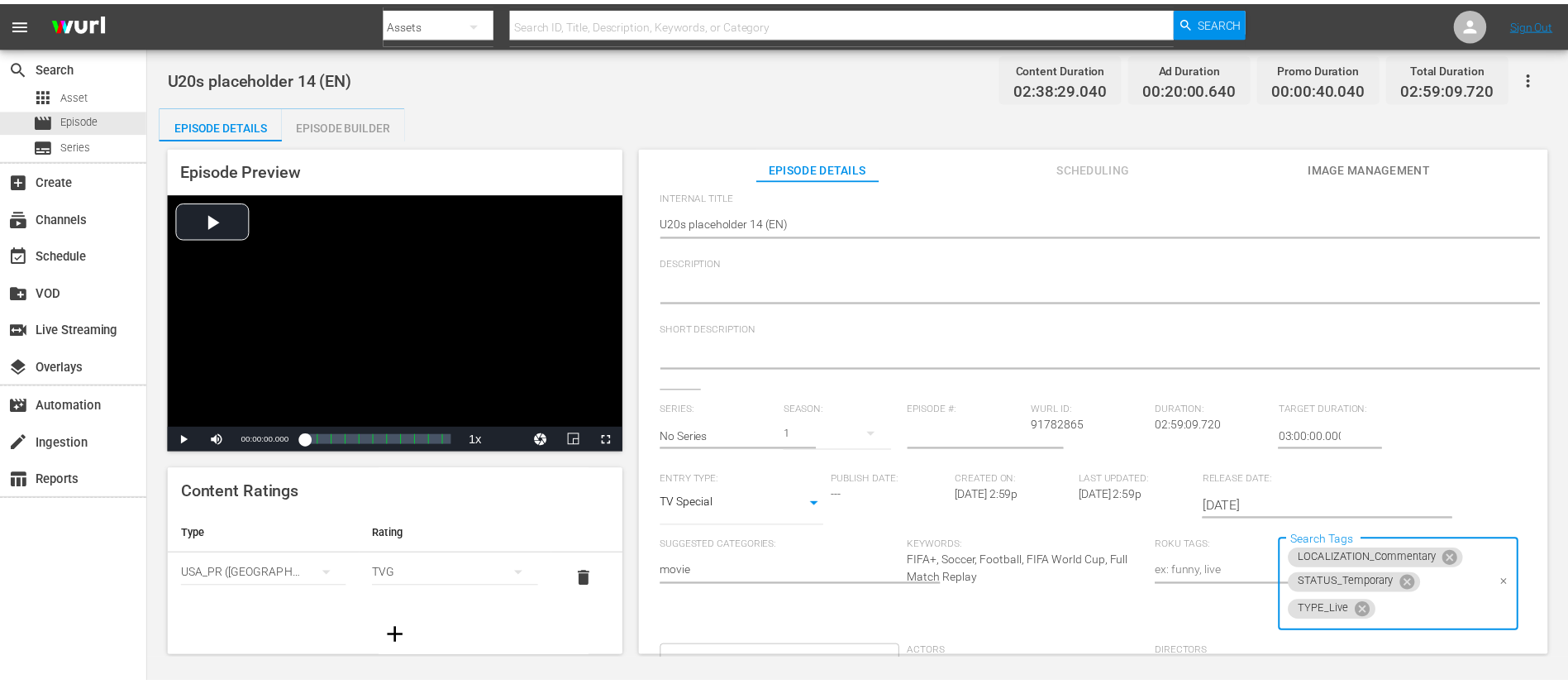
scroll to position [0, 0]
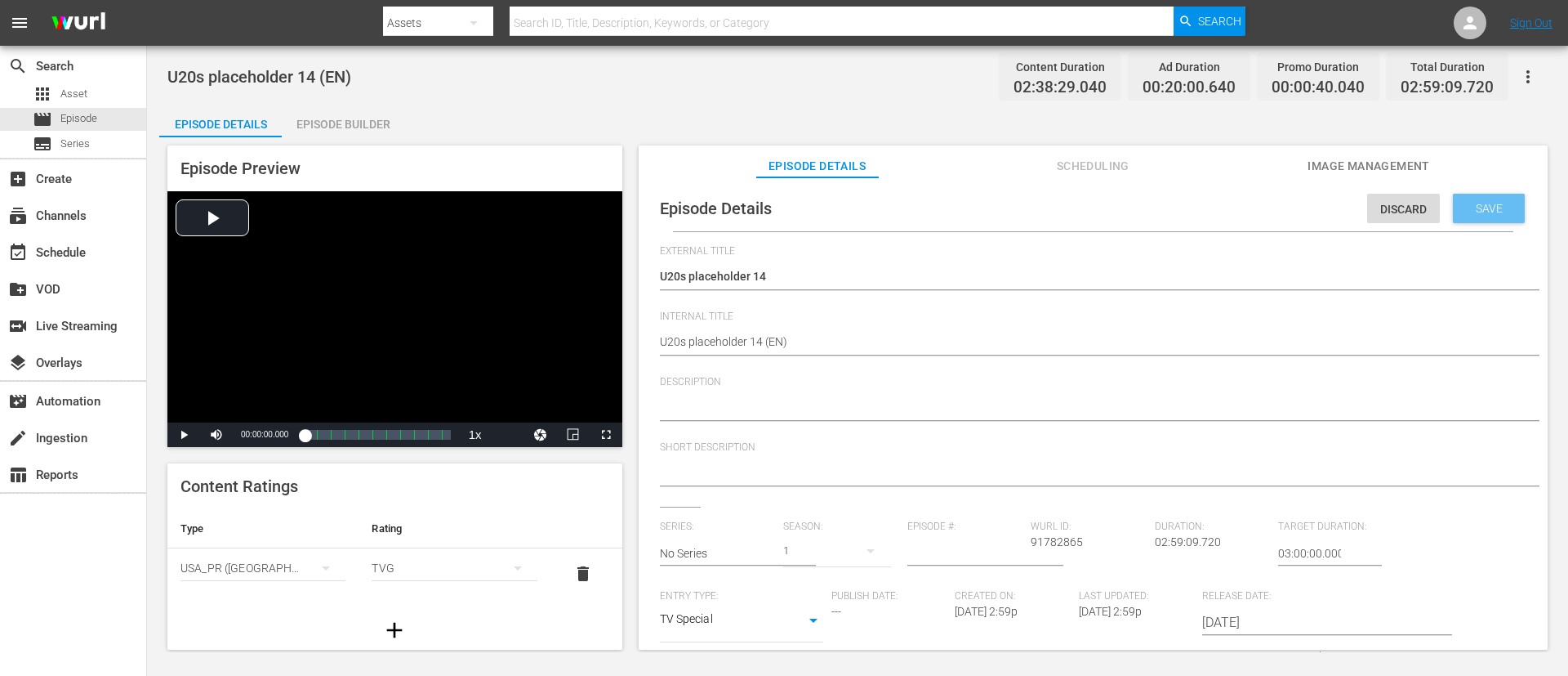
click at [1044, 202] on span "Save" at bounding box center [1488, 208] width 53 height 13
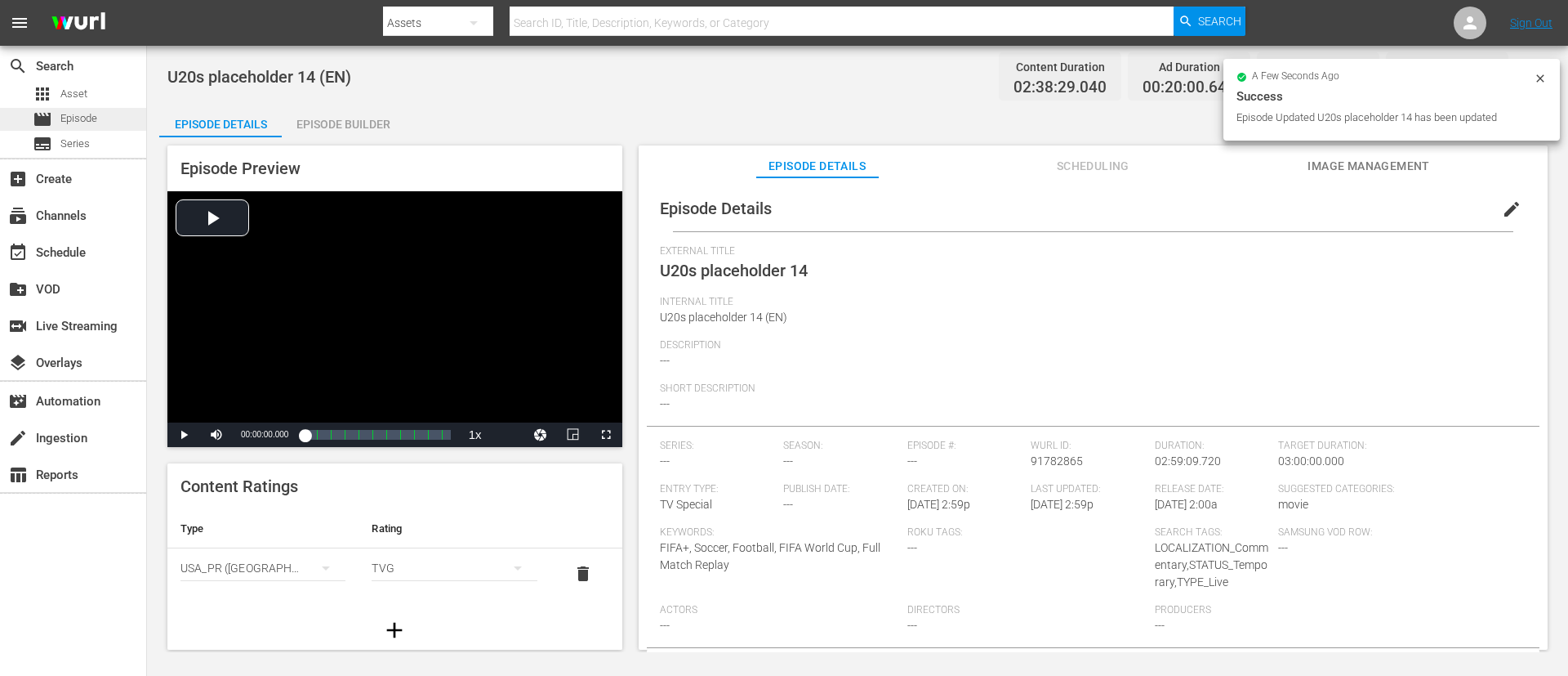
click at [131, 112] on div "movie Episode" at bounding box center [73, 119] width 146 height 23
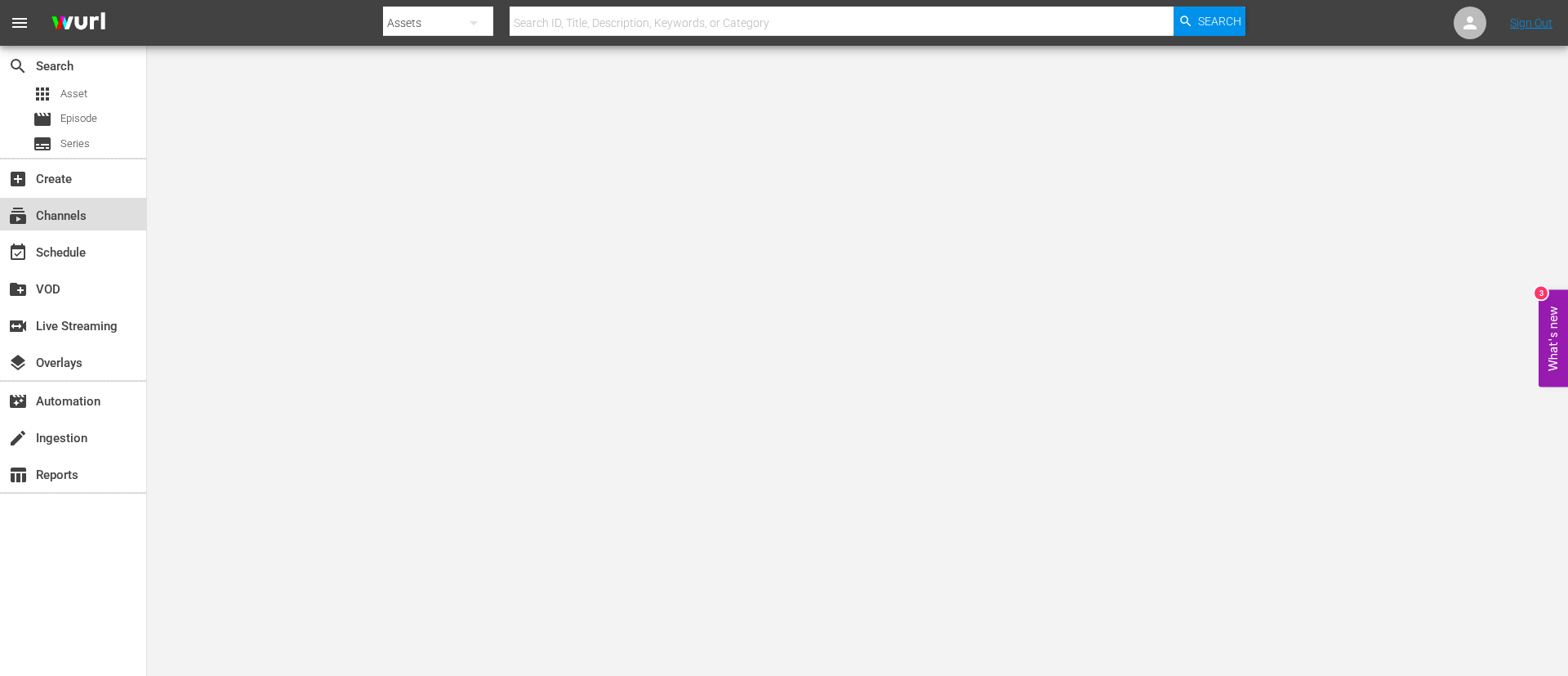
click at [98, 208] on div "subscriptions Channels" at bounding box center [73, 214] width 146 height 33
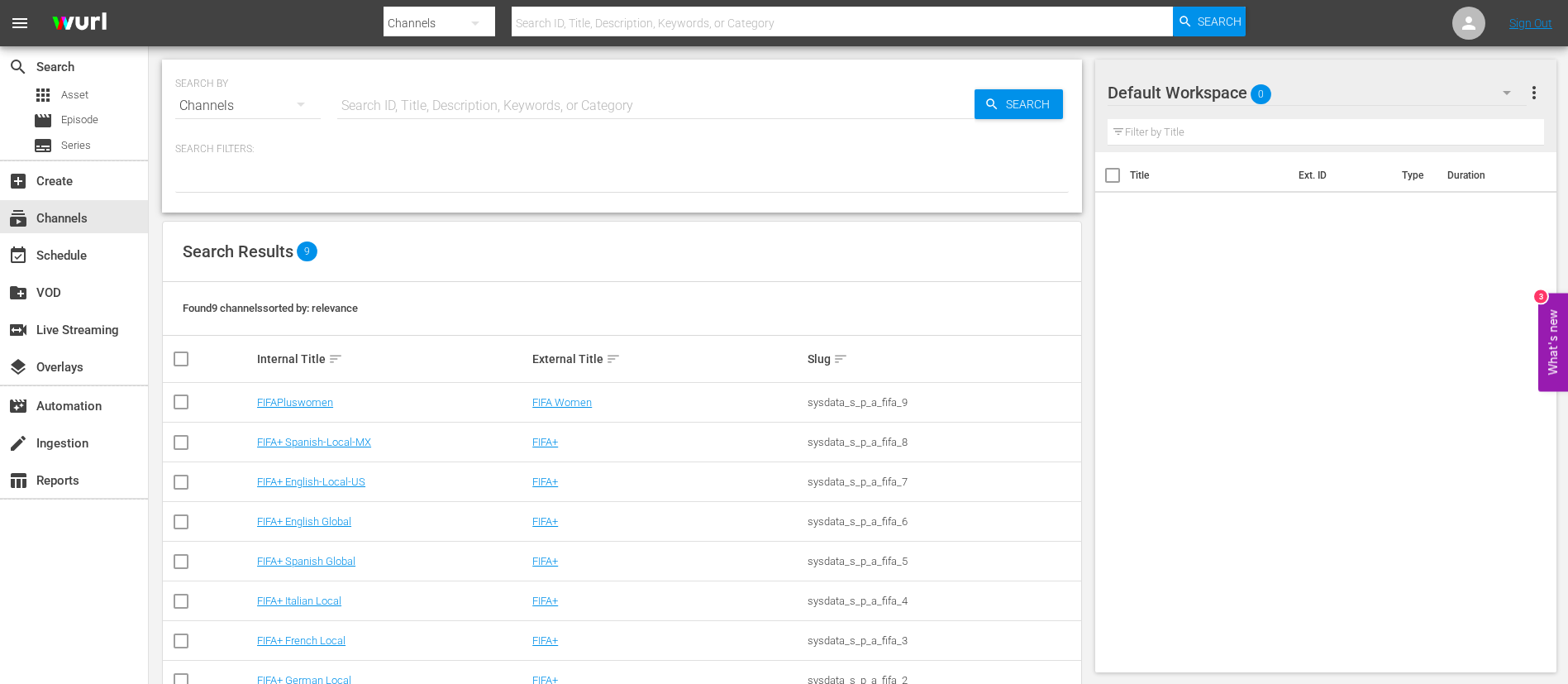
drag, startPoint x: 320, startPoint y: 408, endPoint x: 322, endPoint y: 381, distance: 27.1
click at [320, 408] on td "FIFAPluswomen" at bounding box center [392, 402] width 275 height 40
click at [320, 400] on link "FIFAPluswomen" at bounding box center [295, 402] width 76 height 13
